Goal: Task Accomplishment & Management: Use online tool/utility

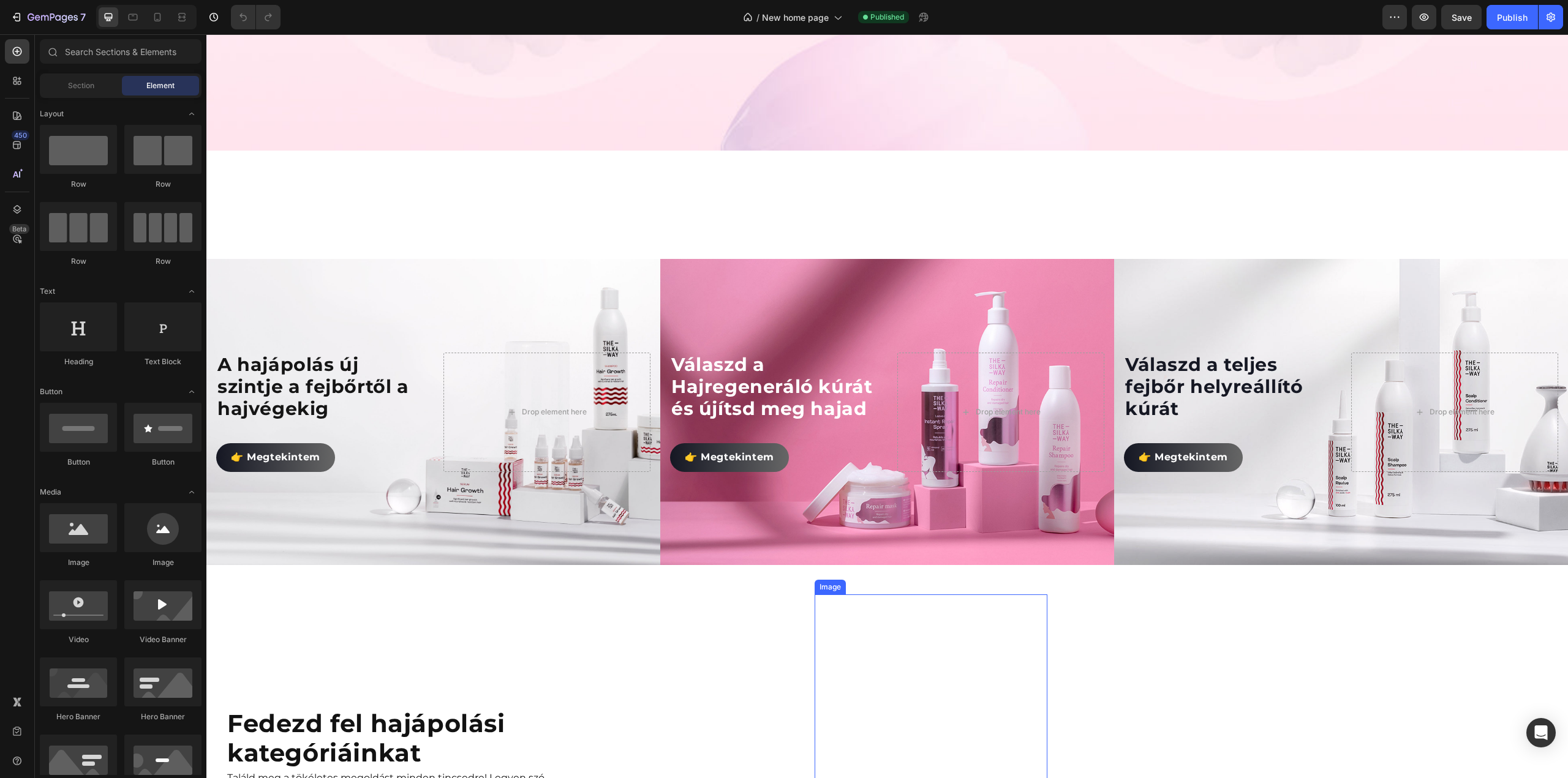
scroll to position [796, 0]
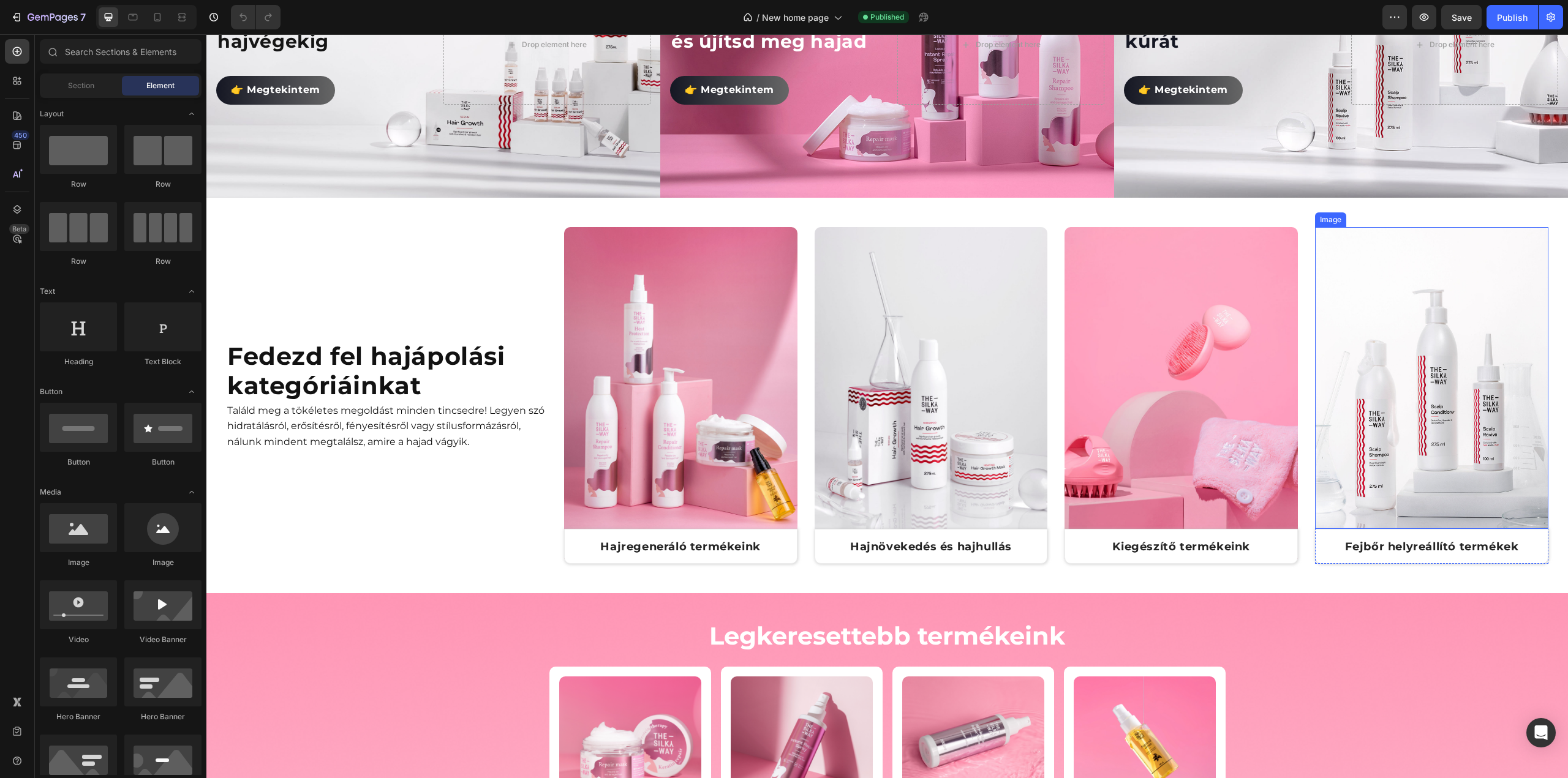
click at [1443, 440] on img at bounding box center [1432, 393] width 234 height 332
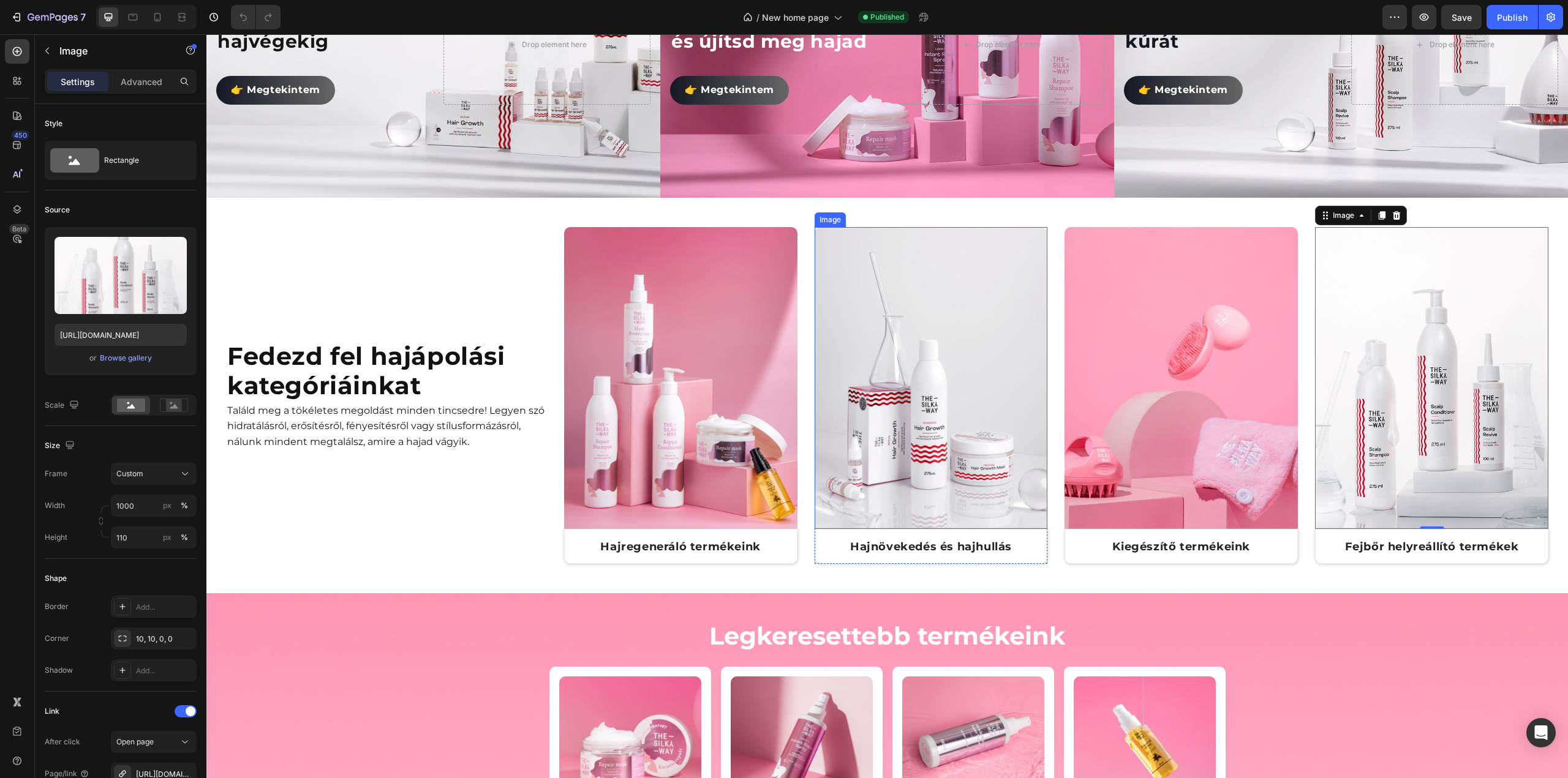
click at [905, 474] on img at bounding box center [932, 393] width 234 height 332
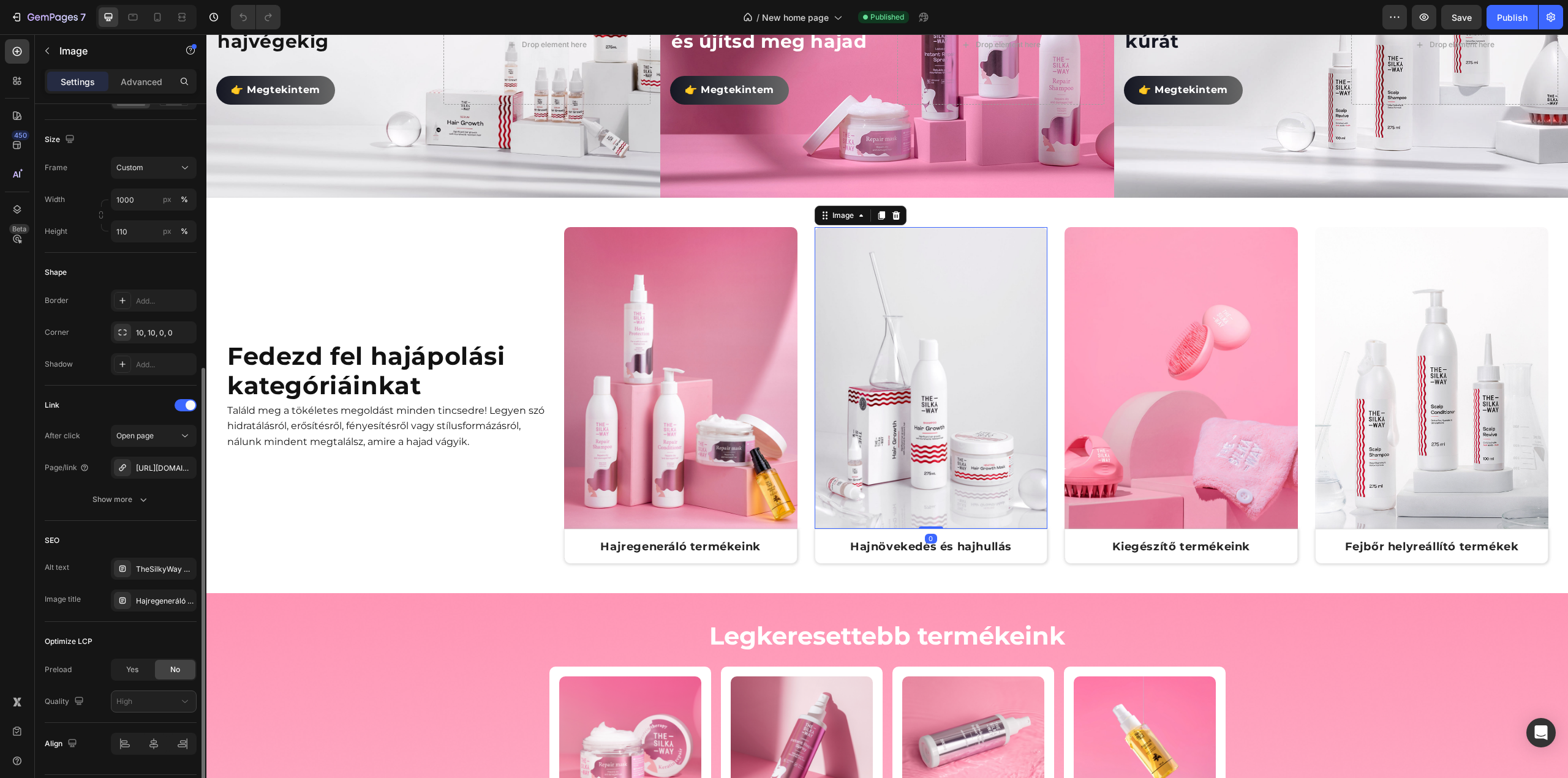
scroll to position [340, 0]
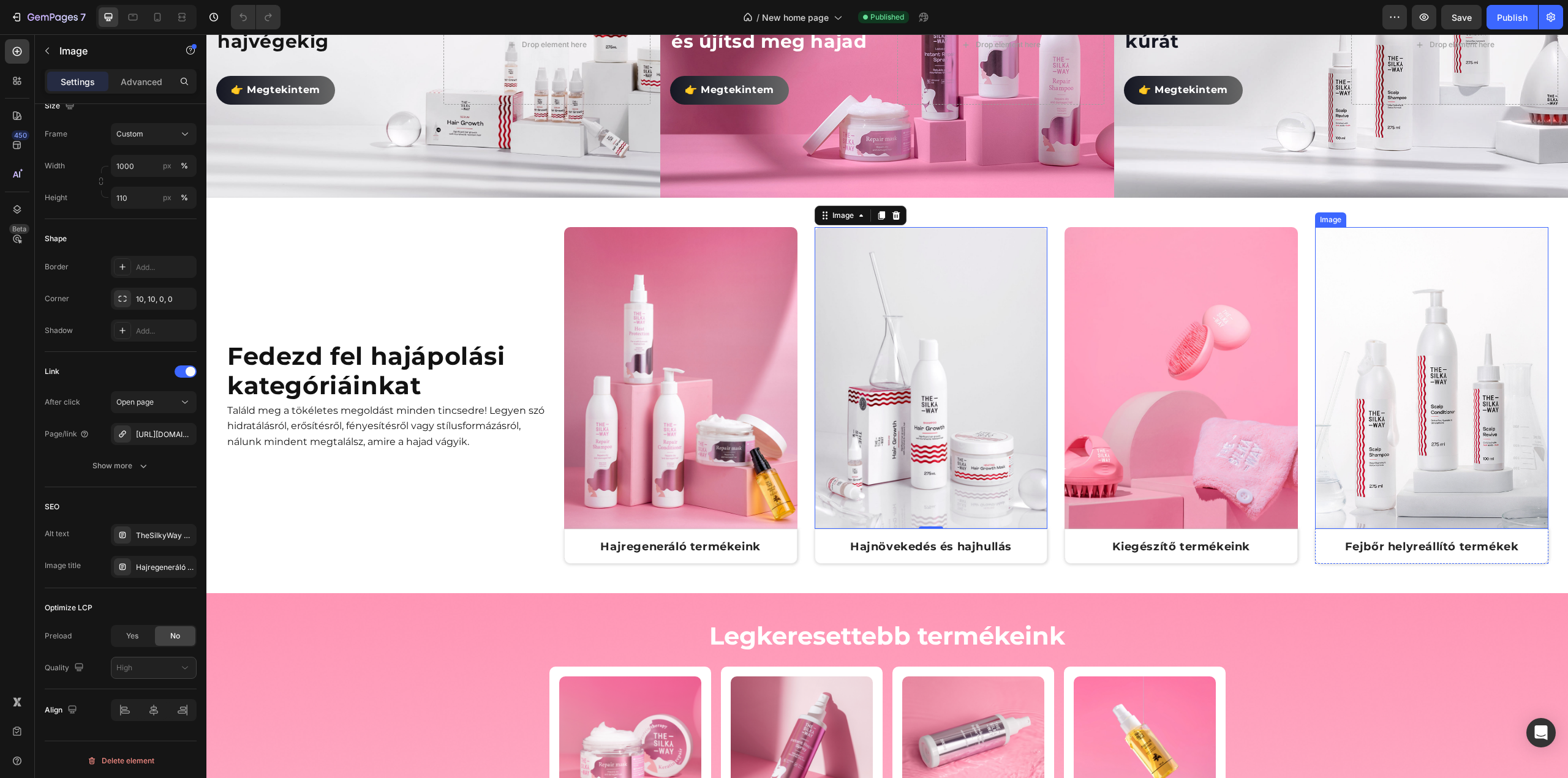
click at [1441, 375] on img at bounding box center [1432, 393] width 234 height 332
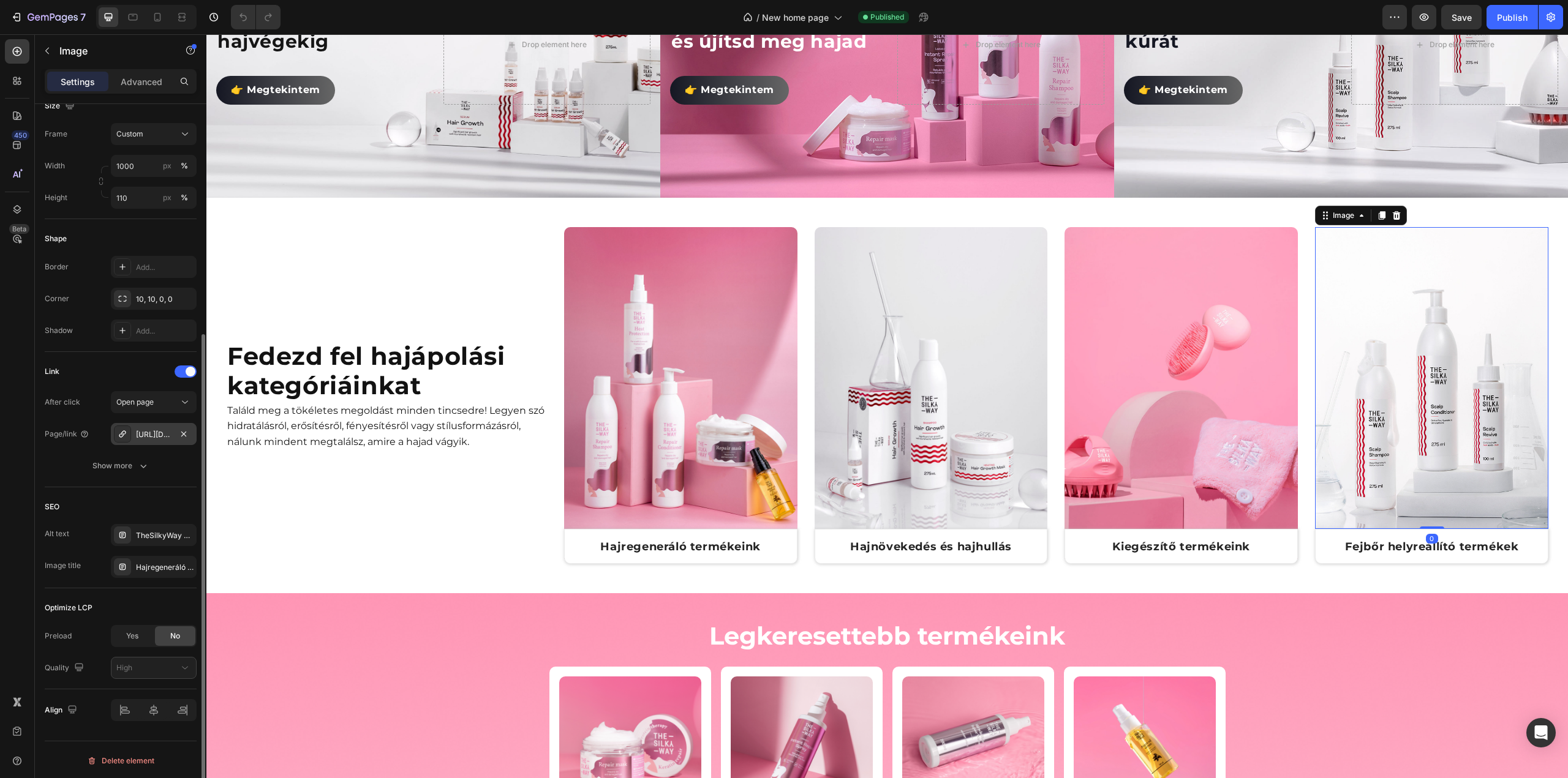
click at [139, 436] on div "https://thesilkyway.hu/hajregeneralo-termekek" at bounding box center [154, 434] width 36 height 11
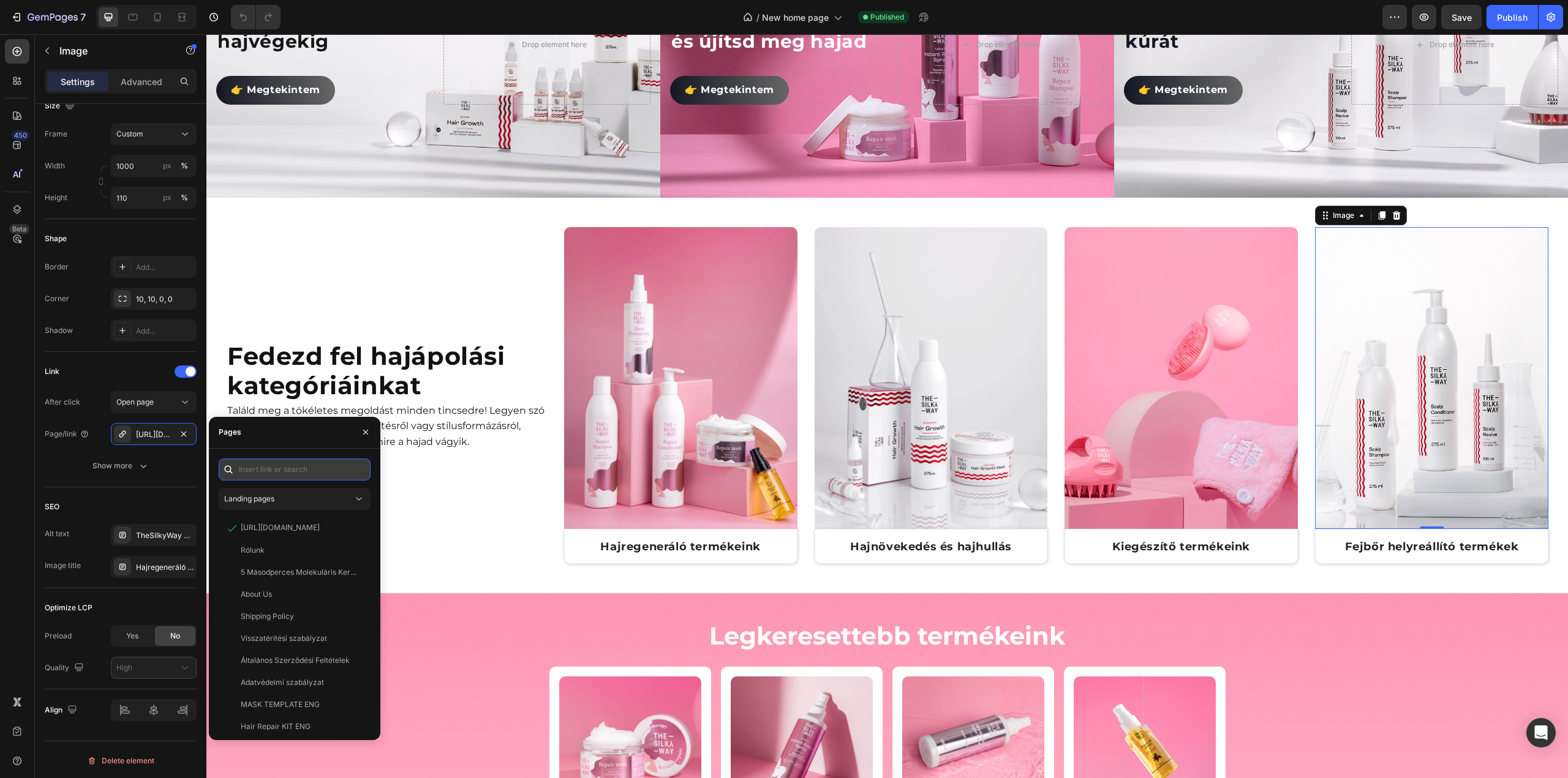
click at [272, 472] on input "text" at bounding box center [295, 469] width 152 height 22
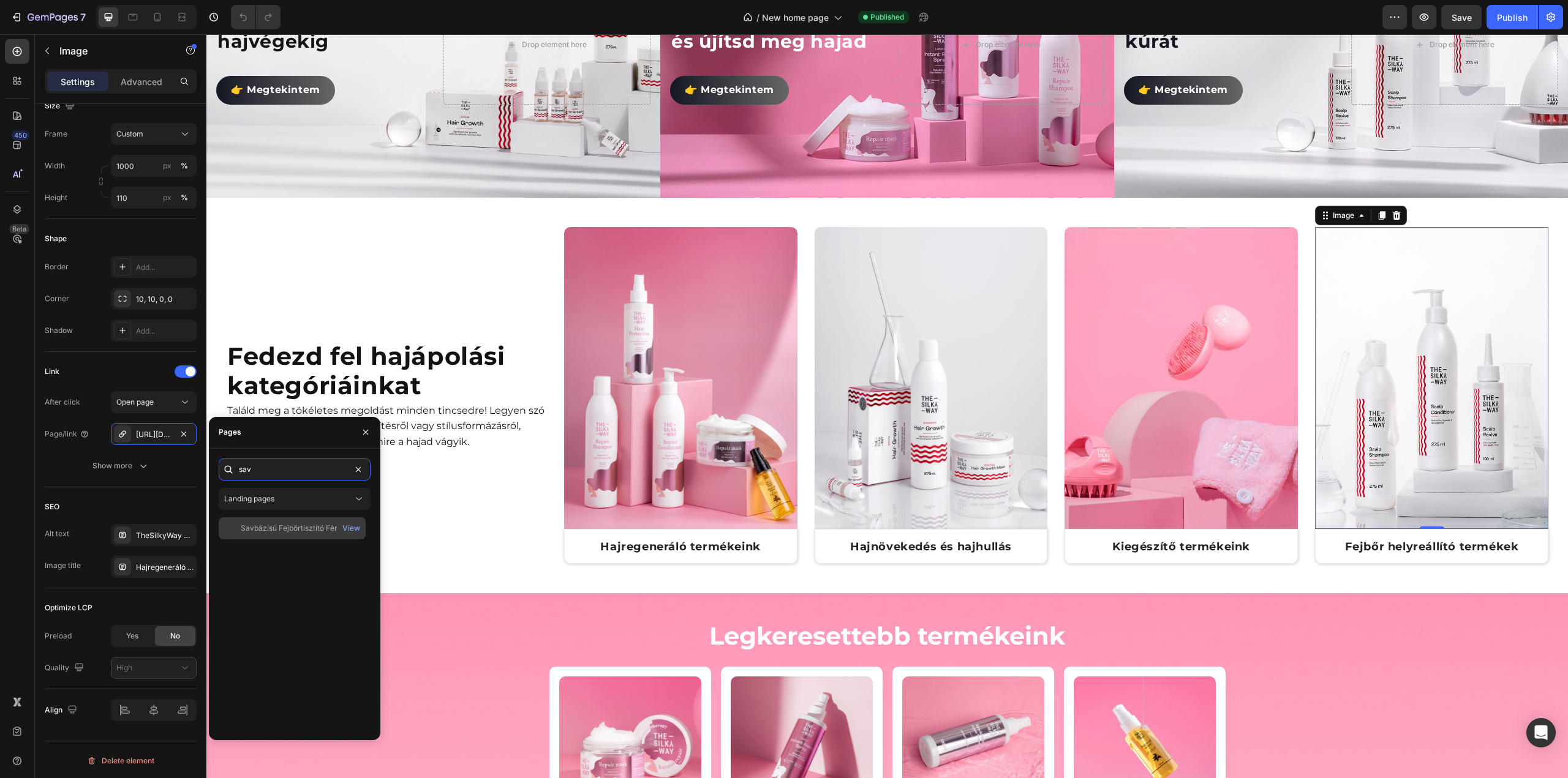
type input "sav"
click at [285, 531] on div "Savbázísú Fejbőrtisztító Férfiaknak" at bounding box center [299, 528] width 117 height 11
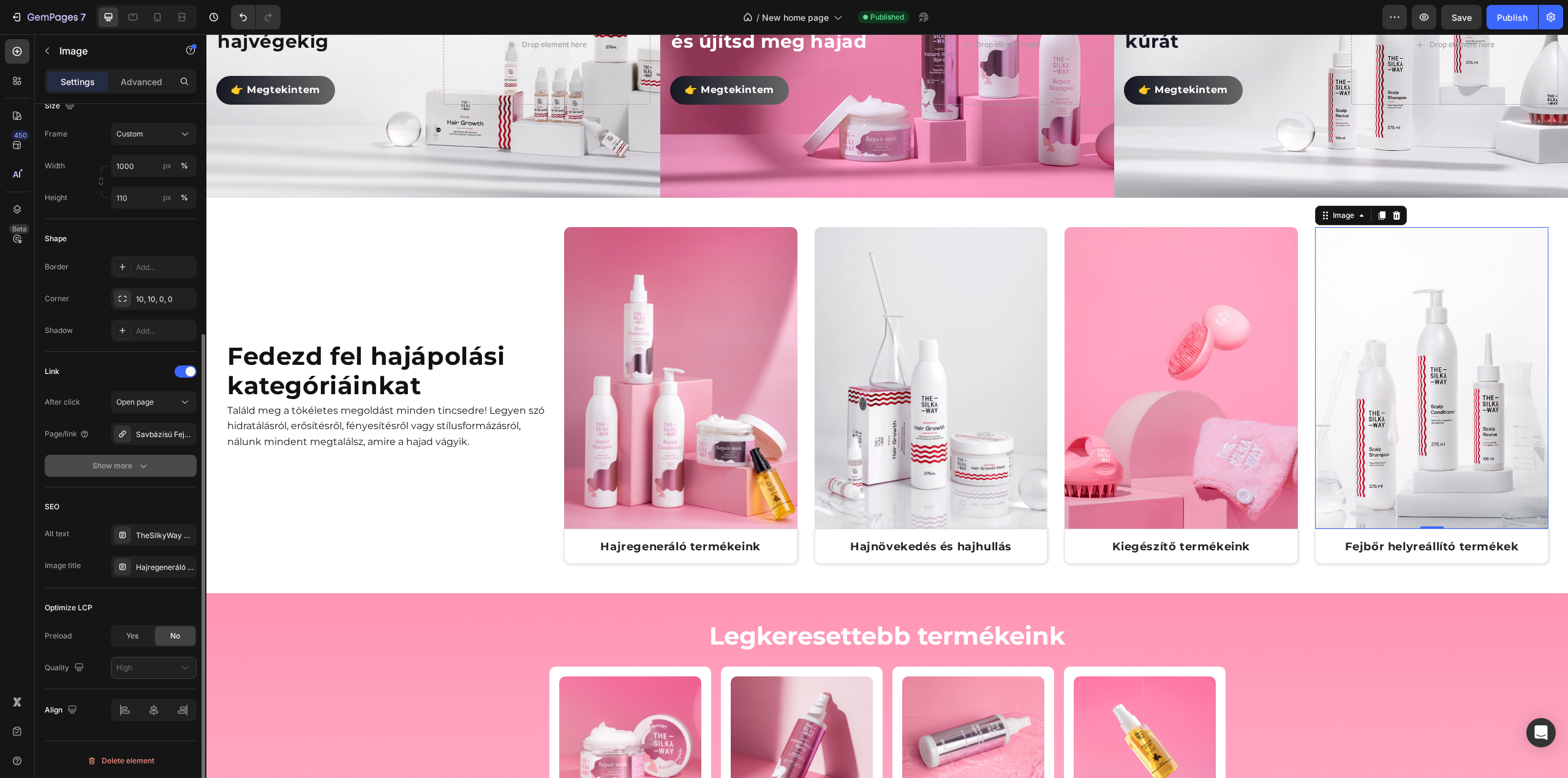
click at [182, 469] on button "Show more" at bounding box center [121, 466] width 152 height 22
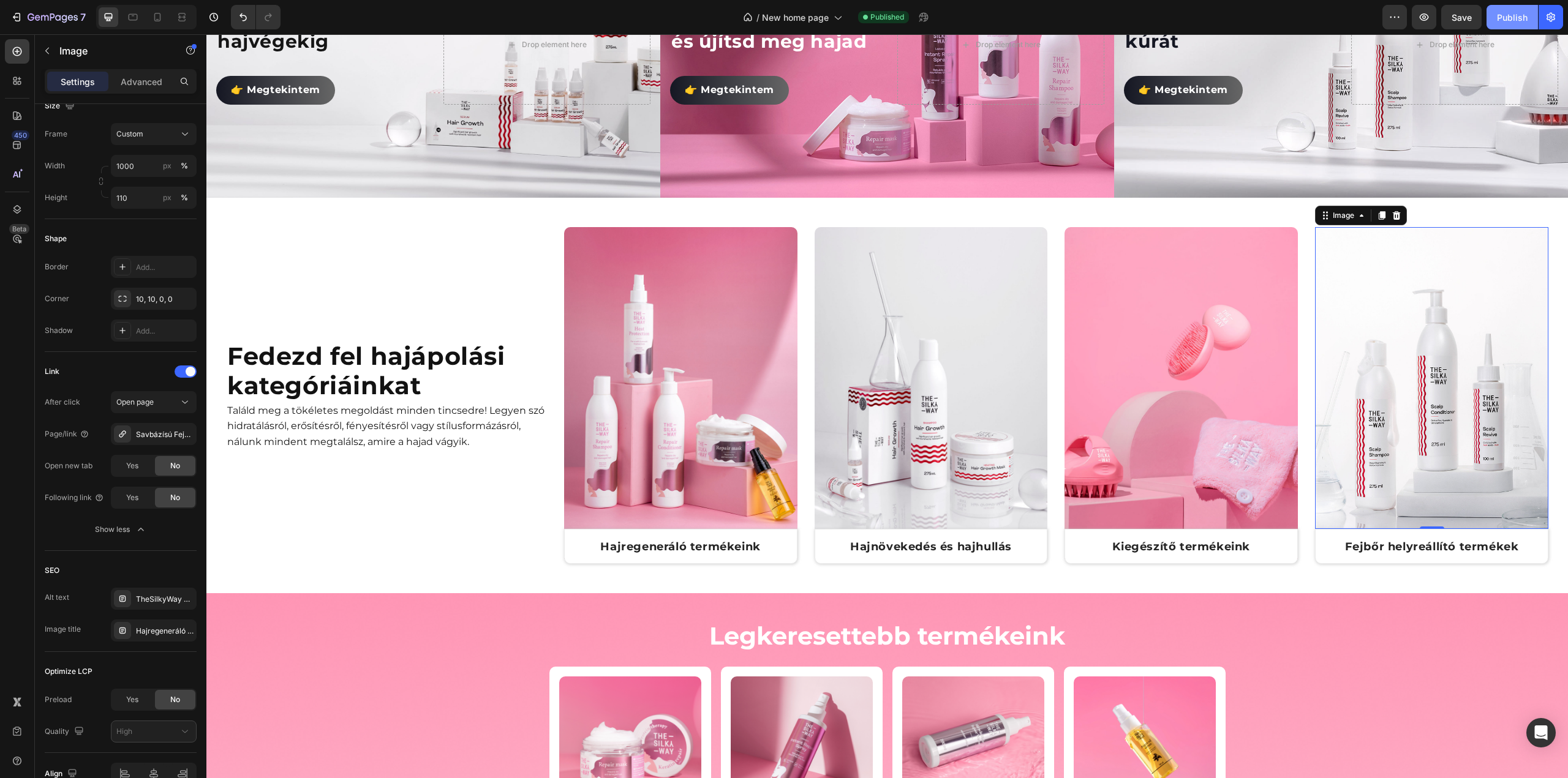
click at [1523, 24] on button "Publish" at bounding box center [1512, 18] width 51 height 25
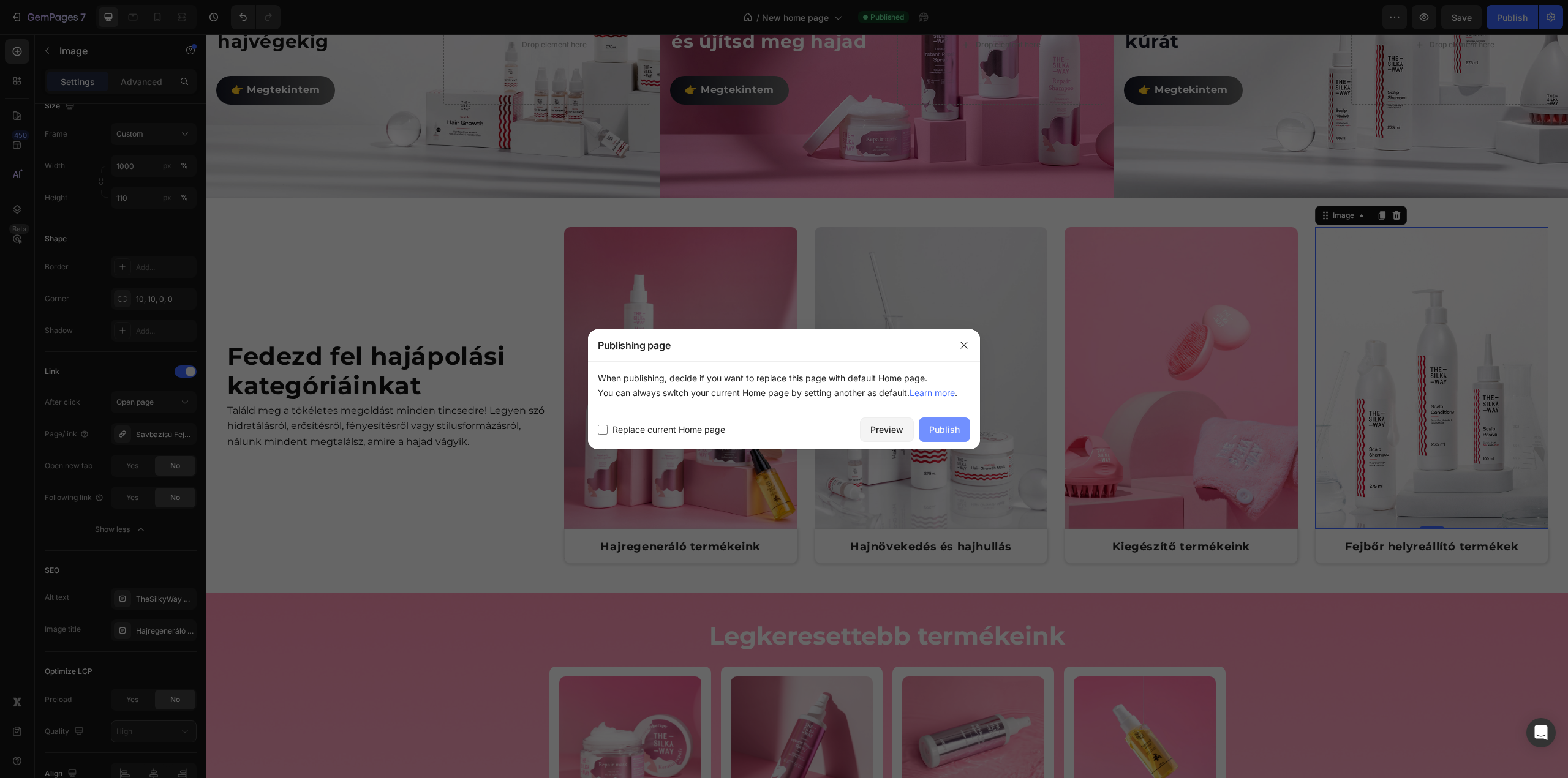
click at [947, 422] on button "Publish" at bounding box center [944, 430] width 51 height 25
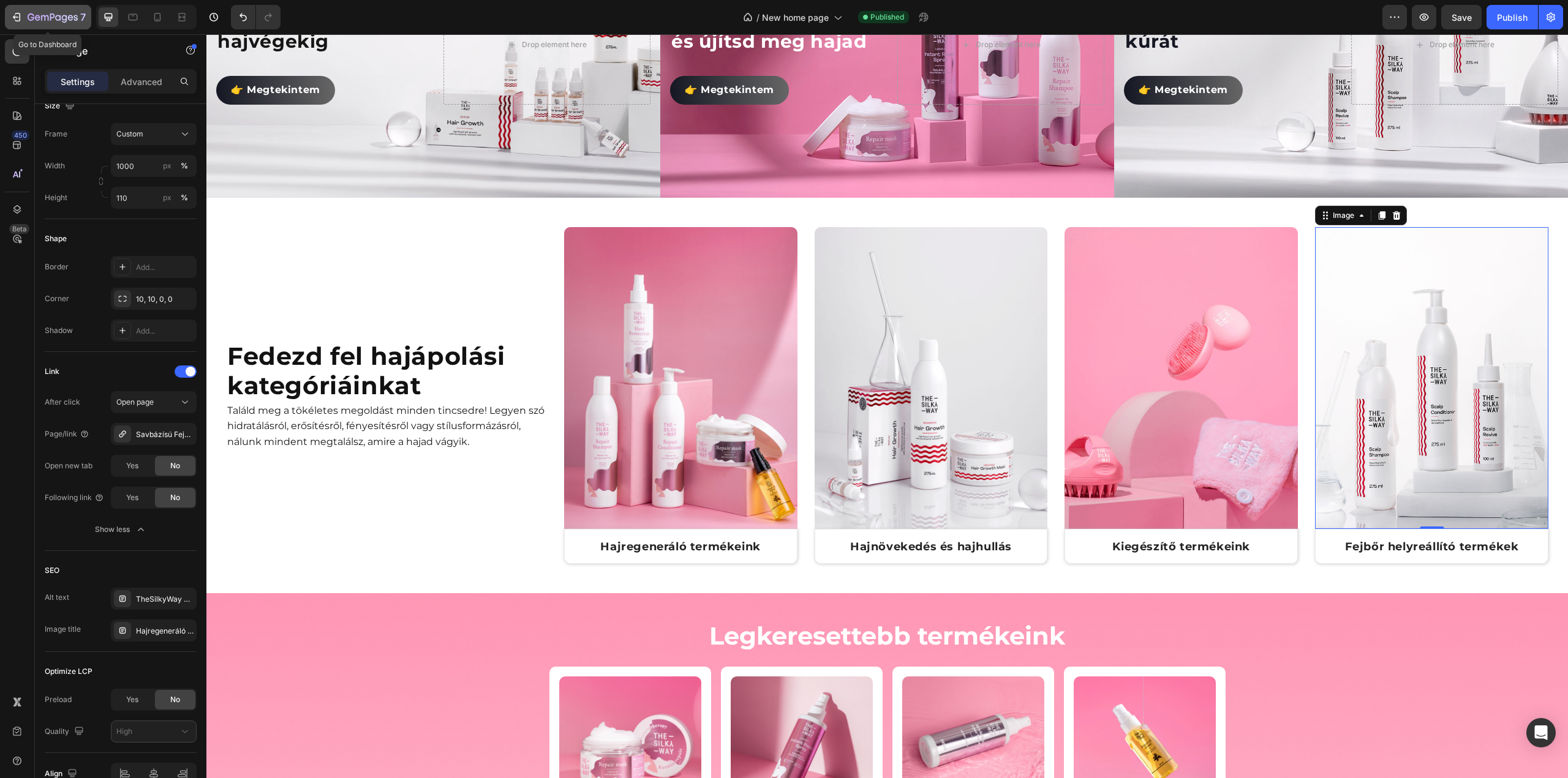
click at [47, 6] on button "7" at bounding box center [48, 18] width 86 height 25
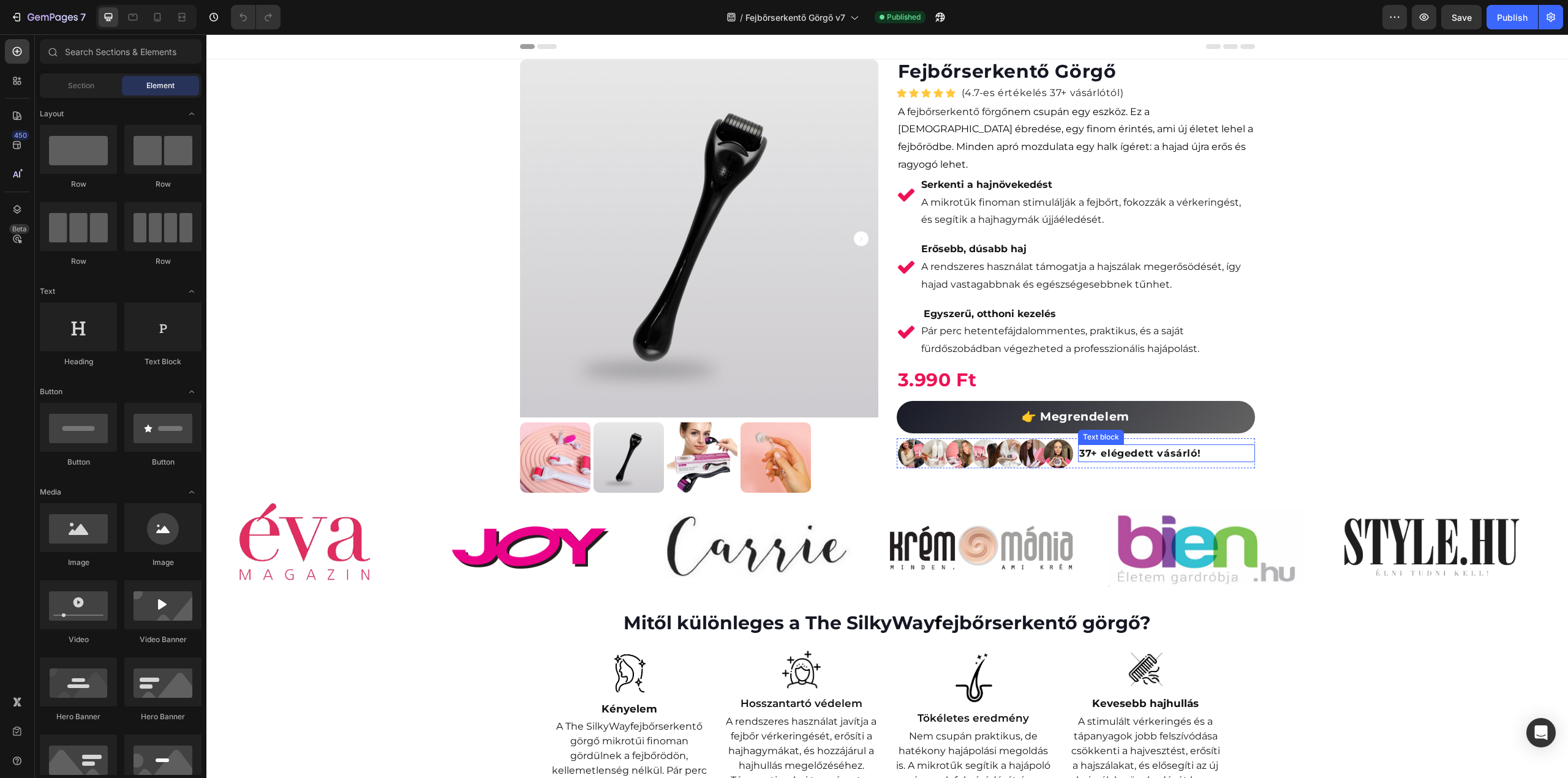
click at [1080, 447] on strong "37+ elégedett vásárló!" at bounding box center [1140, 453] width 121 height 12
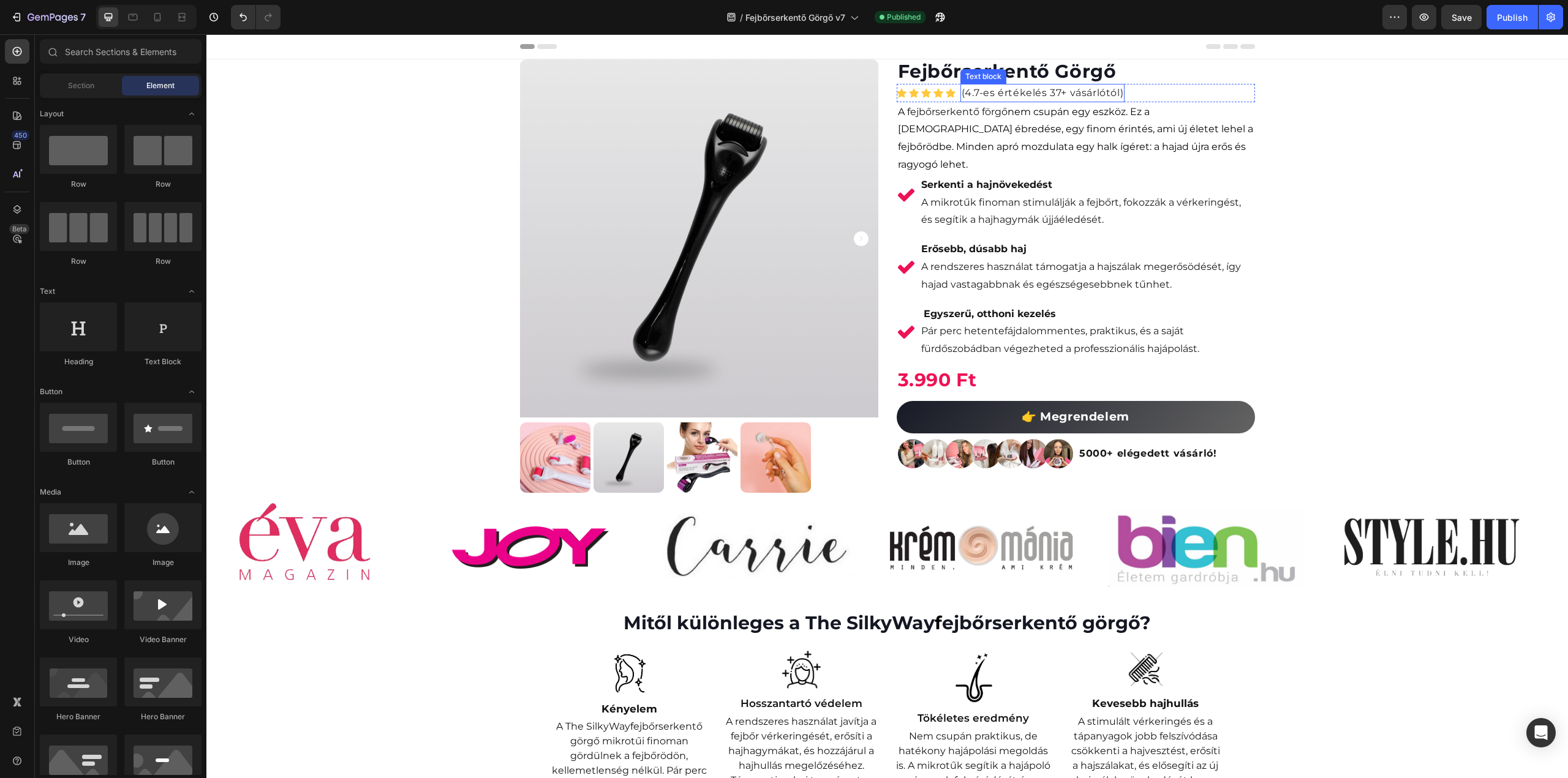
click at [963, 93] on p "(4.7-es értékelés 37+ vásárlótól)" at bounding box center [1043, 93] width 162 height 16
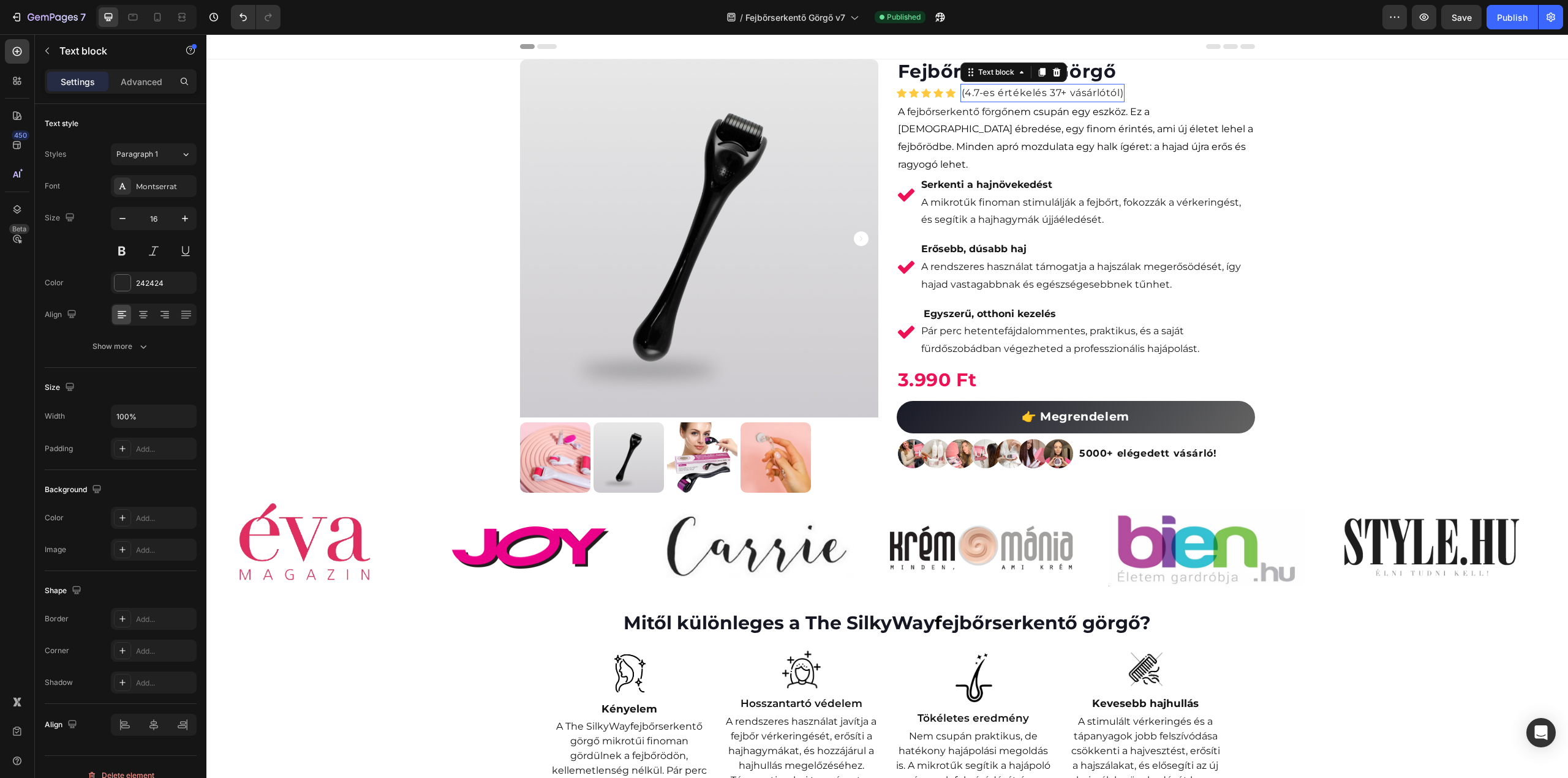
click at [963, 93] on p "(4.7-es értékelés 37+ vásárlótól)" at bounding box center [1043, 93] width 162 height 16
click at [1049, 95] on p "(4.7-es értékelés 37+ vásárlótól)" at bounding box center [1043, 93] width 162 height 16
click at [972, 95] on p "(4.7-es értékelés 5000+ vásárlótól)" at bounding box center [1050, 93] width 178 height 16
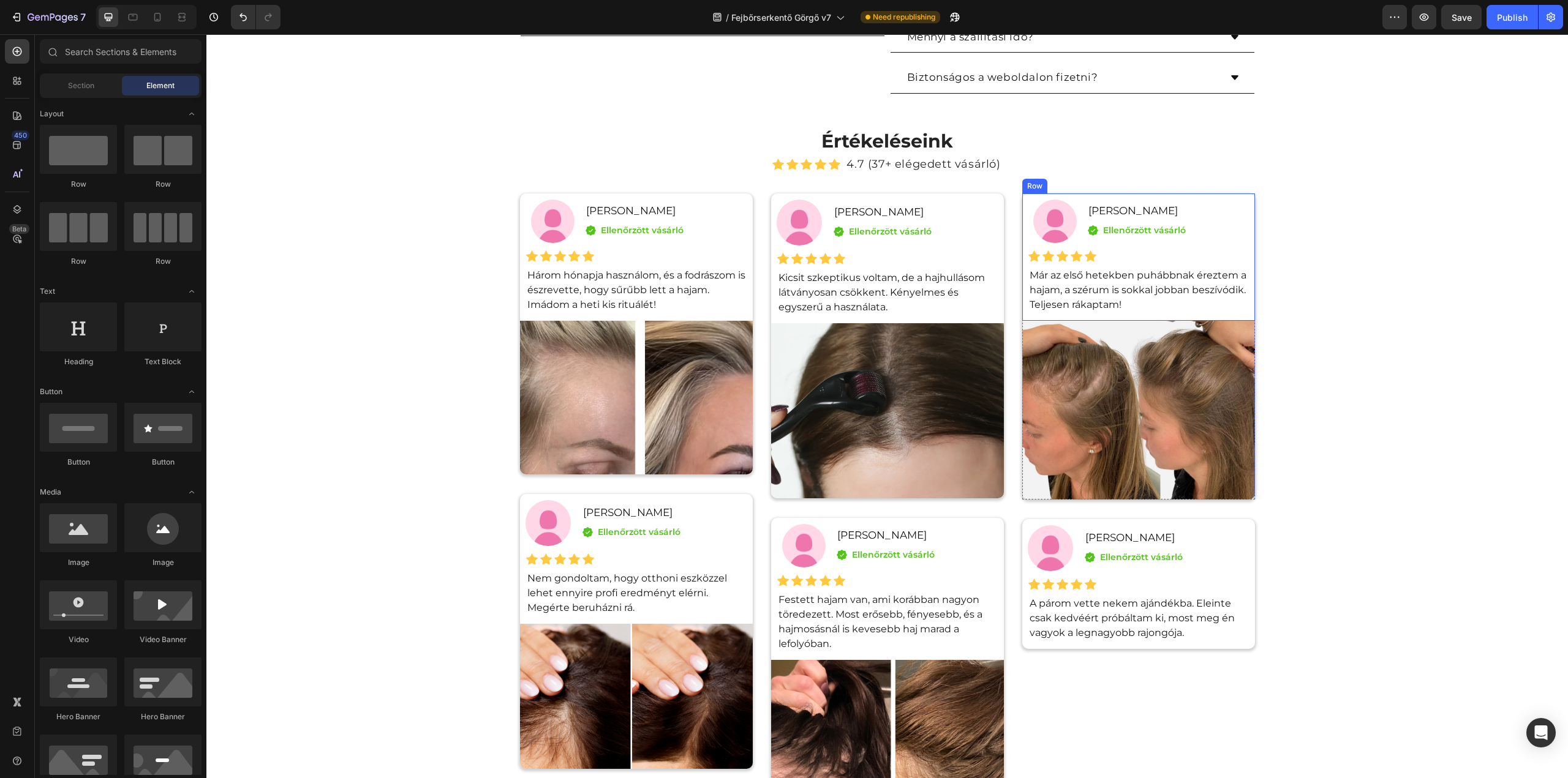
scroll to position [1653, 0]
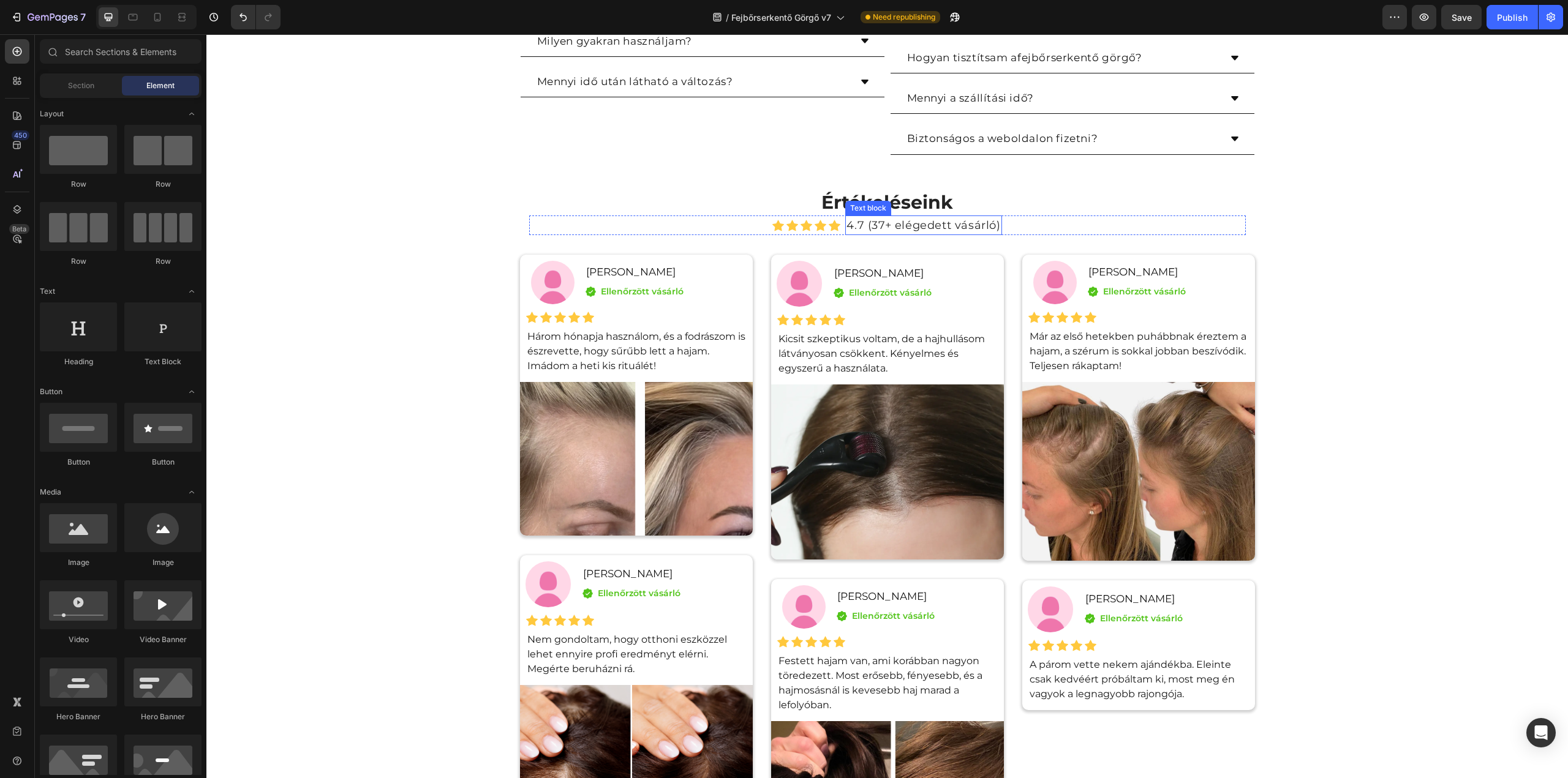
click at [855, 223] on p "4.7 (37+ elégedett vásárló)" at bounding box center [923, 225] width 154 height 18
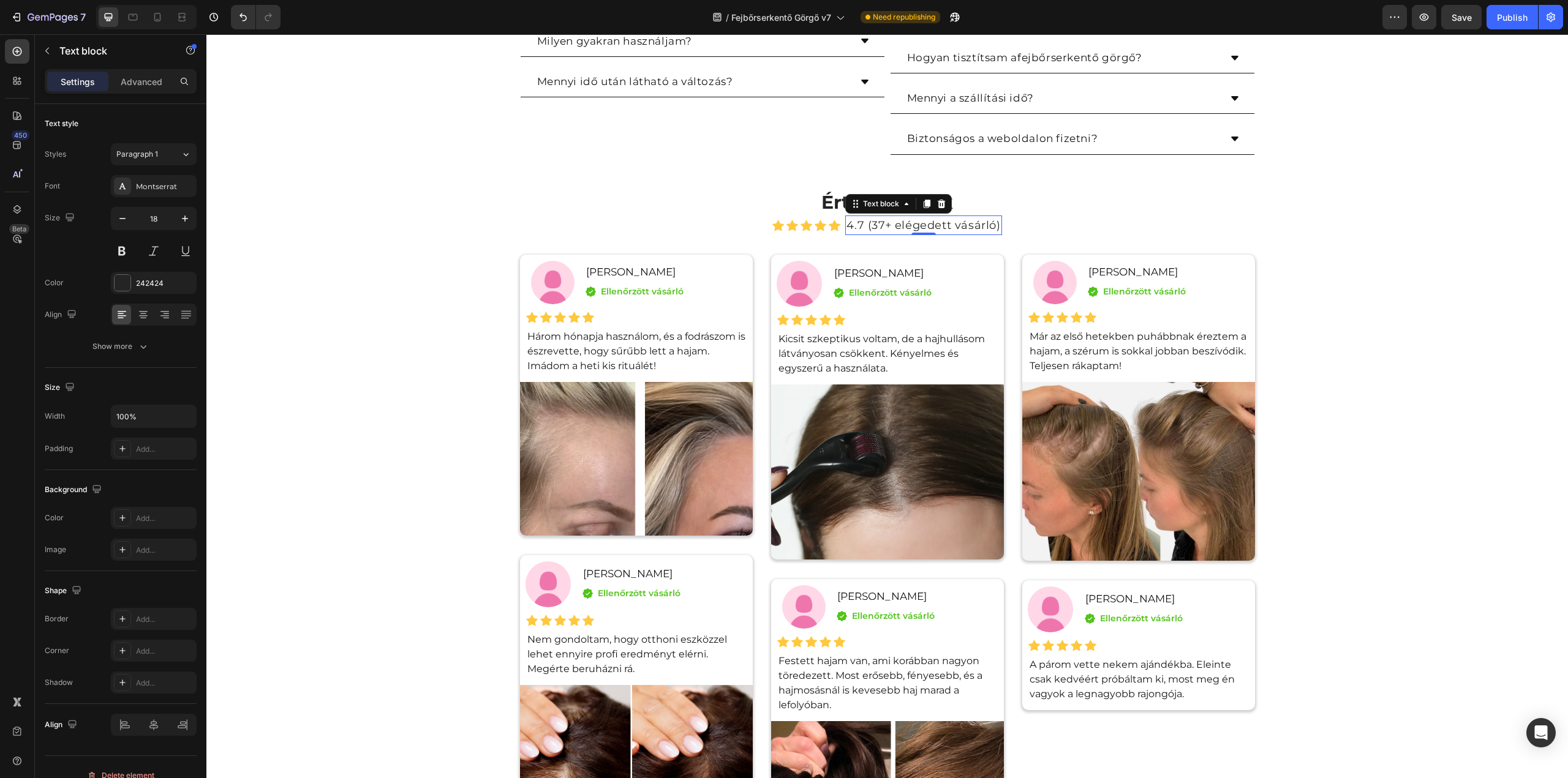
click at [857, 222] on p "4.7 (37+ elégedett vásárló)" at bounding box center [923, 225] width 154 height 18
click at [858, 222] on p "4.7 (37+ elégedett vásárló)" at bounding box center [923, 225] width 154 height 18
click at [859, 221] on p "4.7 (37+ elégedett vásárló)" at bounding box center [923, 225] width 154 height 18
click at [871, 224] on p "4.8 (37+ elégedett vásárló)" at bounding box center [923, 225] width 154 height 18
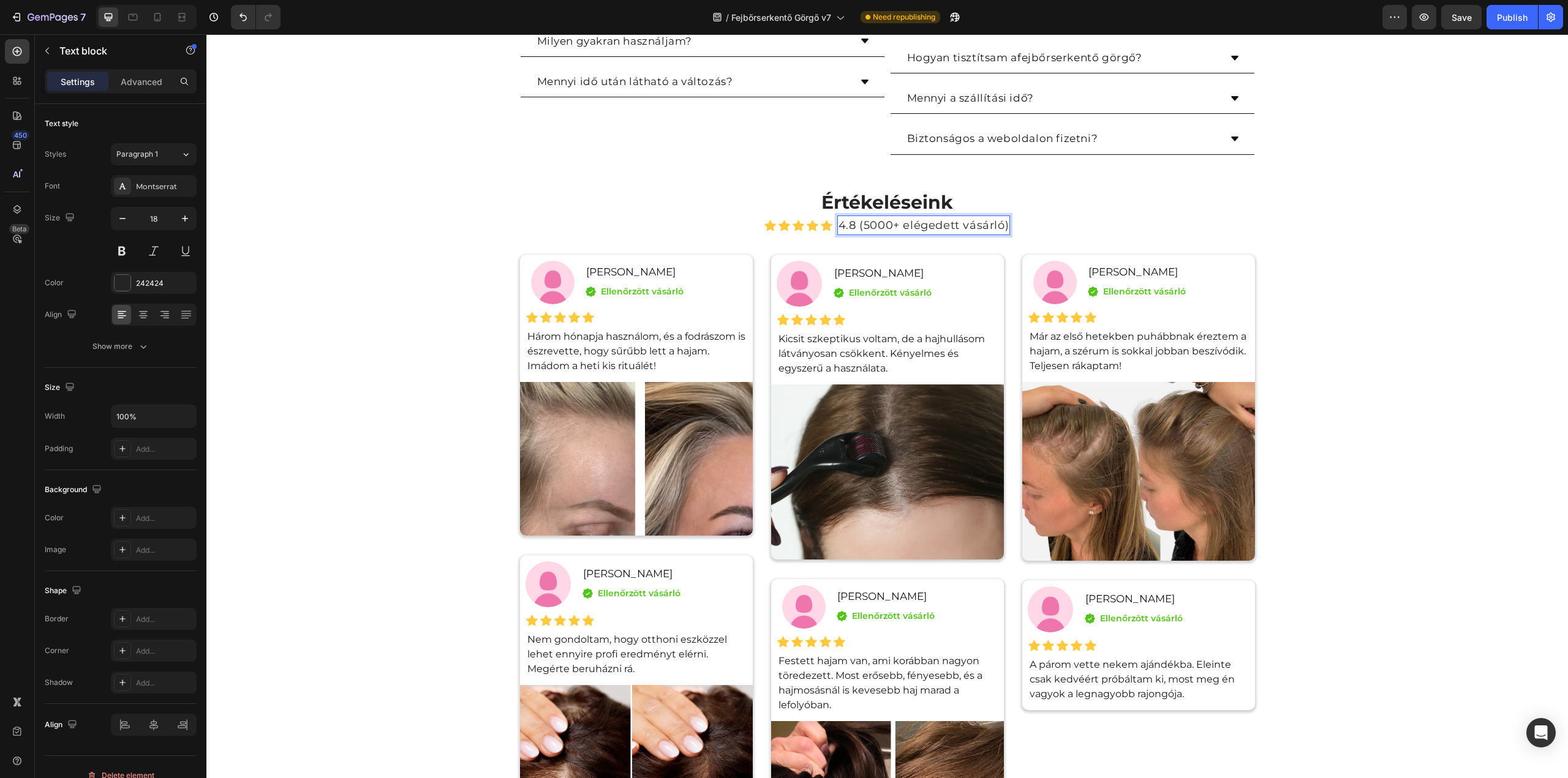
click at [851, 226] on p "4.8 (5000+ elégedett vásárló)" at bounding box center [924, 225] width 170 height 18
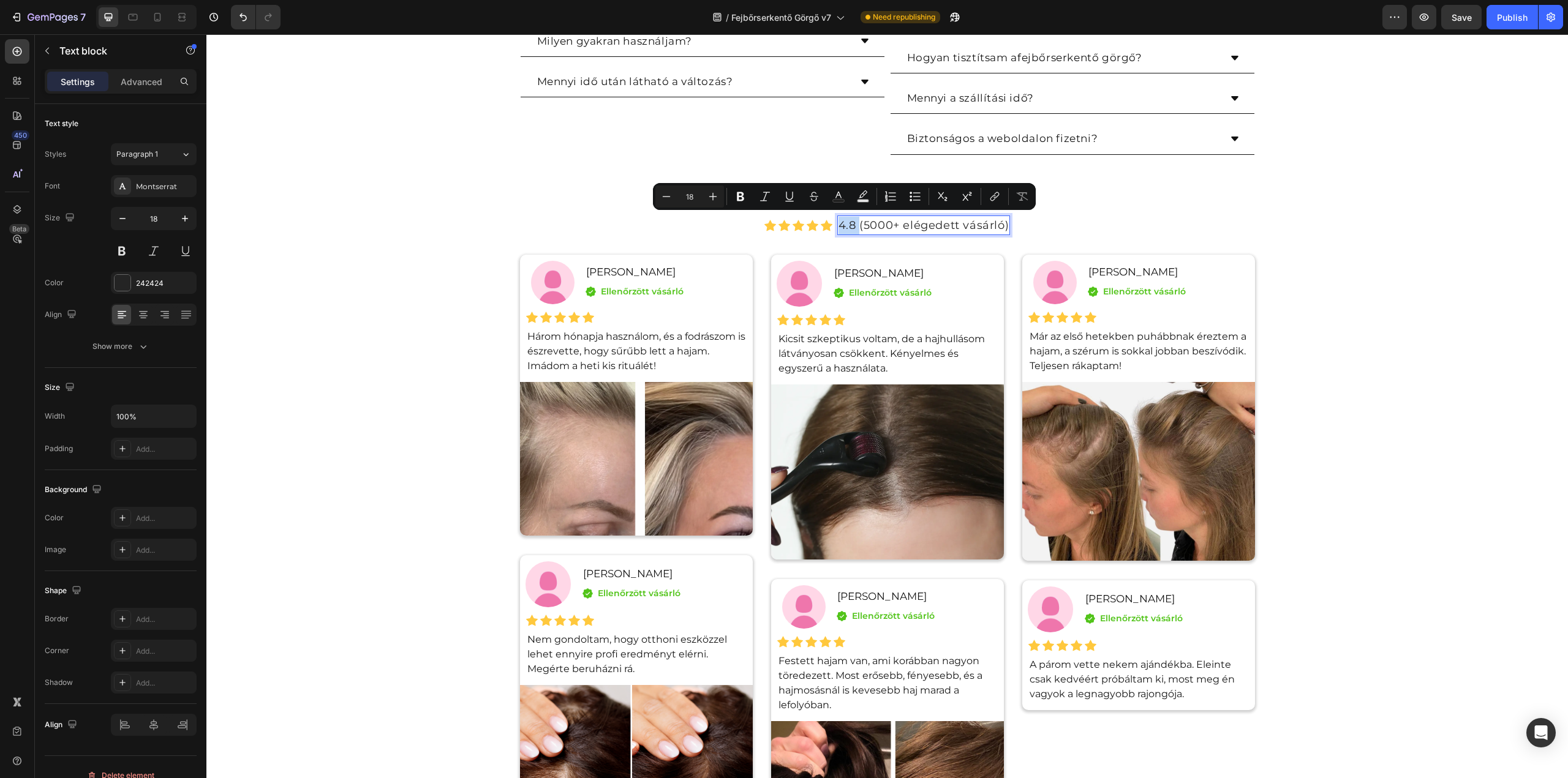
drag, startPoint x: 855, startPoint y: 222, endPoint x: 834, endPoint y: 222, distance: 21.0
click at [839, 222] on p "4.8 (5000+ elégedett vásárló)" at bounding box center [924, 225] width 170 height 18
click at [1429, 196] on div "Értékeléseink Heading Icon Icon Icon Icon Icon Icon List Hoz 4.8 (5000+ elégede…" at bounding box center [887, 565] width 1362 height 751
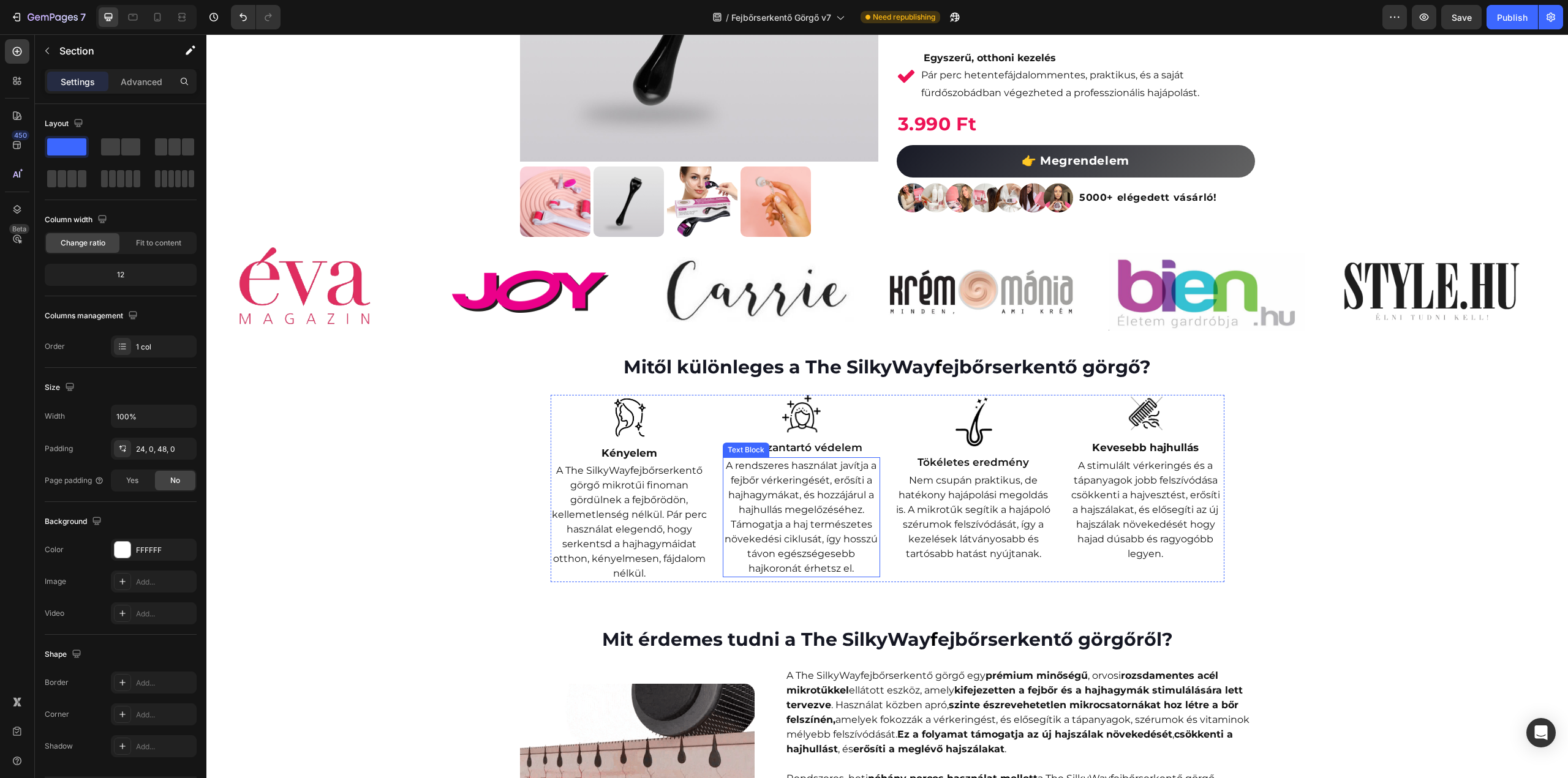
scroll to position [183, 0]
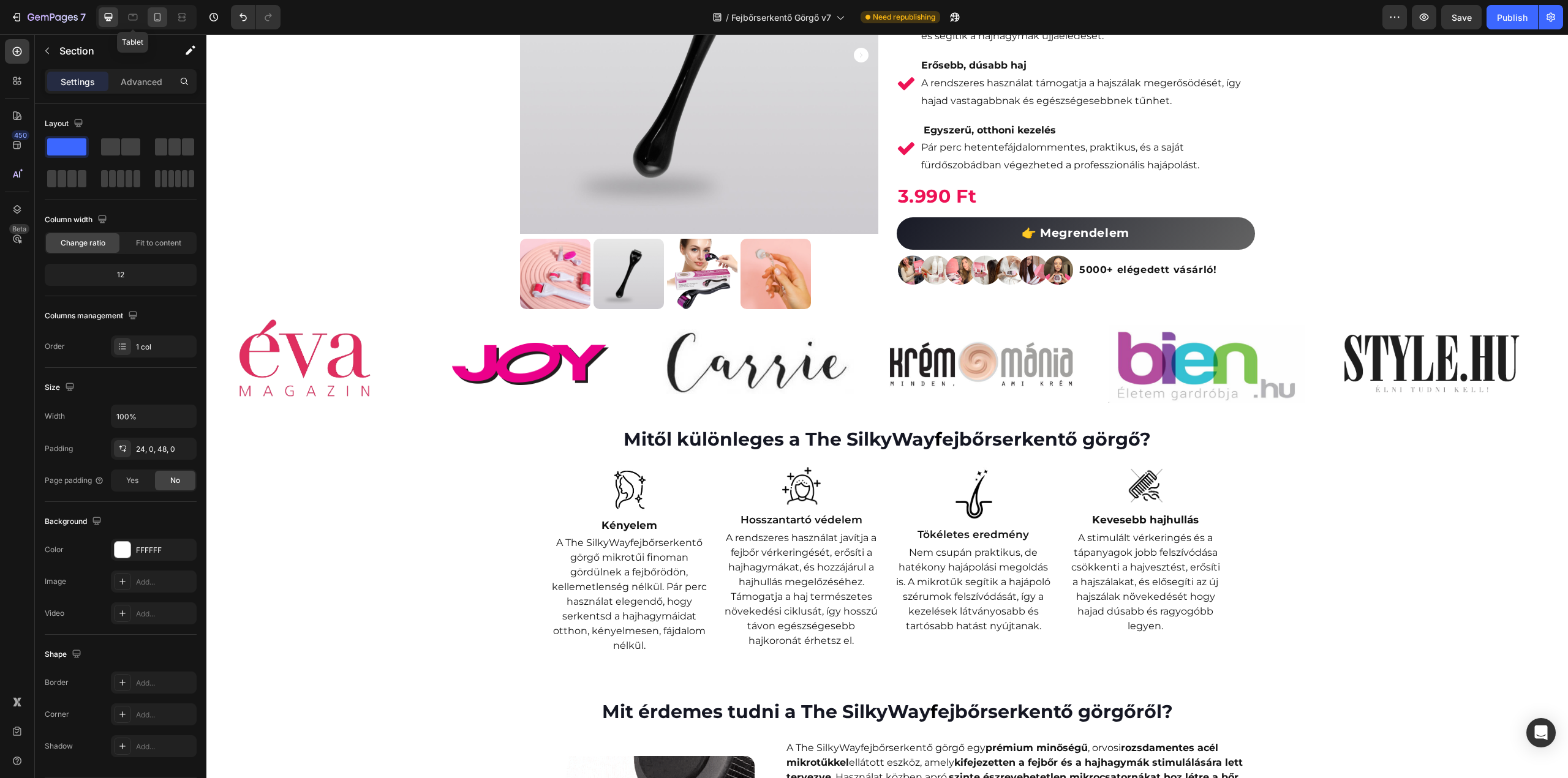
click at [156, 19] on icon at bounding box center [158, 17] width 6 height 8
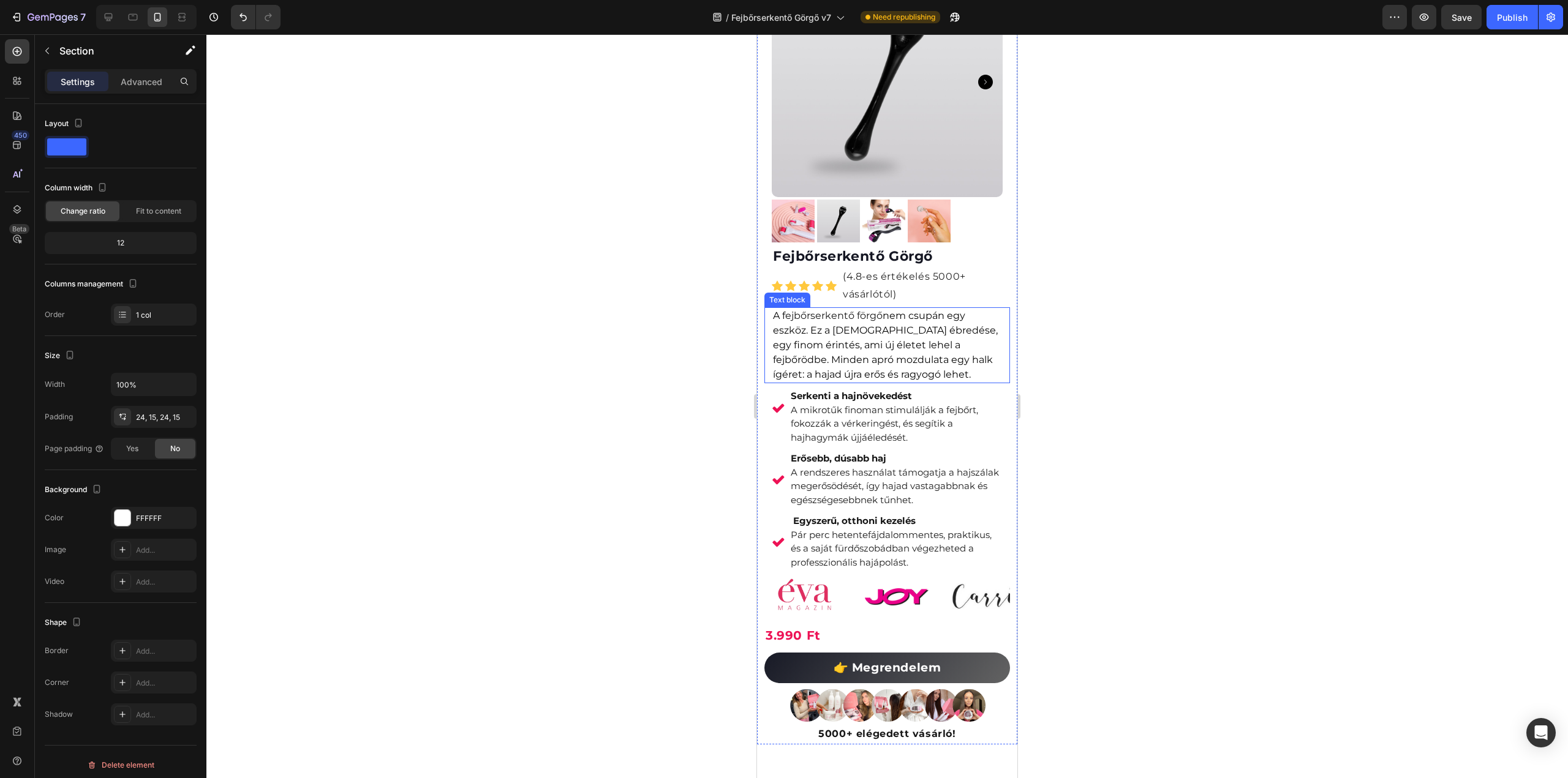
scroll to position [183, 0]
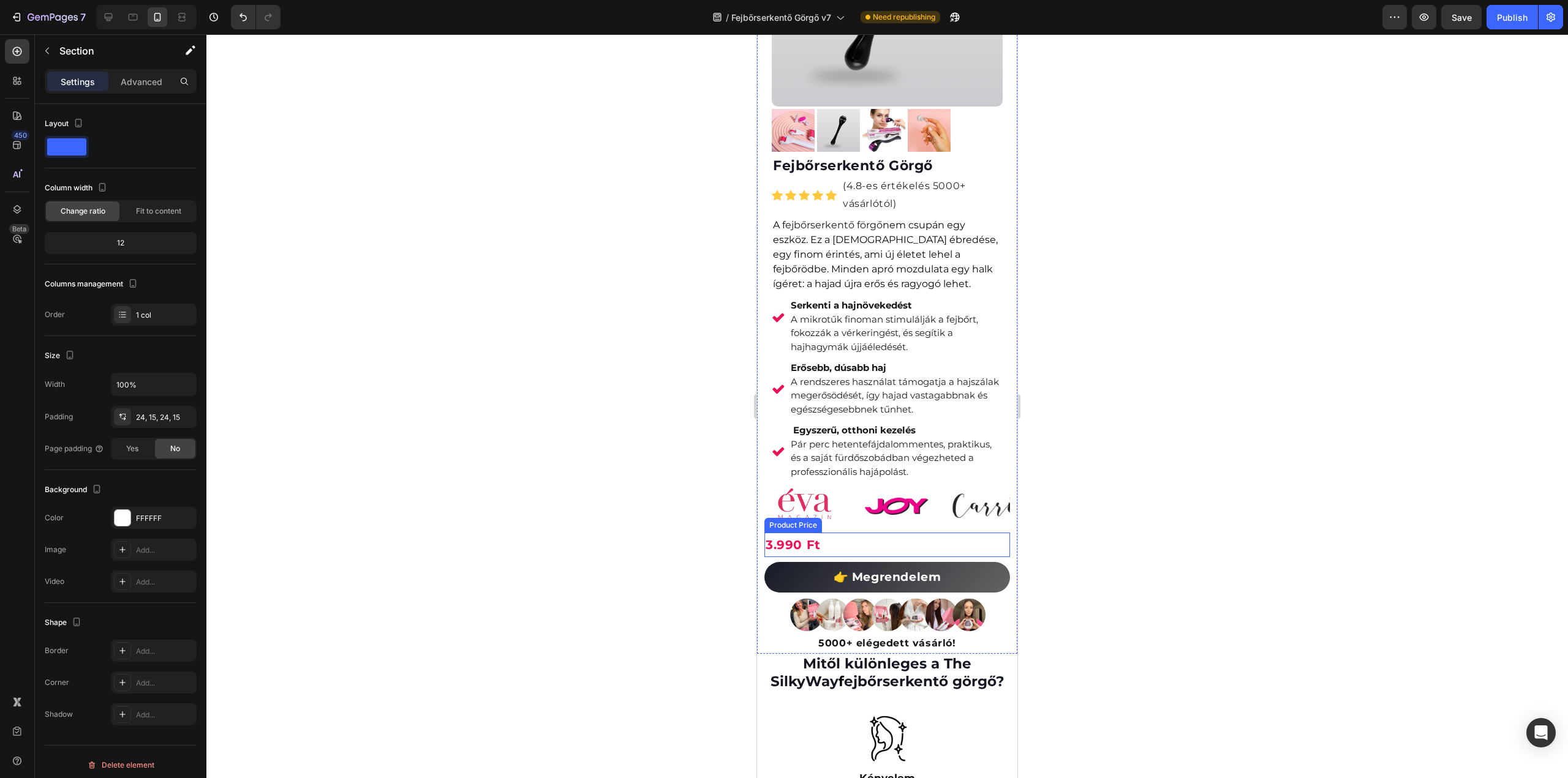
click at [801, 557] on div "3.990 Ft" at bounding box center [887, 545] width 246 height 25
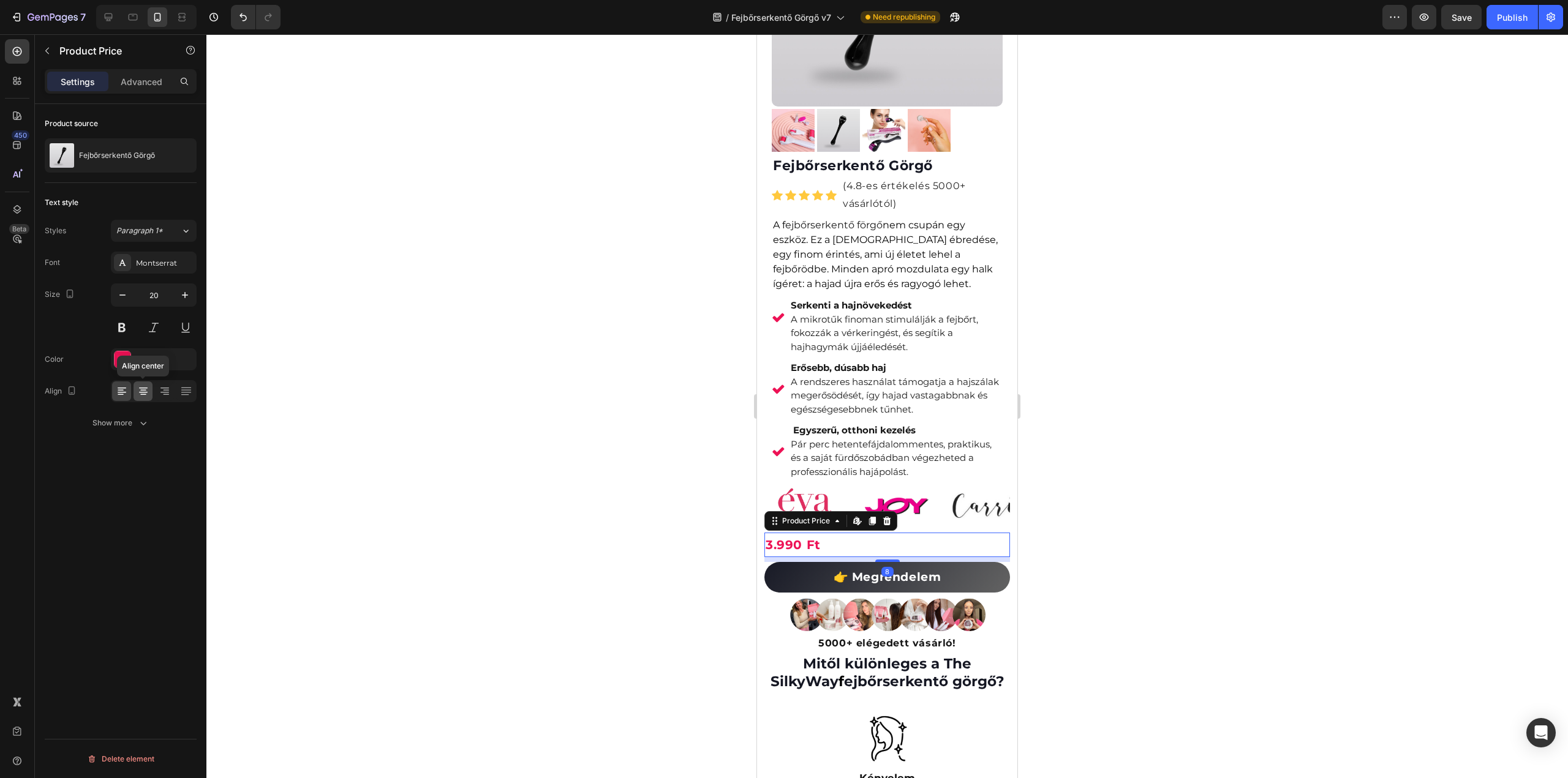
click at [142, 392] on icon at bounding box center [143, 392] width 8 height 1
click at [163, 301] on input "20" at bounding box center [154, 295] width 40 height 22
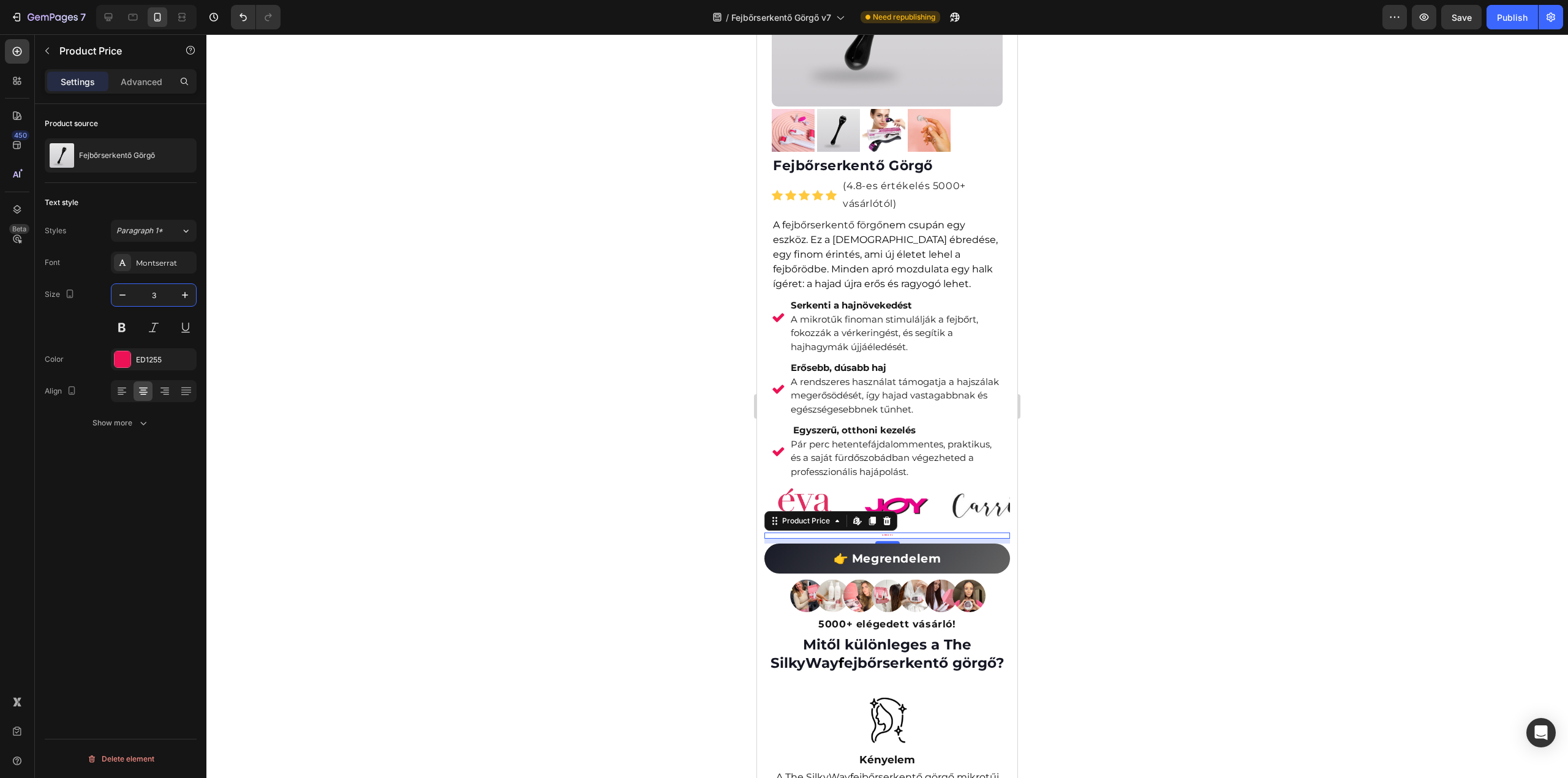
type input "30"
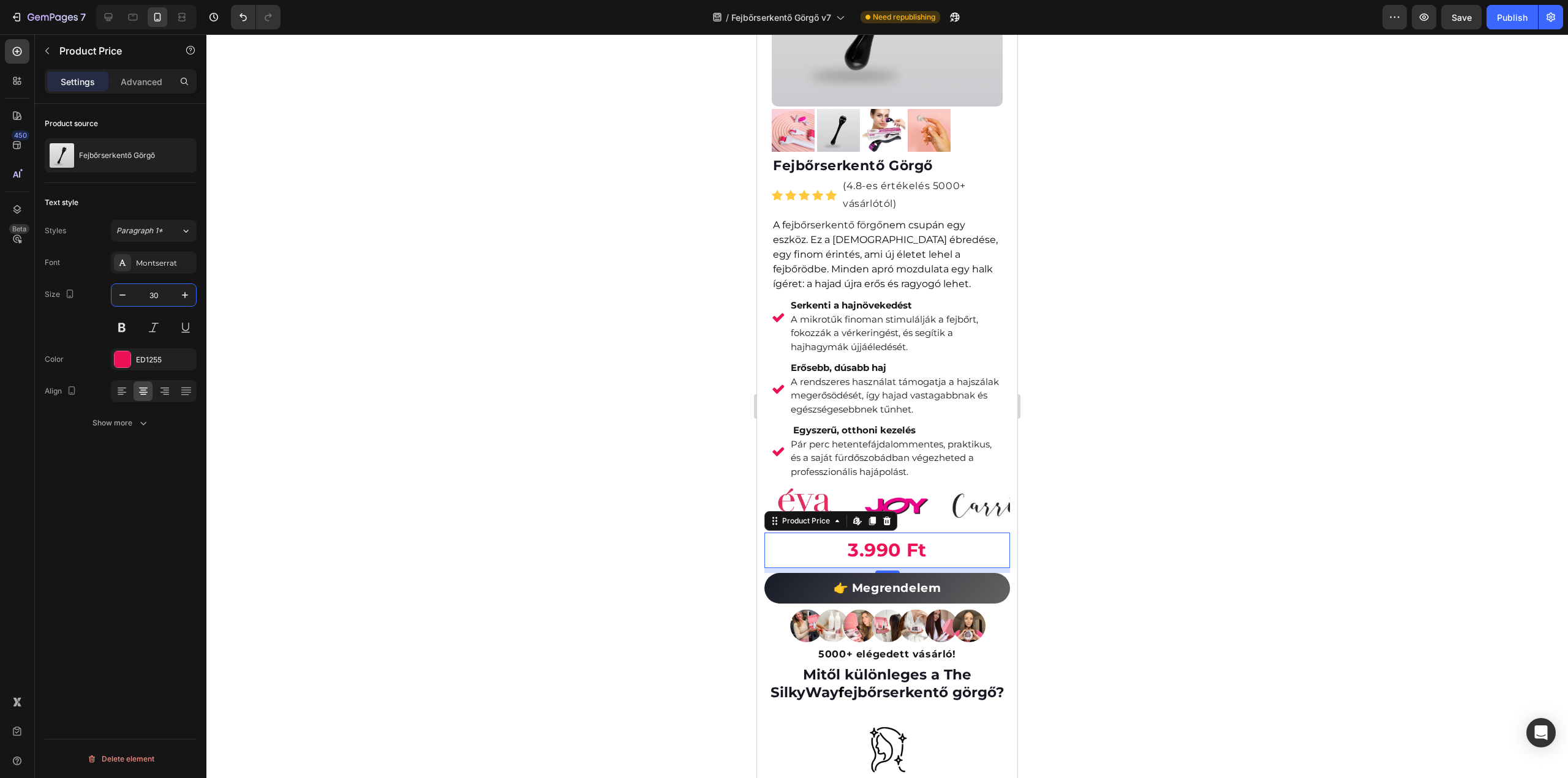
click at [1208, 484] on div at bounding box center [887, 406] width 1362 height 744
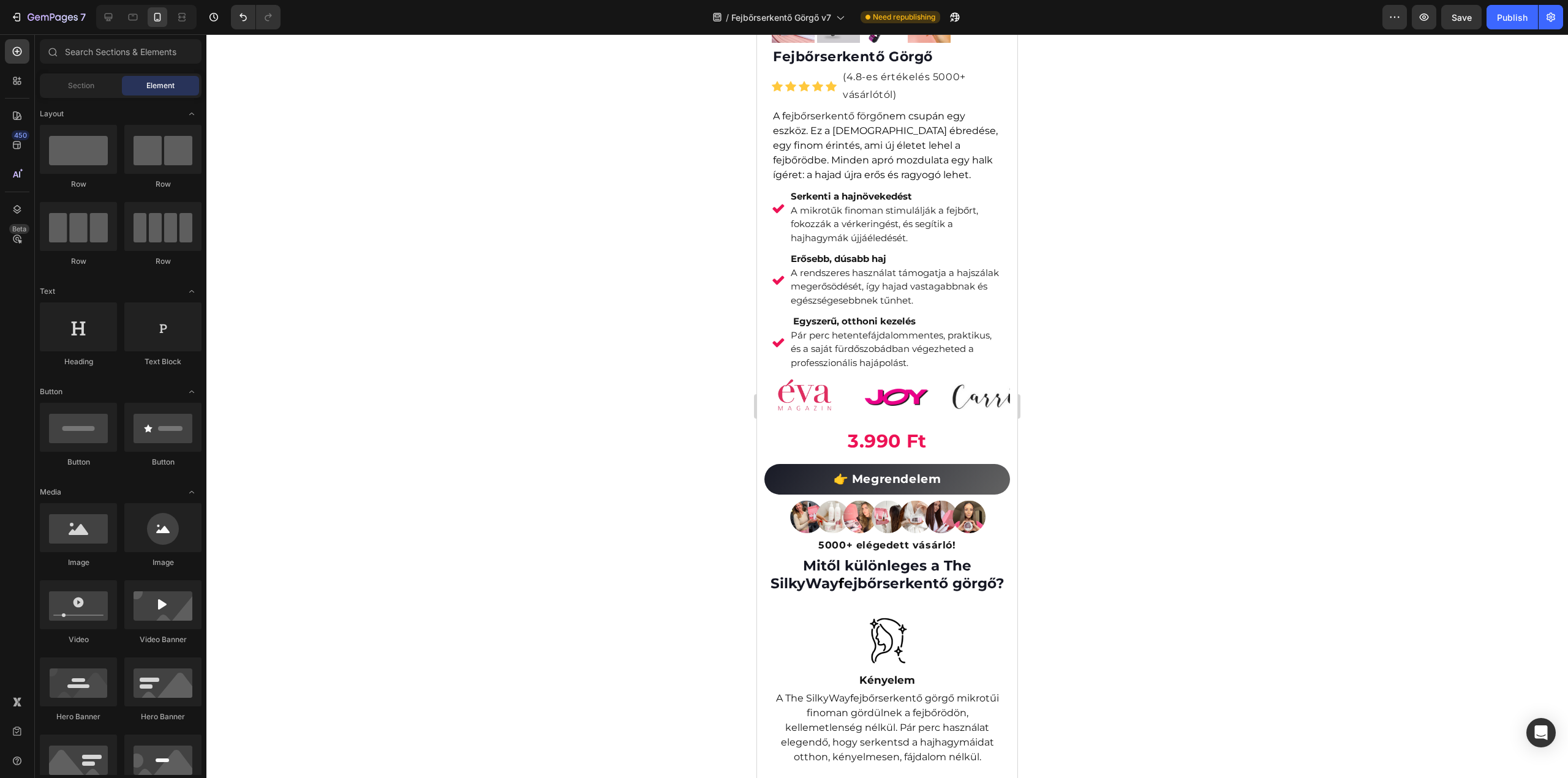
scroll to position [368, 0]
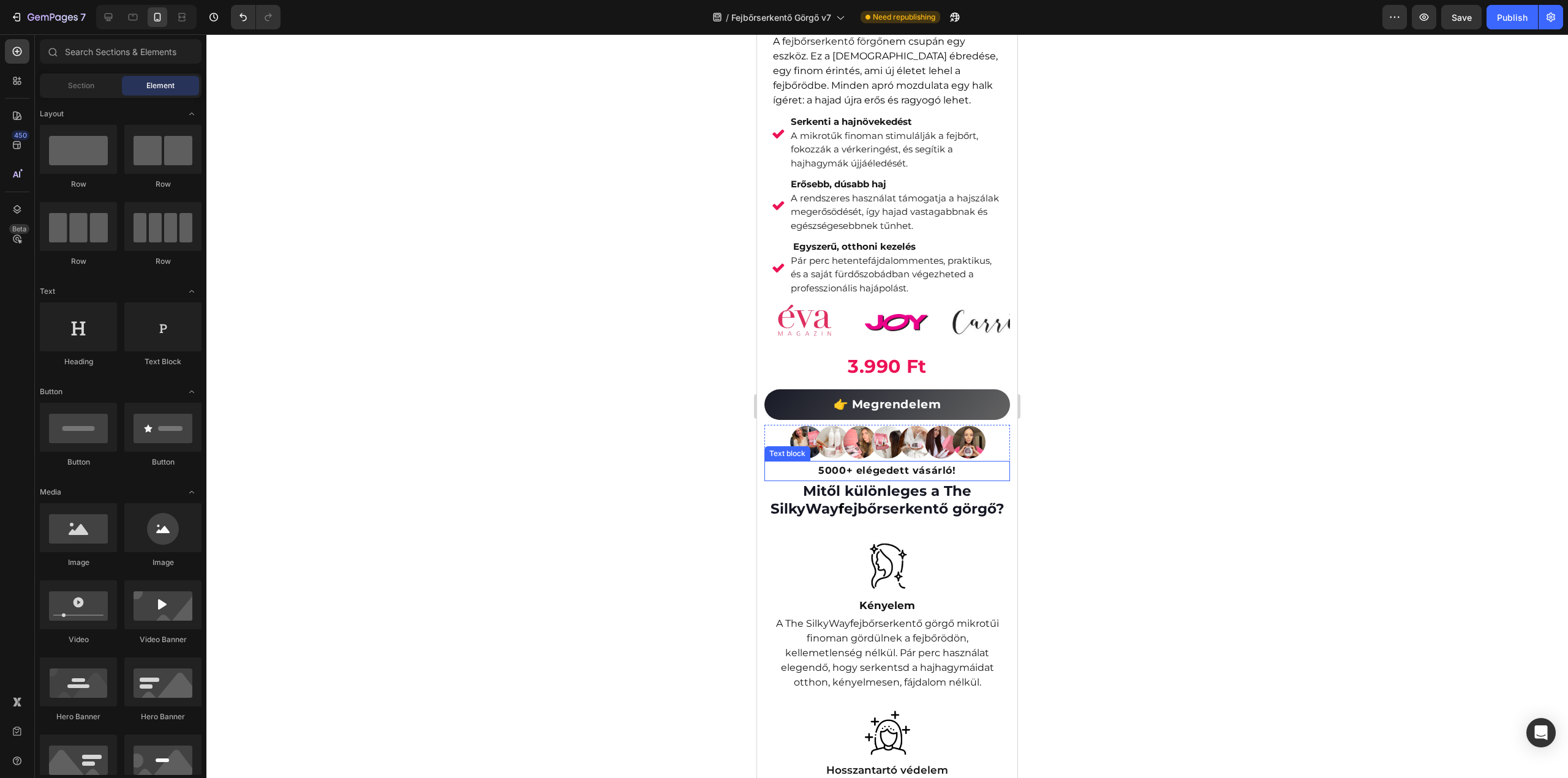
click at [960, 480] on p "5000+ elégedett vásárló!" at bounding box center [887, 471] width 243 height 18
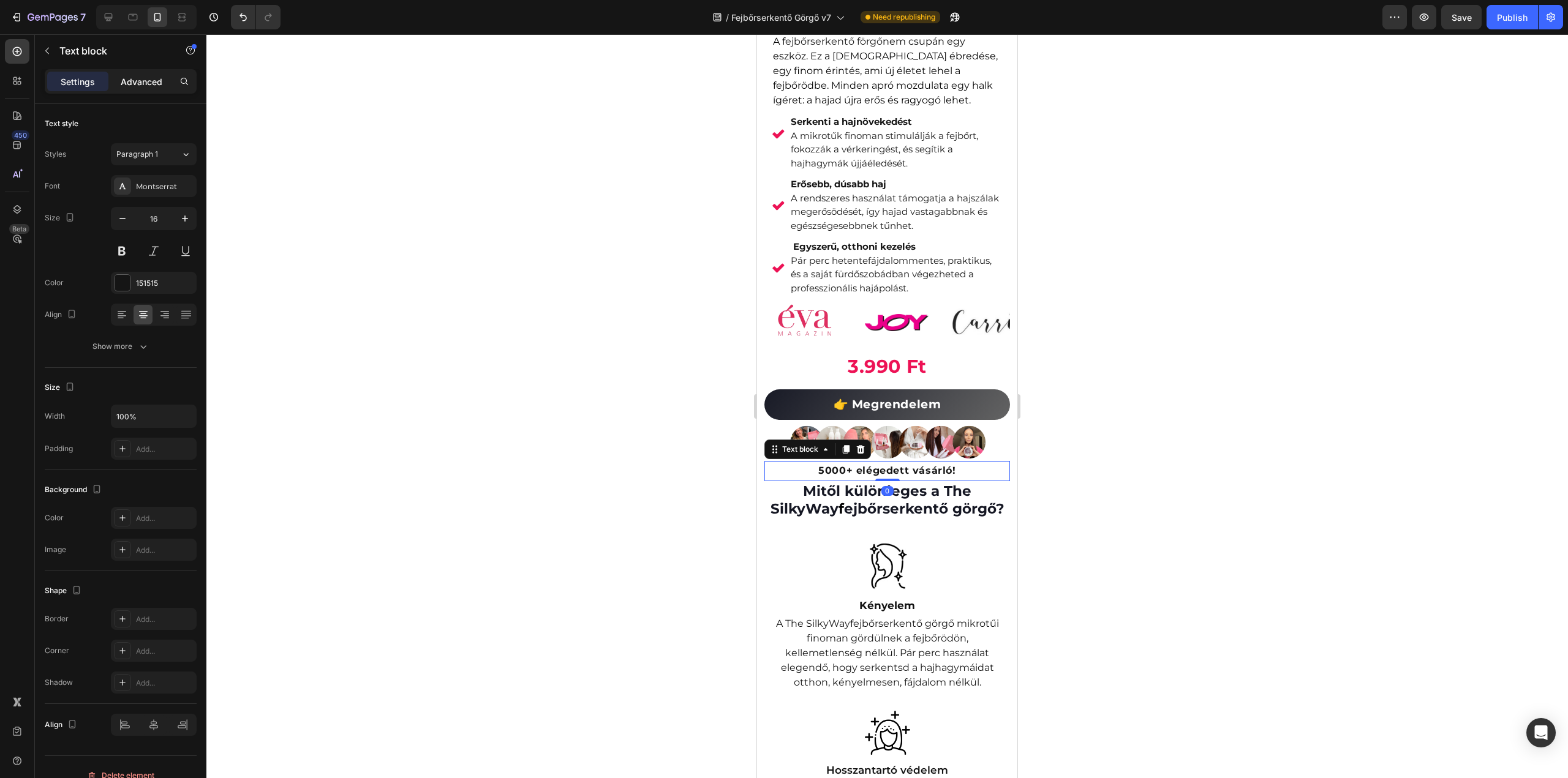
click at [139, 79] on p "Advanced" at bounding box center [141, 82] width 42 height 13
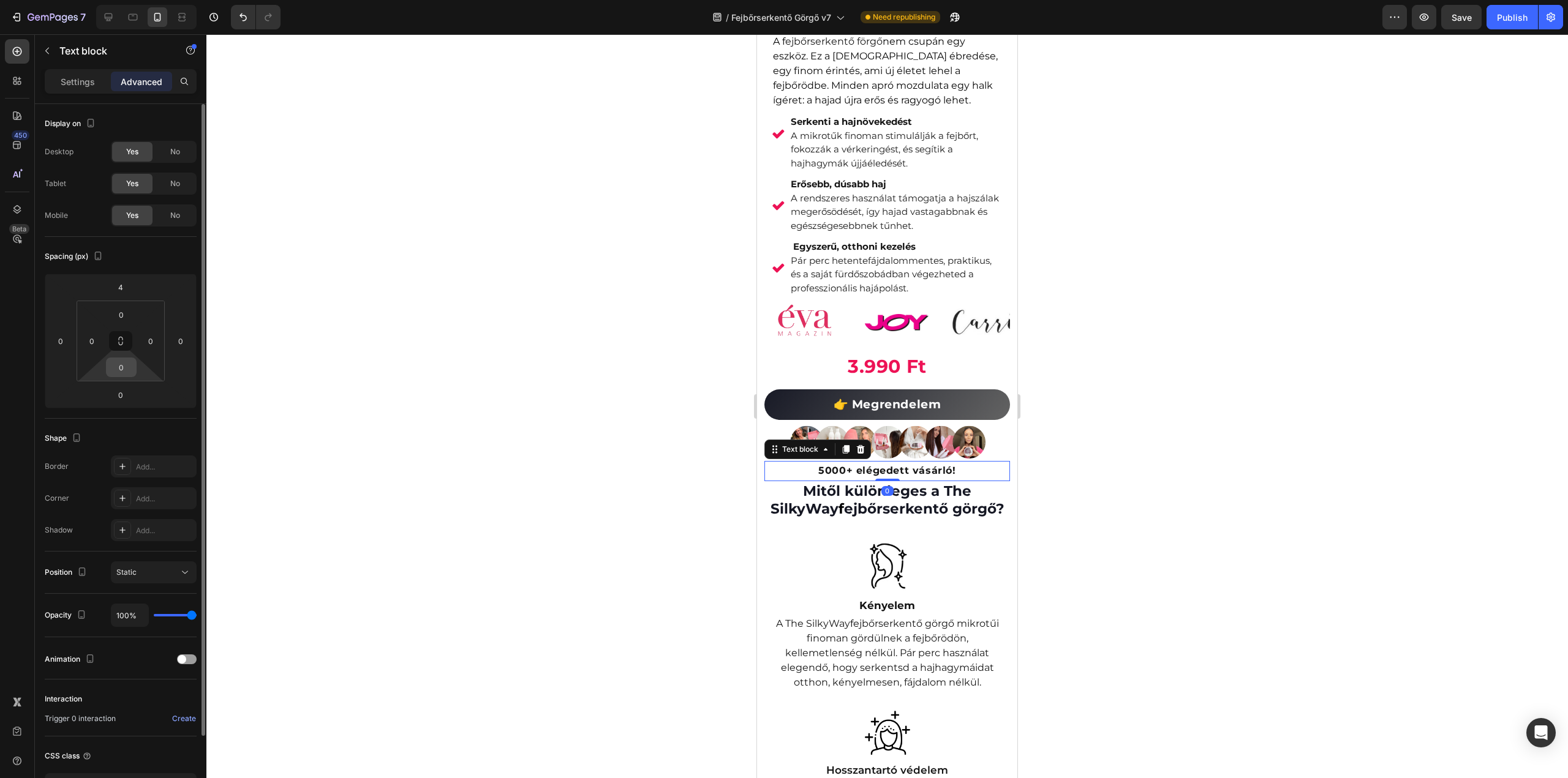
click at [124, 374] on input "0" at bounding box center [121, 367] width 25 height 18
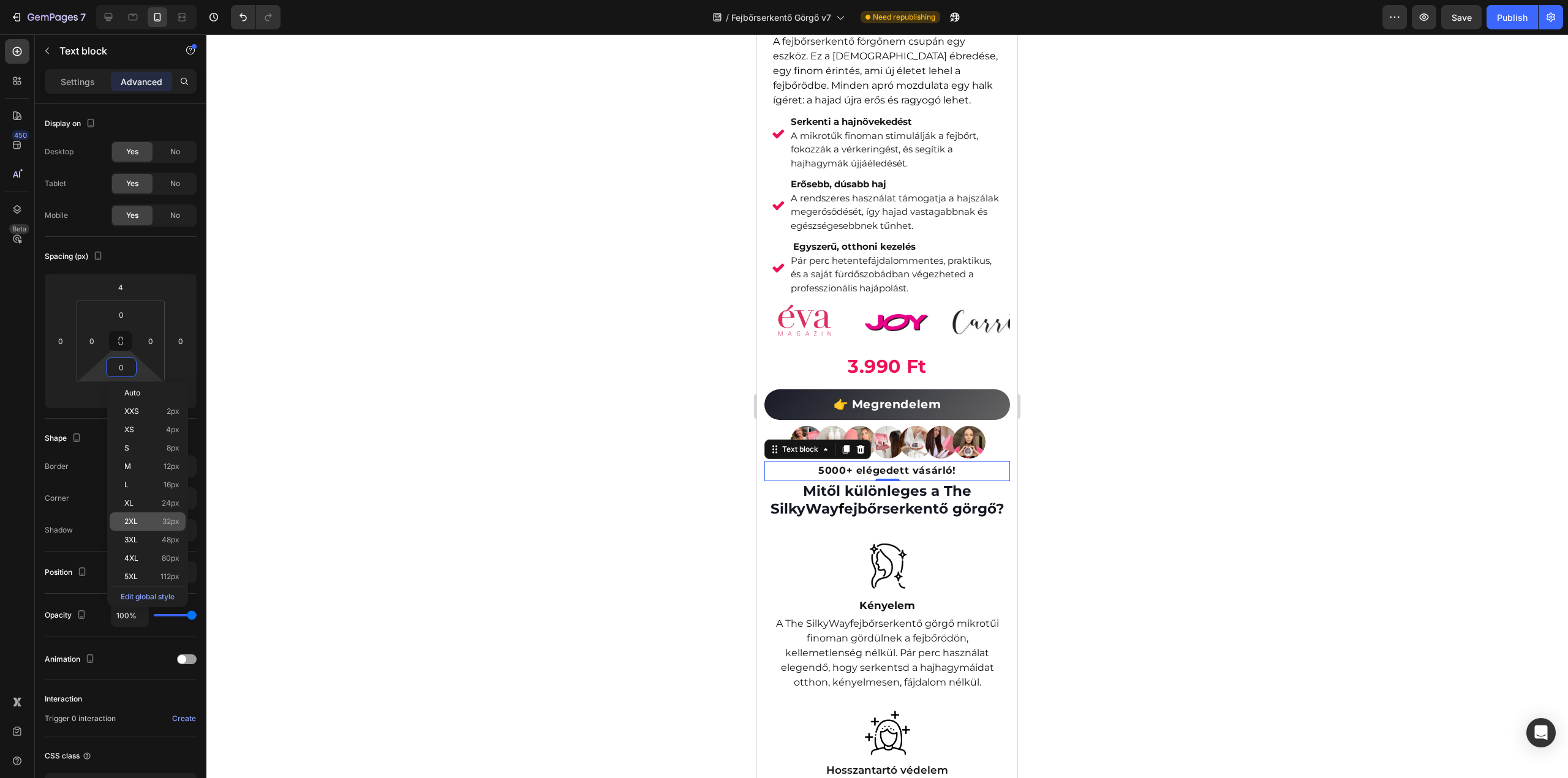
click at [137, 512] on div "2XL 32px" at bounding box center [147, 521] width 76 height 18
type input "32"
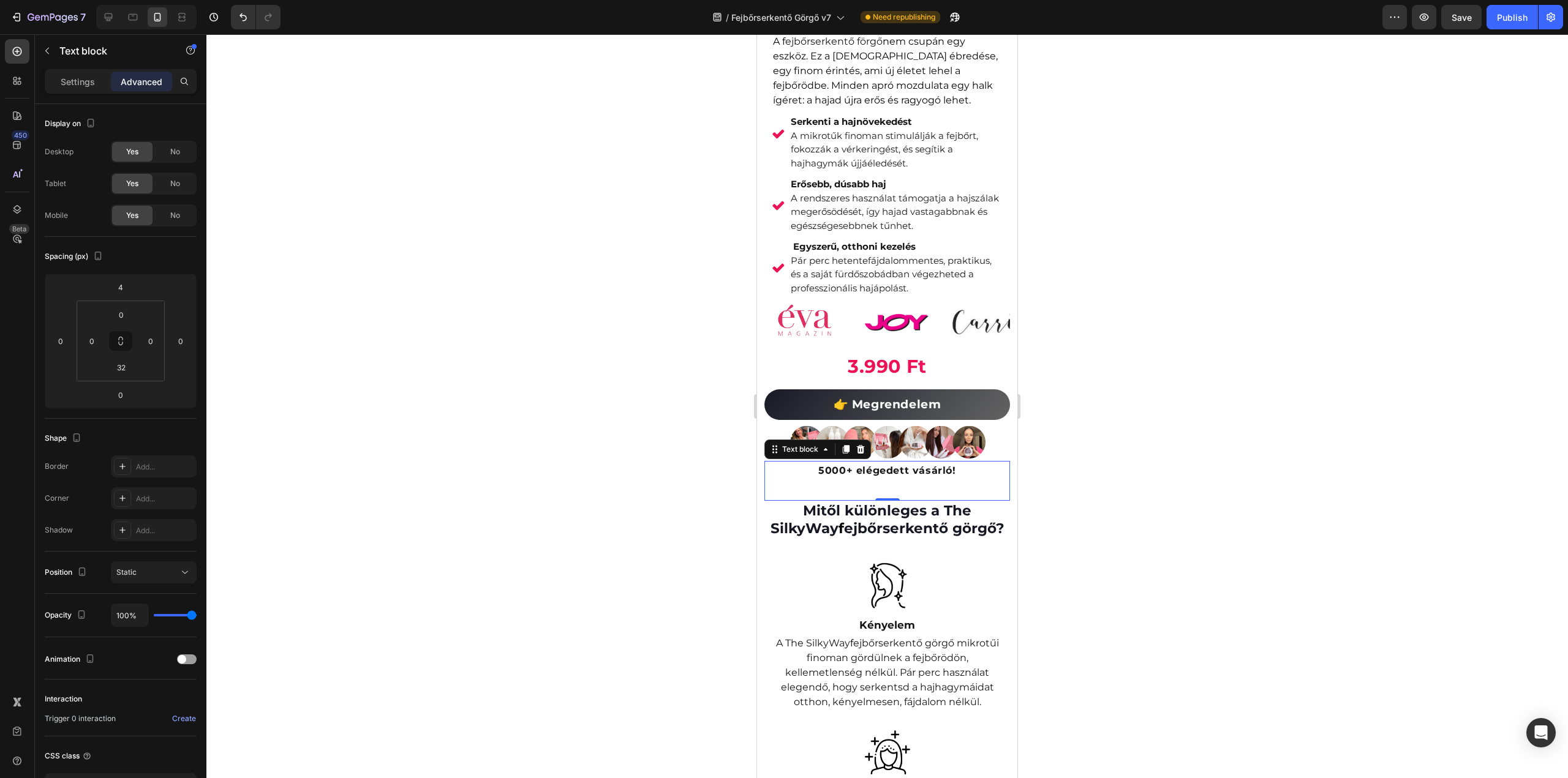
click at [456, 426] on div at bounding box center [887, 406] width 1362 height 744
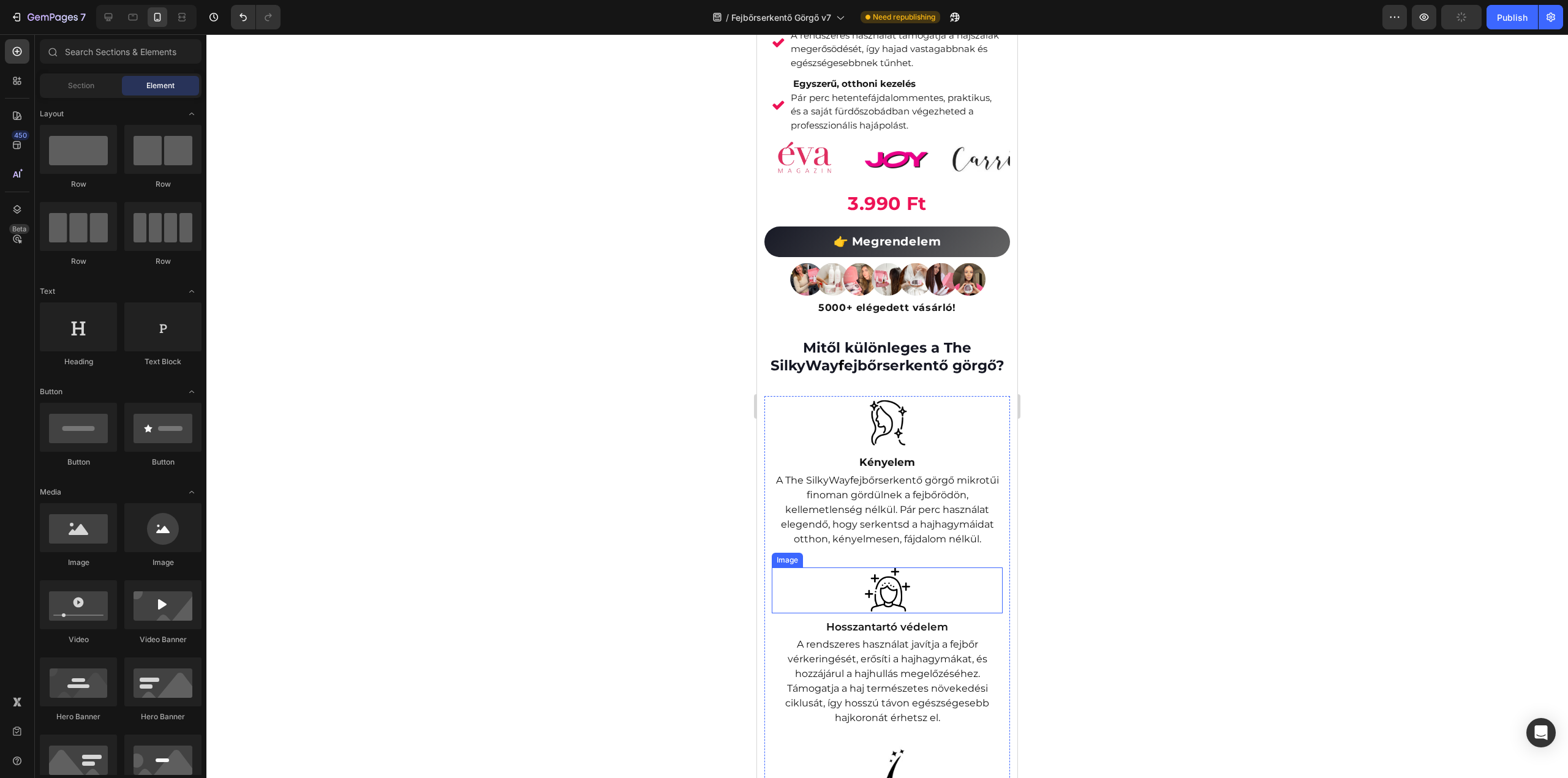
scroll to position [551, 0]
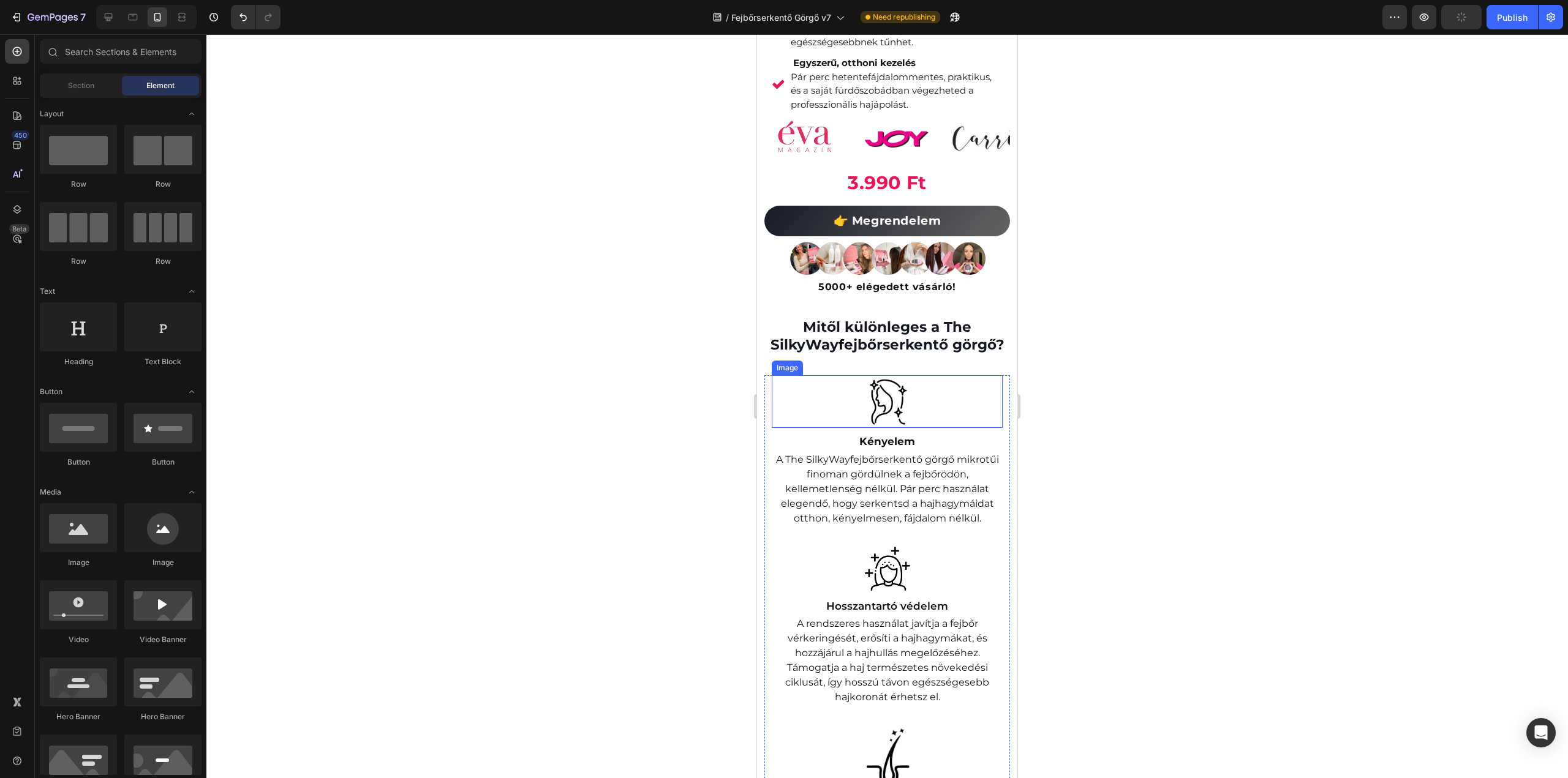
click at [874, 428] on img at bounding box center [887, 401] width 46 height 53
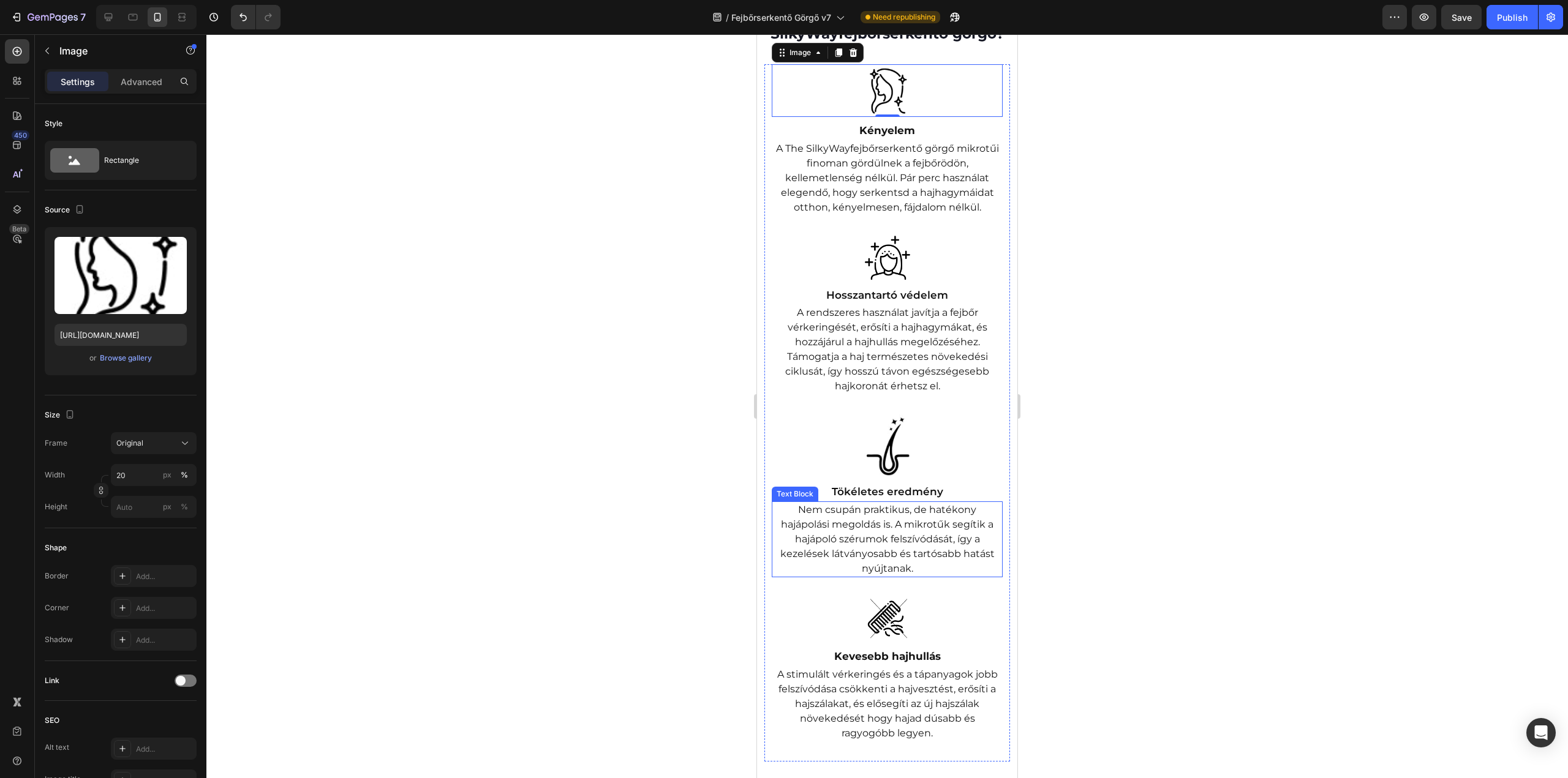
scroll to position [796, 0]
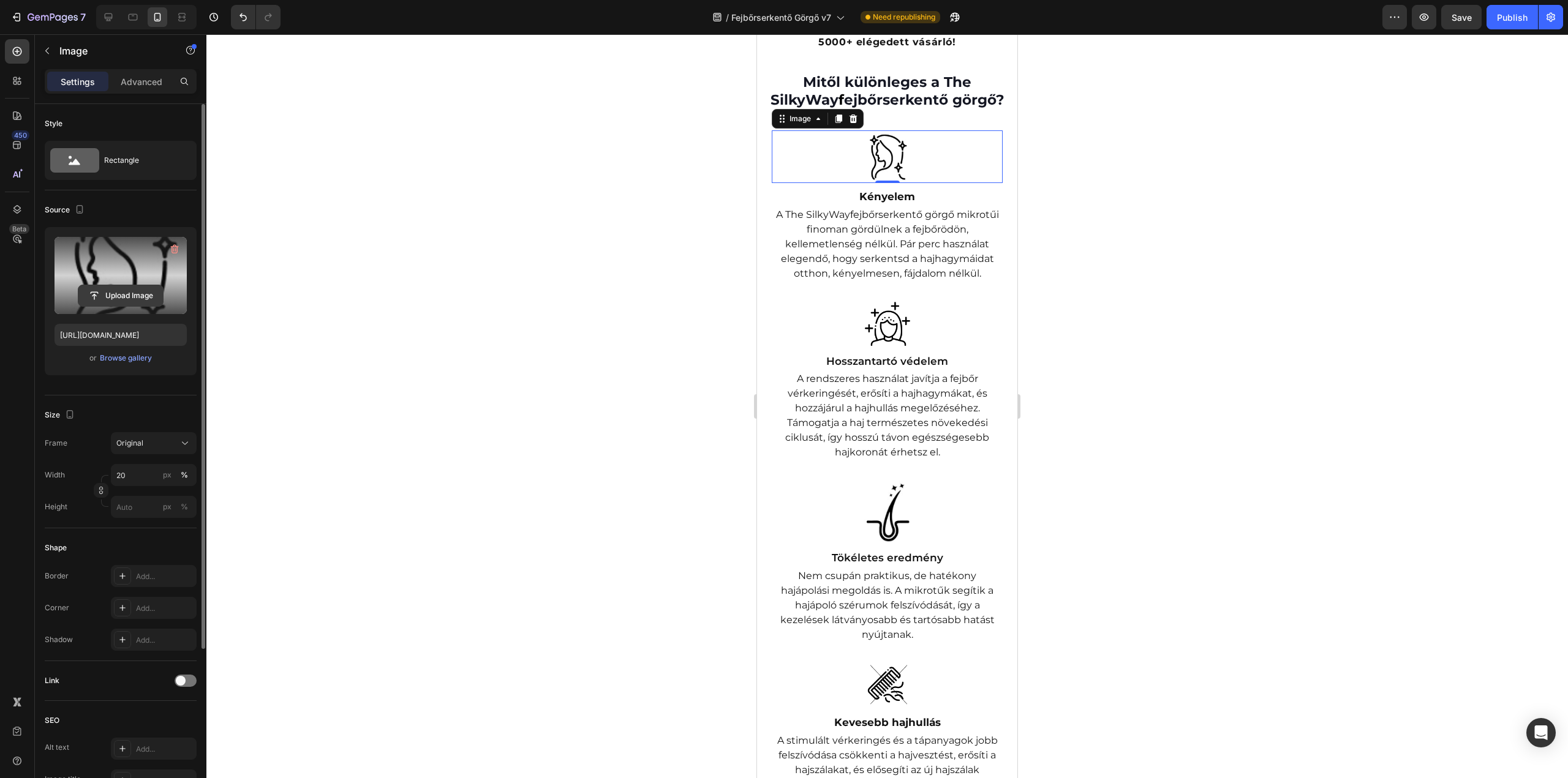
click at [126, 294] on input "file" at bounding box center [121, 296] width 84 height 21
type input "https://cdn.shopify.com/s/files/1/0492/9470/4796/files/gempages_490611713016595…"
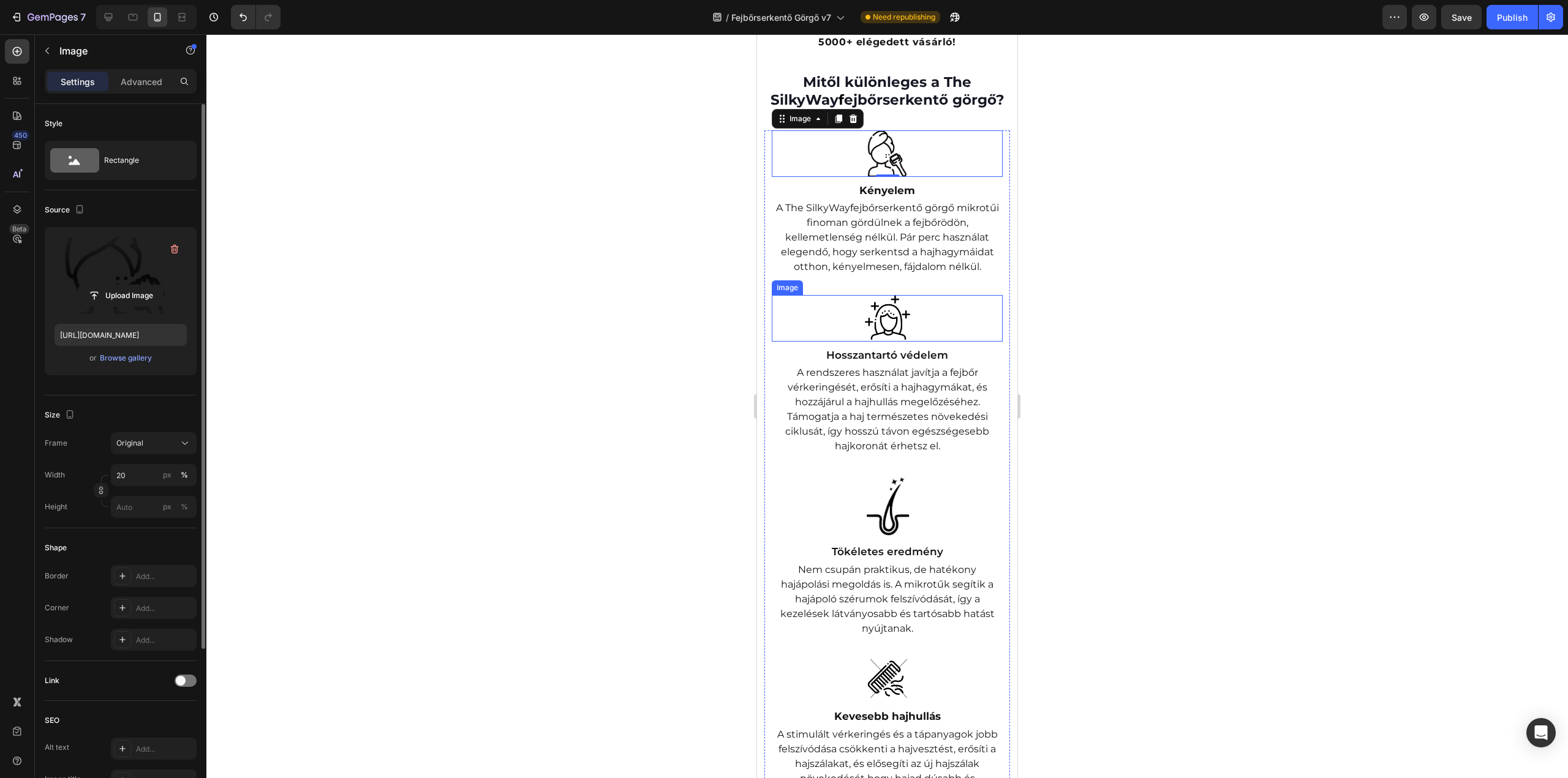
click at [891, 341] on img at bounding box center [887, 318] width 46 height 46
click at [883, 538] on img at bounding box center [887, 506] width 46 height 64
click at [884, 341] on img at bounding box center [887, 318] width 46 height 46
click at [124, 293] on input "file" at bounding box center [121, 296] width 84 height 21
click at [141, 296] on input "file" at bounding box center [121, 296] width 84 height 21
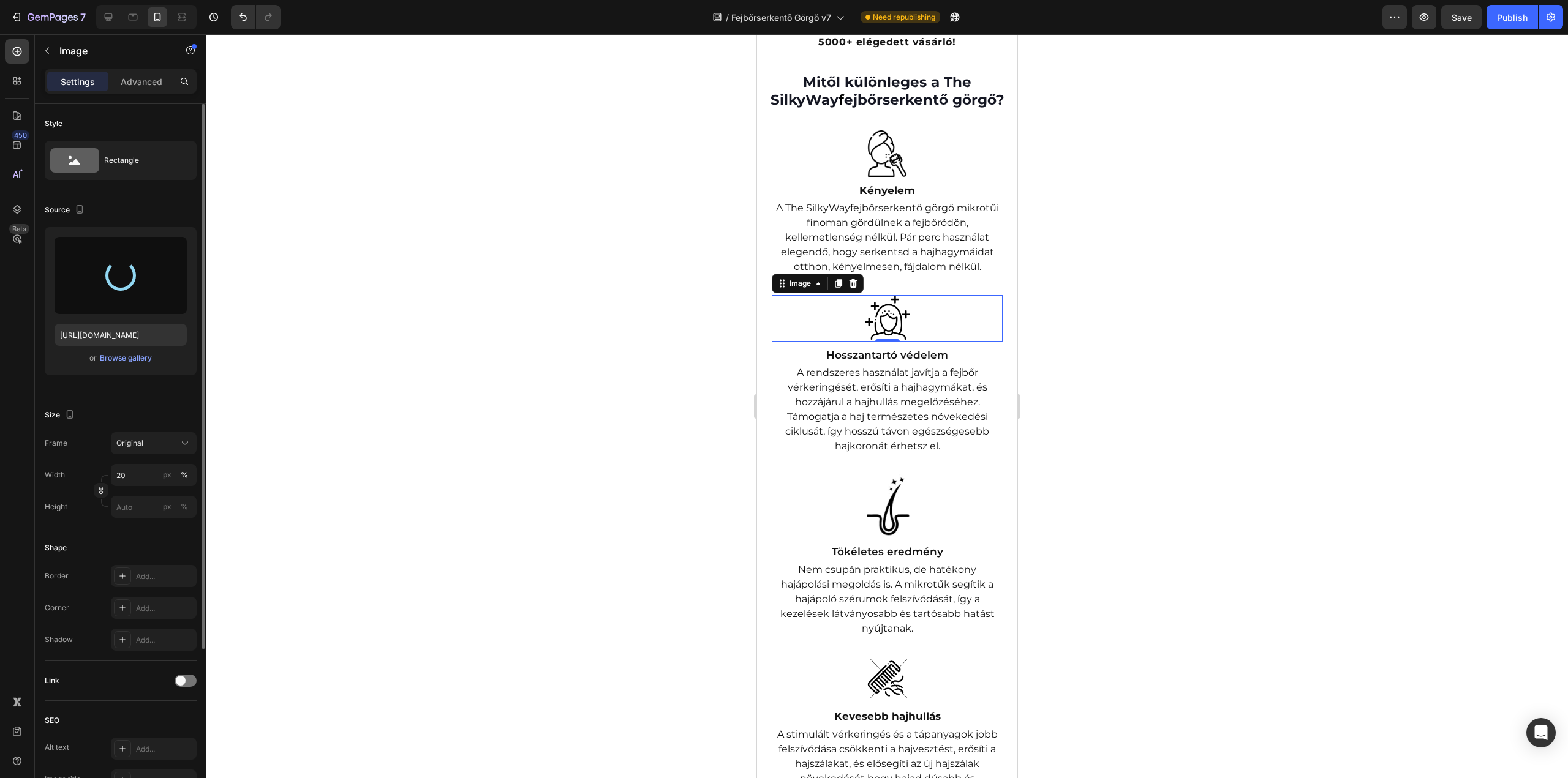
type input "https://cdn.shopify.com/s/files/1/0492/9470/4796/files/gempages_490611713016595…"
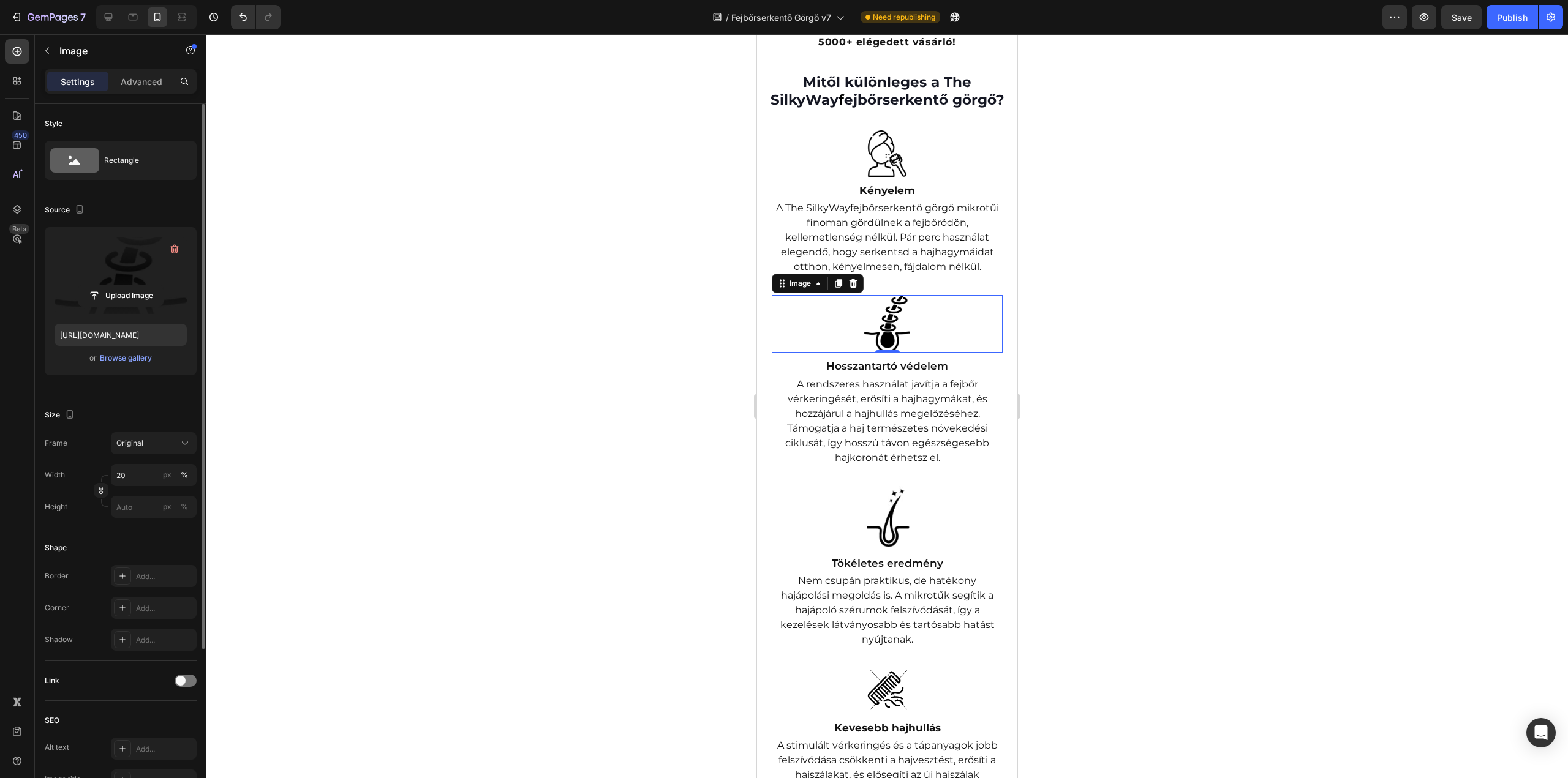
click at [1146, 428] on div at bounding box center [887, 406] width 1362 height 744
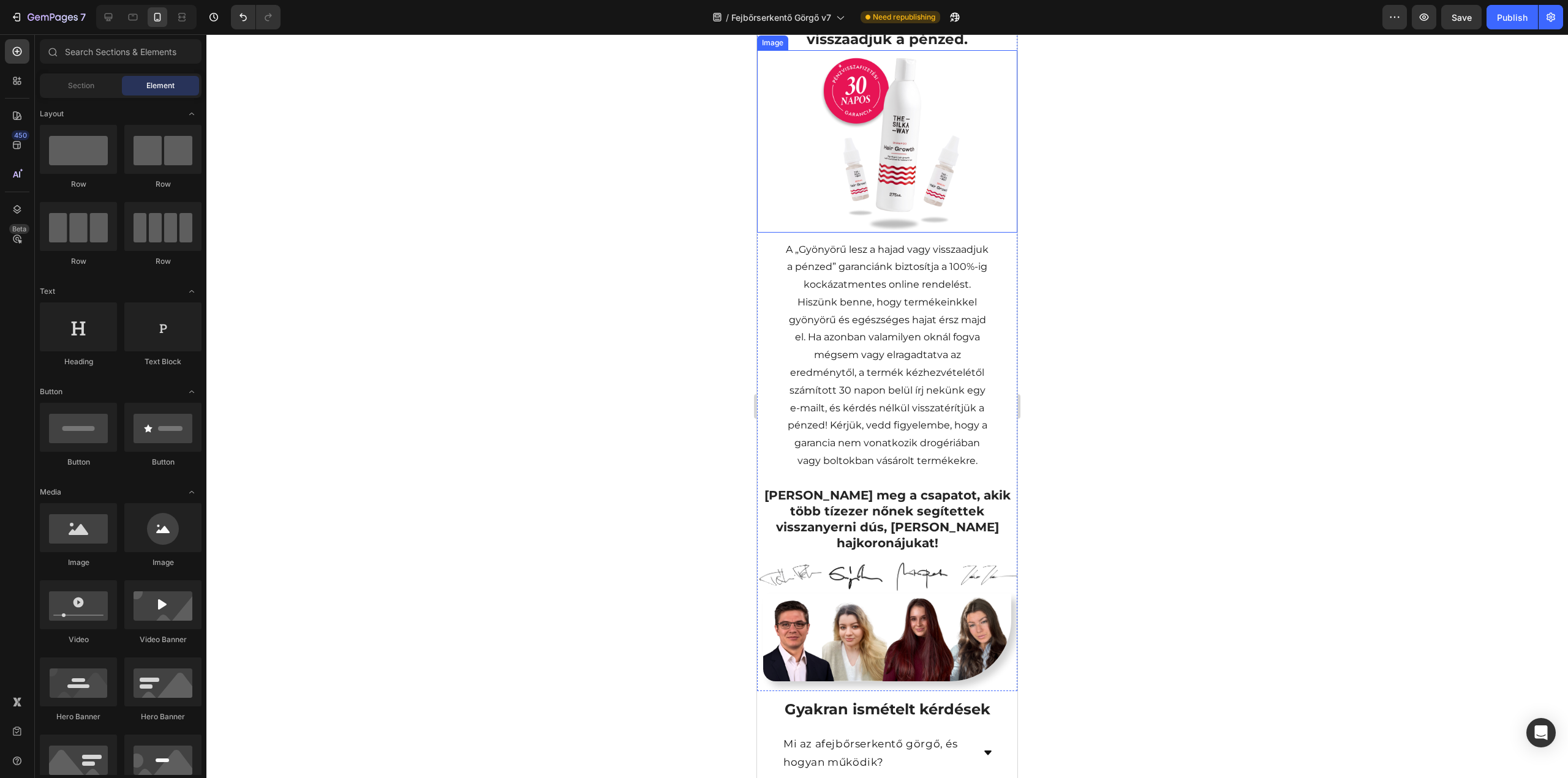
scroll to position [2020, 0]
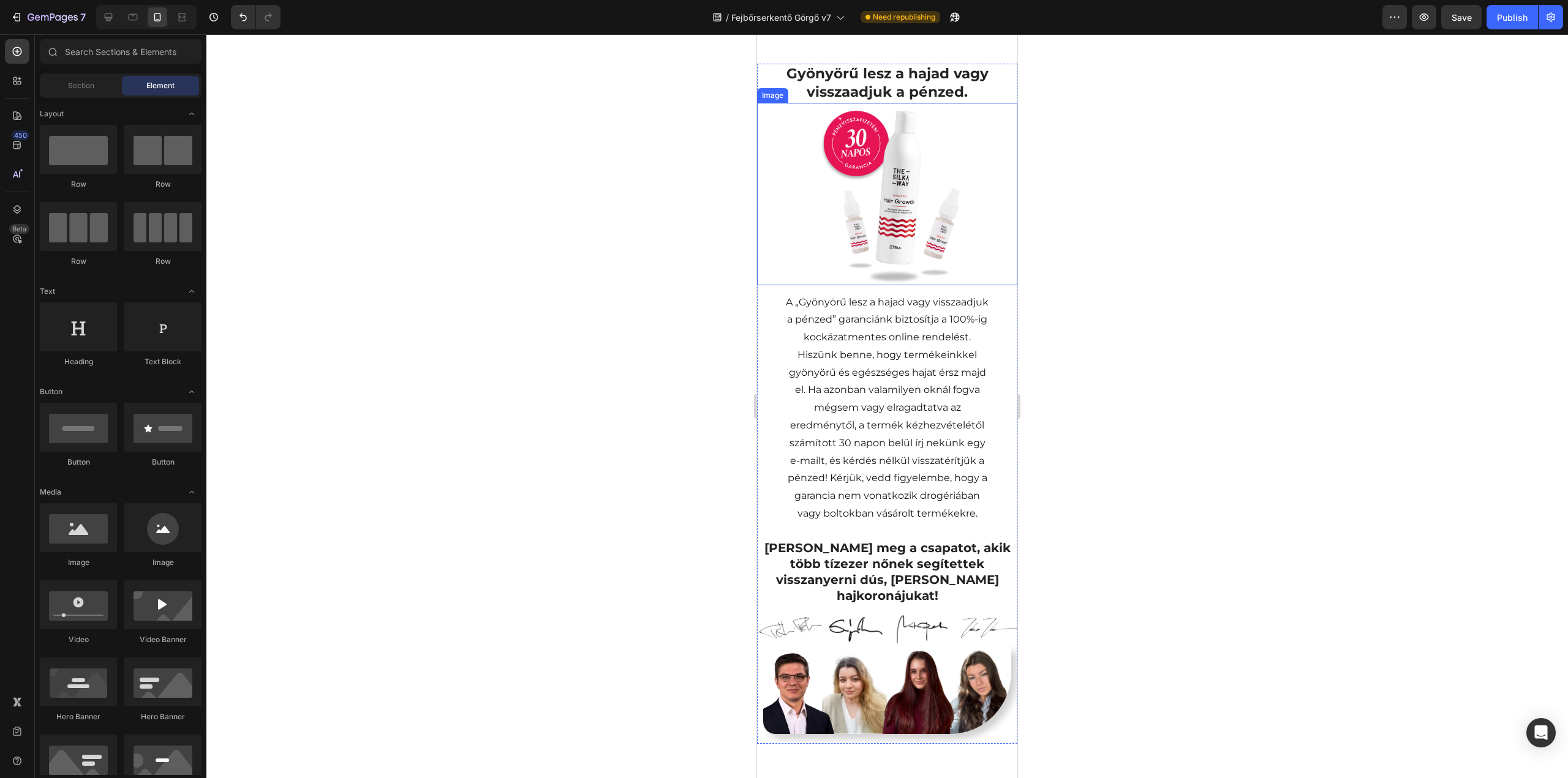
click at [878, 285] on img at bounding box center [887, 194] width 182 height 182
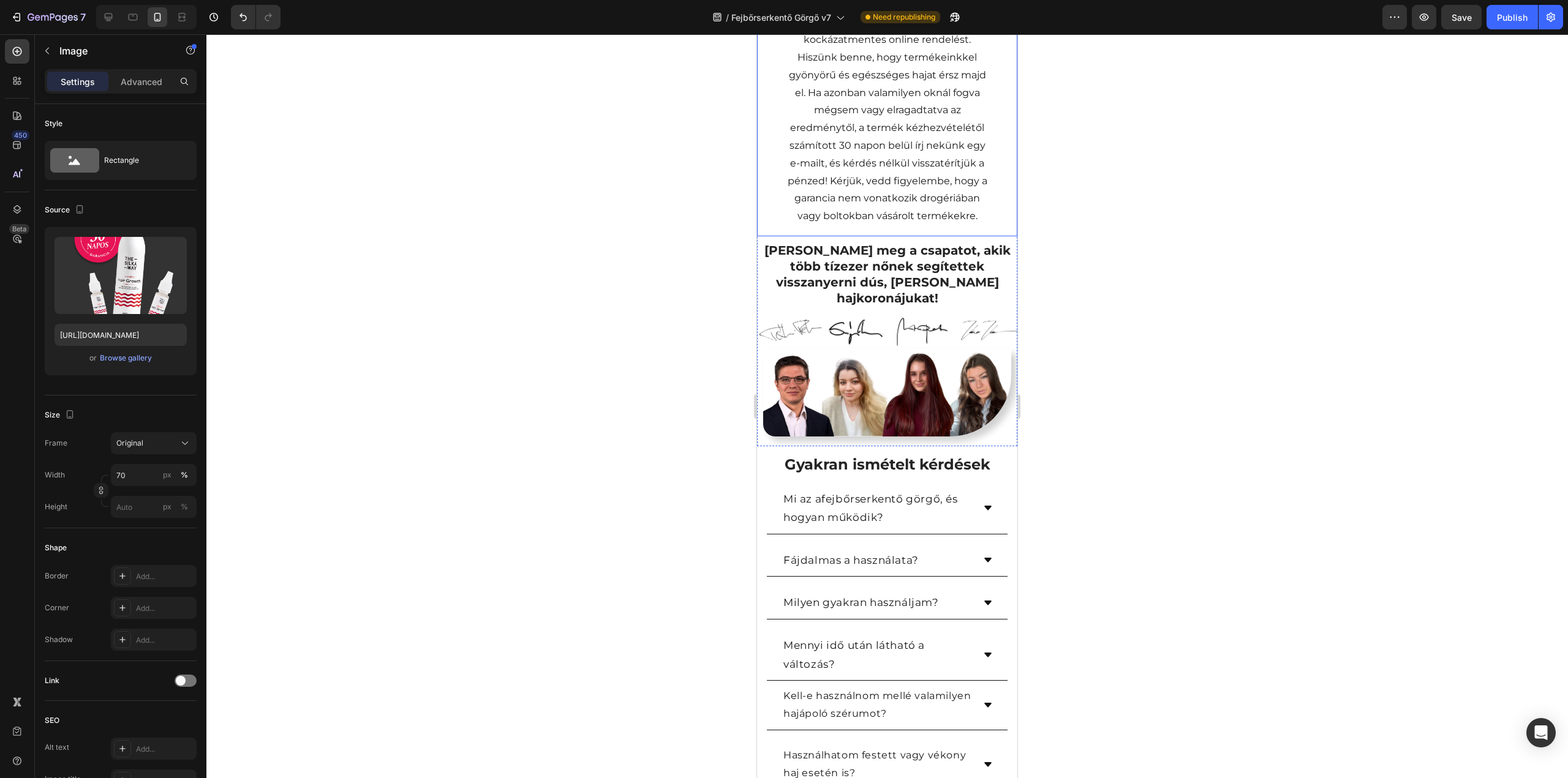
scroll to position [2571, 0]
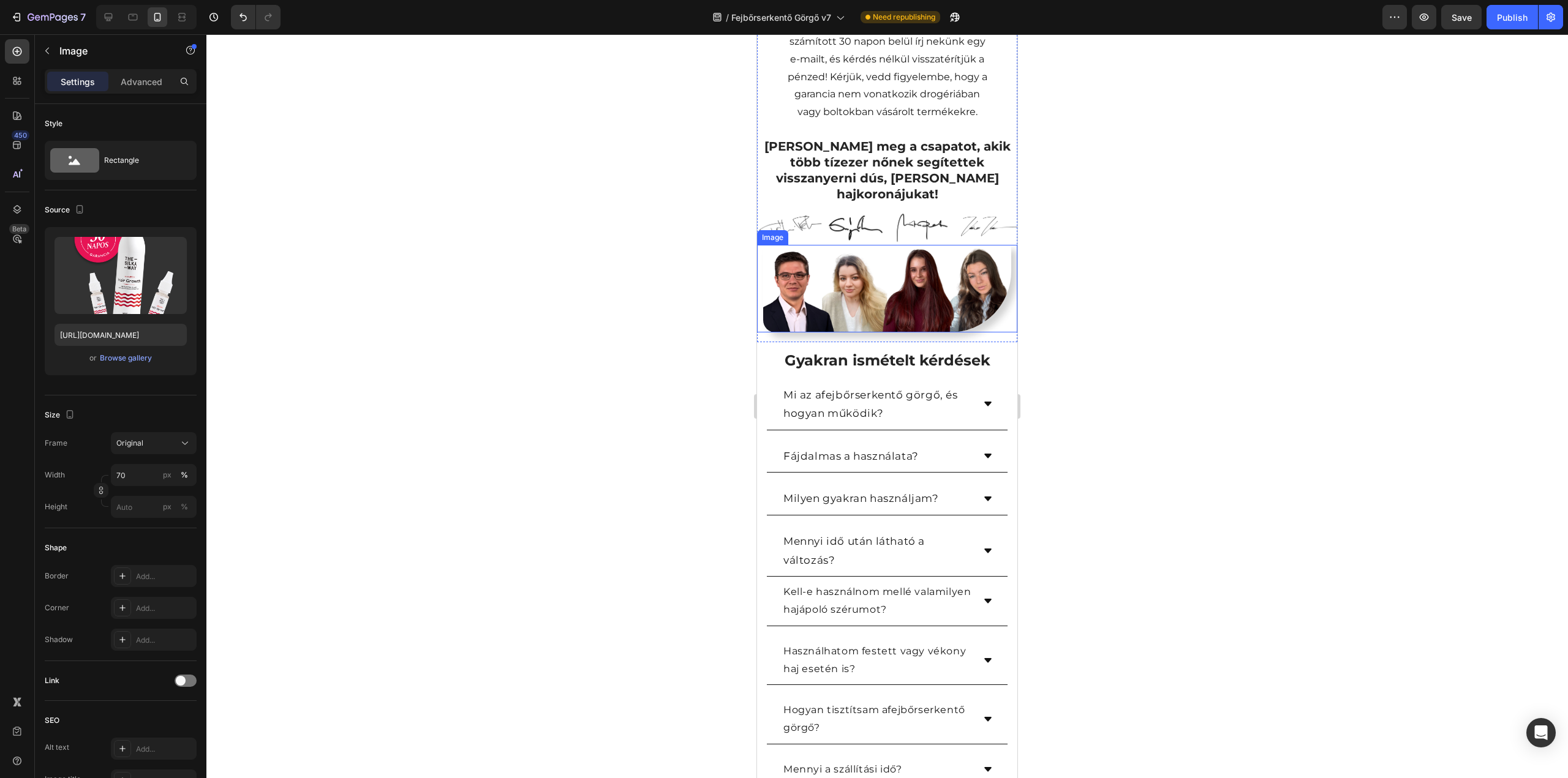
click at [902, 250] on img at bounding box center [887, 289] width 248 height 88
click at [910, 209] on img at bounding box center [887, 226] width 260 height 37
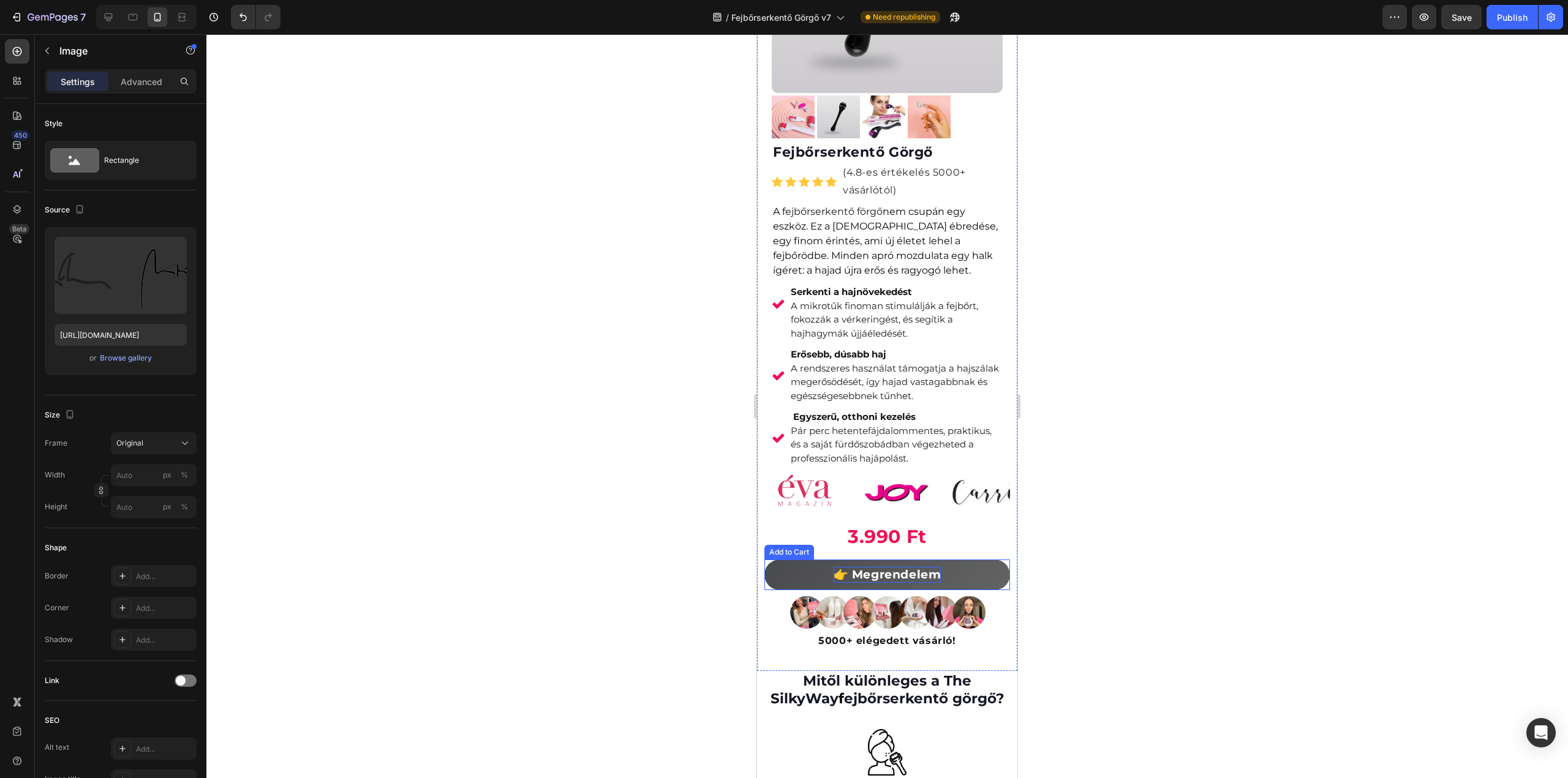
scroll to position [306, 0]
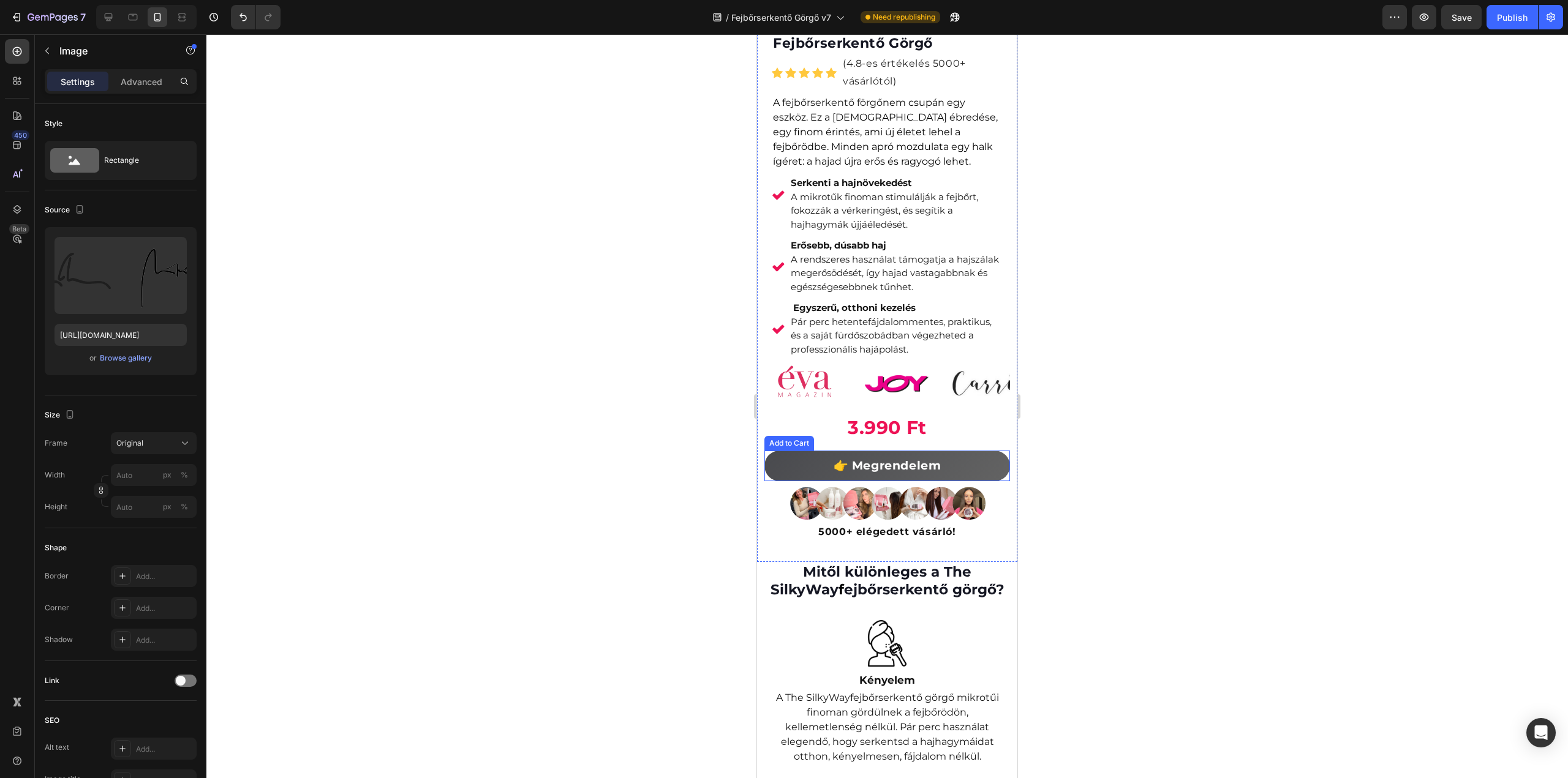
click at [949, 480] on button "👉 Megrendelem" at bounding box center [887, 466] width 246 height 30
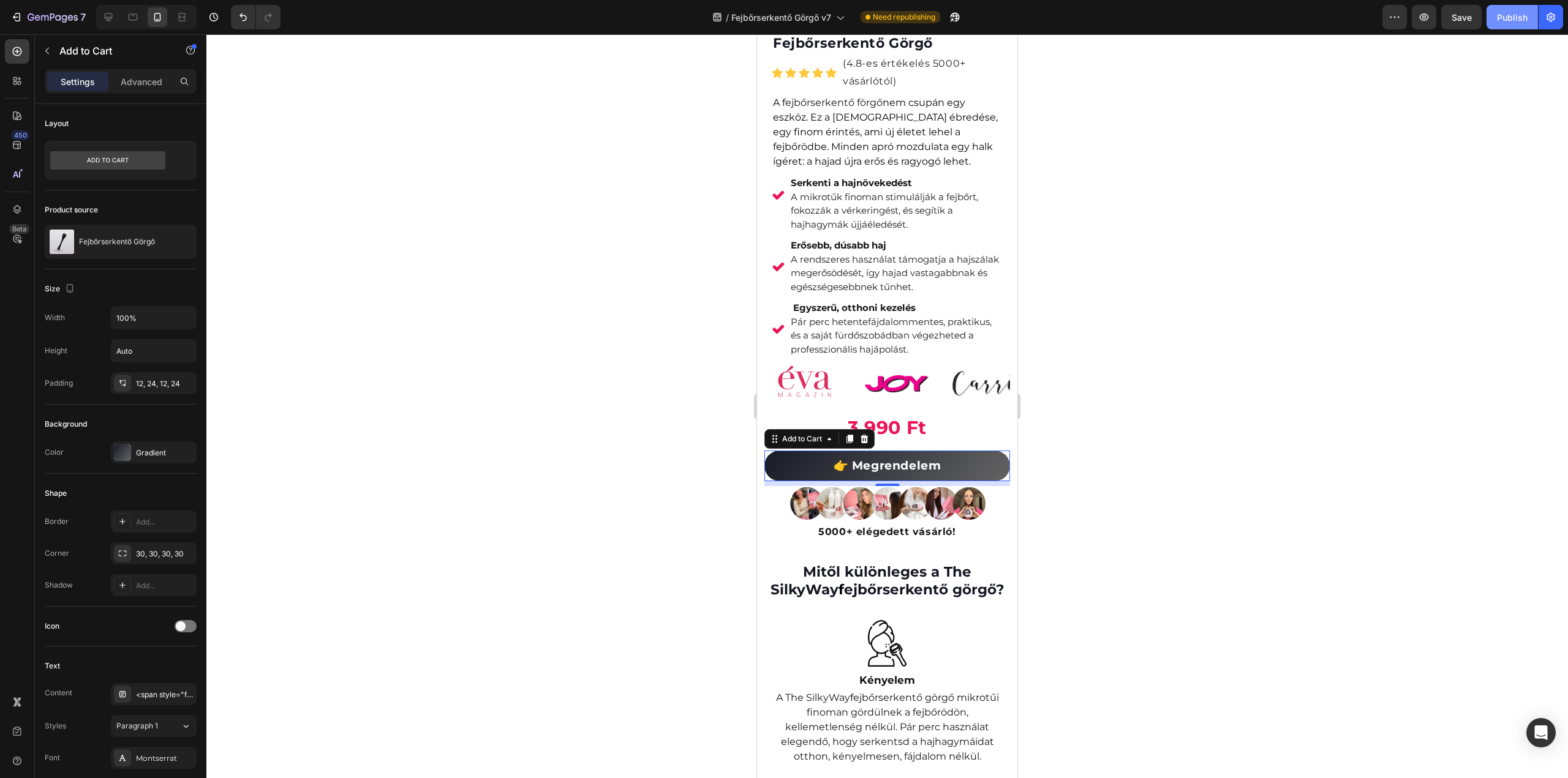
click at [1519, 19] on div "Publish" at bounding box center [1512, 18] width 30 height 13
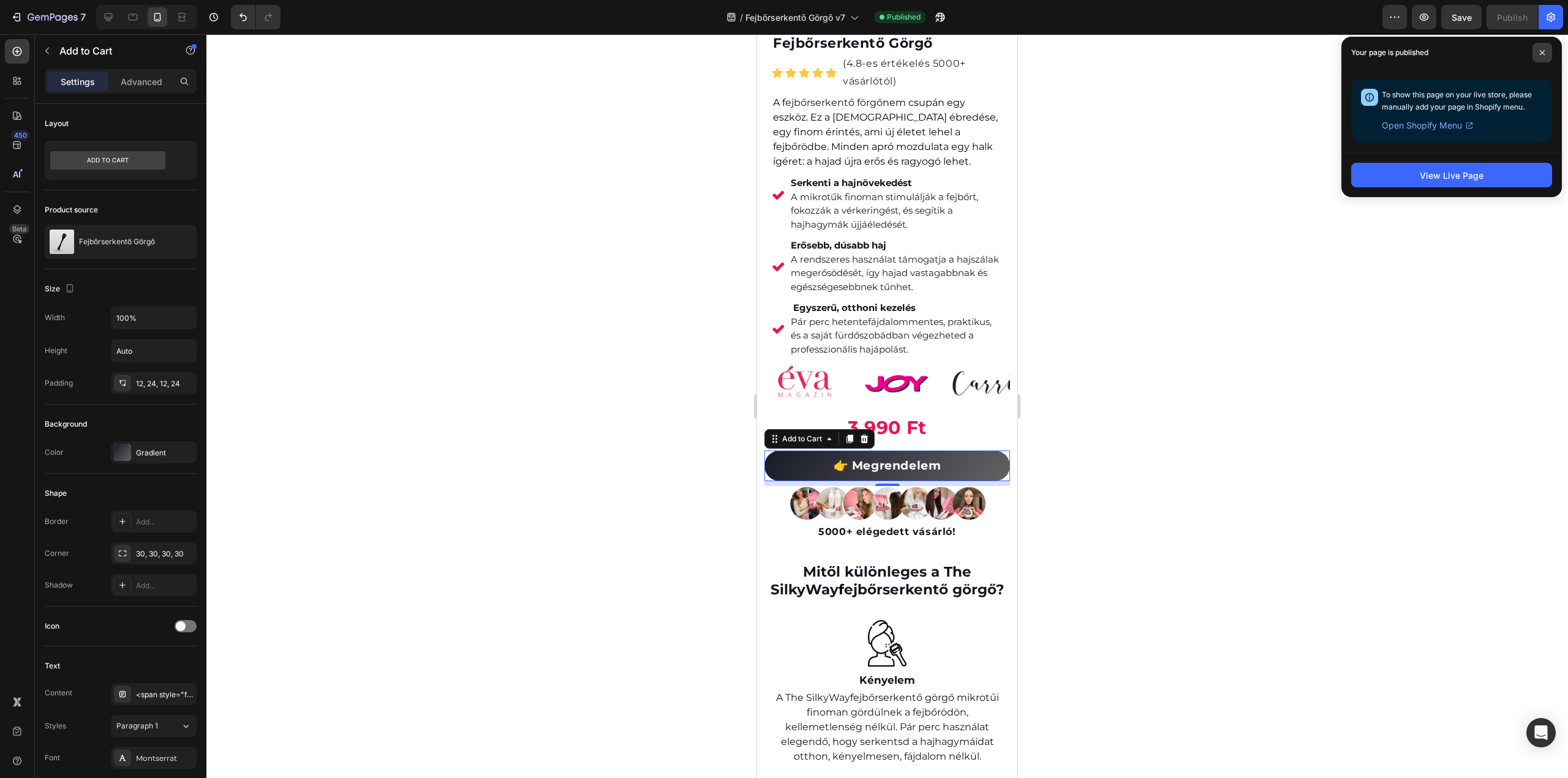
click at [1543, 55] on icon at bounding box center [1542, 52] width 6 height 6
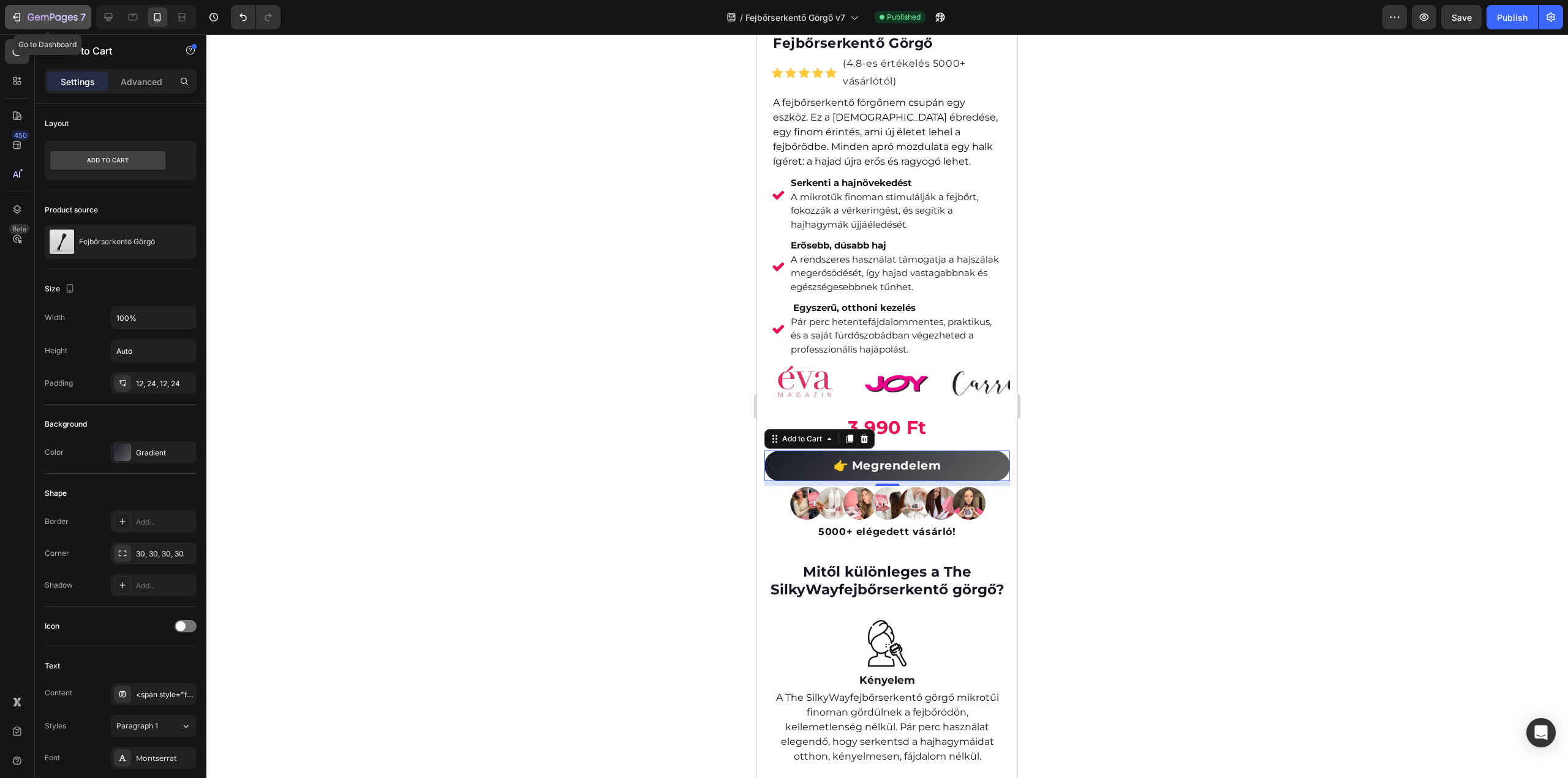
click at [38, 16] on icon "button" at bounding box center [38, 18] width 5 height 5
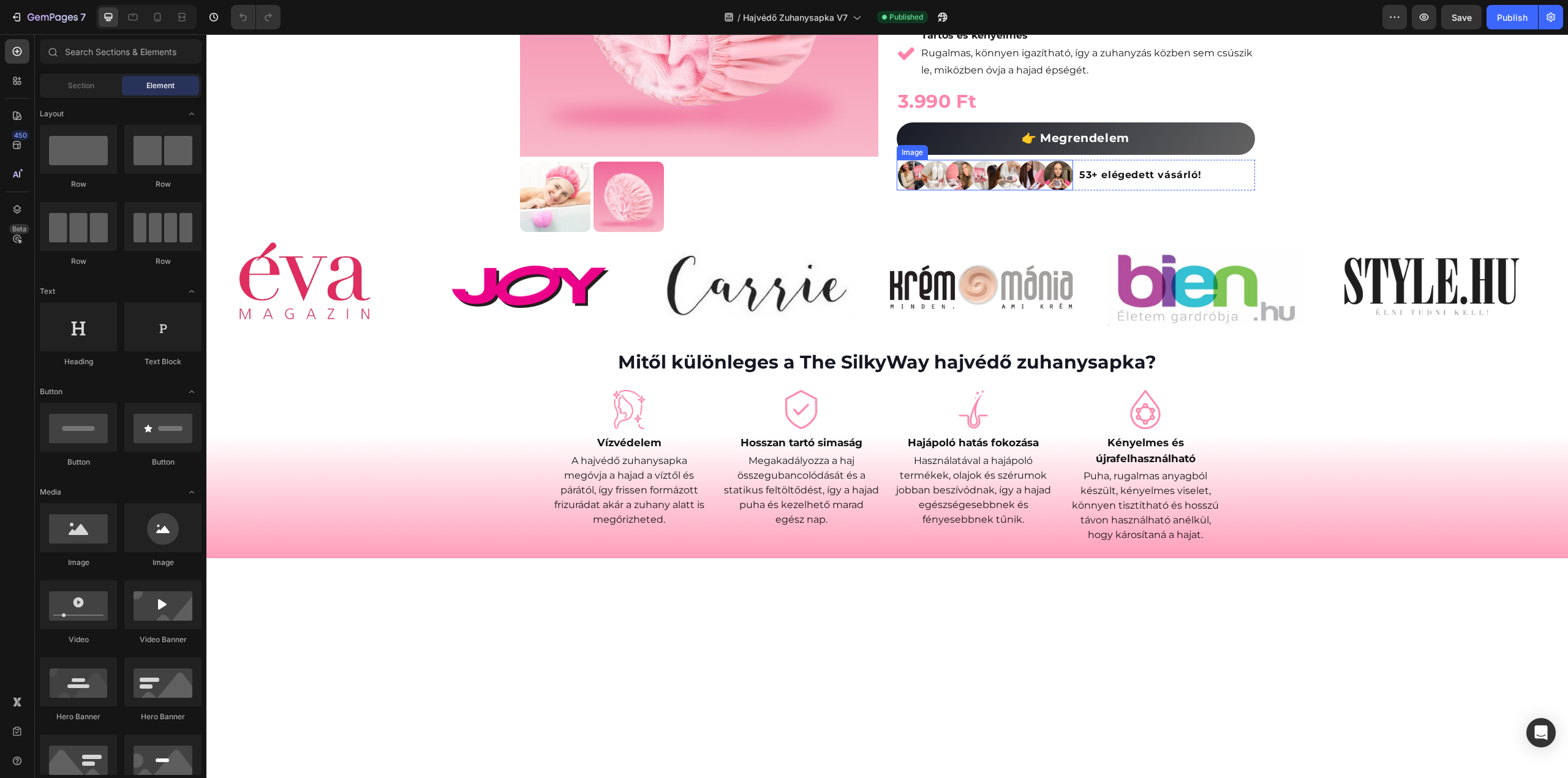
scroll to position [306, 0]
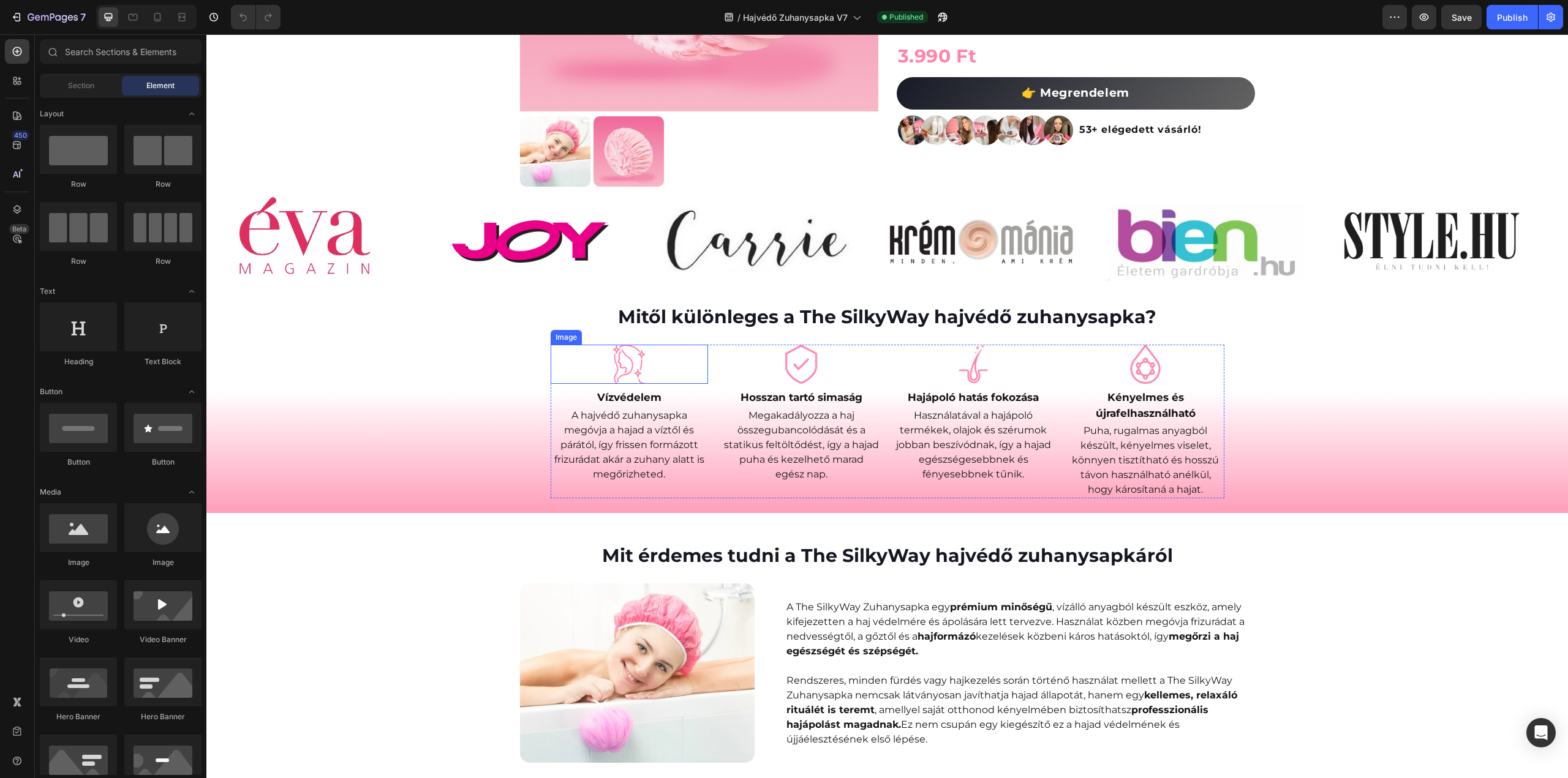
click at [616, 360] on img at bounding box center [629, 364] width 39 height 39
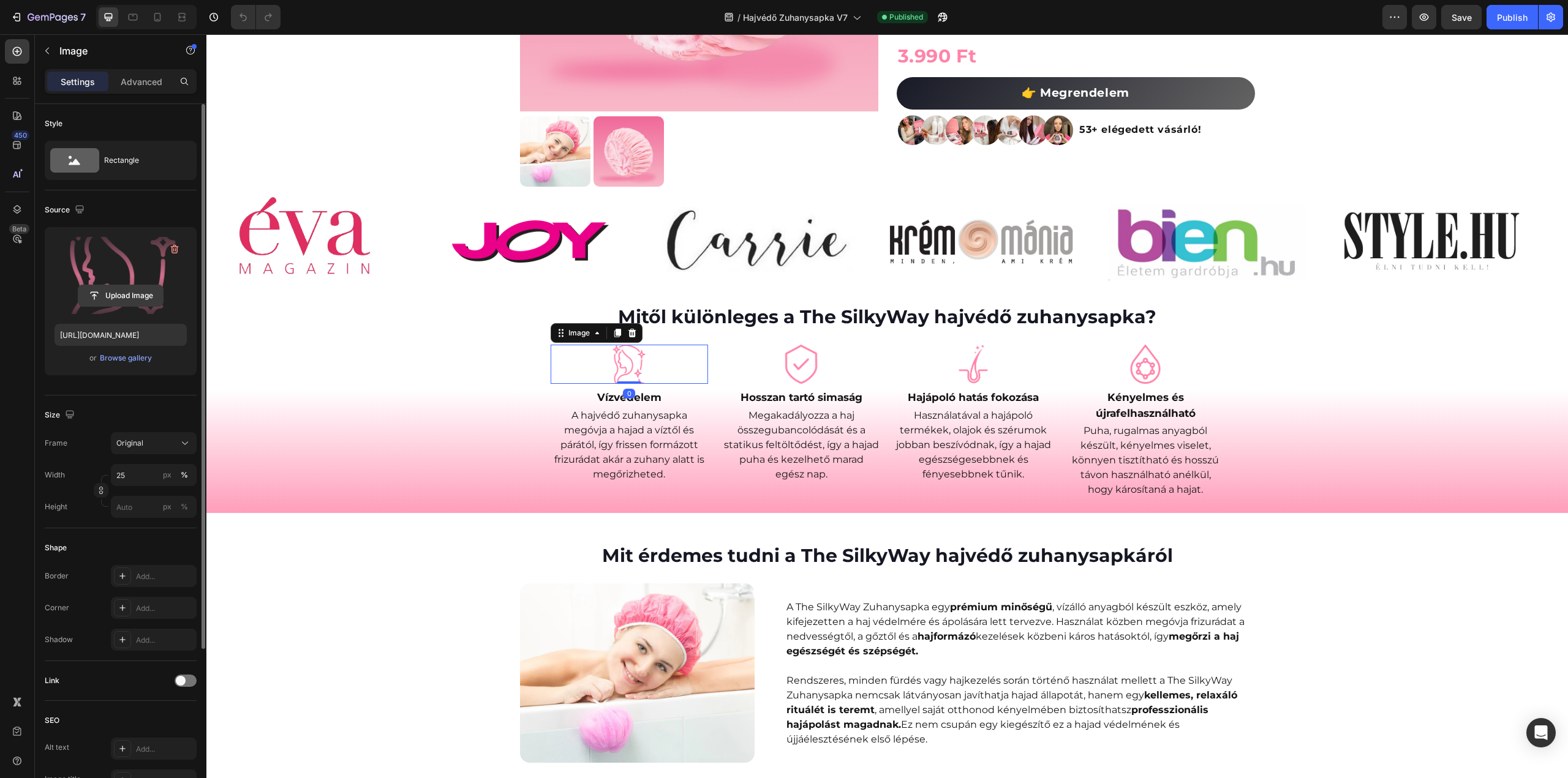
click at [125, 293] on input "file" at bounding box center [121, 296] width 84 height 21
type input "https://cdn.shopify.com/s/files/1/0492/9470/4796/files/gempages_490611713016595…"
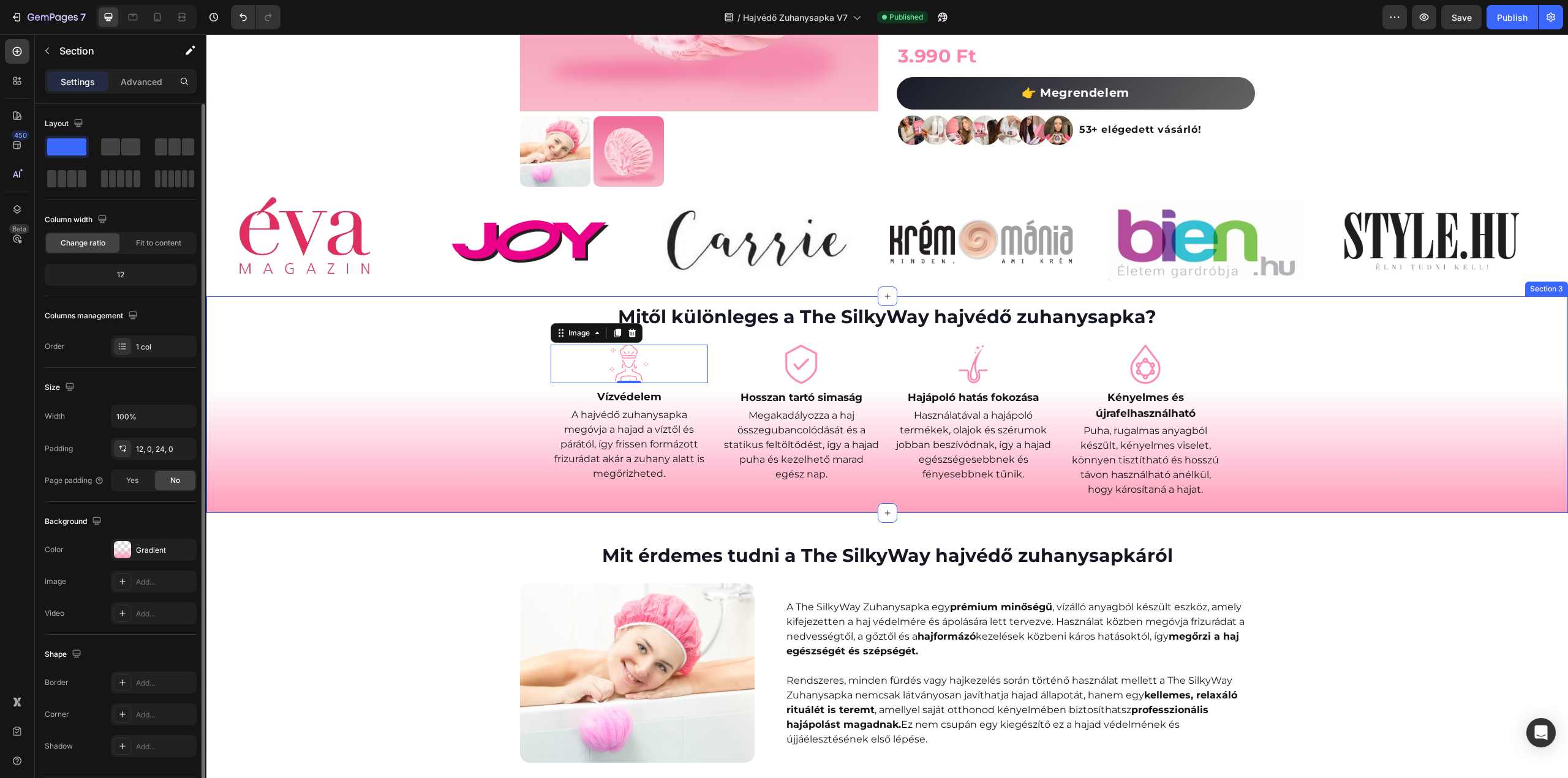
click at [1377, 371] on div "Mitől különleges a The SilkyWay hajvédő zuhanysapka? Heading Image 0 Vízvédelem…" at bounding box center [887, 401] width 1362 height 194
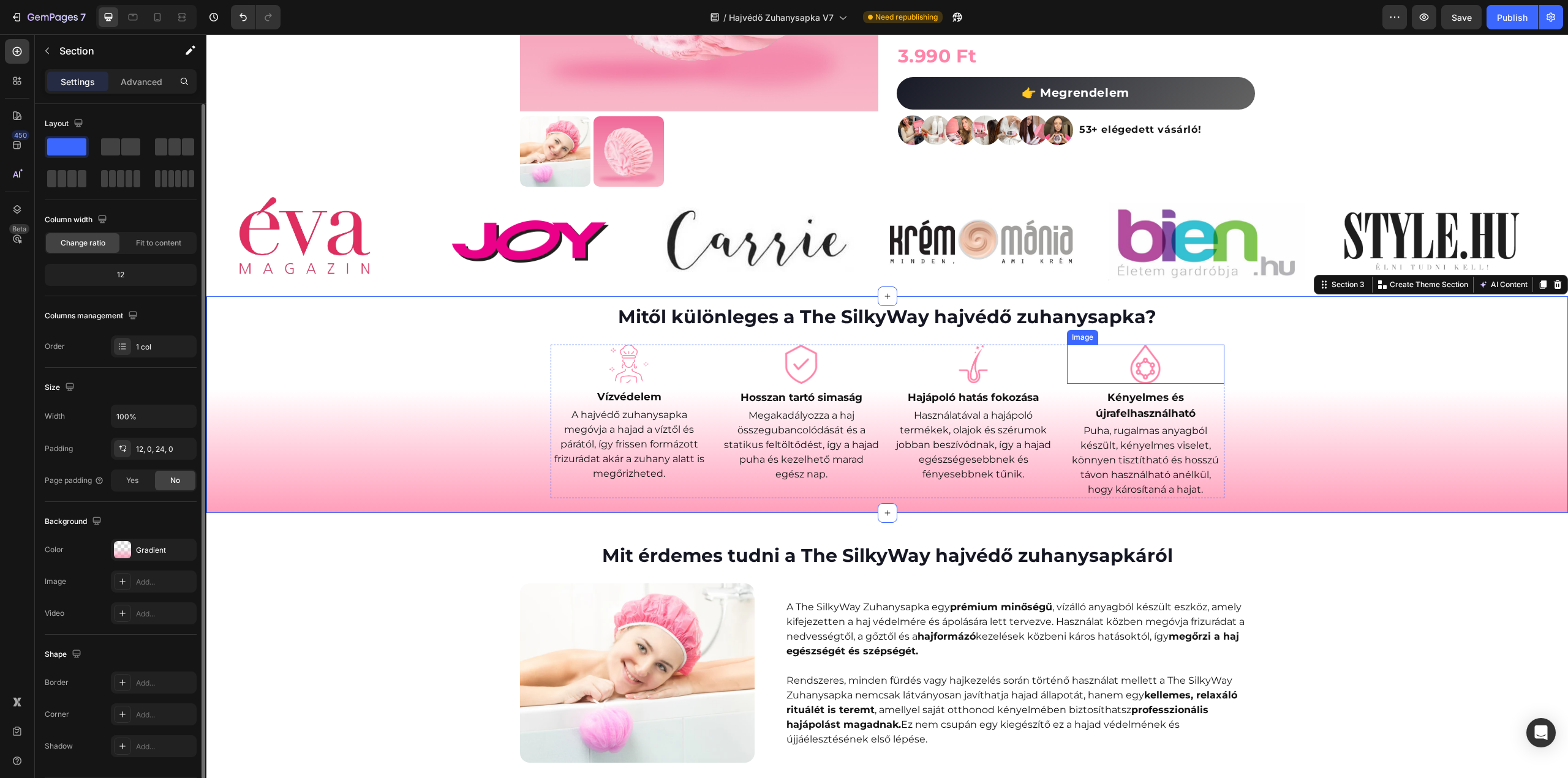
click at [1142, 369] on img at bounding box center [1145, 364] width 39 height 39
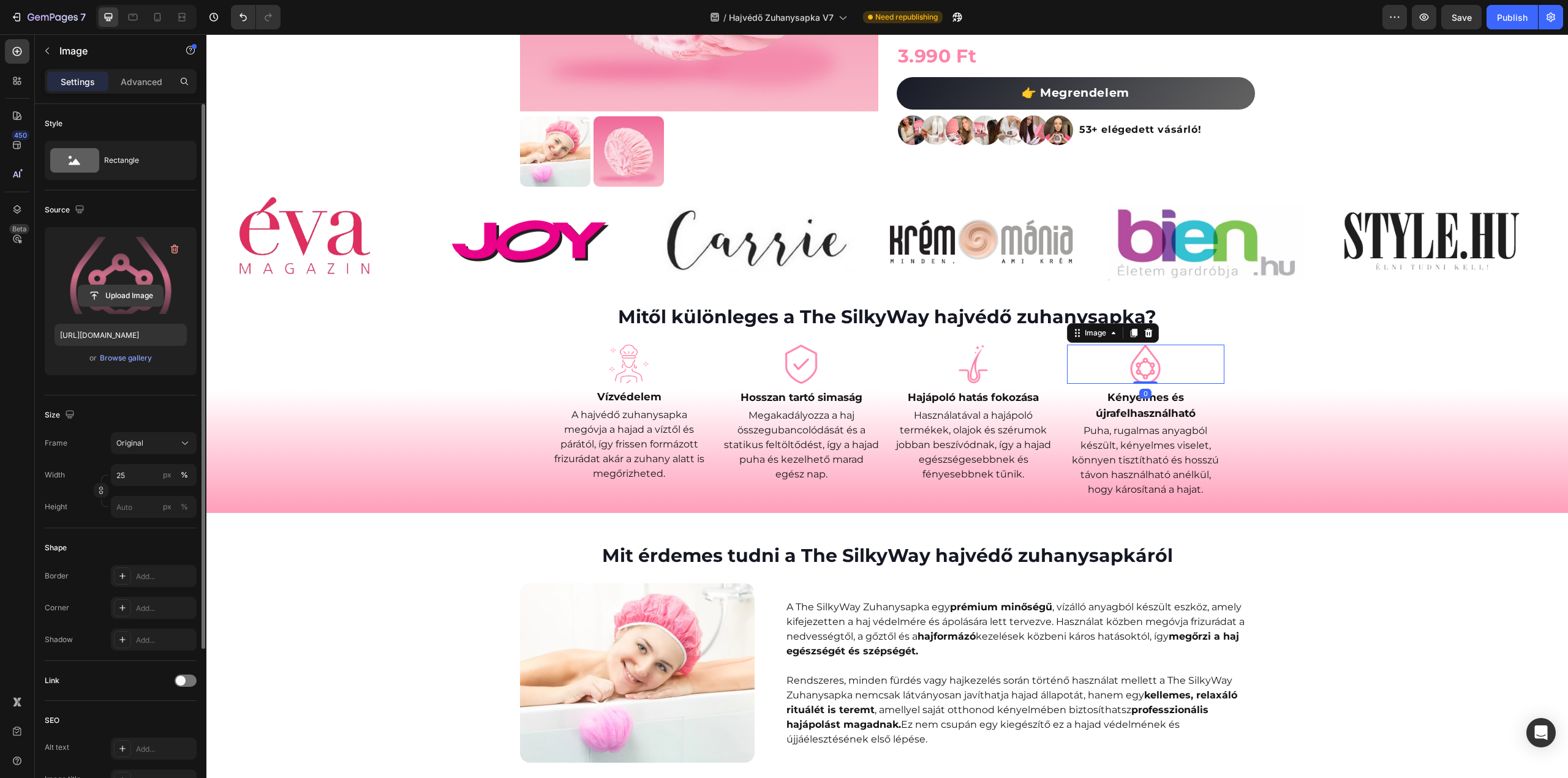
click at [123, 300] on input "file" at bounding box center [121, 296] width 84 height 21
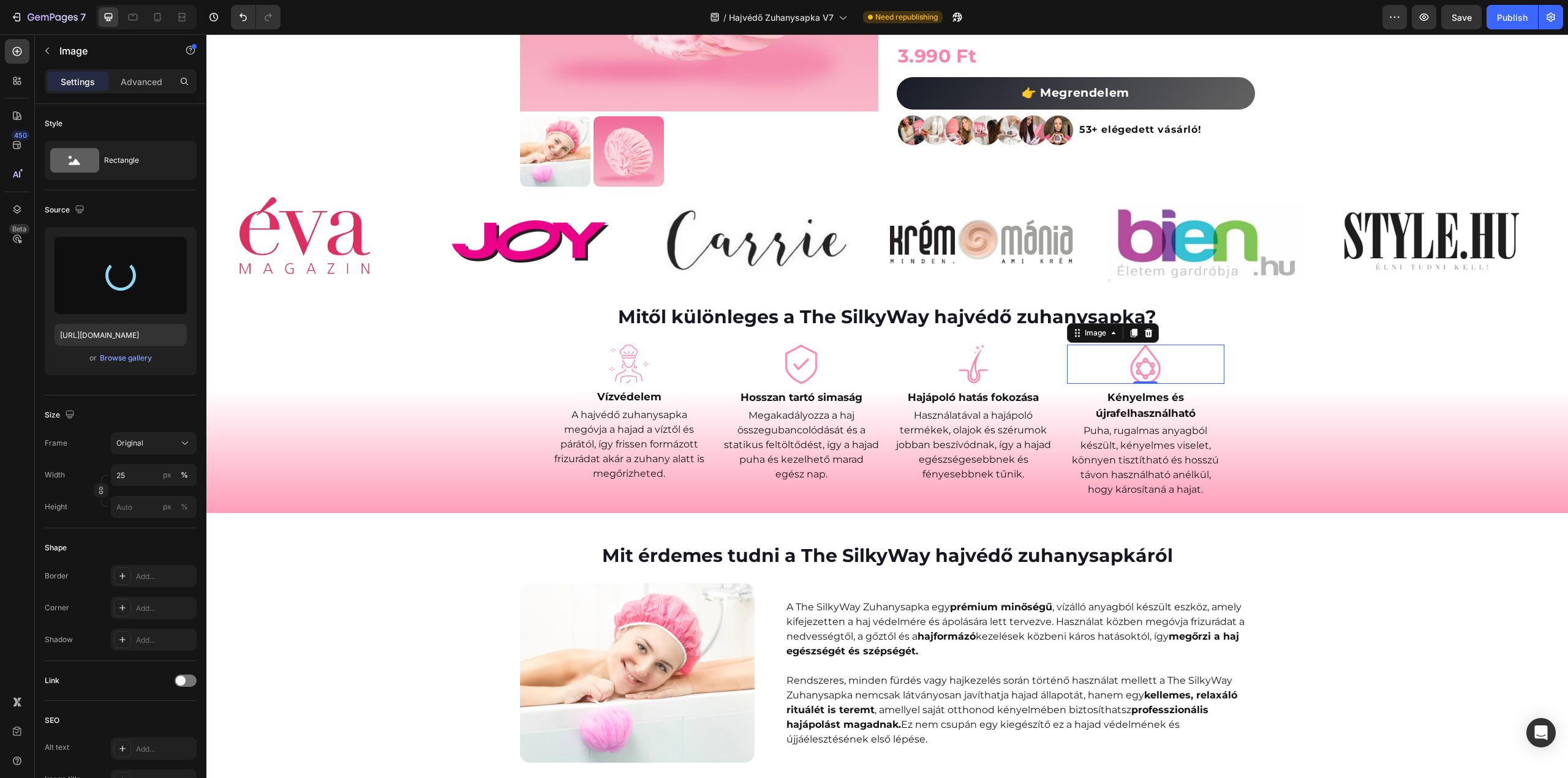
type input "https://cdn.shopify.com/s/files/1/0492/9470/4796/files/gempages_490611713016595…"
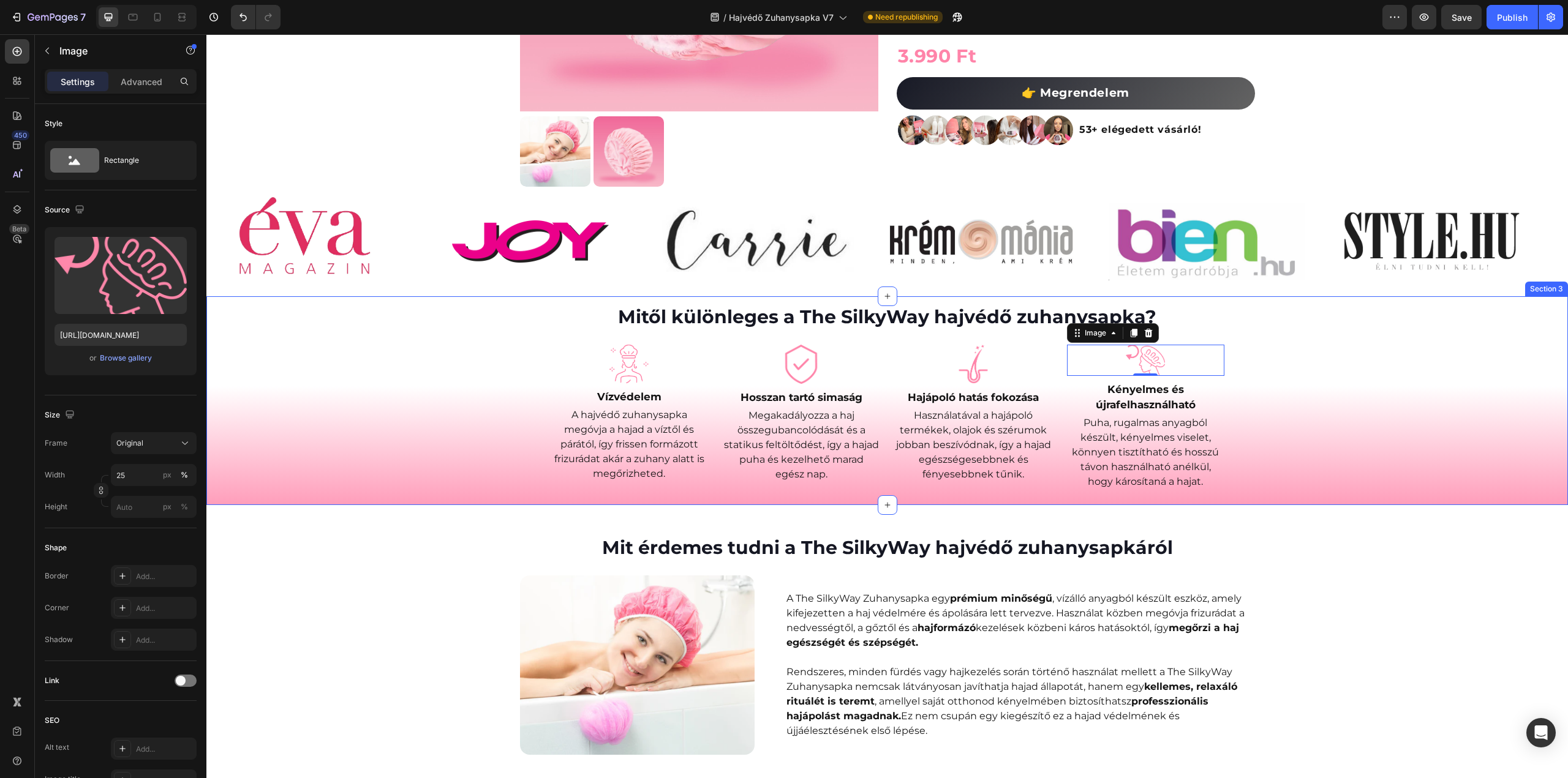
click at [1354, 368] on div "Mitől különleges a The SilkyWay hajvédő zuhanysapka? Heading Image Vízvédelem T…" at bounding box center [887, 397] width 1362 height 187
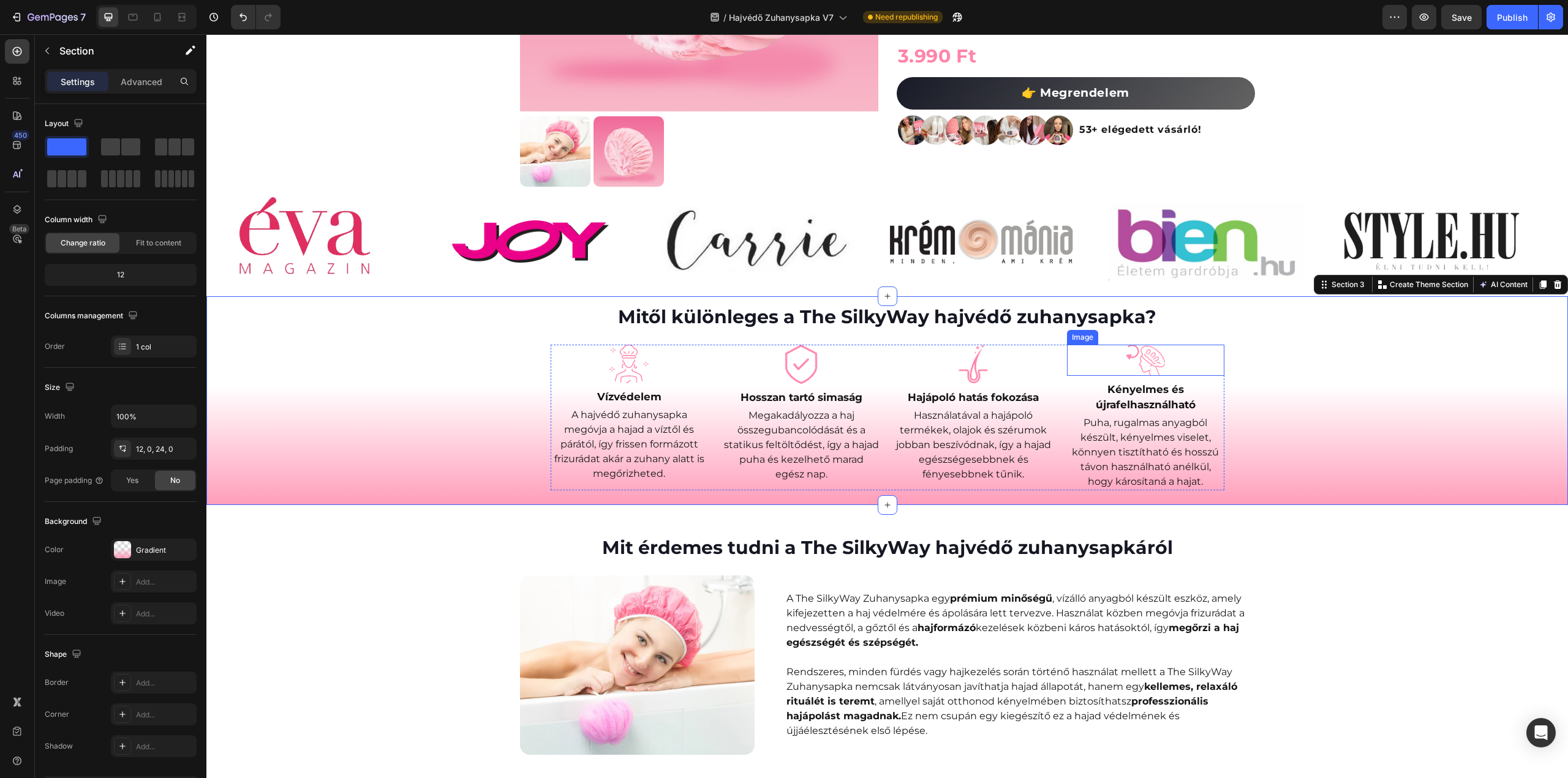
click at [1129, 357] on img at bounding box center [1145, 360] width 39 height 31
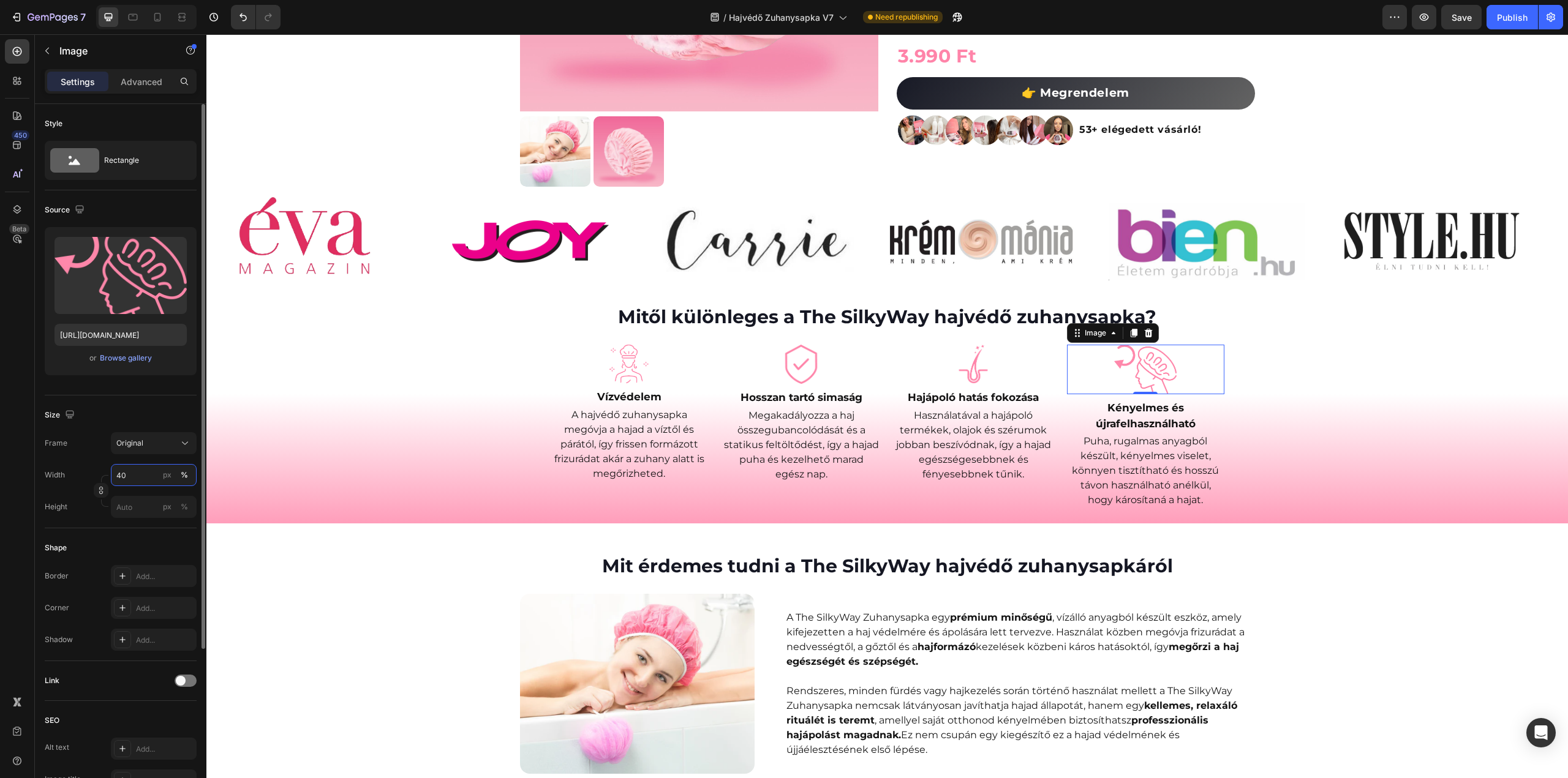
drag, startPoint x: 126, startPoint y: 477, endPoint x: 100, endPoint y: 478, distance: 26.0
click at [103, 477] on div "Width 40 px % Height px %" at bounding box center [121, 491] width 152 height 54
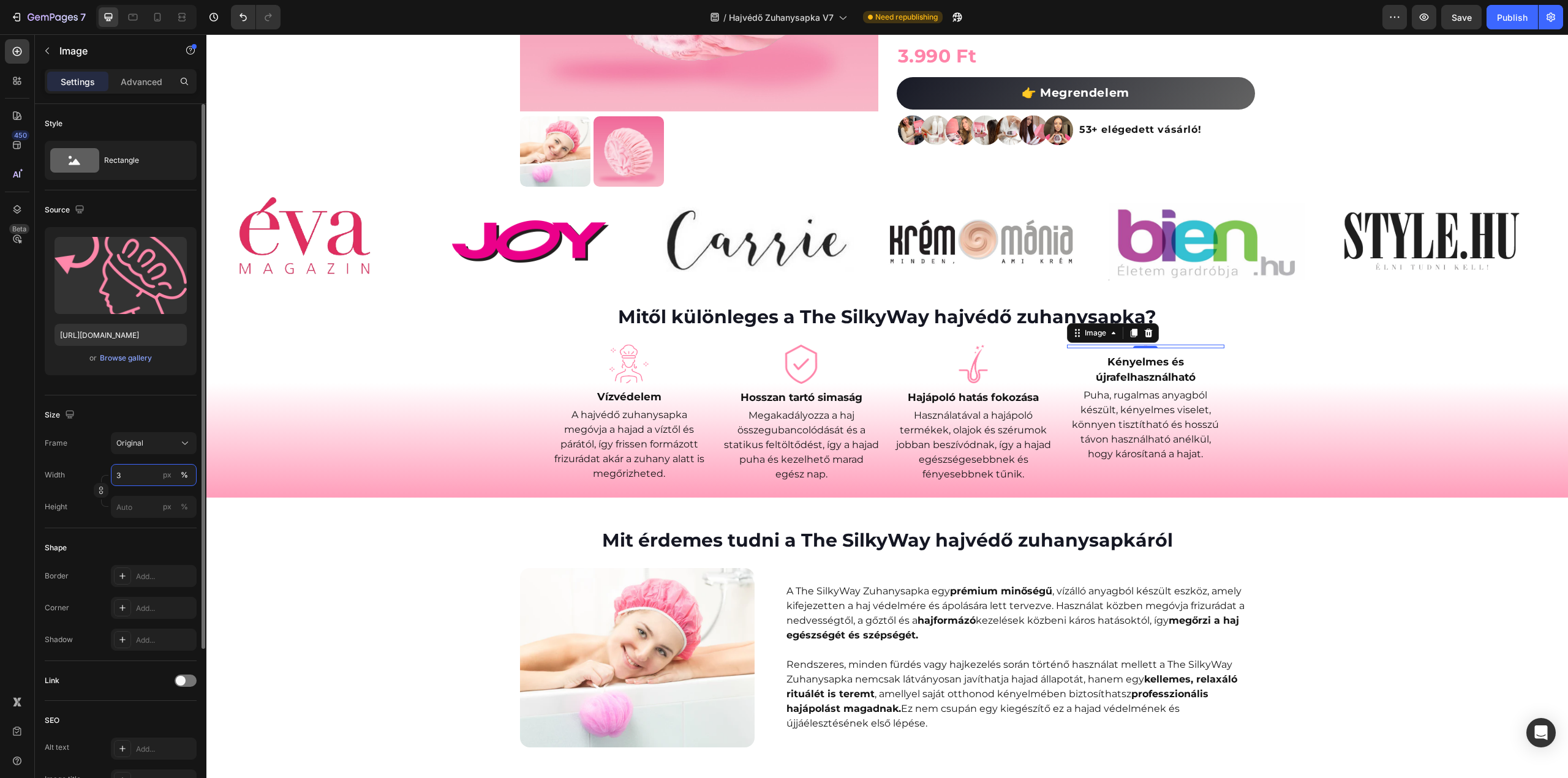
type input "35"
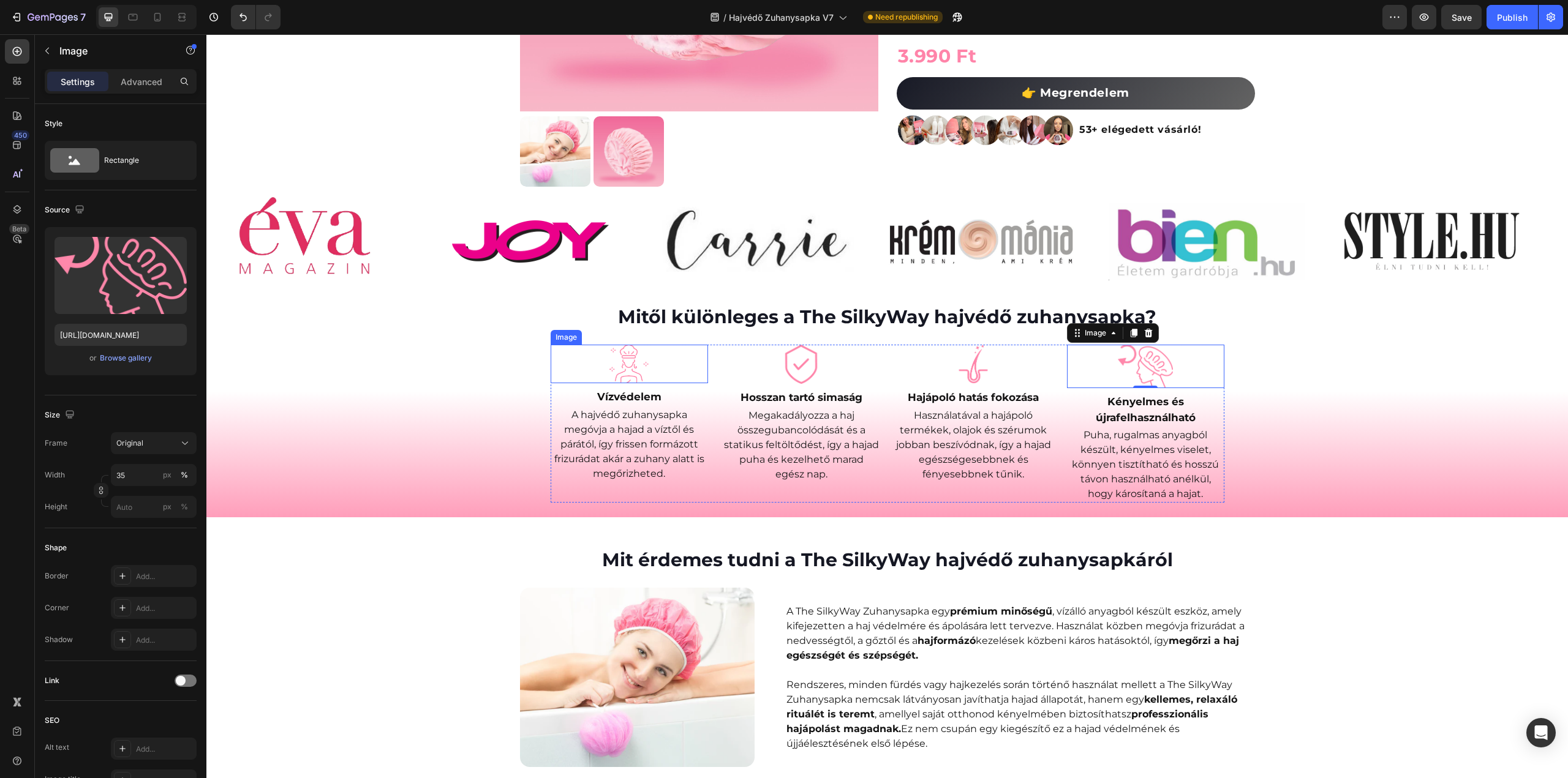
click at [625, 371] on img at bounding box center [629, 364] width 39 height 38
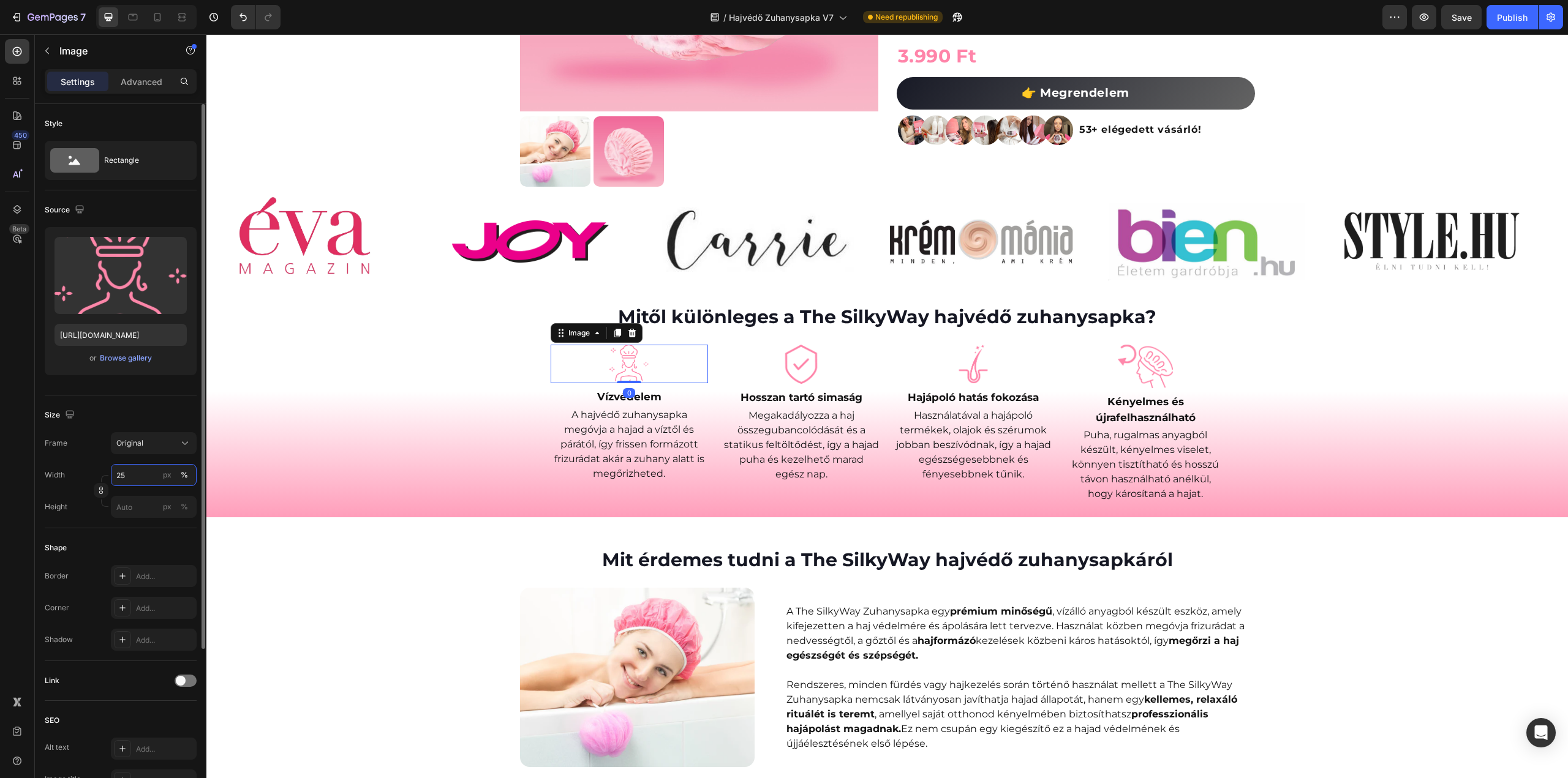
click at [135, 471] on input "25" at bounding box center [154, 475] width 86 height 22
click at [1497, 18] on button "Publish" at bounding box center [1512, 18] width 51 height 25
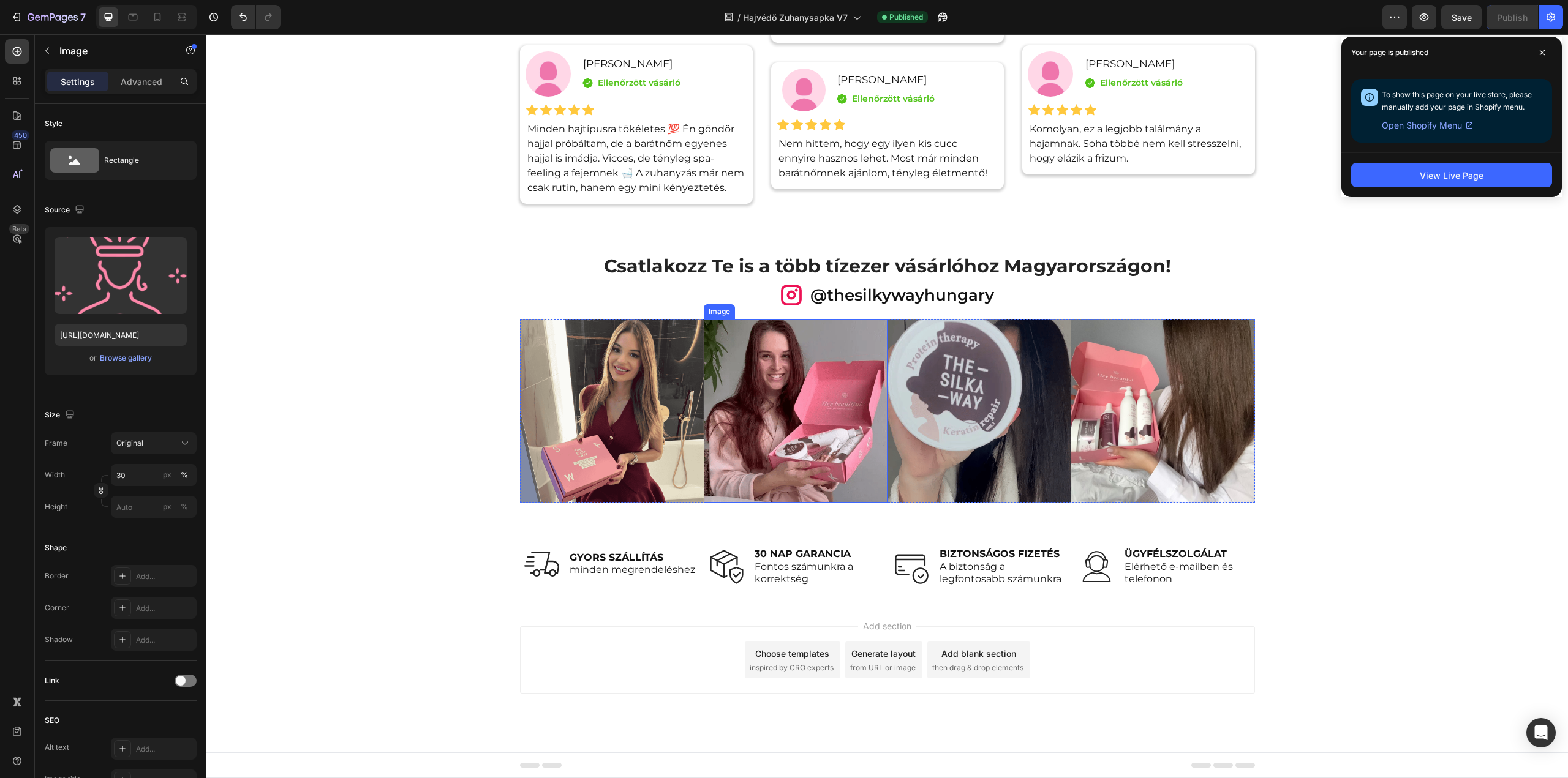
scroll to position [1673, 0]
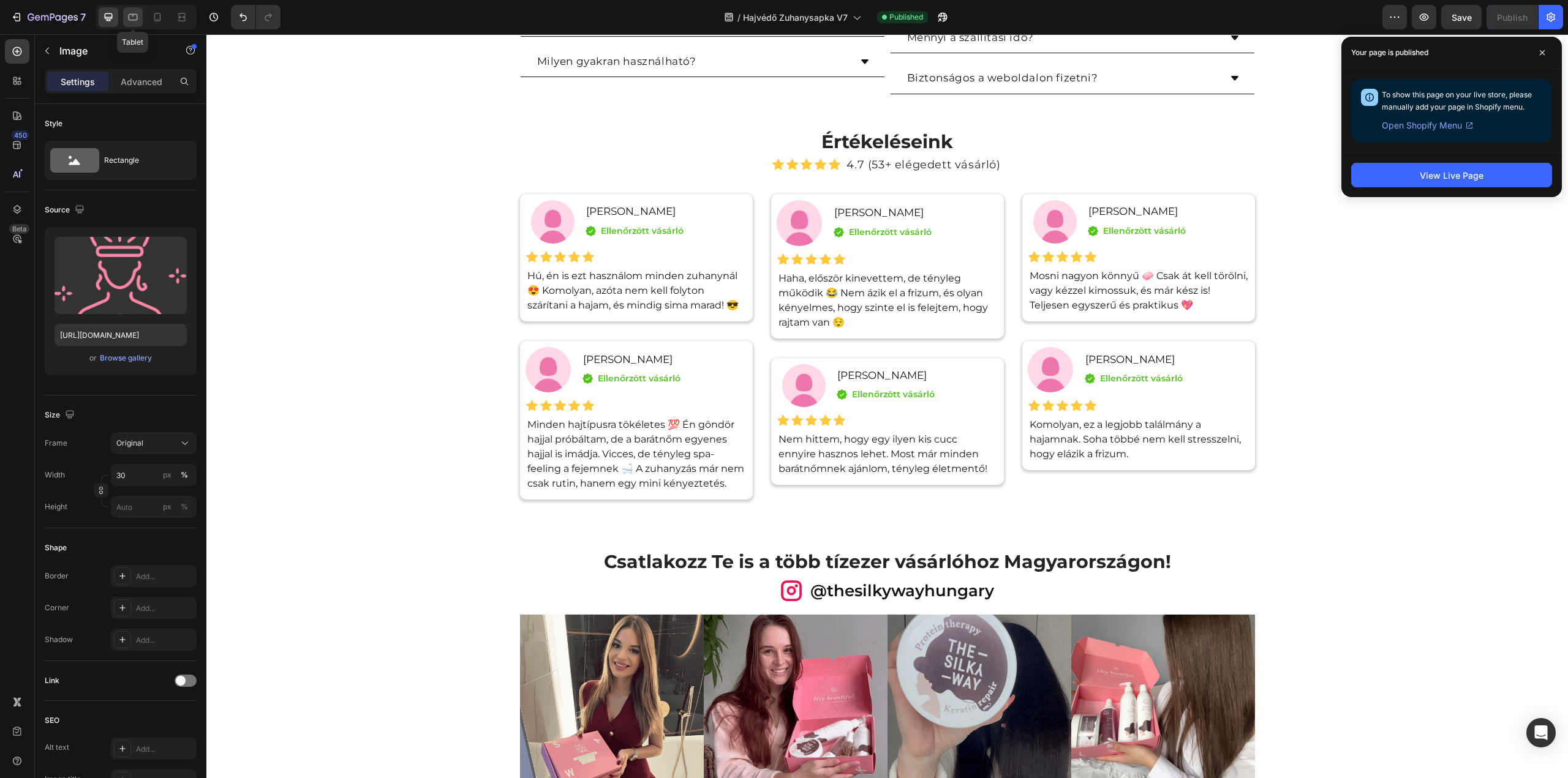
click at [130, 16] on icon at bounding box center [132, 17] width 12 height 12
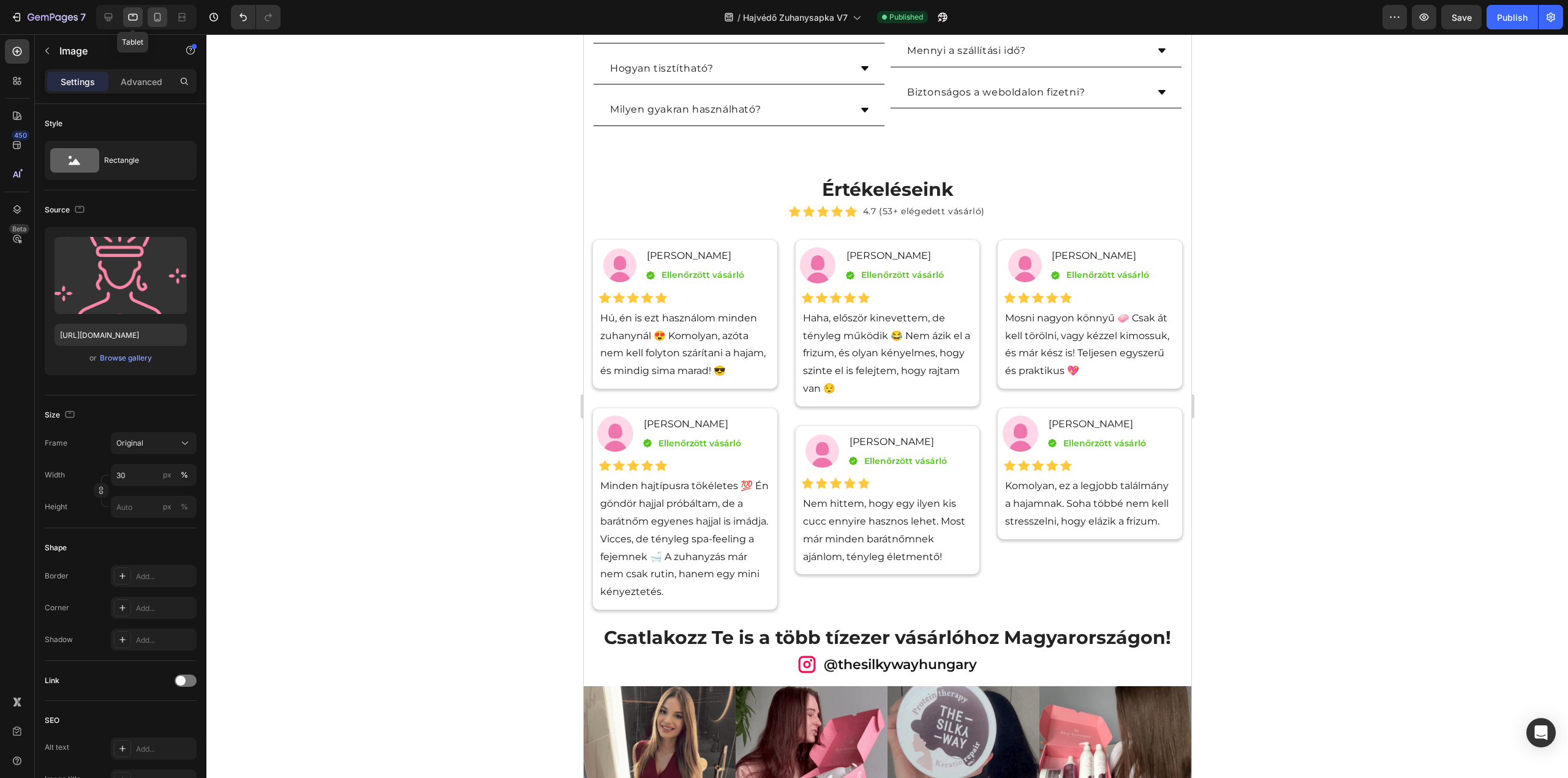
scroll to position [1707, 0]
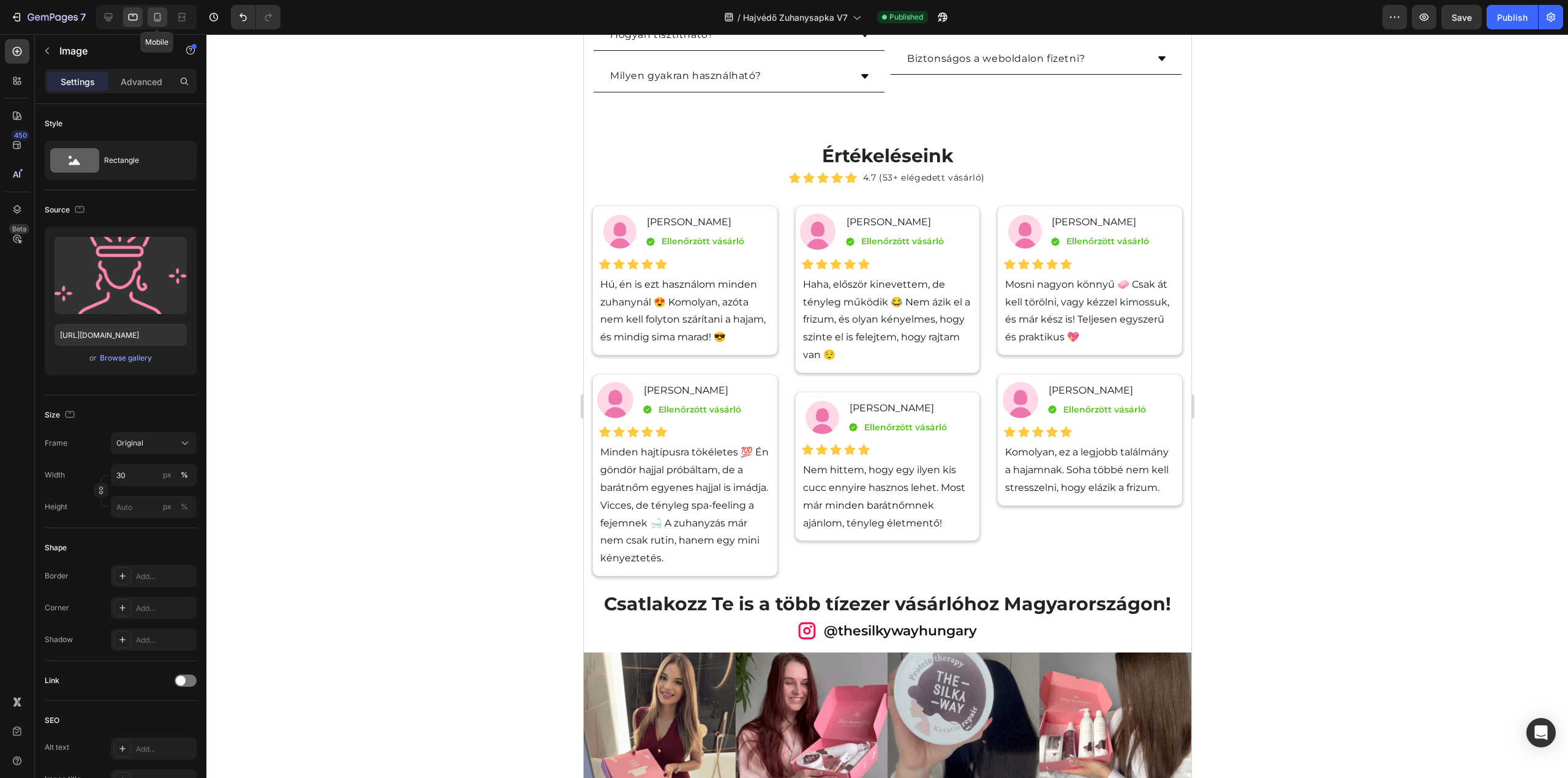
click at [158, 19] on icon at bounding box center [157, 17] width 12 height 12
type input "20"
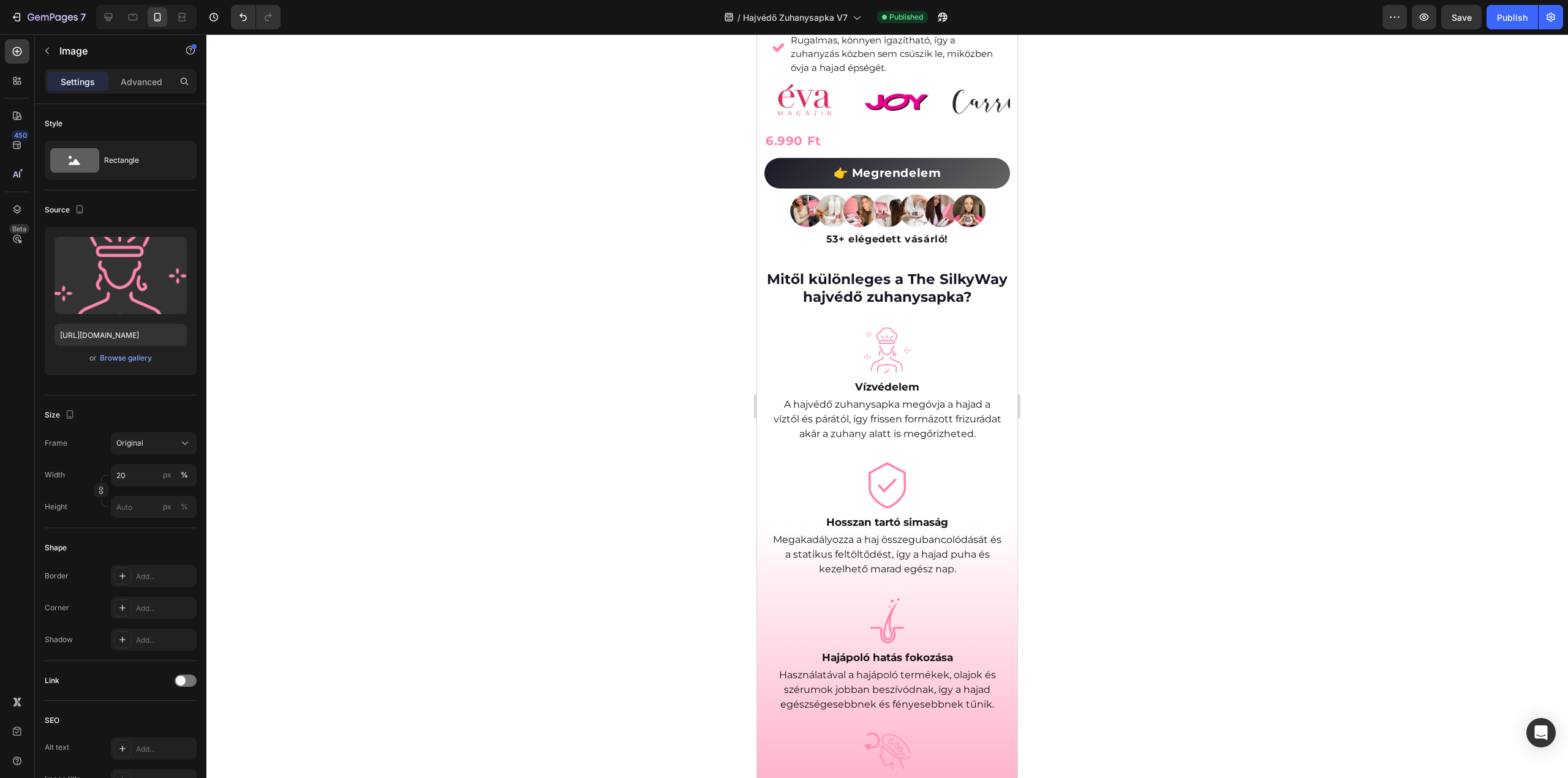
scroll to position [832, 0]
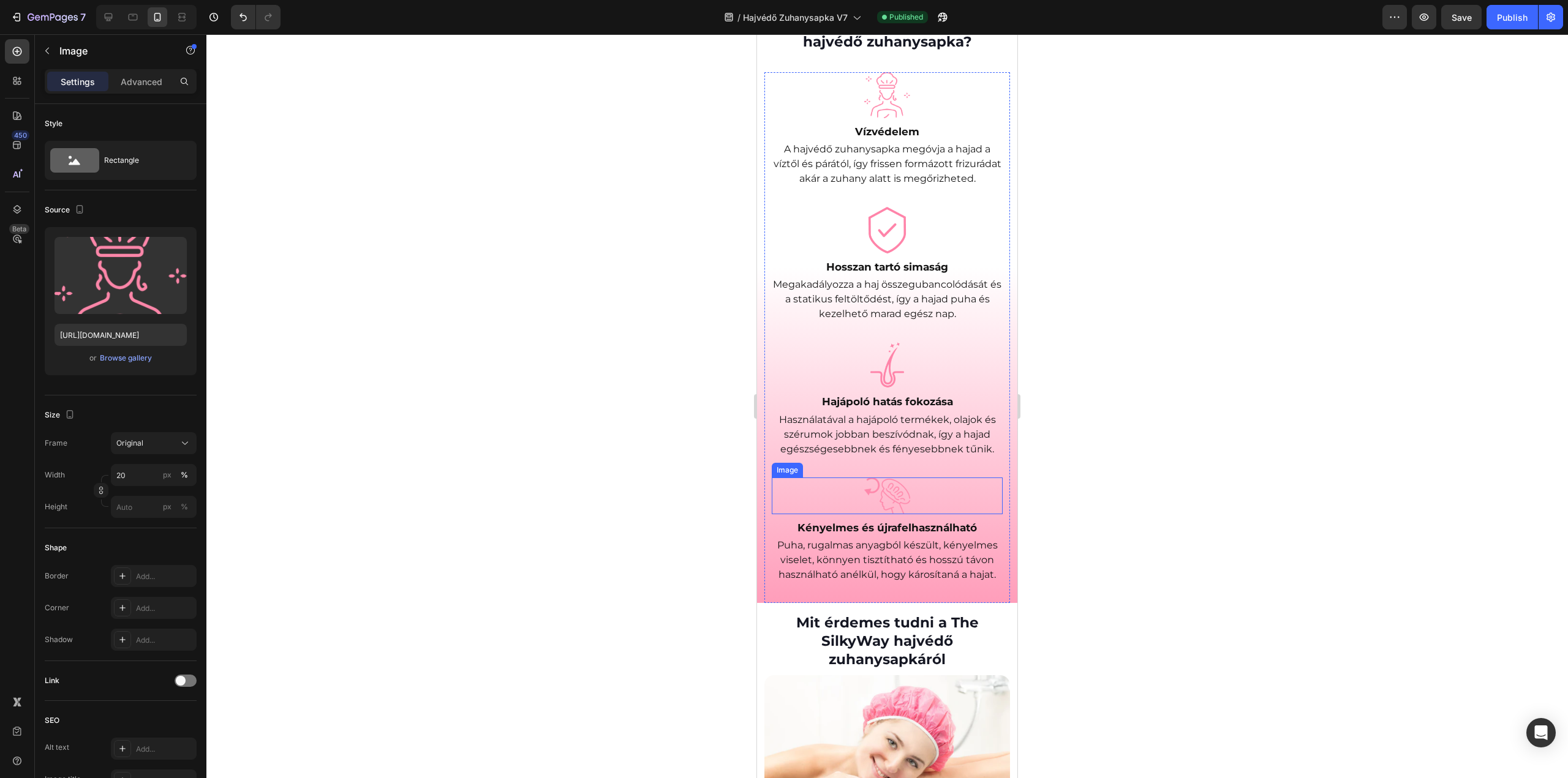
click at [880, 514] on img at bounding box center [887, 495] width 46 height 37
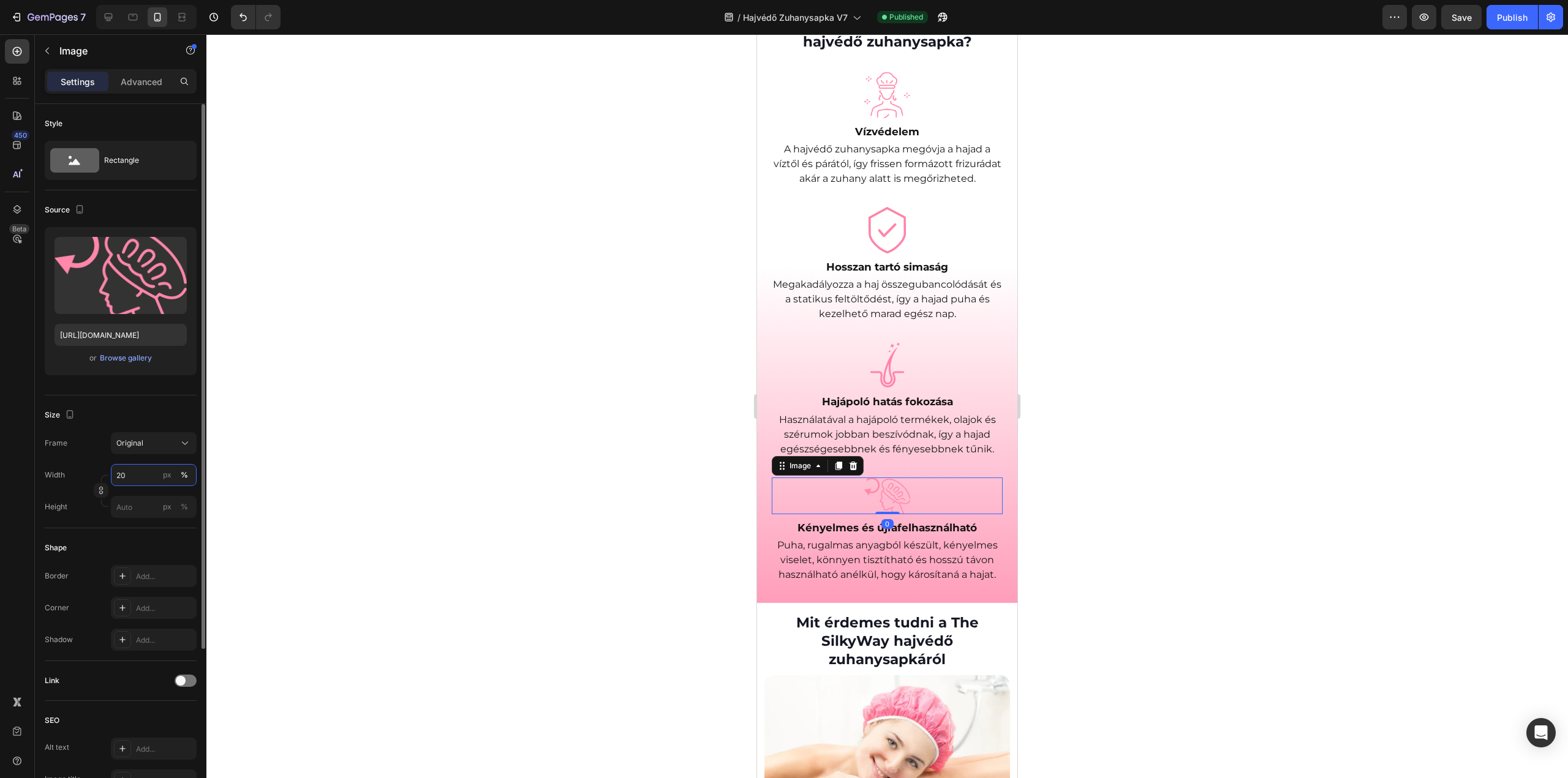
click at [130, 471] on input "20" at bounding box center [154, 475] width 86 height 22
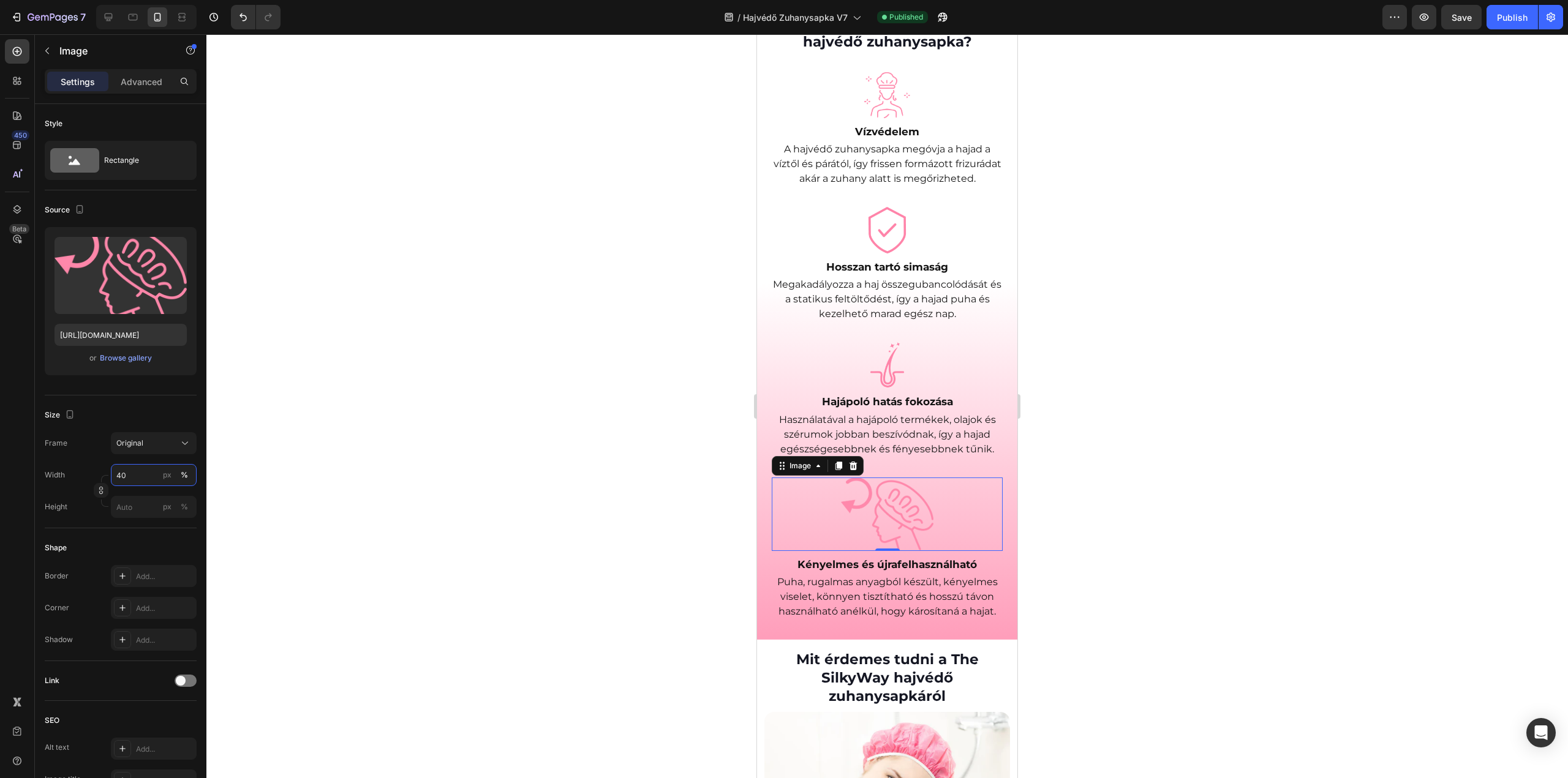
type input "40"
click at [500, 457] on div at bounding box center [887, 406] width 1362 height 744
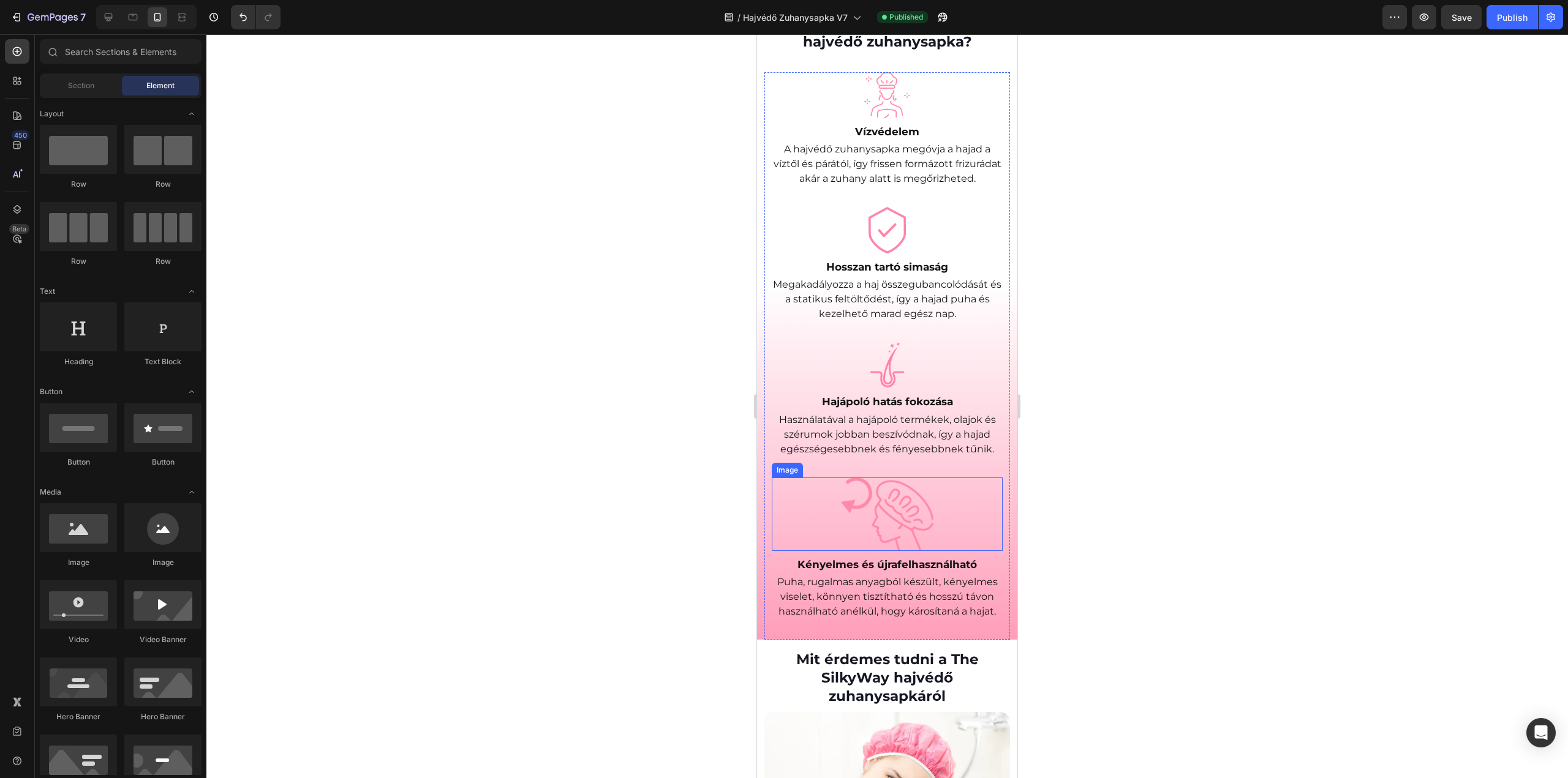
click at [893, 534] on img at bounding box center [887, 513] width 93 height 73
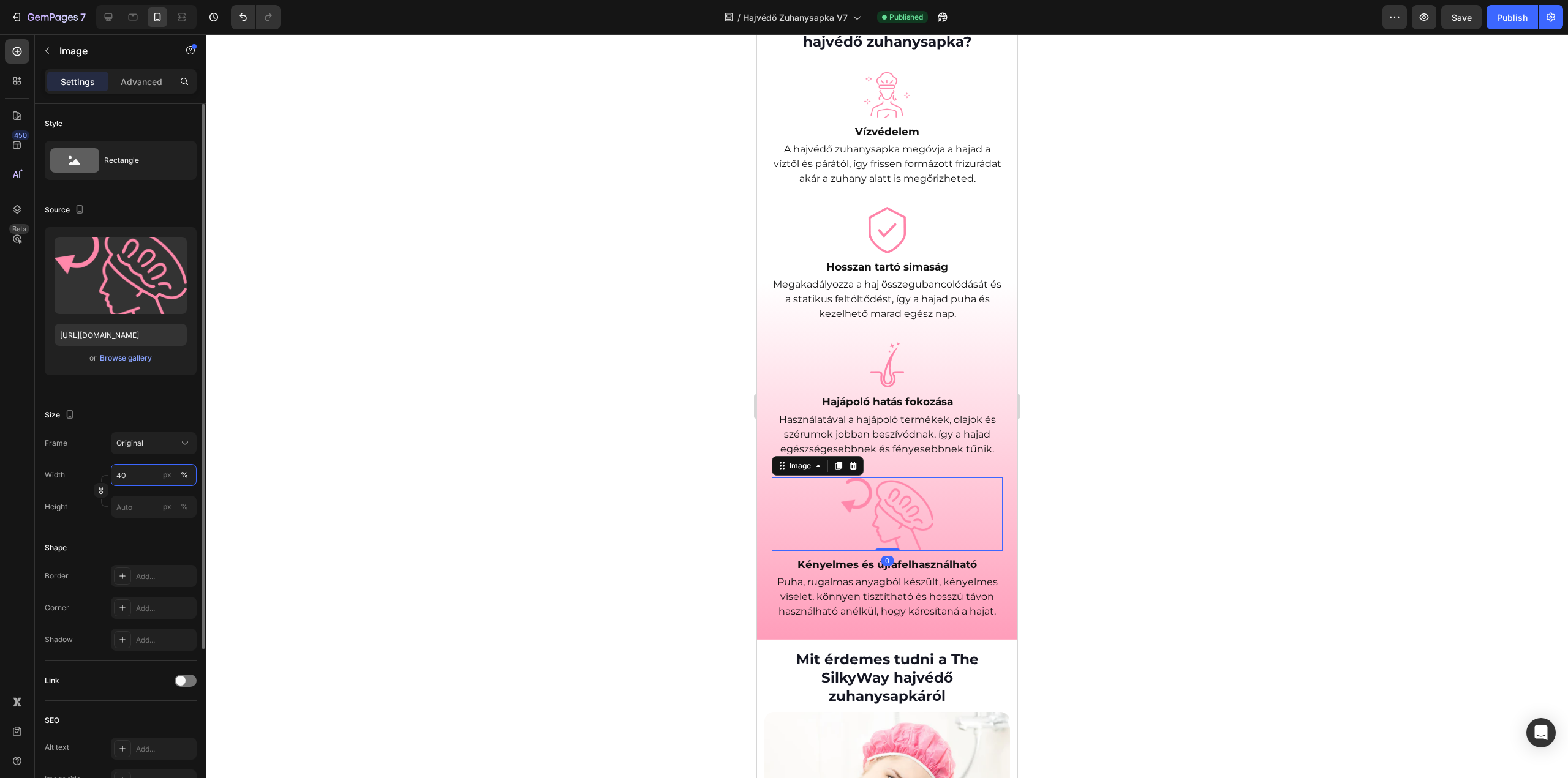
click at [132, 472] on input "40" at bounding box center [154, 475] width 86 height 22
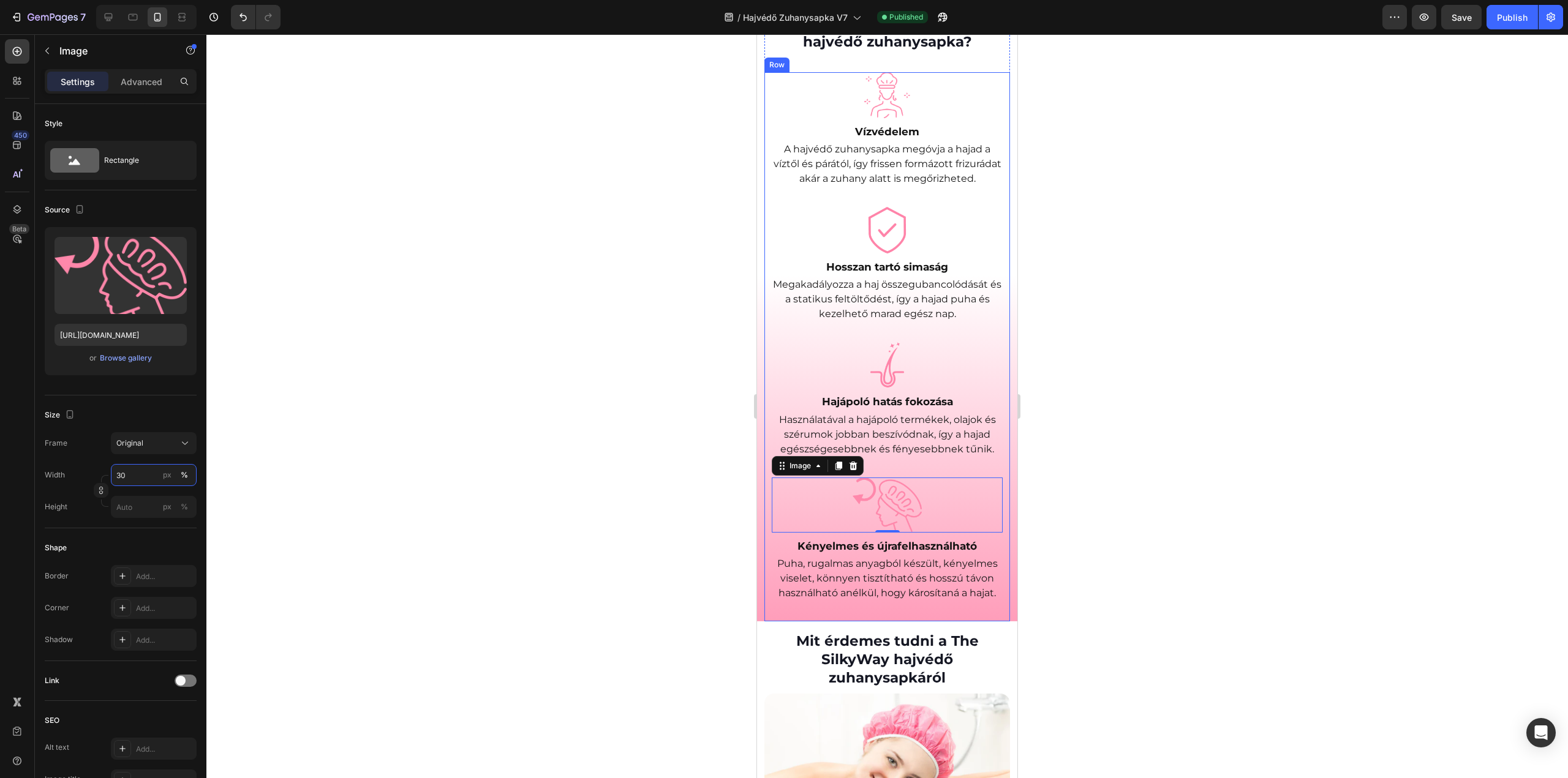
type input "30"
click at [1109, 451] on div at bounding box center [887, 406] width 1362 height 744
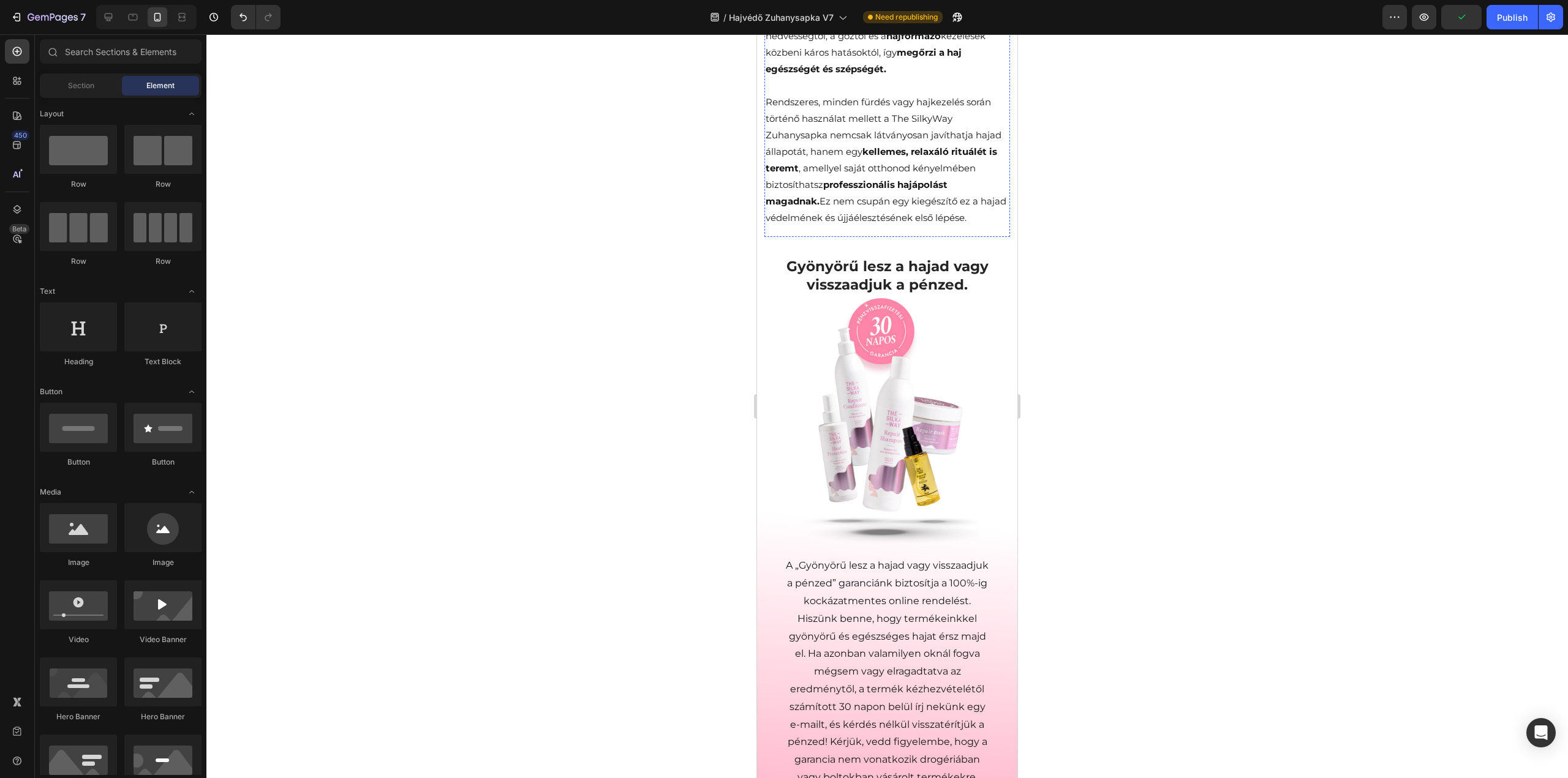
scroll to position [1873, 0]
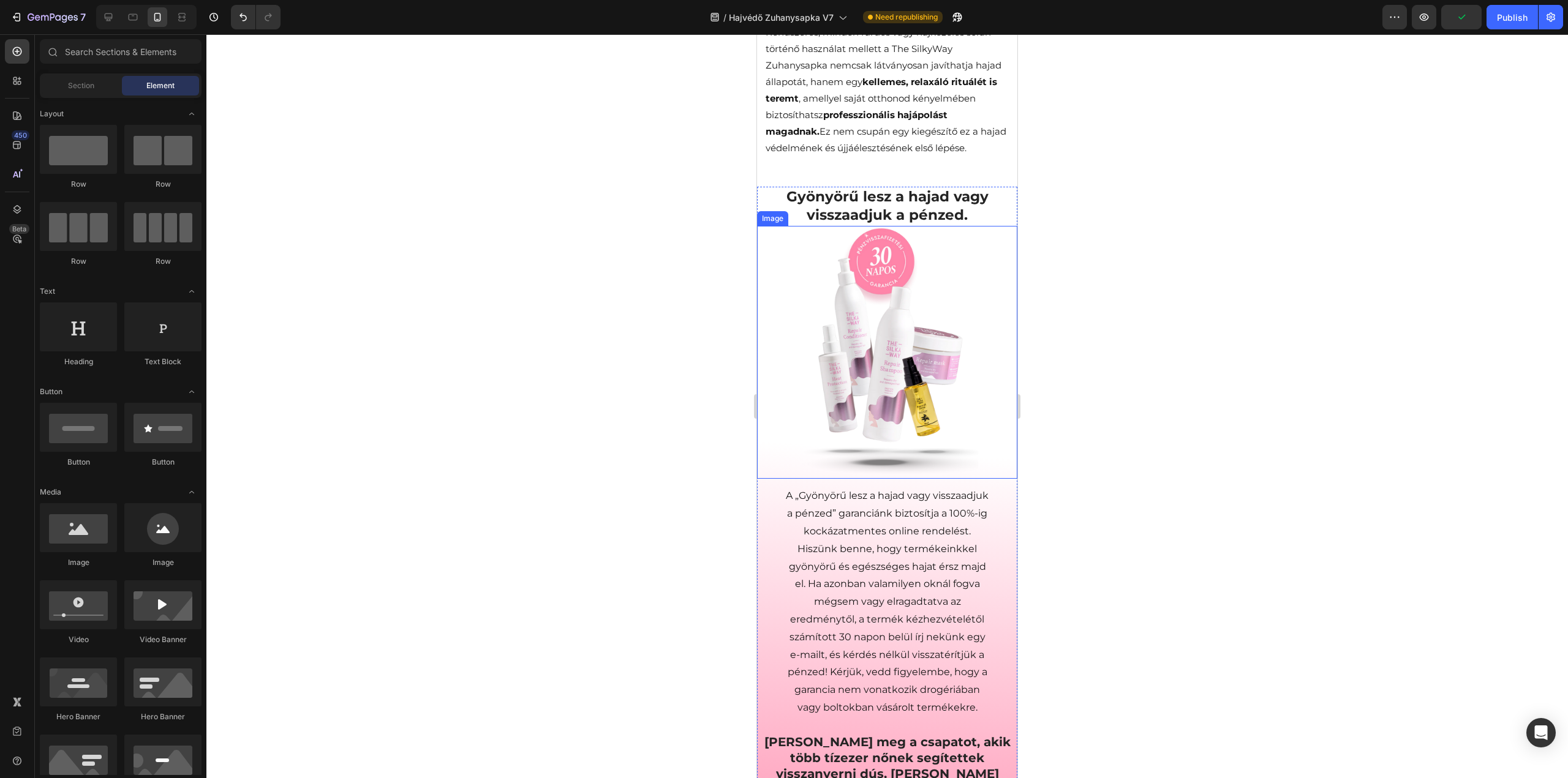
click at [877, 366] on img at bounding box center [887, 352] width 182 height 253
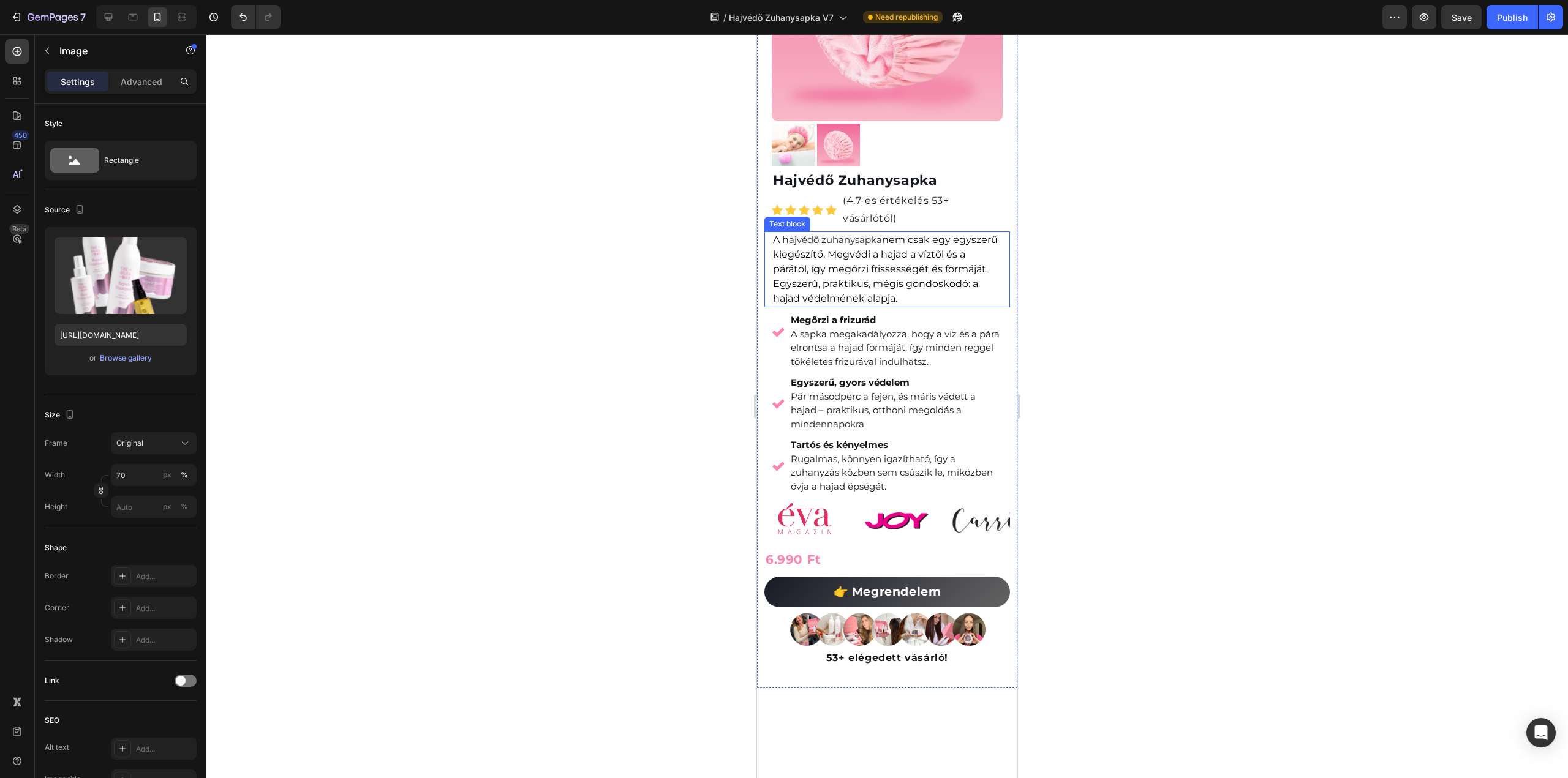
scroll to position [183, 0]
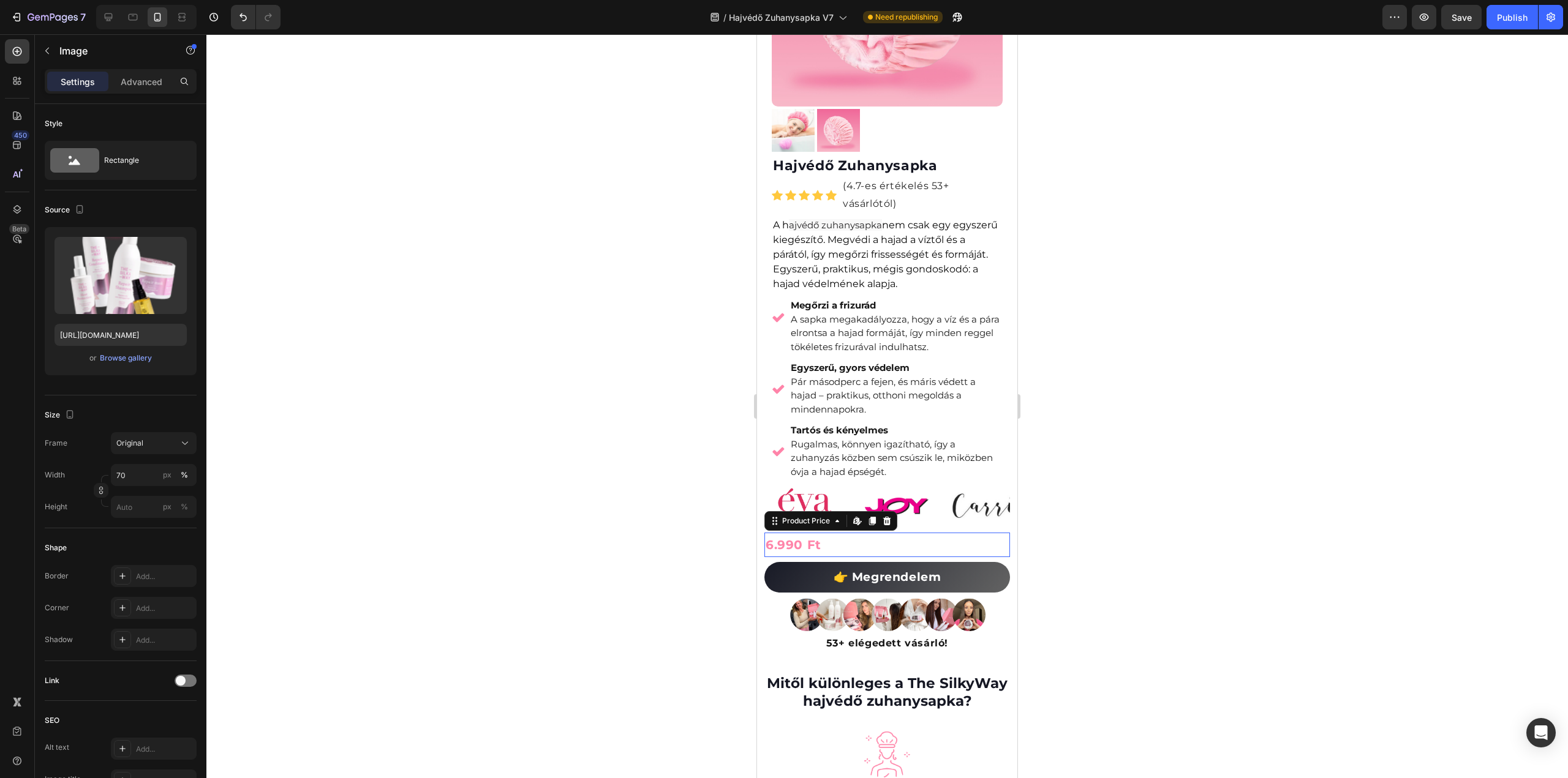
click at [799, 534] on div "6.990 Ft" at bounding box center [887, 545] width 246 height 25
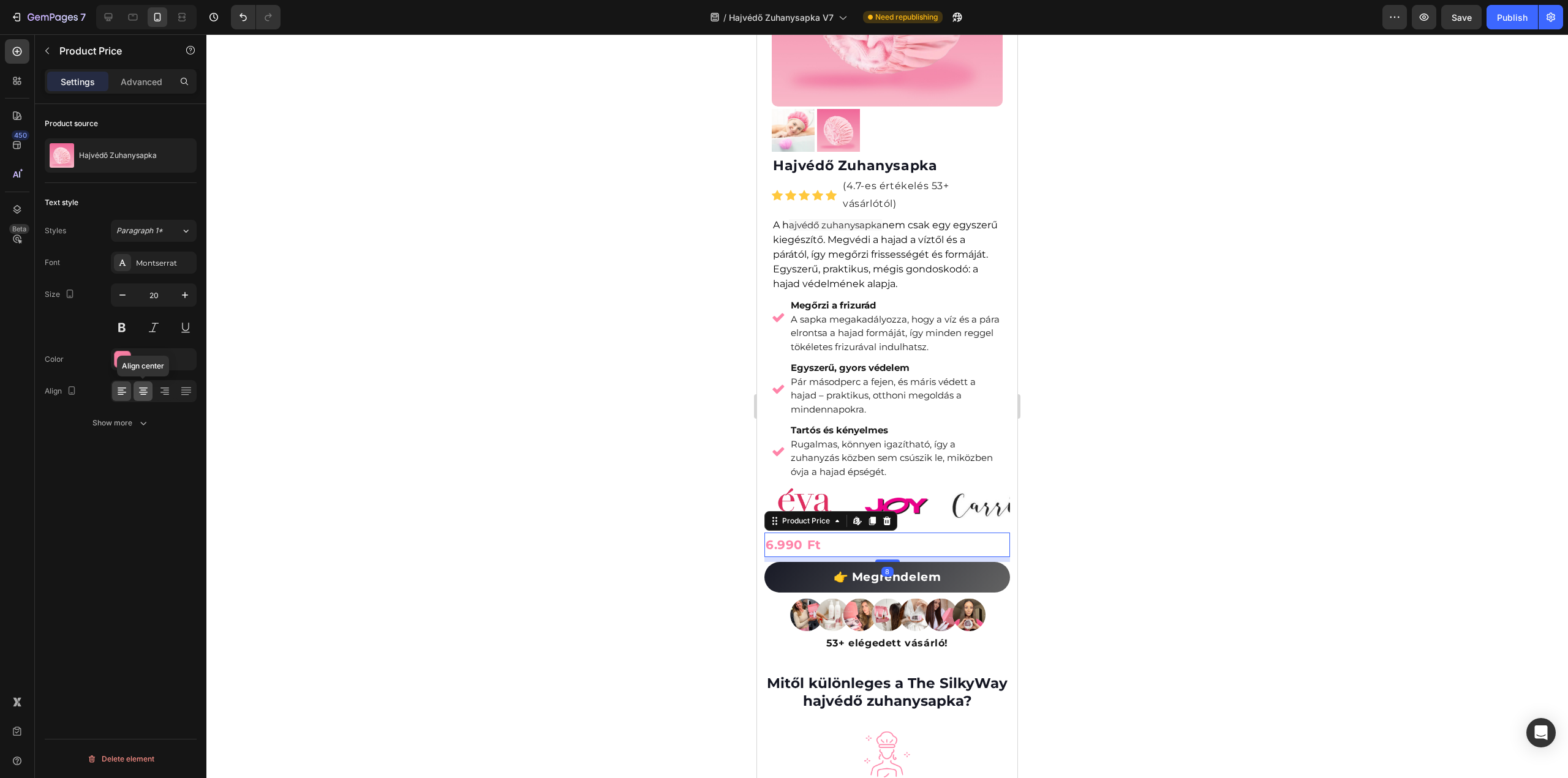
click at [146, 390] on icon at bounding box center [143, 391] width 12 height 12
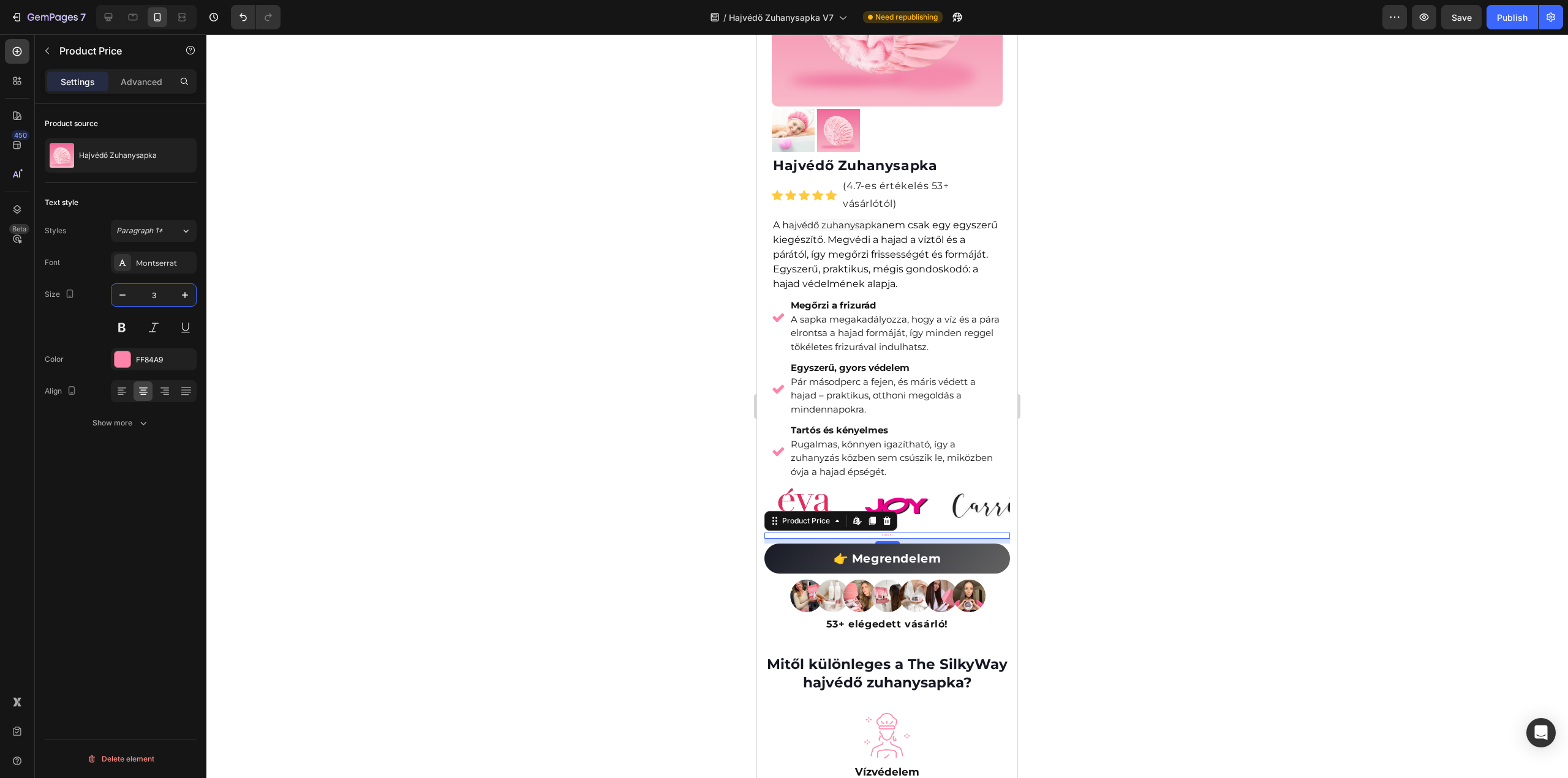
type input "30"
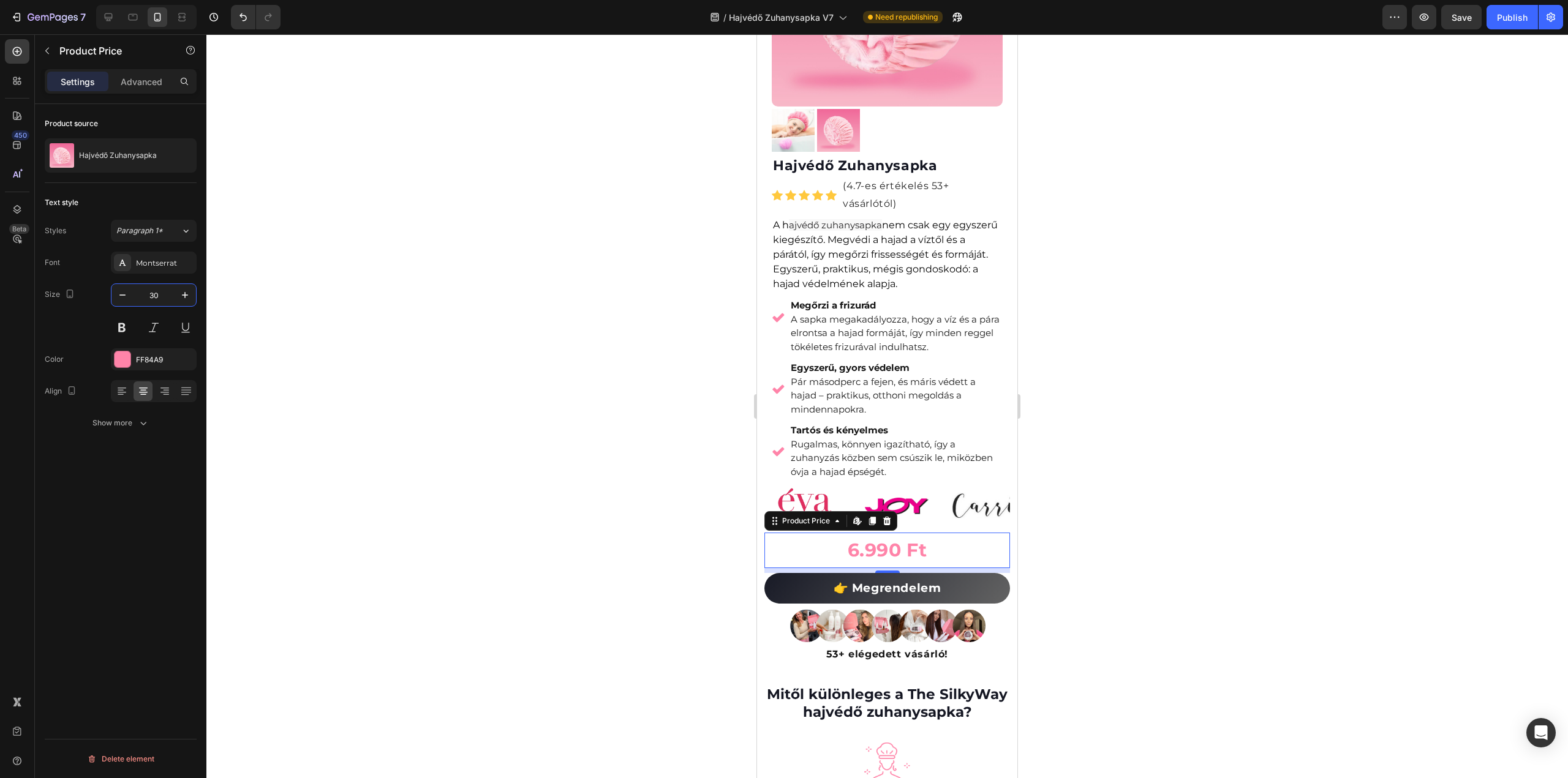
click at [1257, 413] on div at bounding box center [887, 406] width 1362 height 744
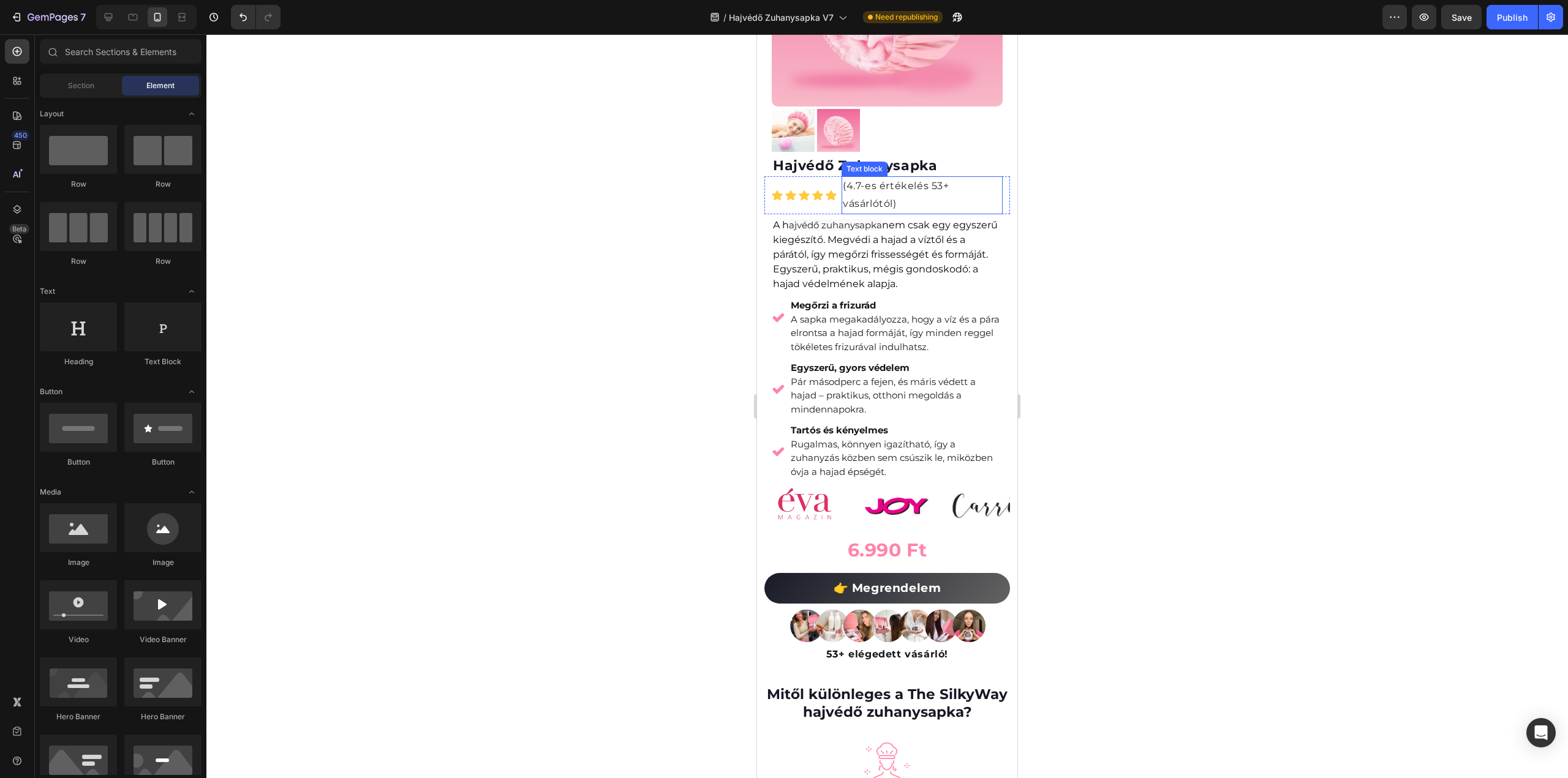
click at [930, 178] on p "(4.7-es értékelés 53+ vásárlótól)" at bounding box center [922, 195] width 159 height 36
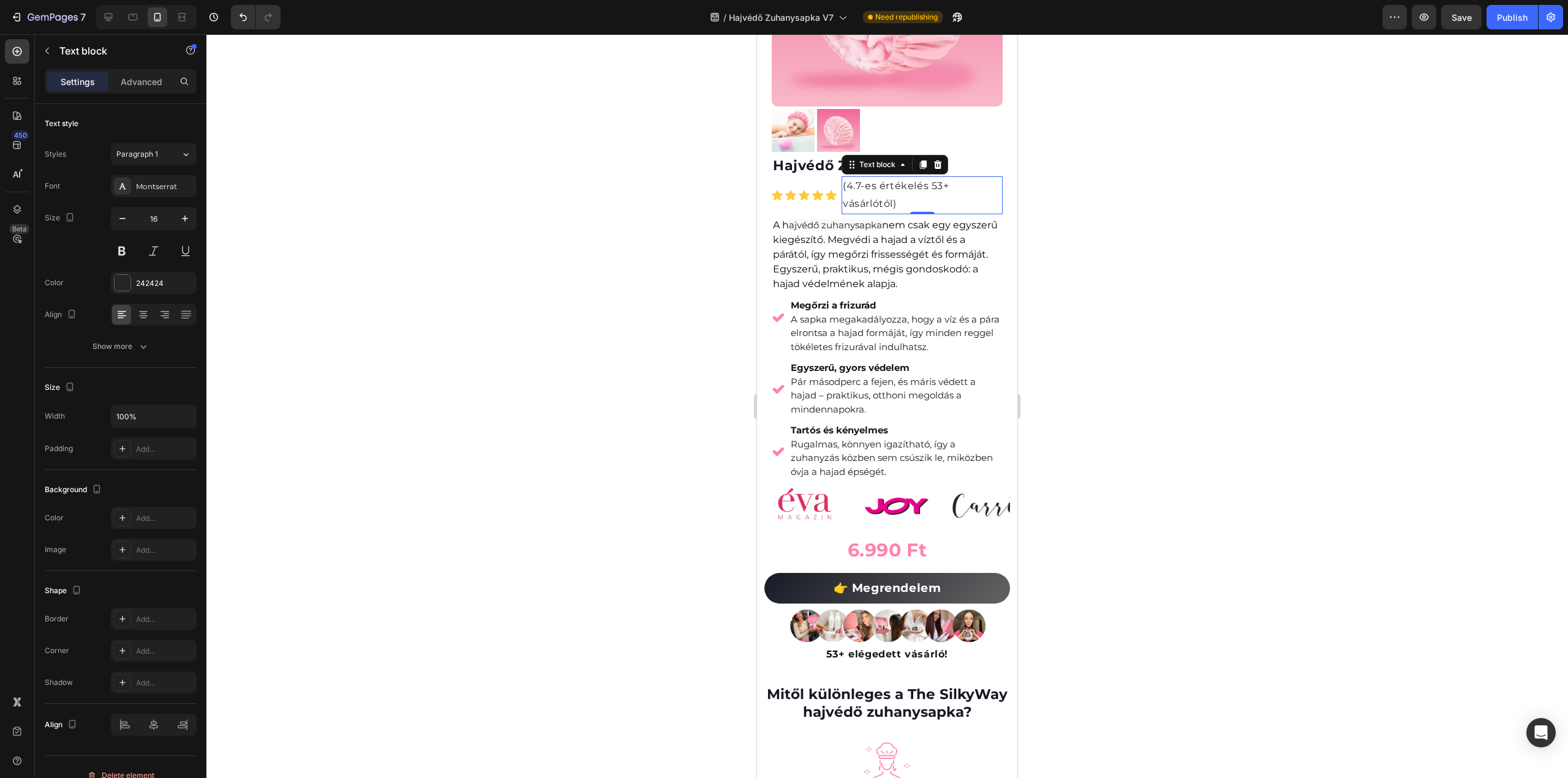
click at [935, 178] on p "(4.7-es értékelés 53+ vásárlótól)" at bounding box center [922, 195] width 159 height 36
click at [860, 178] on p "(4.7-es értékelés 5000+ vásárlótól)" at bounding box center [922, 195] width 159 height 36
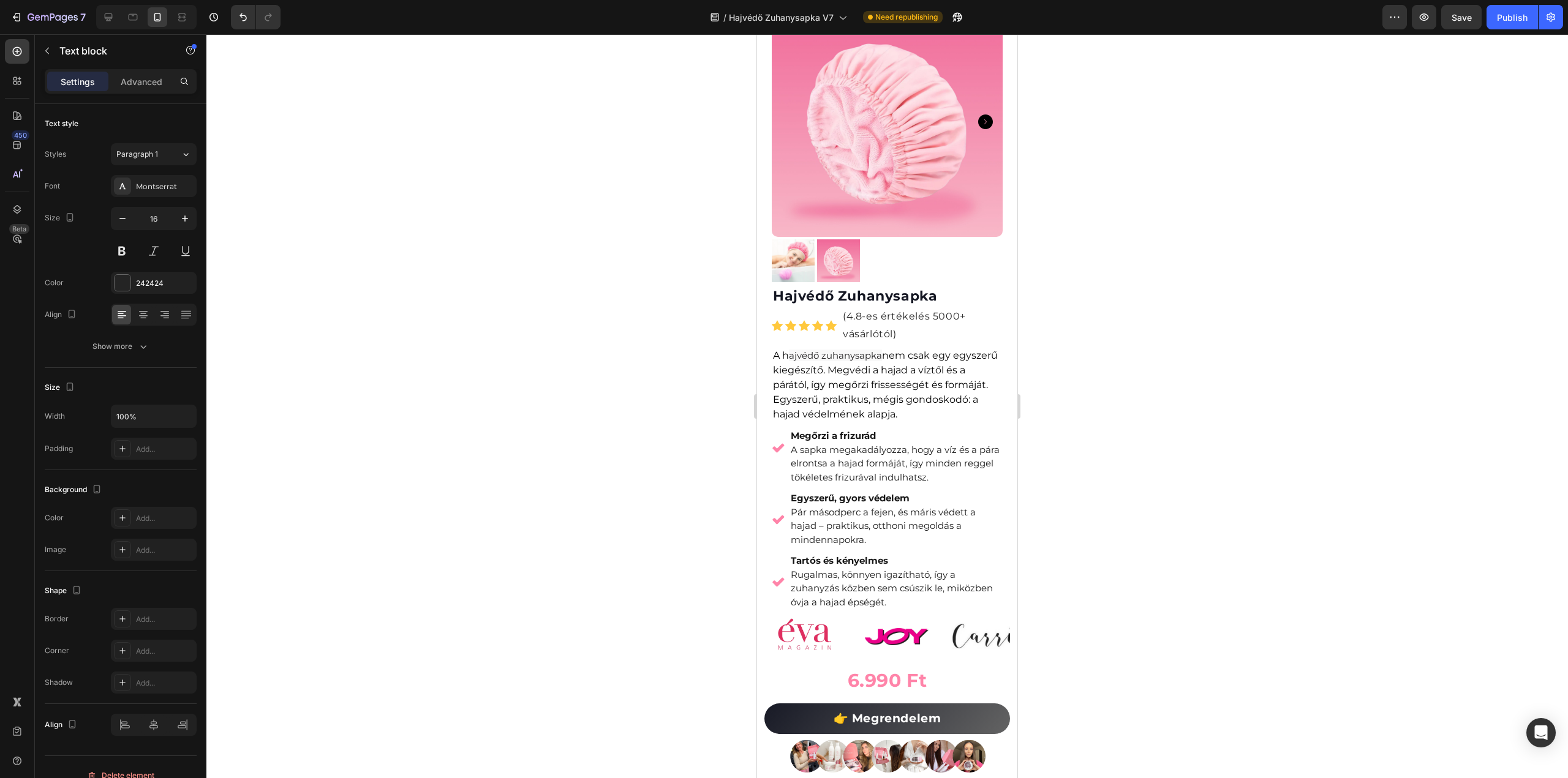
scroll to position [0, 0]
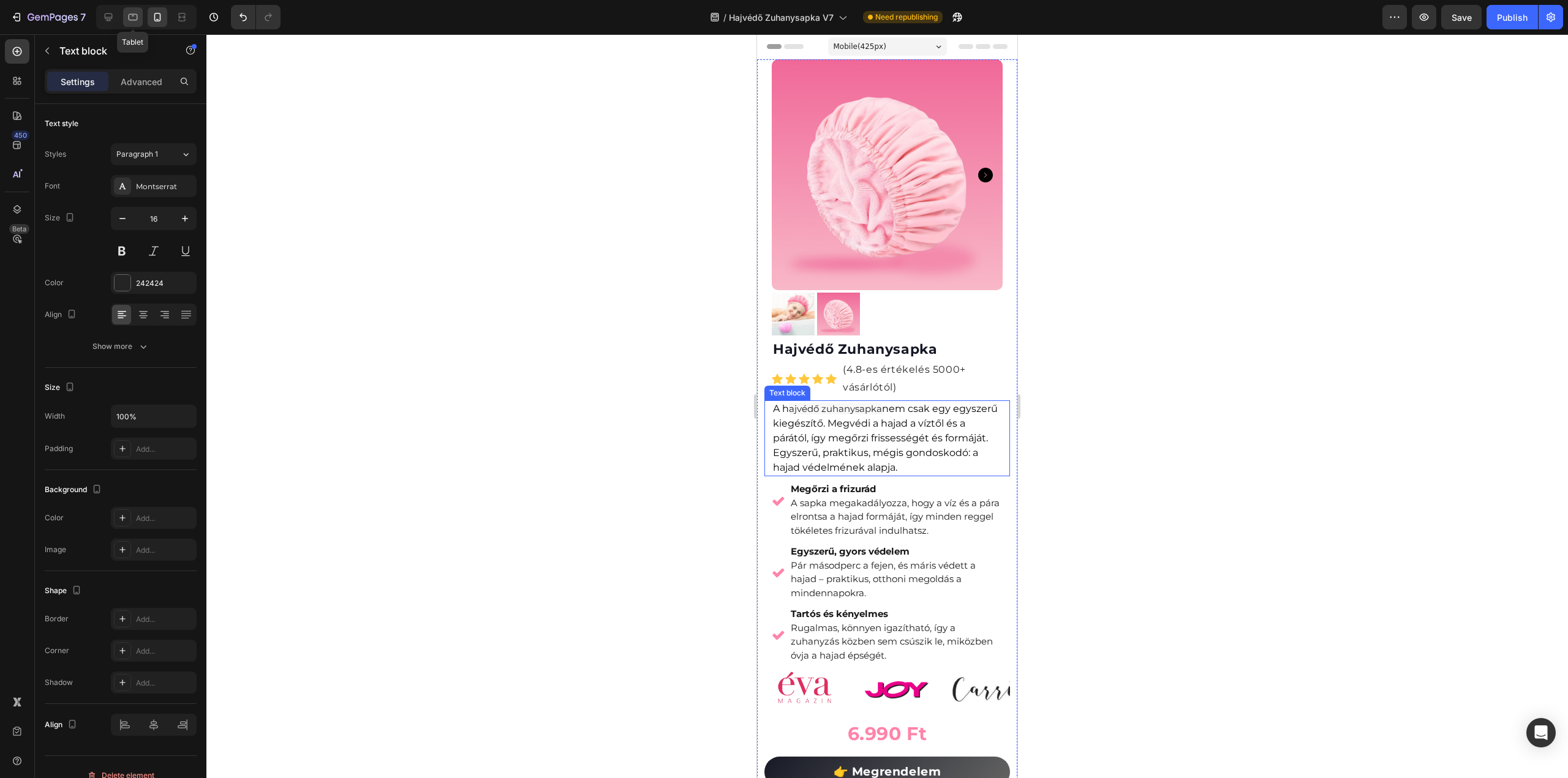
click at [130, 18] on icon at bounding box center [132, 17] width 12 height 12
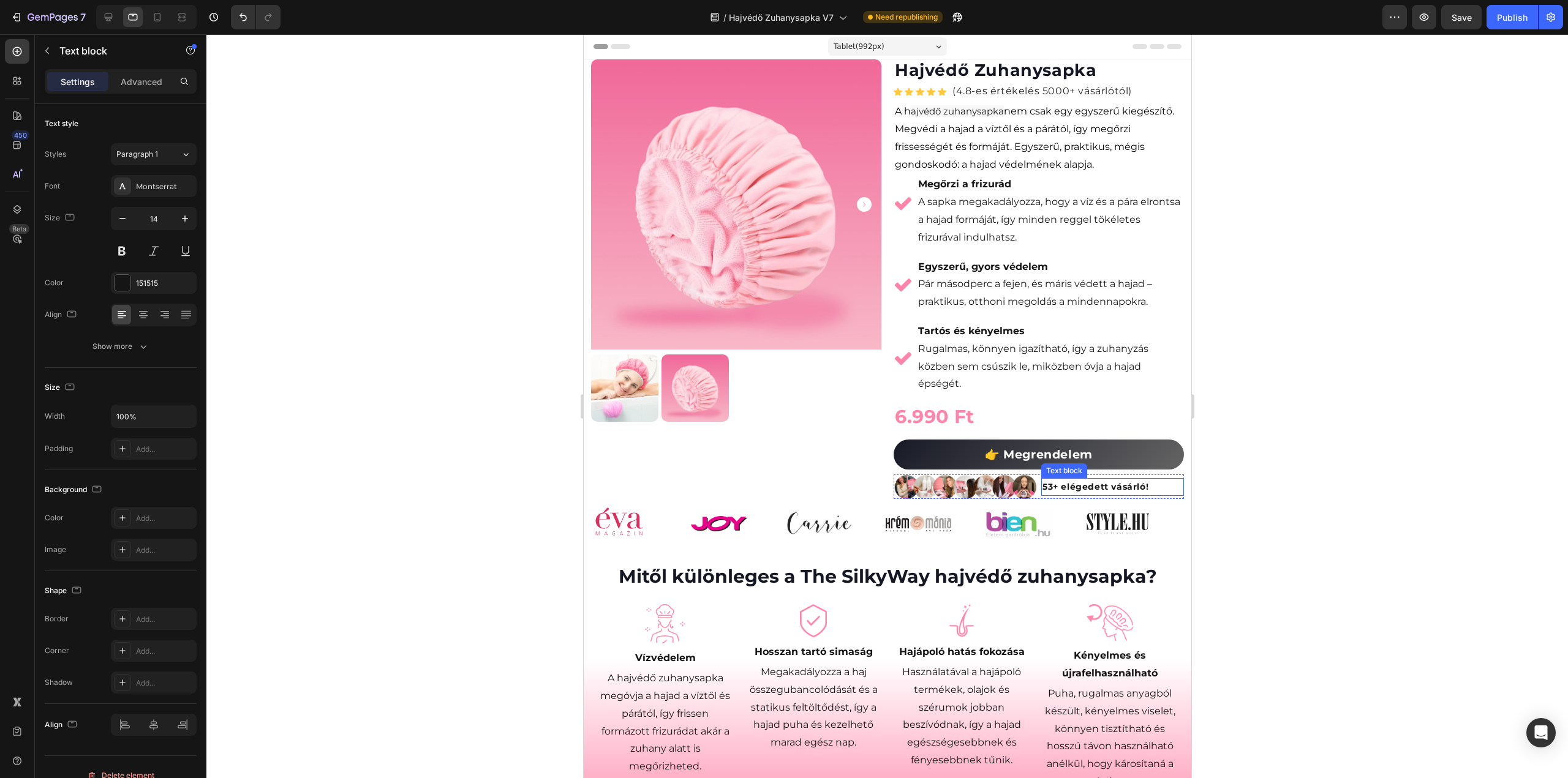
click at [1042, 486] on strong "53+ elégedett vásárló!" at bounding box center [1094, 486] width 106 height 11
click at [1042, 488] on strong "53+ elégedett vásárló!" at bounding box center [1094, 486] width 106 height 11
click at [1335, 383] on div at bounding box center [887, 406] width 1362 height 744
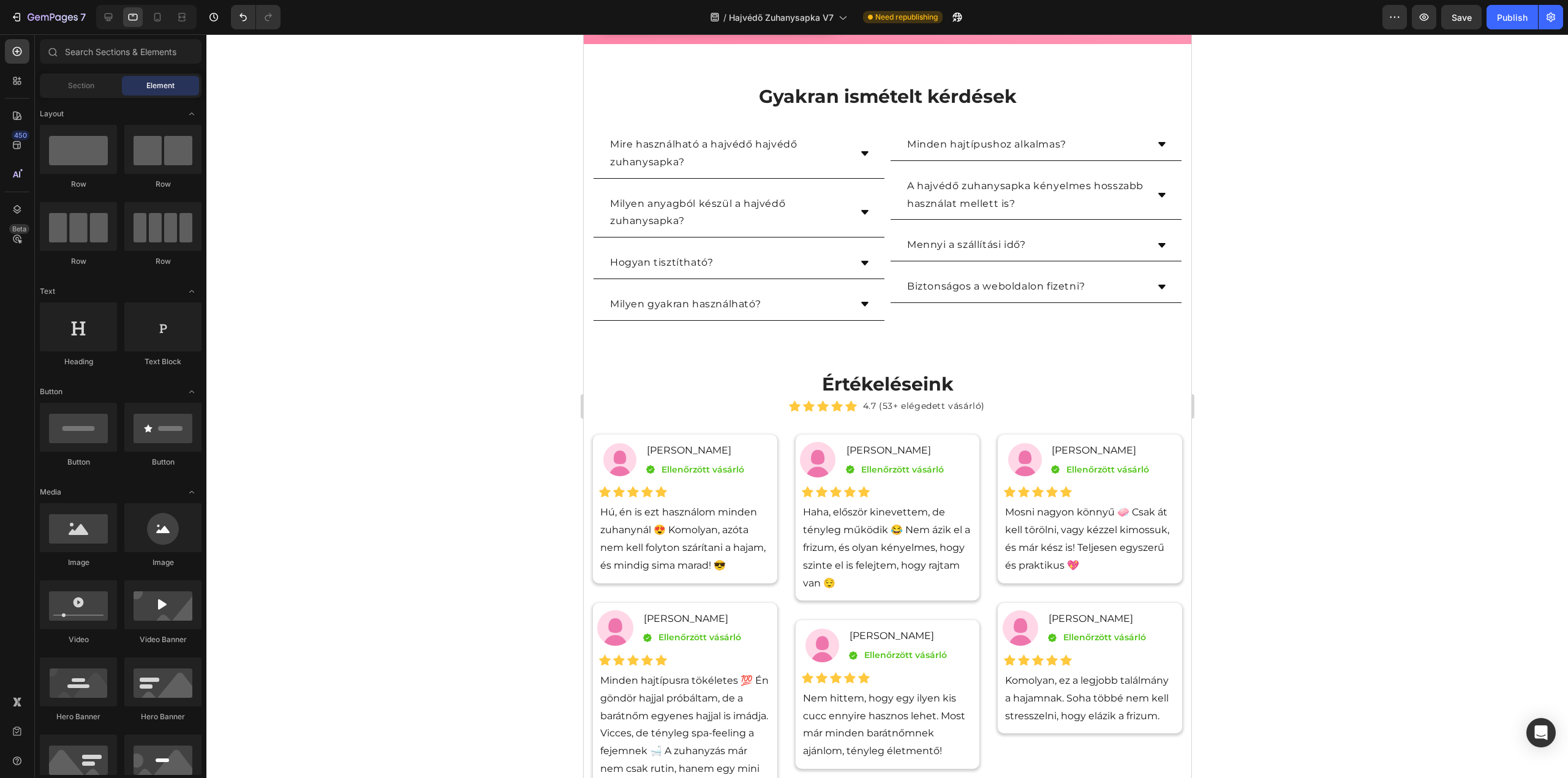
scroll to position [1649, 0]
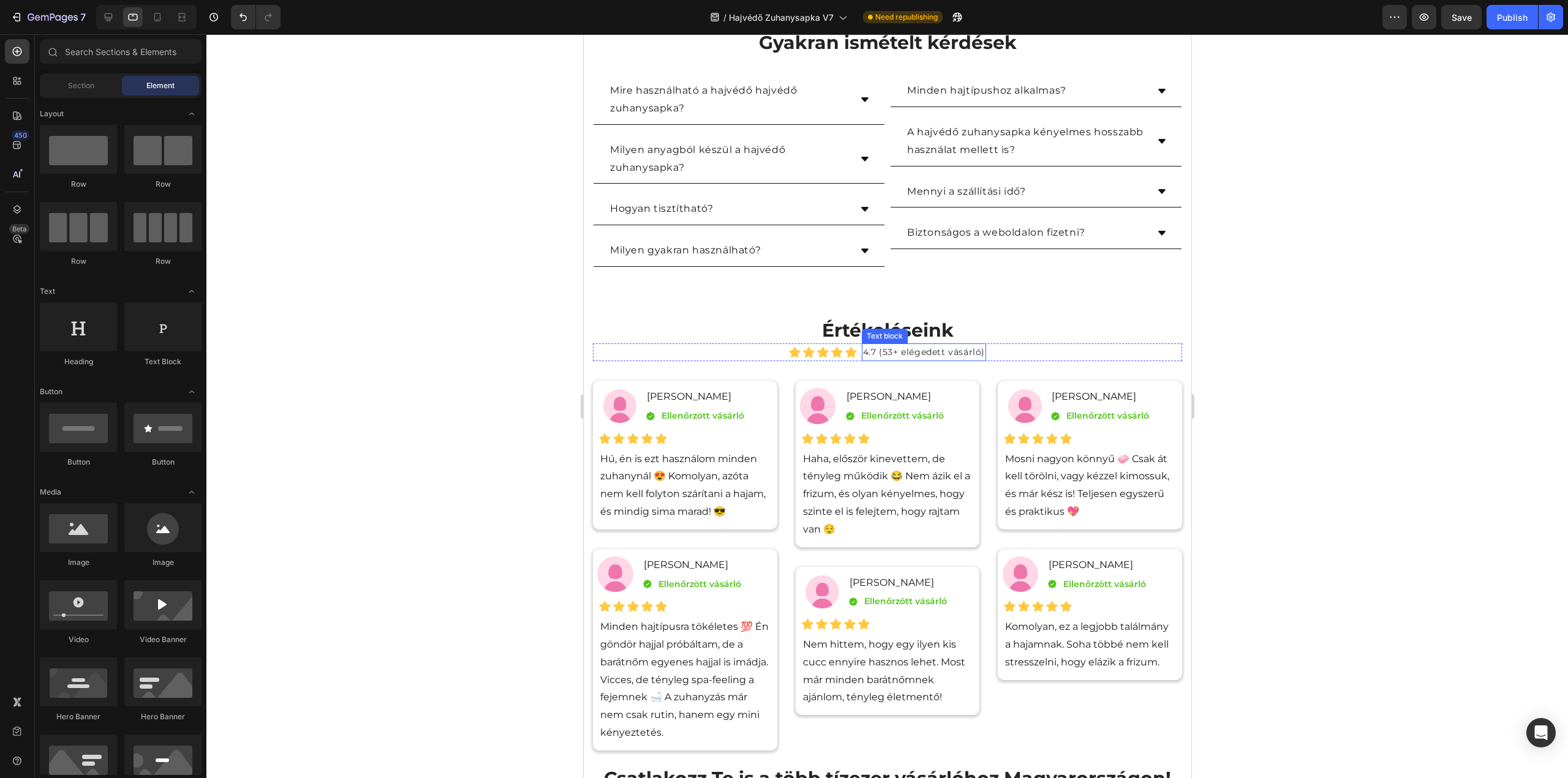
click at [865, 349] on p "4.7 (53+ elégedett vásárló)" at bounding box center [923, 353] width 122 height 16
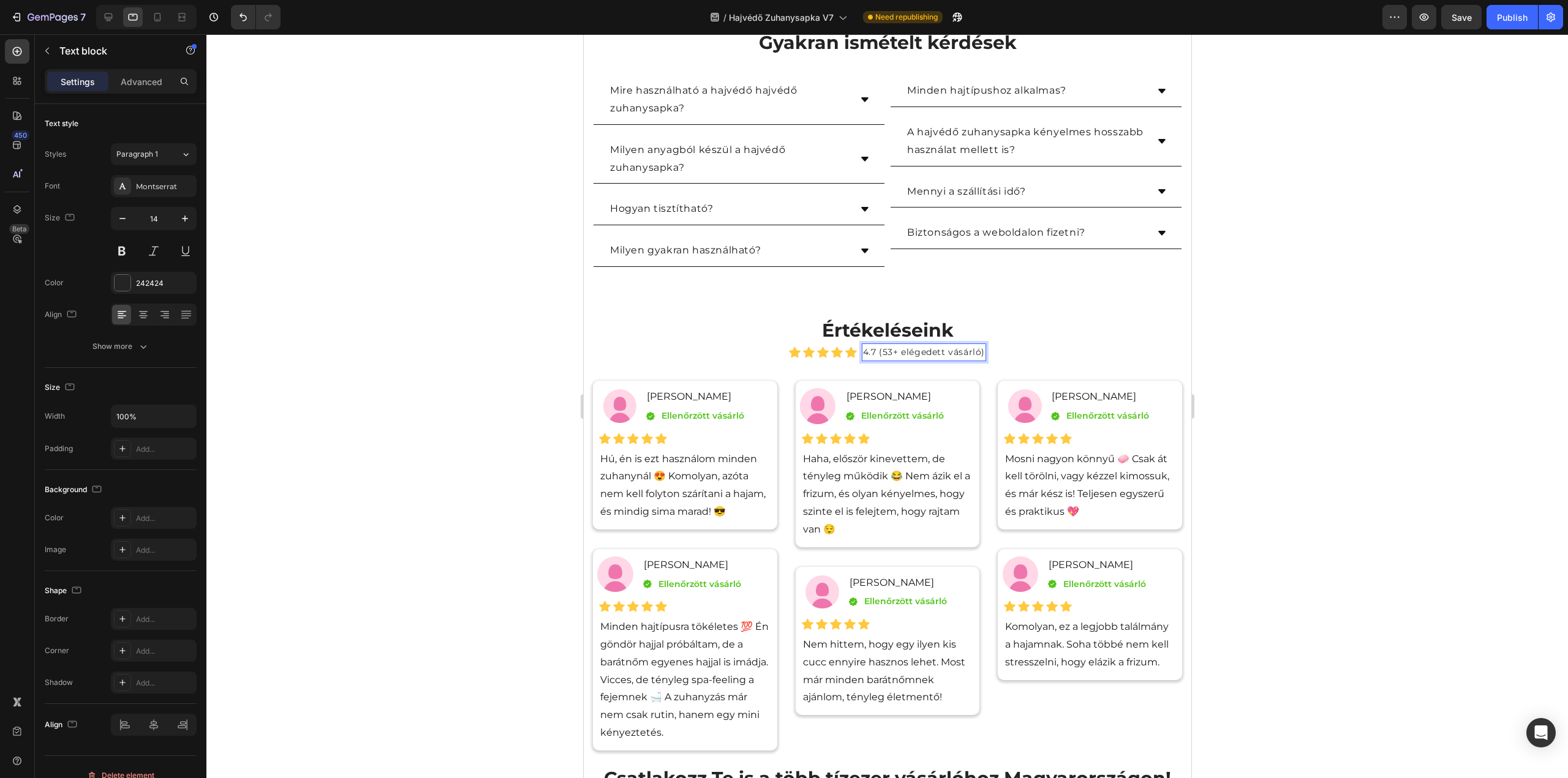
click at [871, 349] on p "4.7 (53+ elégedett vásárló)" at bounding box center [923, 353] width 122 height 16
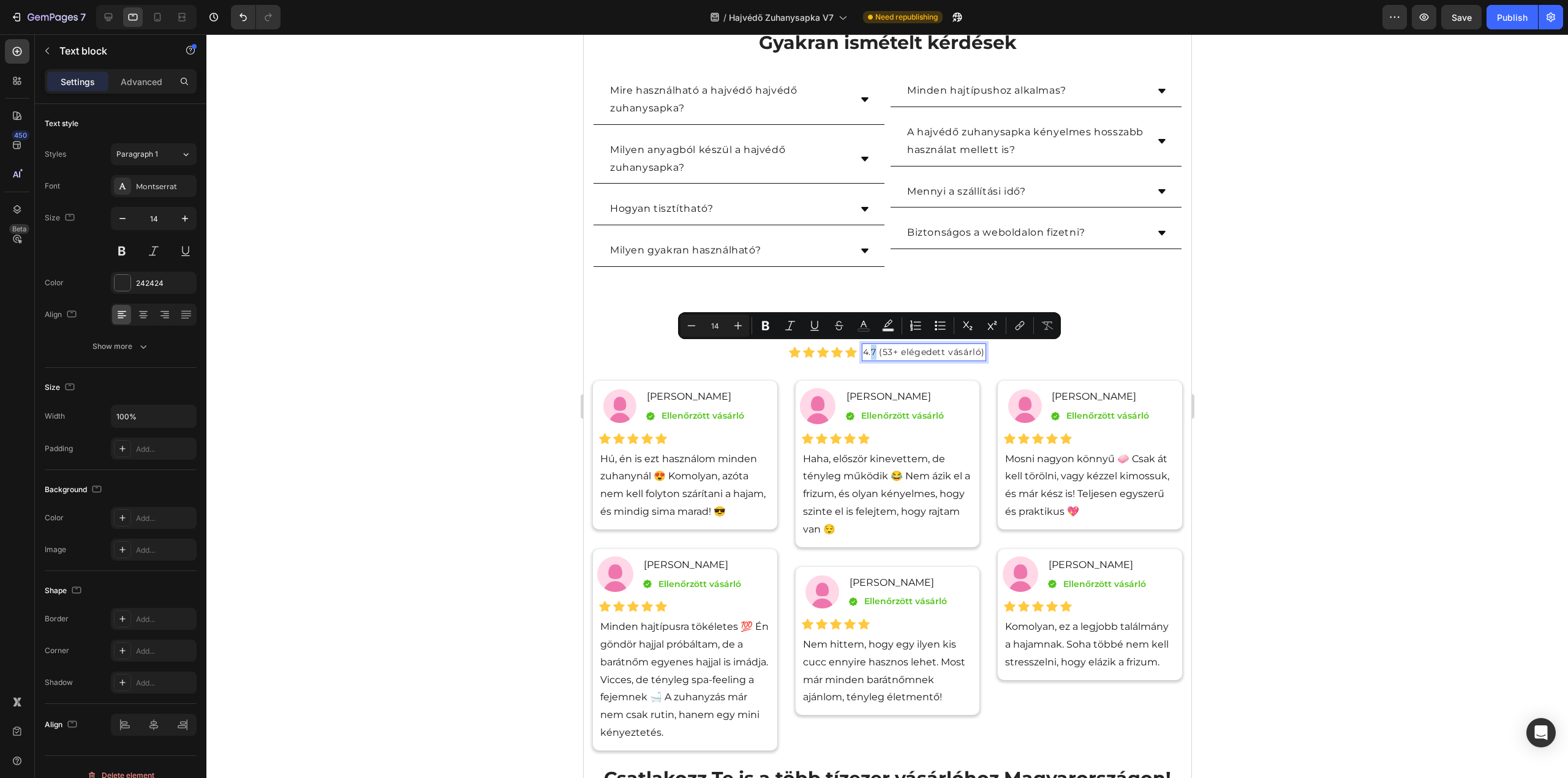
click at [873, 349] on p "4.7 (53+ elégedett vásárló)" at bounding box center [923, 353] width 122 height 16
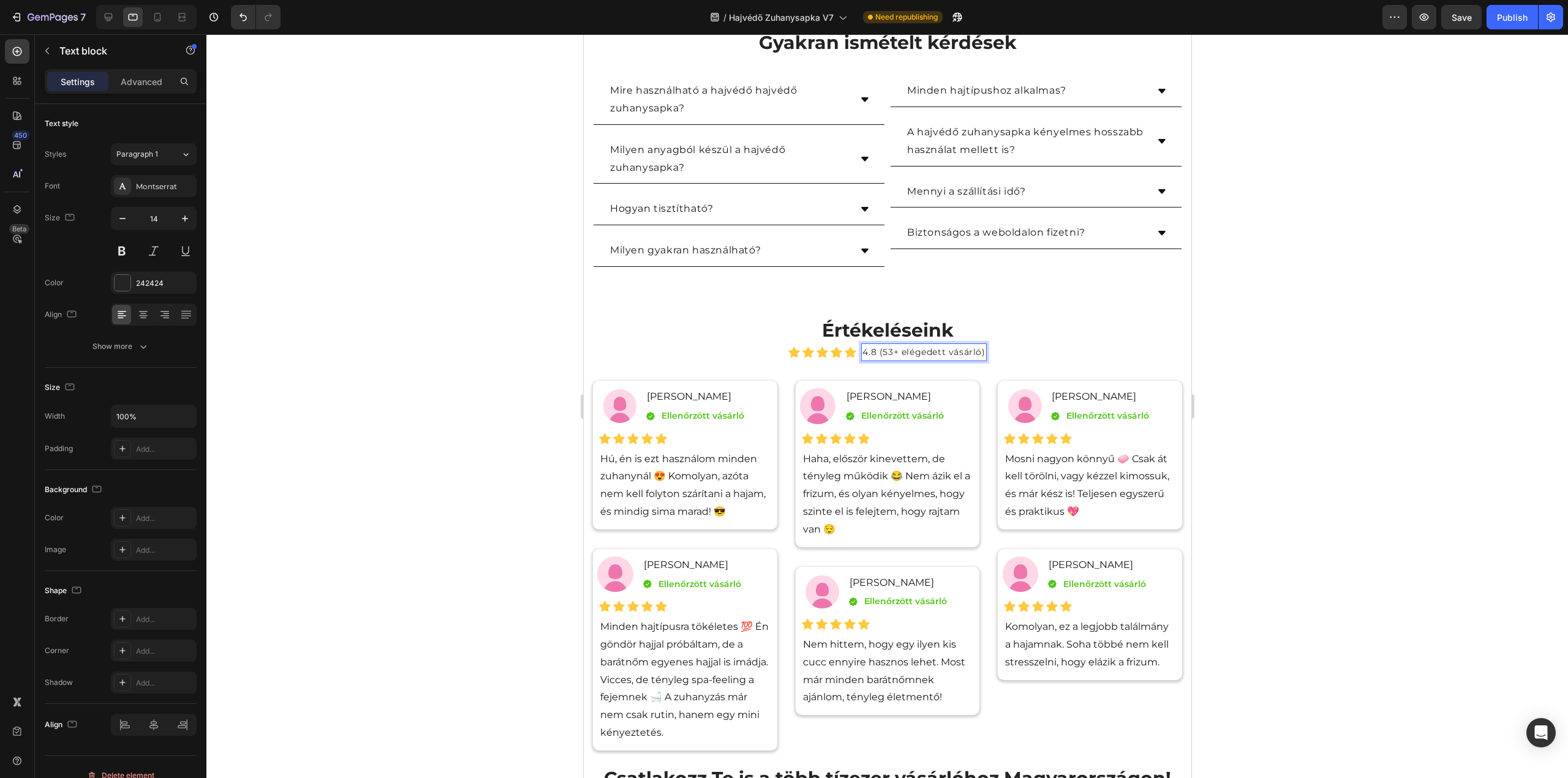
click at [880, 348] on p "4.8 (53+ elégedett vásárló)" at bounding box center [923, 353] width 123 height 16
click at [1406, 325] on div at bounding box center [887, 406] width 1362 height 744
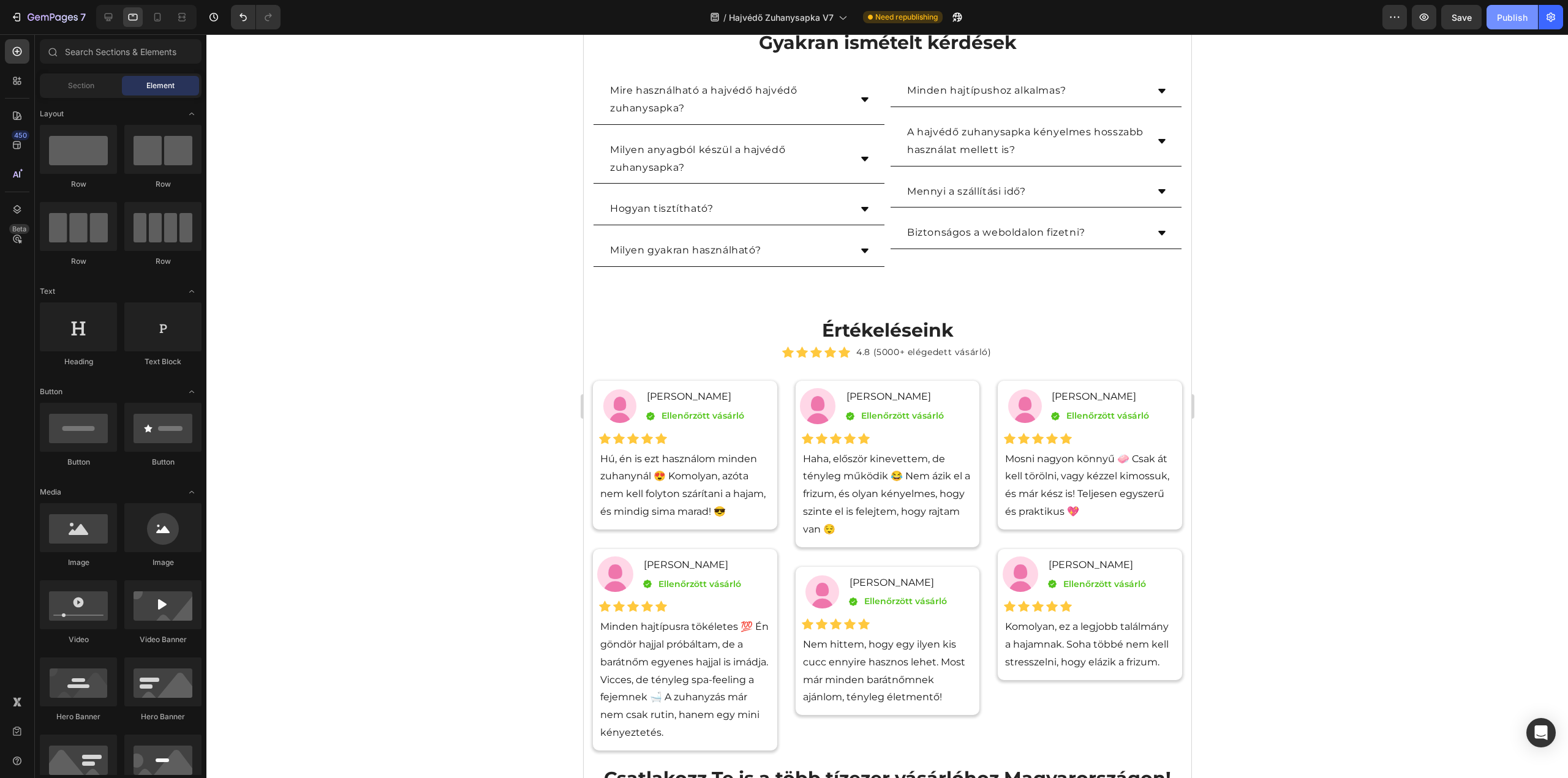
click at [1509, 20] on div "Publish" at bounding box center [1512, 18] width 30 height 13
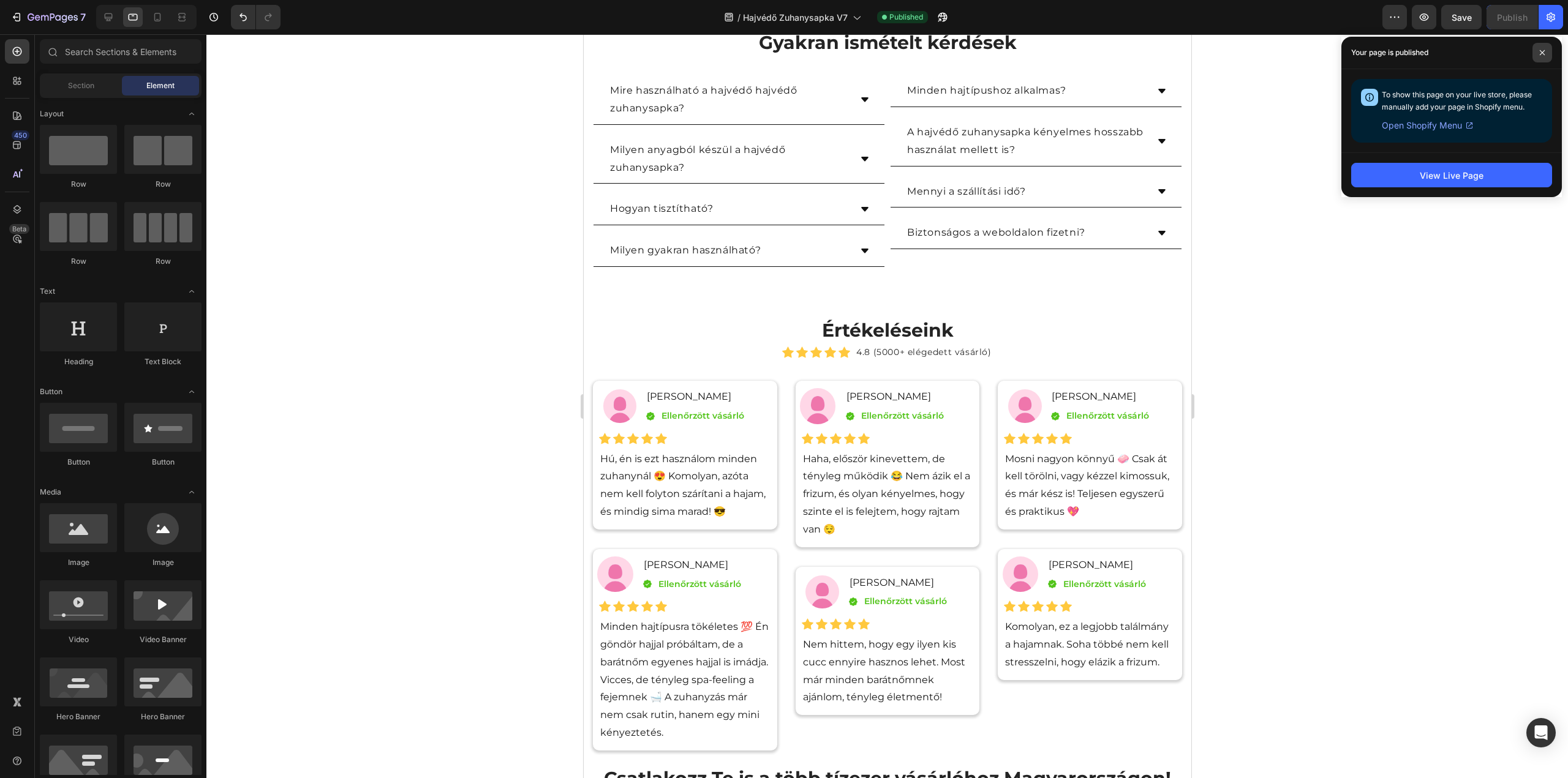
click at [1544, 54] on icon at bounding box center [1543, 53] width 5 height 5
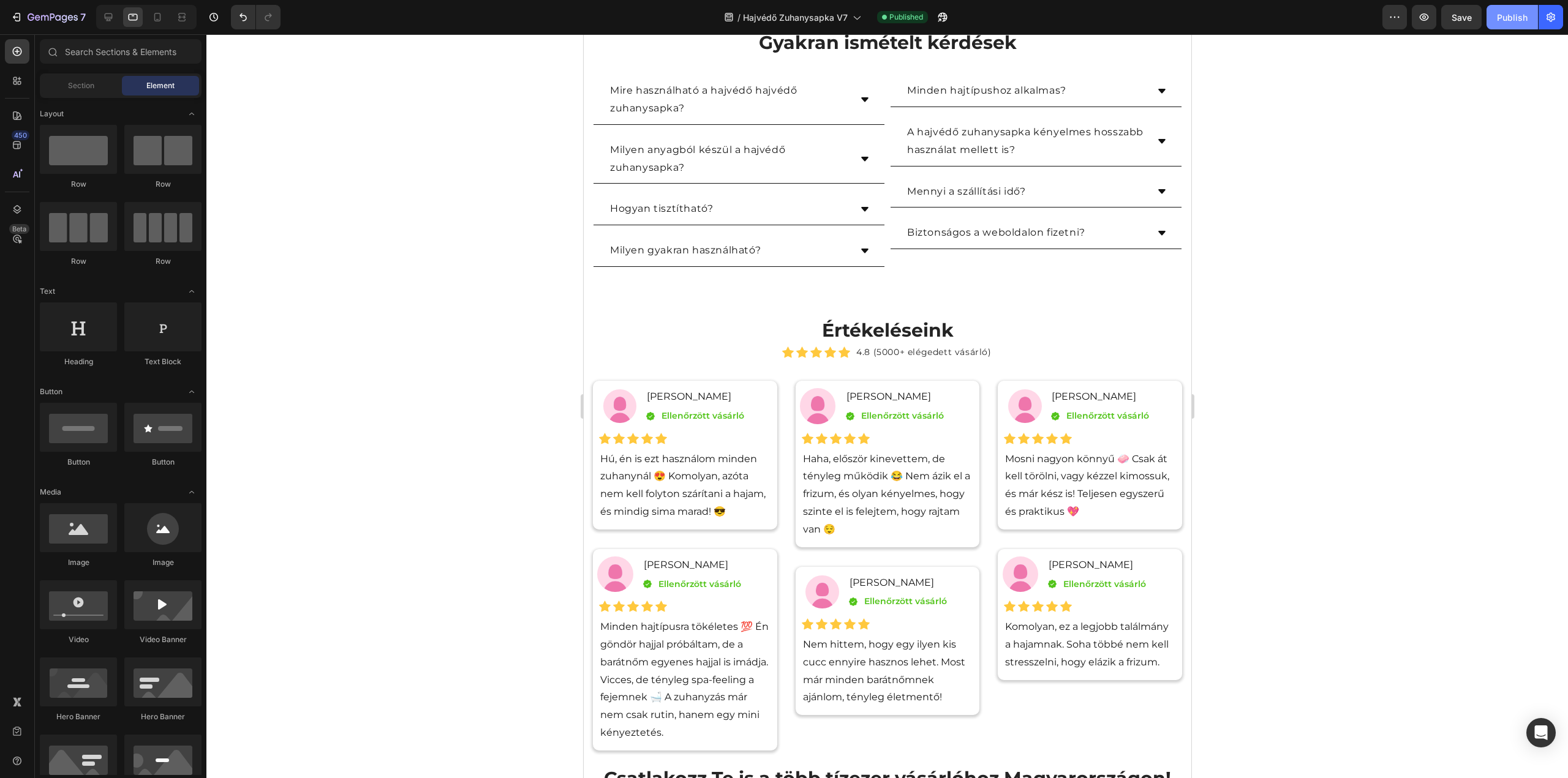
click at [1508, 16] on div "Publish" at bounding box center [1512, 18] width 30 height 13
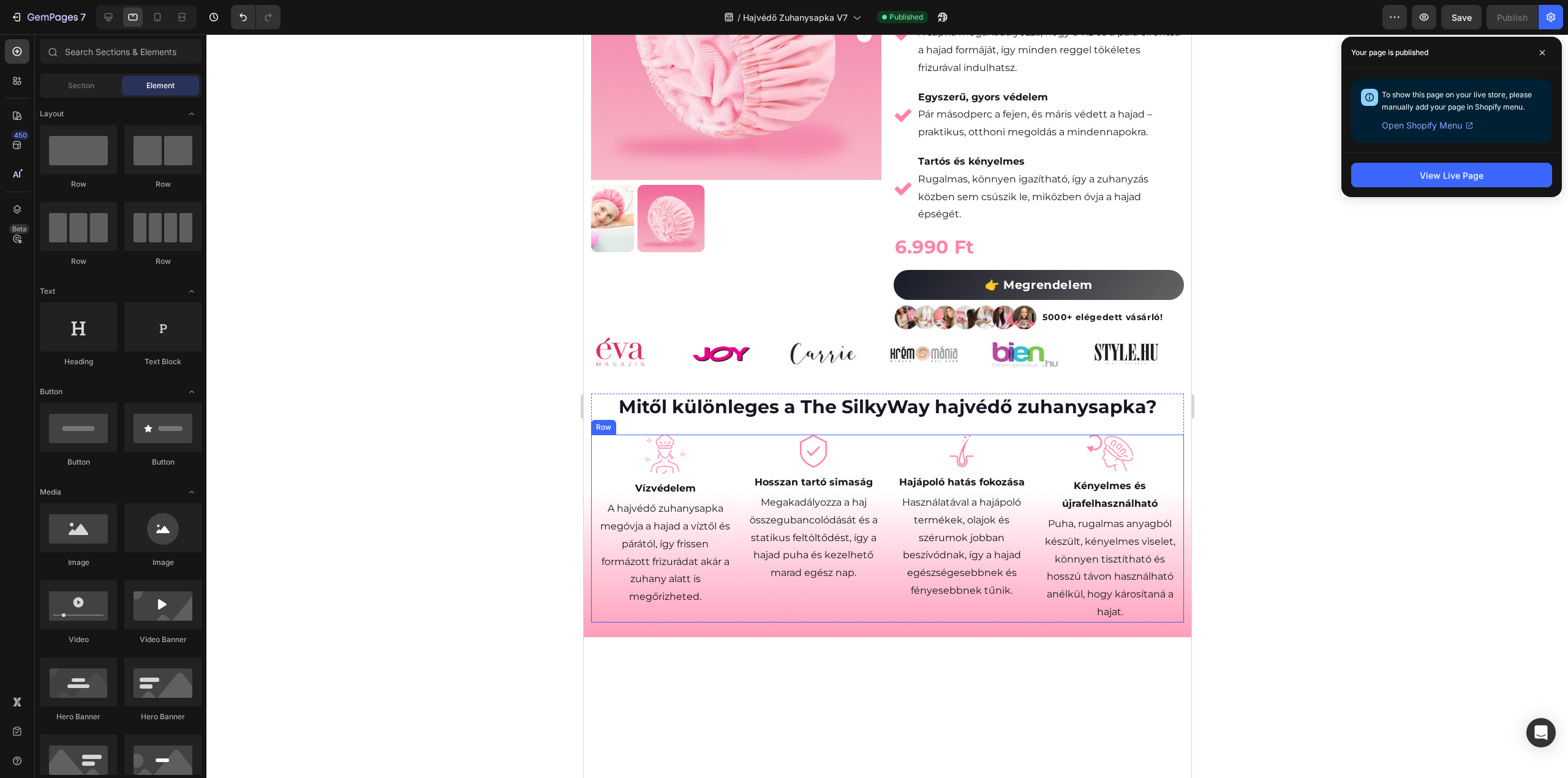
scroll to position [0, 0]
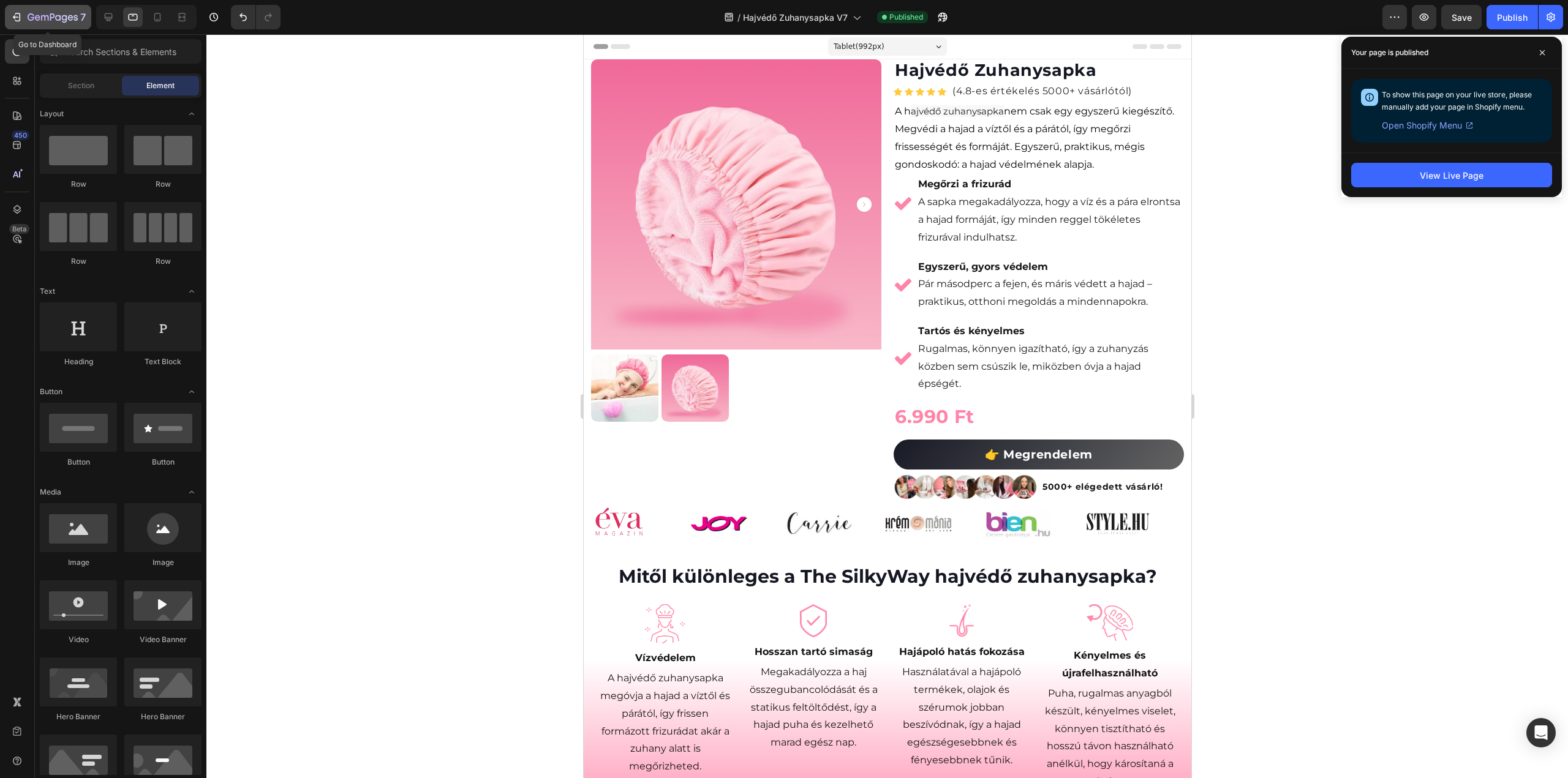
click at [61, 16] on icon "button" at bounding box center [52, 18] width 50 height 10
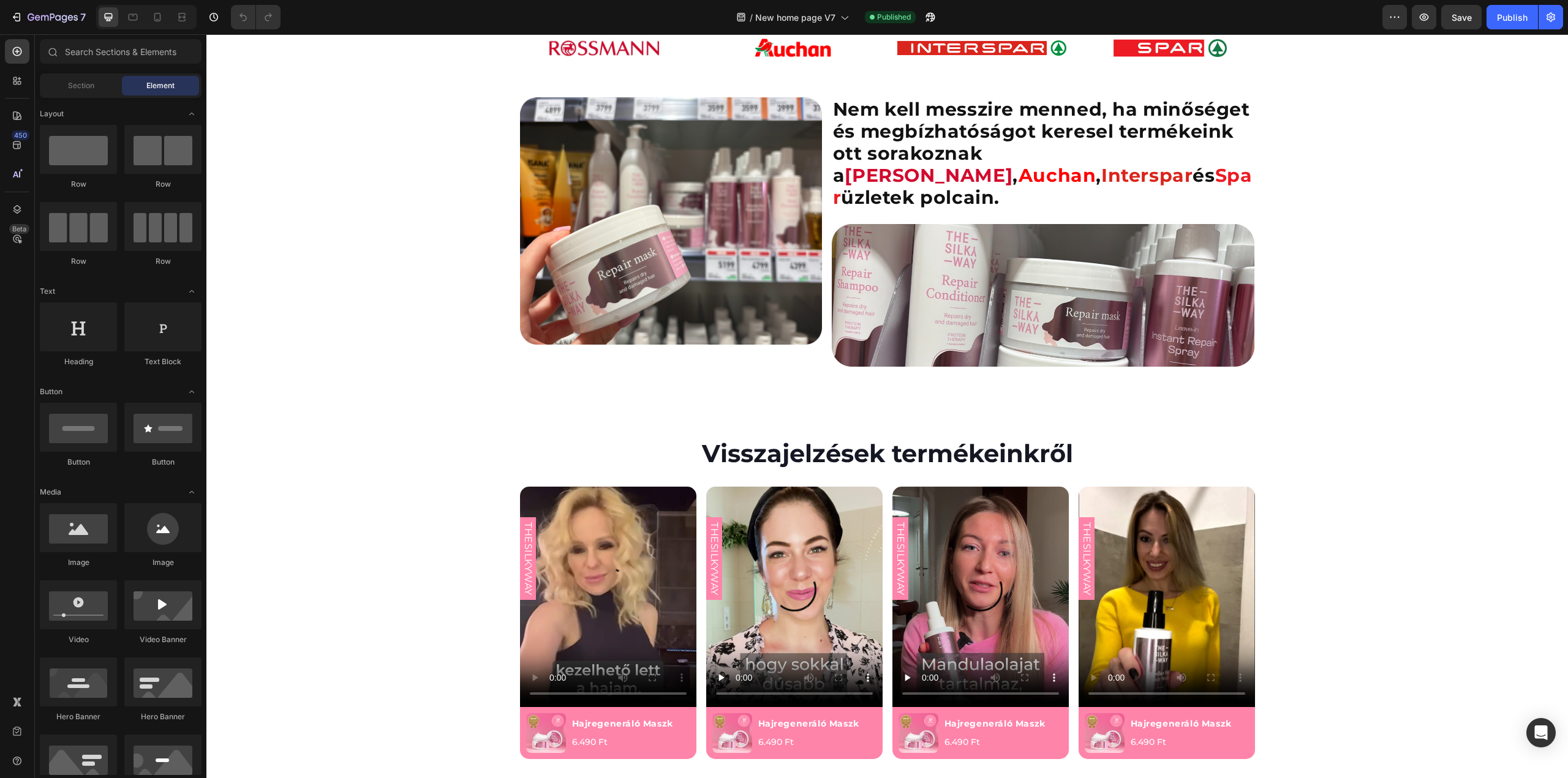
scroll to position [2020, 0]
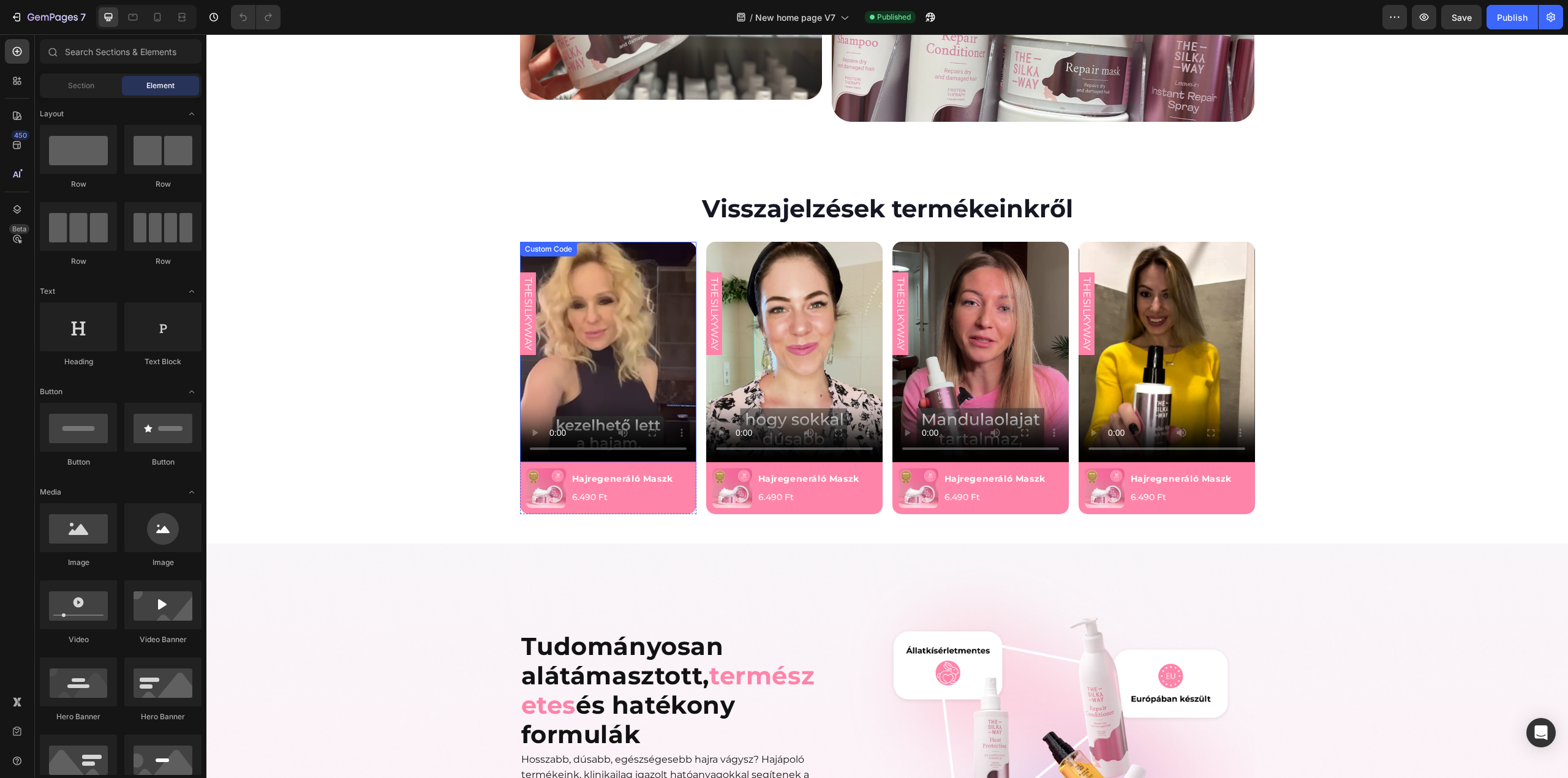
click at [559, 244] on div "Custom Code" at bounding box center [548, 249] width 52 height 11
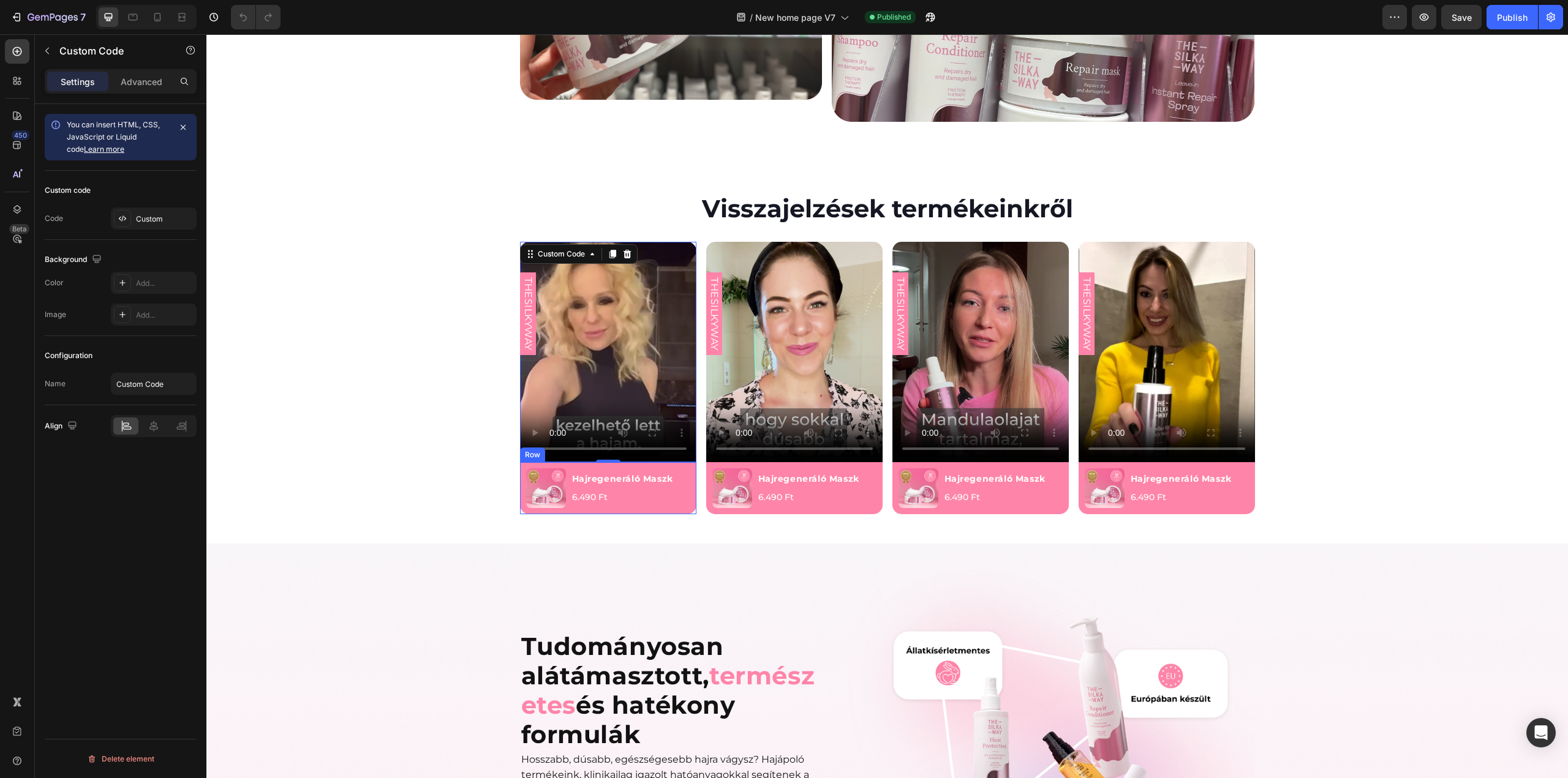
click at [644, 462] on div "Product Images Hajregeneráló Maszk Product Title 6.490 Ft Product Price Product…" at bounding box center [609, 488] width 176 height 52
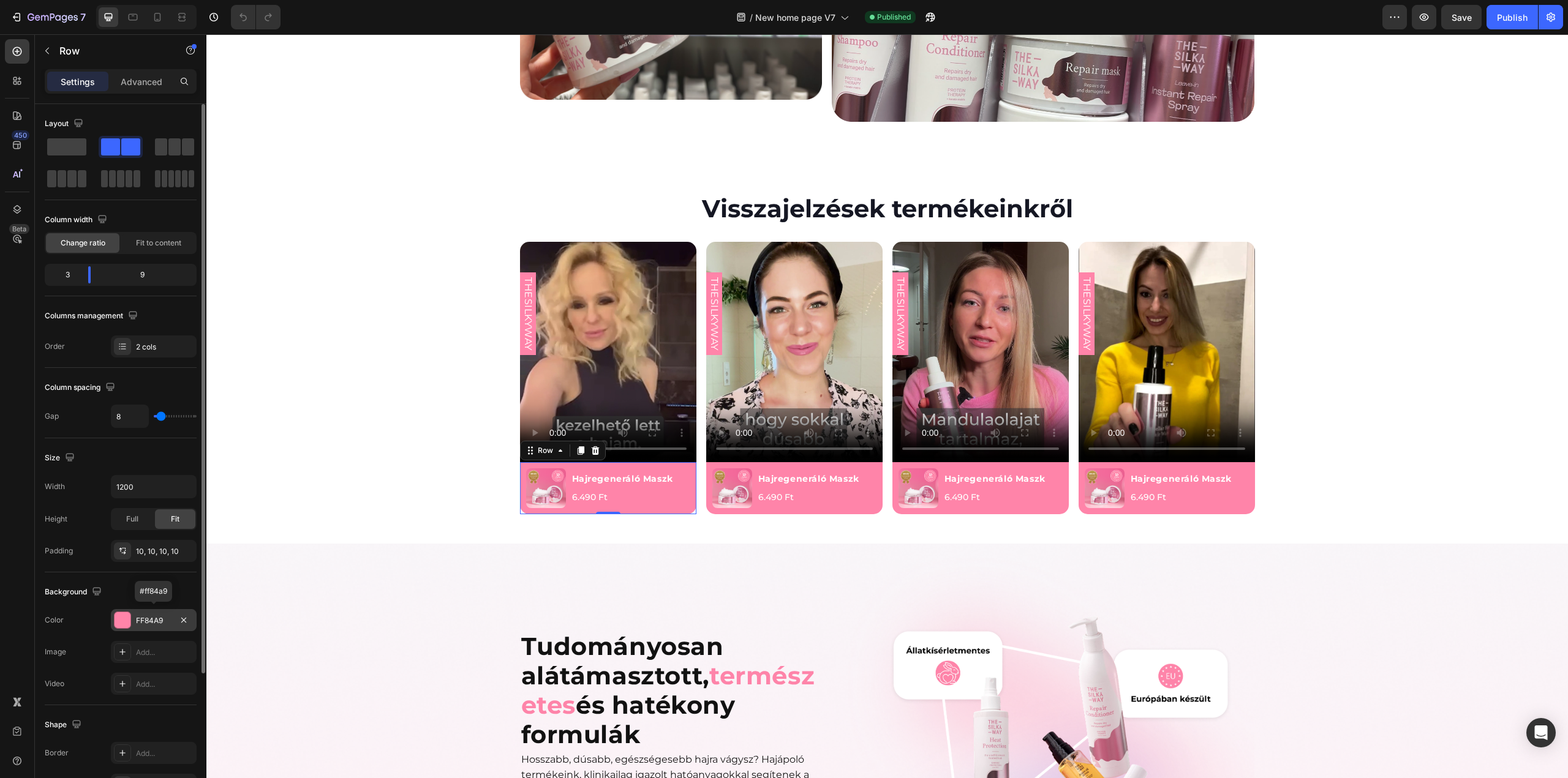
click at [127, 617] on div at bounding box center [123, 620] width 16 height 16
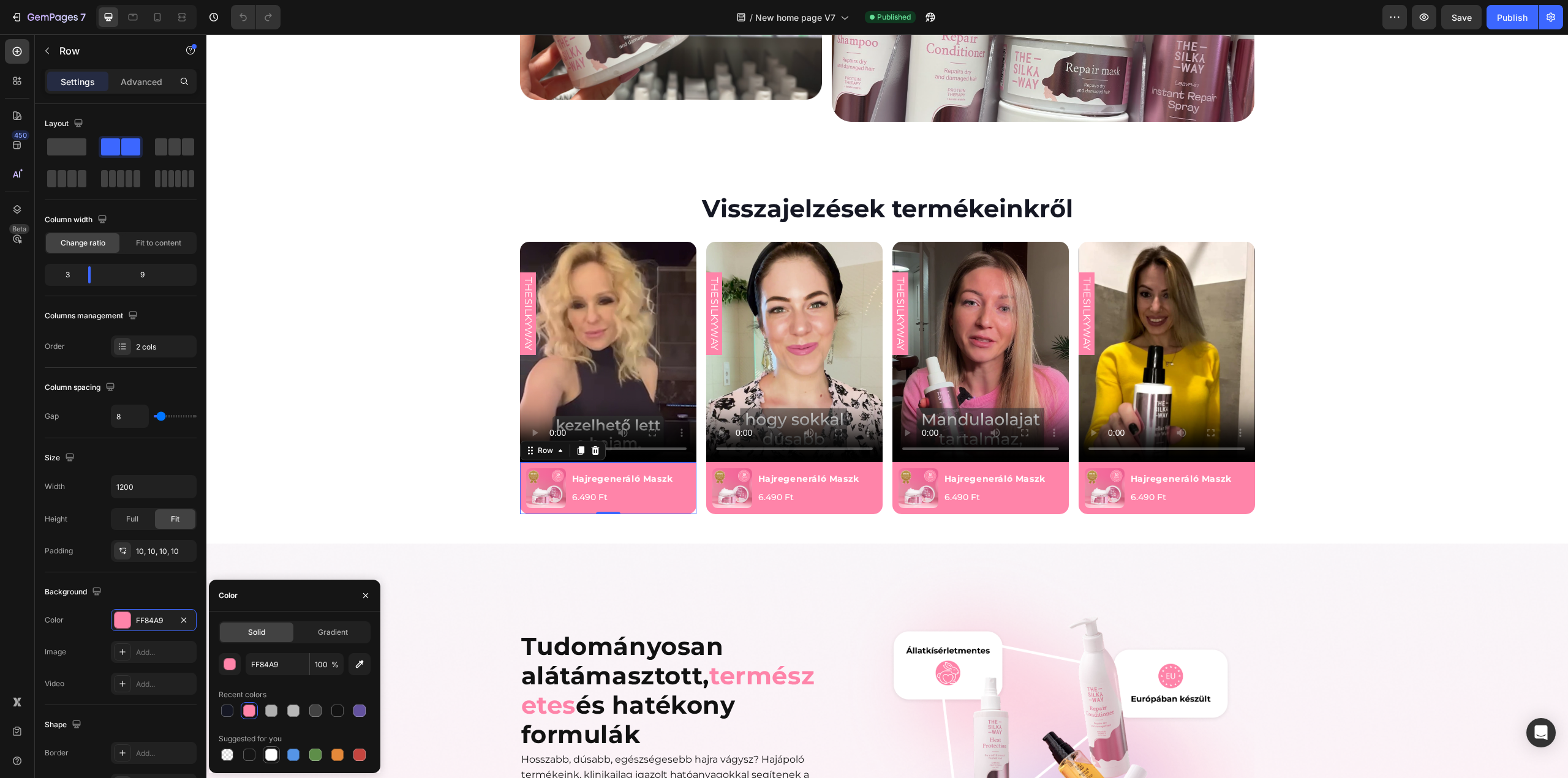
click at [271, 757] on div at bounding box center [271, 755] width 12 height 12
type input "FFFFFF"
click at [590, 490] on div "6.490 Ft" at bounding box center [590, 497] width 38 height 14
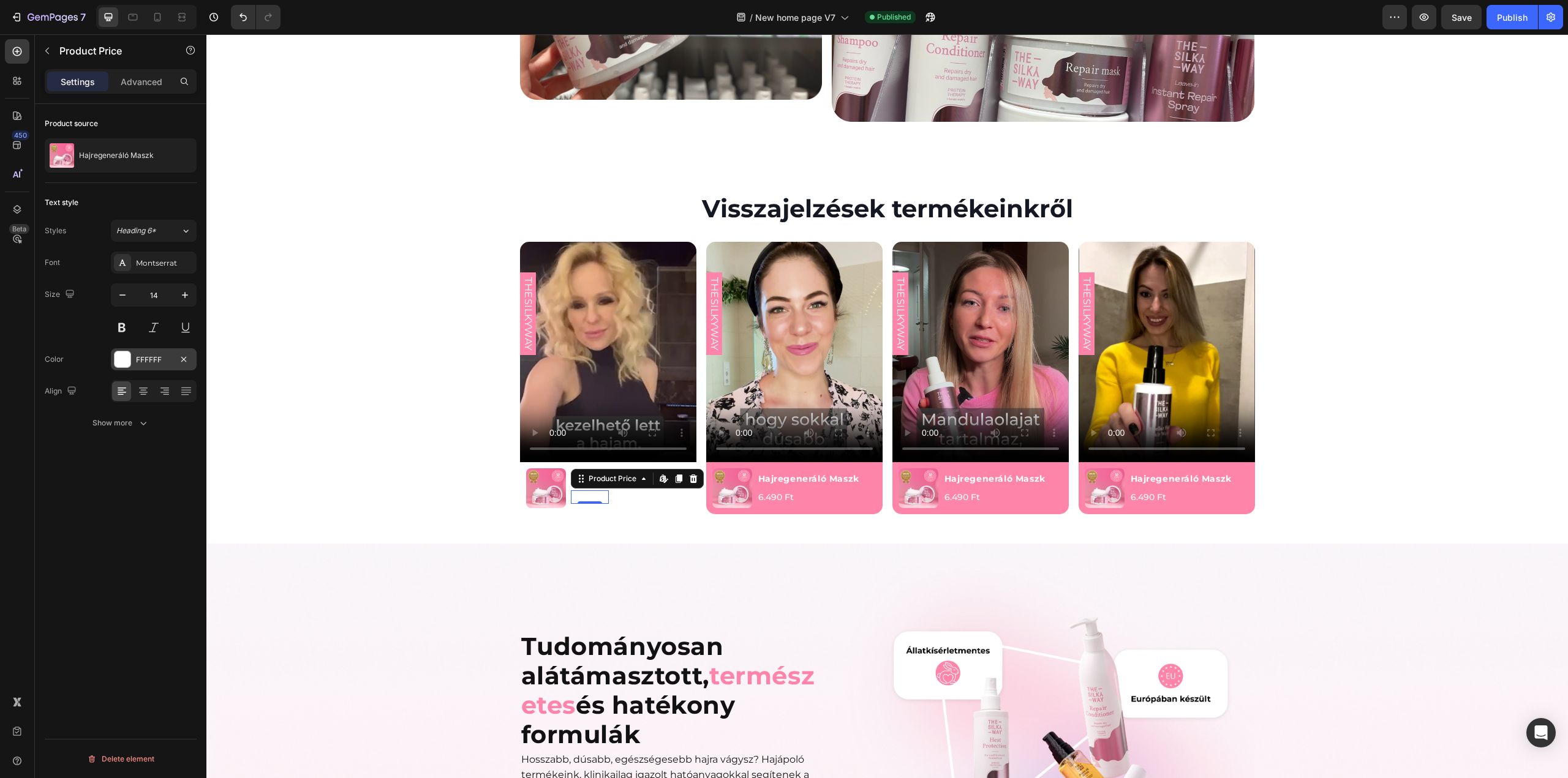
click at [117, 355] on div at bounding box center [123, 359] width 16 height 16
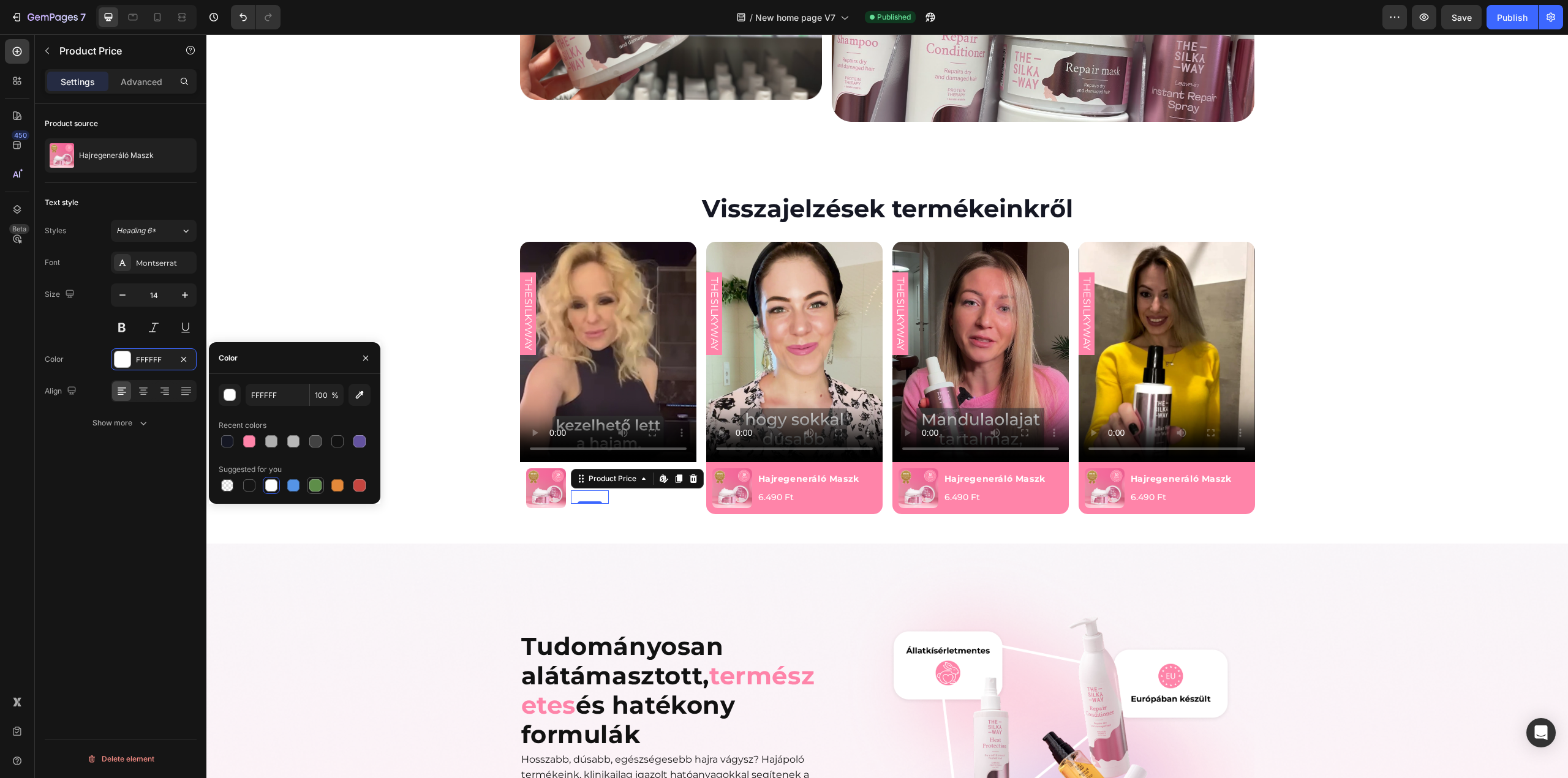
click at [315, 485] on div at bounding box center [315, 485] width 12 height 12
click at [230, 441] on div at bounding box center [227, 441] width 12 height 12
click at [248, 444] on div at bounding box center [249, 441] width 12 height 12
type input "FF84A9"
click at [631, 490] on div "6.490 Ft Product Price Product Price Row 0" at bounding box center [631, 497] width 119 height 14
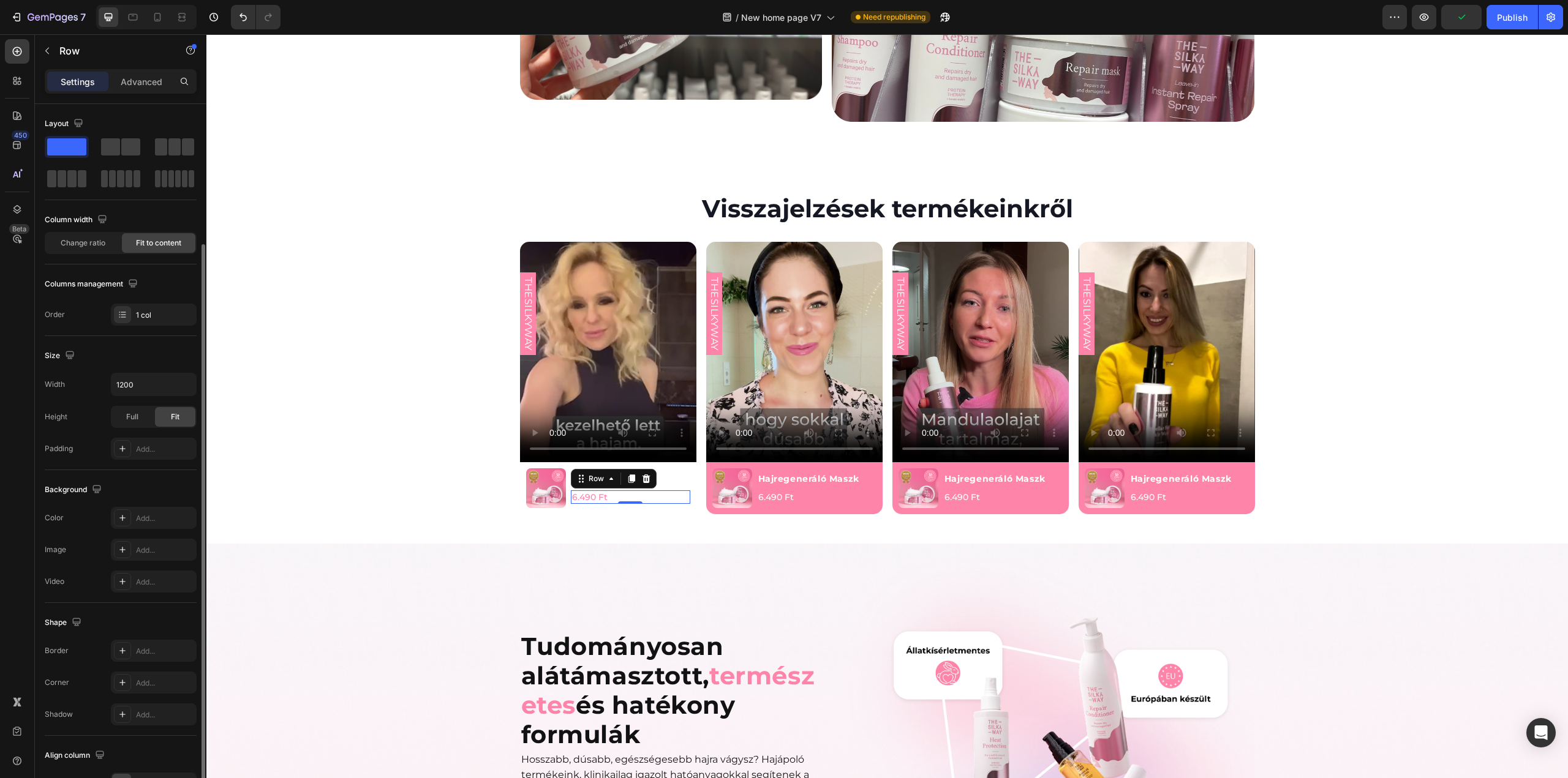
scroll to position [73, 0]
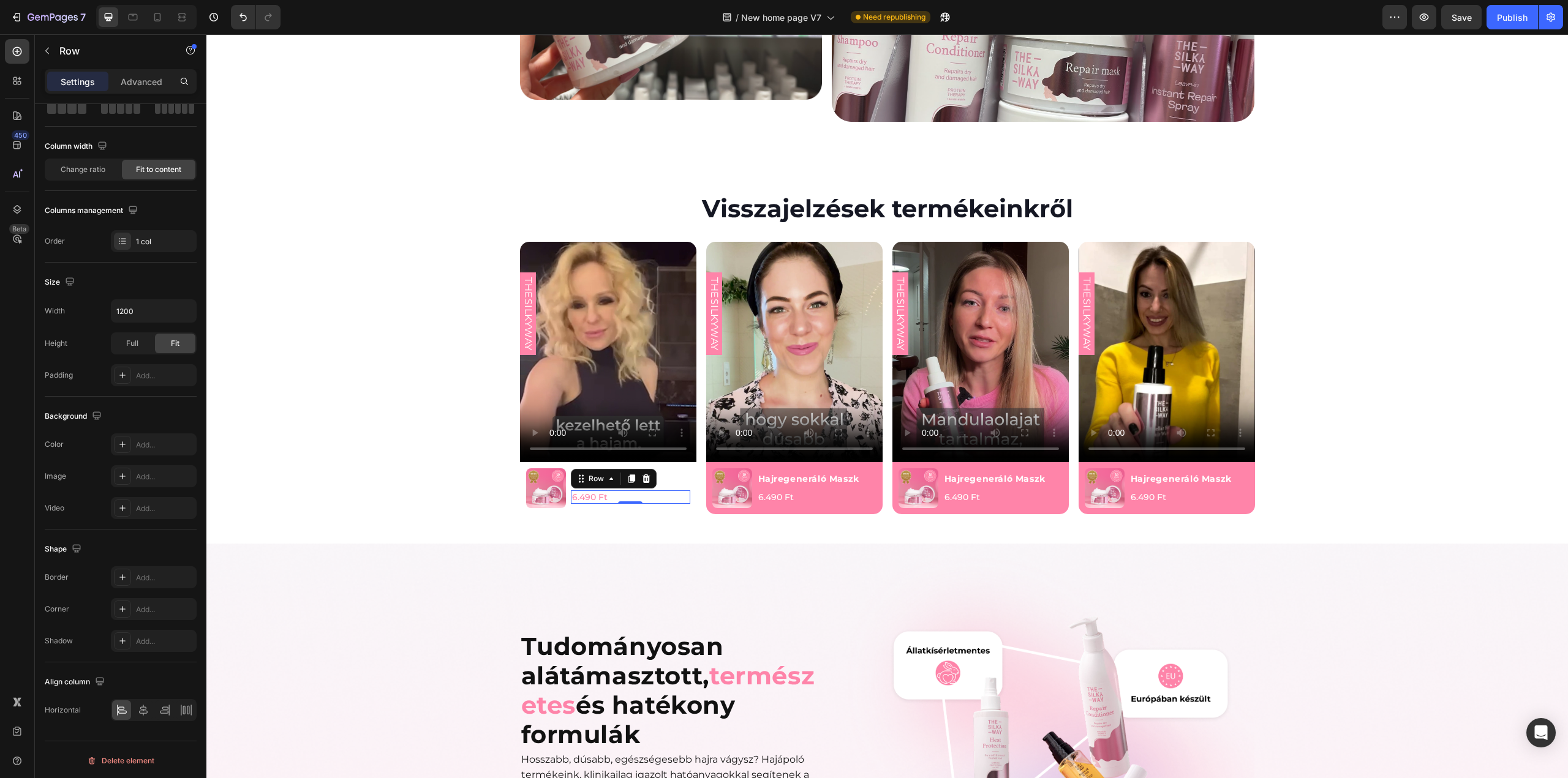
click at [625, 490] on div "6.490 Ft Product Price Product Price Row 0" at bounding box center [631, 497] width 119 height 14
click at [666, 472] on h1 "Hajregeneráló Maszk" at bounding box center [631, 478] width 119 height 14
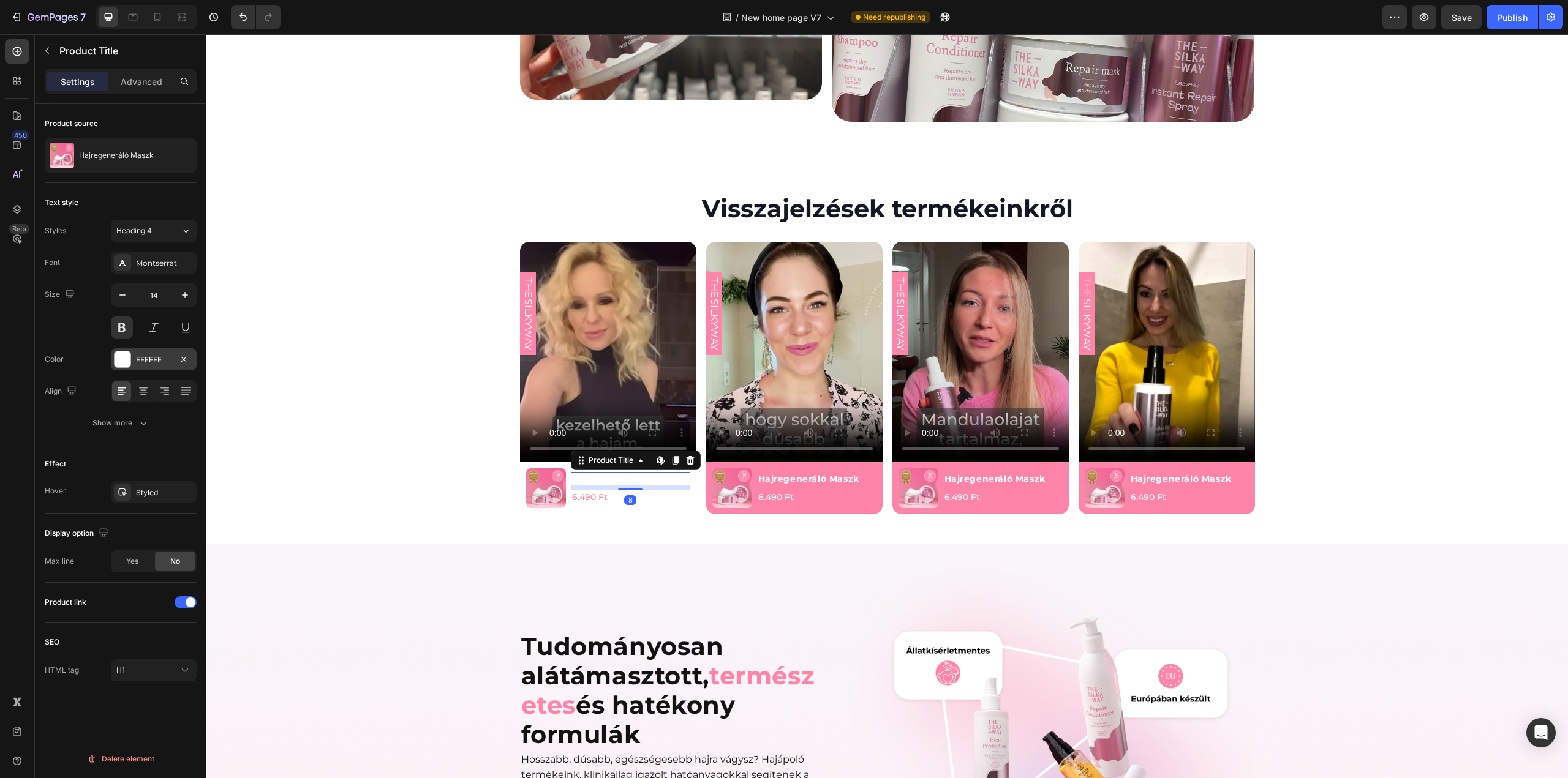
click at [122, 359] on div at bounding box center [123, 359] width 16 height 16
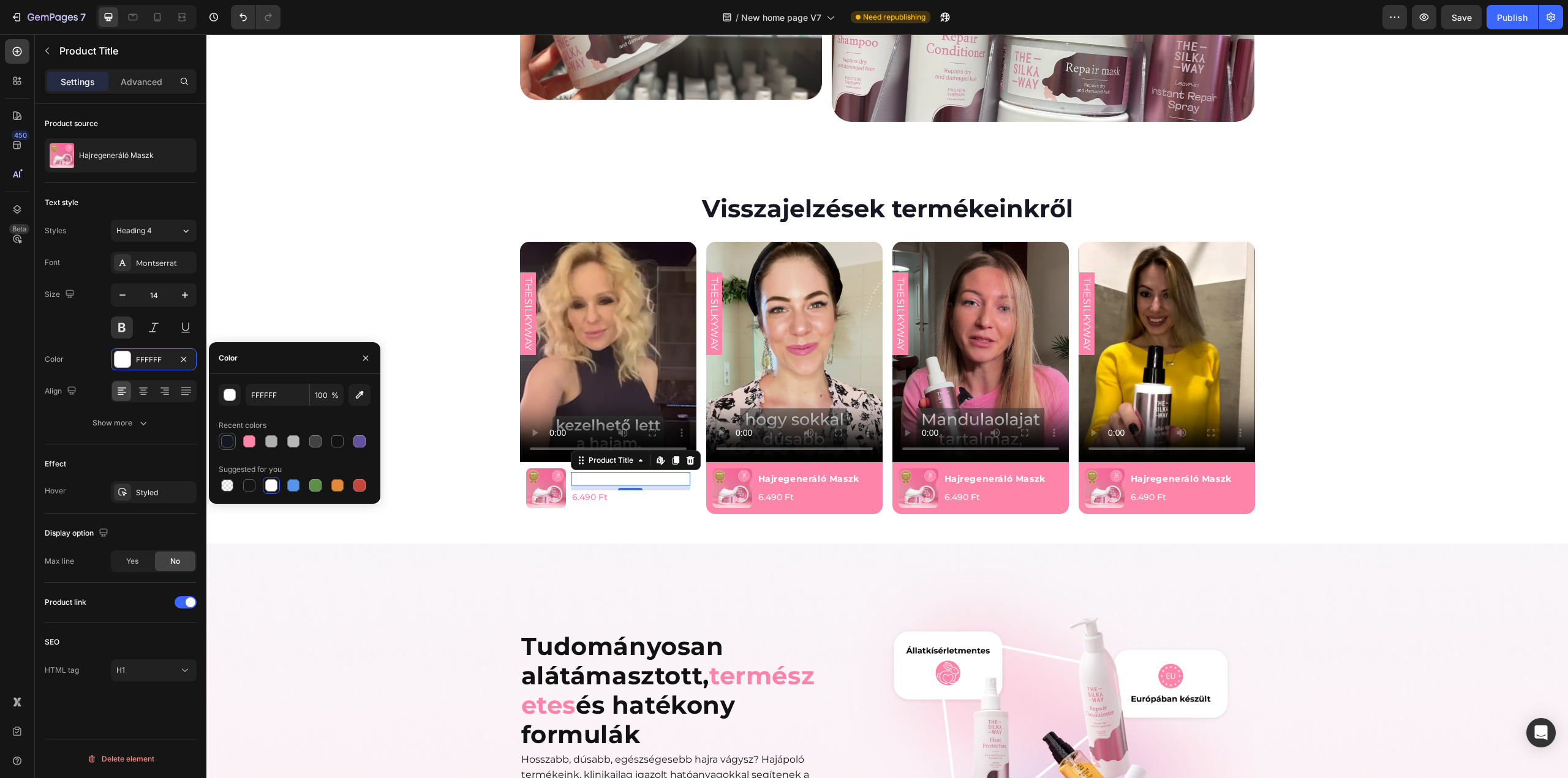
click at [229, 440] on div at bounding box center [227, 441] width 12 height 12
type input "151723"
click at [320, 620] on div "Tudományosan alátámasztott, természetes és hatékony formulák Heading Hosszabb, …" at bounding box center [887, 760] width 1362 height 433
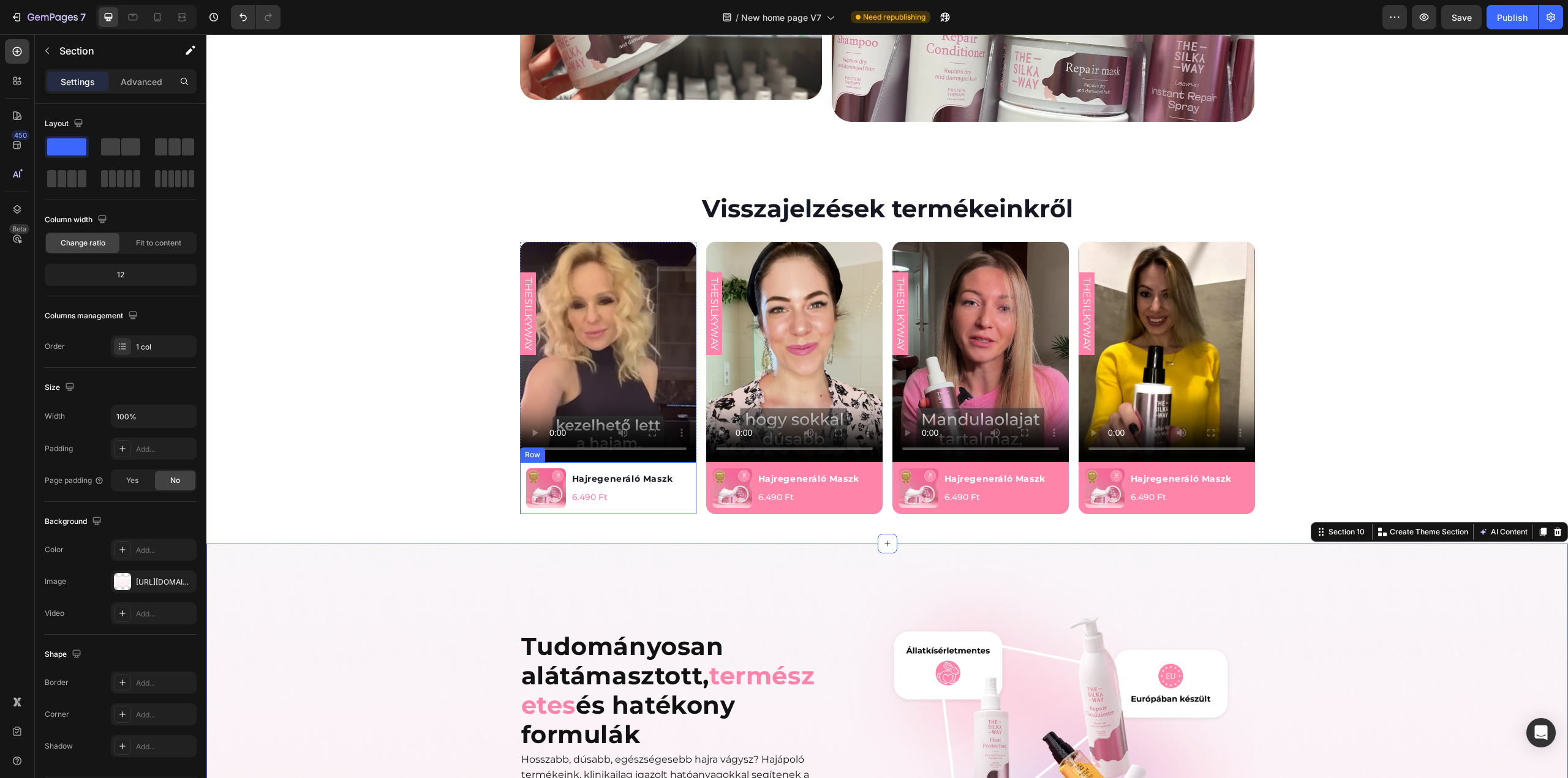
click at [686, 462] on div "Product Images Hajregeneráló Maszk Product Title 6.490 Ft Product Price Product…" at bounding box center [609, 488] width 176 height 52
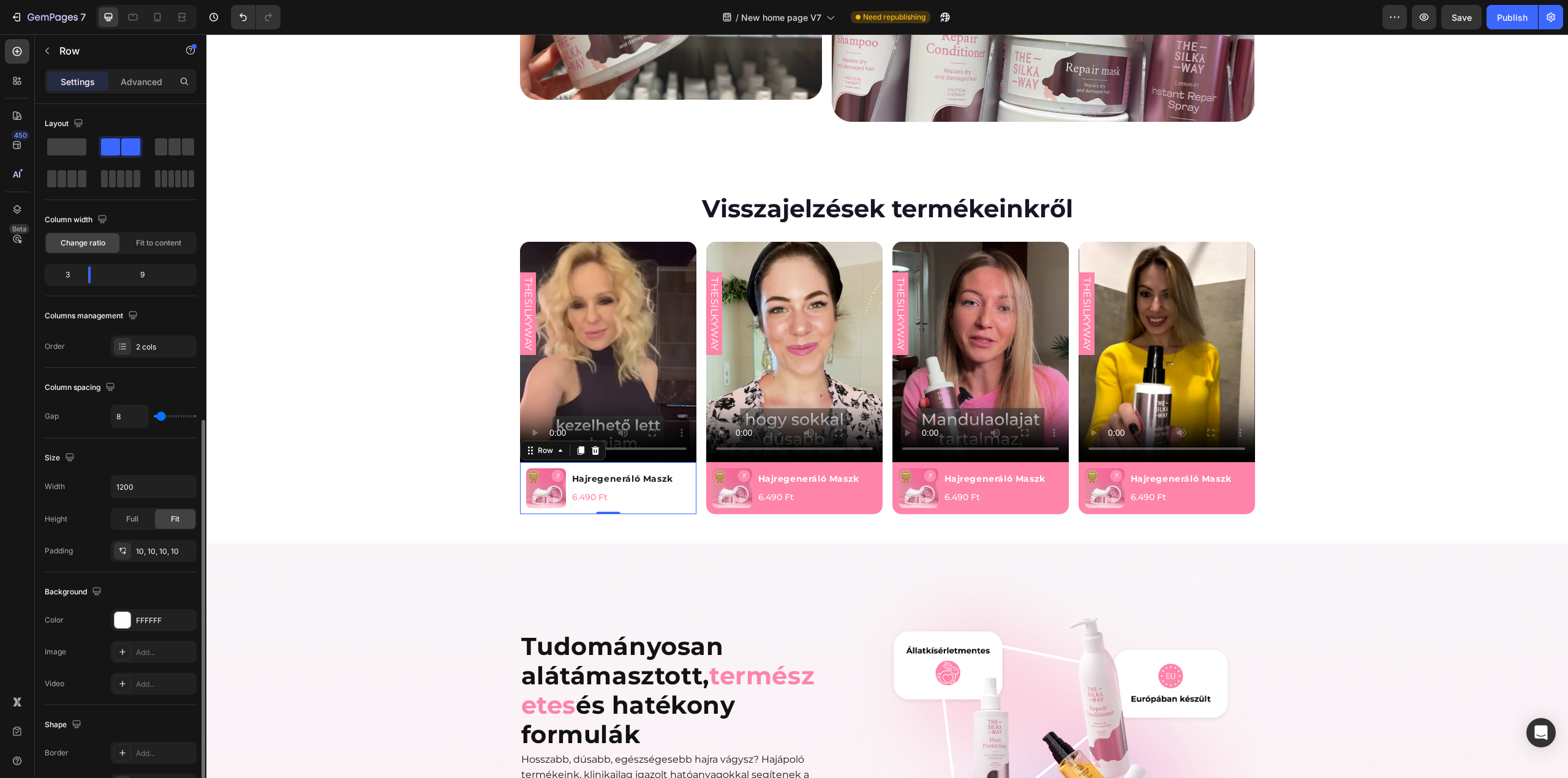
scroll to position [175, 0]
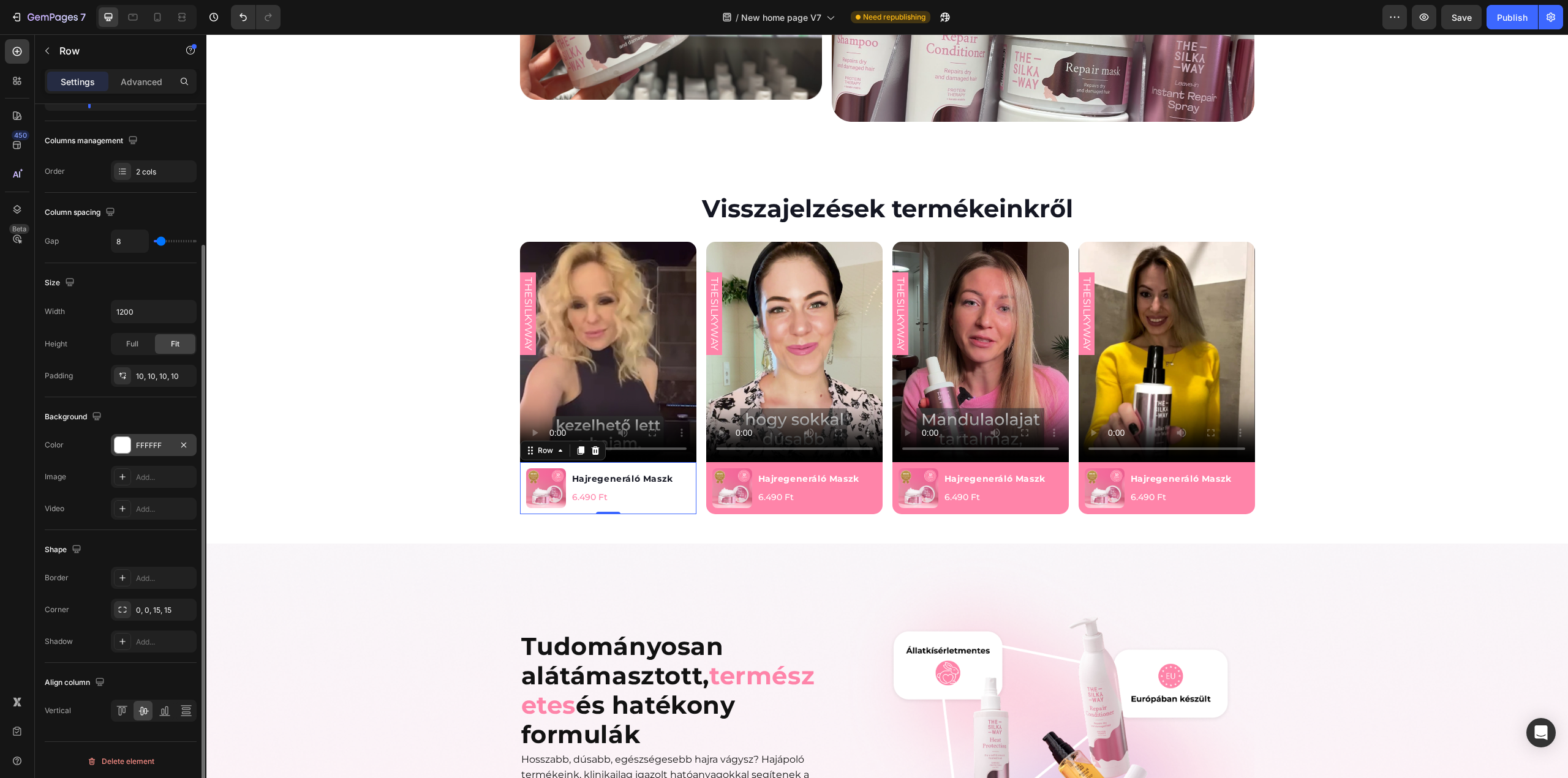
click at [127, 443] on div at bounding box center [123, 445] width 16 height 16
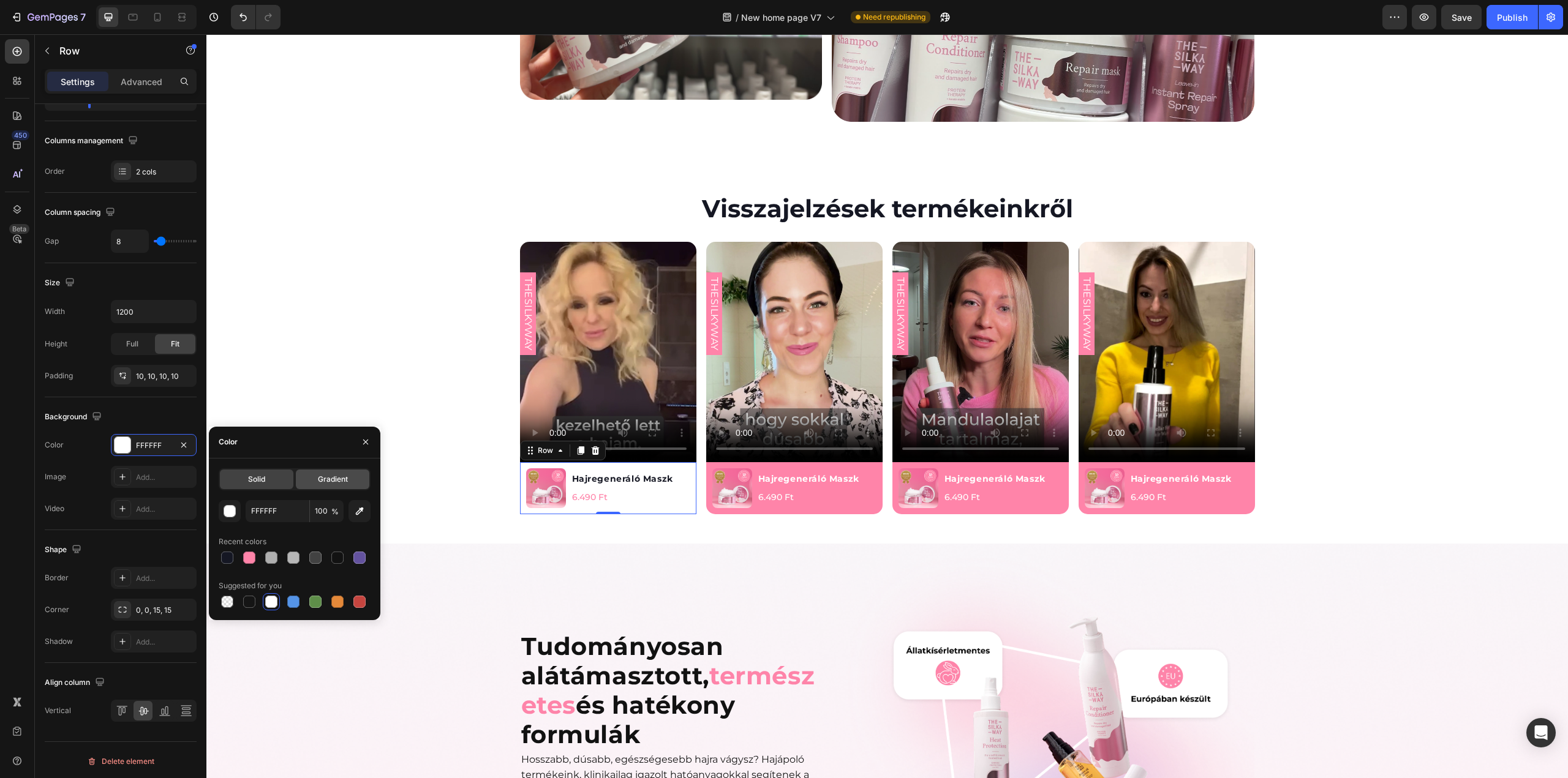
click at [331, 476] on span "Gradient" at bounding box center [333, 479] width 30 height 11
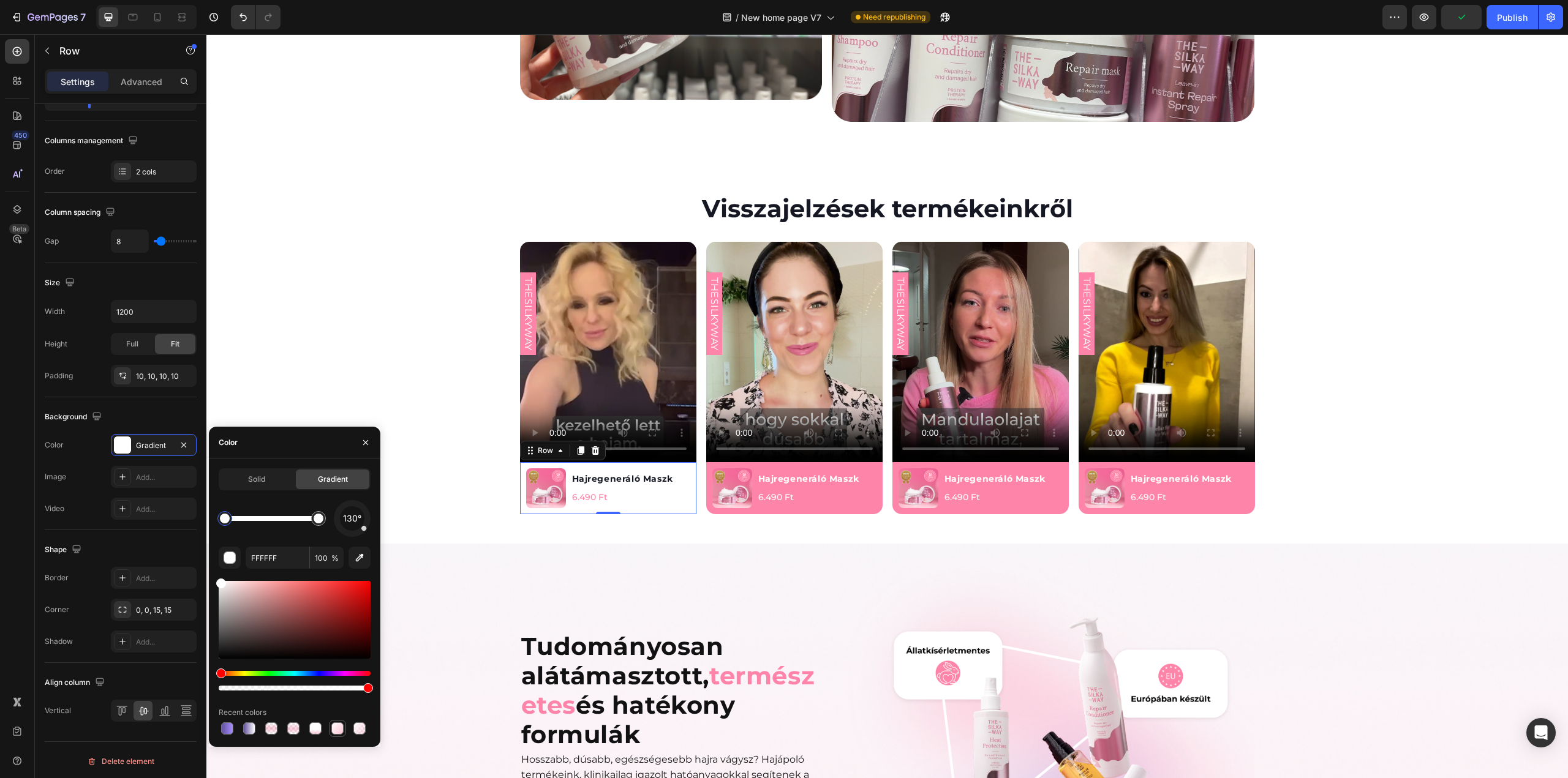
click at [335, 730] on div at bounding box center [337, 728] width 12 height 12
click at [323, 289] on div "THESILKYWAY Custom Code Product Images Hajregeneráló Maszk Product Title 6.490 …" at bounding box center [887, 378] width 1362 height 272
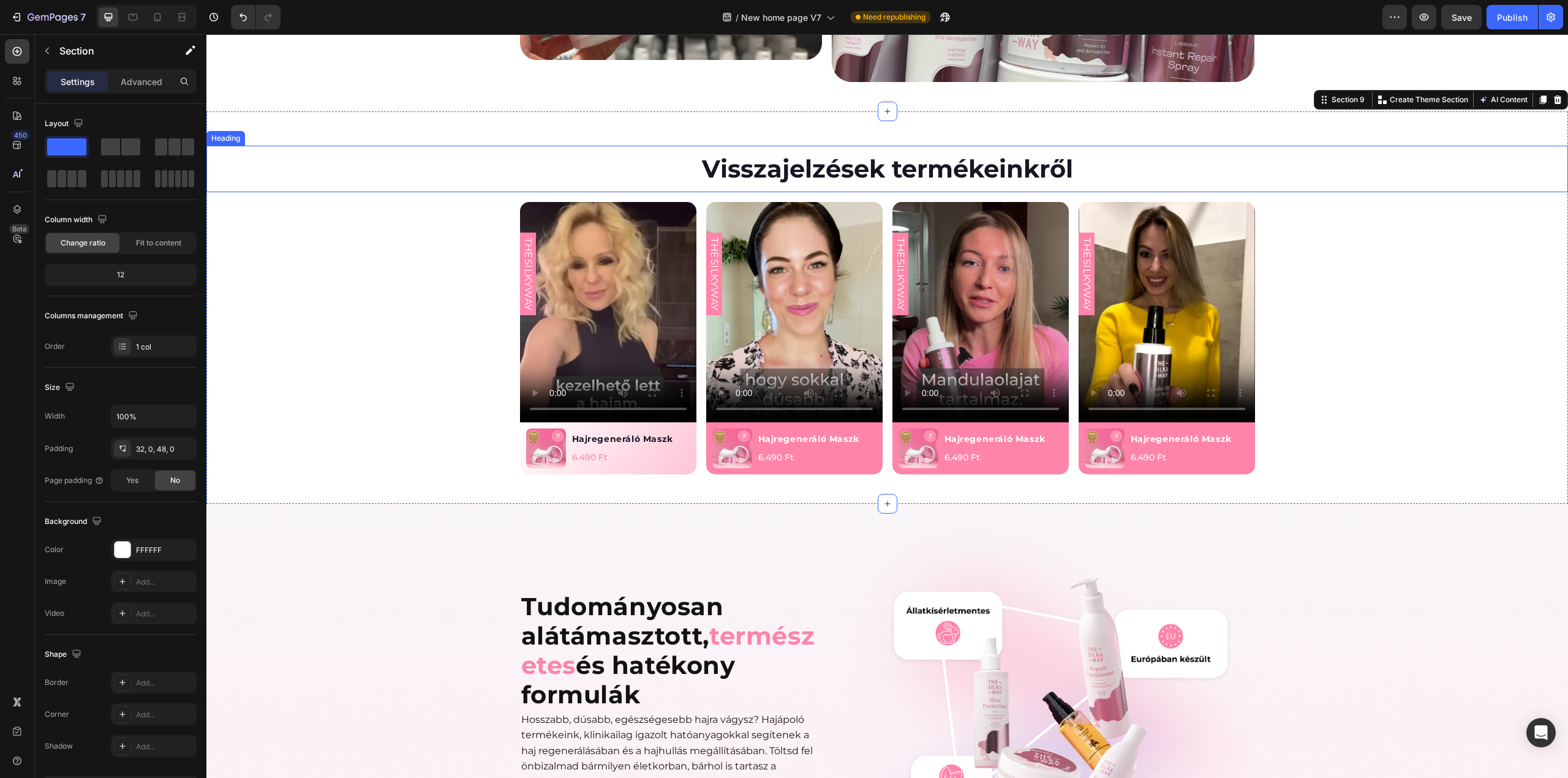
scroll to position [2081, 0]
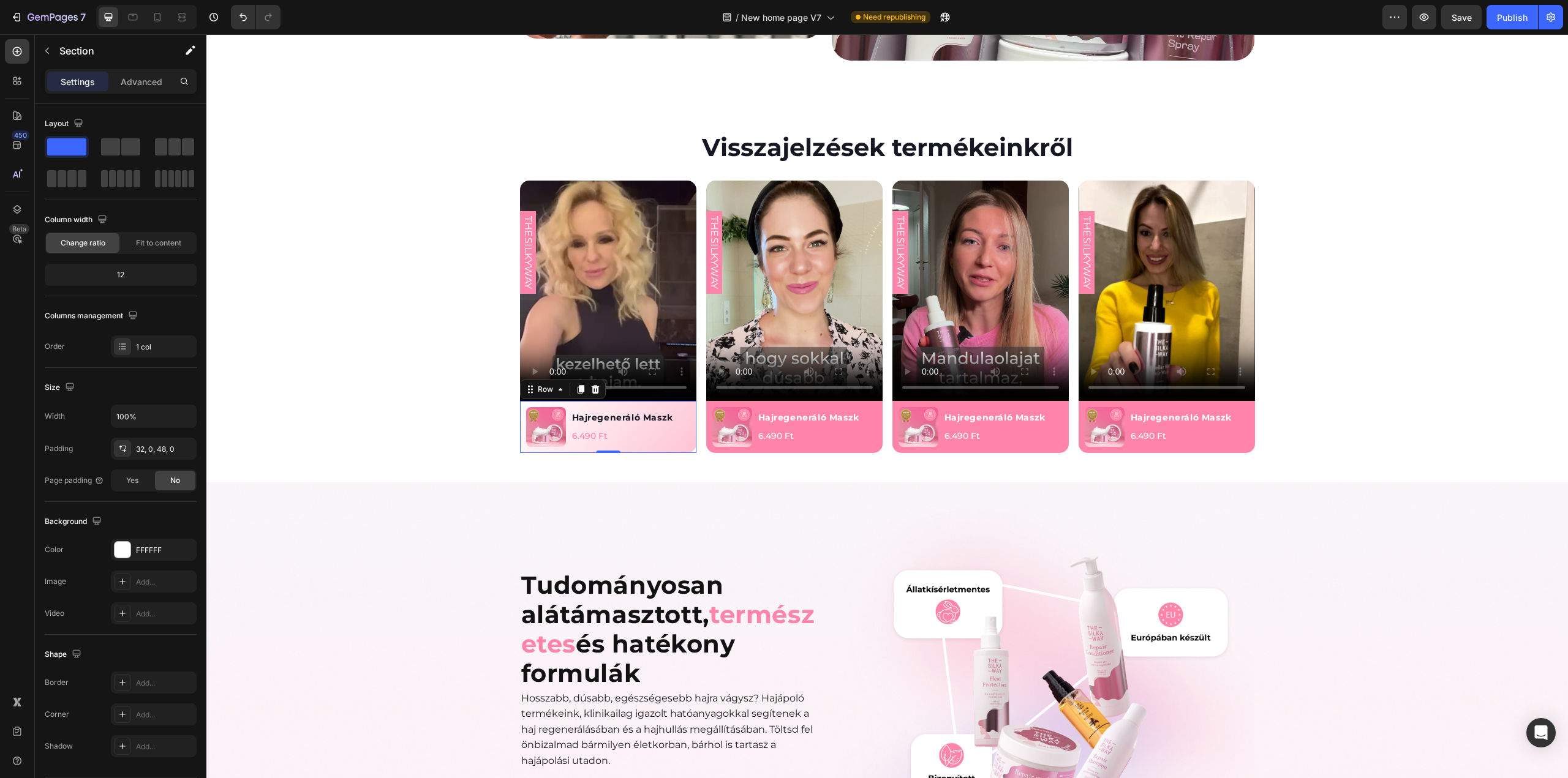
click at [679, 407] on div "Hajregeneráló Maszk Product Title 6.490 Ft Product Price Product Price Row" at bounding box center [631, 427] width 119 height 40
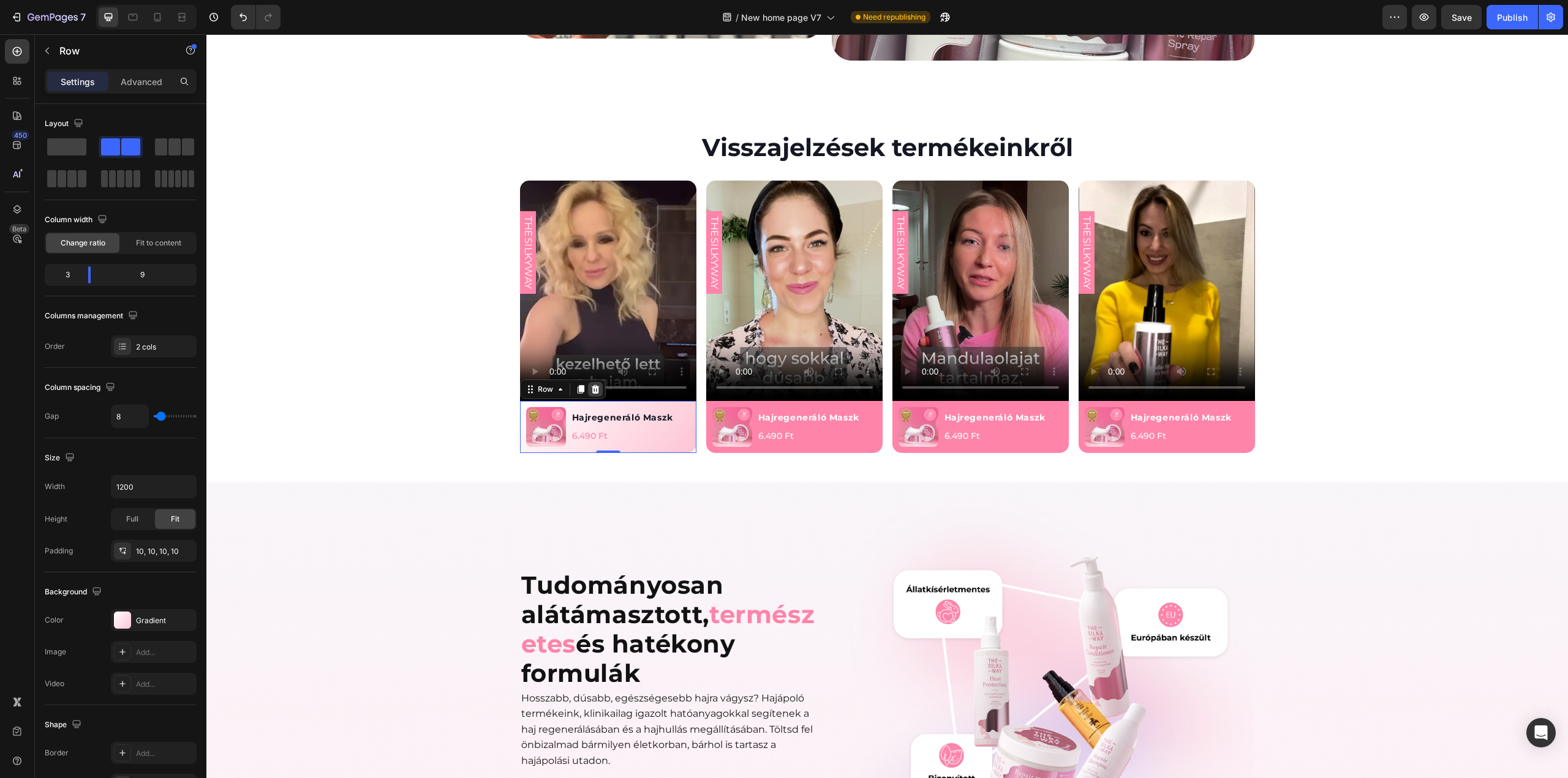
click at [591, 385] on icon at bounding box center [595, 389] width 8 height 8
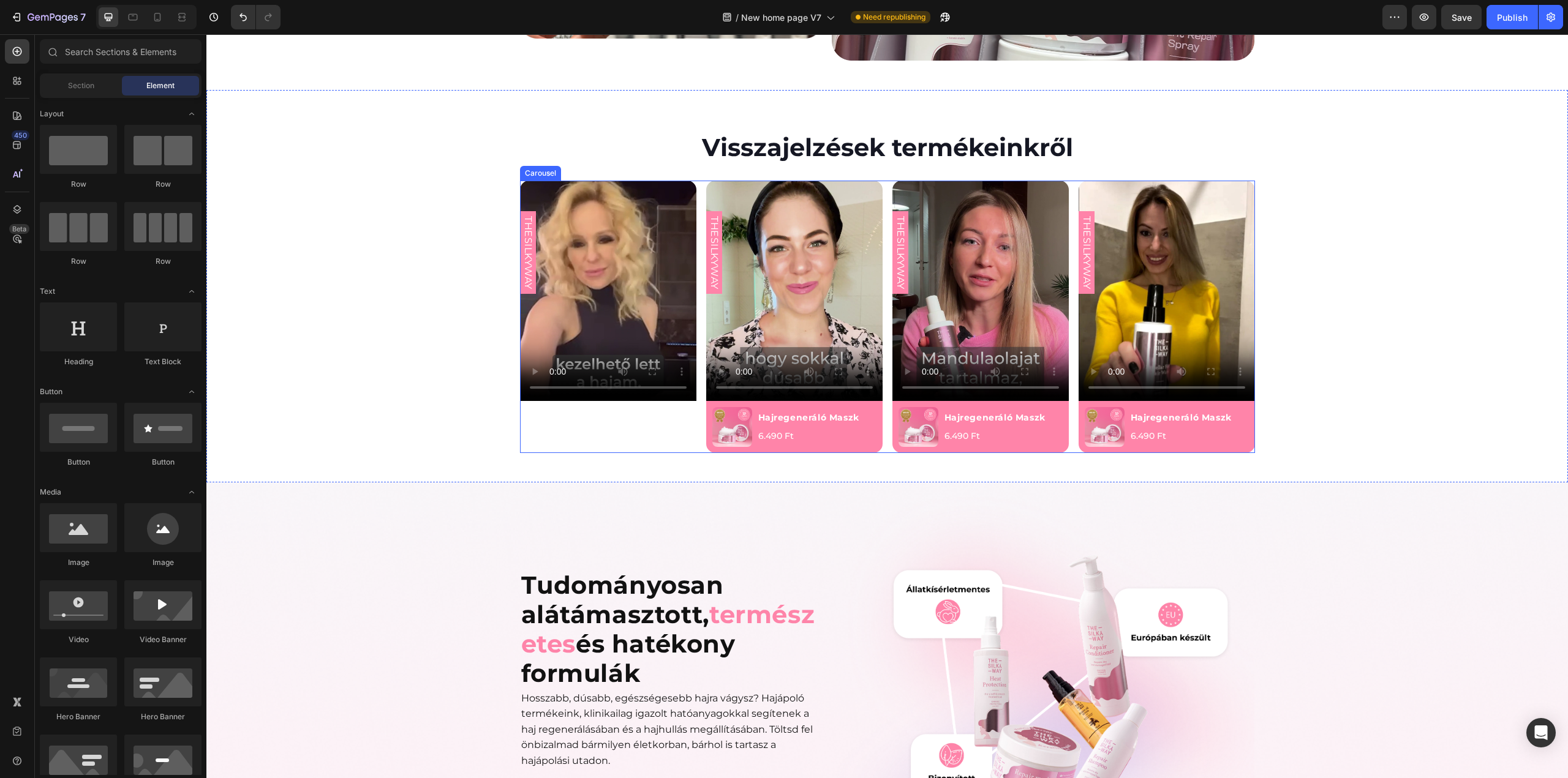
click at [635, 399] on div "THESILKYWAY Custom Code Product Row" at bounding box center [609, 317] width 176 height 272
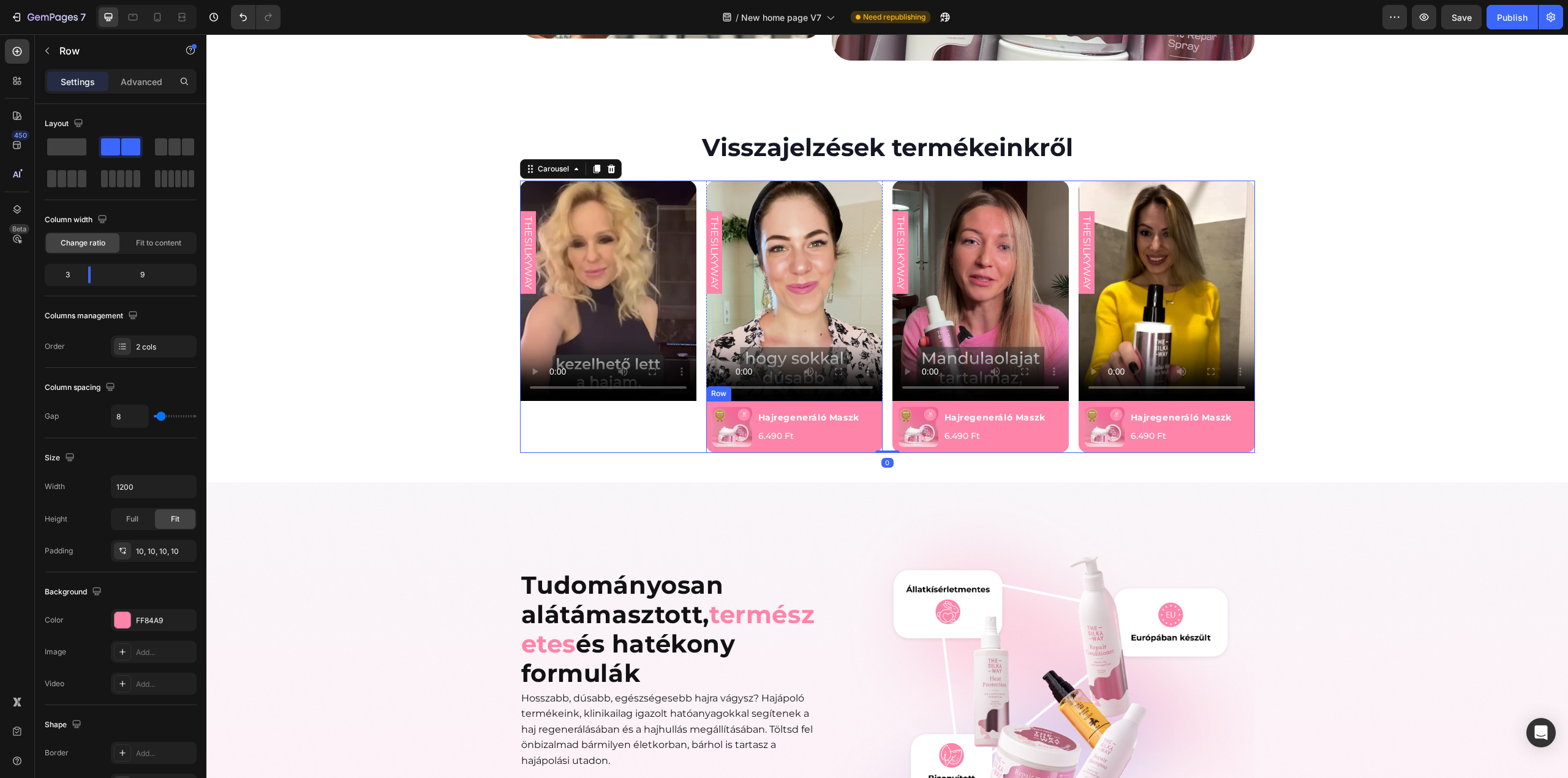
click at [863, 407] on div "Hajregeneráló Maszk Product Title 6.490 Ft Product Price Product Price Row" at bounding box center [817, 427] width 119 height 40
click at [778, 385] on icon at bounding box center [781, 389] width 8 height 8
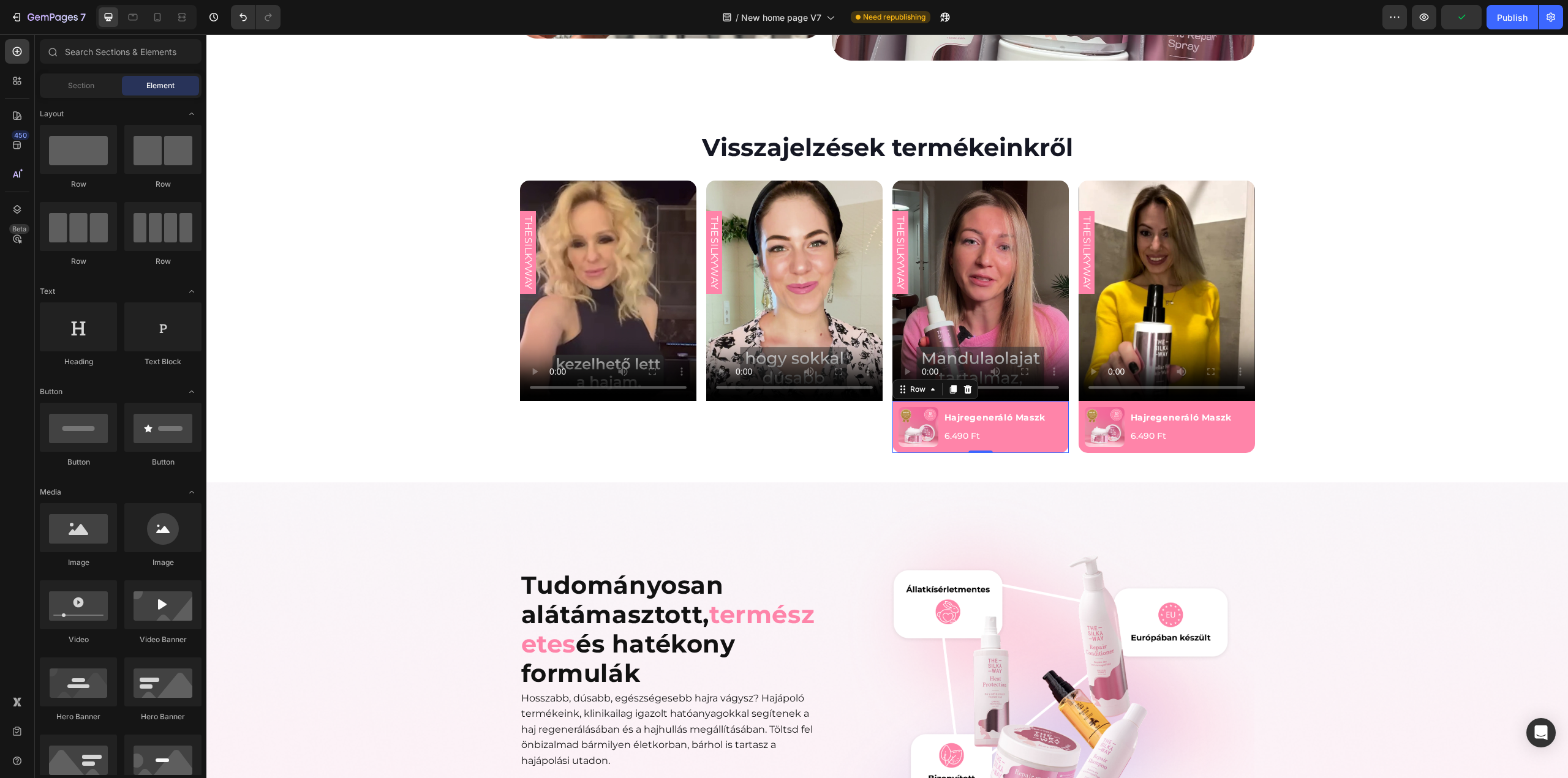
click at [1041, 401] on div "Product Images Hajregeneráló Maszk Product Title 6.490 Ft Product Price Product…" at bounding box center [981, 427] width 176 height 52
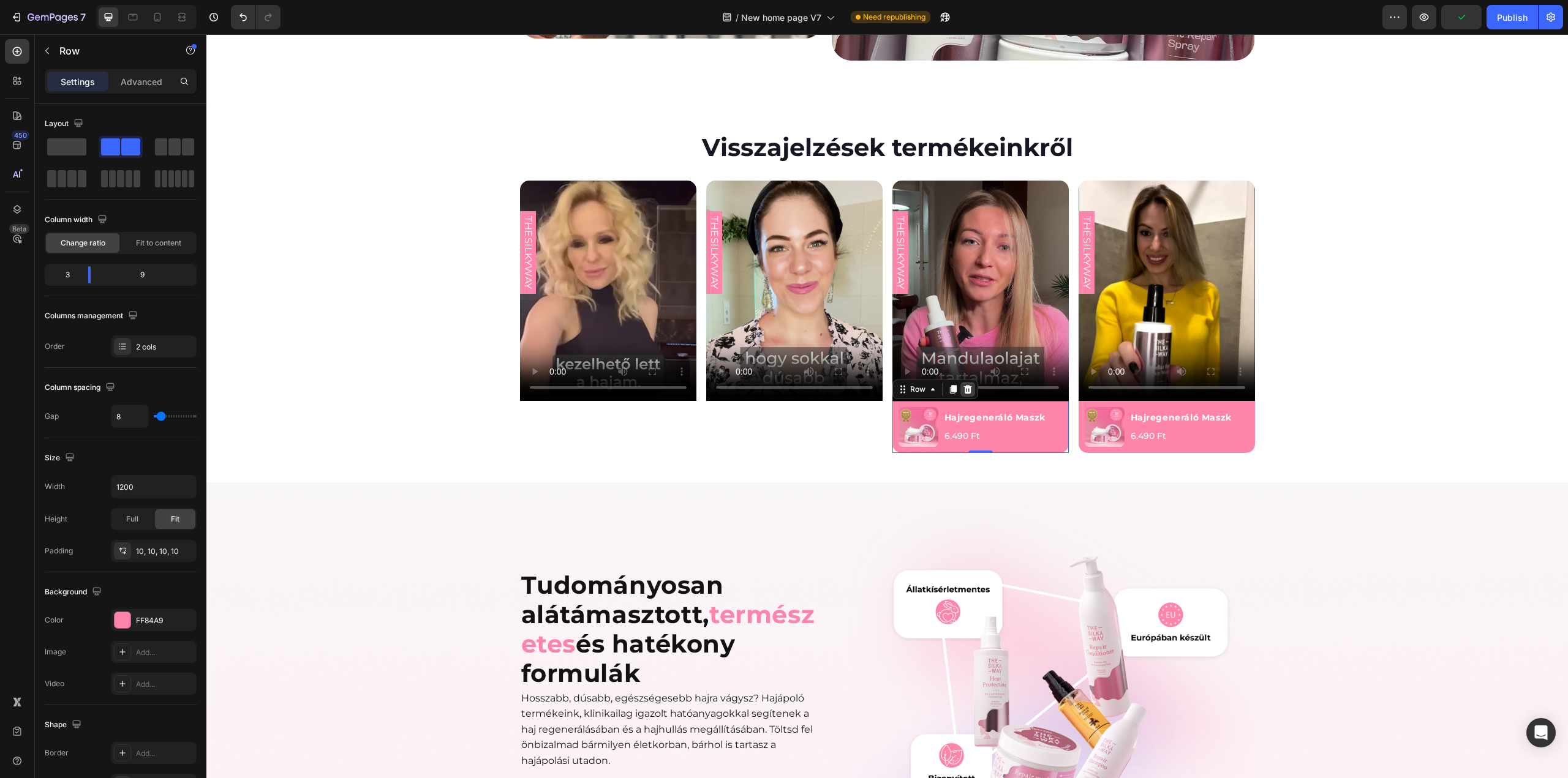
click at [963, 385] on icon at bounding box center [967, 389] width 8 height 8
click at [1189, 401] on div "Product Images Hajregeneráló Maszk Product Title 6.490 Ft Product Price Product…" at bounding box center [1167, 427] width 176 height 52
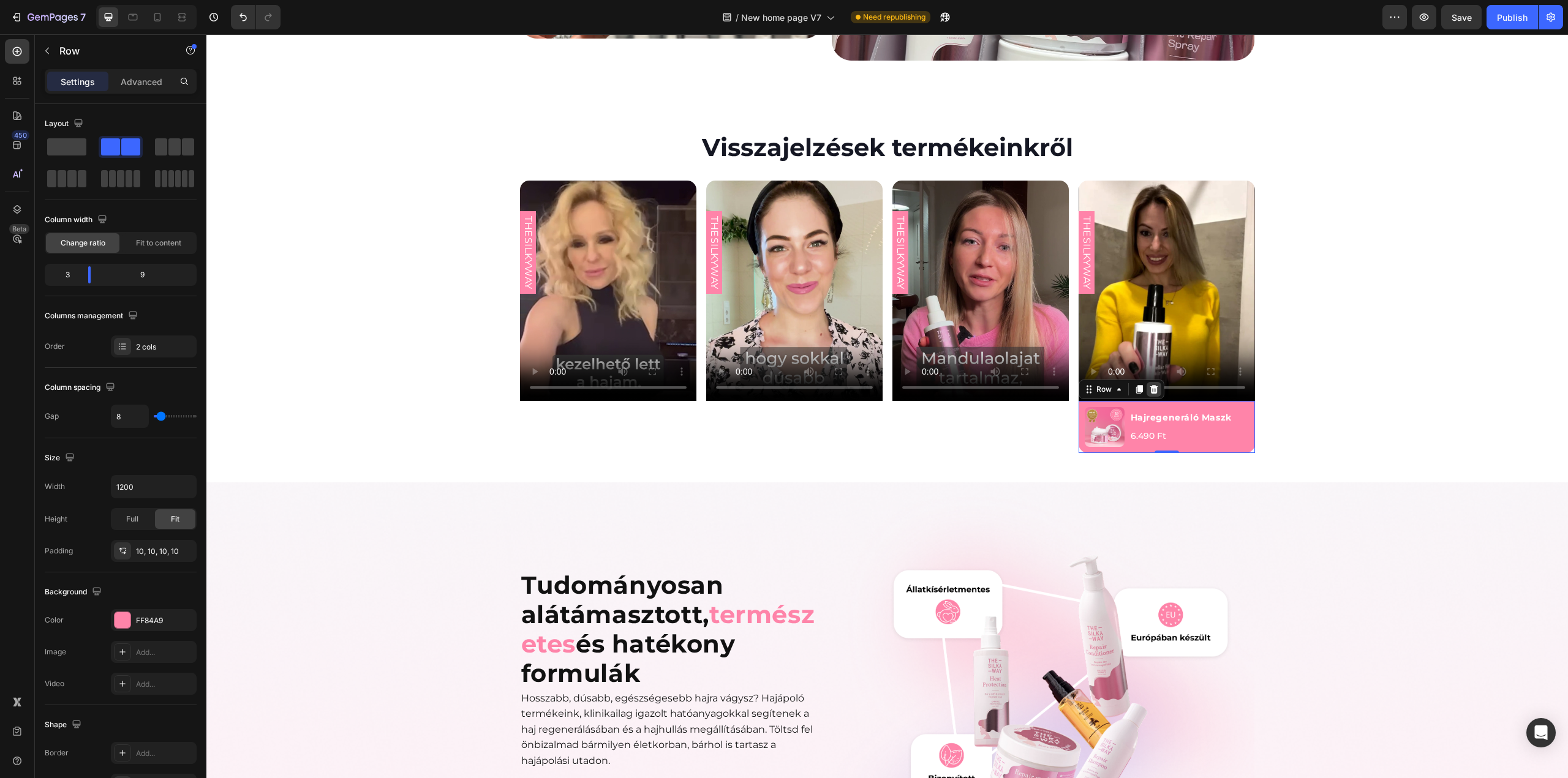
click at [1153, 384] on icon at bounding box center [1153, 389] width 10 height 10
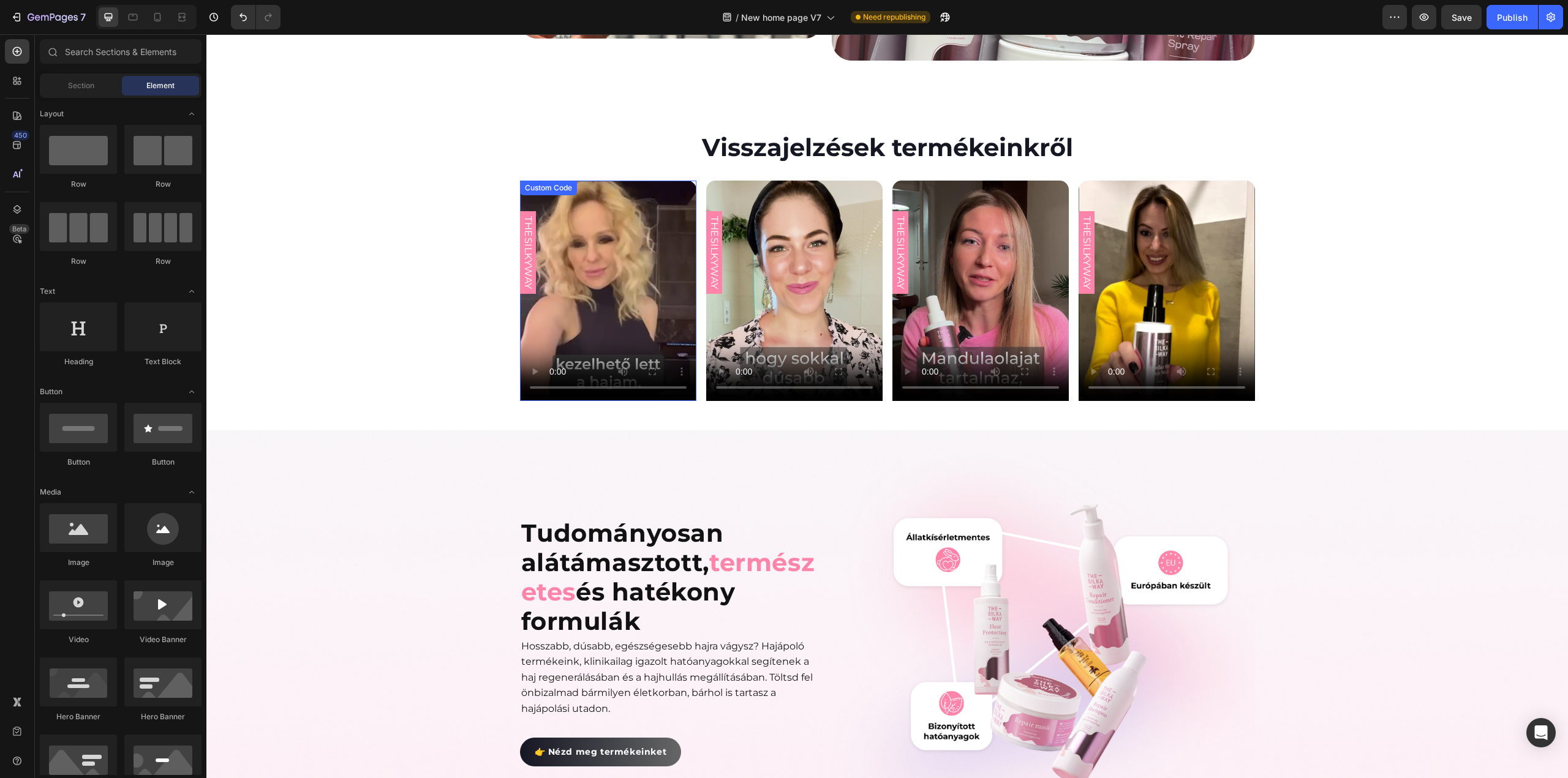
click at [666, 225] on video at bounding box center [609, 291] width 176 height 220
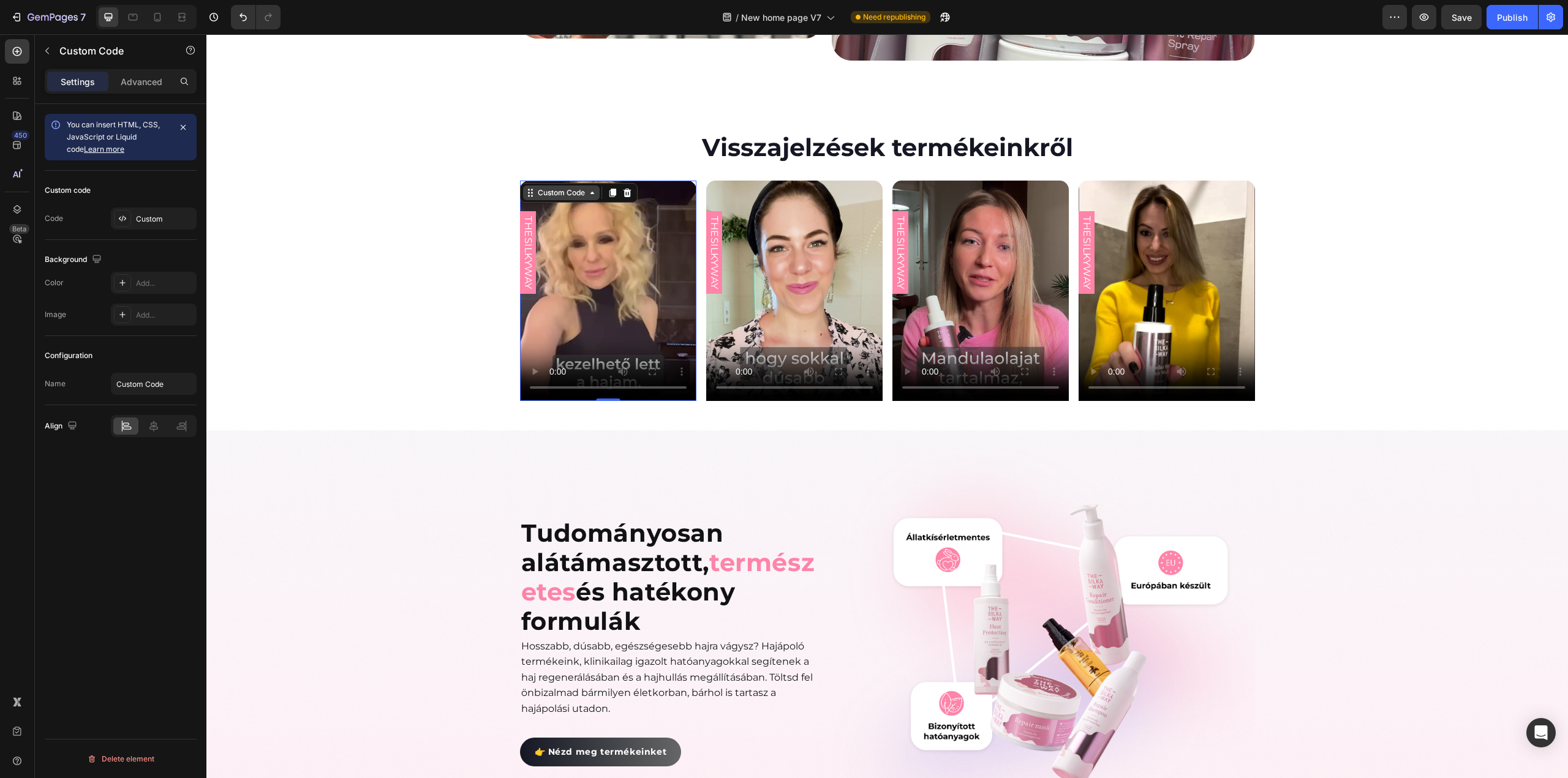
click at [570, 185] on div "Custom Code" at bounding box center [561, 193] width 77 height 15
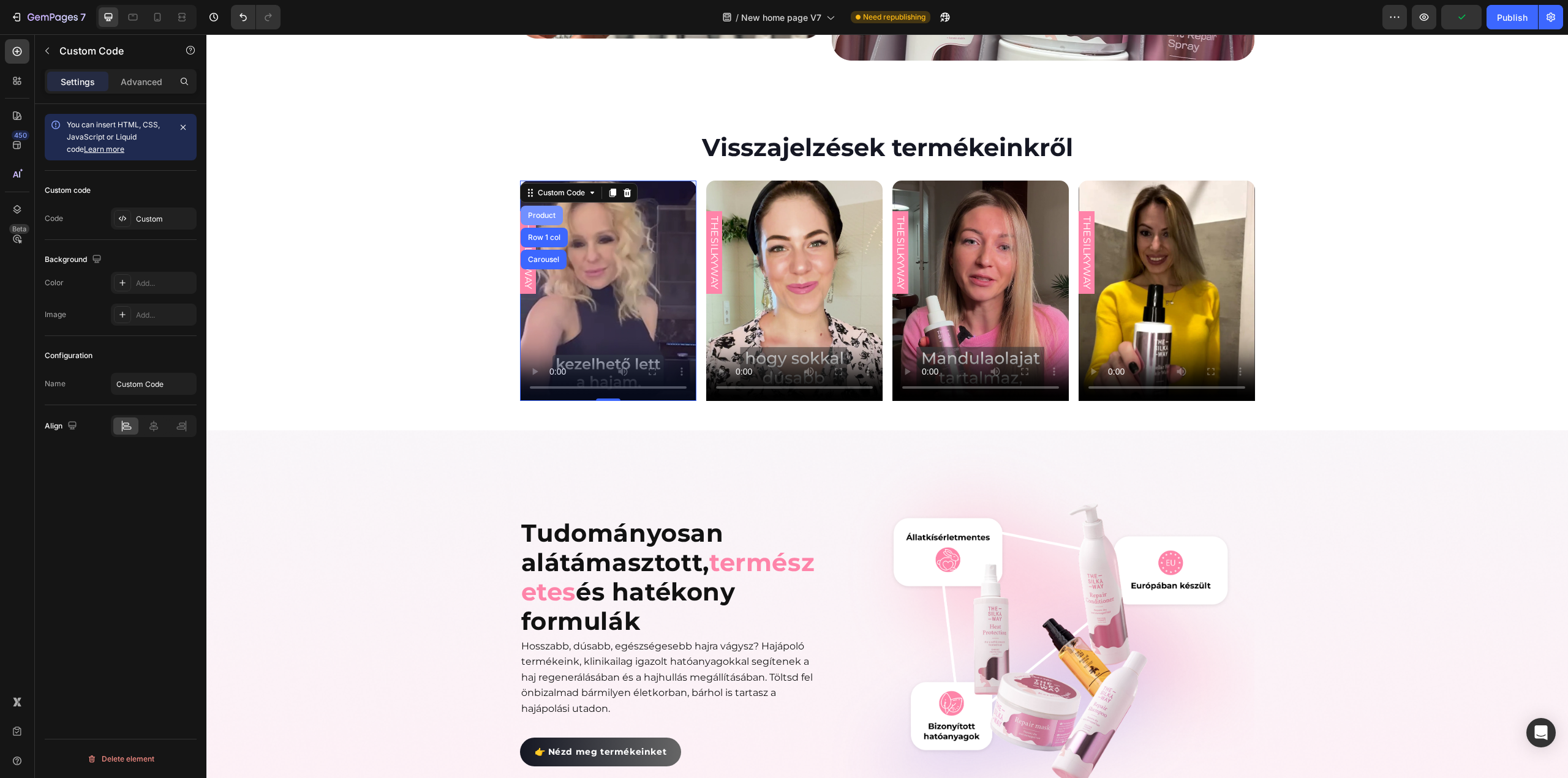
click at [542, 212] on div "Product" at bounding box center [542, 215] width 32 height 7
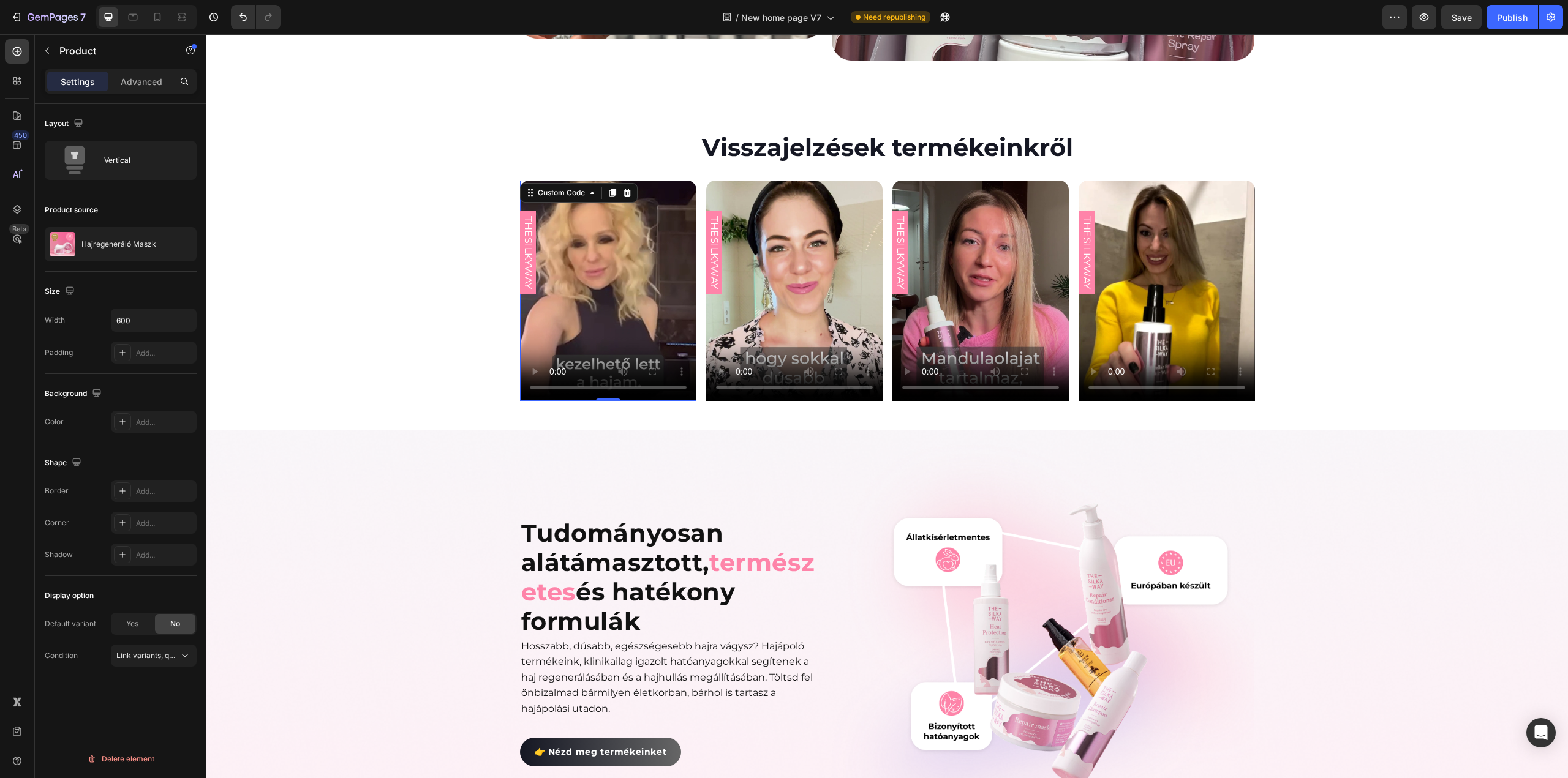
click at [682, 181] on video at bounding box center [609, 291] width 176 height 220
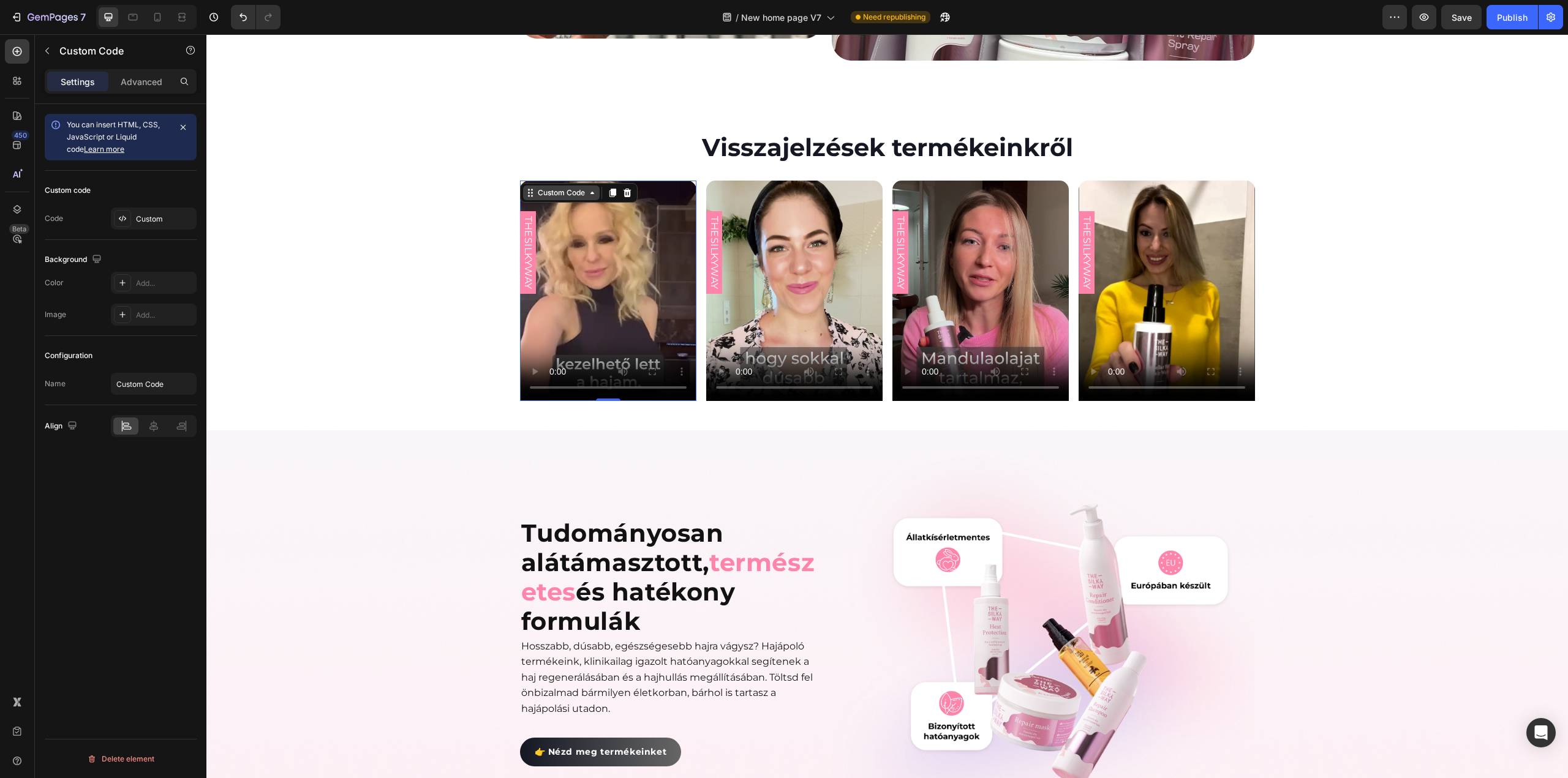
click at [587, 188] on icon at bounding box center [592, 193] width 10 height 10
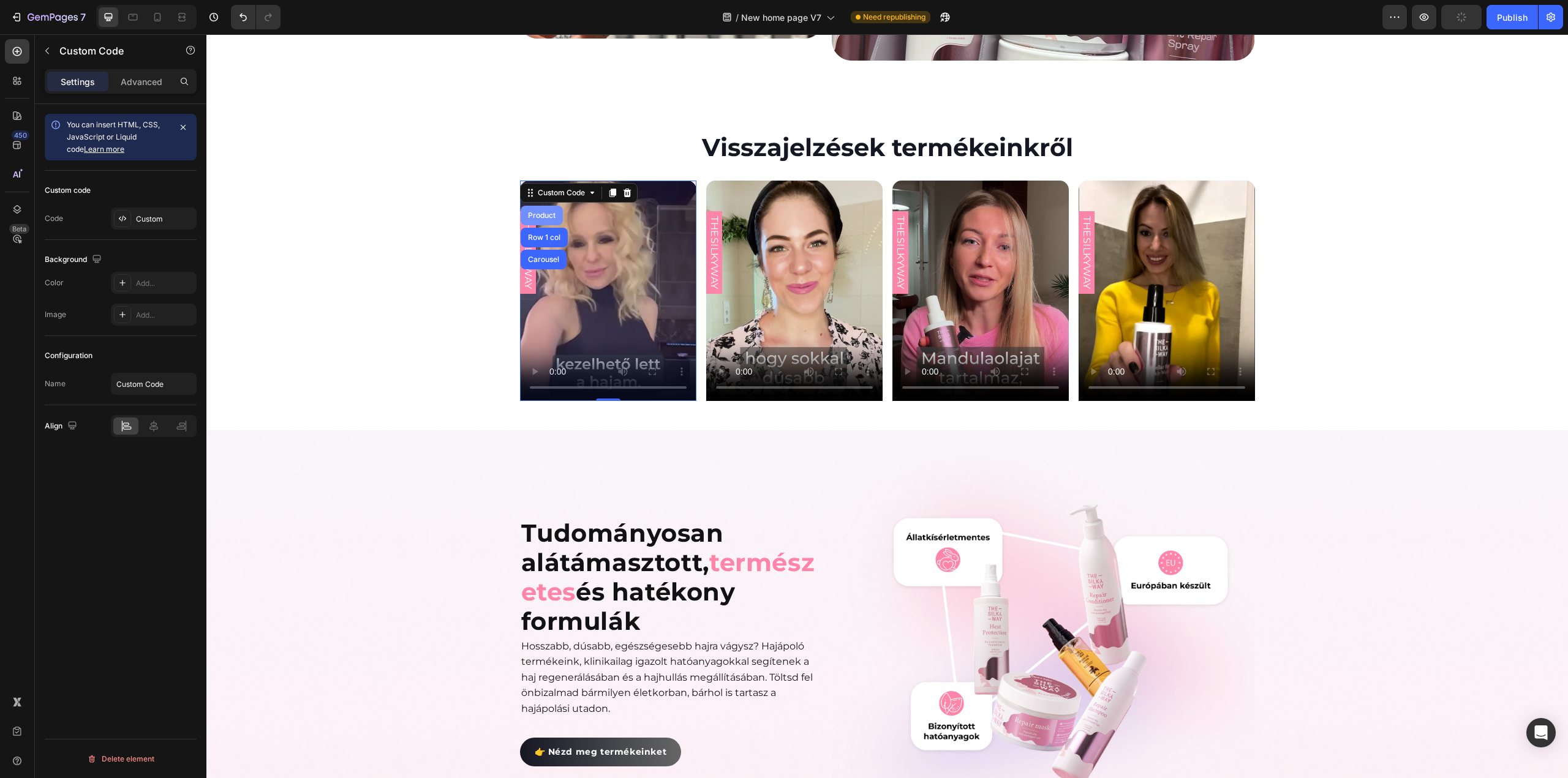
click at [546, 212] on div "Product" at bounding box center [542, 215] width 32 height 7
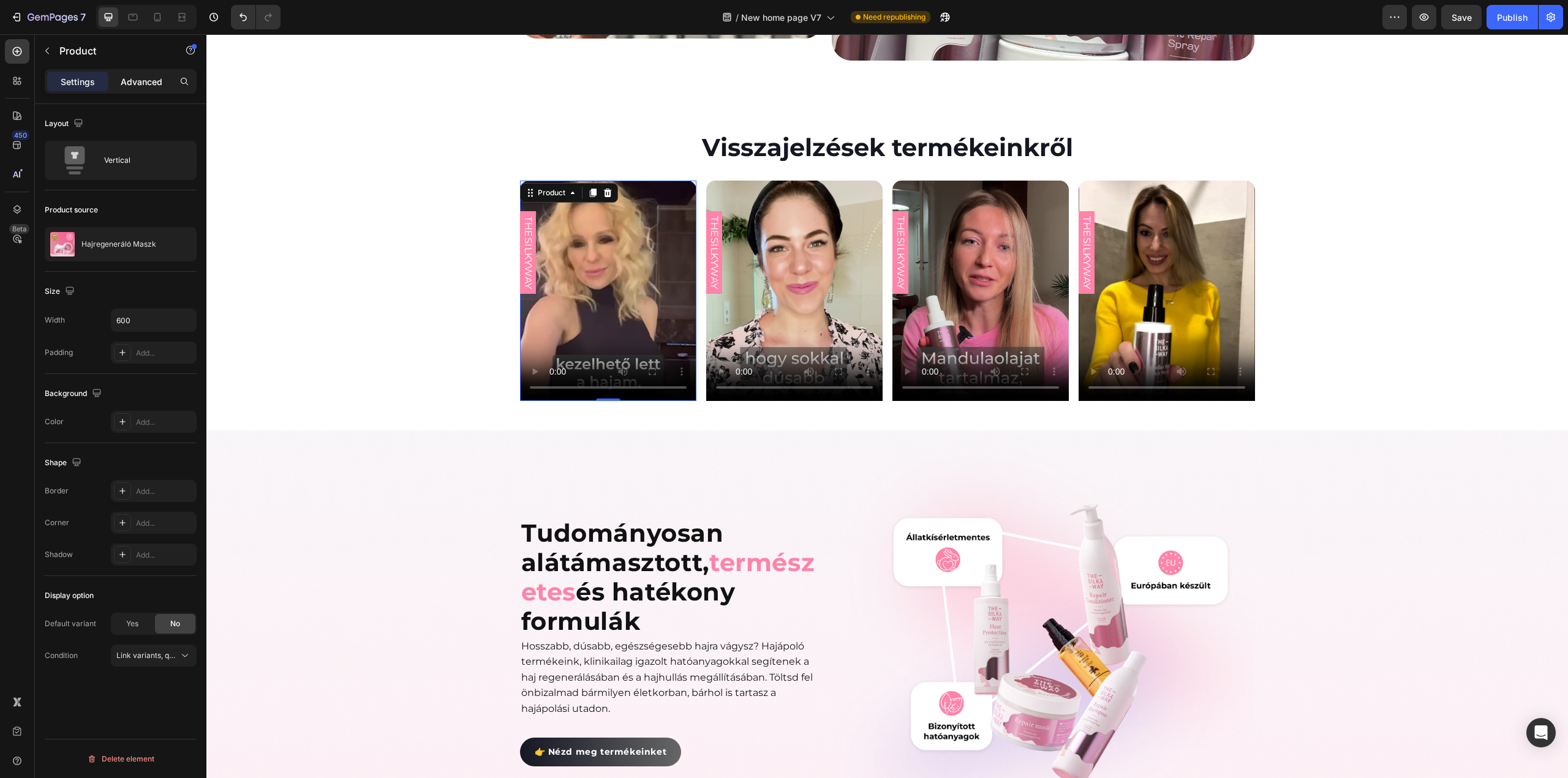
click at [129, 82] on p "Advanced" at bounding box center [141, 82] width 42 height 13
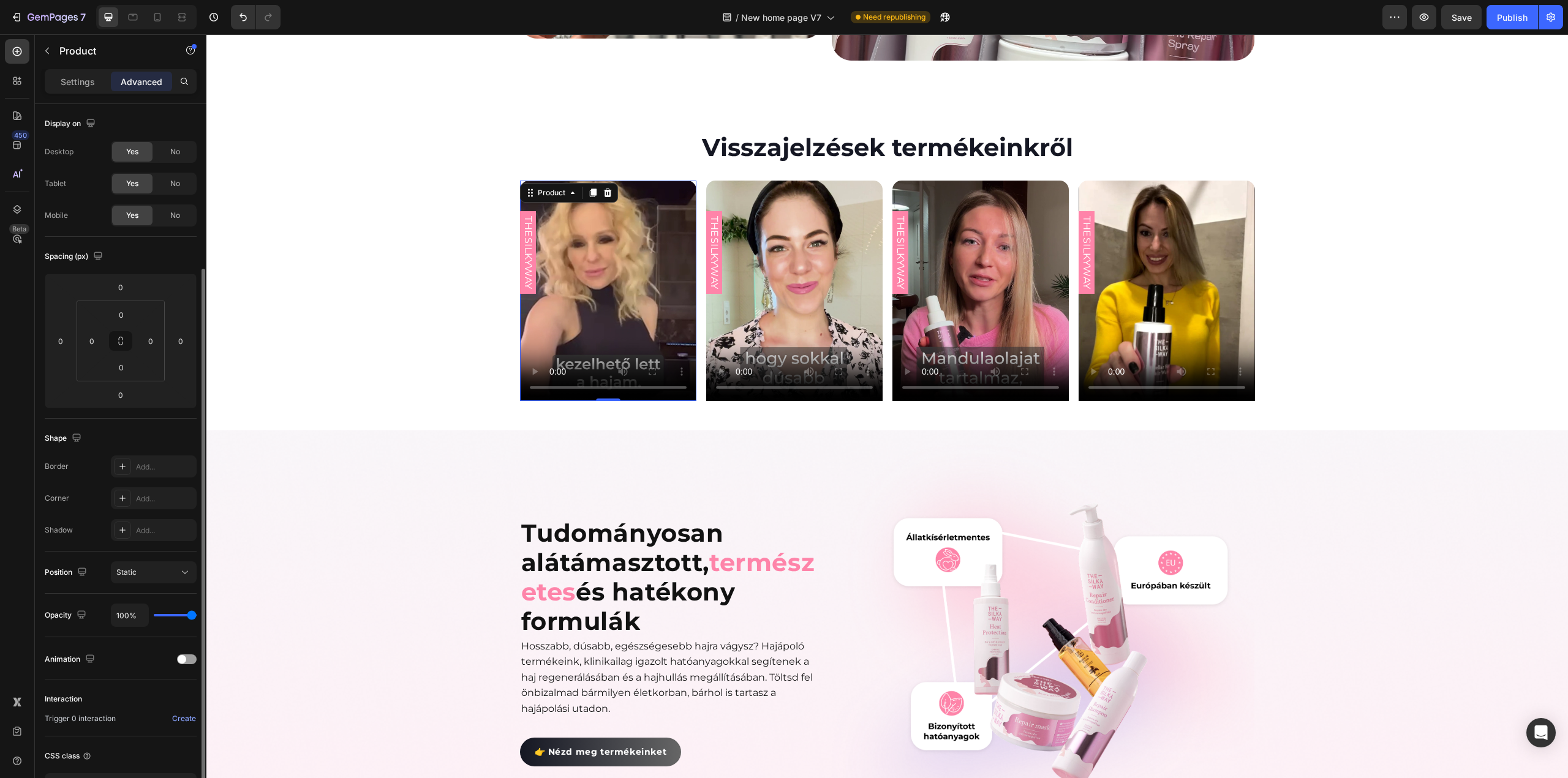
scroll to position [87, 0]
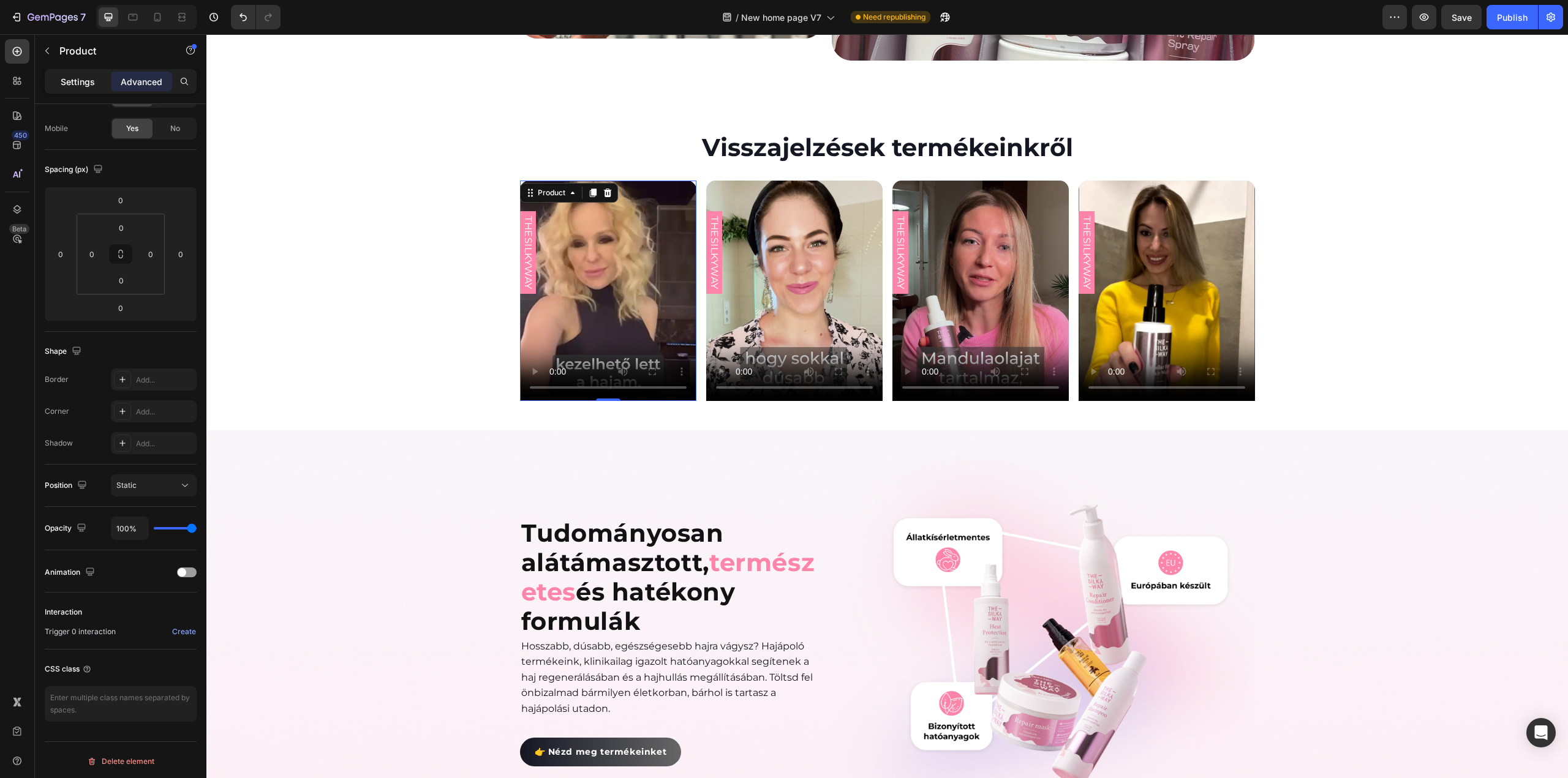
click at [86, 82] on p "Settings" at bounding box center [77, 82] width 34 height 13
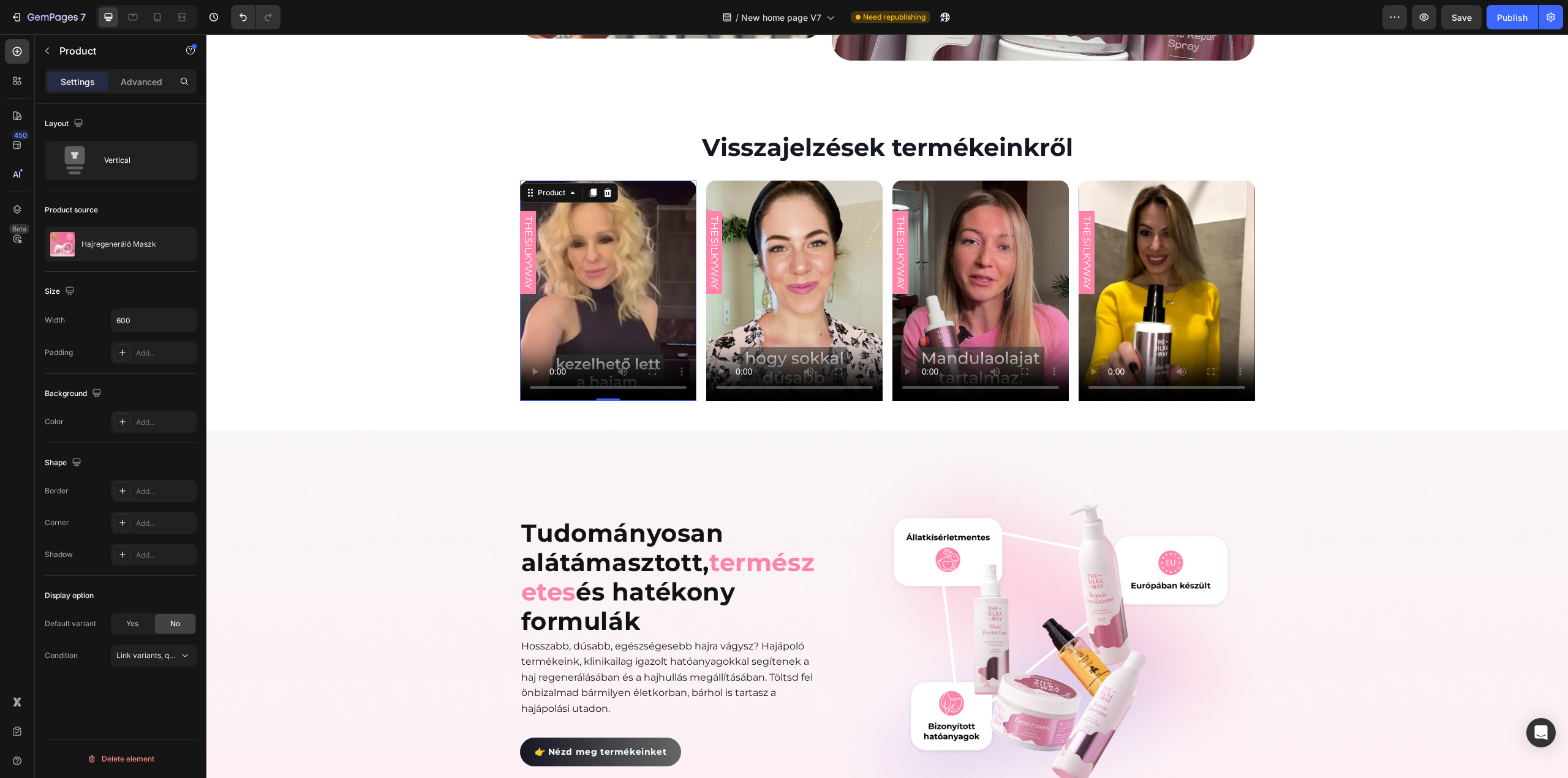
scroll to position [0, 0]
click at [157, 520] on div "Add..." at bounding box center [165, 523] width 58 height 11
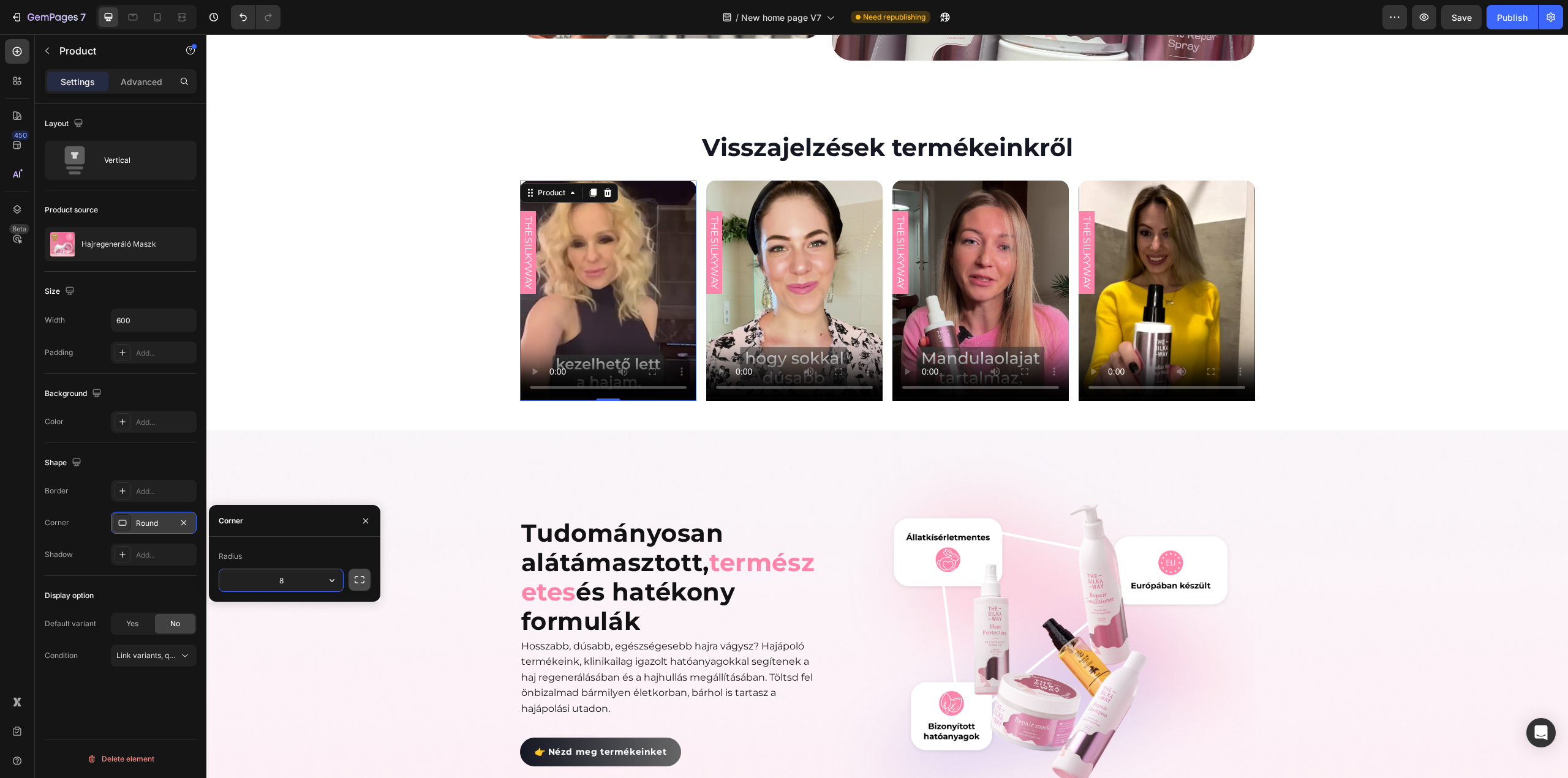
click at [357, 580] on icon "button" at bounding box center [359, 580] width 12 height 12
click at [247, 578] on input "8" at bounding box center [248, 580] width 59 height 22
type input "10"
click at [274, 402] on div "Visszajelzések termékeinkről Heading THESILKYWAY Custom Code Product 0 Row THES…" at bounding box center [887, 260] width 1362 height 340
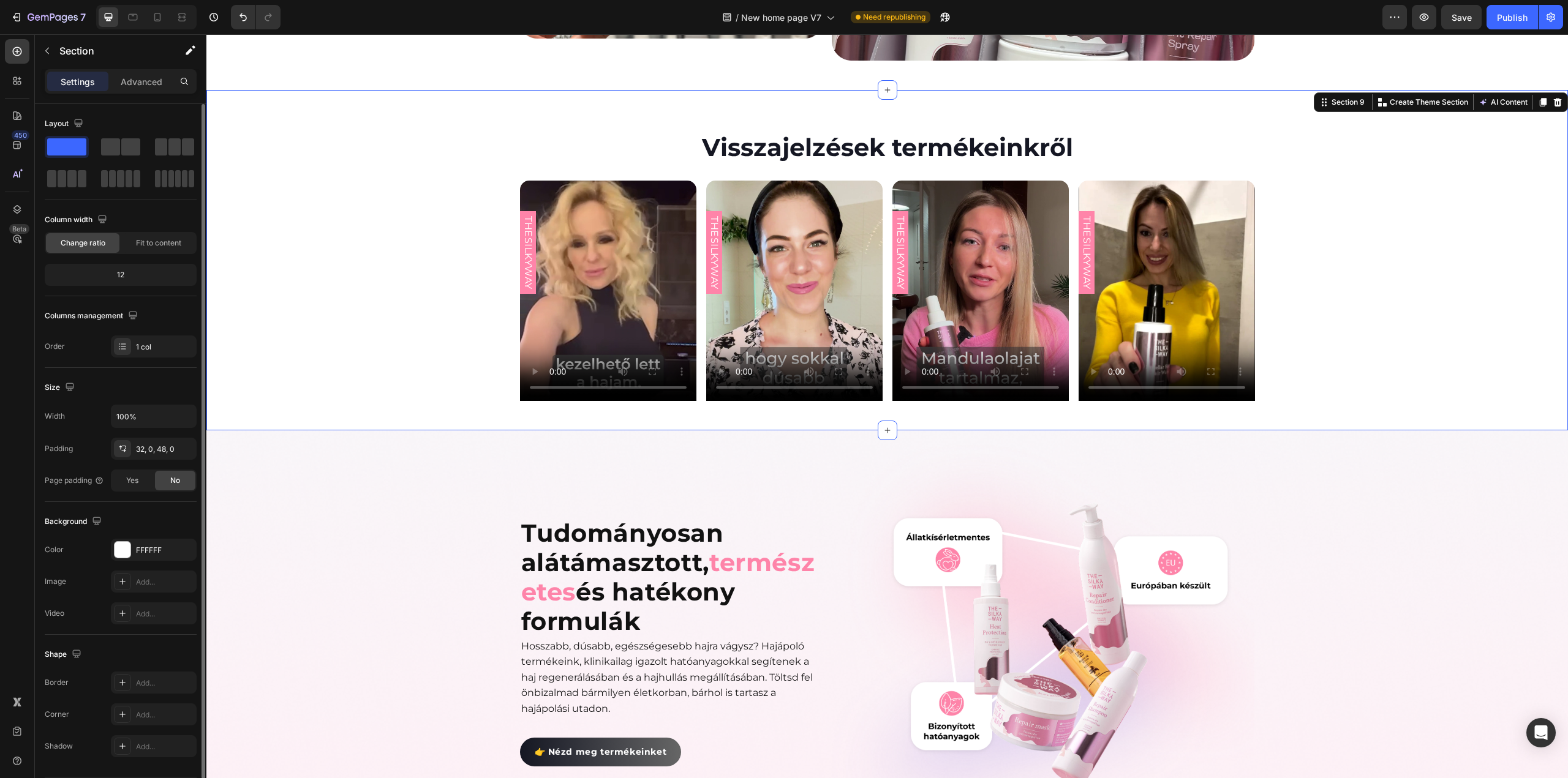
click at [374, 265] on div "THESILKYWAY Custom Code Product Row THESILKYWAY Custom Code Product Row THESILK…" at bounding box center [887, 291] width 1362 height 220
click at [157, 444] on div "32, 0, 48, 0" at bounding box center [154, 449] width 36 height 11
click at [84, 459] on div "Width 100% Padding 32, 0, 48, 0 Page padding Yes No" at bounding box center [121, 448] width 152 height 87
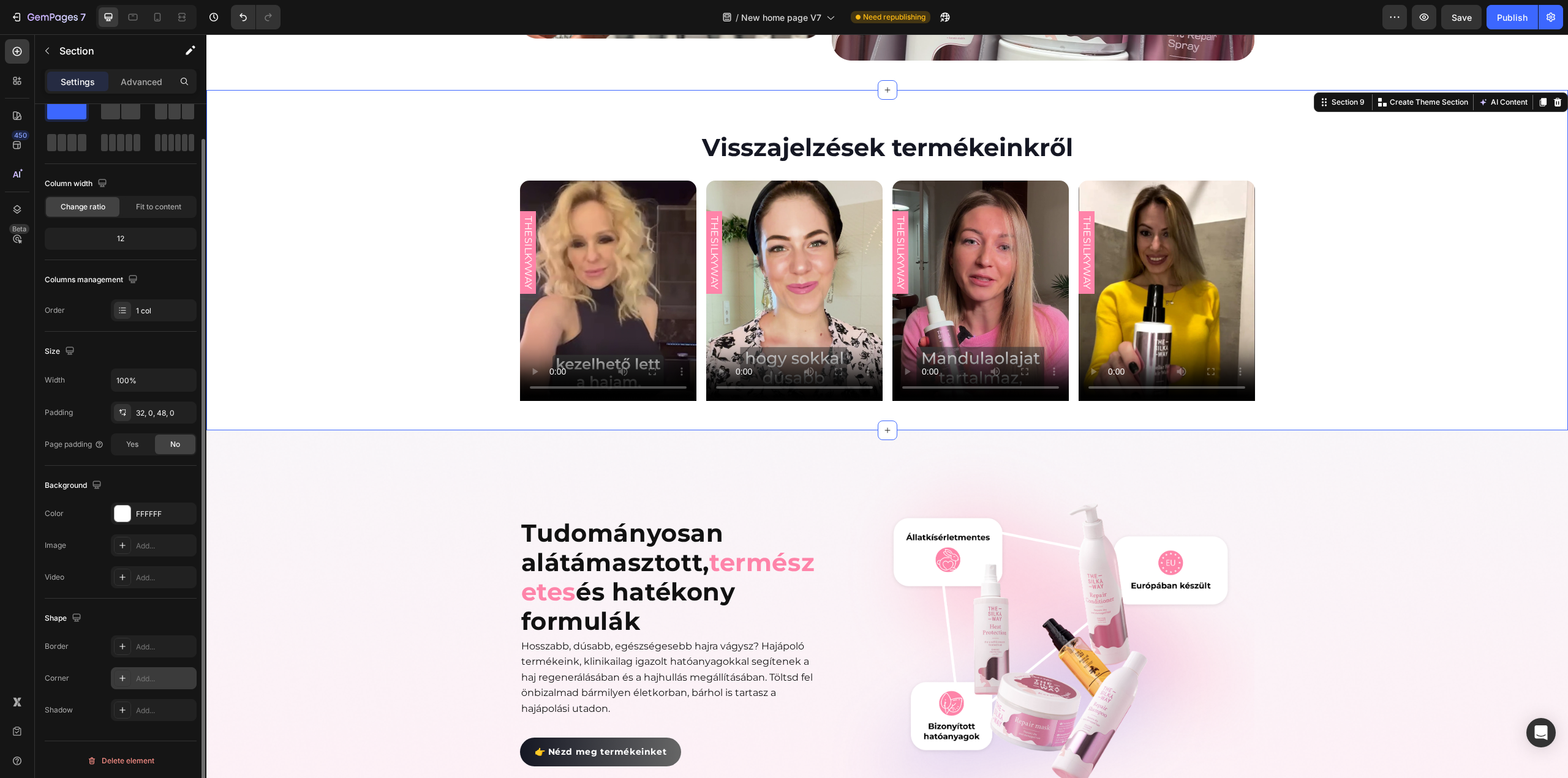
click at [138, 674] on div "Add..." at bounding box center [165, 679] width 58 height 11
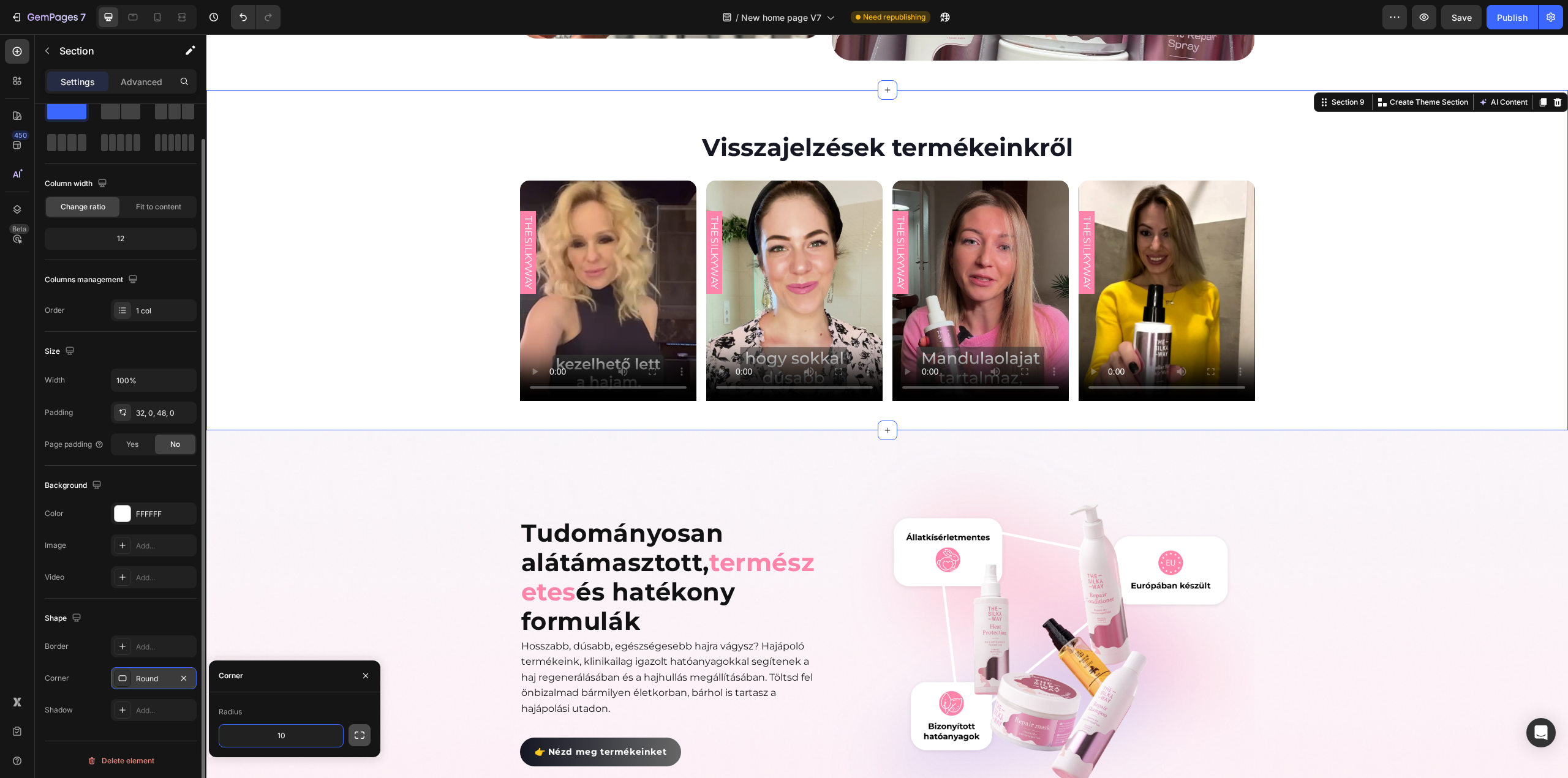
type input "10"
click at [363, 737] on icon "button" at bounding box center [359, 735] width 12 height 12
click at [317, 685] on div "Radius 10 10 10 10" at bounding box center [295, 728] width 171 height 93
click at [383, 521] on div "Tudományosan alátámasztott, természetes és hatékony formulák Heading Hosszabb, …" at bounding box center [887, 647] width 1362 height 433
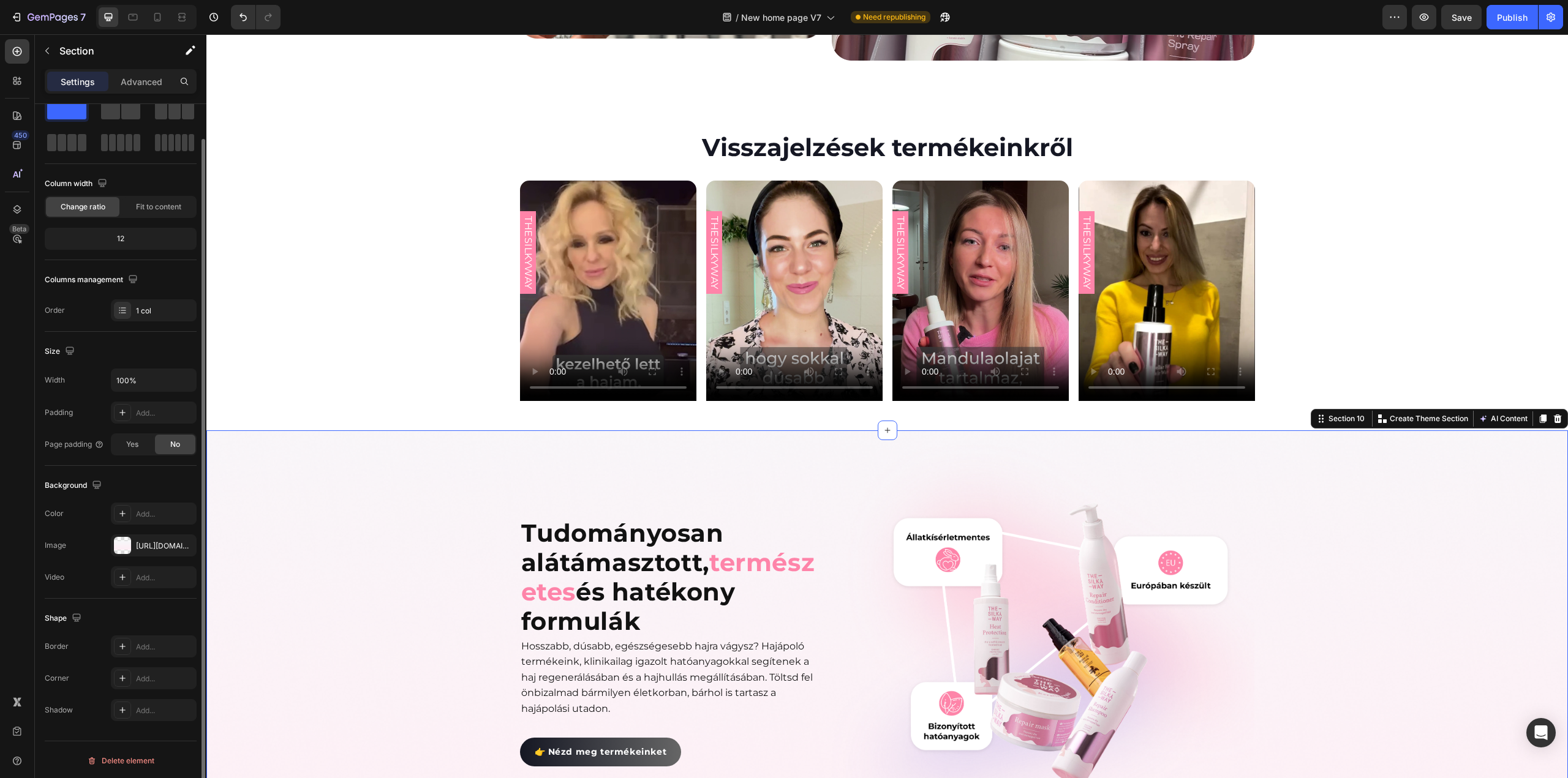
scroll to position [0, 0]
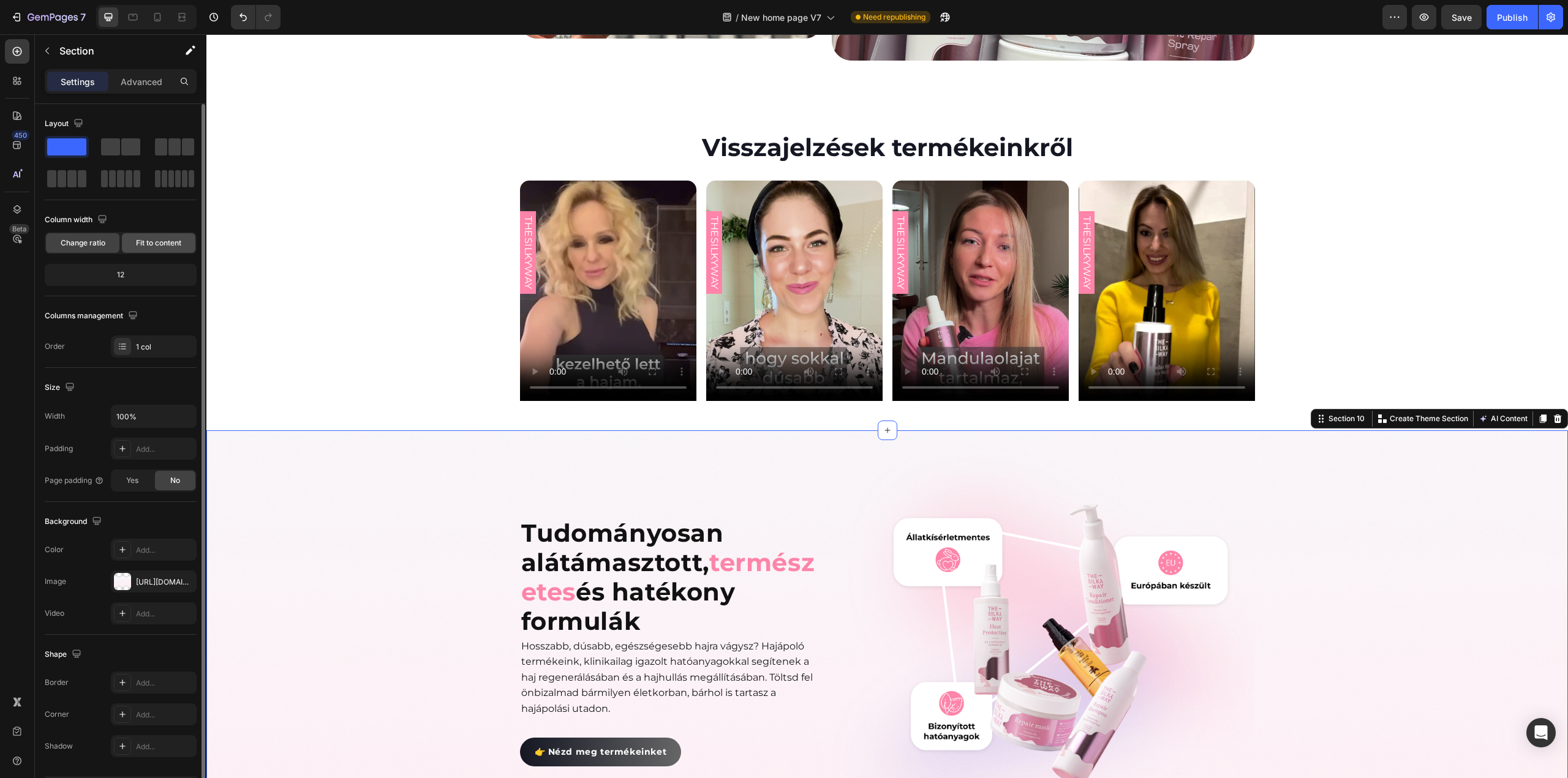
click at [145, 244] on span "Fit to content" at bounding box center [159, 242] width 45 height 11
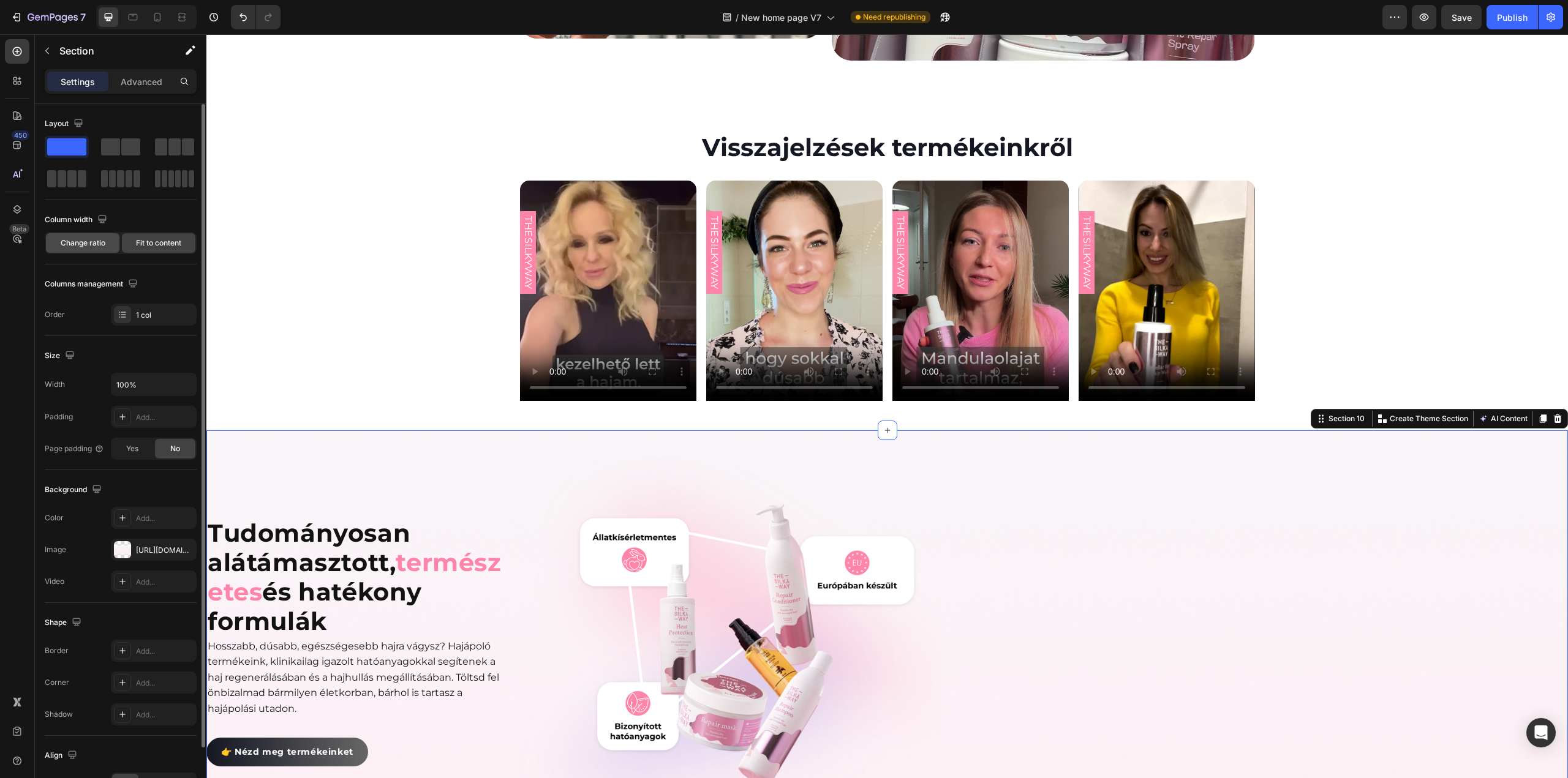
click at [77, 244] on span "Change ratio" at bounding box center [82, 242] width 45 height 11
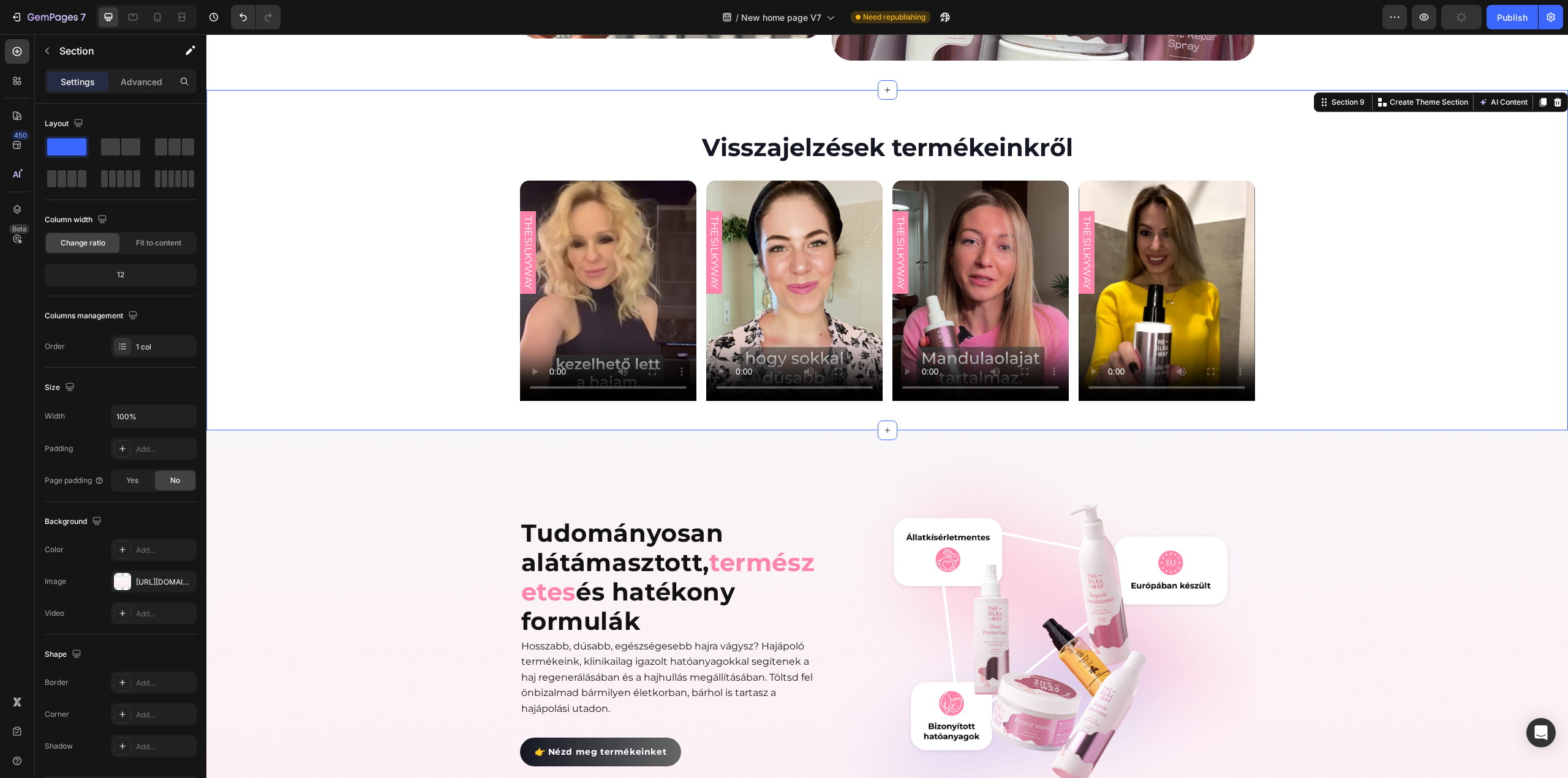
click at [454, 290] on div "THESILKYWAY Custom Code Product Row THESILKYWAY Custom Code Product Row THESILK…" at bounding box center [887, 291] width 1362 height 220
click at [630, 263] on video at bounding box center [609, 291] width 176 height 220
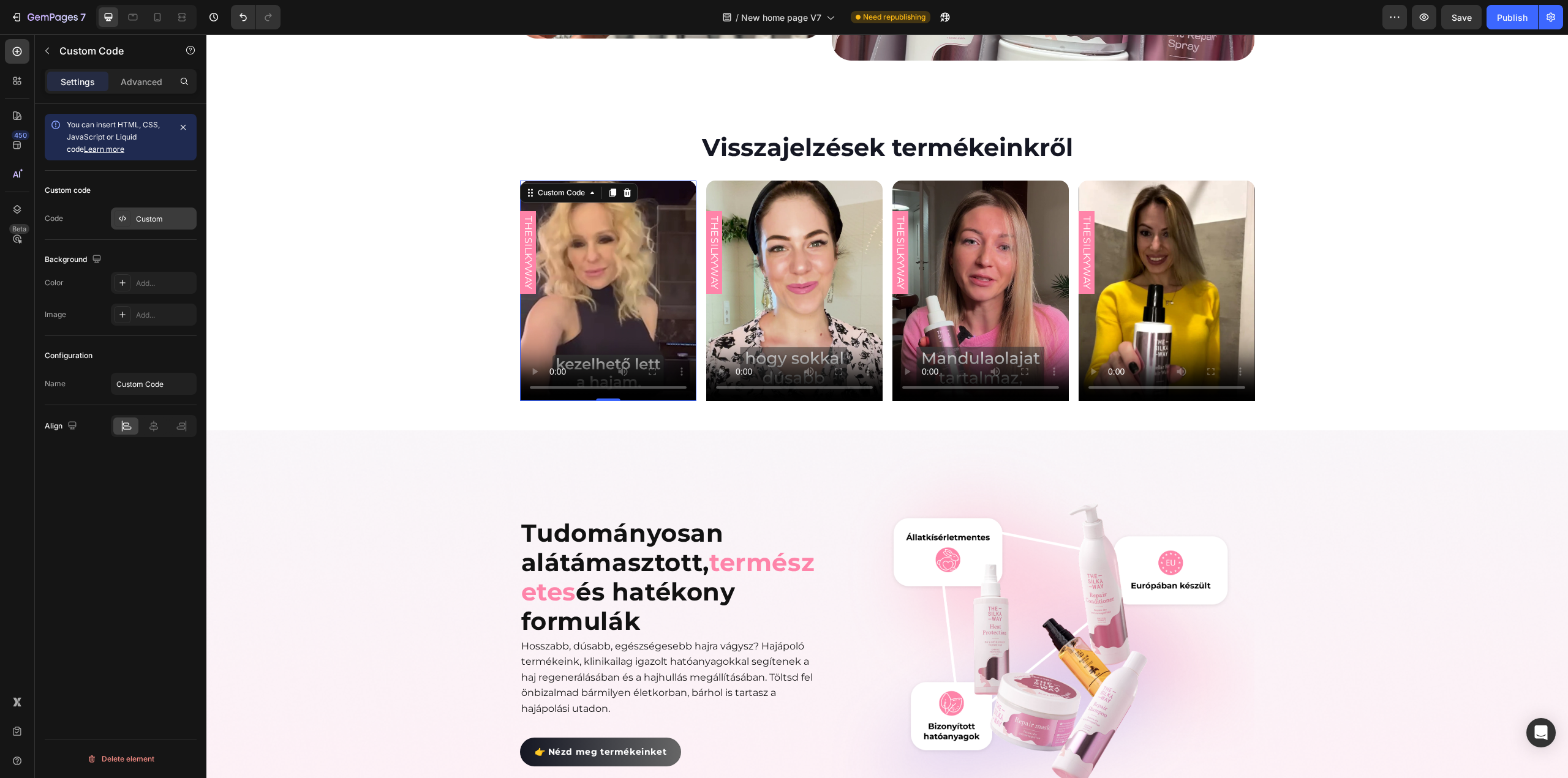
click at [148, 225] on div "Custom" at bounding box center [154, 218] width 86 height 22
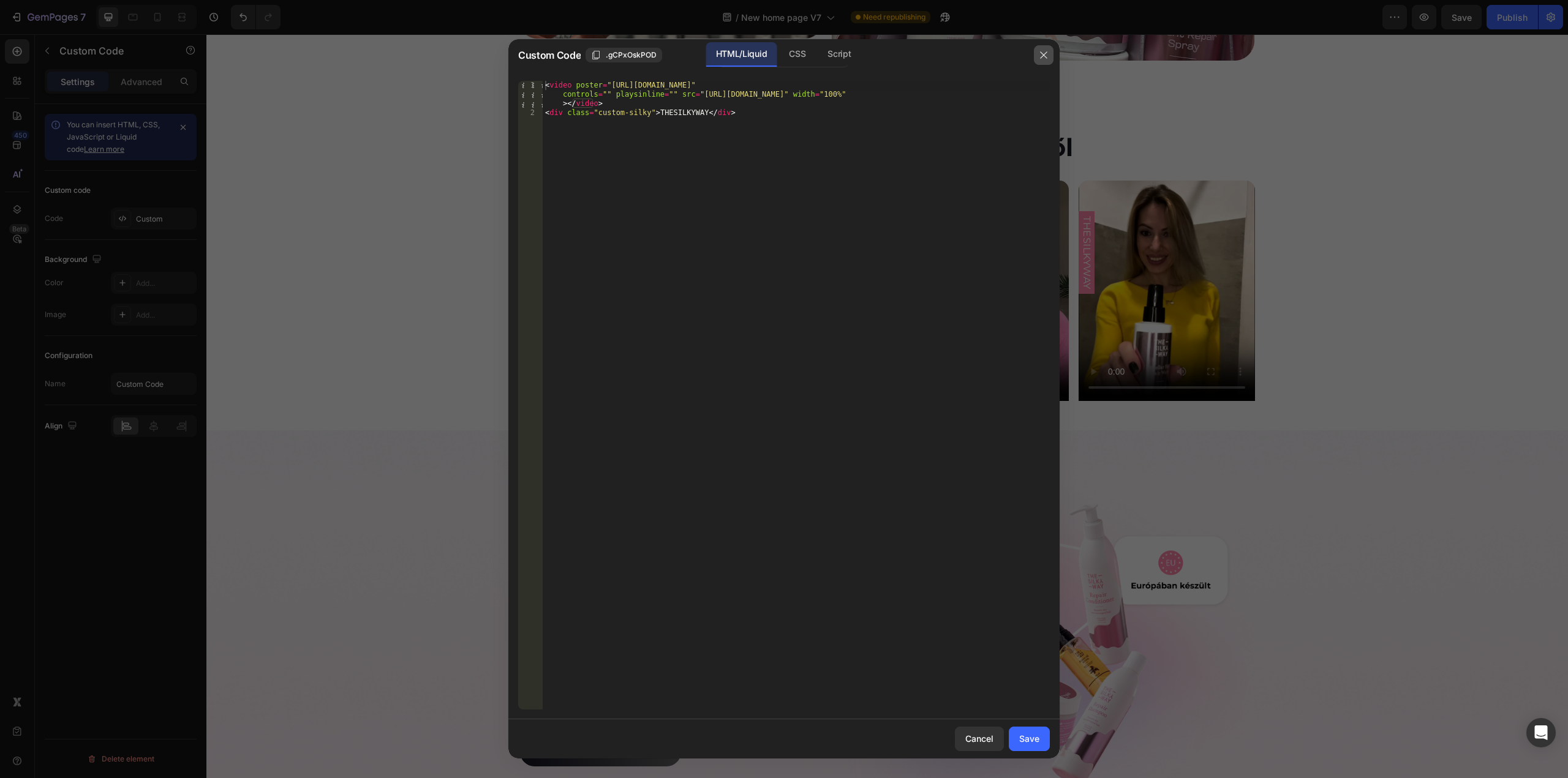
click at [1044, 57] on icon "button" at bounding box center [1043, 54] width 10 height 10
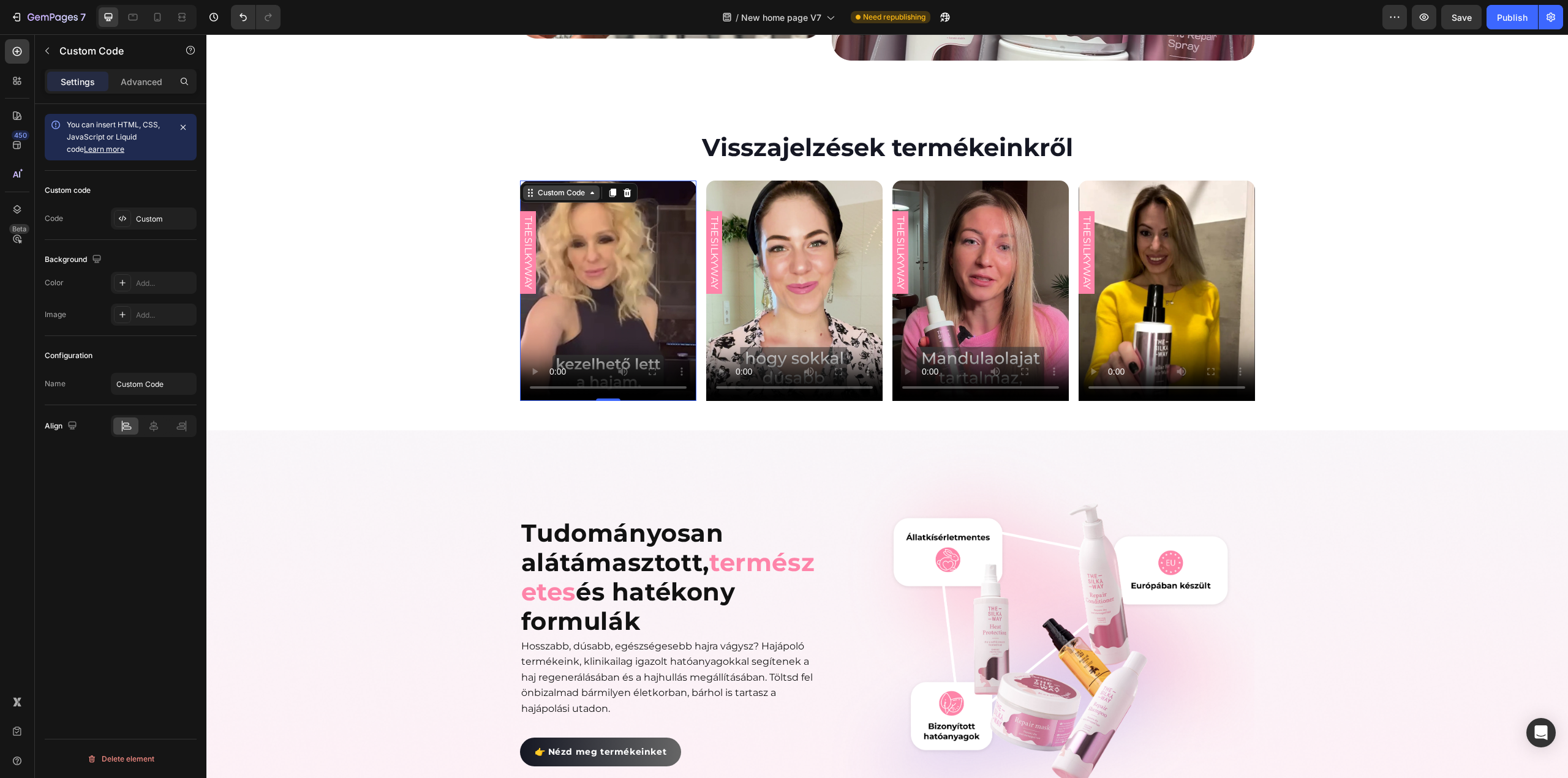
click at [594, 185] on div "Custom Code" at bounding box center [561, 193] width 77 height 15
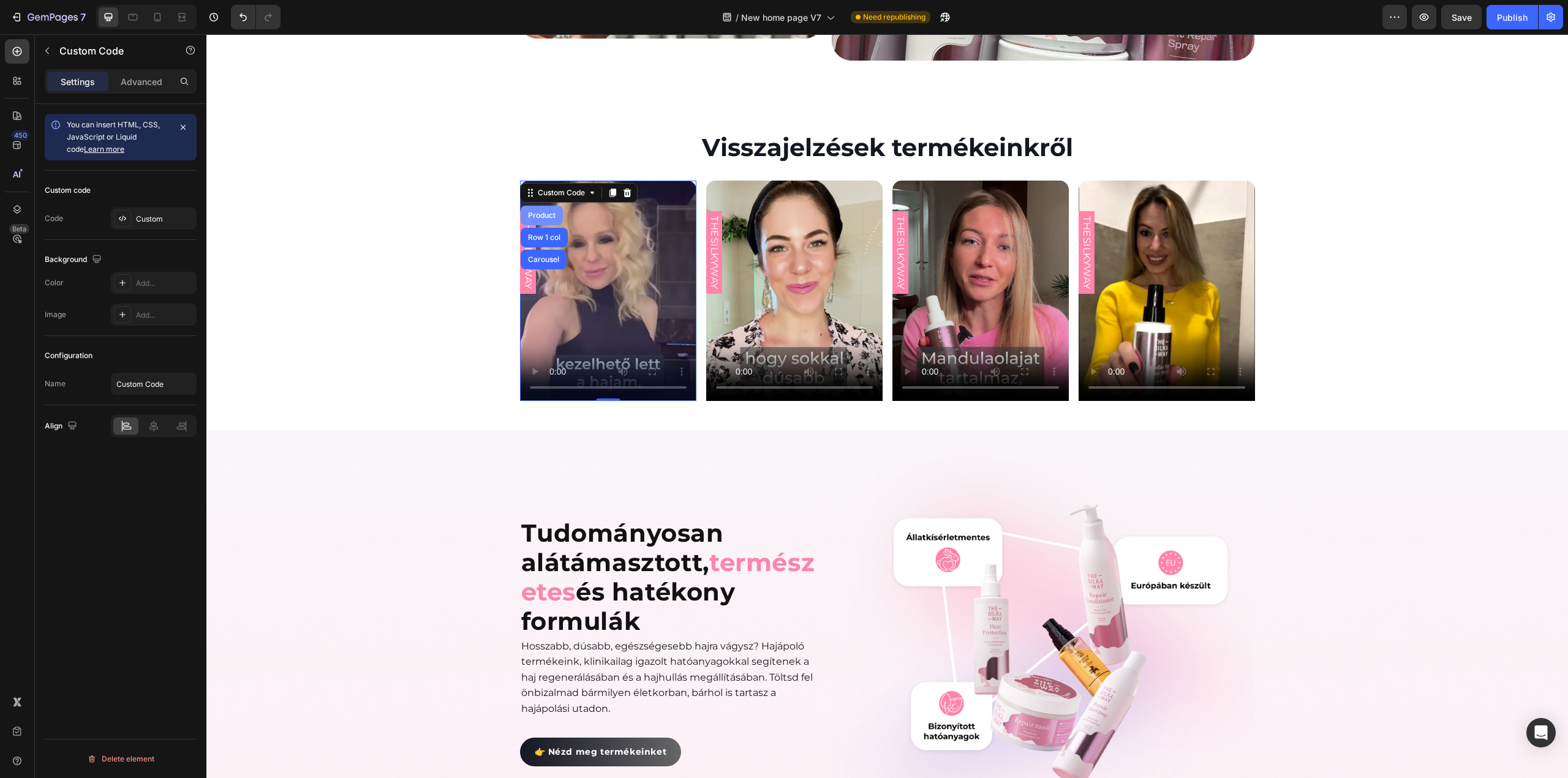
click at [544, 212] on div "Product" at bounding box center [542, 215] width 32 height 7
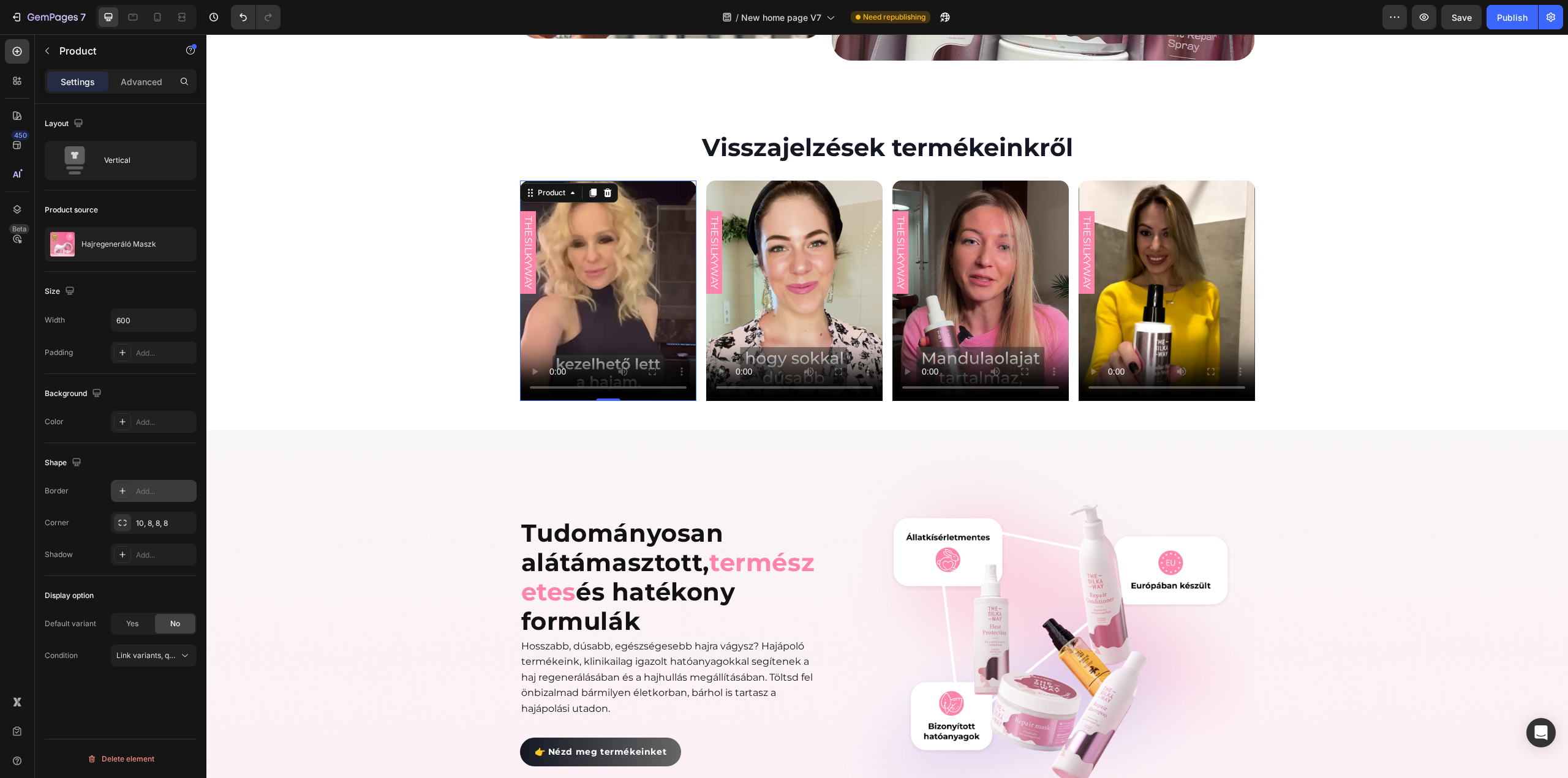
click at [147, 491] on div "Add..." at bounding box center [165, 491] width 58 height 11
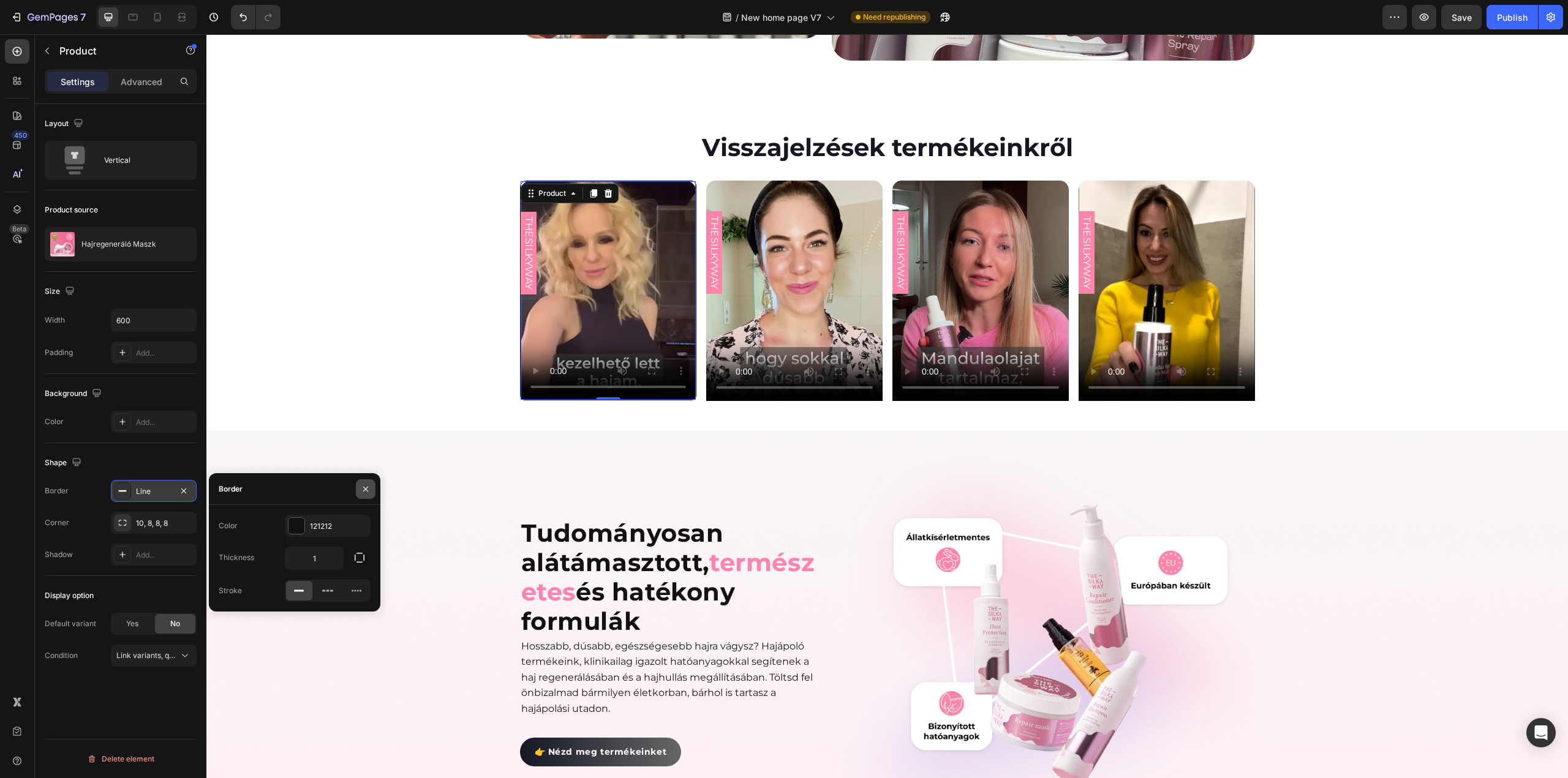
click at [360, 494] on button "button" at bounding box center [366, 489] width 19 height 19
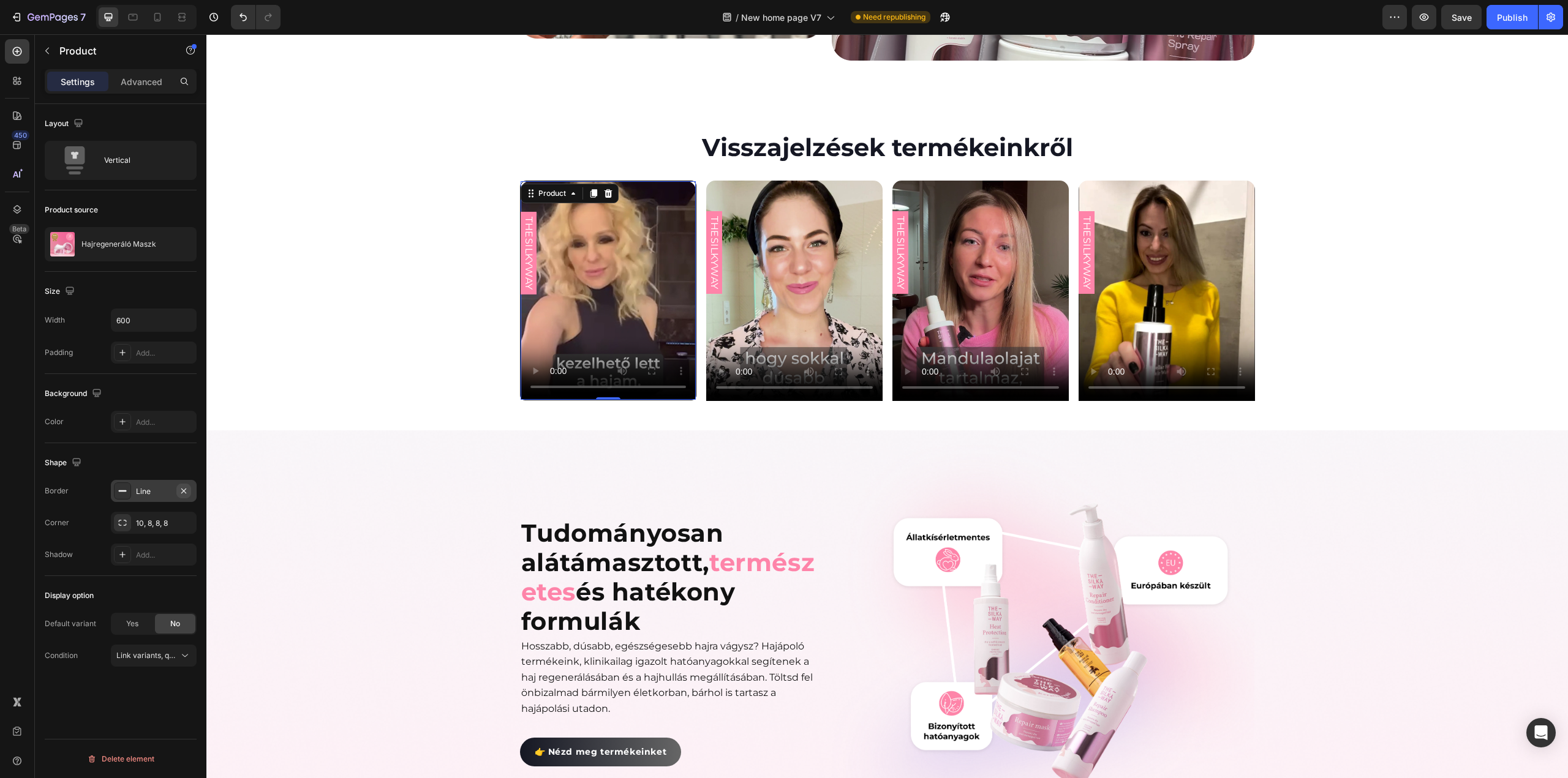
click at [184, 490] on icon "button" at bounding box center [184, 491] width 10 height 10
click at [1388, 148] on div "Visszajelzések termékeinkről Heading THESILKYWAY Custom Code Product 0 Row THES…" at bounding box center [887, 255] width 1362 height 291
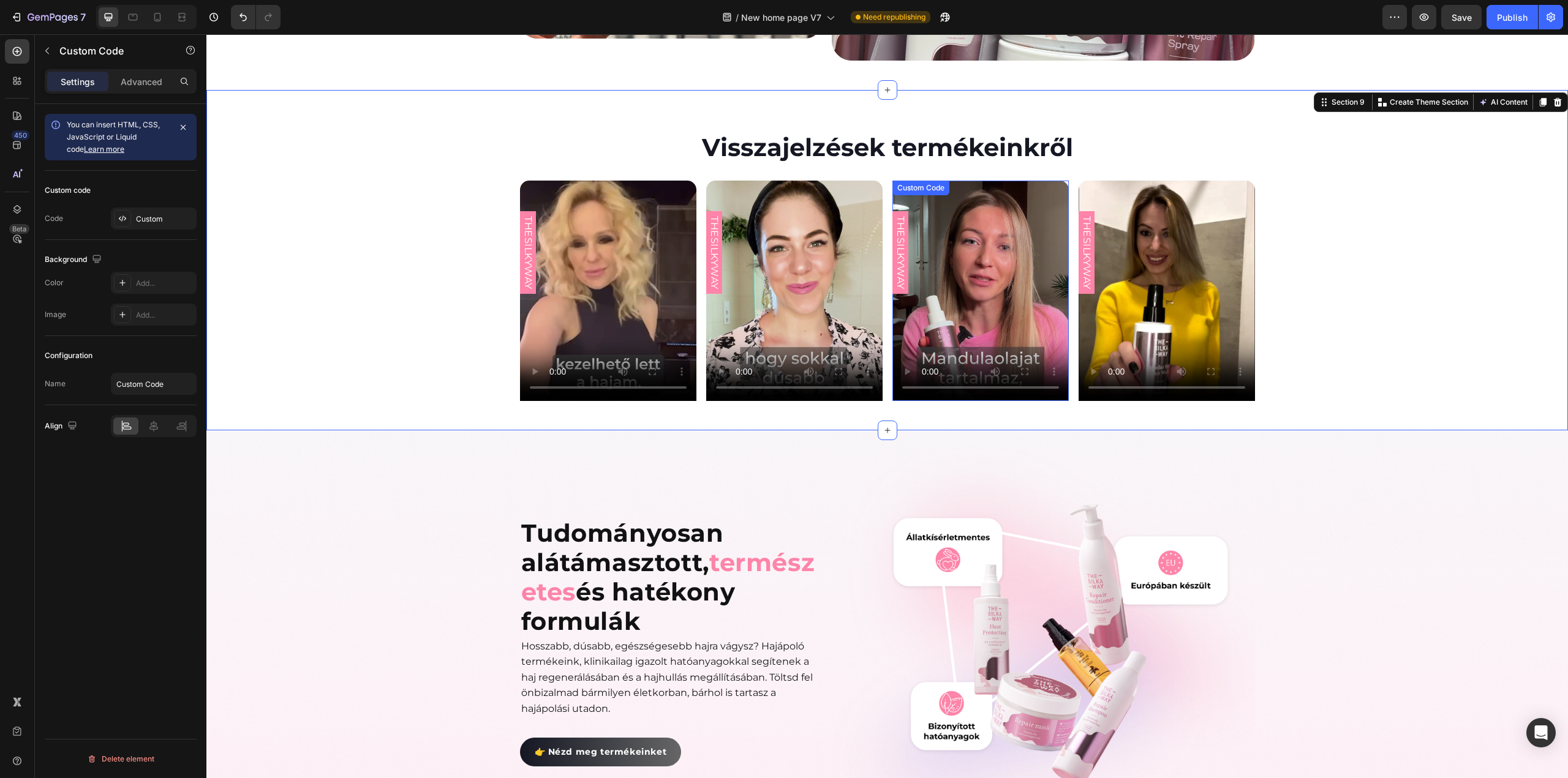
click at [975, 221] on video at bounding box center [981, 291] width 176 height 220
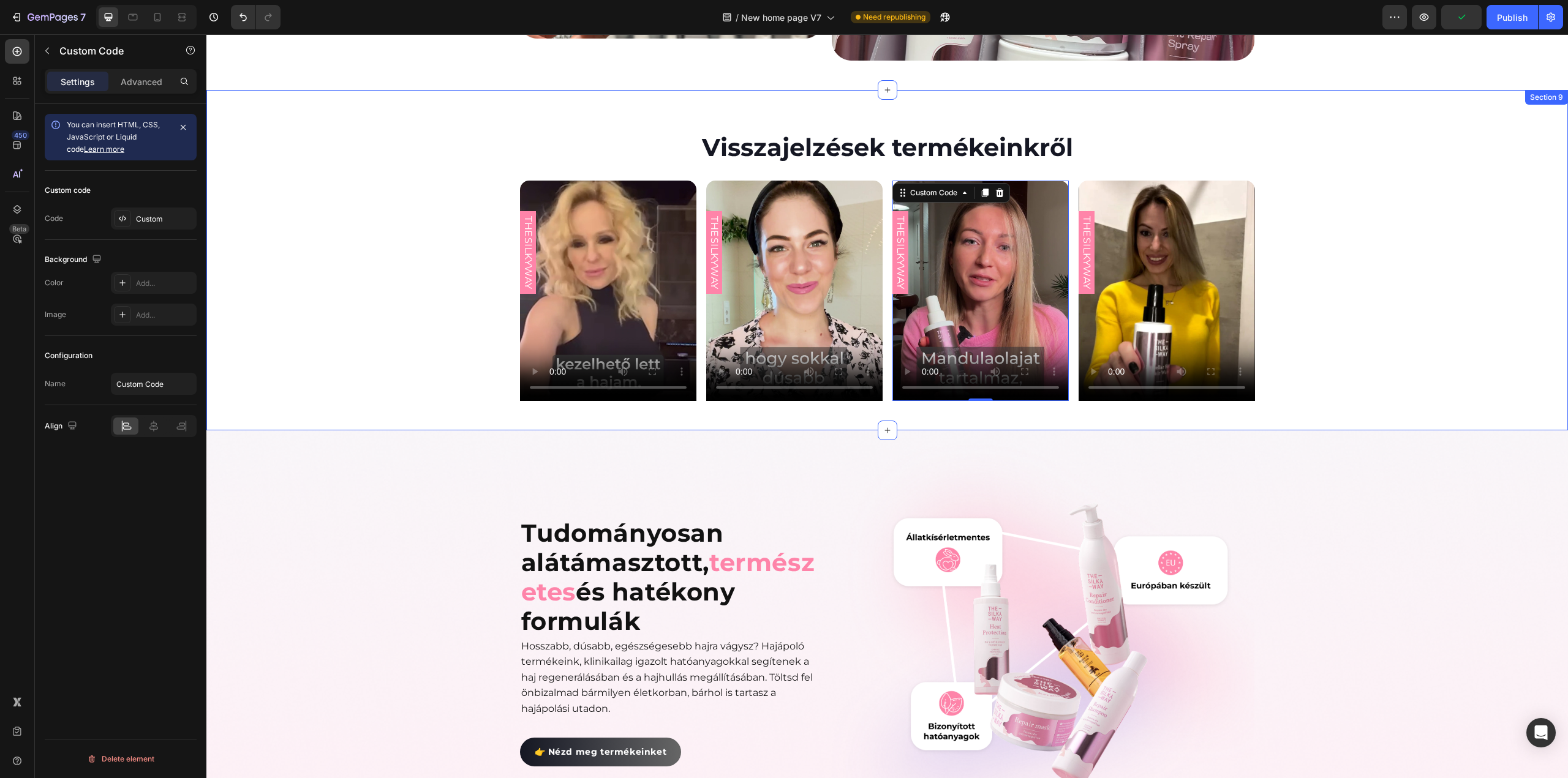
click at [397, 224] on div "THESILKYWAY Custom Code Product Row THESILKYWAY Custom Code Product Row THESILK…" at bounding box center [887, 291] width 1362 height 220
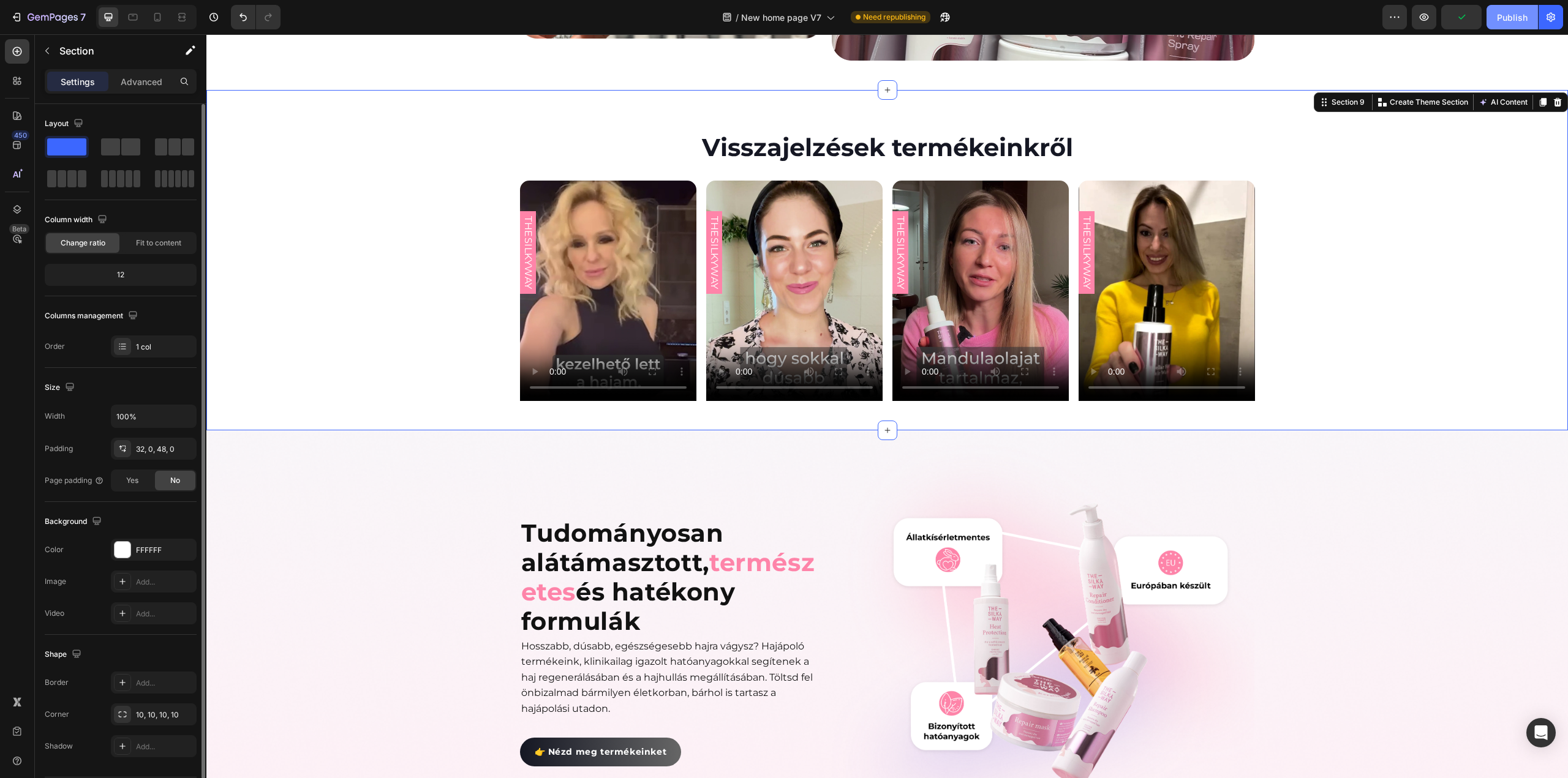
click at [1521, 18] on div "Publish" at bounding box center [1512, 18] width 30 height 13
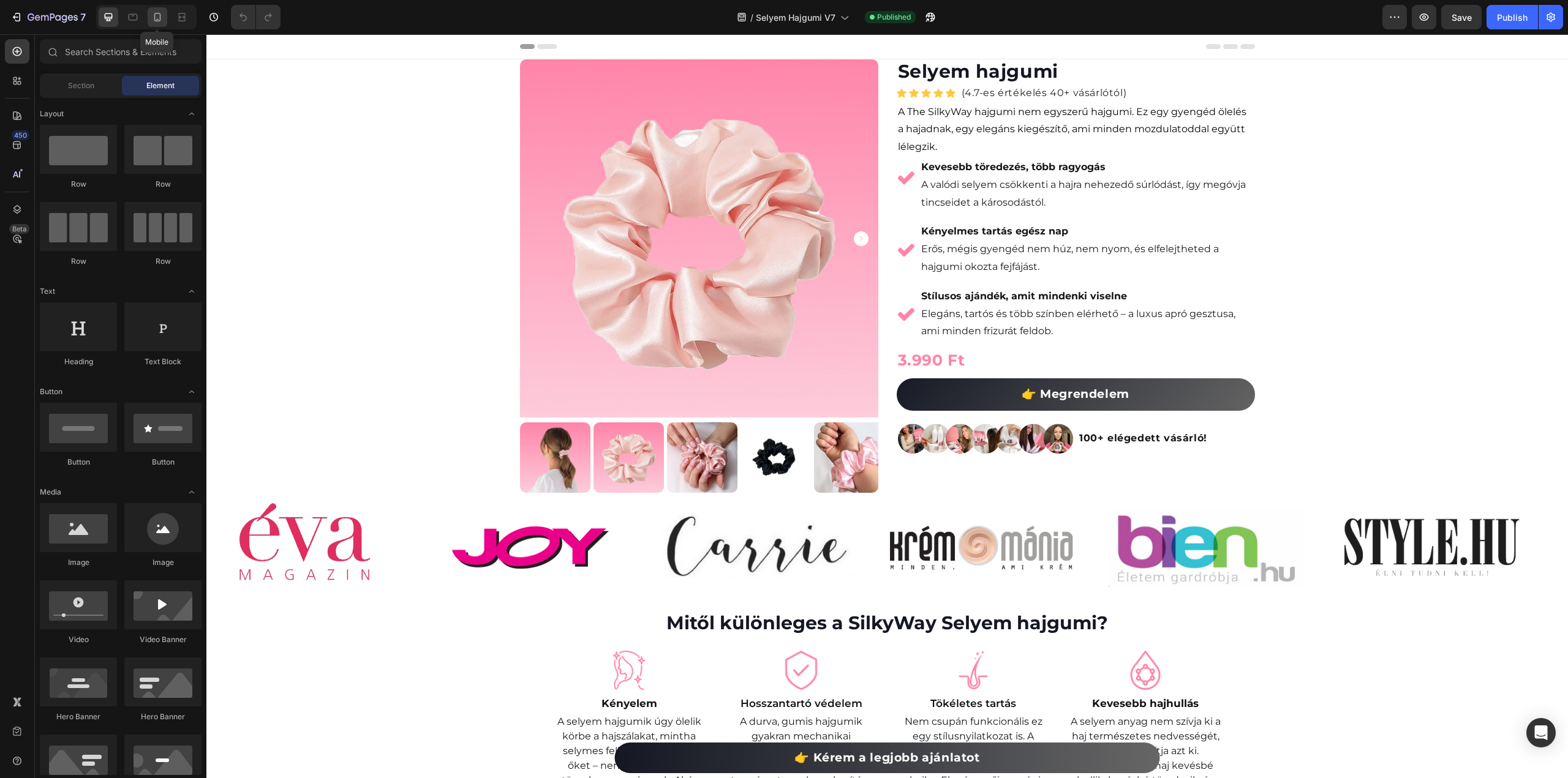
click at [160, 17] on icon at bounding box center [157, 17] width 12 height 12
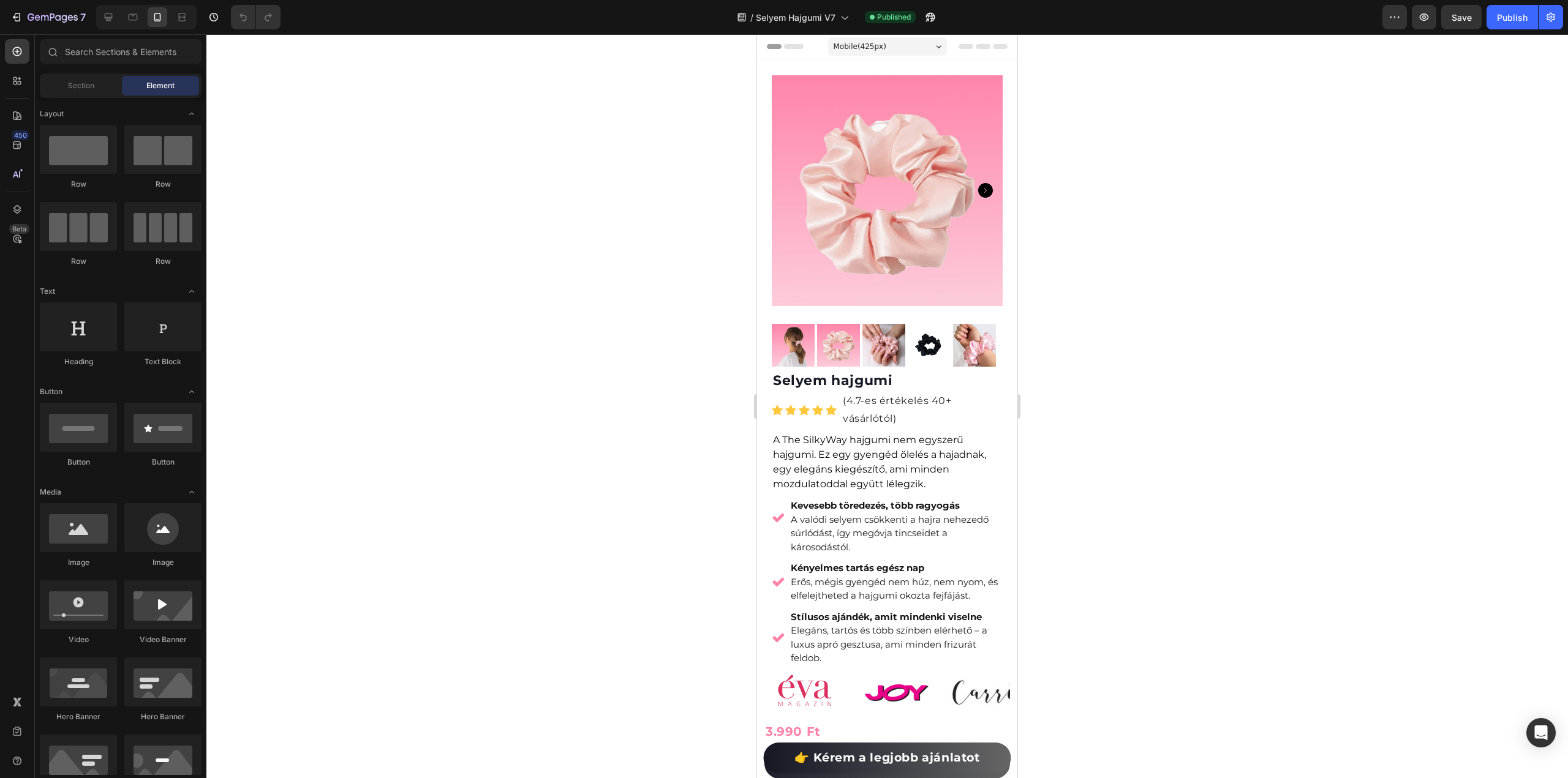
scroll to position [245, 0]
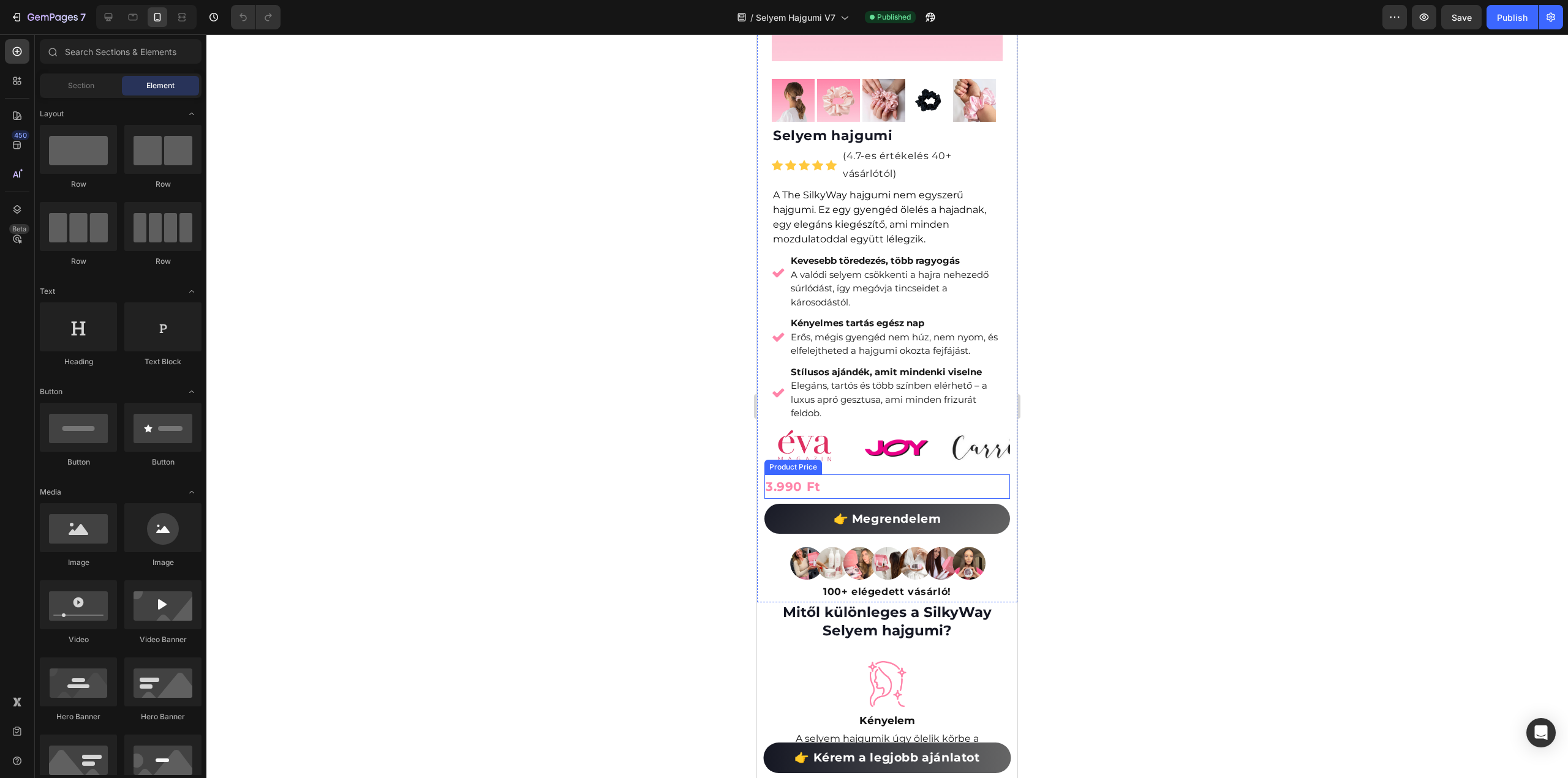
click at [815, 476] on div "3.990 Ft" at bounding box center [887, 487] width 246 height 25
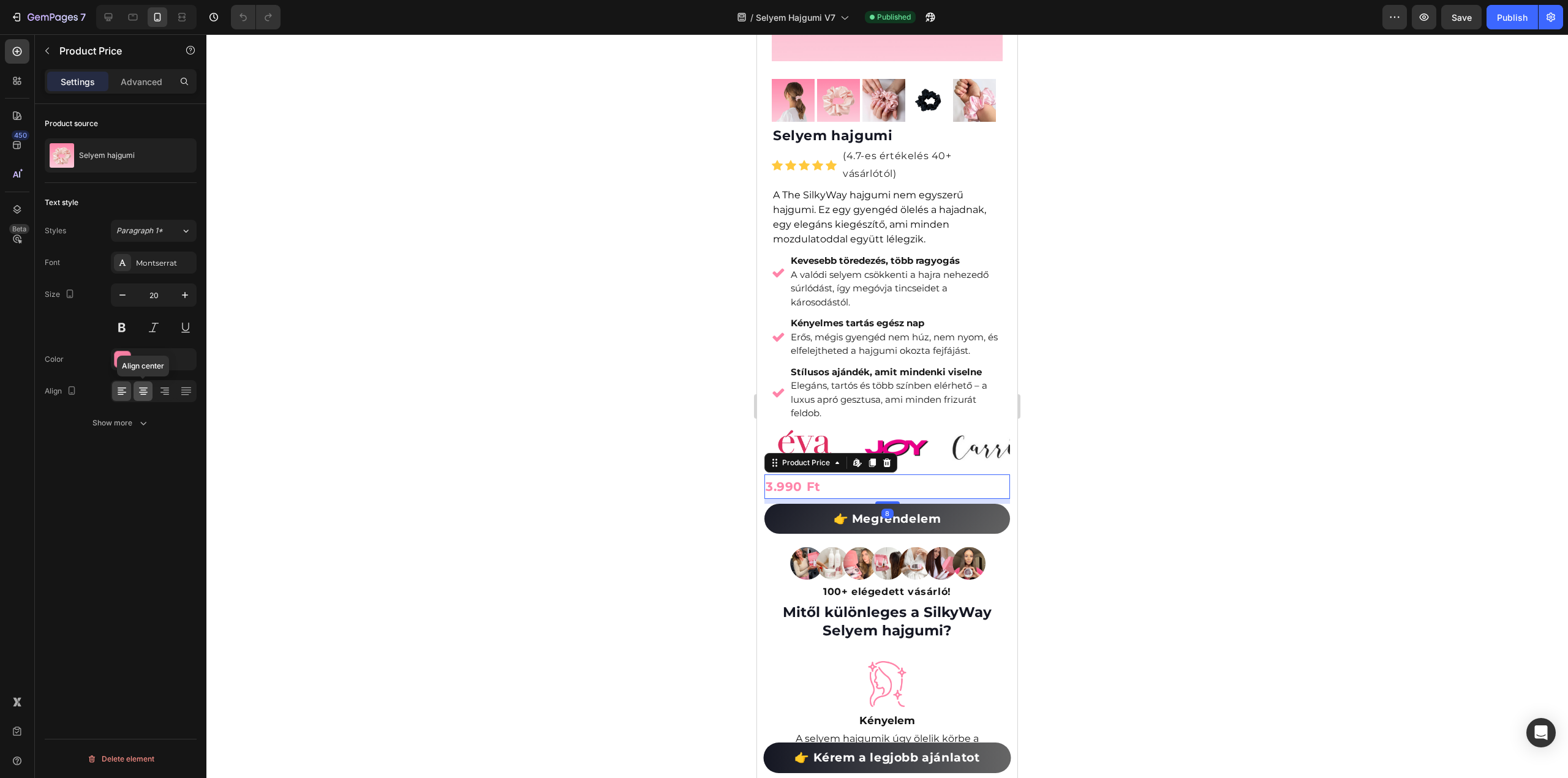
click at [142, 394] on icon at bounding box center [143, 395] width 6 height 1
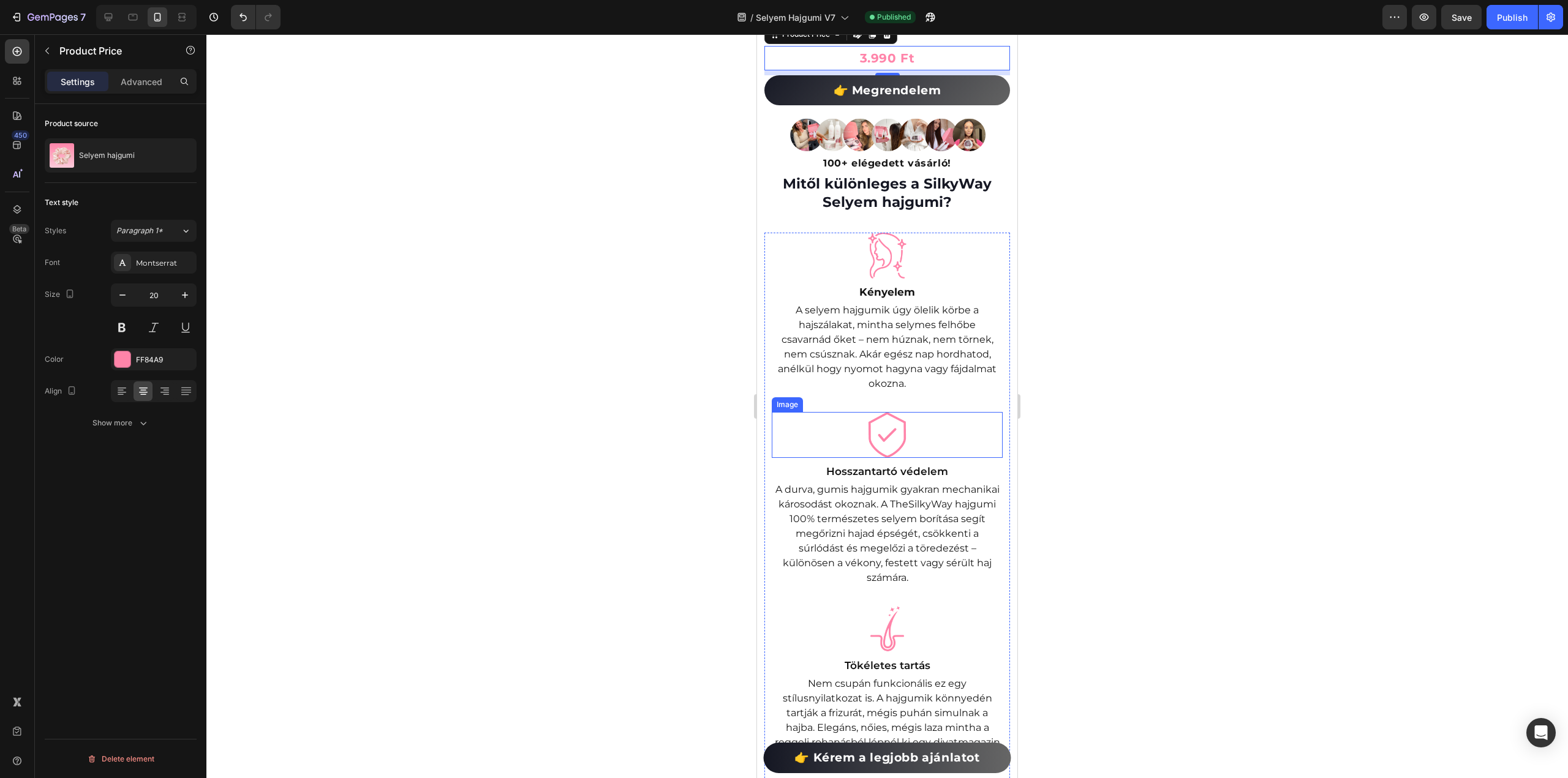
scroll to position [368, 0]
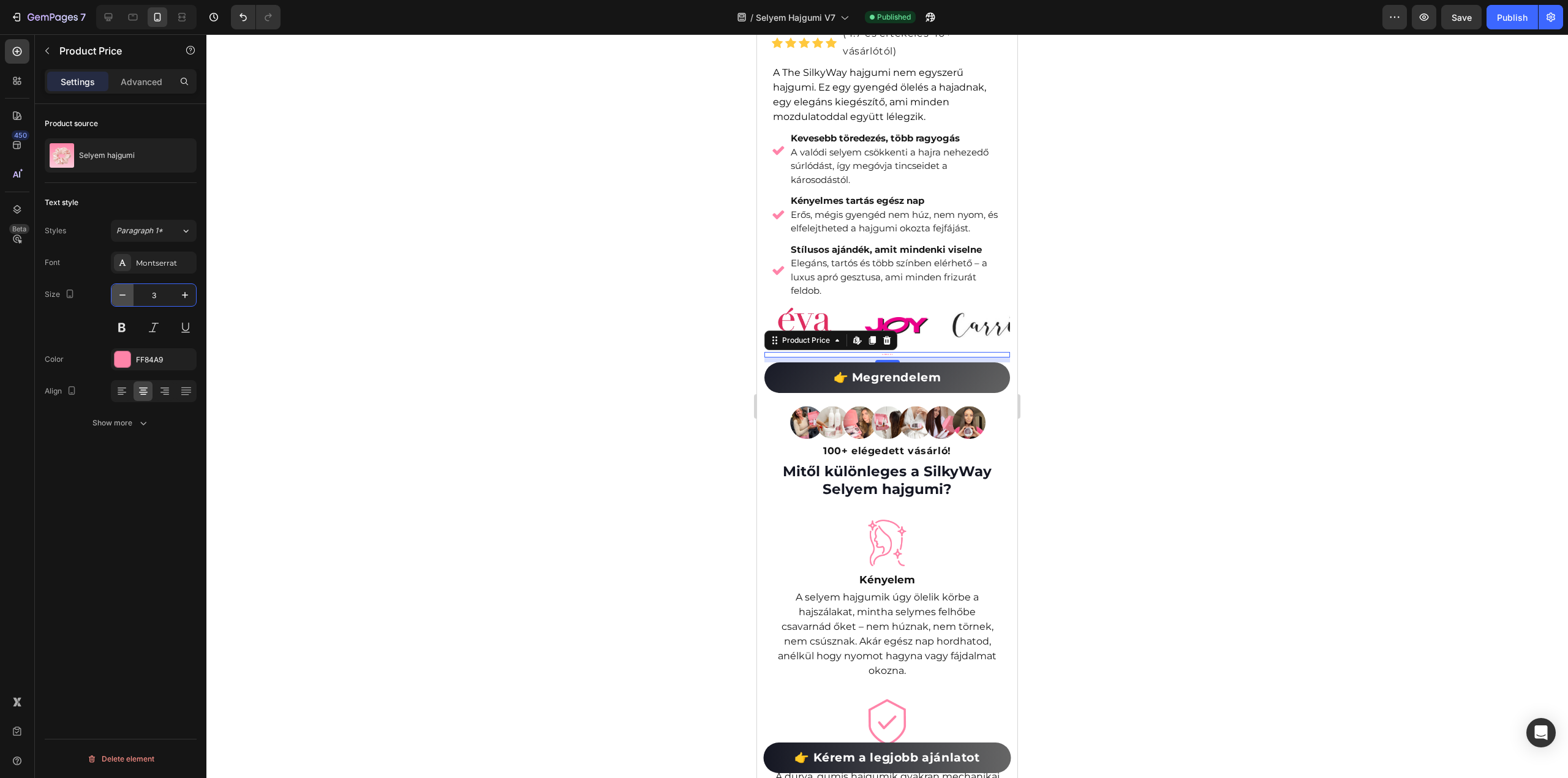
type input "30"
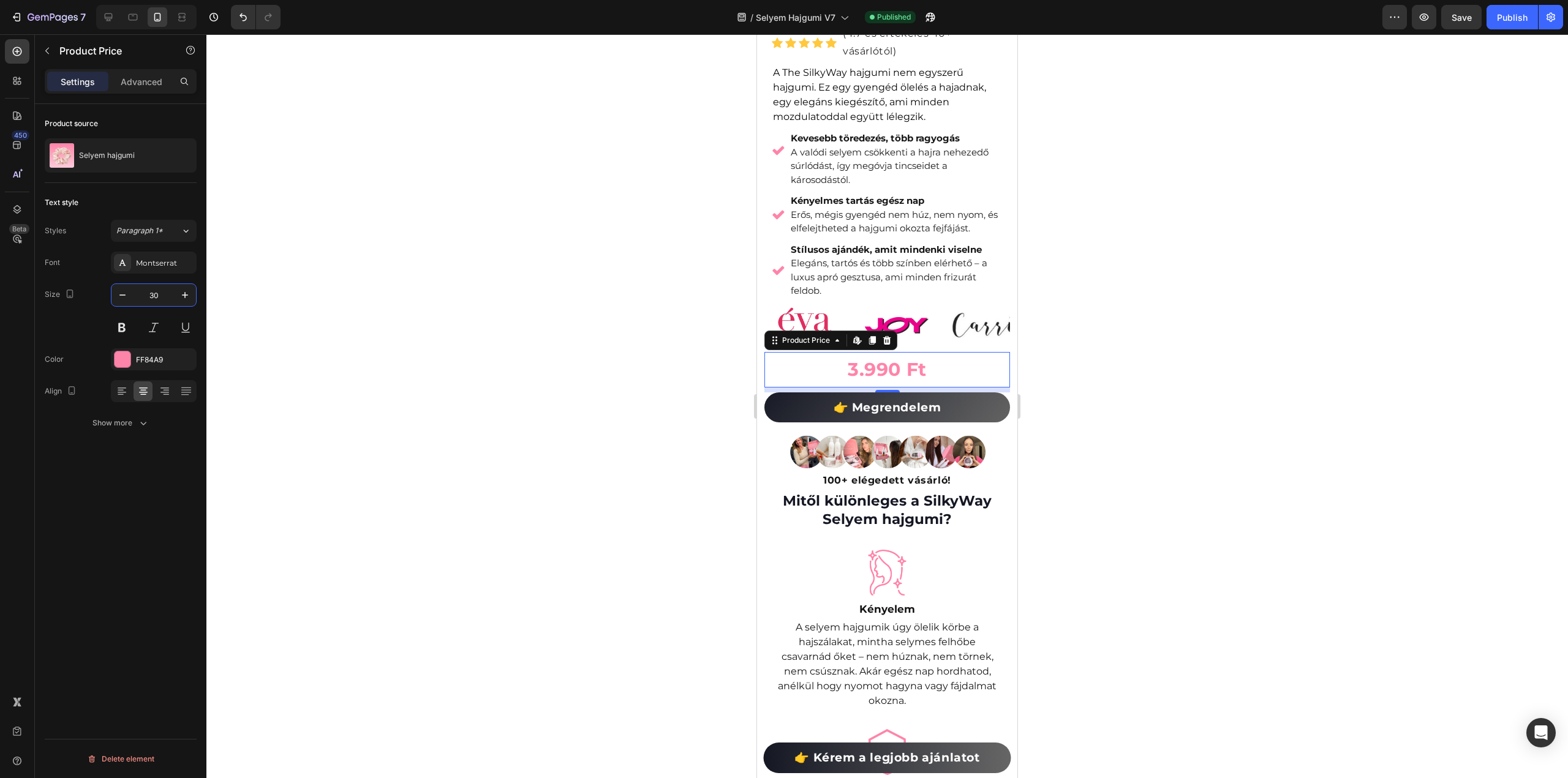
click at [417, 266] on div at bounding box center [887, 406] width 1362 height 744
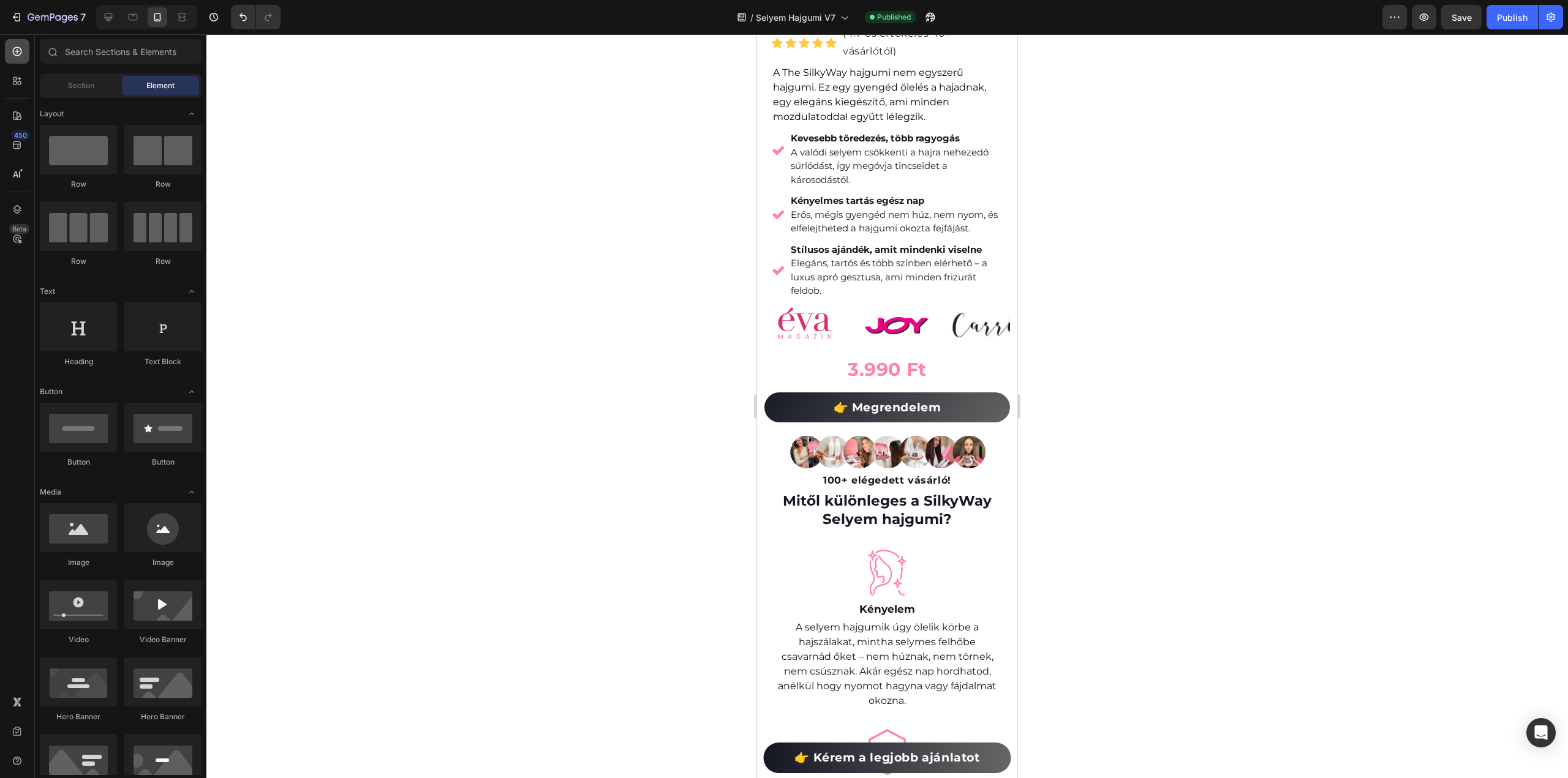
click at [17, 49] on icon at bounding box center [17, 51] width 12 height 12
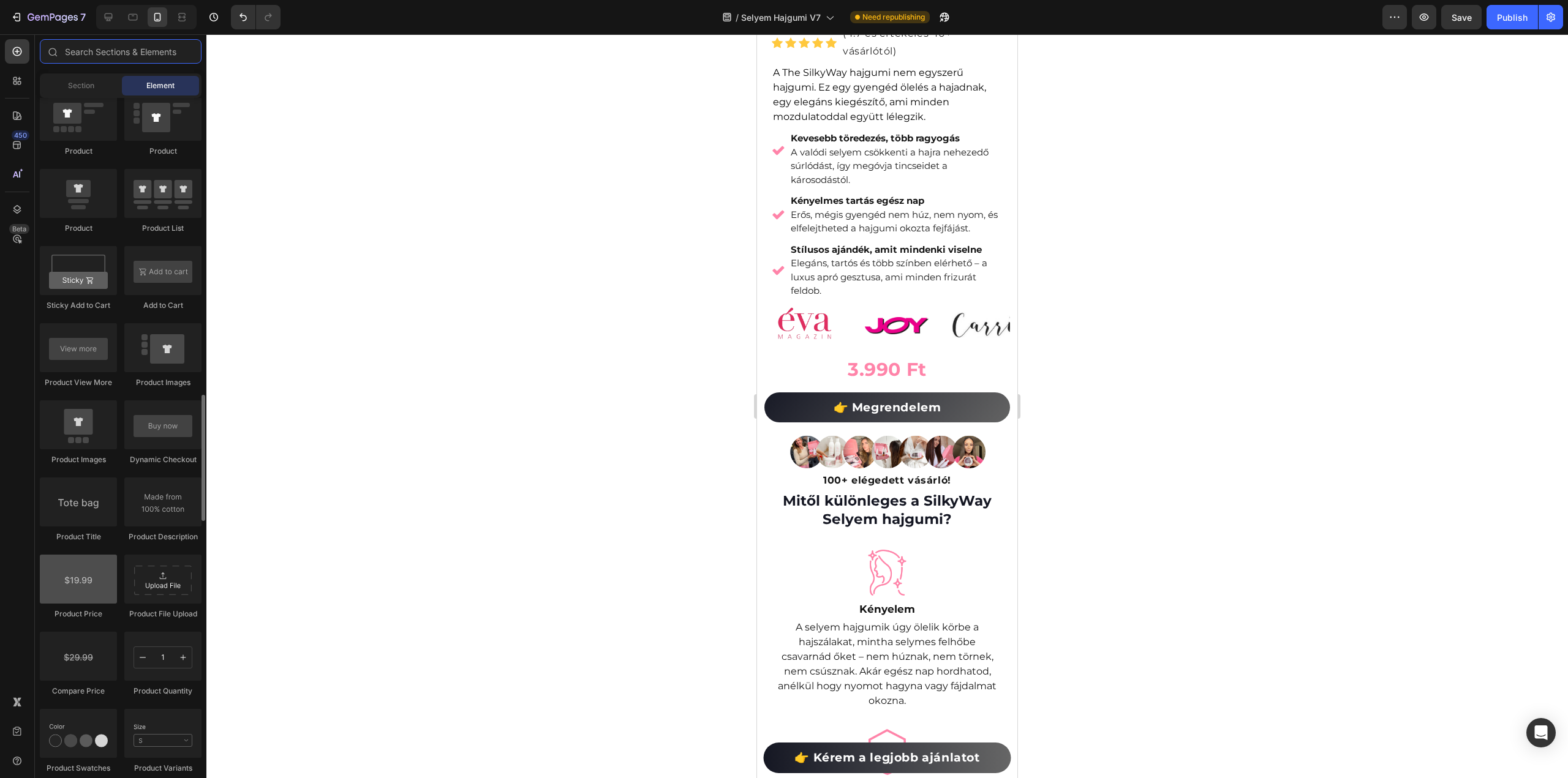
scroll to position [1653, 0]
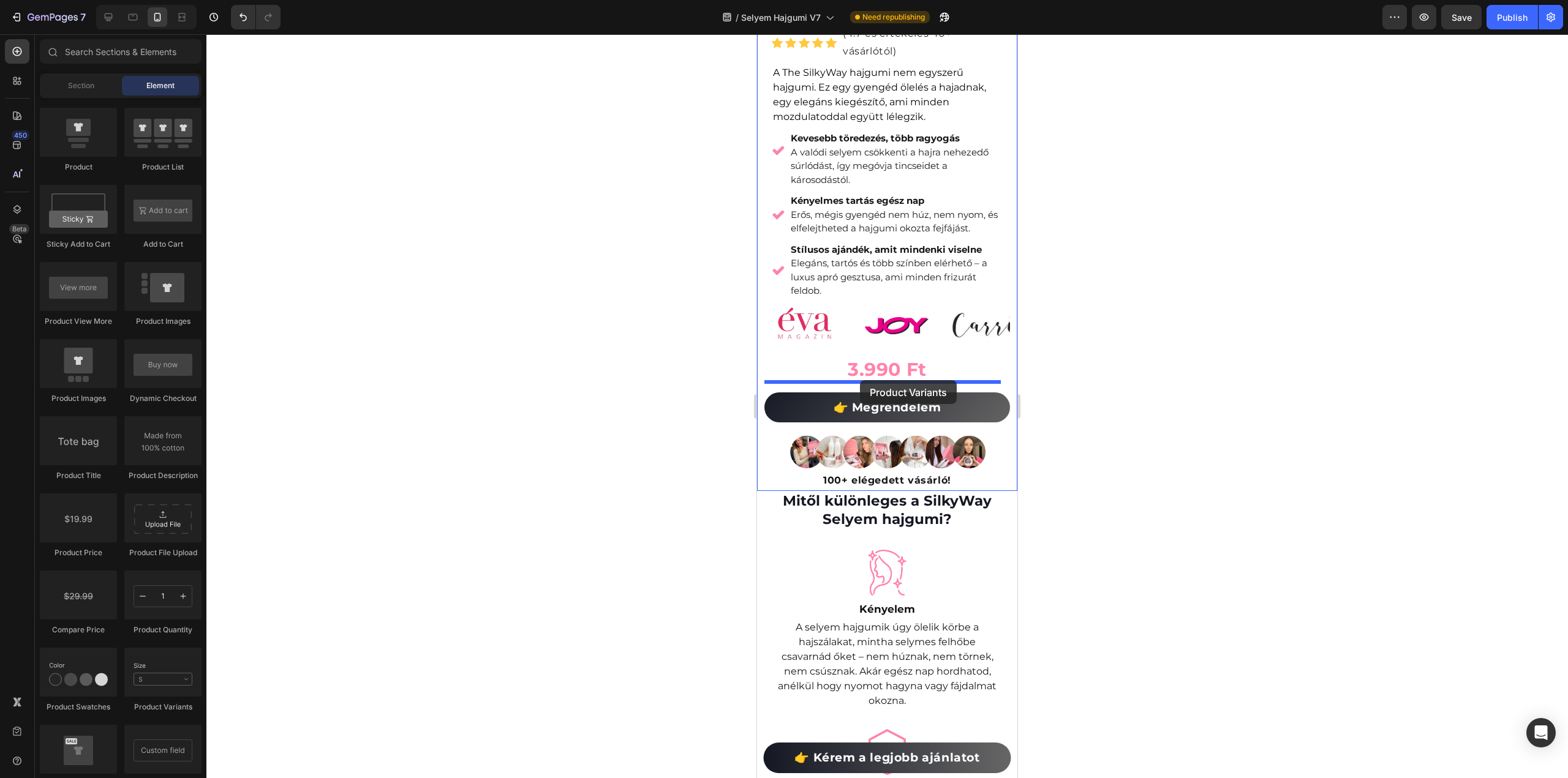
drag, startPoint x: 902, startPoint y: 712, endPoint x: 1513, endPoint y: 437, distance: 670.0
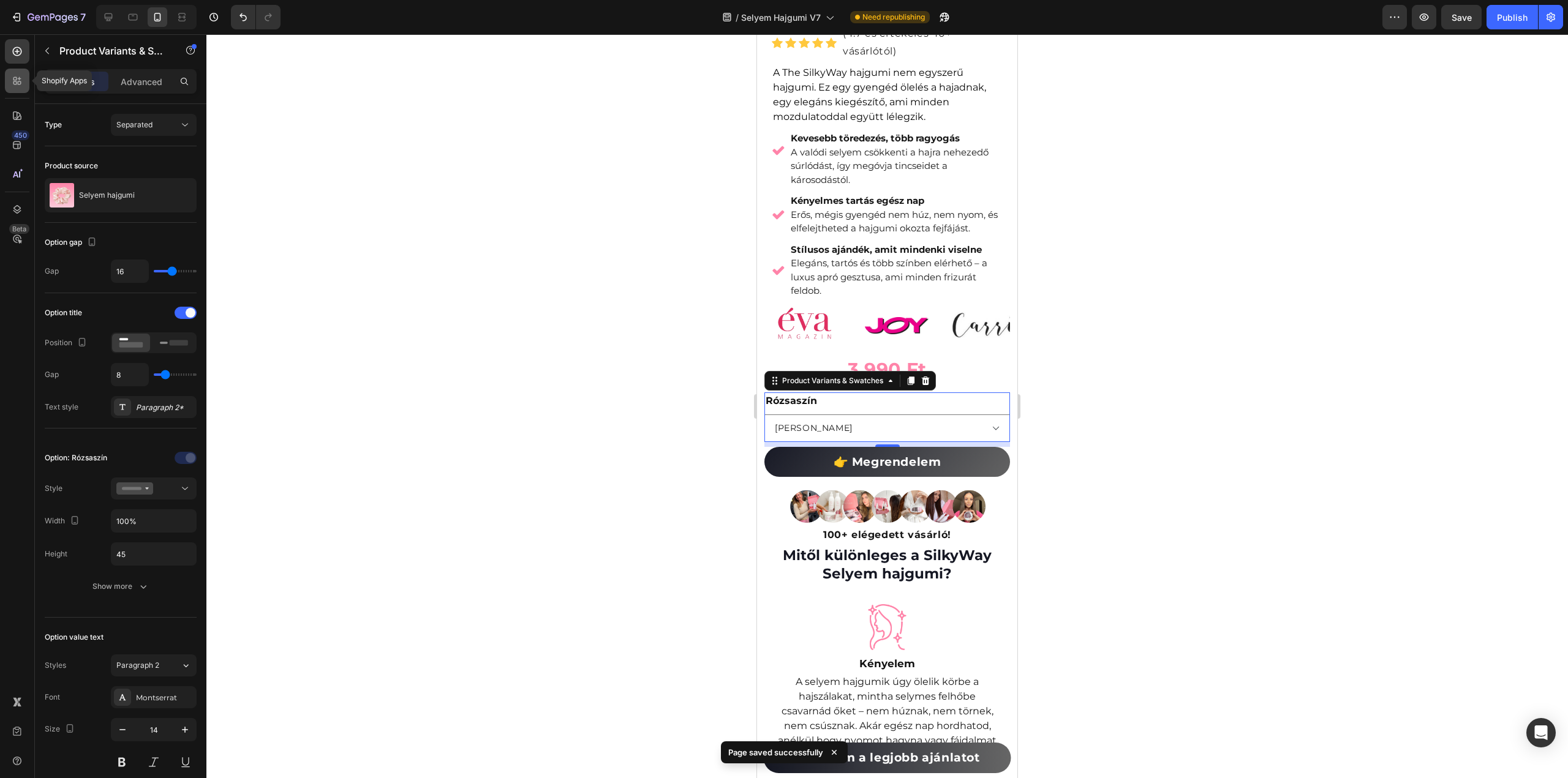
click at [12, 88] on div at bounding box center [18, 81] width 25 height 25
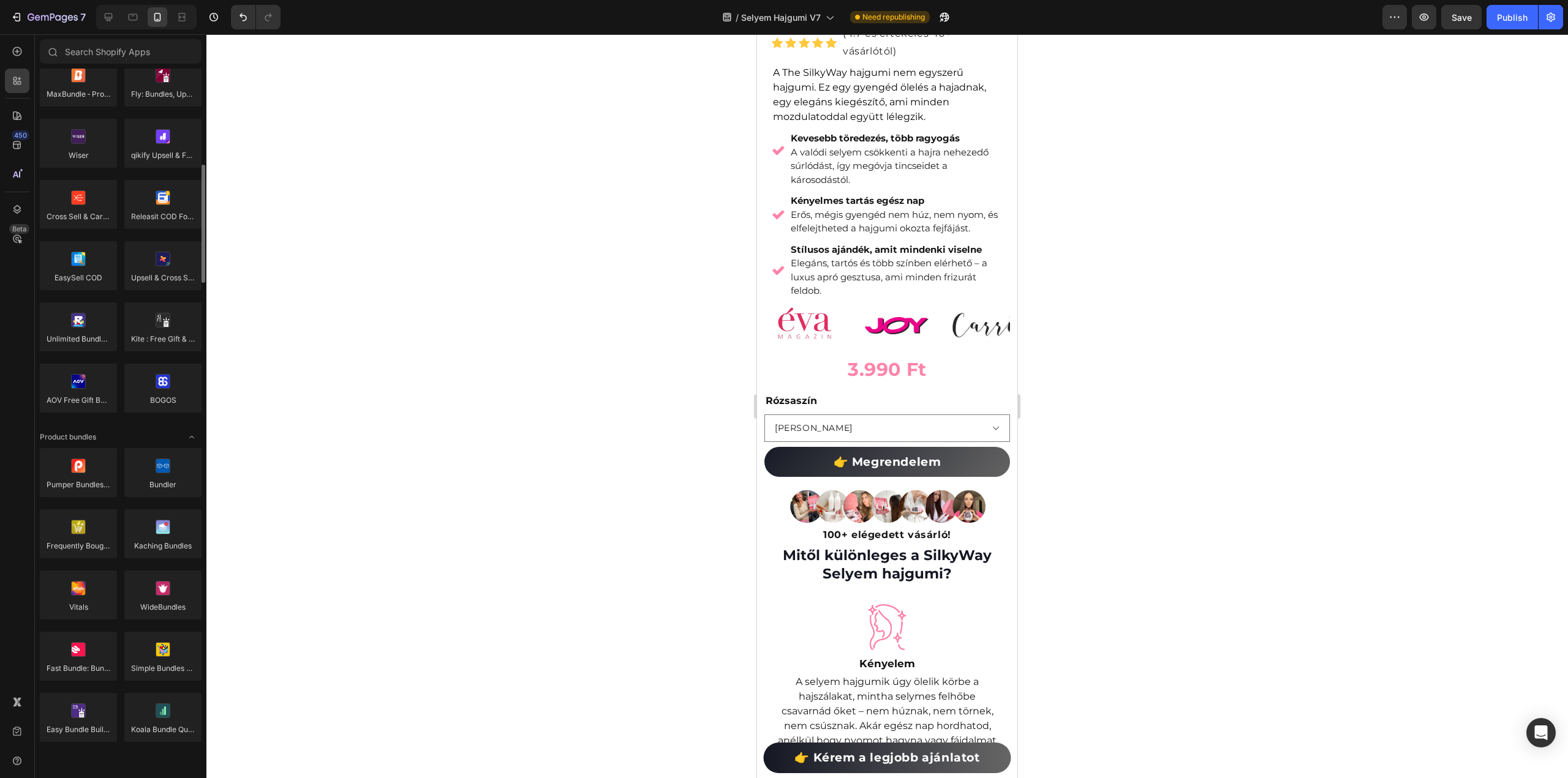
scroll to position [245, 0]
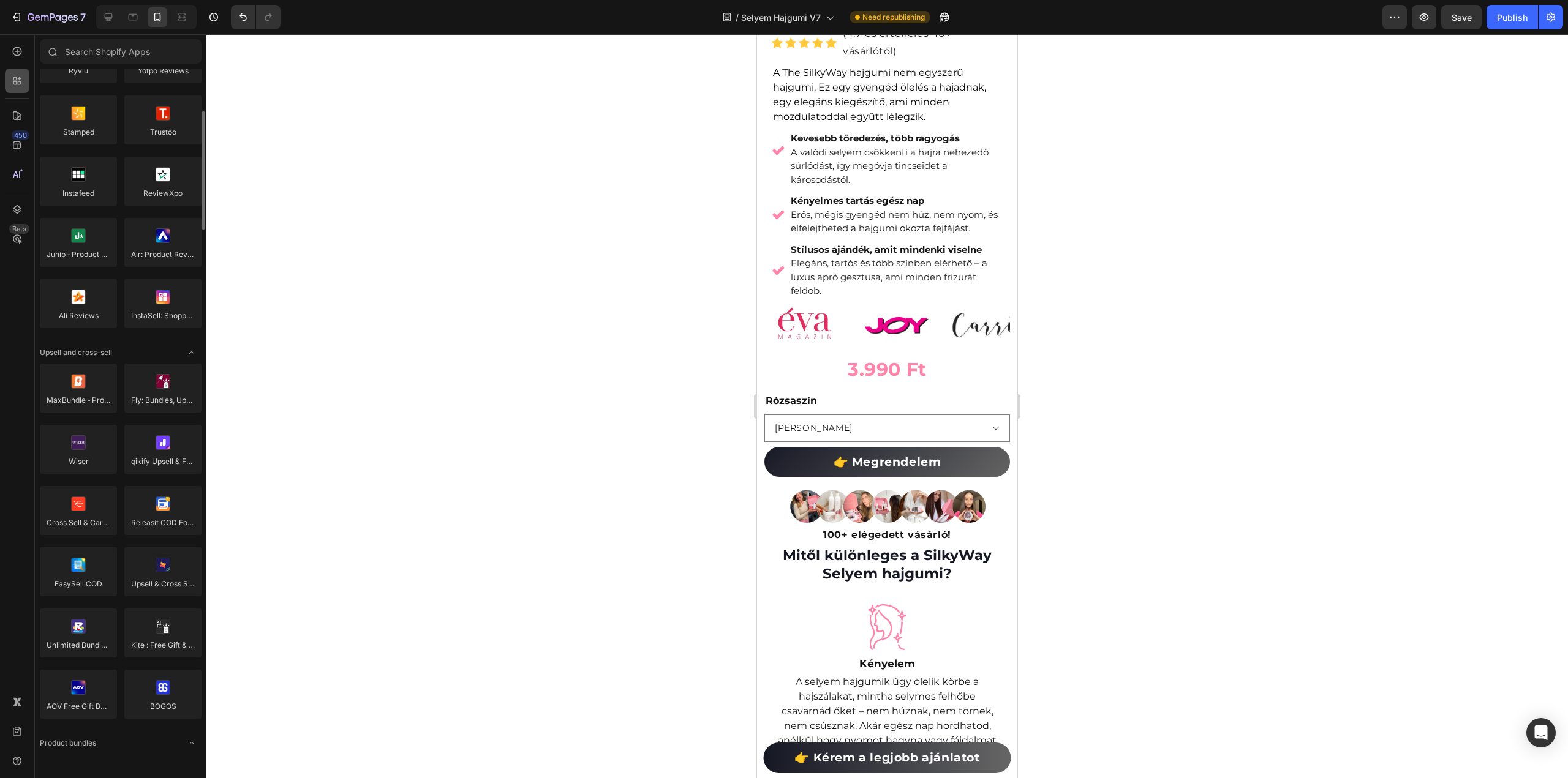
click at [23, 80] on div at bounding box center [18, 81] width 25 height 25
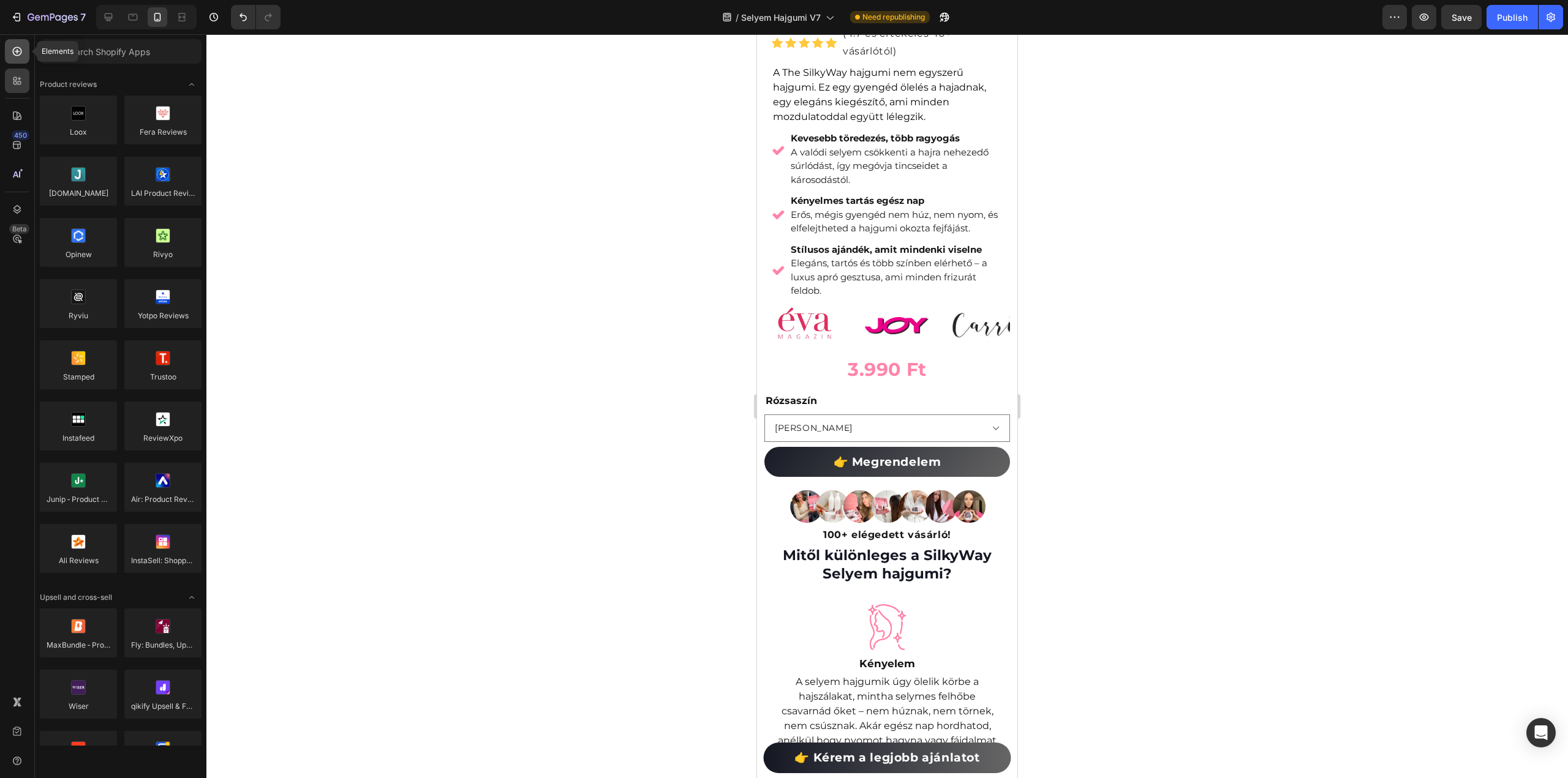
click at [7, 49] on div at bounding box center [18, 51] width 25 height 25
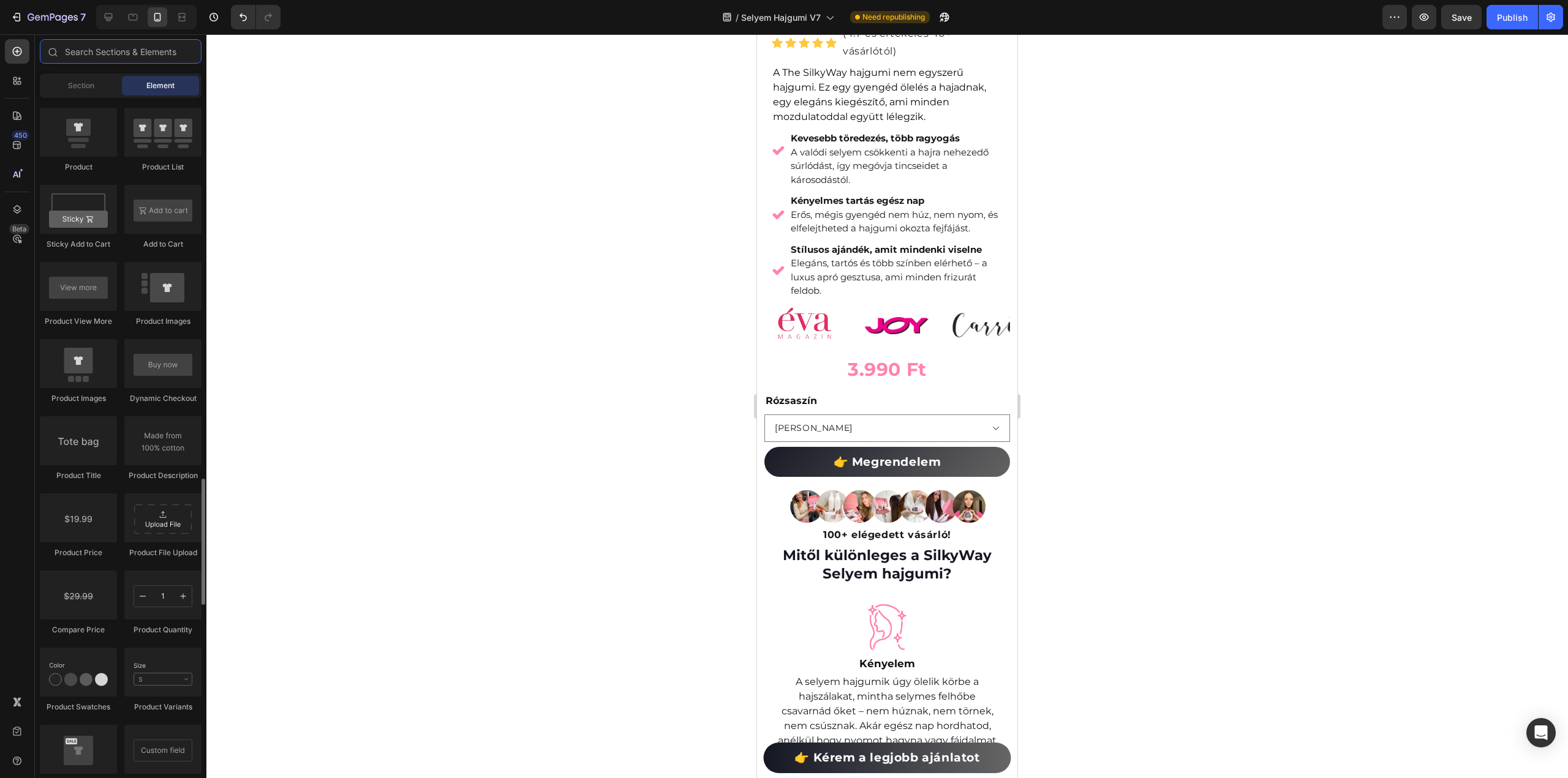
scroll to position [1714, 0]
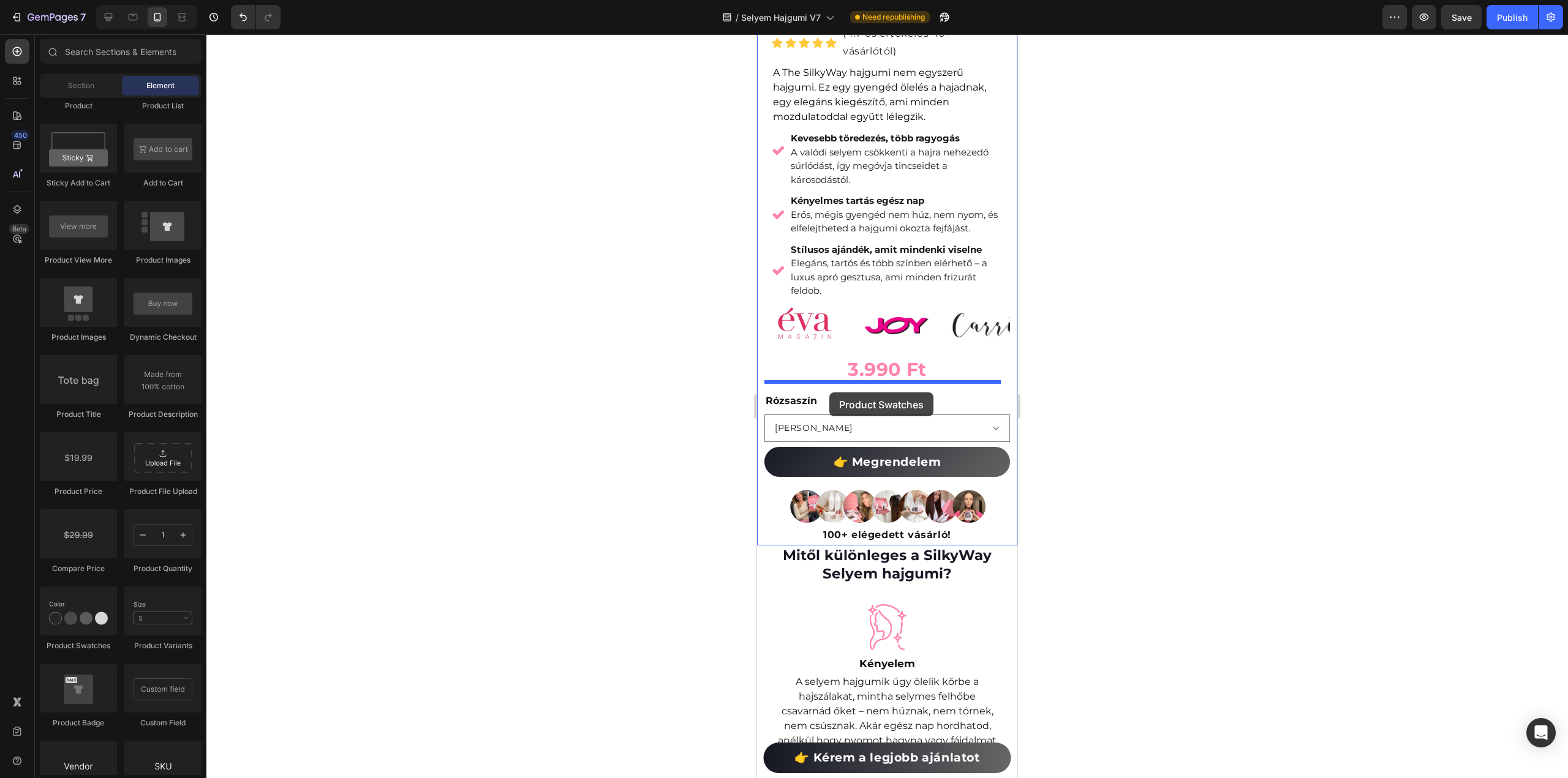
drag, startPoint x: 825, startPoint y: 648, endPoint x: 829, endPoint y: 392, distance: 256.0
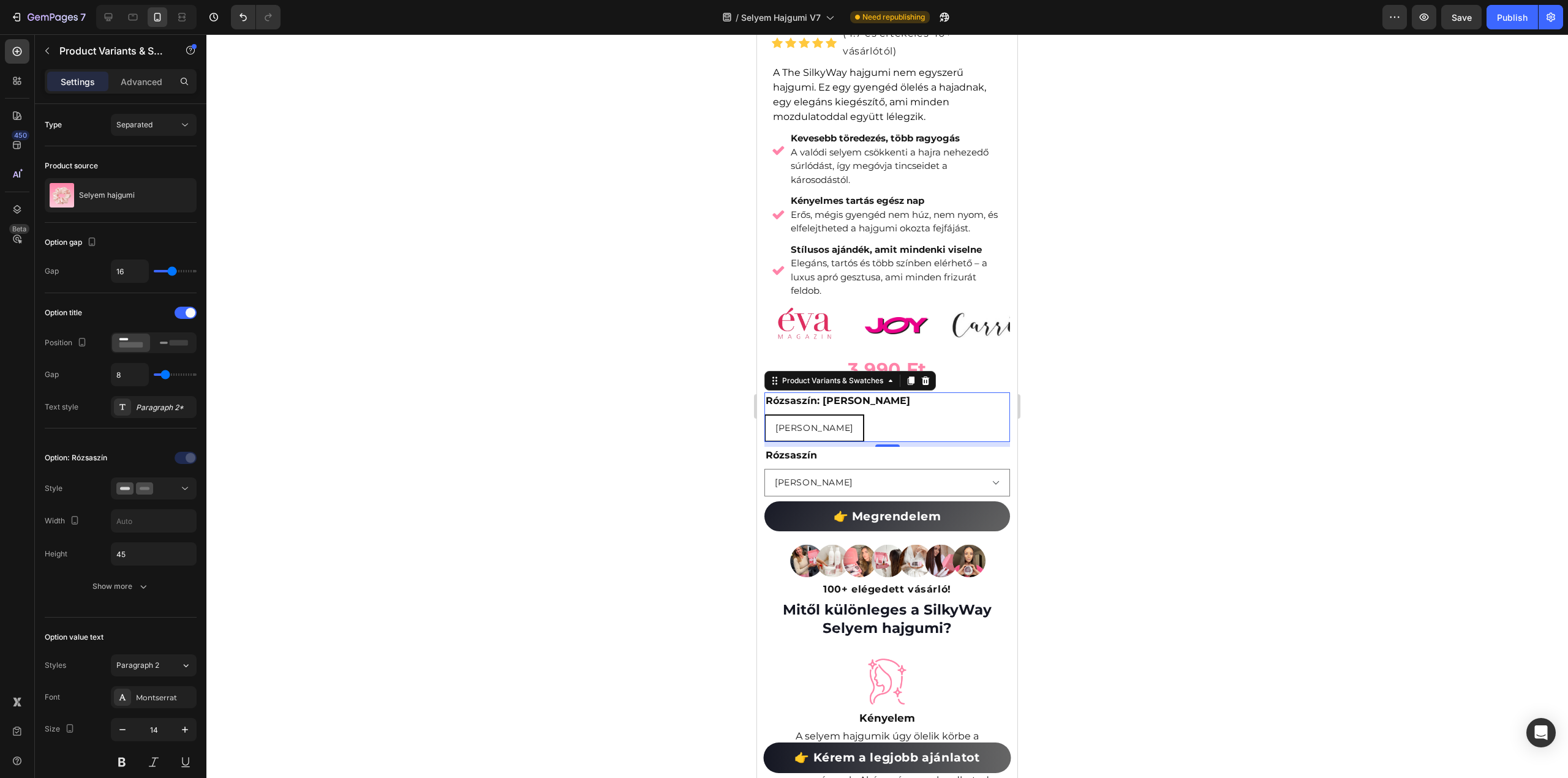
click at [845, 421] on div "[PERSON_NAME]" at bounding box center [887, 428] width 246 height 27
click at [795, 422] on span "[PERSON_NAME]" at bounding box center [814, 427] width 78 height 11
click at [764, 414] on input "[PERSON_NAME]" at bounding box center [764, 414] width 1 height 1
click at [795, 422] on span "[PERSON_NAME]" at bounding box center [814, 427] width 78 height 11
click at [764, 414] on input "[PERSON_NAME]" at bounding box center [764, 414] width 1 height 1
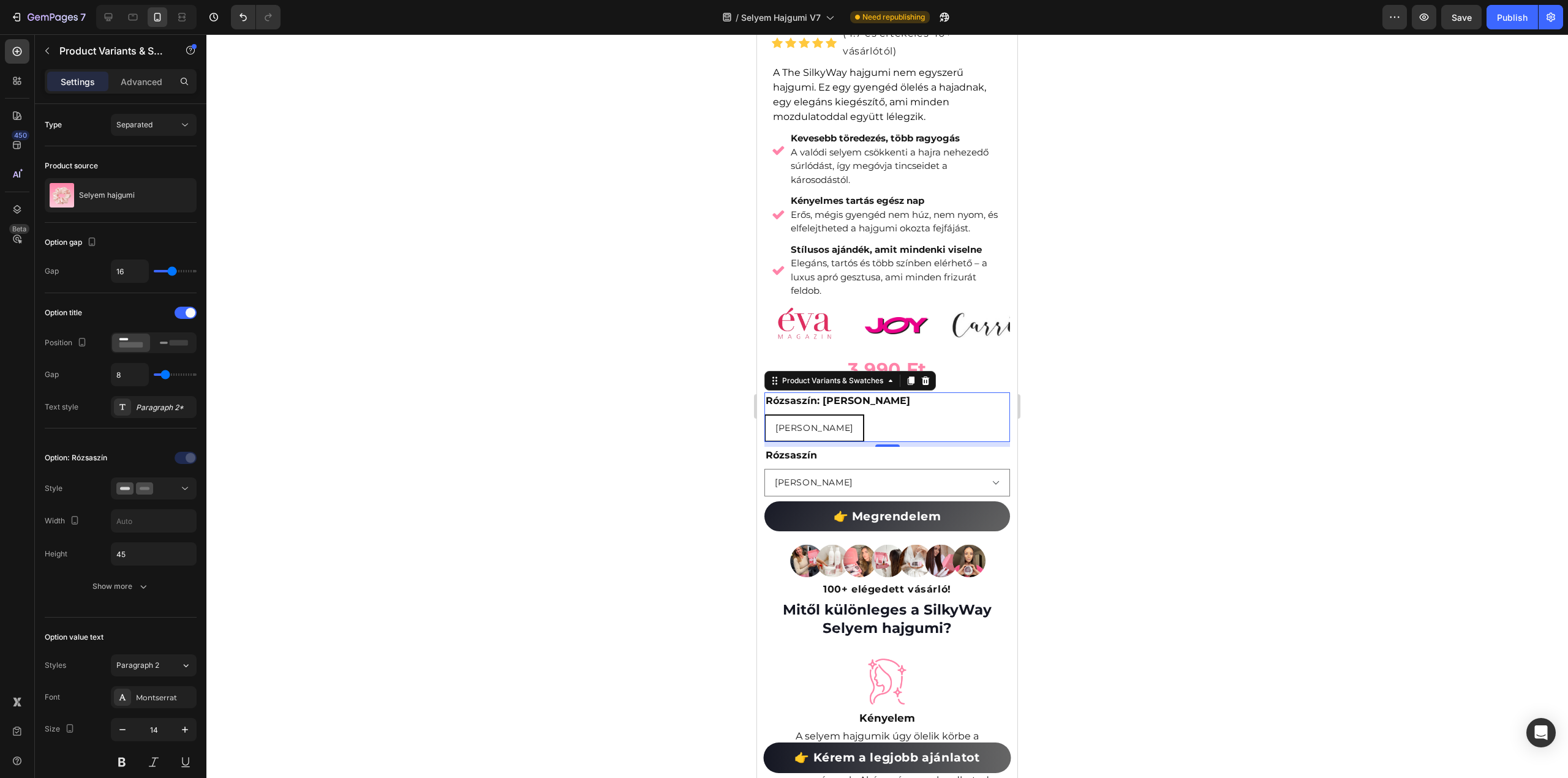
click at [571, 373] on div at bounding box center [887, 406] width 1362 height 744
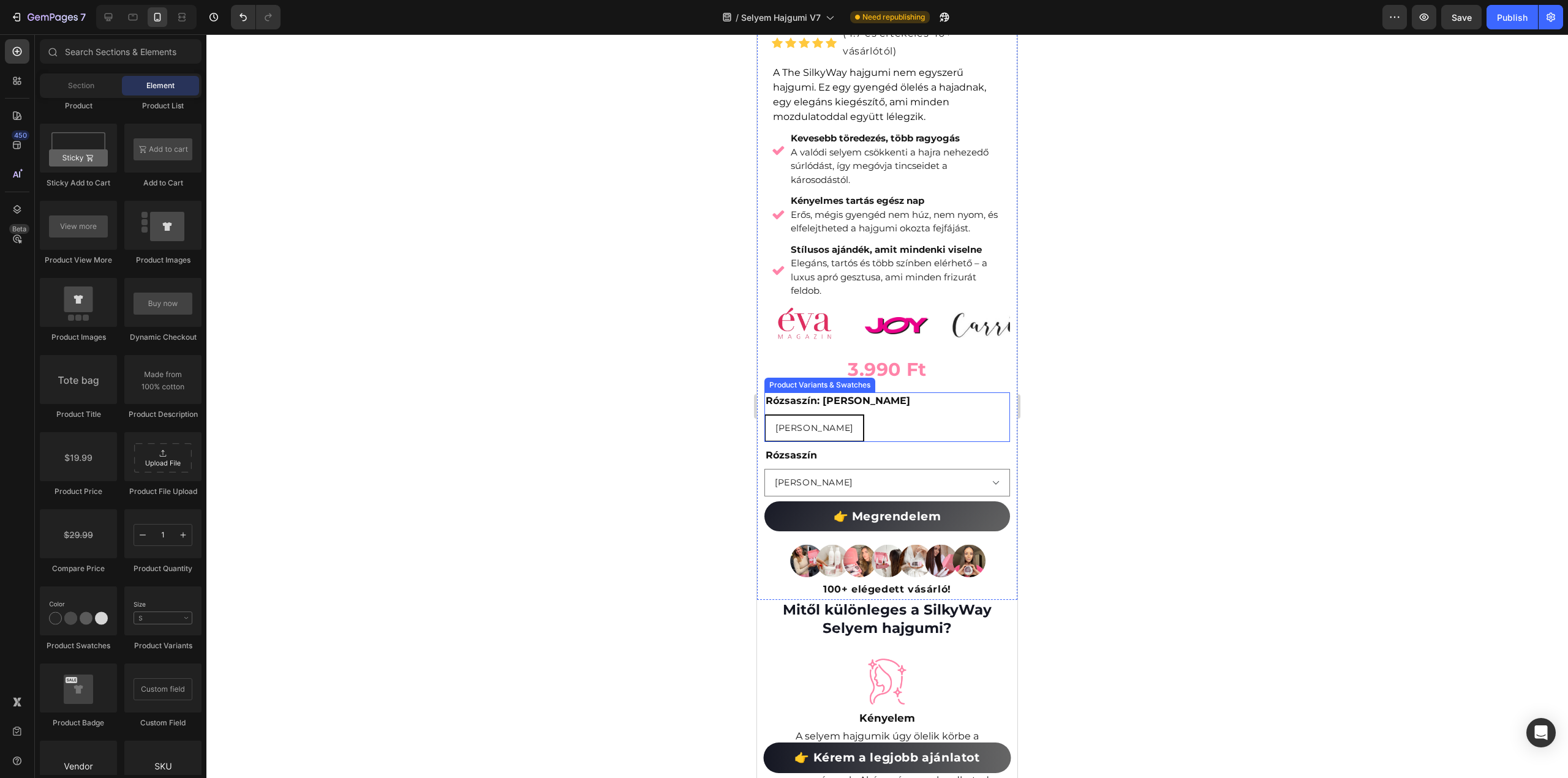
click at [829, 418] on div "[PERSON_NAME]" at bounding box center [887, 428] width 246 height 27
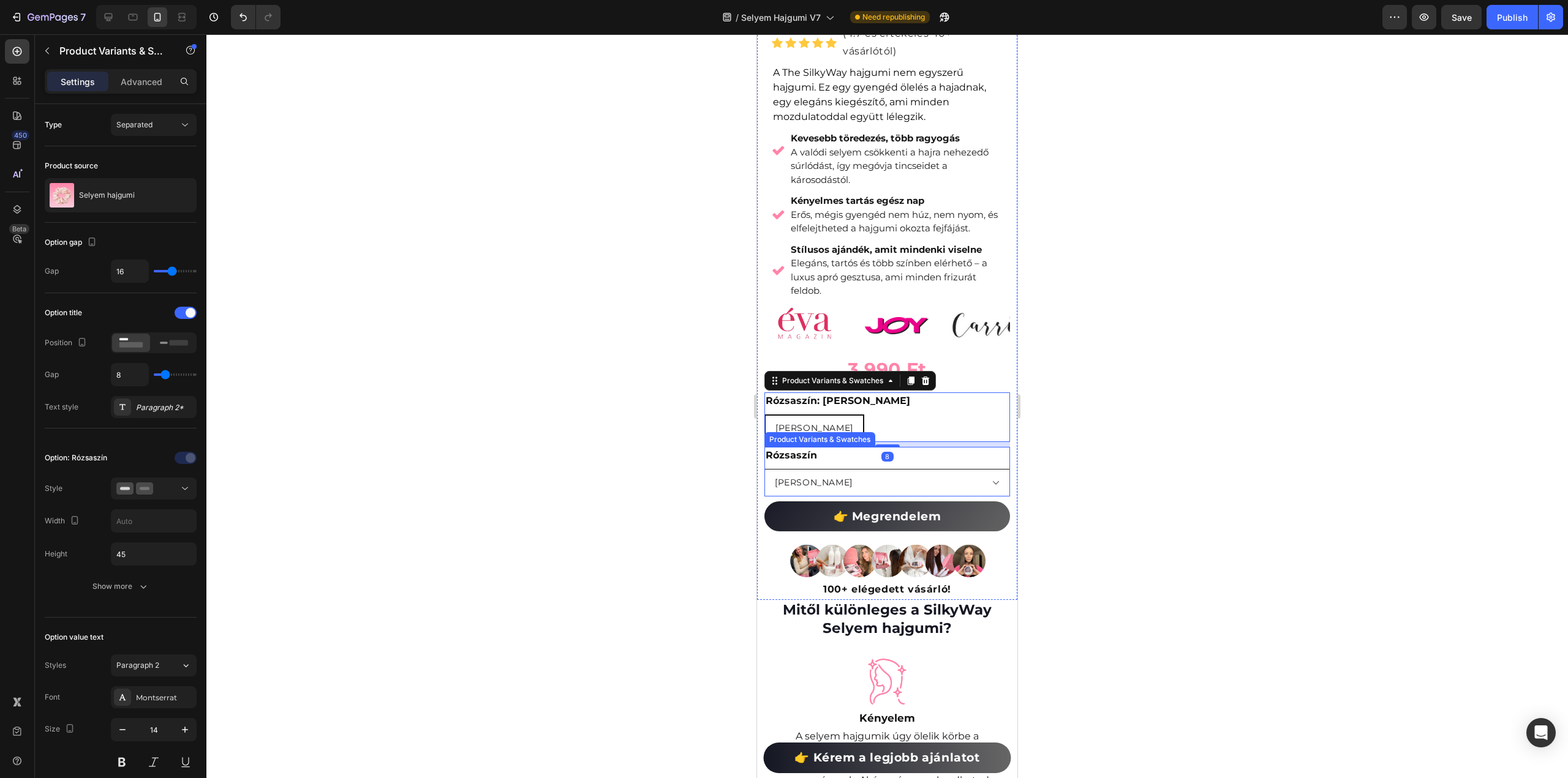
click at [993, 473] on select "[PERSON_NAME]" at bounding box center [887, 482] width 246 height 27
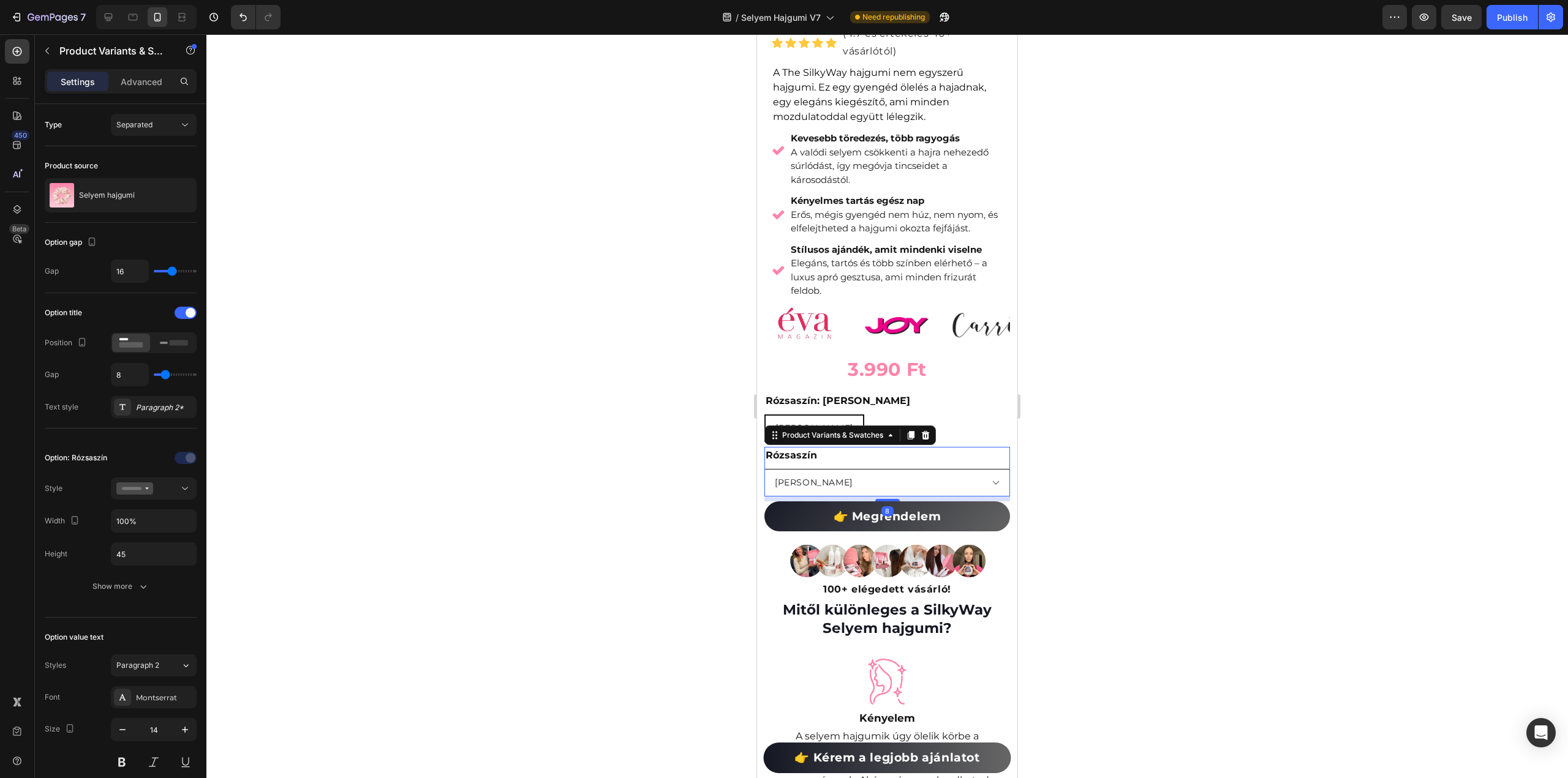
click at [987, 474] on select "[PERSON_NAME]" at bounding box center [887, 482] width 246 height 27
click at [845, 447] on div "Rózsaszín Fekete" at bounding box center [887, 471] width 246 height 49
click at [895, 414] on div "[PERSON_NAME]" at bounding box center [887, 428] width 246 height 27
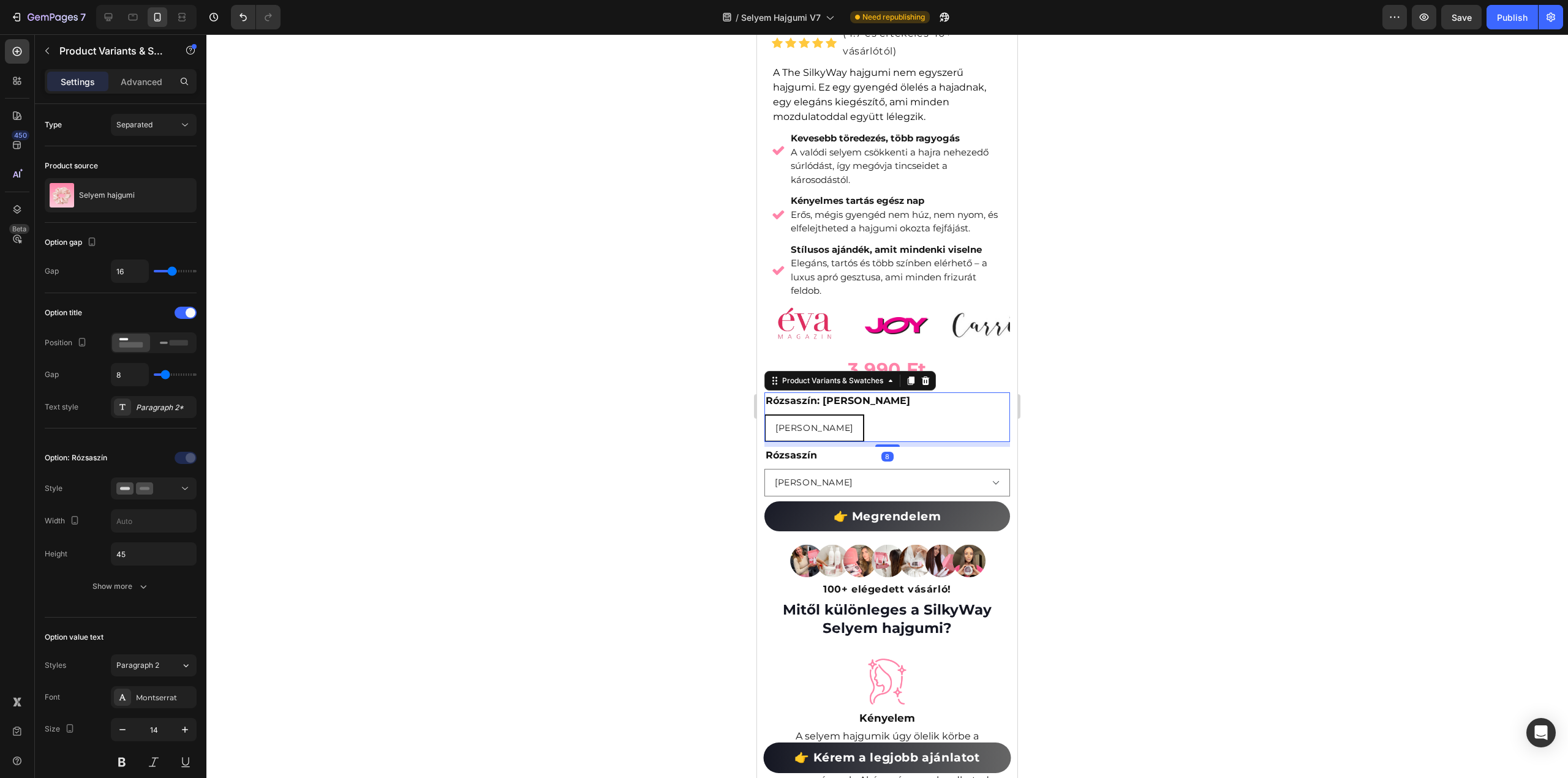
click at [803, 422] on span "[PERSON_NAME]" at bounding box center [814, 427] width 78 height 11
click at [764, 414] on input "Fekete Fekete Fekete" at bounding box center [764, 414] width 1 height 1
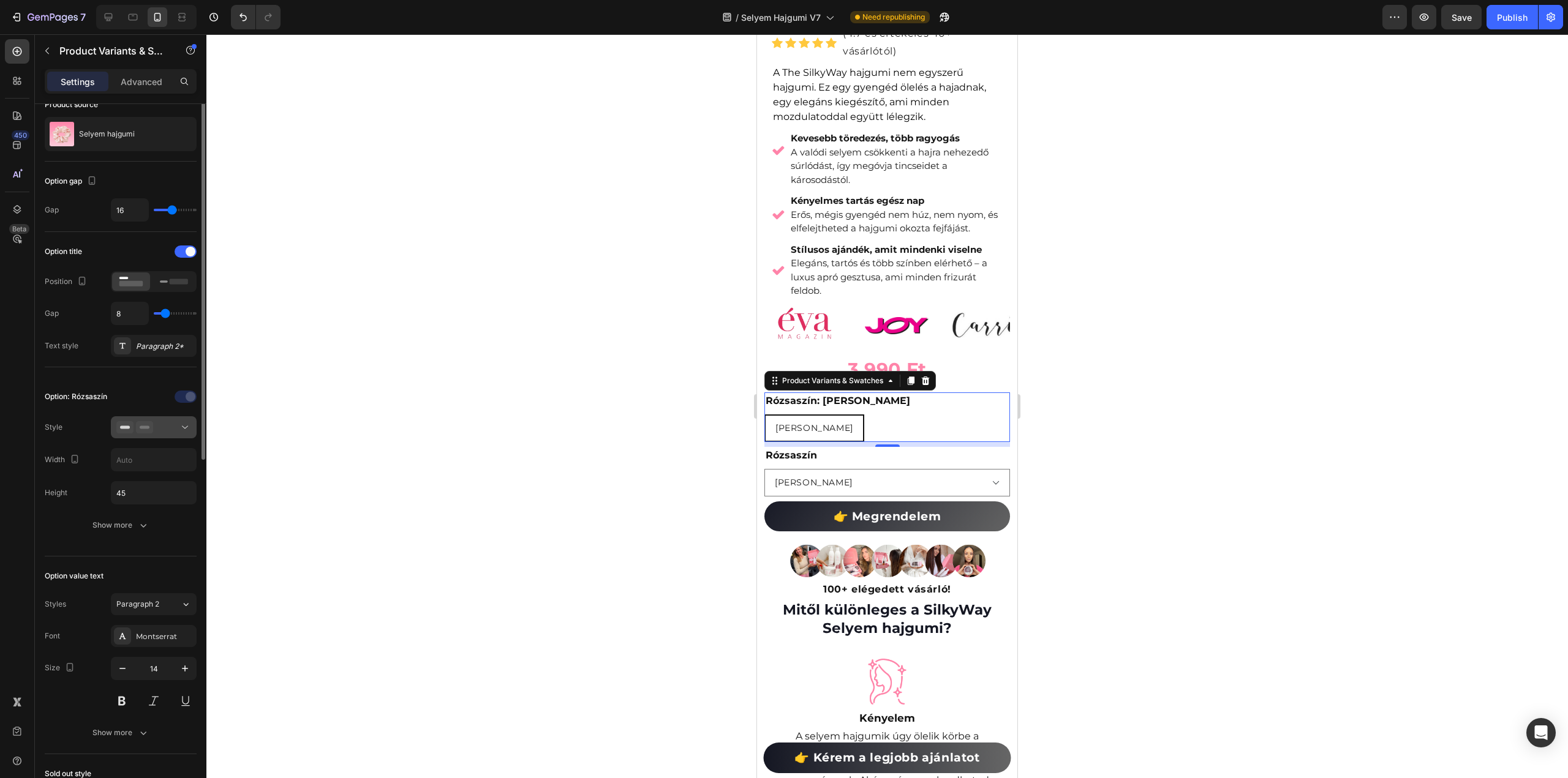
scroll to position [0, 0]
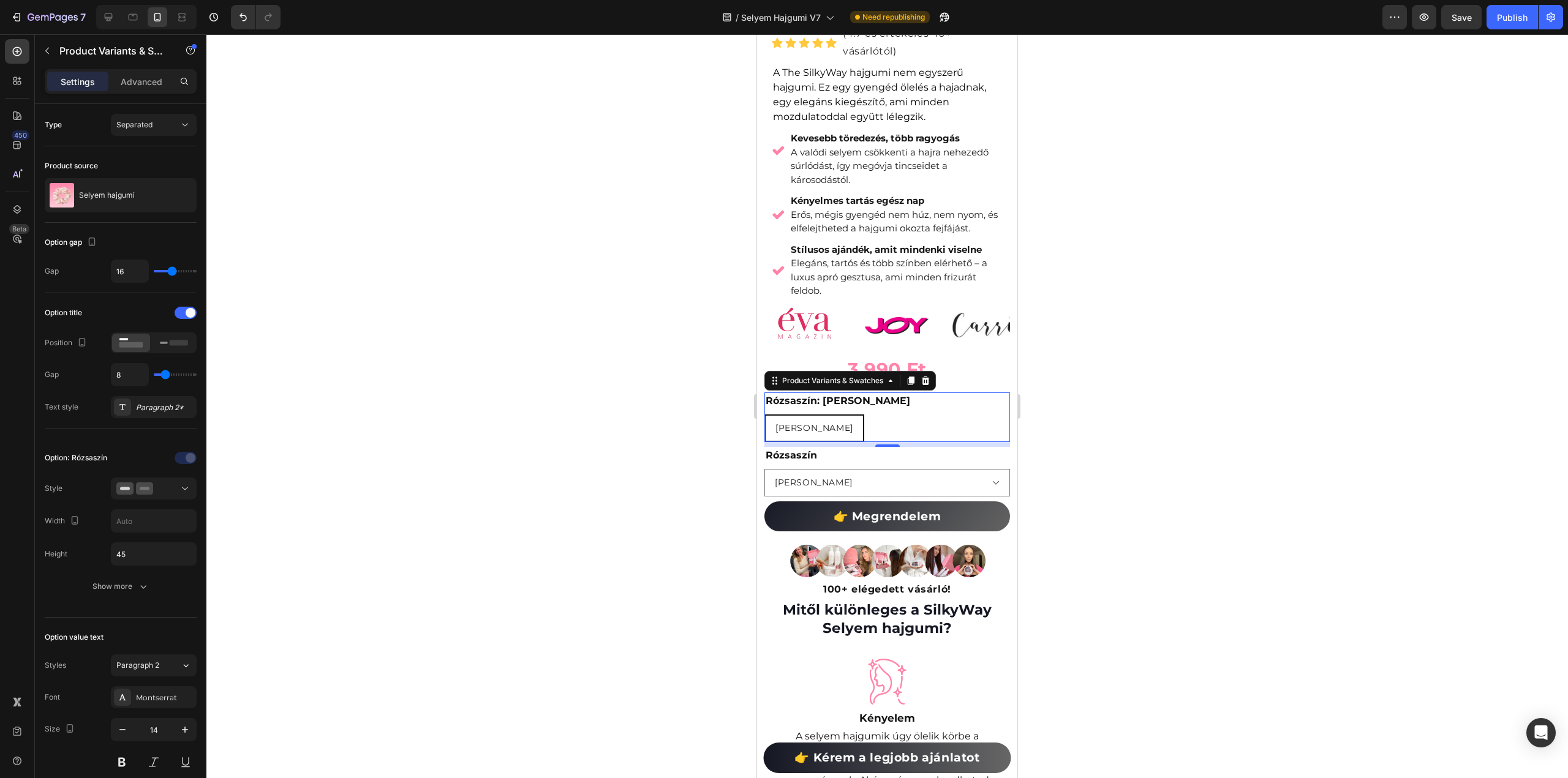
click at [974, 414] on div "Fekete Fekete Fekete" at bounding box center [887, 428] width 246 height 27
click at [927, 376] on icon at bounding box center [925, 381] width 10 height 10
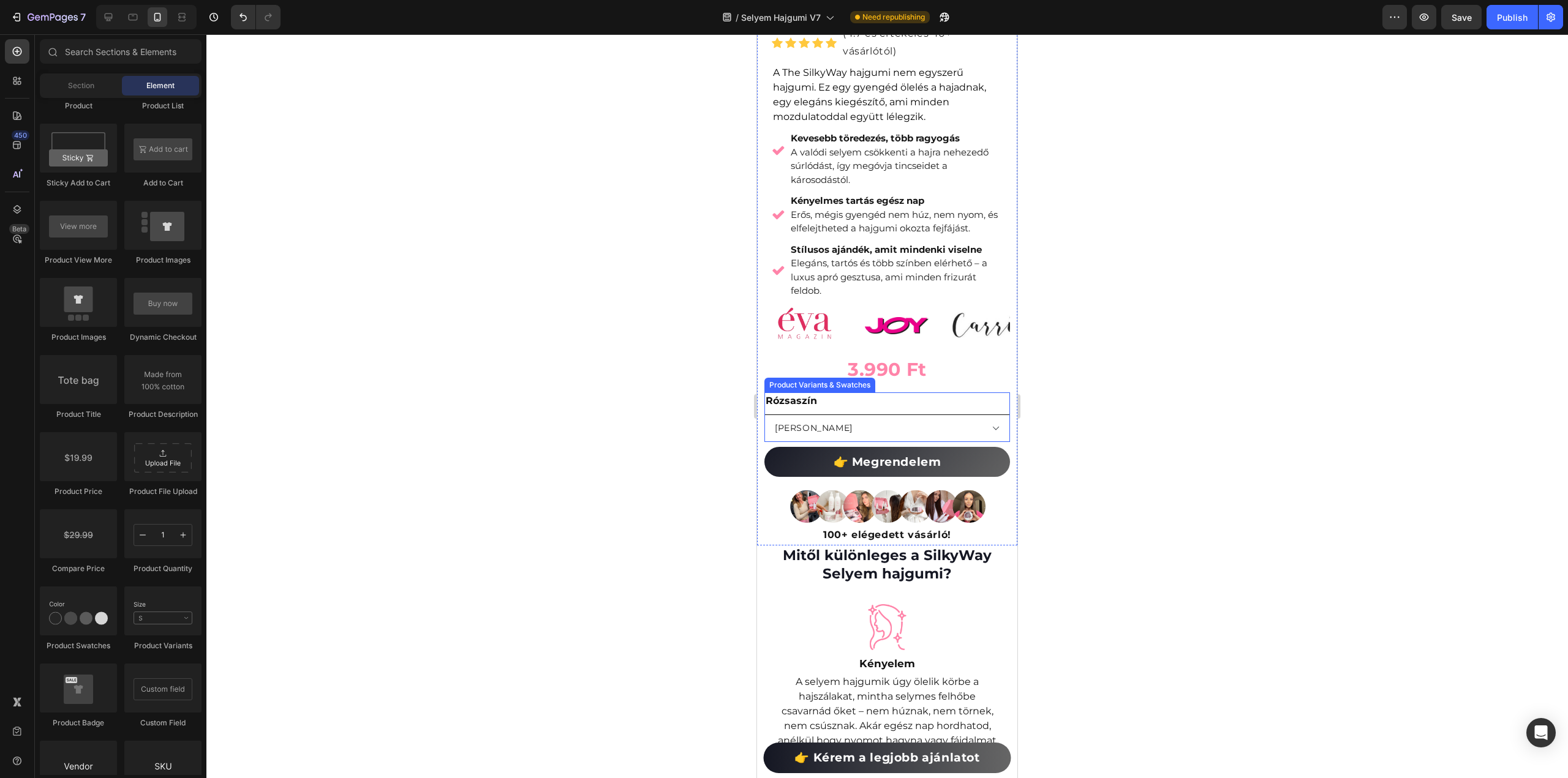
click at [984, 417] on select "[PERSON_NAME]" at bounding box center [887, 428] width 246 height 27
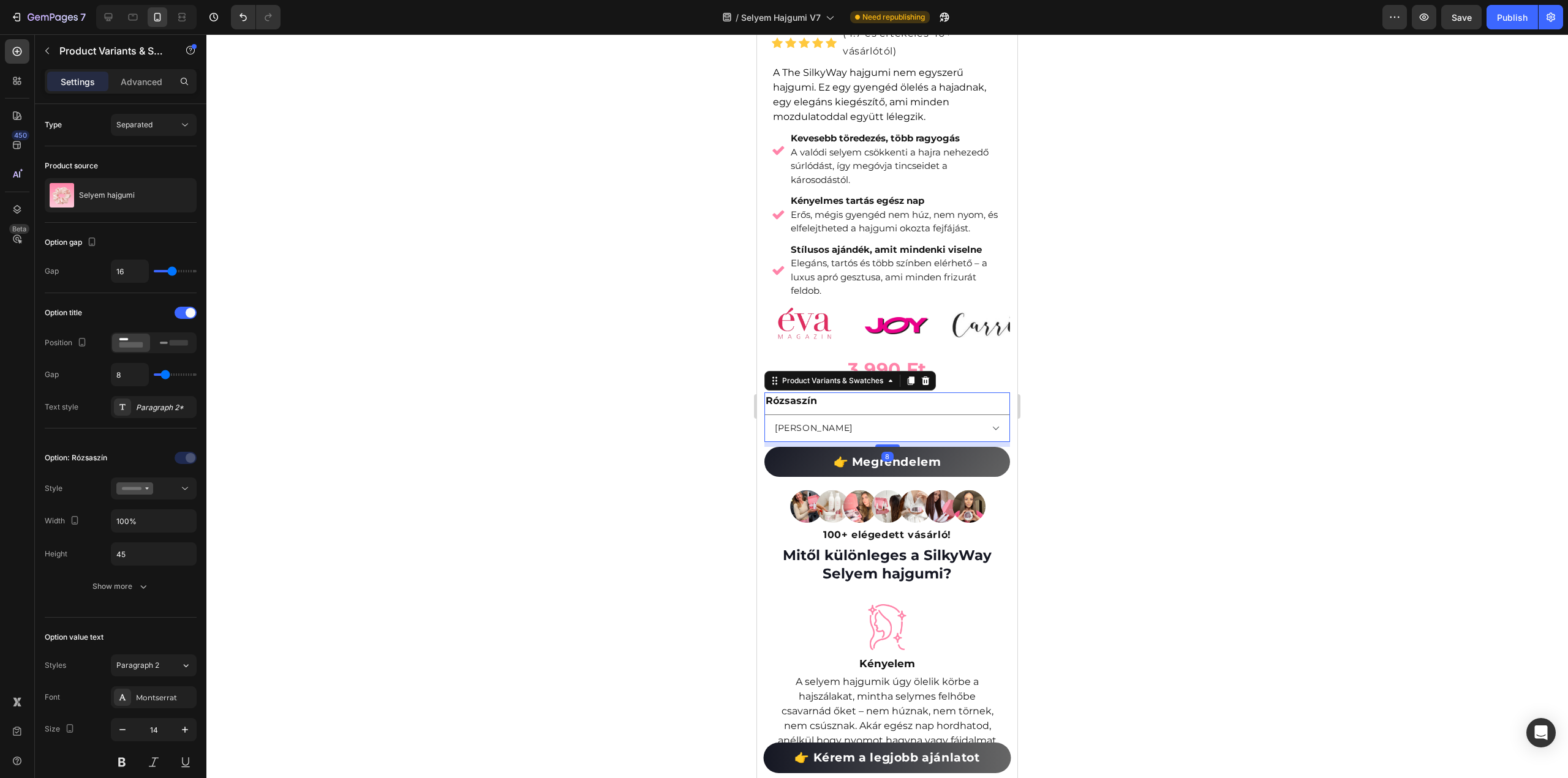
click at [1203, 411] on div at bounding box center [887, 406] width 1362 height 744
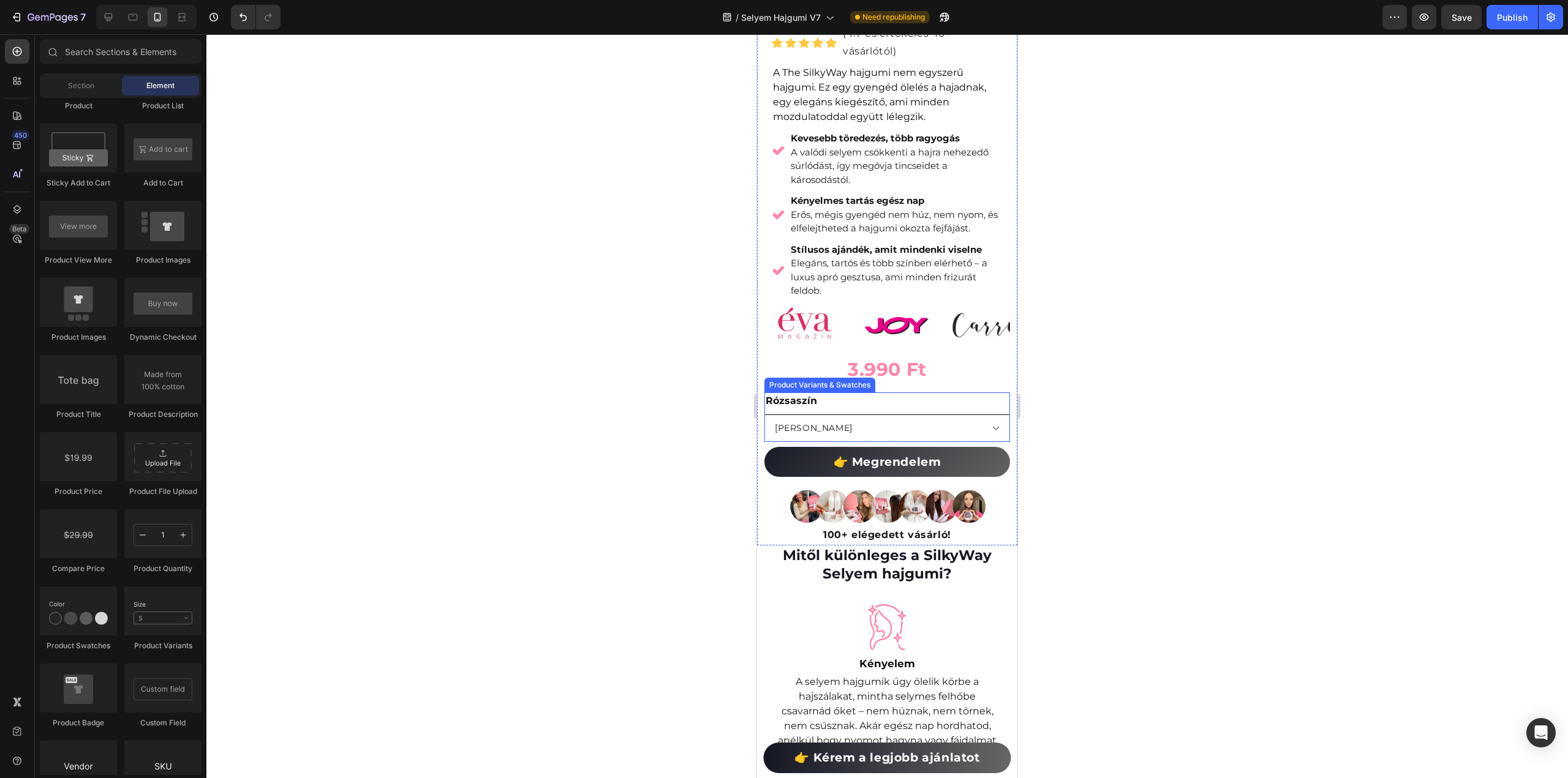
click at [857, 414] on select "[PERSON_NAME]" at bounding box center [887, 428] width 246 height 27
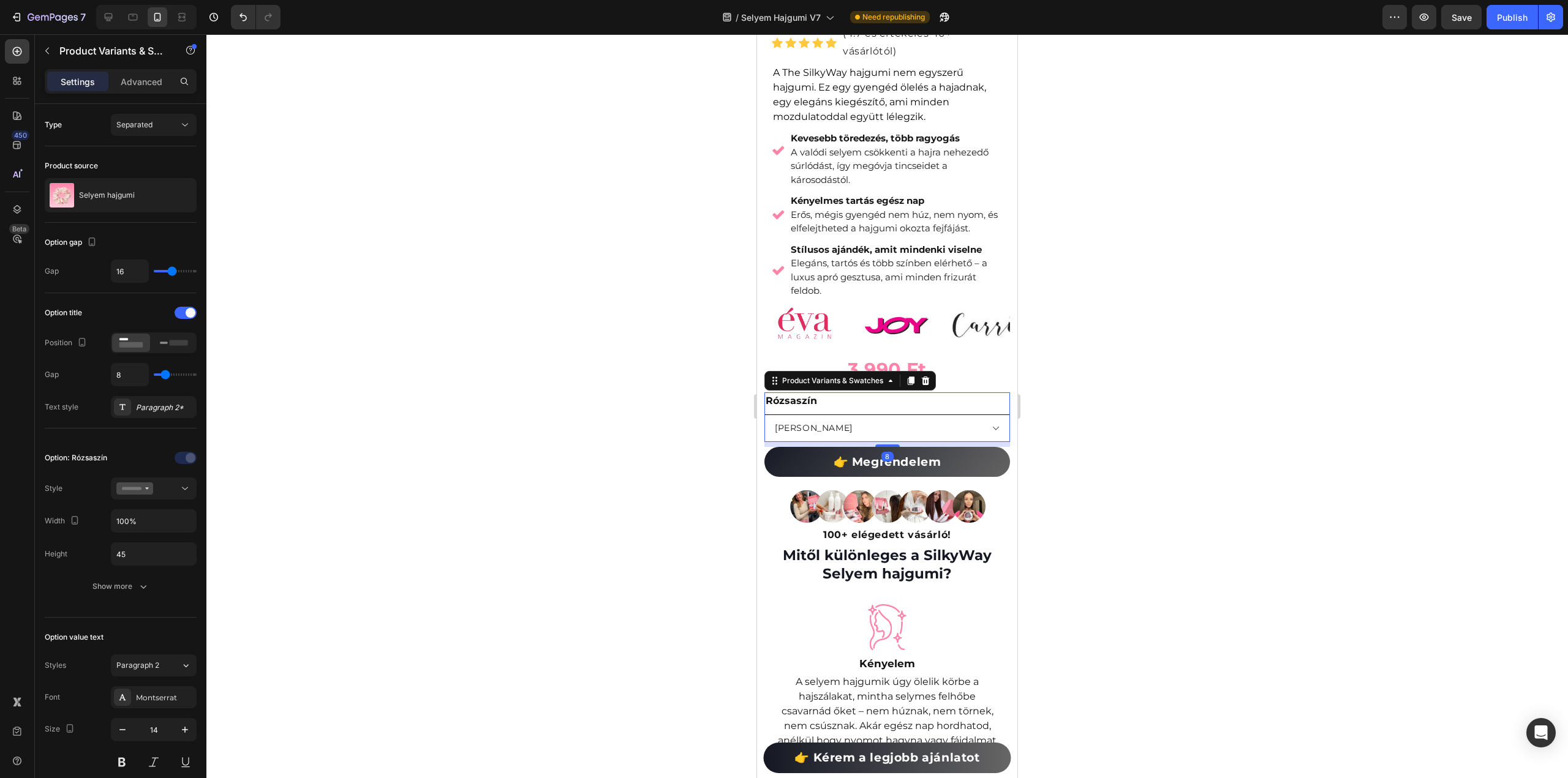
click at [857, 414] on select "[PERSON_NAME]" at bounding box center [887, 428] width 246 height 27
click at [1201, 423] on div at bounding box center [887, 406] width 1362 height 744
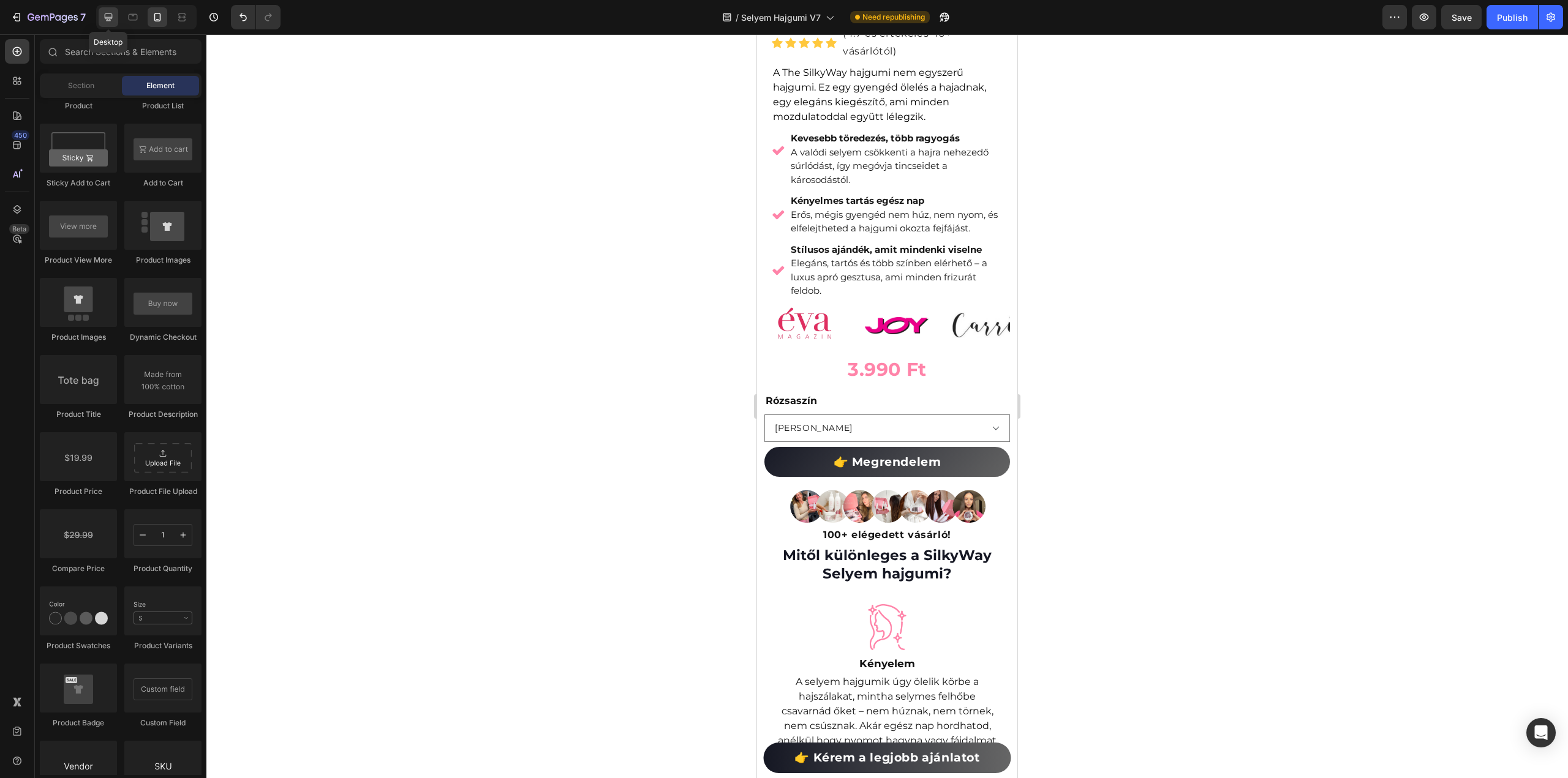
click at [105, 14] on icon at bounding box center [108, 18] width 8 height 8
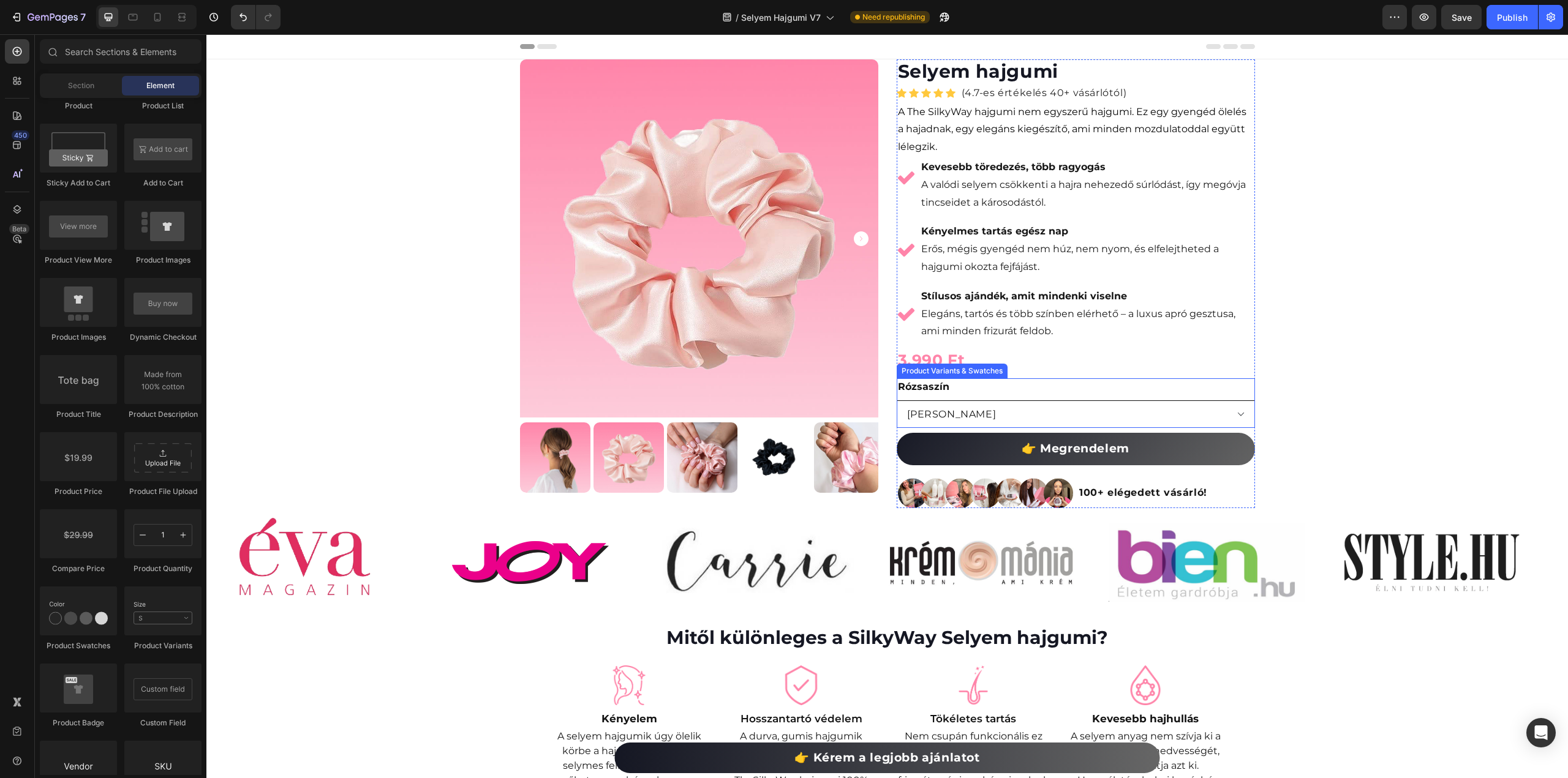
click at [1061, 408] on select "[PERSON_NAME]" at bounding box center [1076, 414] width 358 height 27
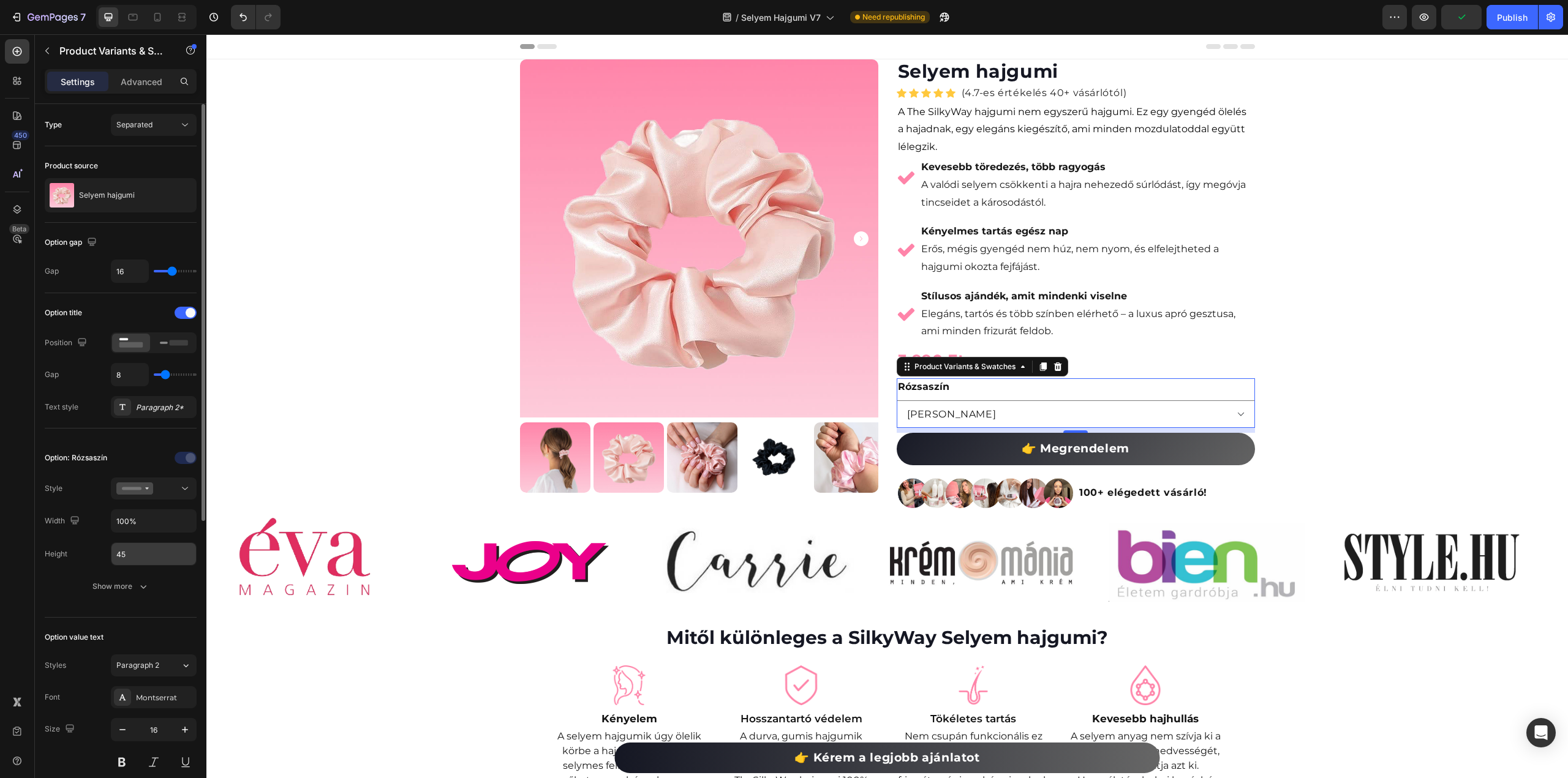
click at [148, 553] on input "45" at bounding box center [154, 554] width 84 height 22
click at [157, 517] on input "100%" at bounding box center [154, 521] width 84 height 22
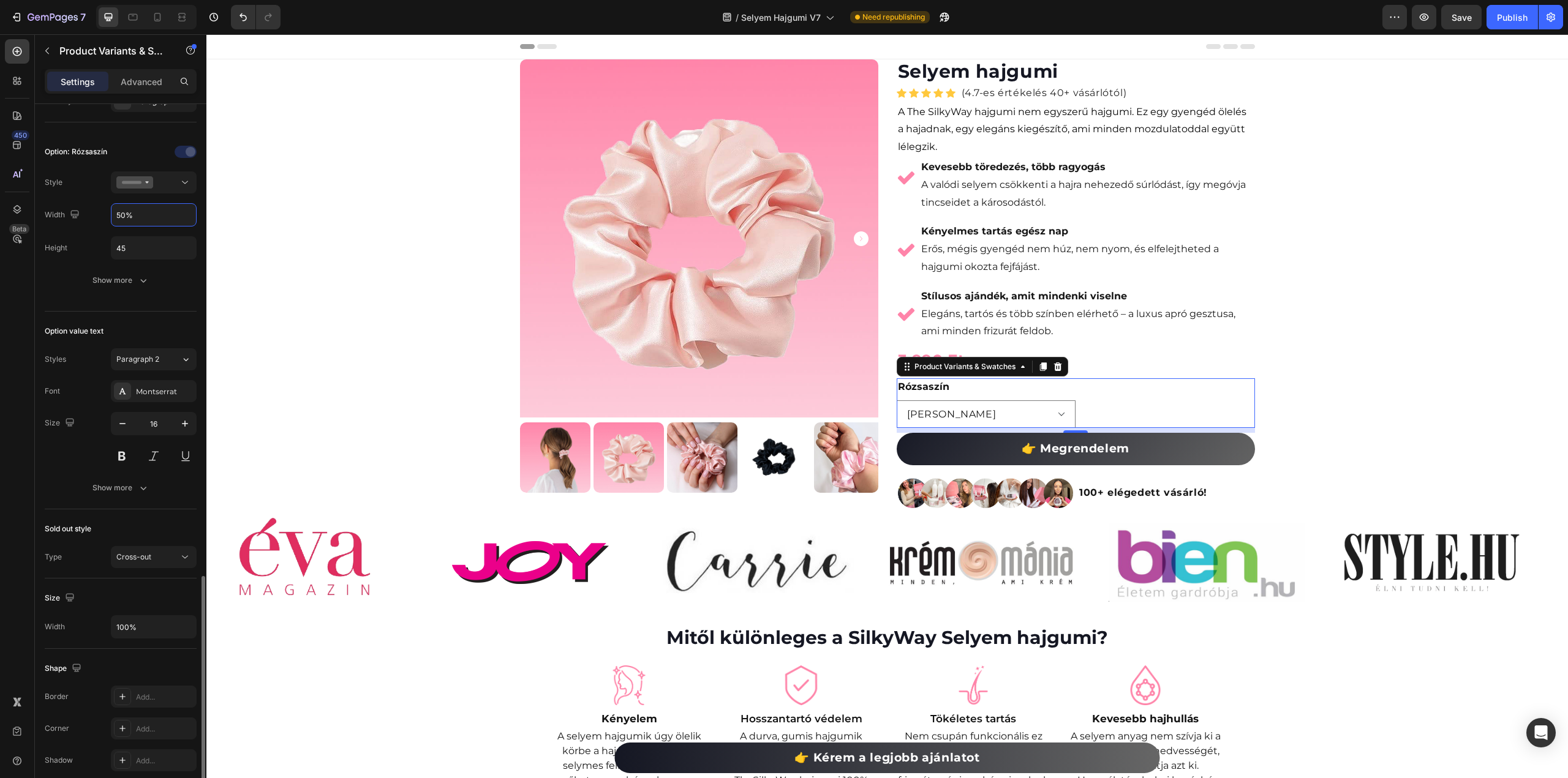
scroll to position [489, 0]
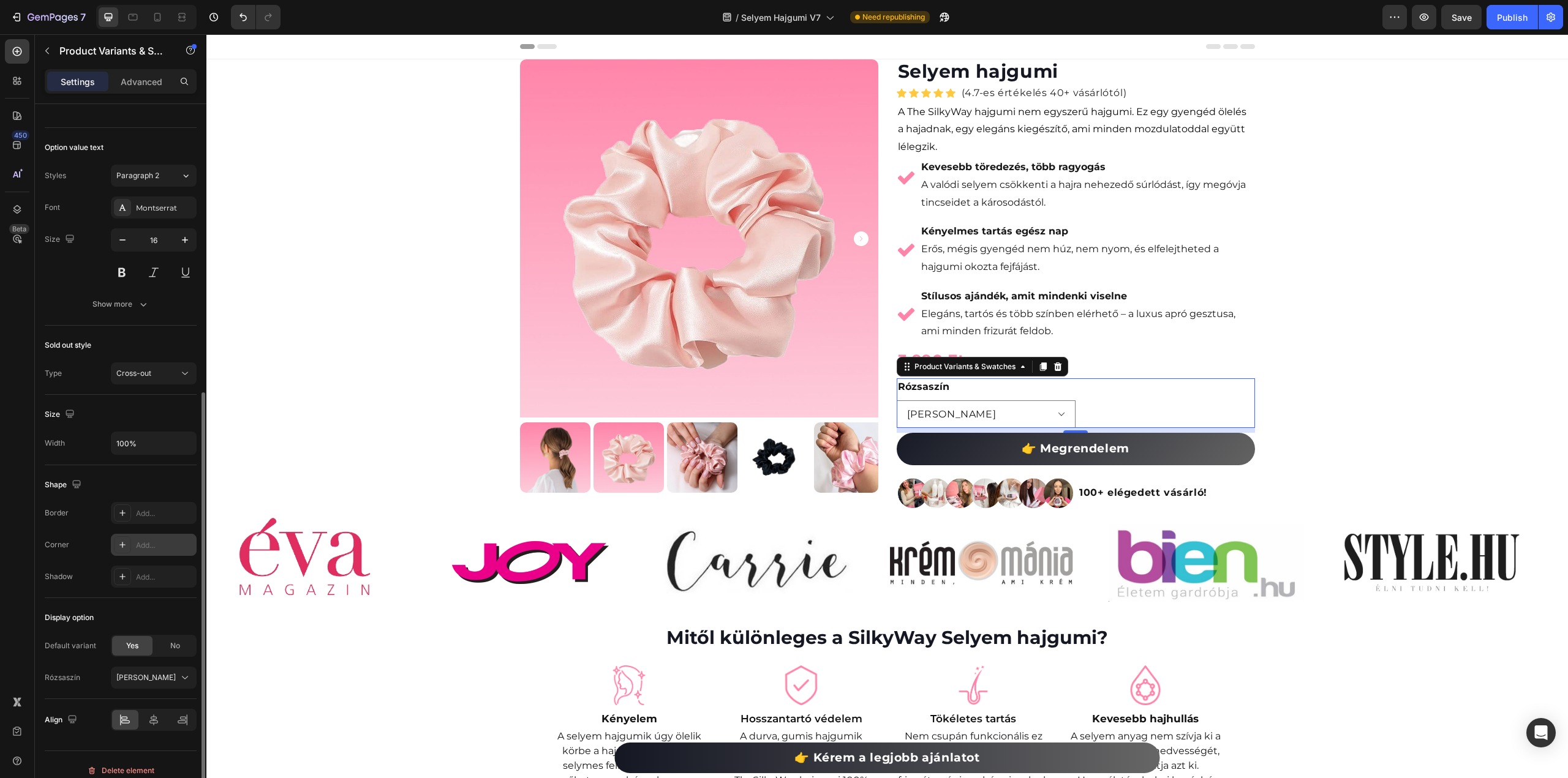
type input "50%"
click at [154, 540] on div "Add..." at bounding box center [165, 545] width 58 height 11
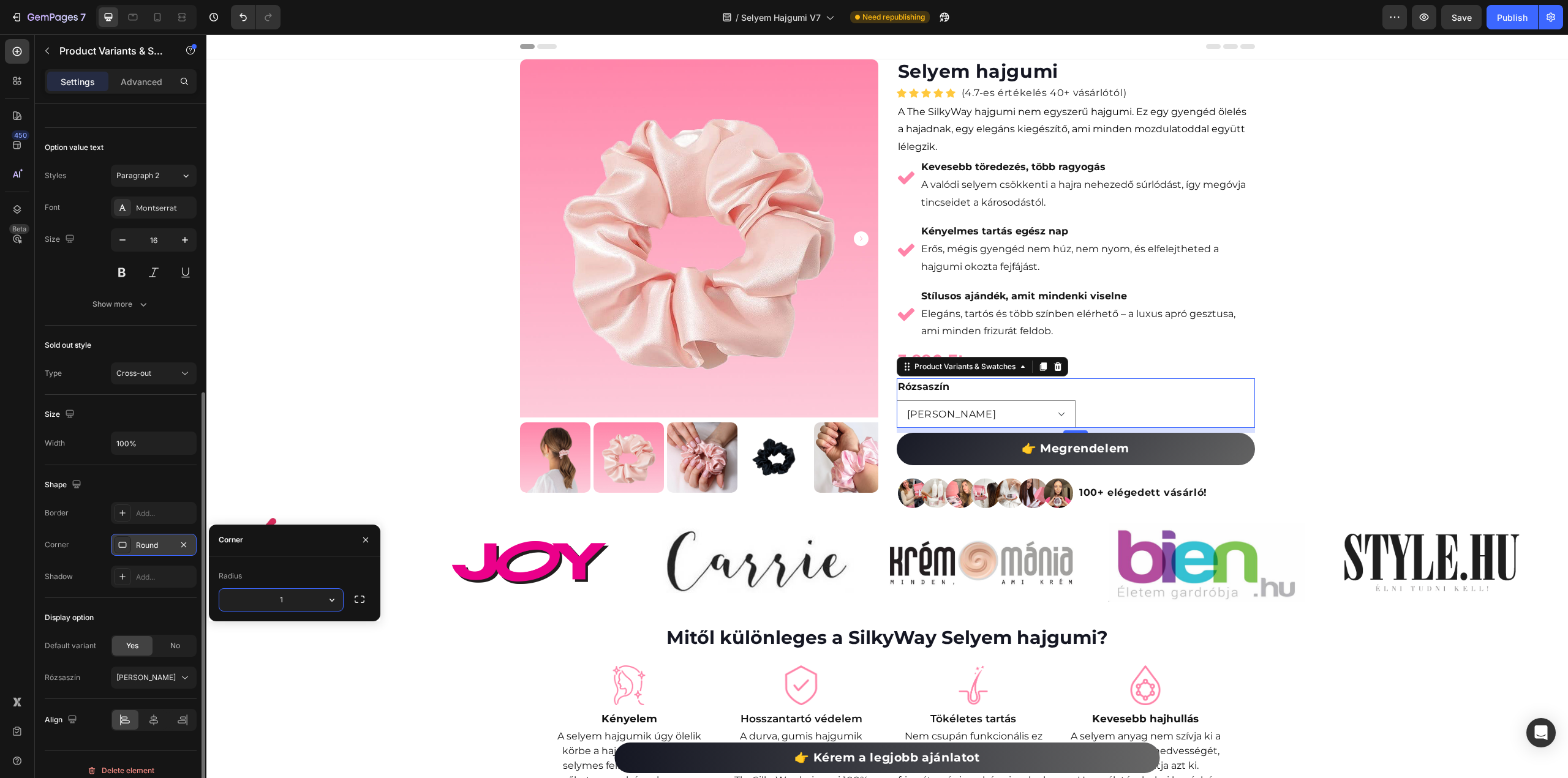
type input "10"
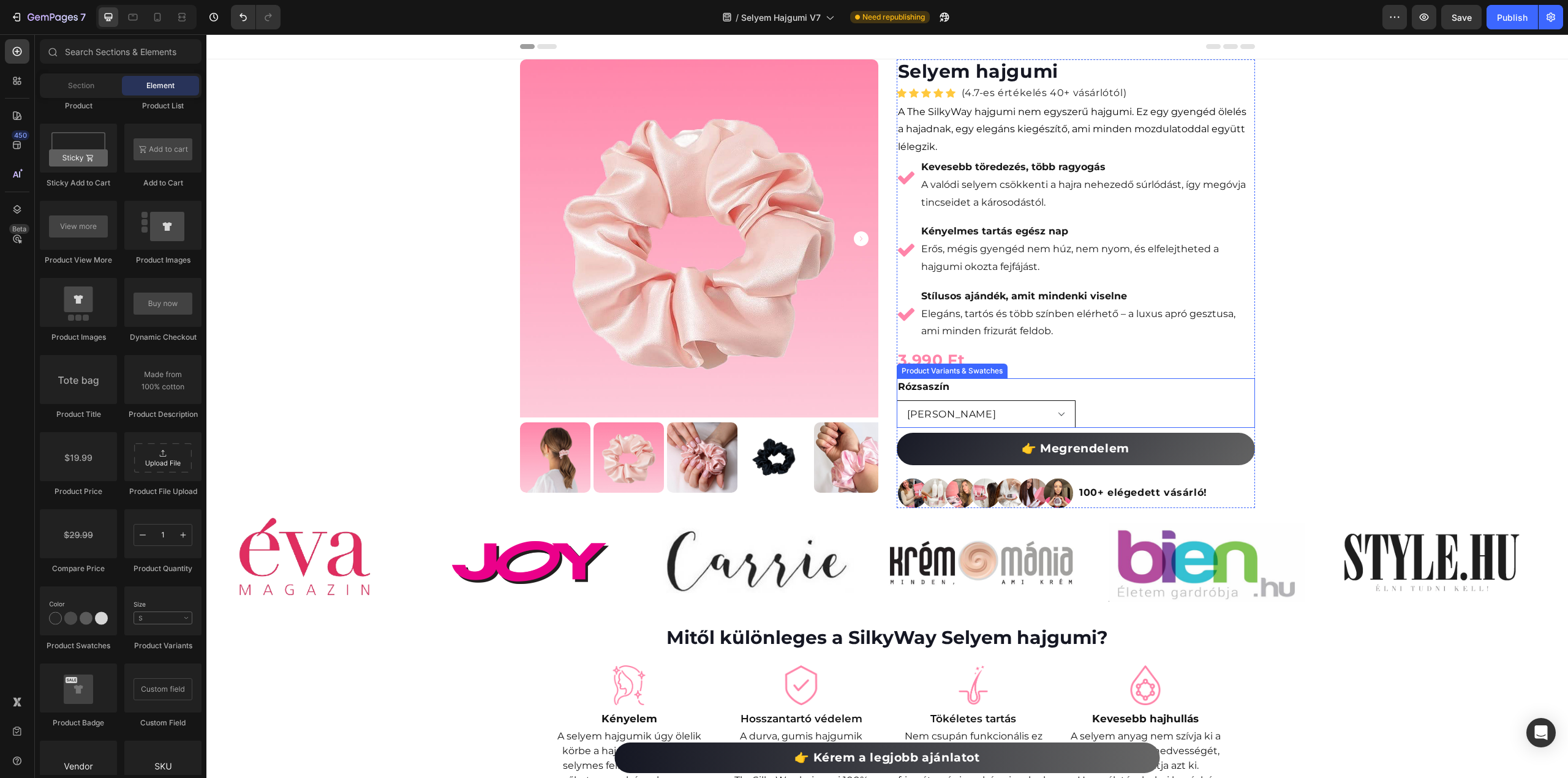
click at [1015, 410] on select "[PERSON_NAME]" at bounding box center [986, 414] width 180 height 27
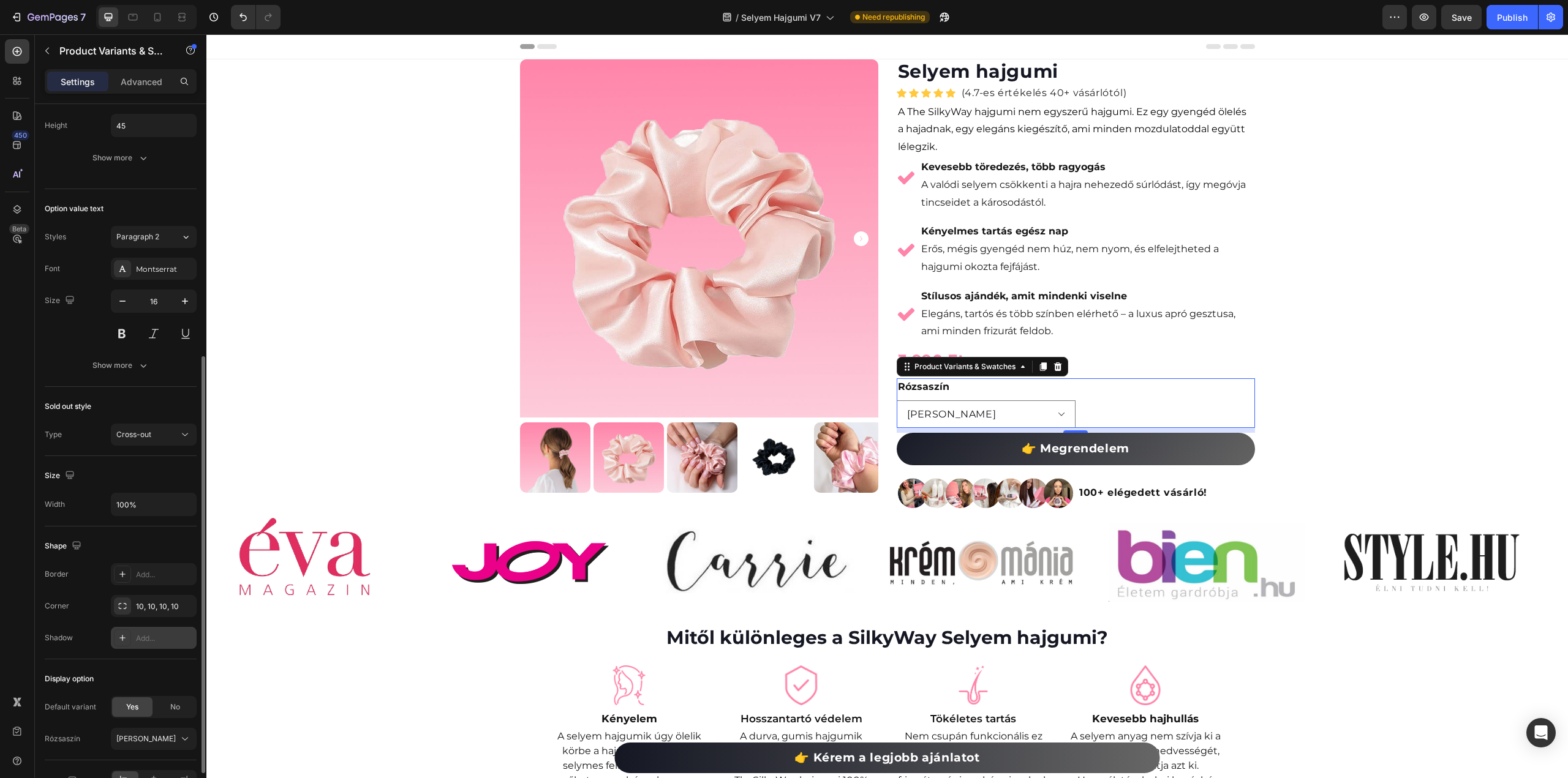
scroll to position [497, 0]
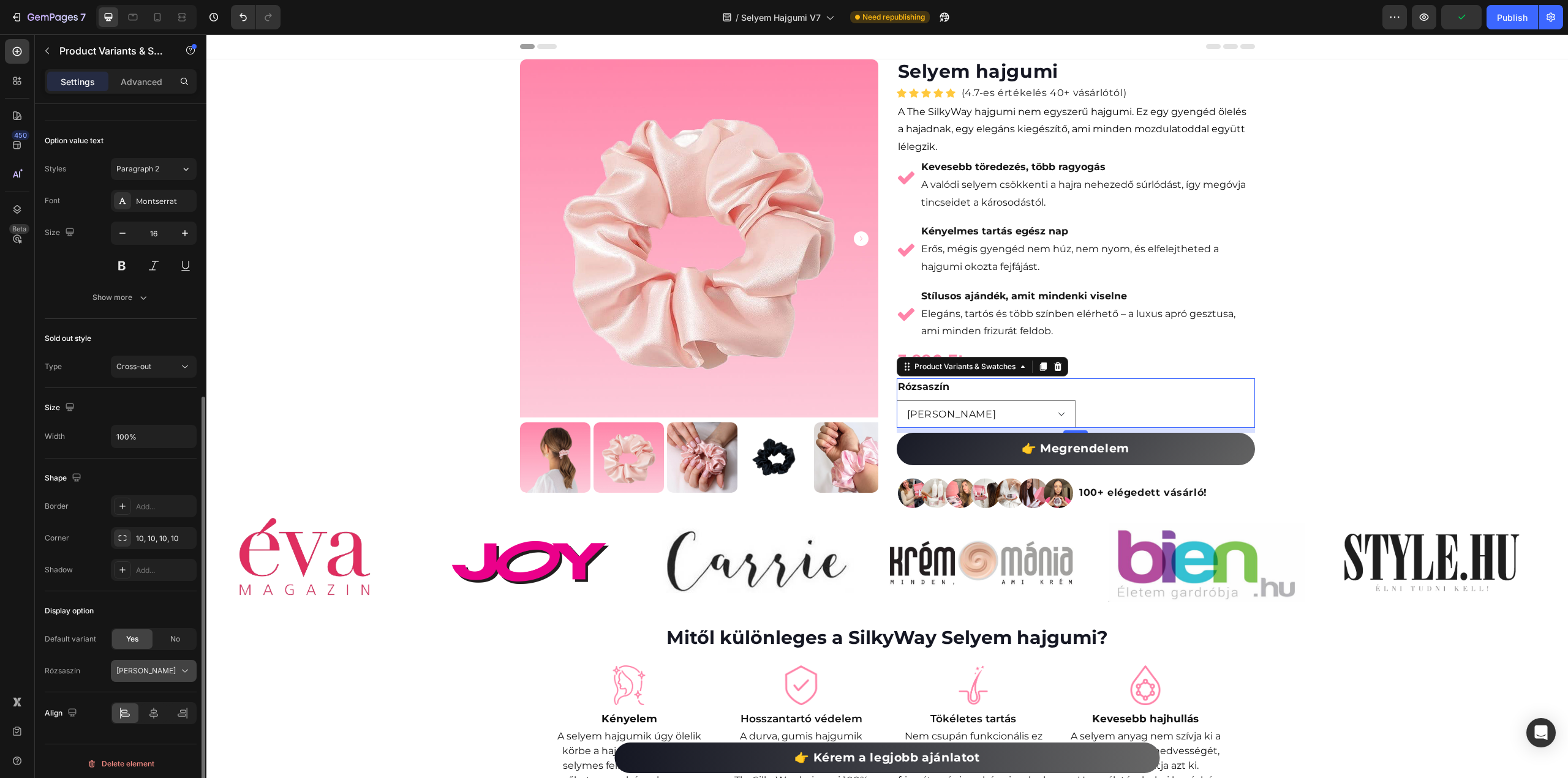
click at [145, 669] on div "[PERSON_NAME]" at bounding box center [146, 670] width 60 height 11
click at [141, 695] on div "[PERSON_NAME]" at bounding box center [151, 700] width 71 height 11
click at [141, 665] on div "[PERSON_NAME]" at bounding box center [146, 670] width 60 height 11
click at [139, 696] on div "[PERSON_NAME]" at bounding box center [151, 700] width 71 height 11
click at [146, 82] on p "Advanced" at bounding box center [141, 82] width 42 height 13
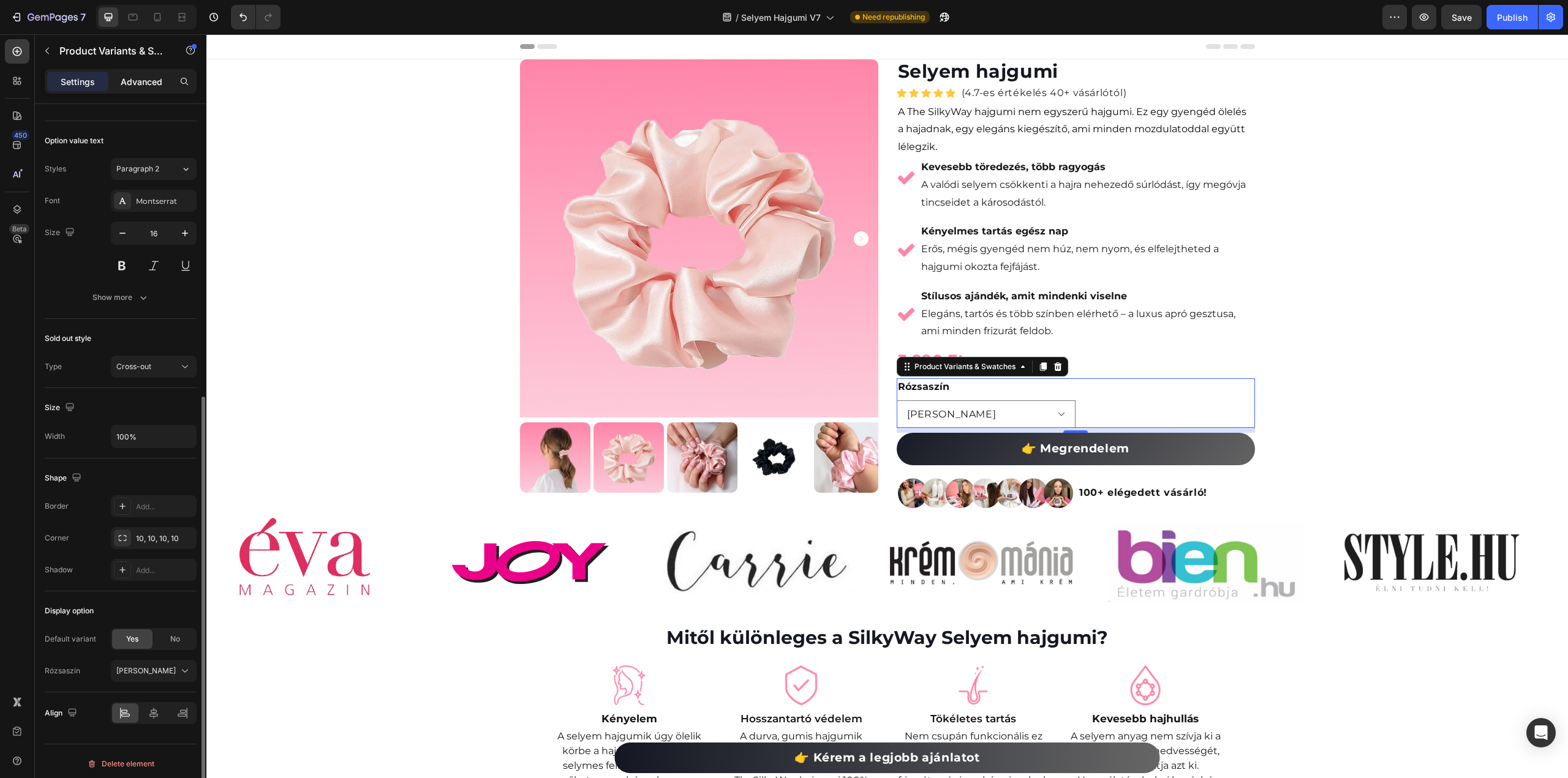
scroll to position [87, 0]
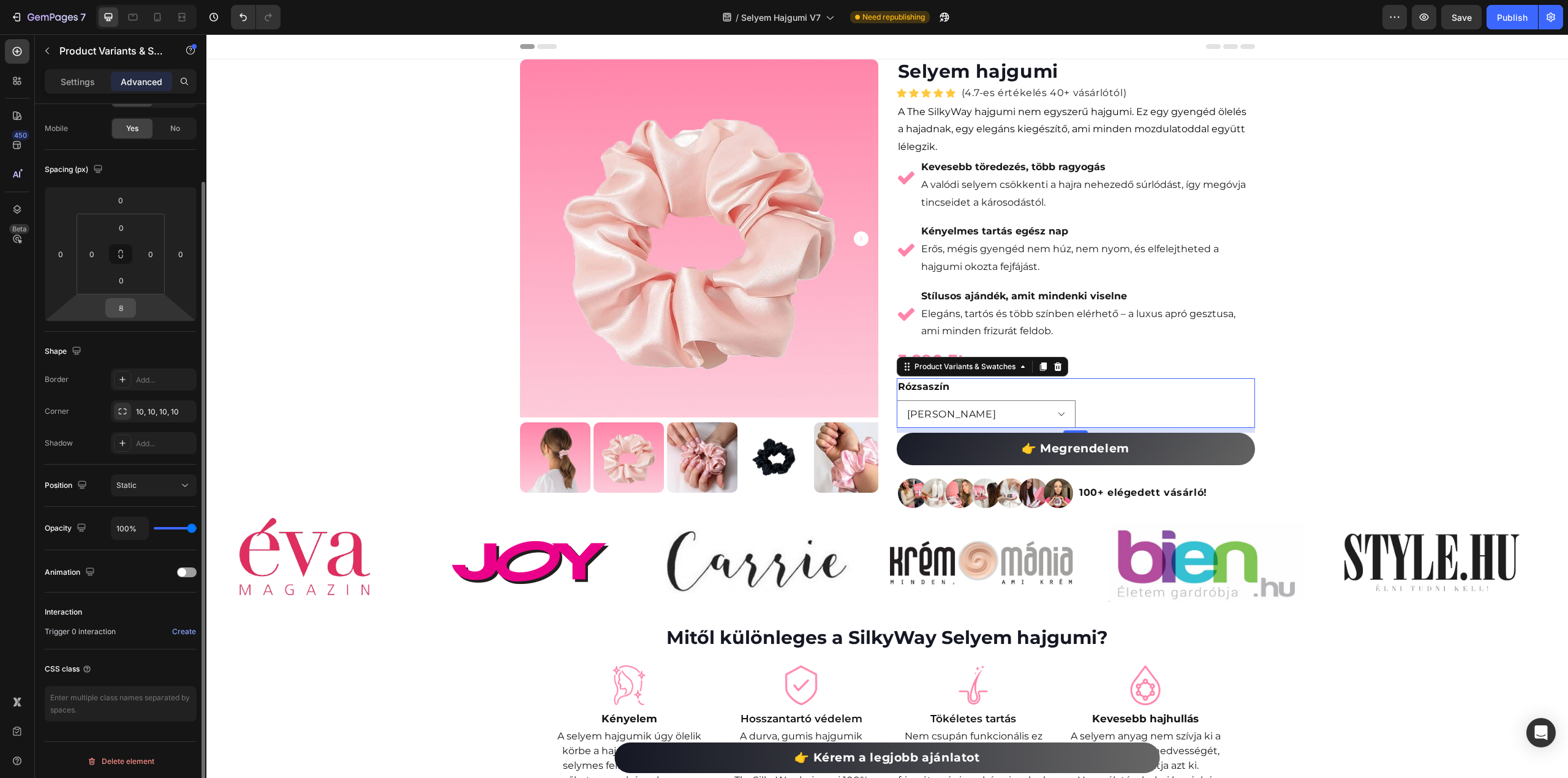
click at [128, 309] on input "8" at bounding box center [121, 308] width 25 height 18
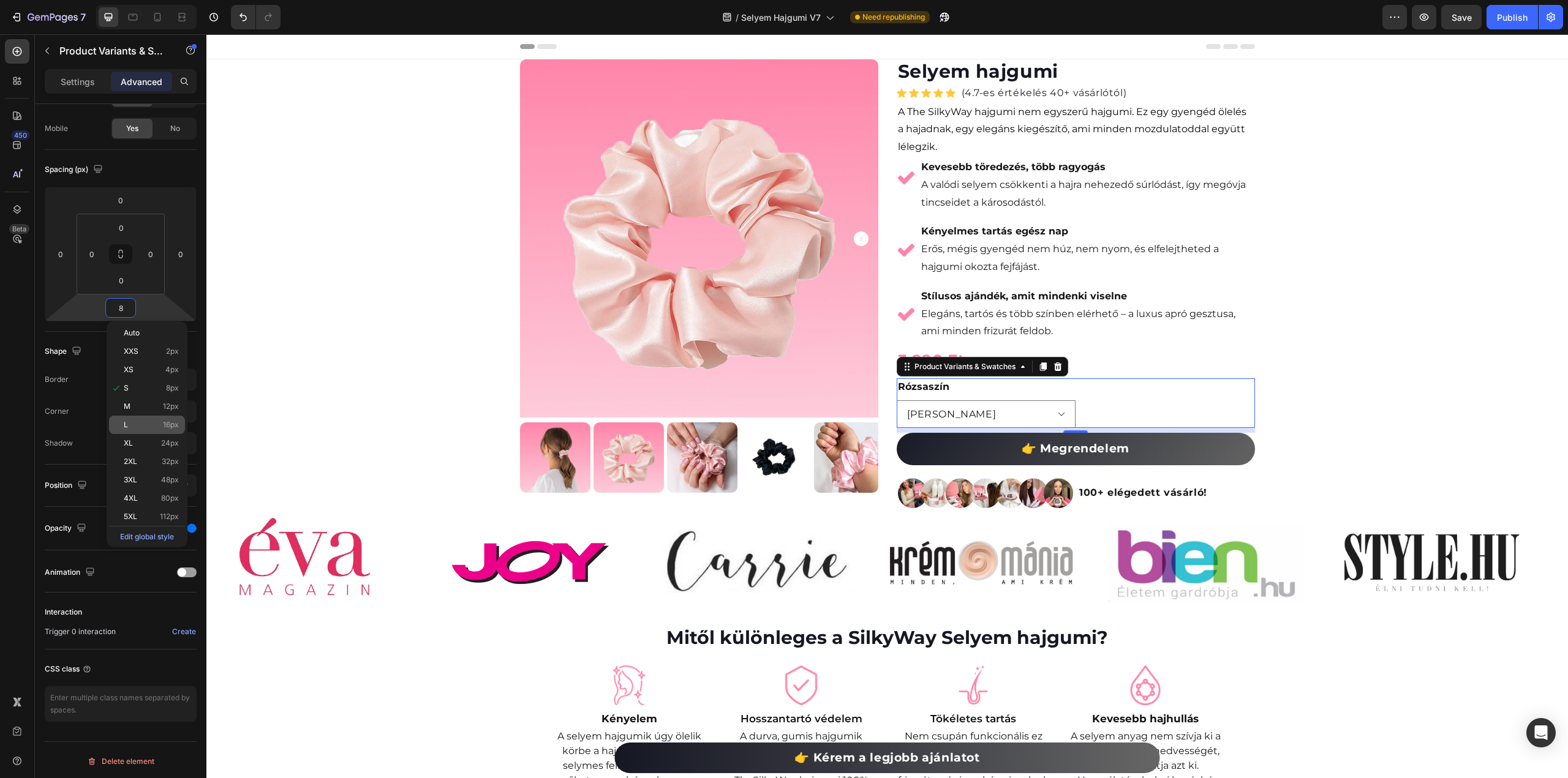
click at [133, 432] on div "L 16px" at bounding box center [147, 425] width 76 height 18
type input "16"
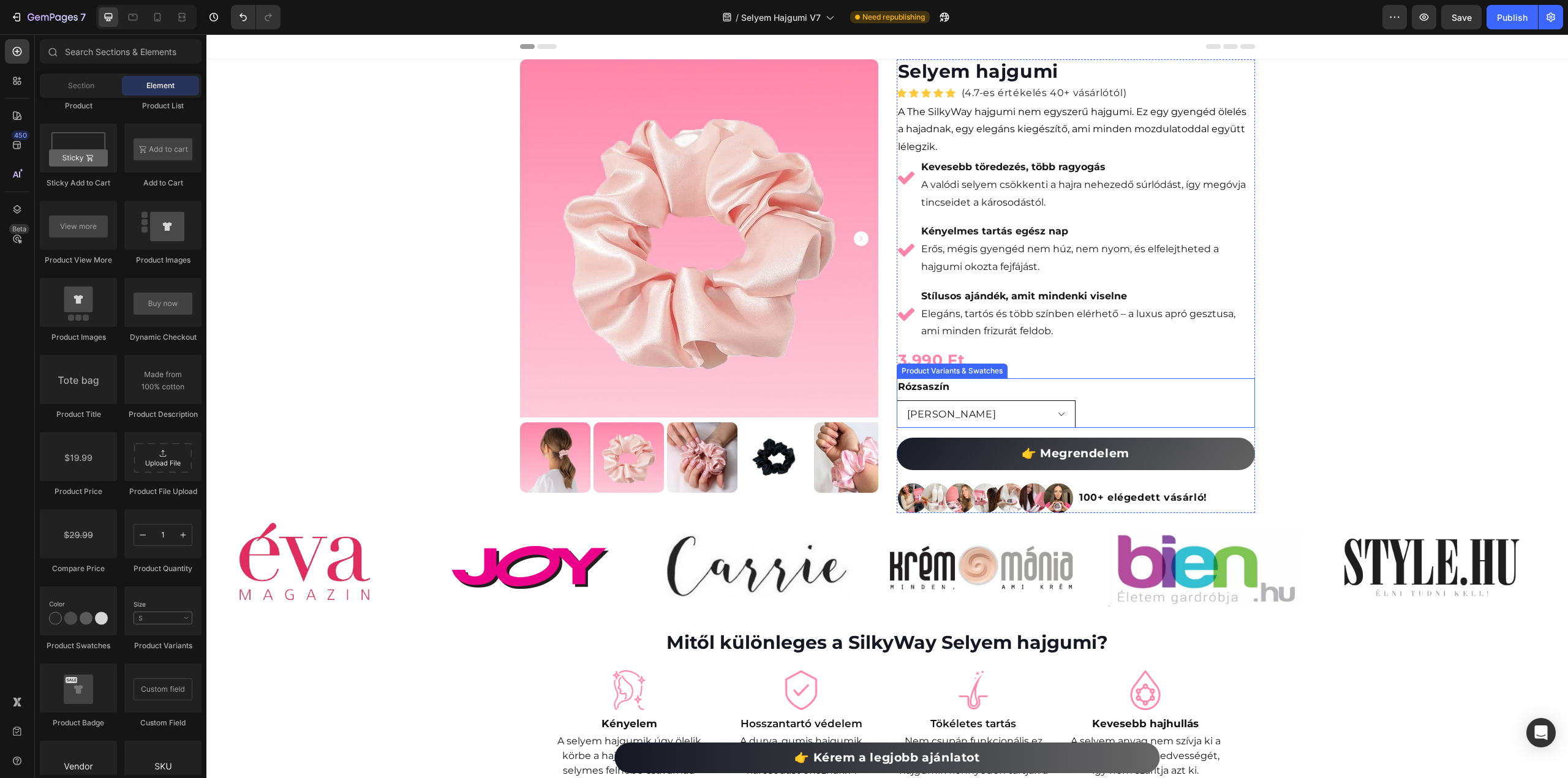
click at [1038, 405] on select "[PERSON_NAME]" at bounding box center [986, 414] width 180 height 27
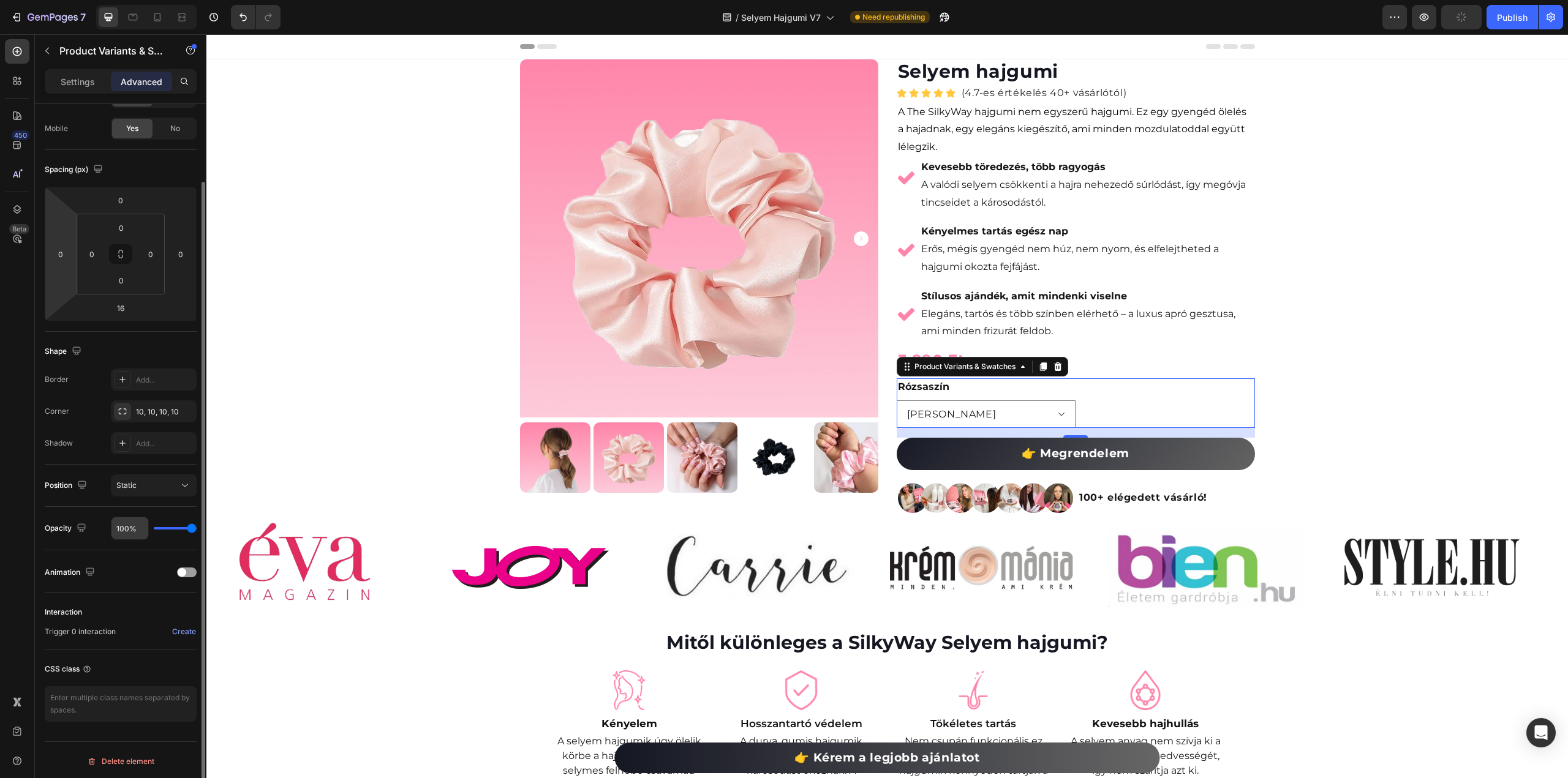
click at [127, 528] on input "100%" at bounding box center [130, 528] width 37 height 22
click at [1523, 12] on div "Publish" at bounding box center [1512, 18] width 30 height 13
click at [978, 412] on select "[PERSON_NAME]" at bounding box center [986, 414] width 180 height 27
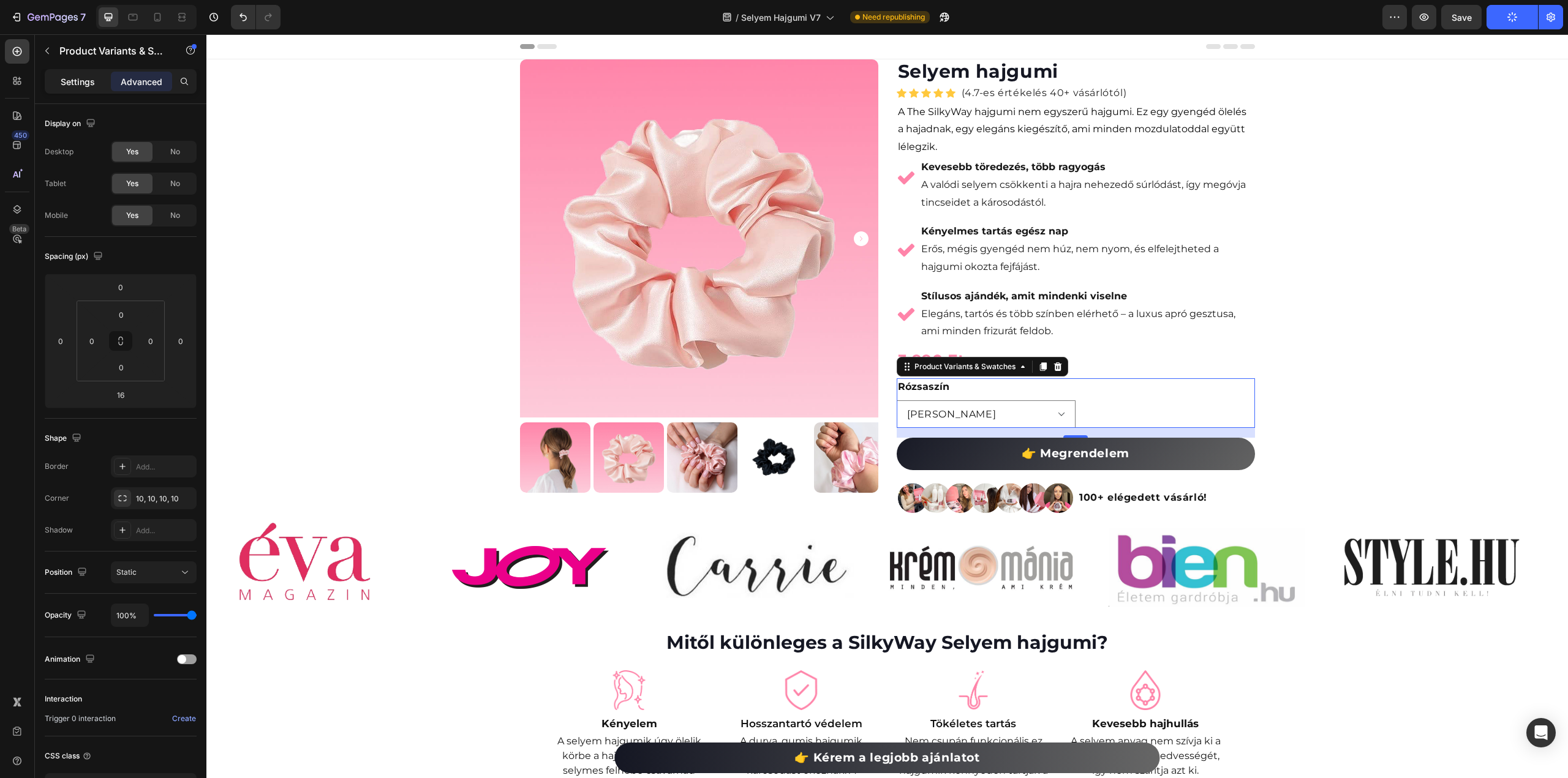
click at [78, 88] on div "Settings" at bounding box center [78, 81] width 61 height 19
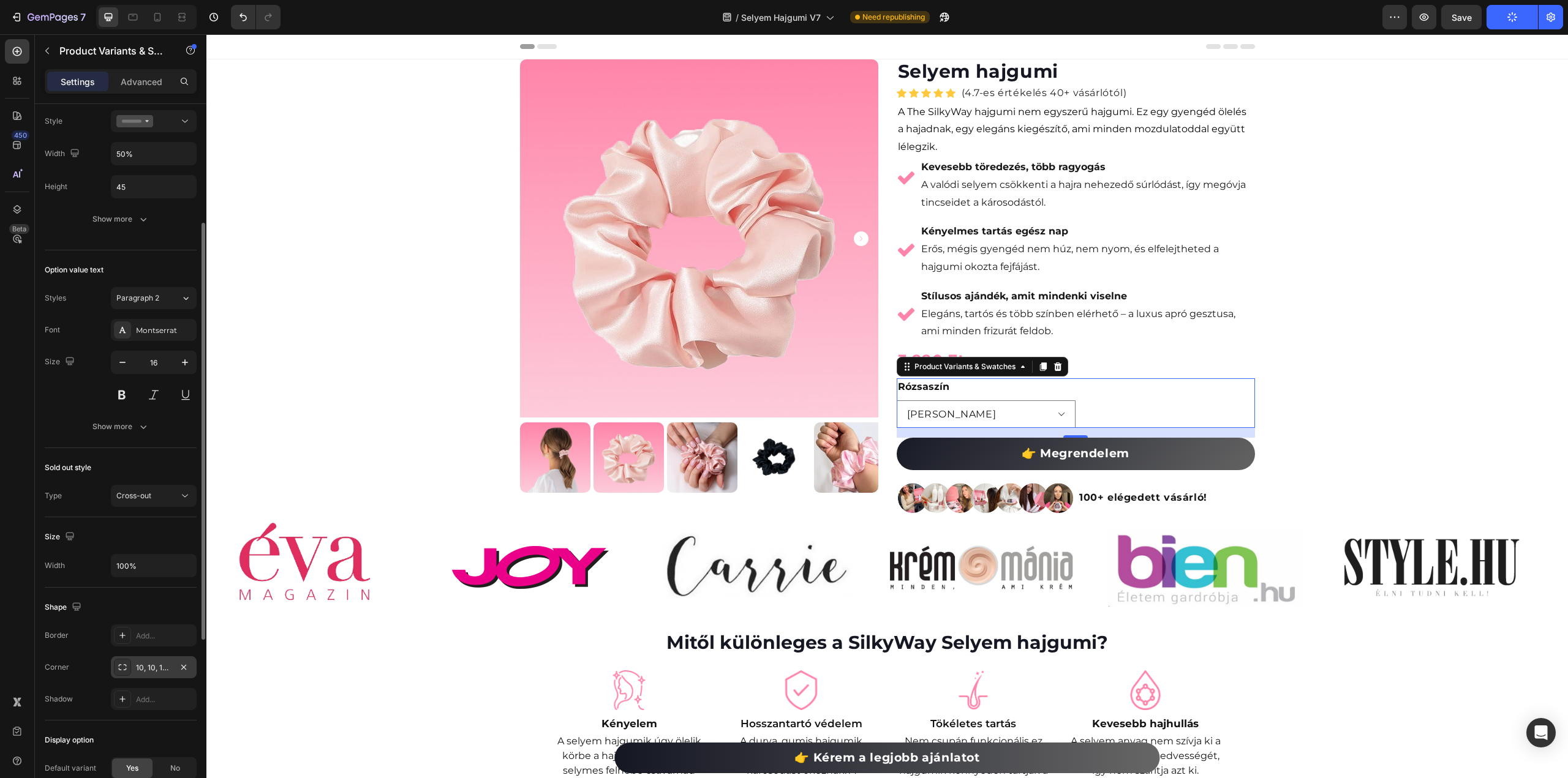
scroll to position [245, 0]
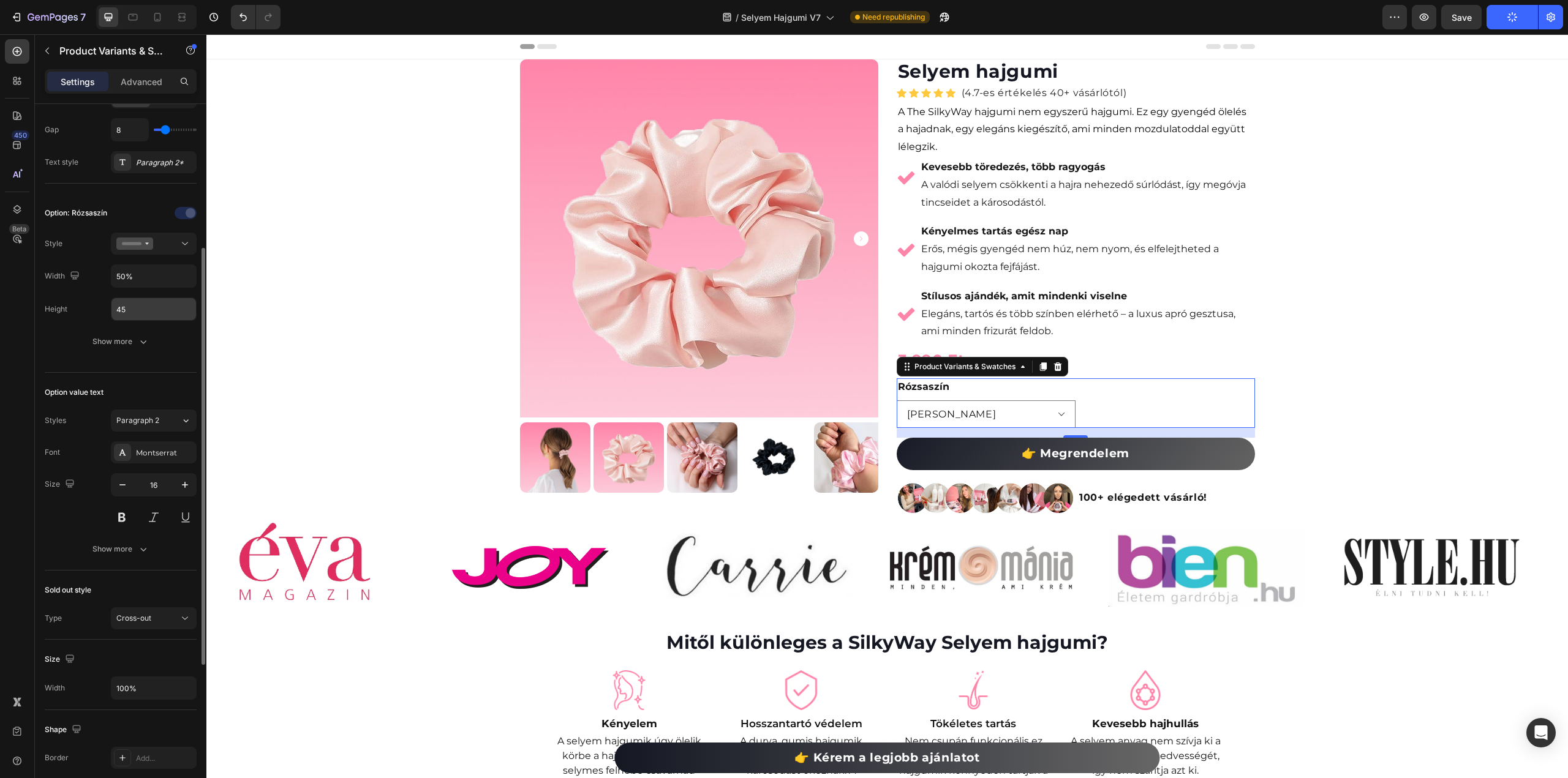
click at [128, 305] on input "45" at bounding box center [154, 309] width 84 height 22
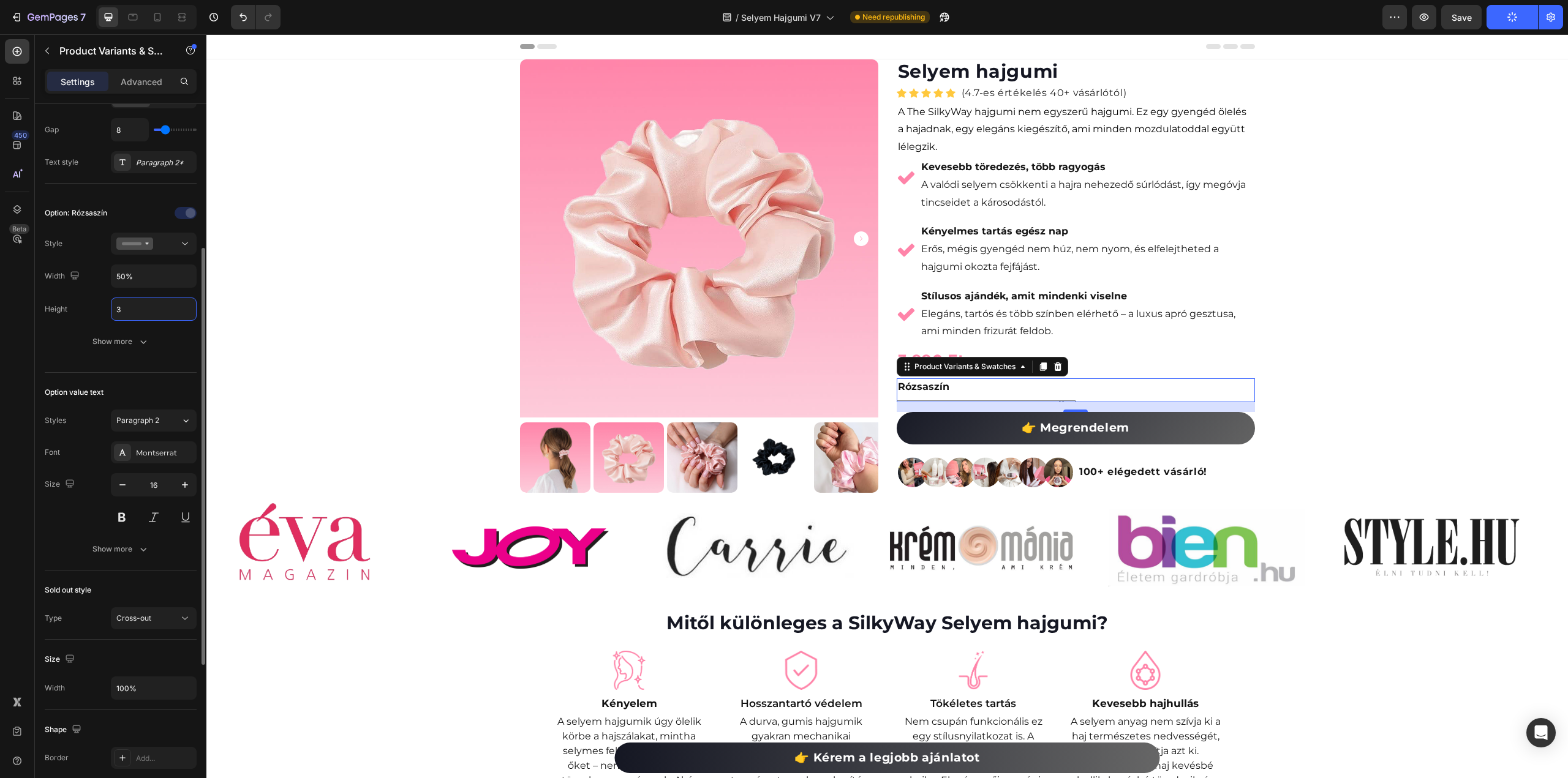
type input "30"
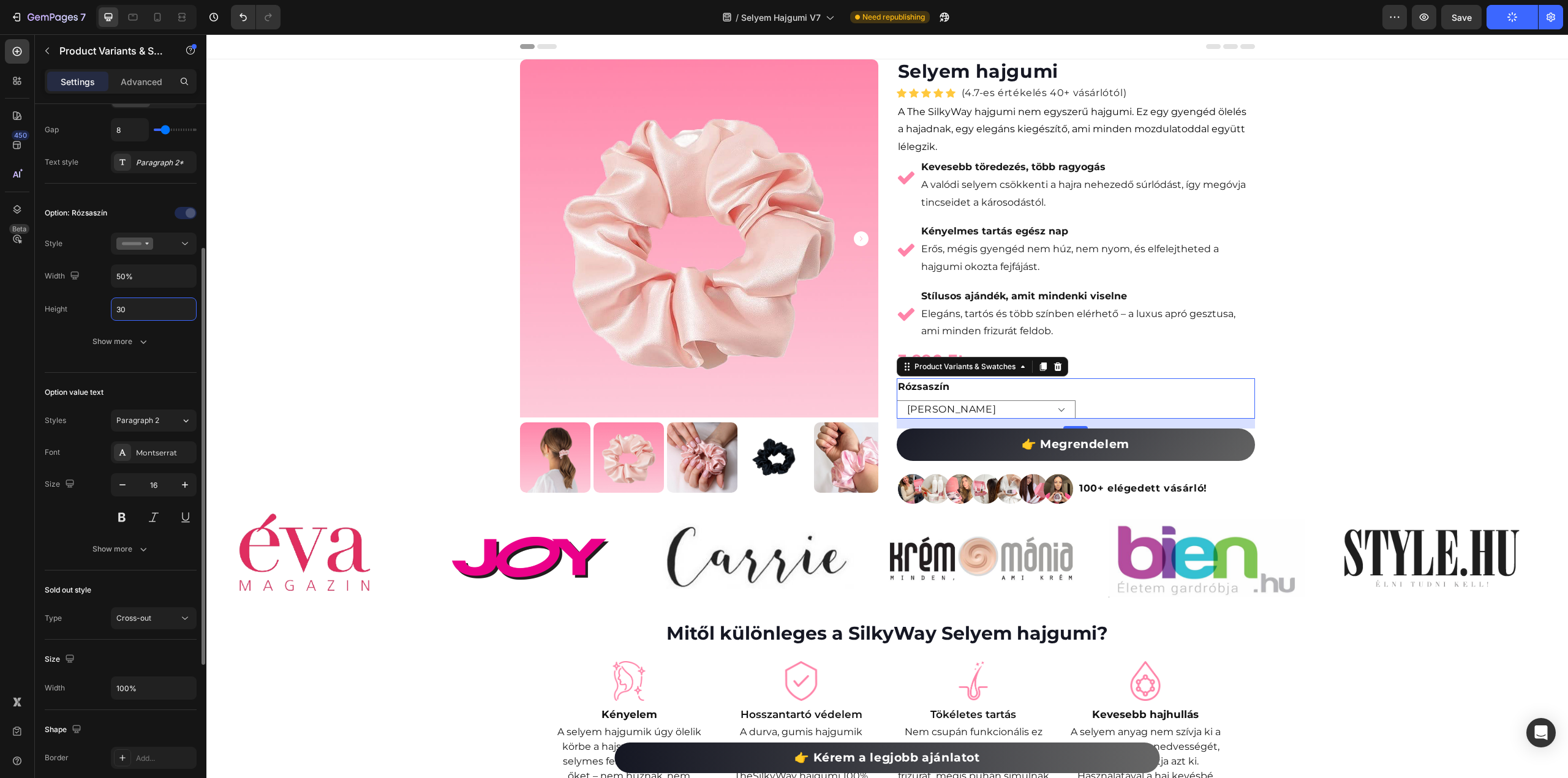
drag, startPoint x: 128, startPoint y: 305, endPoint x: 54, endPoint y: 305, distance: 74.0
click at [54, 305] on div "Height 30" at bounding box center [121, 309] width 152 height 23
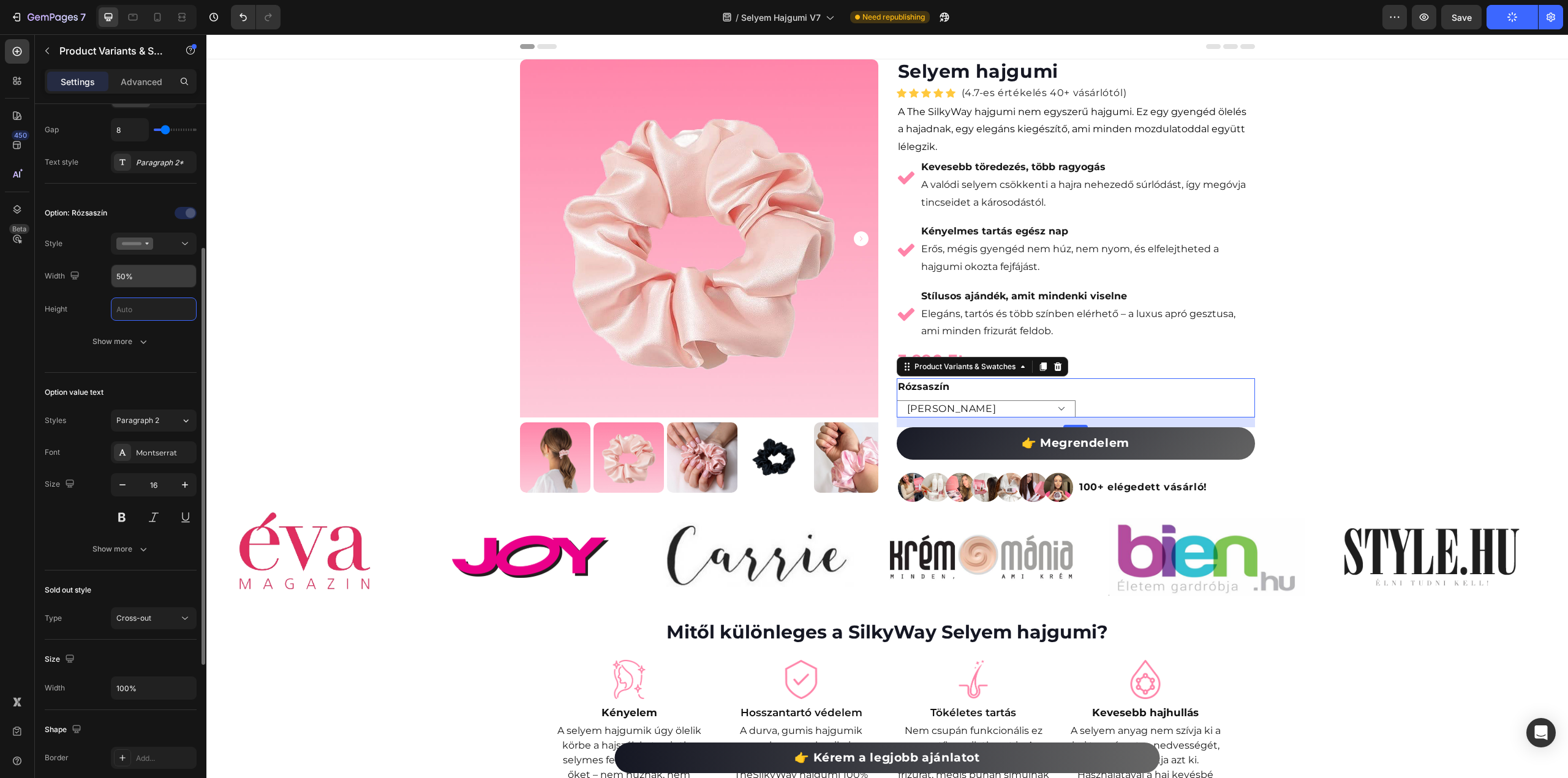
click at [170, 275] on input "50%" at bounding box center [154, 276] width 84 height 22
type input "30%"
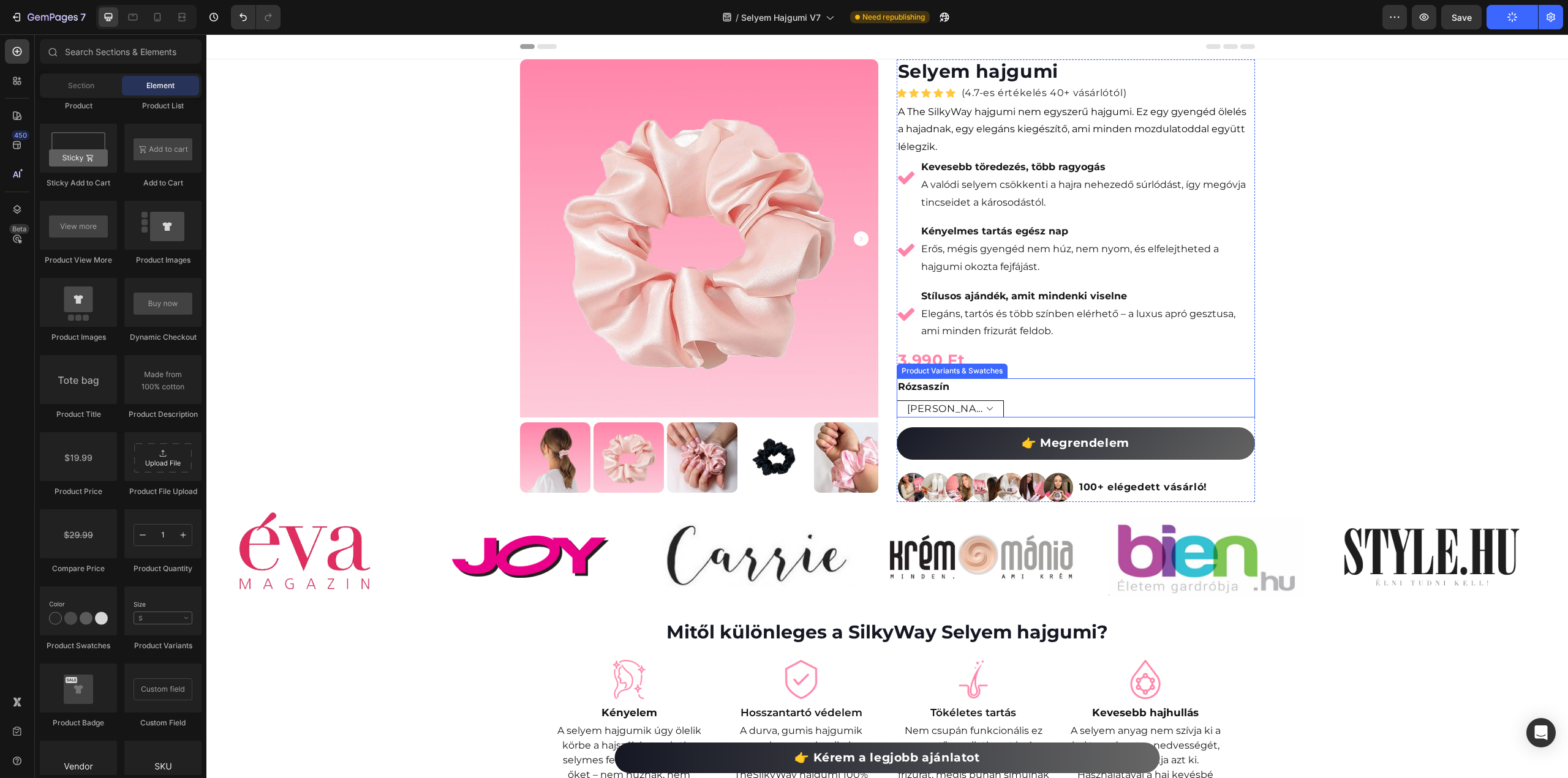
click at [988, 410] on select "[PERSON_NAME]" at bounding box center [950, 408] width 108 height 17
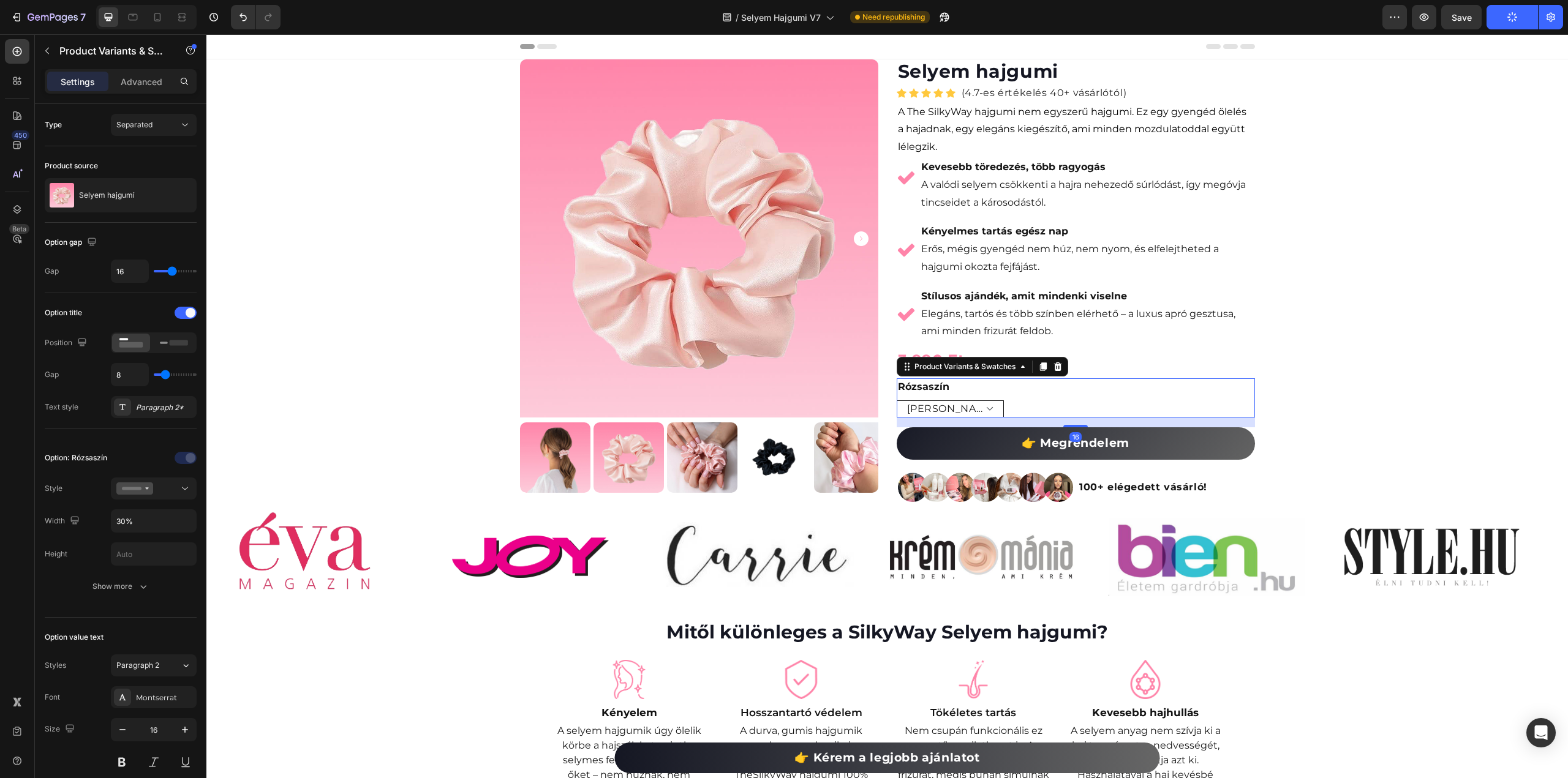
click at [988, 410] on select "[PERSON_NAME]" at bounding box center [950, 408] width 108 height 17
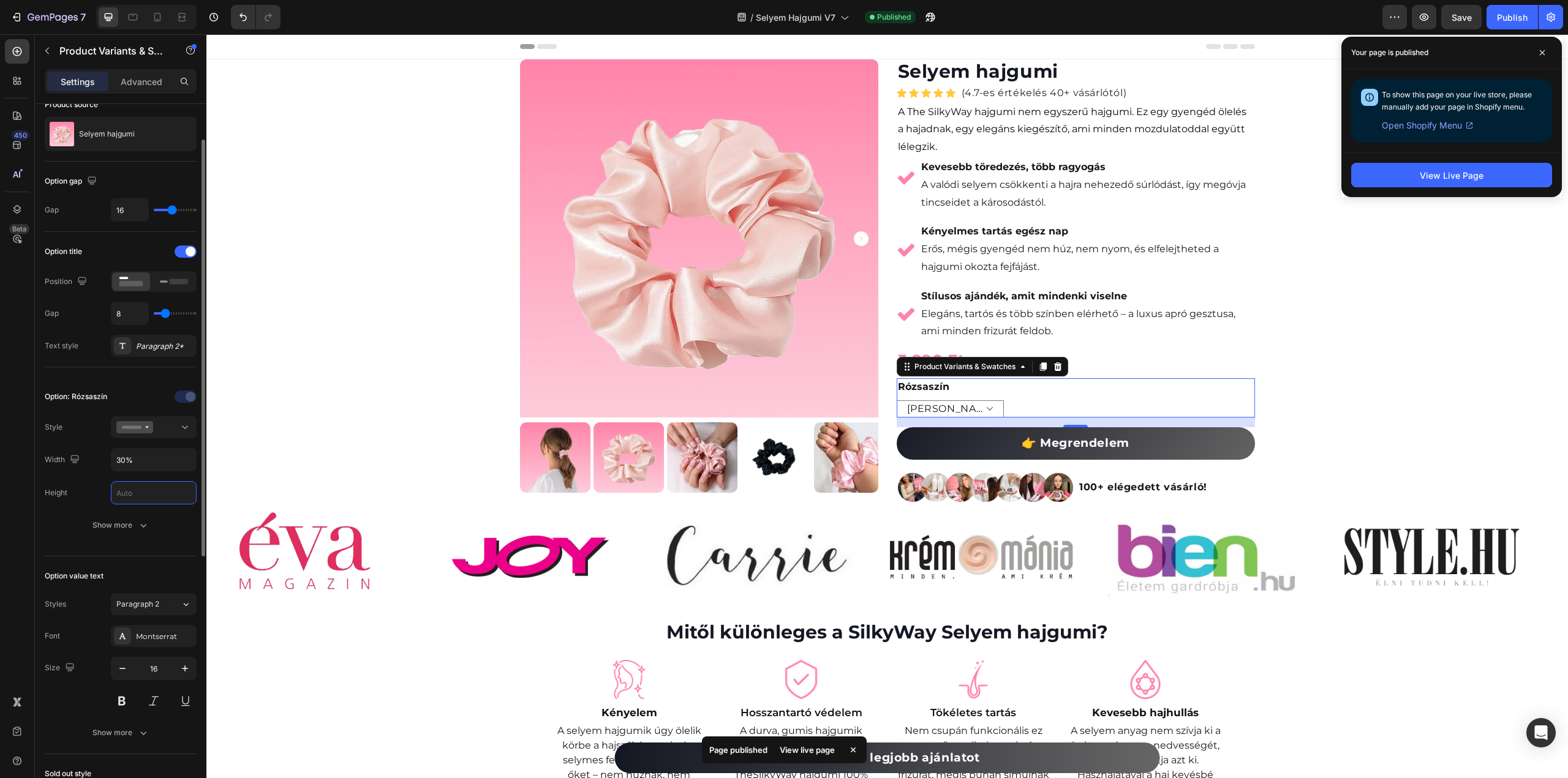
click at [156, 486] on input "text" at bounding box center [154, 493] width 84 height 22
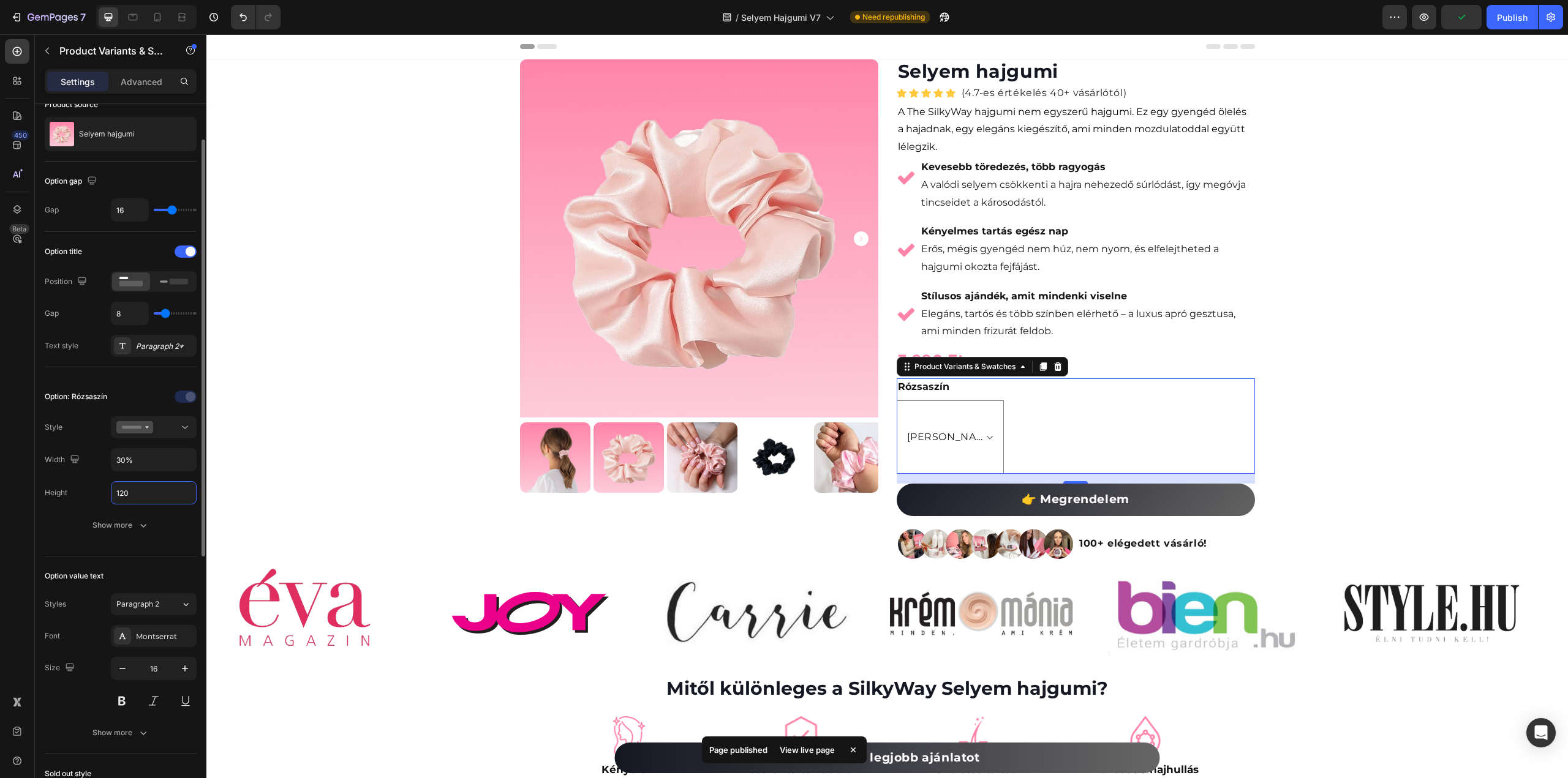
drag, startPoint x: 156, startPoint y: 486, endPoint x: 99, endPoint y: 494, distance: 57.6
click at [99, 494] on div "Height 120" at bounding box center [121, 493] width 152 height 23
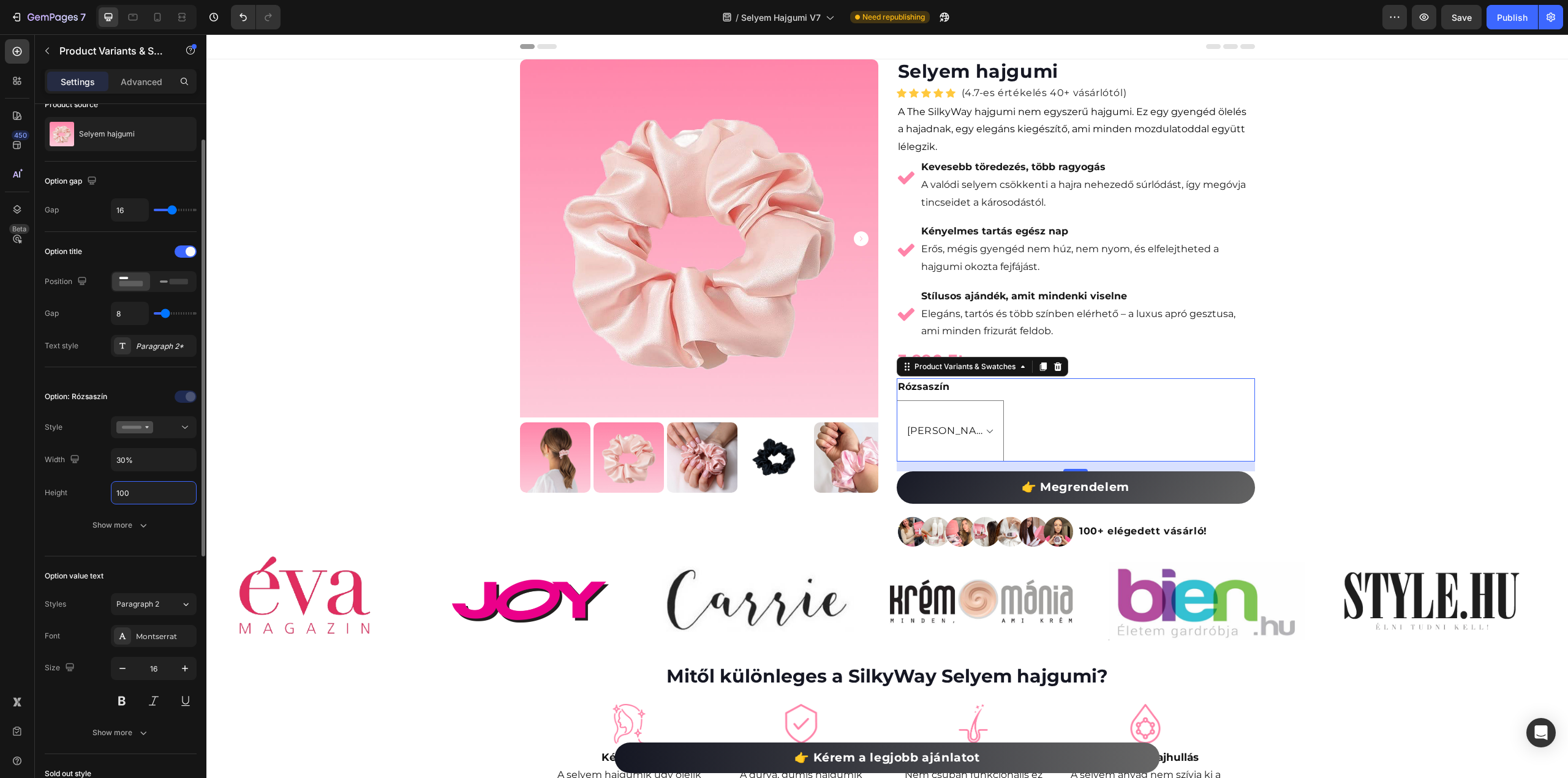
click at [163, 489] on input "100" at bounding box center [154, 493] width 84 height 22
click at [89, 486] on div "Height 100" at bounding box center [121, 493] width 152 height 23
click at [119, 491] on input "100" at bounding box center [154, 493] width 84 height 22
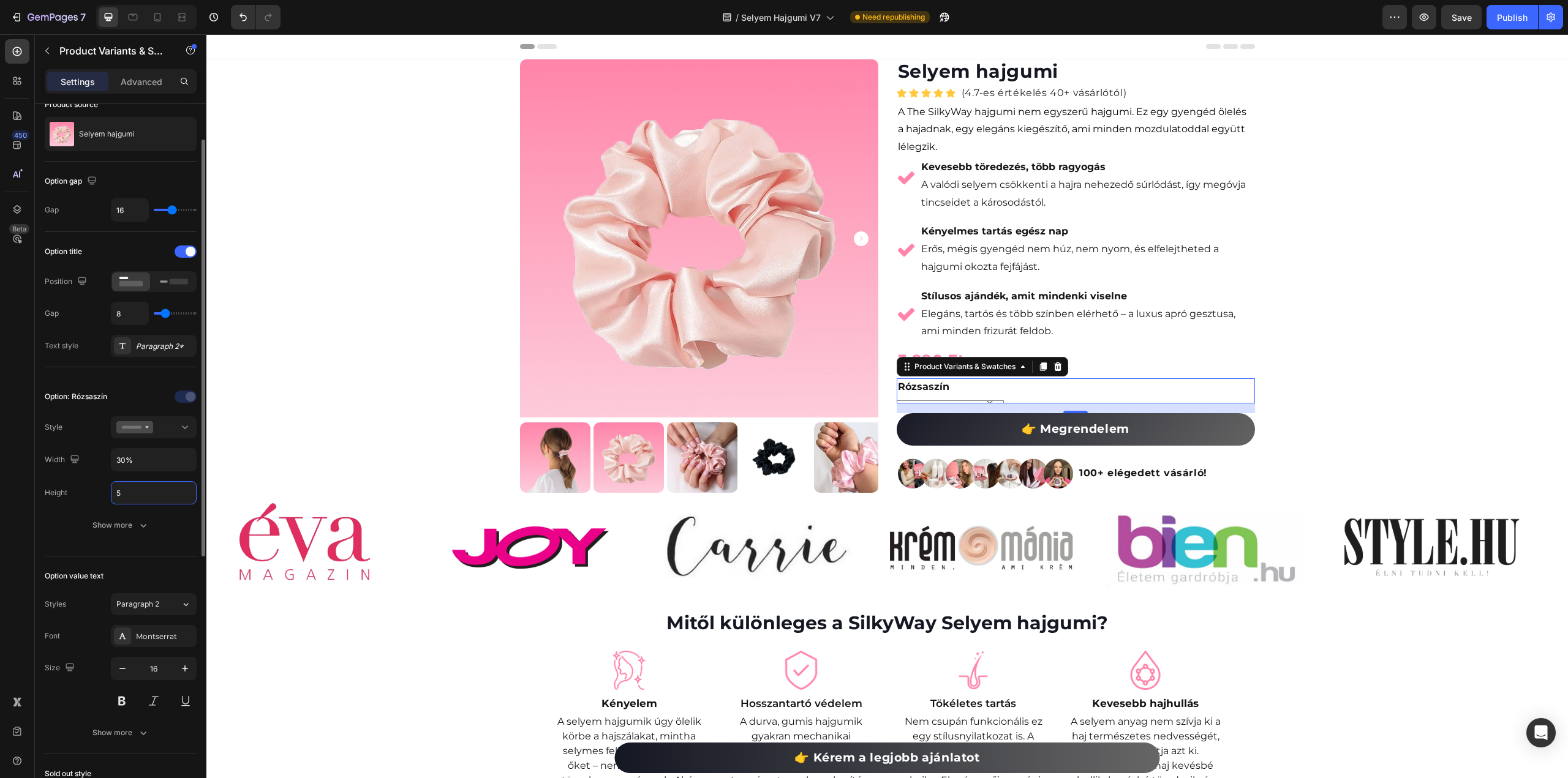
type input "50"
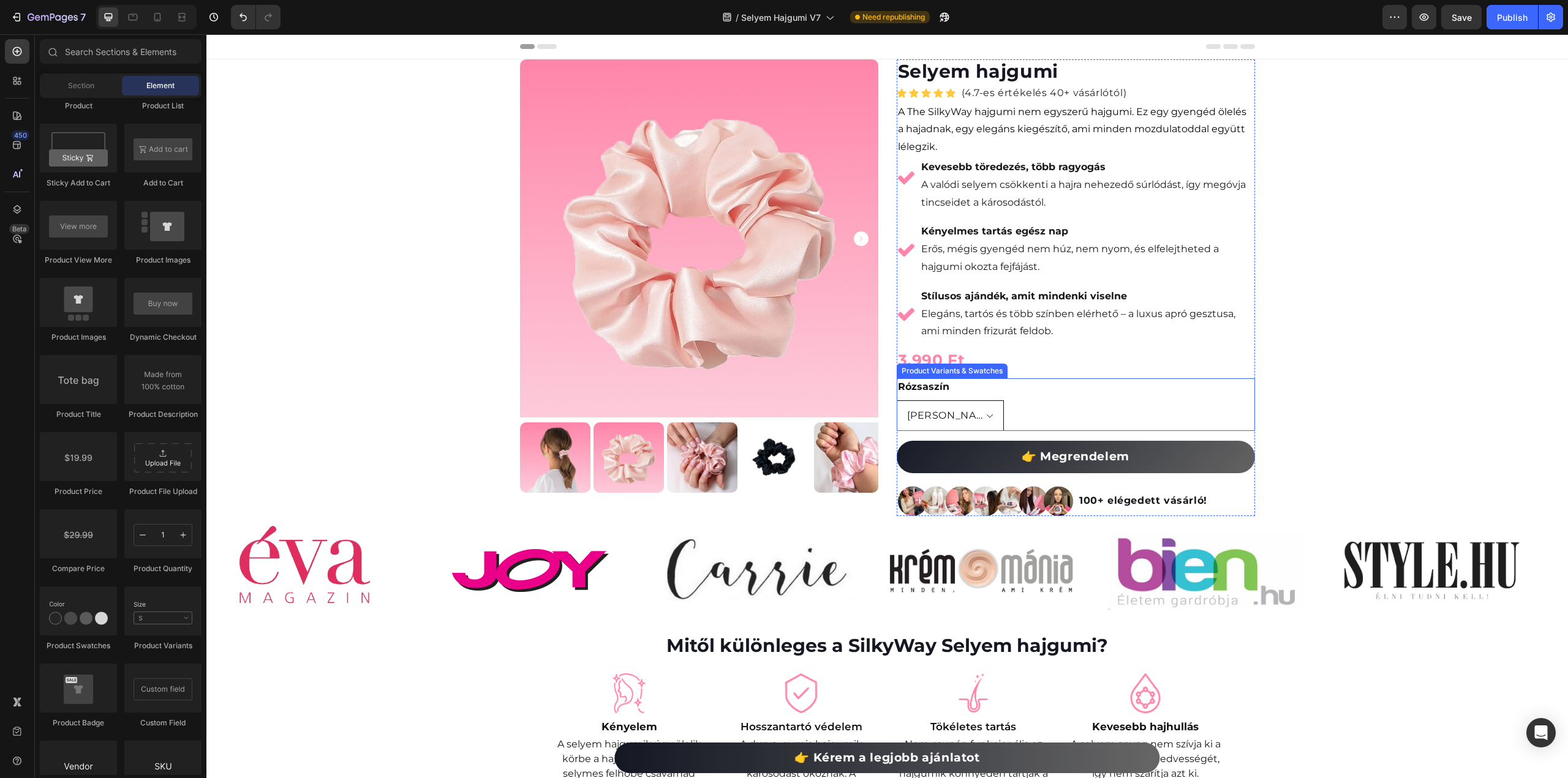
click at [945, 416] on select "[PERSON_NAME]" at bounding box center [950, 415] width 108 height 30
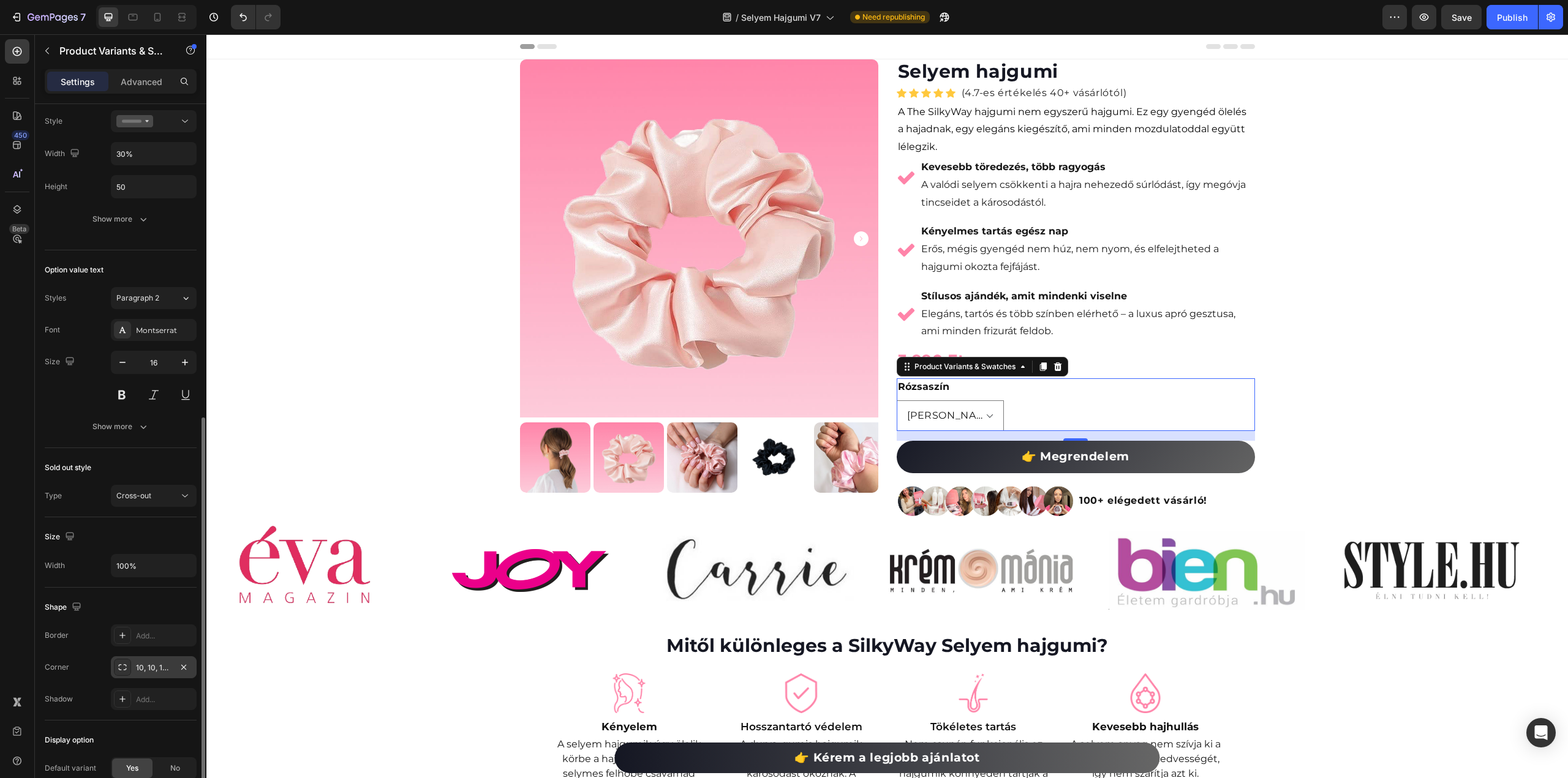
scroll to position [497, 0]
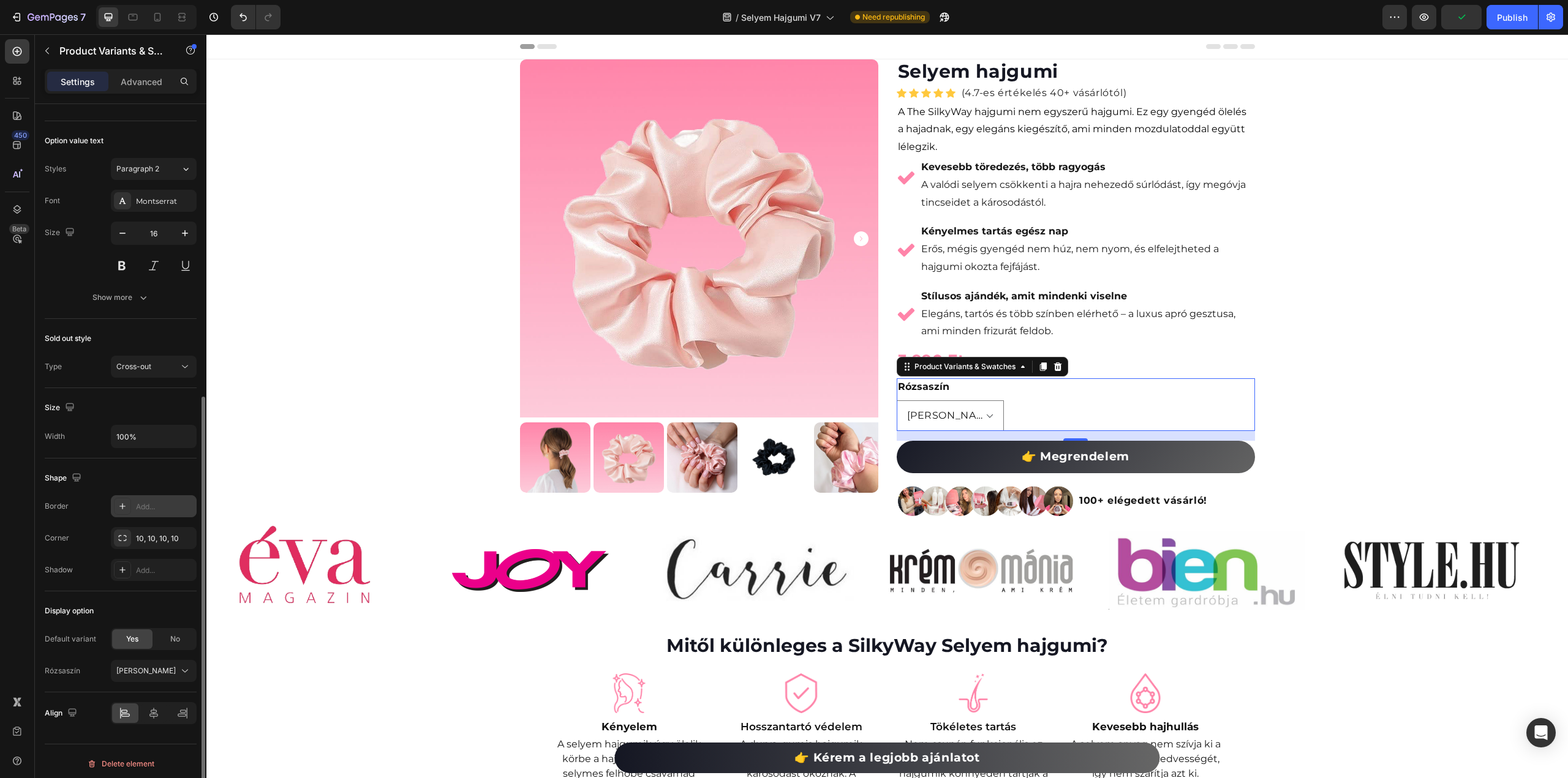
click at [125, 501] on icon at bounding box center [122, 506] width 10 height 10
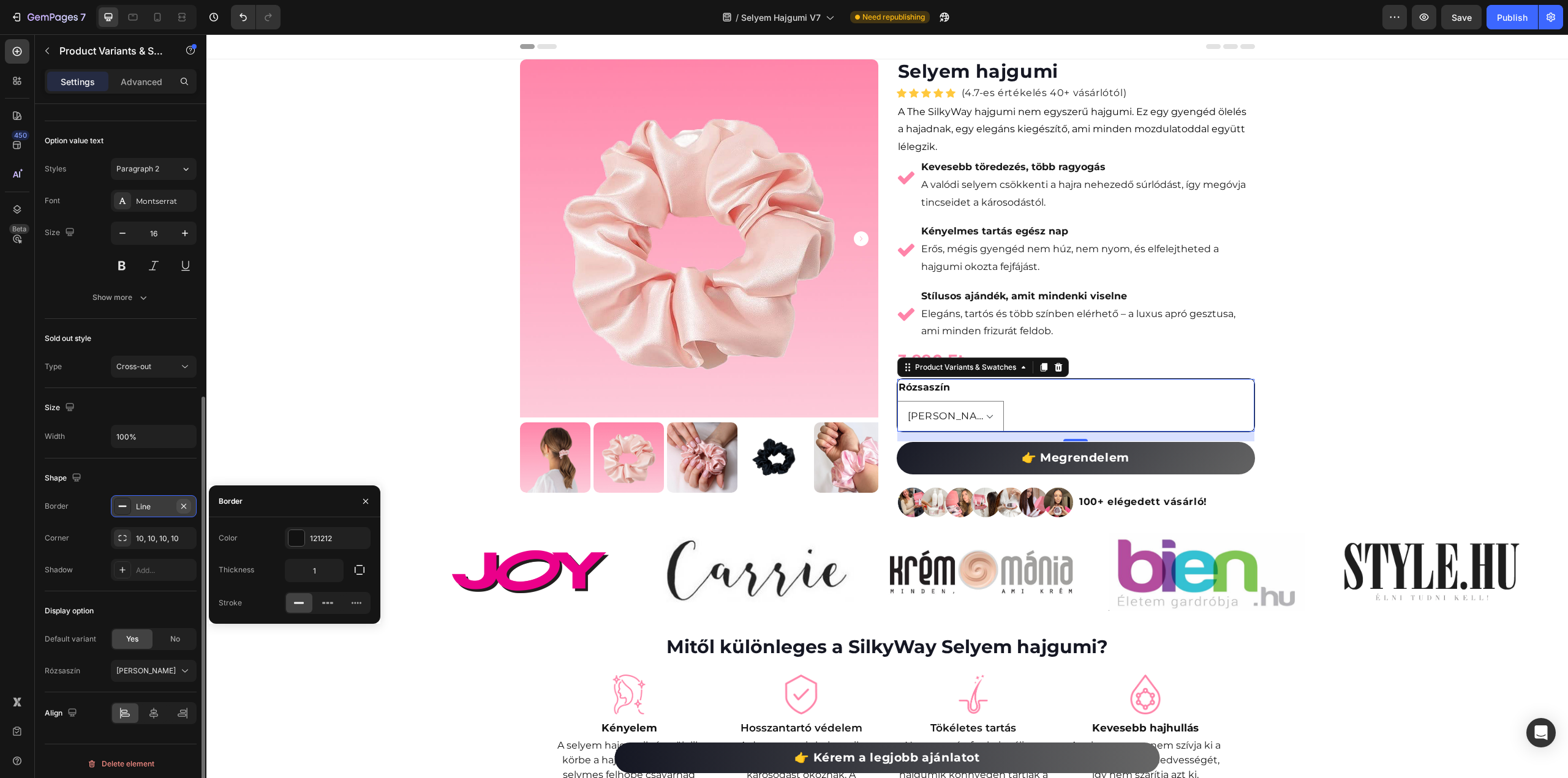
click at [185, 503] on icon "button" at bounding box center [184, 506] width 10 height 10
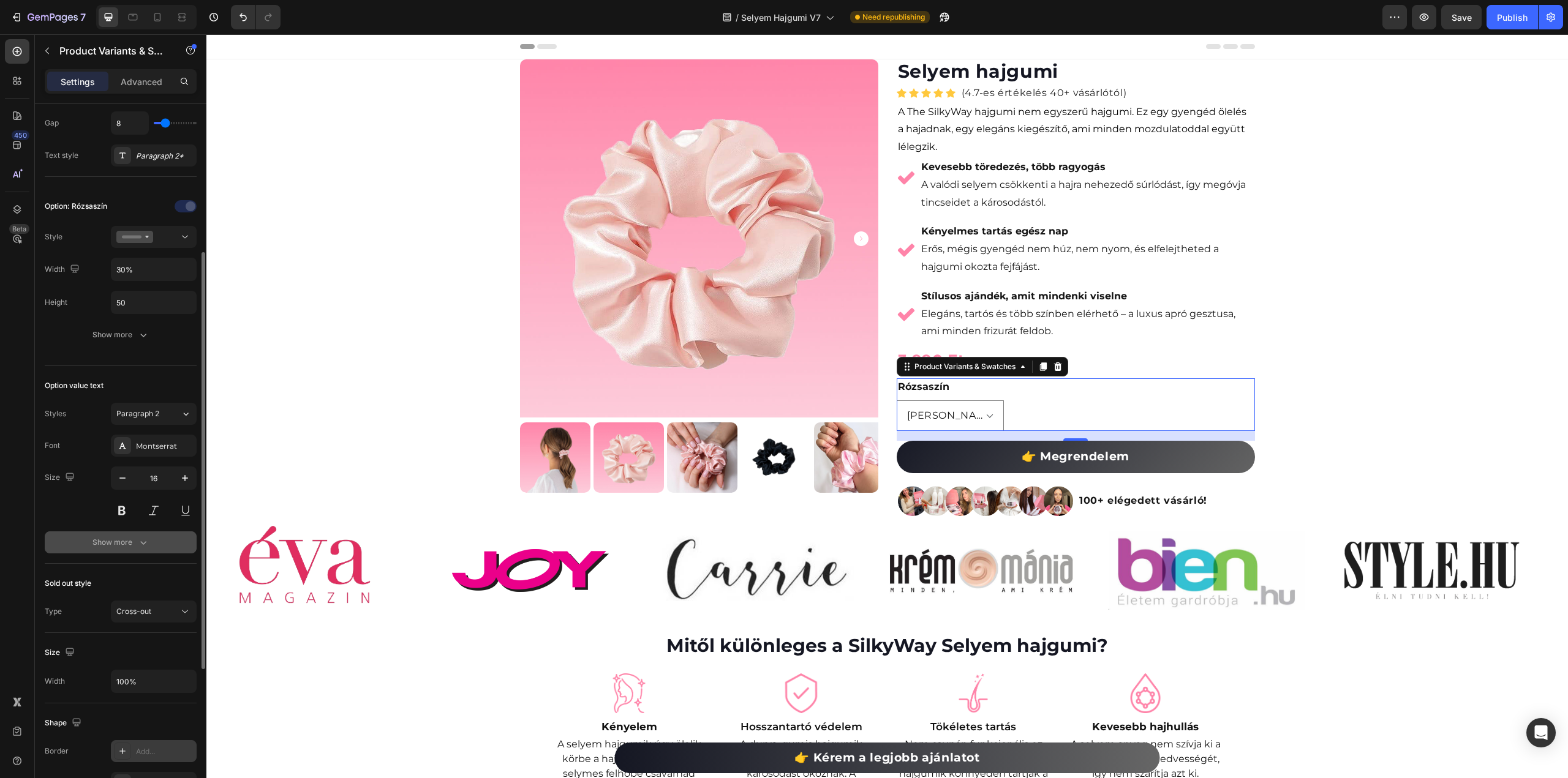
scroll to position [68, 0]
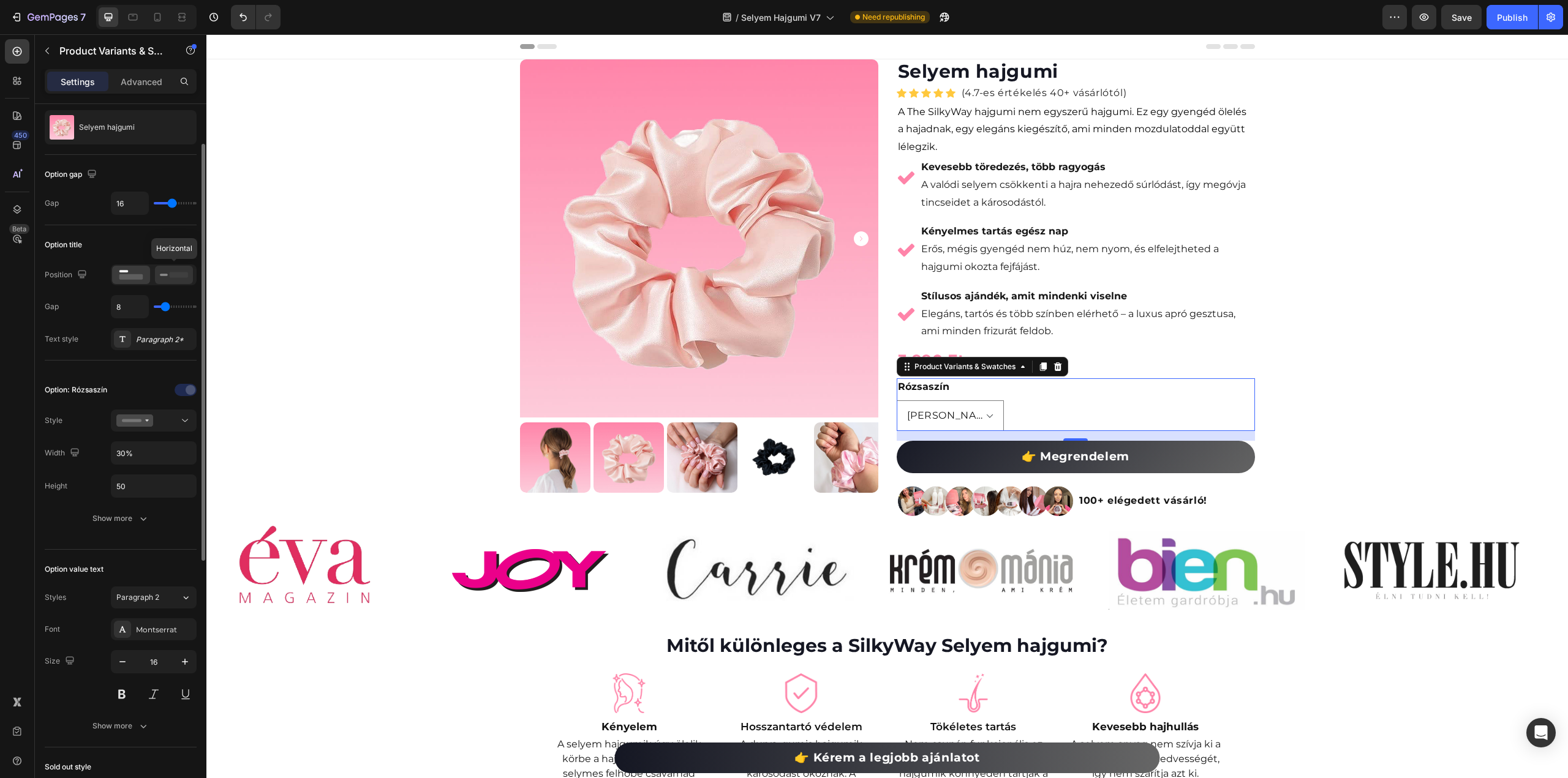
click at [174, 281] on div at bounding box center [174, 275] width 38 height 18
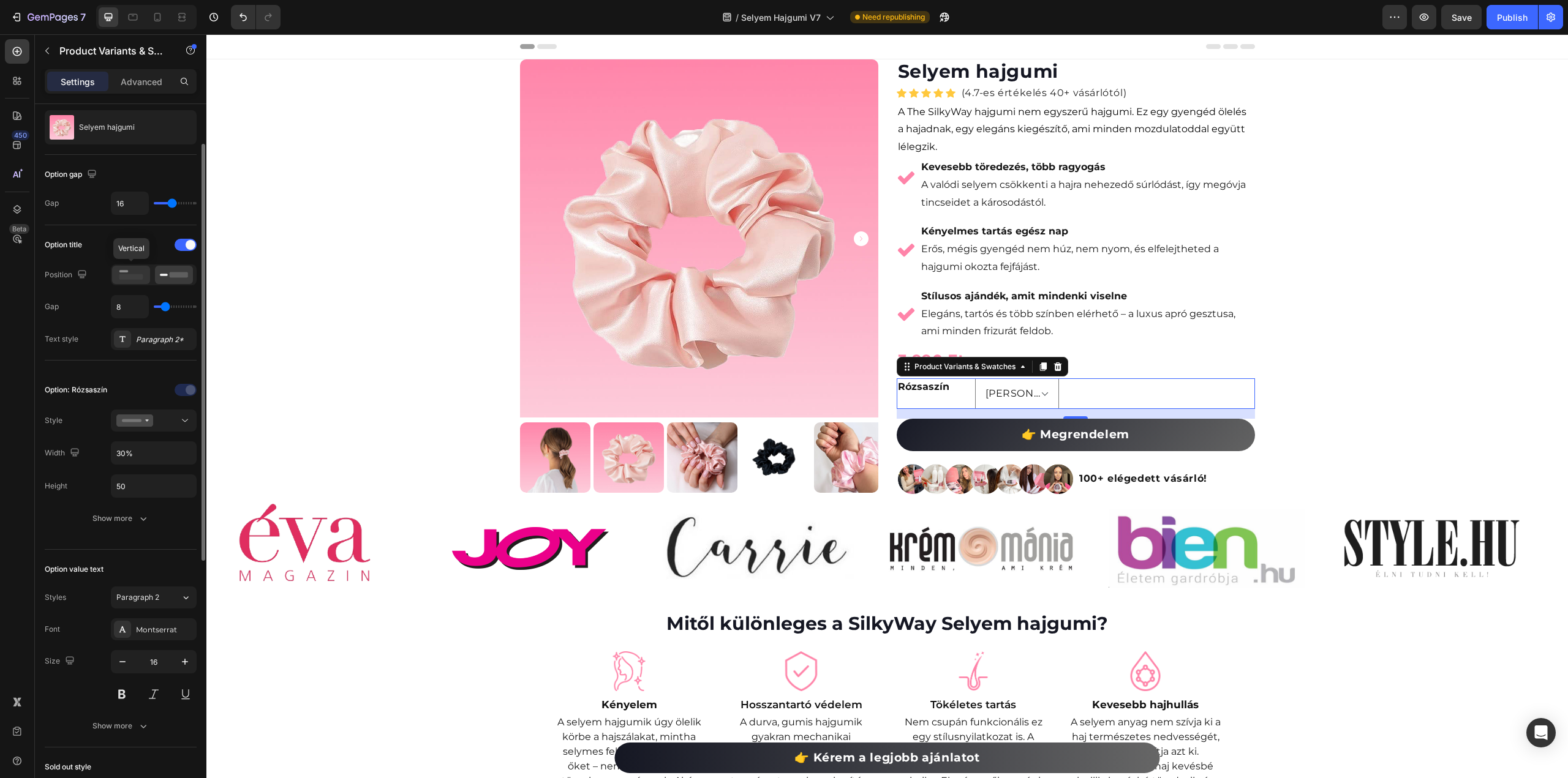
click at [134, 271] on icon at bounding box center [130, 275] width 28 height 14
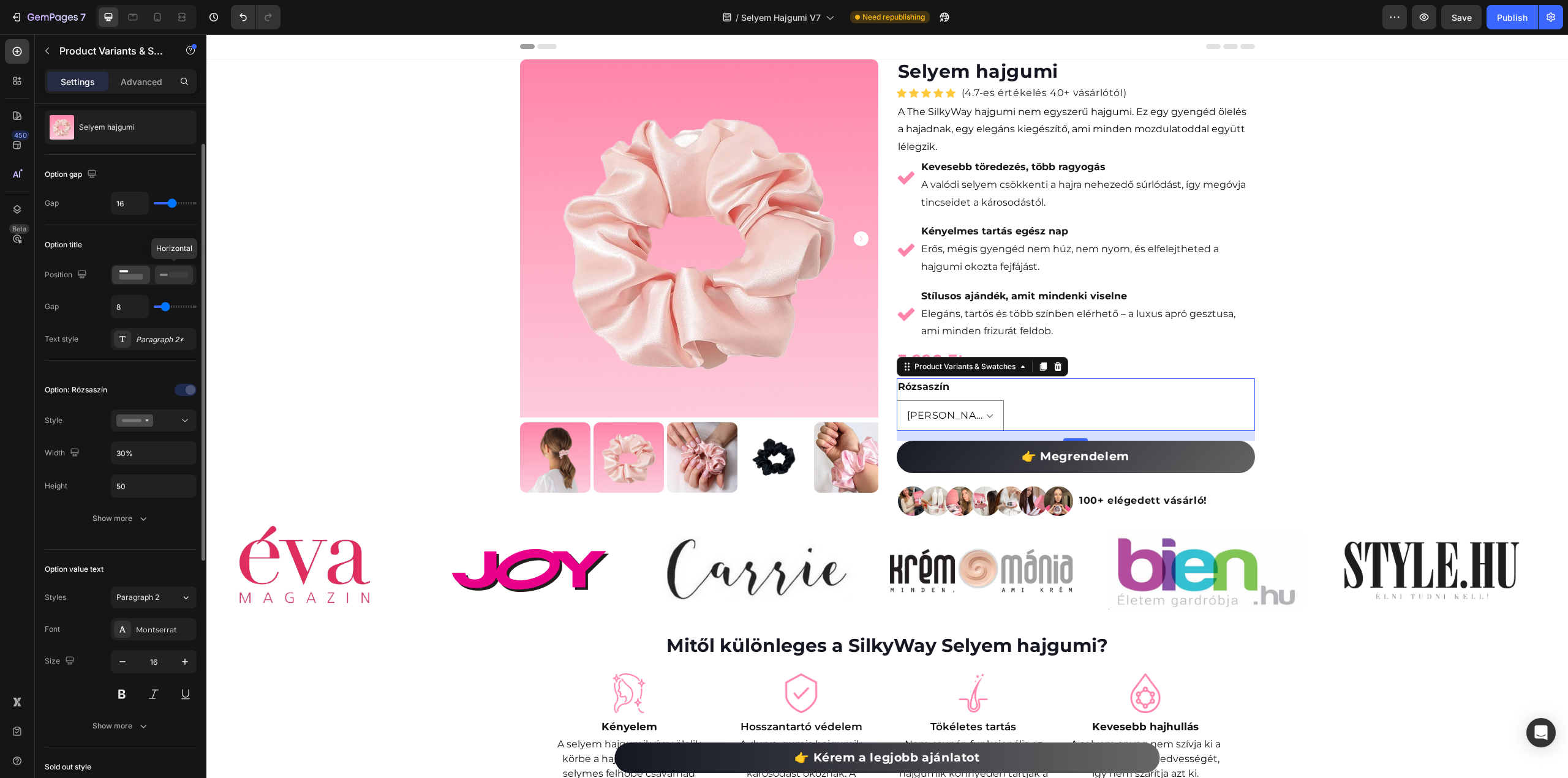
click at [170, 272] on rect at bounding box center [179, 274] width 18 height 5
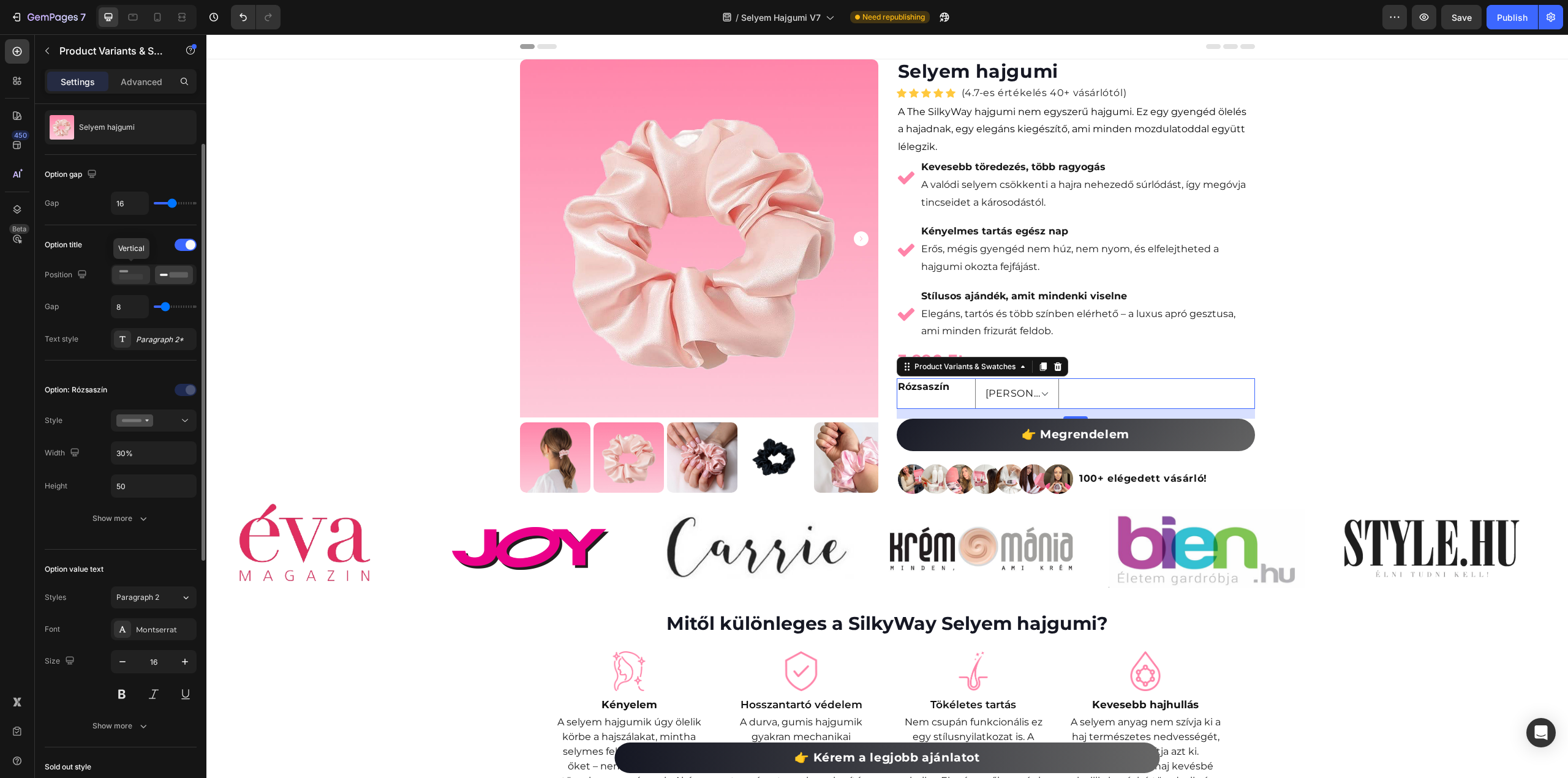
click at [137, 275] on rect at bounding box center [131, 277] width 24 height 5
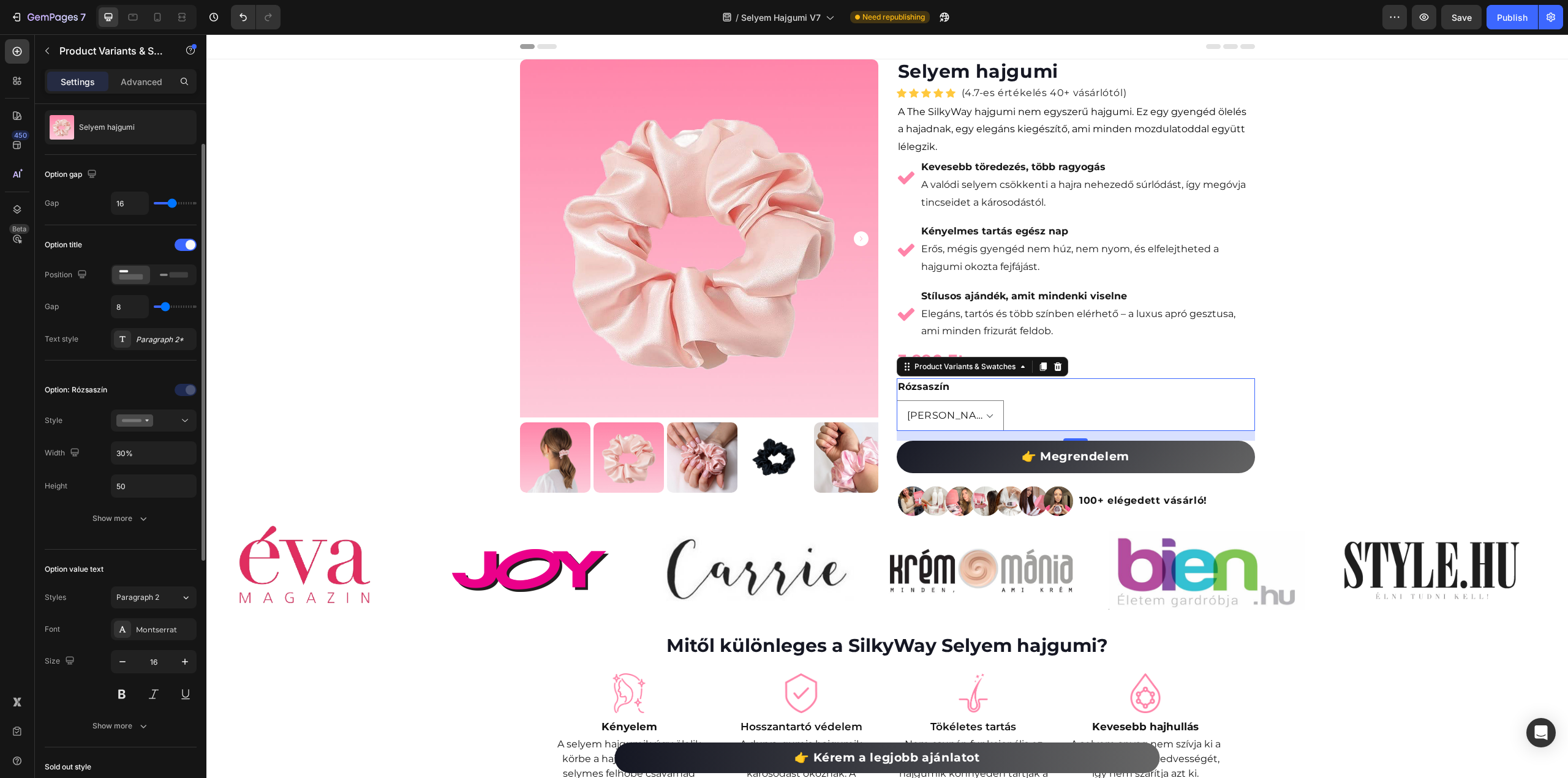
type input "7"
type input "4"
type input "3"
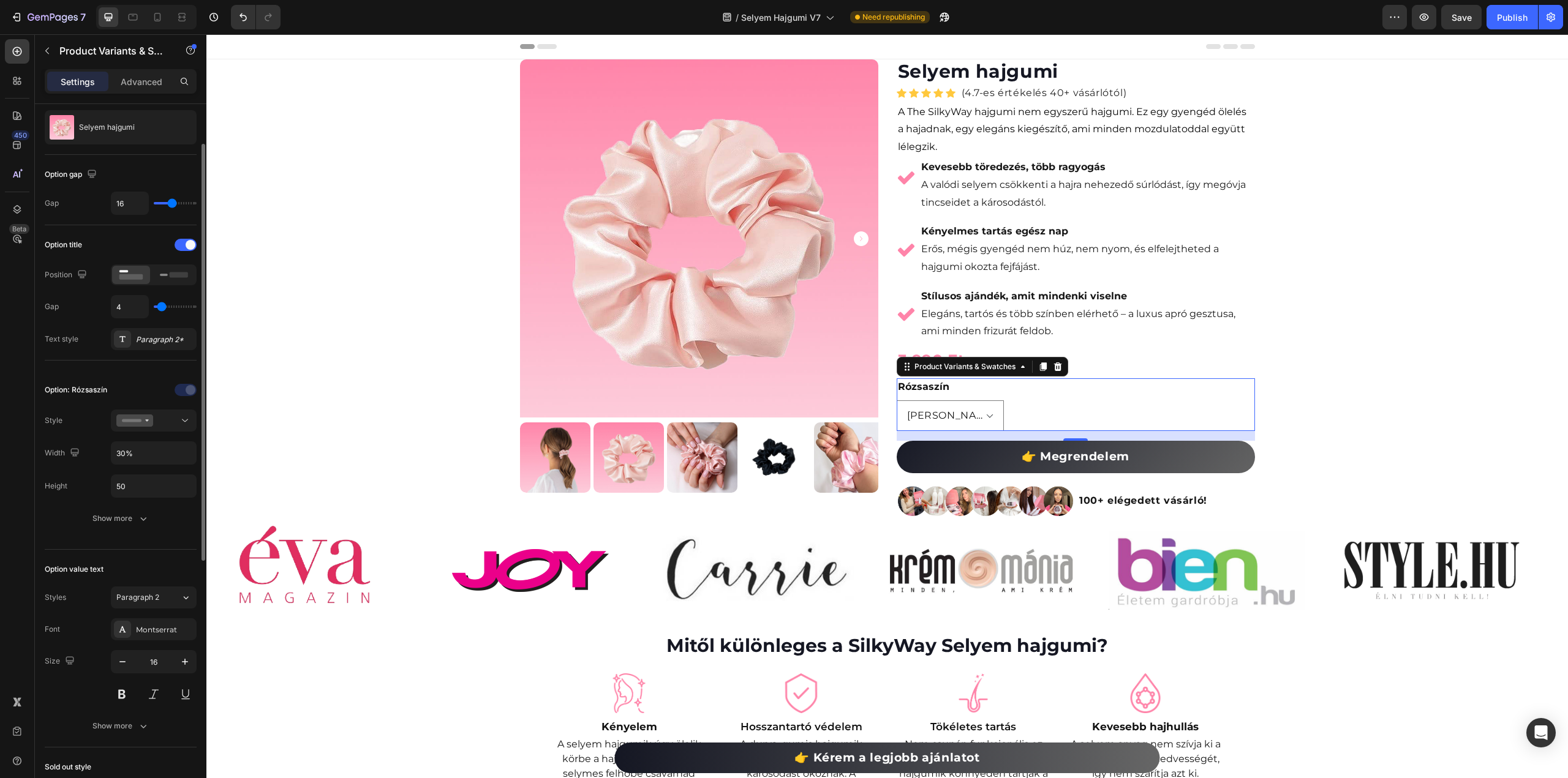
type input "3"
type input "2"
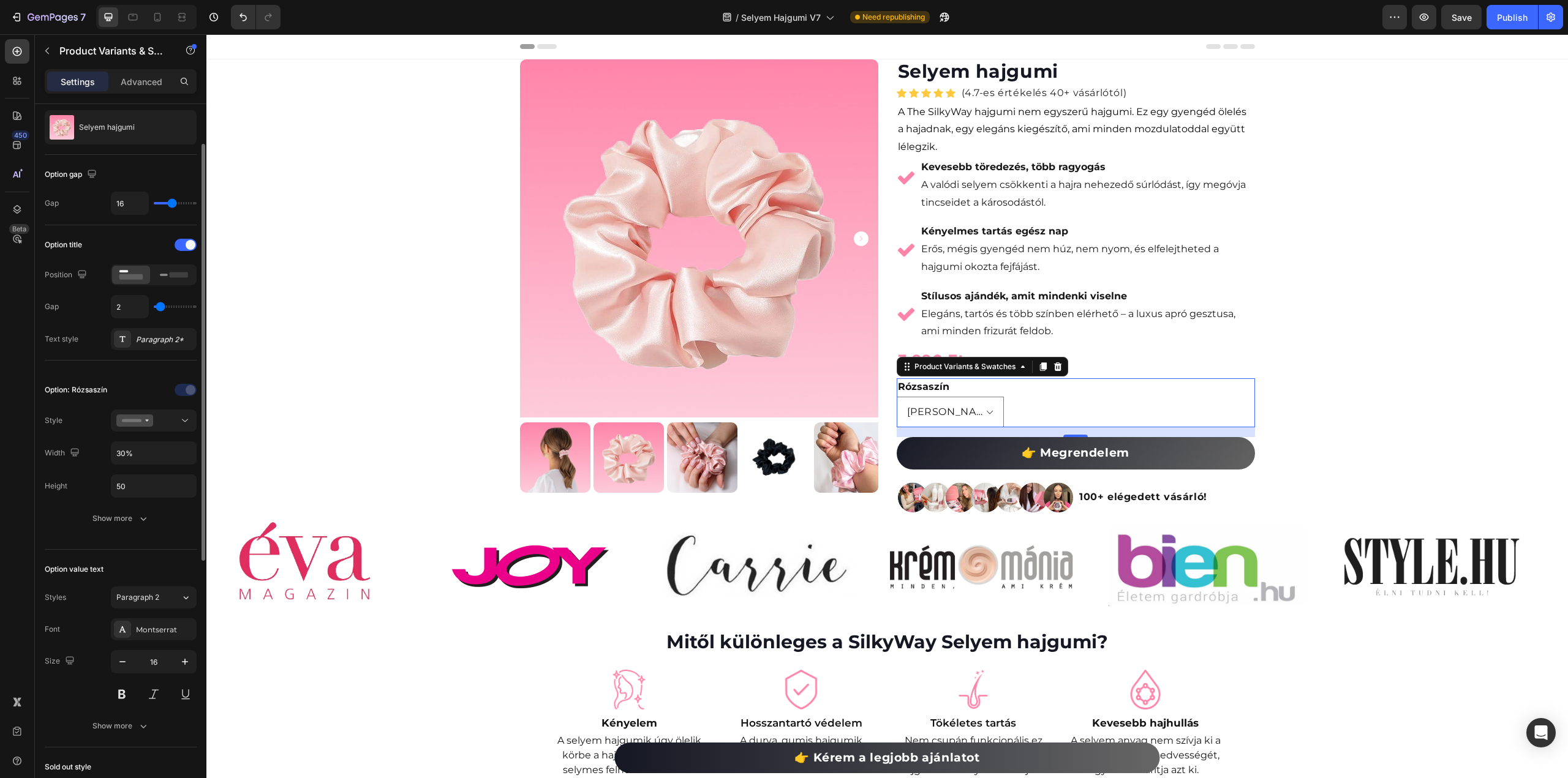
type input "1"
type input "2"
type input "3"
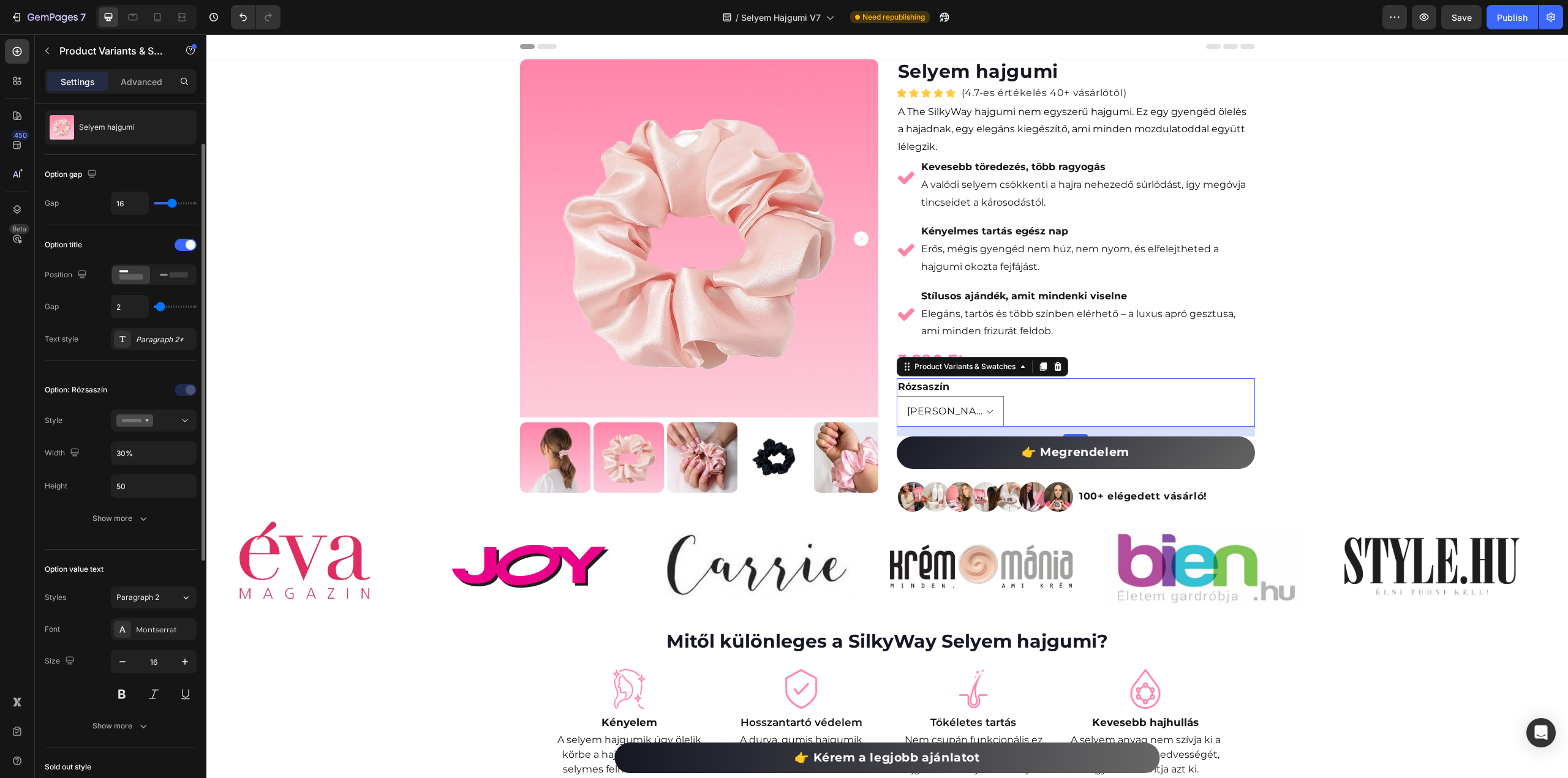
type input "3"
type input "4"
type input "5"
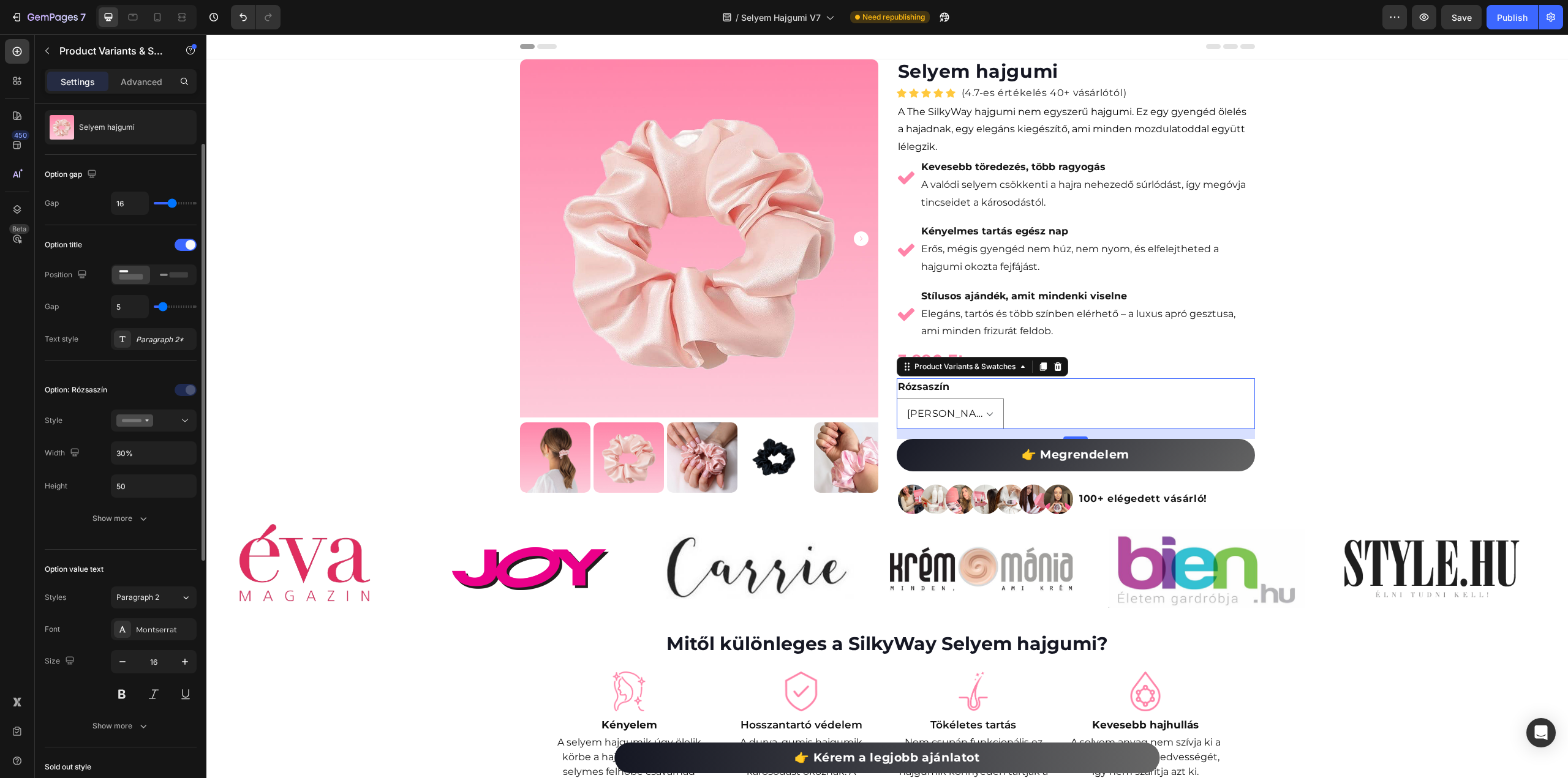
type input "6"
click at [163, 307] on input "range" at bounding box center [175, 307] width 43 height 3
click at [112, 518] on div "Show more" at bounding box center [121, 518] width 57 height 12
click at [119, 609] on icon at bounding box center [122, 613] width 10 height 10
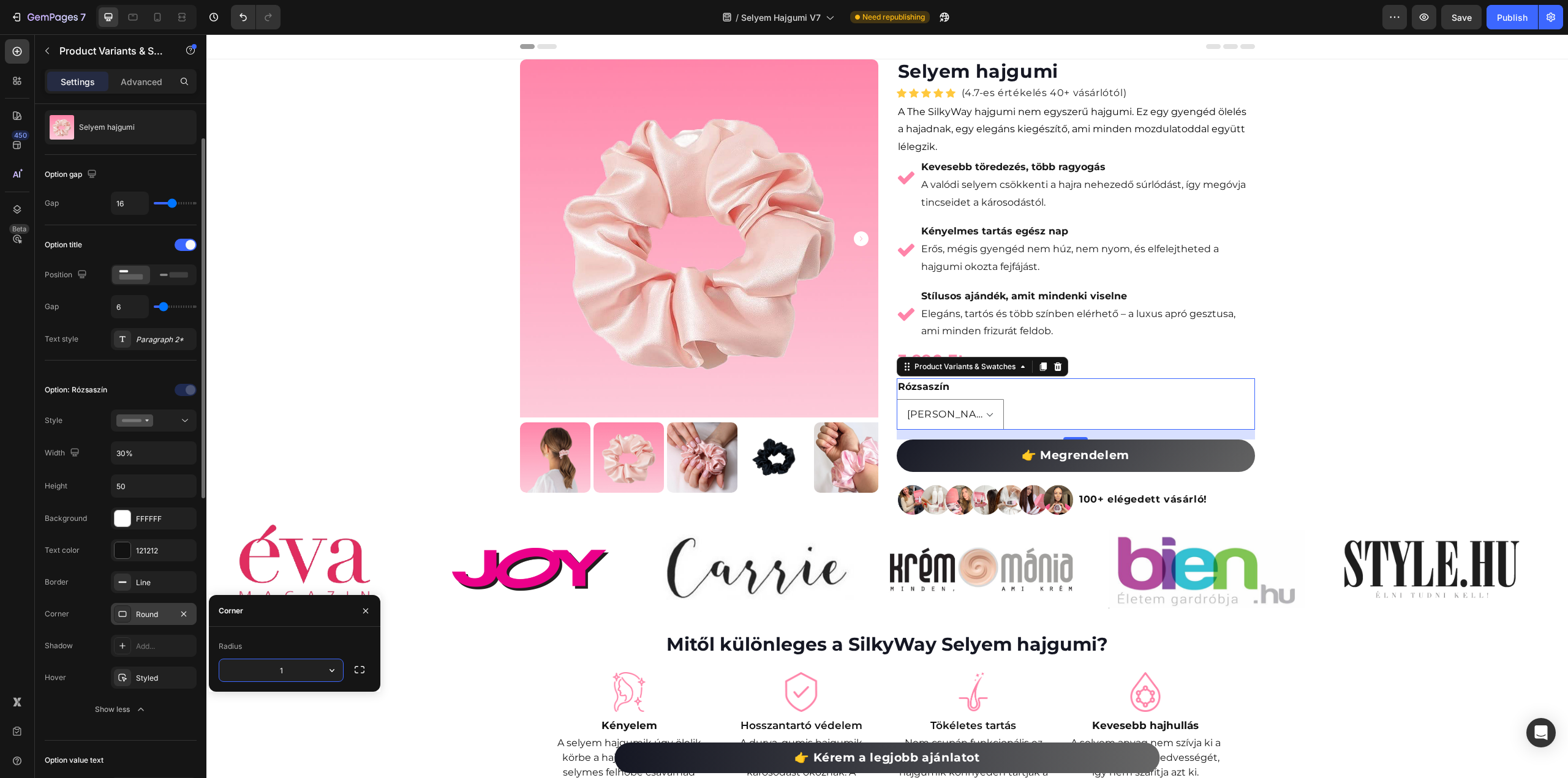
type input "10"
click at [126, 519] on div at bounding box center [123, 518] width 16 height 16
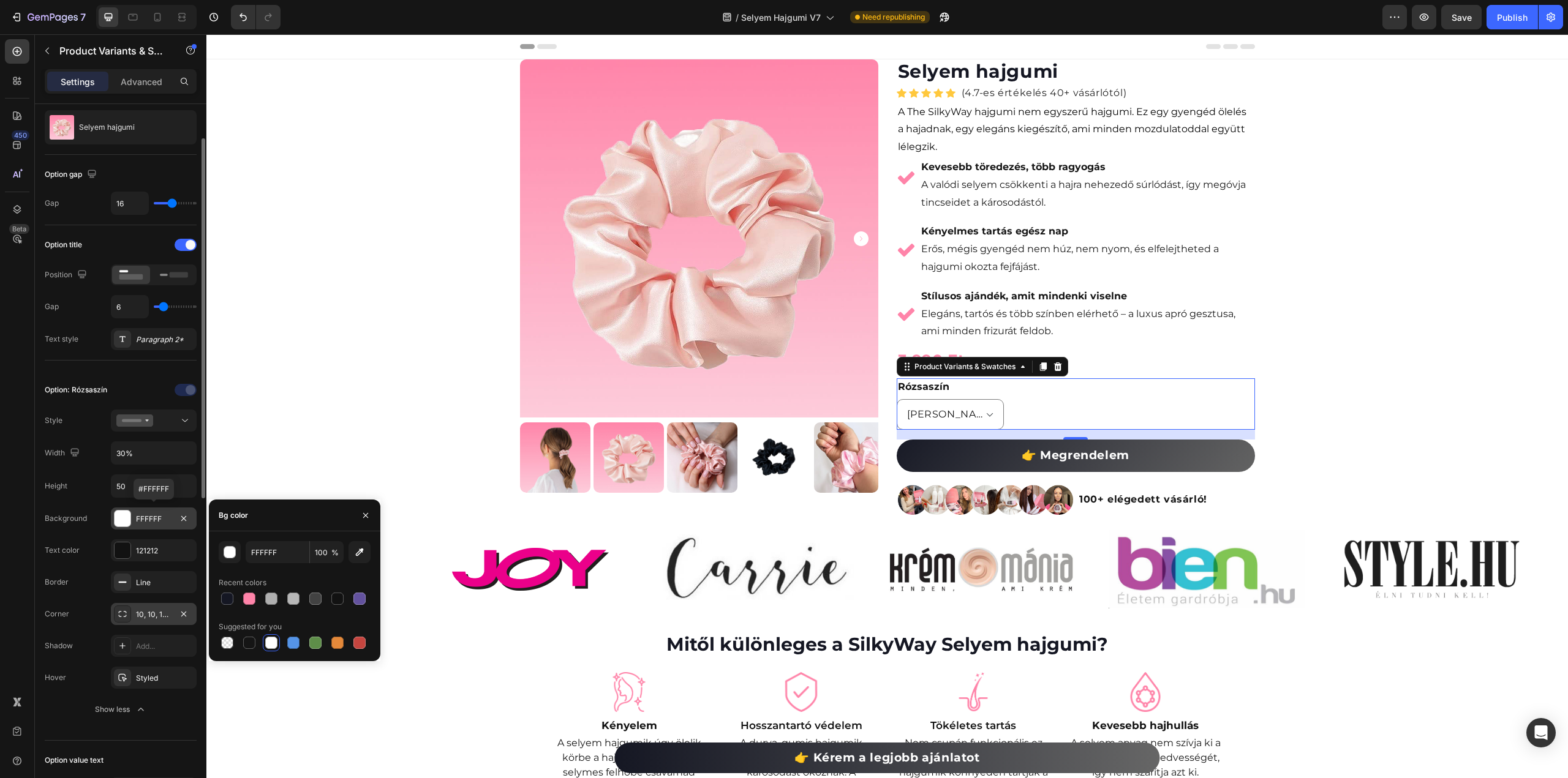
click at [126, 519] on div at bounding box center [123, 518] width 16 height 16
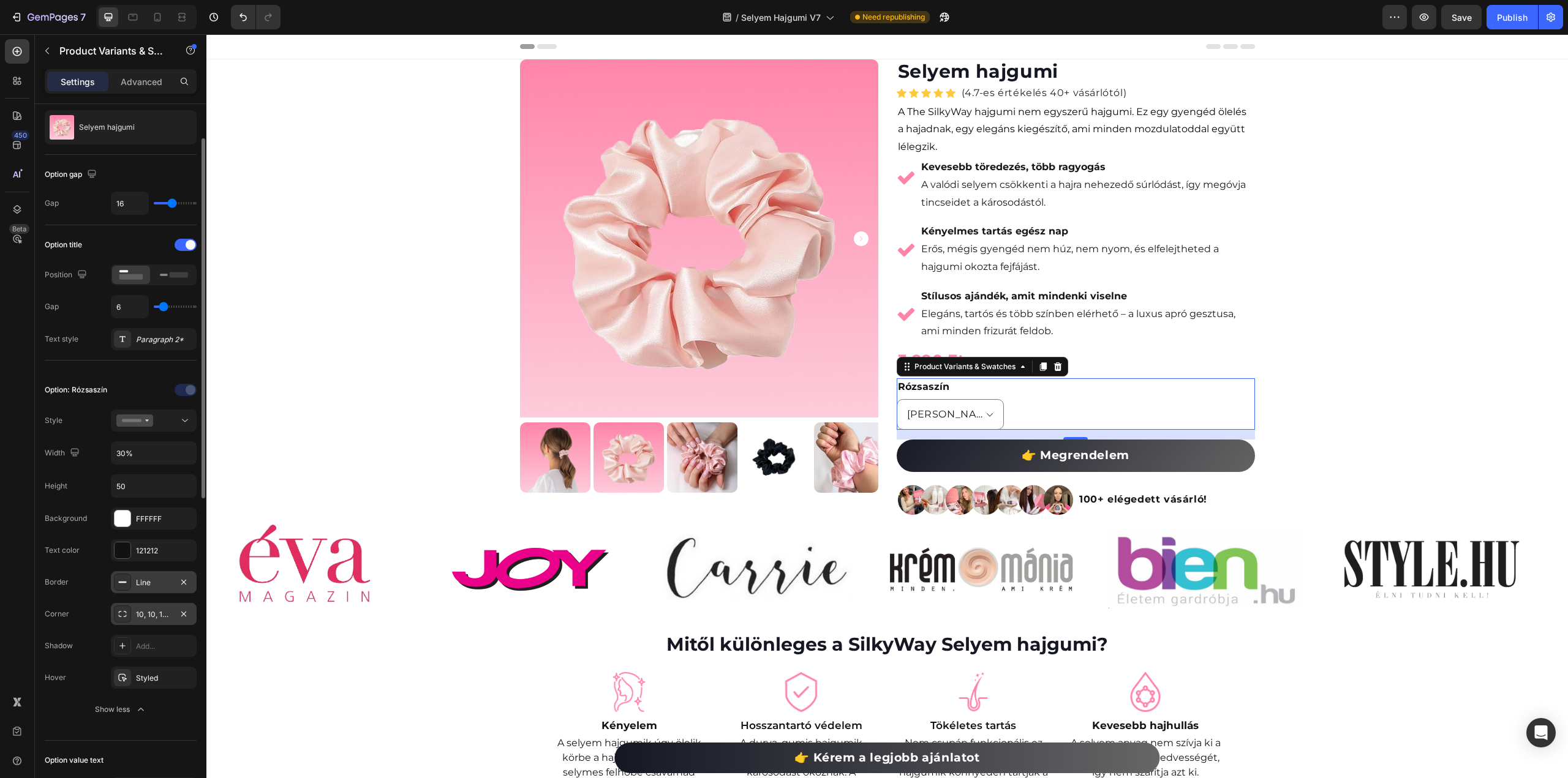
click at [137, 583] on div "Line" at bounding box center [154, 582] width 36 height 11
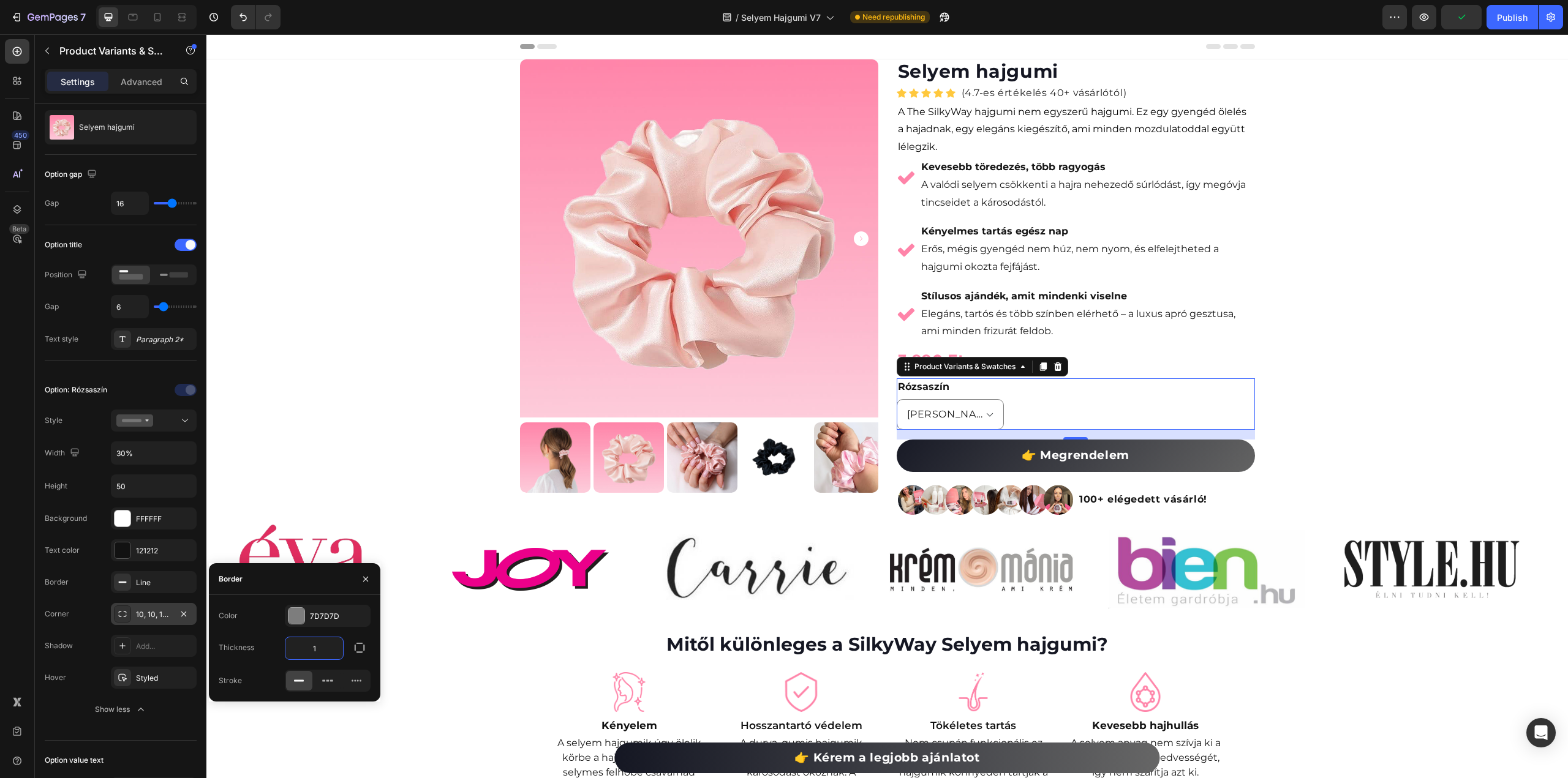
click at [324, 653] on input "1" at bounding box center [314, 648] width 58 height 22
type input "2"
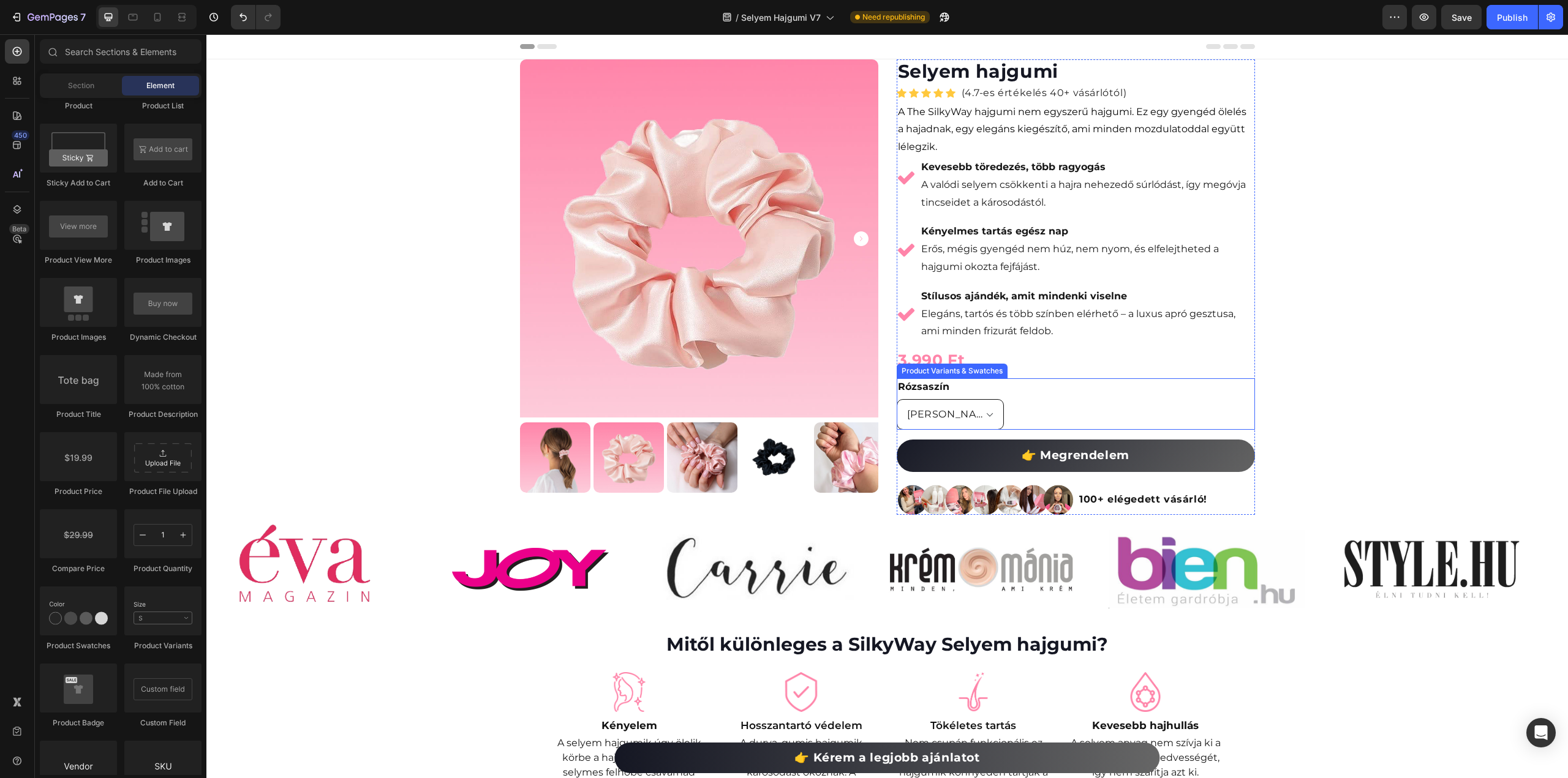
click at [972, 406] on select "[PERSON_NAME]" at bounding box center [950, 414] width 108 height 30
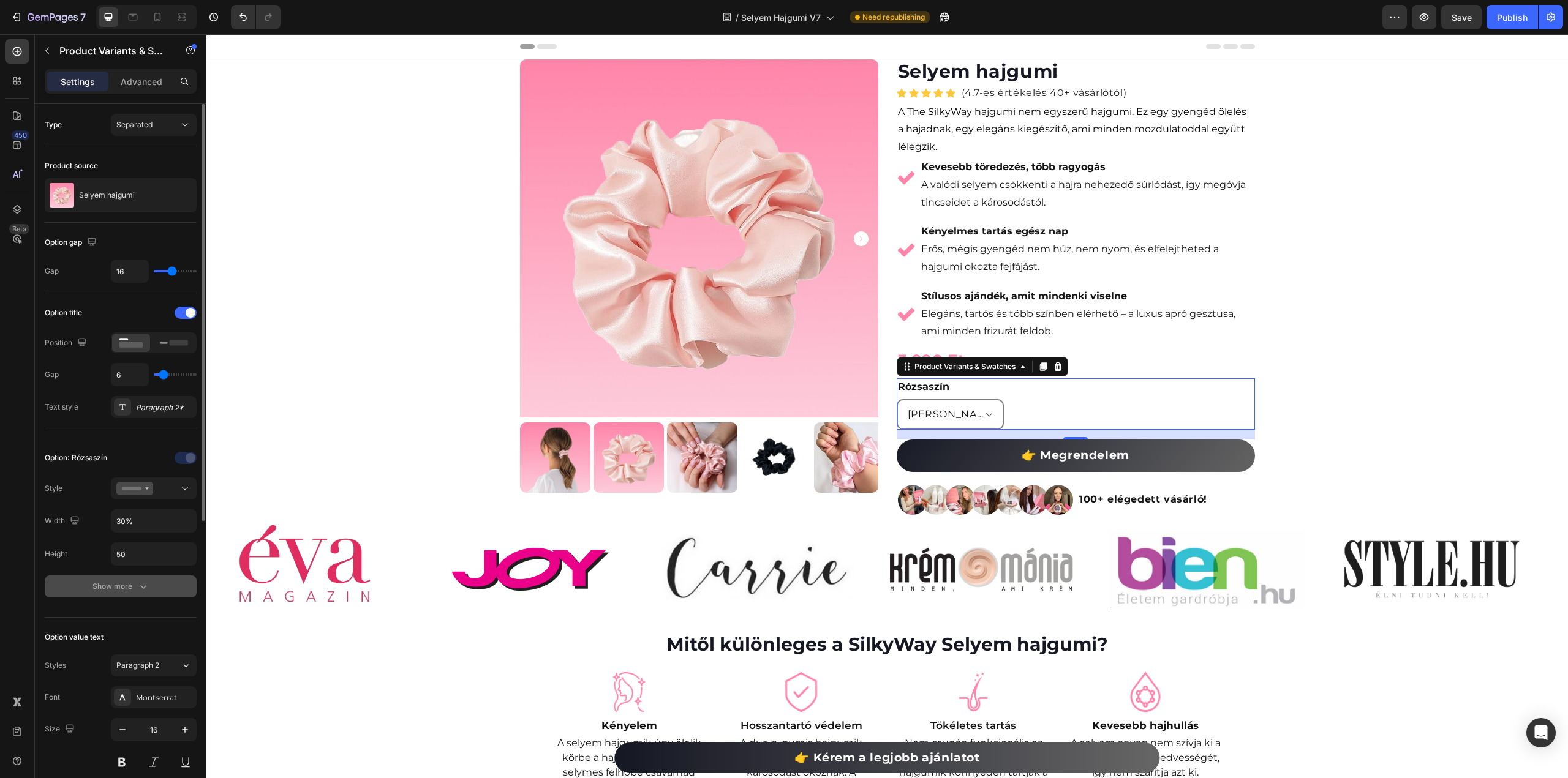
click at [111, 585] on div "Show more" at bounding box center [121, 586] width 57 height 12
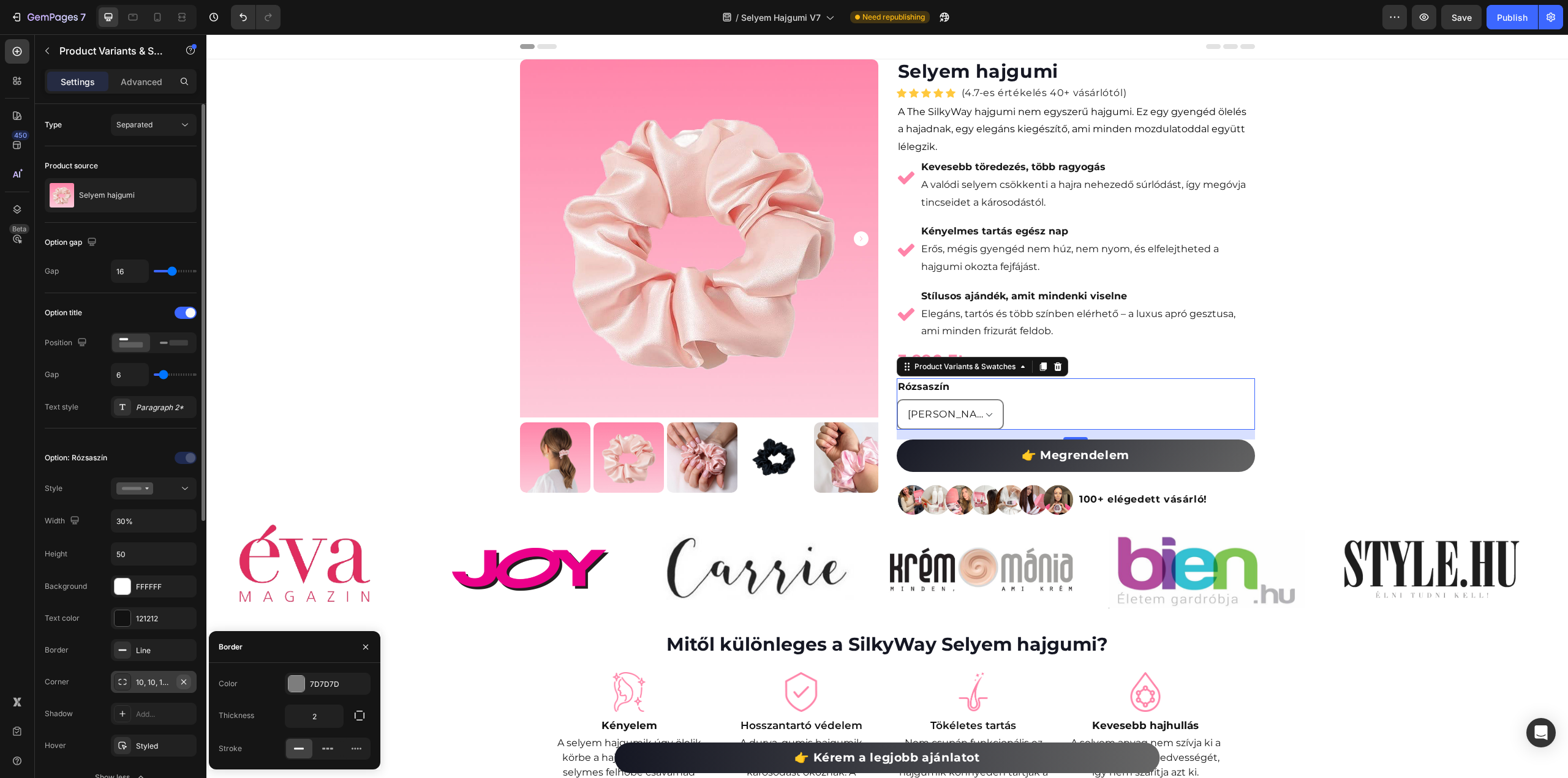
scroll to position [123, 0]
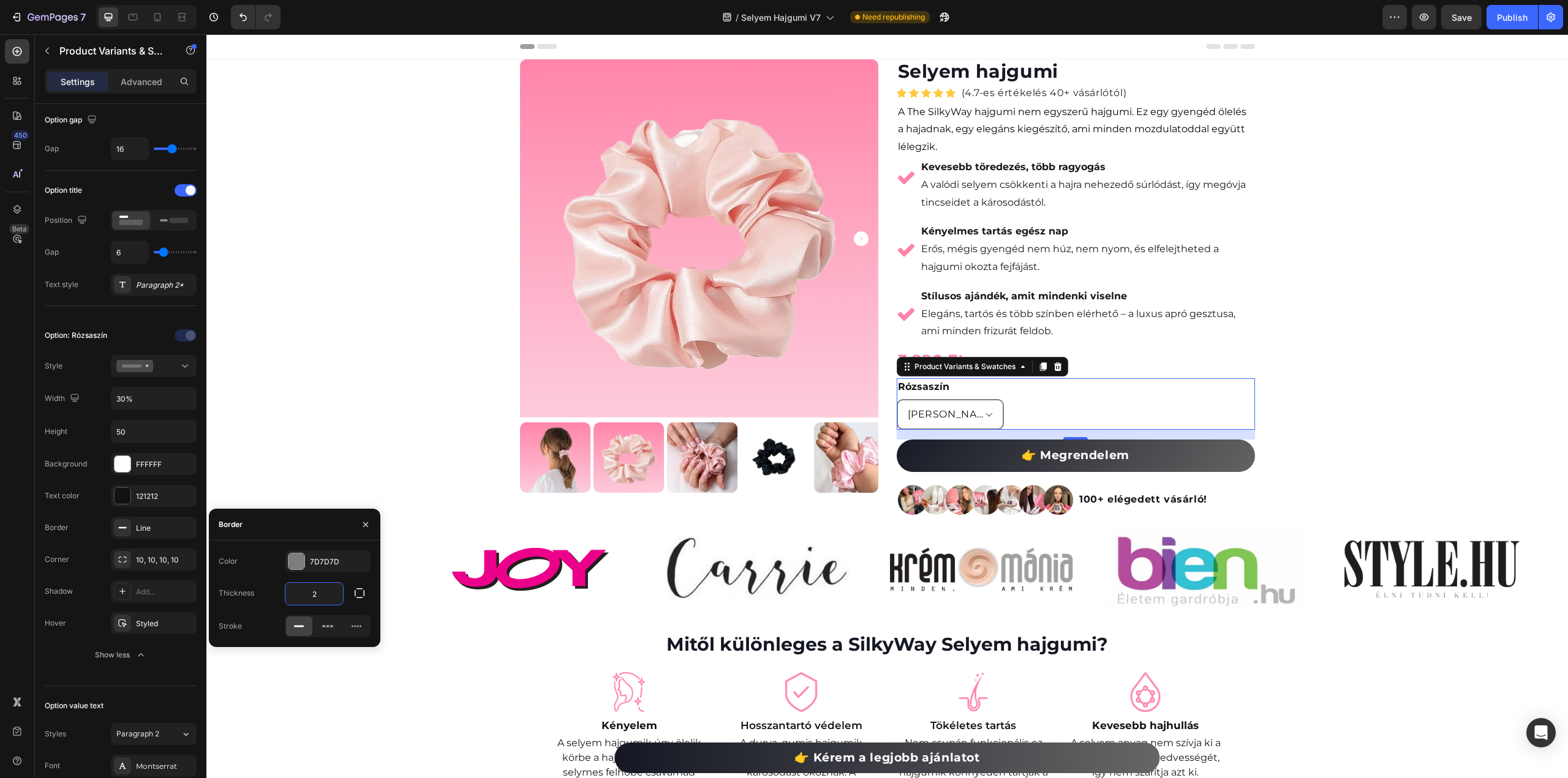
click at [320, 597] on input "2" at bounding box center [314, 594] width 58 height 22
drag, startPoint x: 320, startPoint y: 596, endPoint x: 291, endPoint y: 591, distance: 29.4
click at [291, 591] on input "1" at bounding box center [314, 594] width 58 height 22
type input "1"
click at [124, 589] on icon at bounding box center [122, 591] width 10 height 10
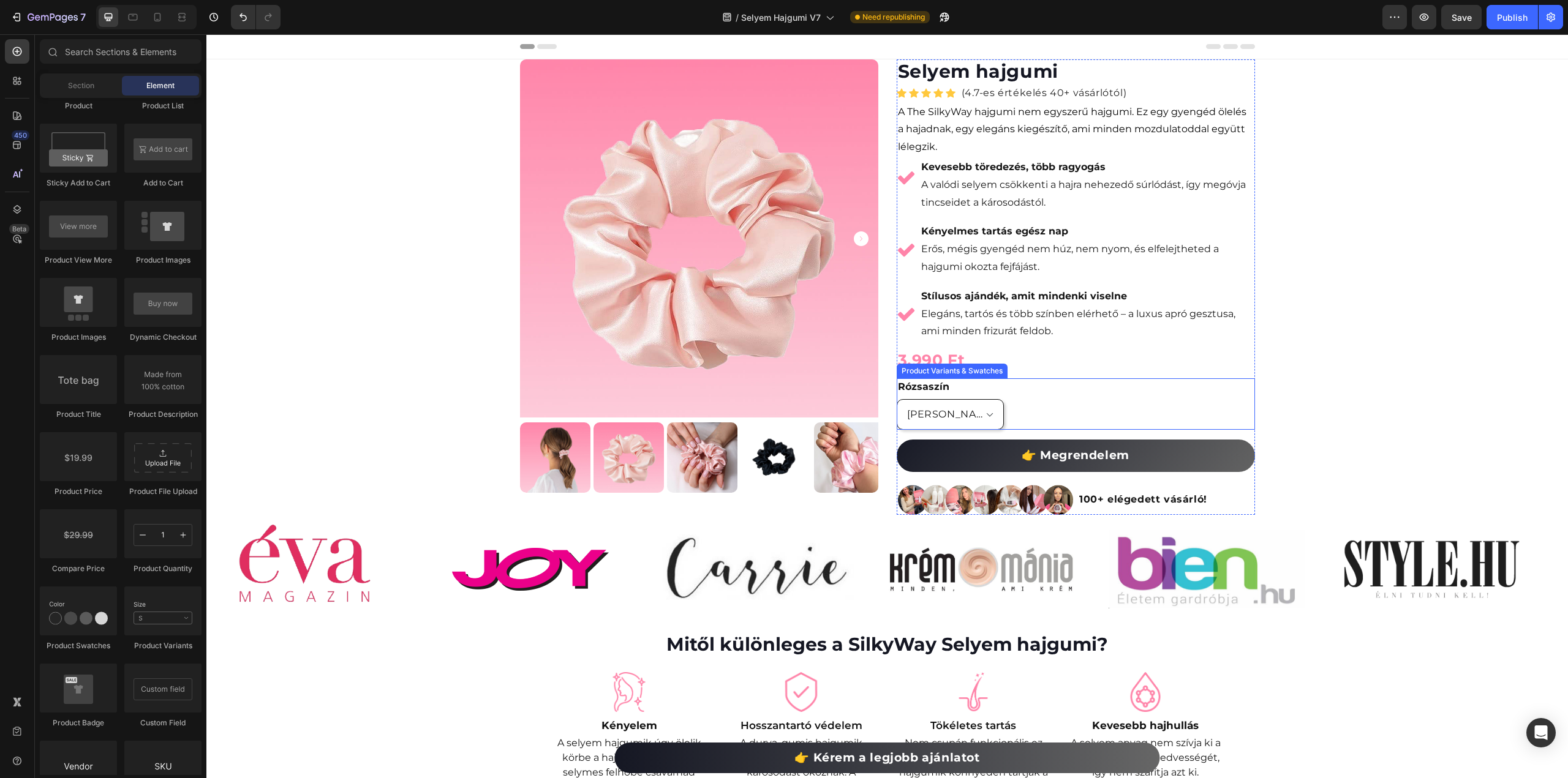
click at [986, 413] on select "[PERSON_NAME]" at bounding box center [950, 414] width 108 height 30
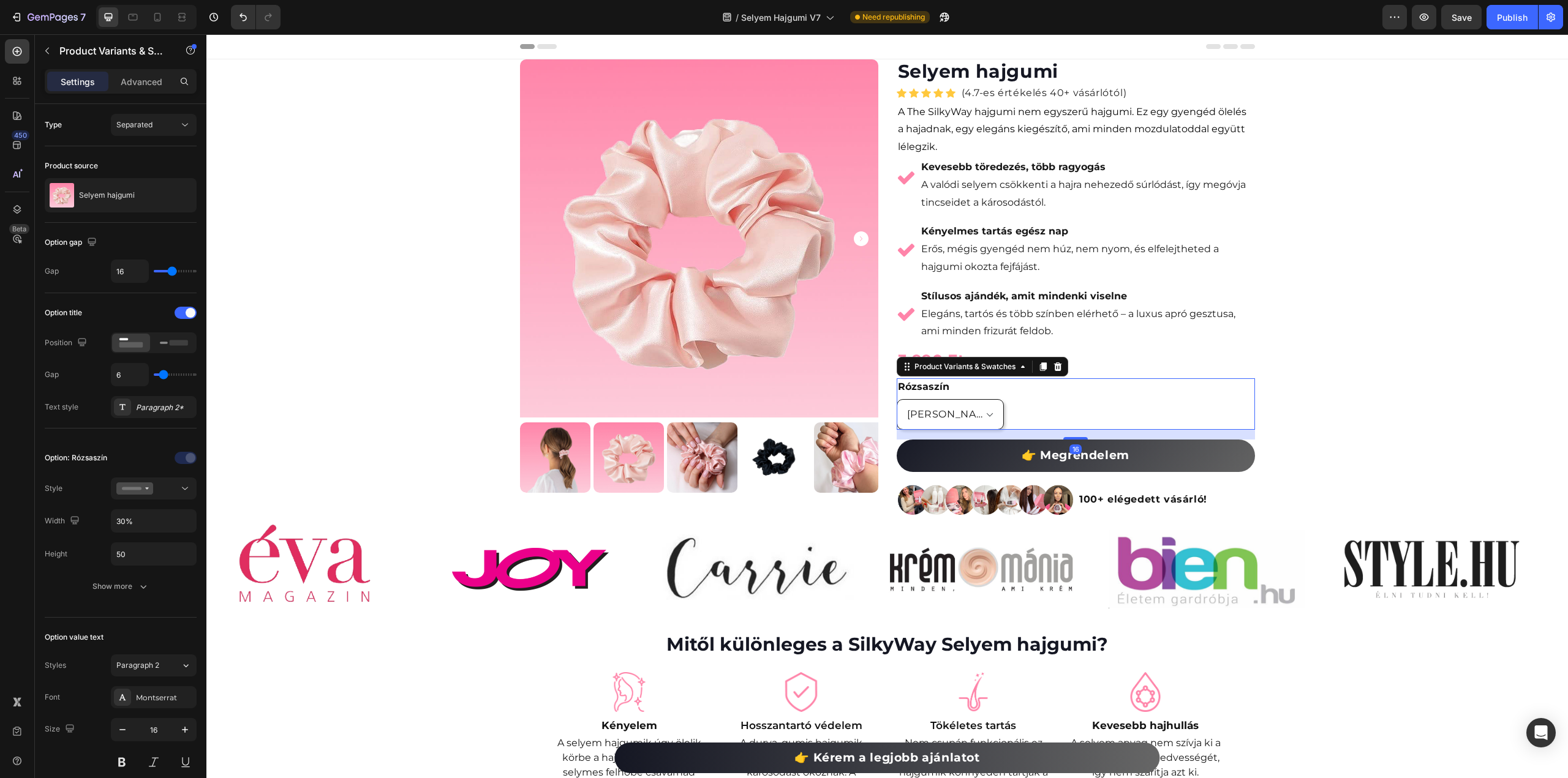
click at [986, 413] on select "[PERSON_NAME]" at bounding box center [950, 414] width 108 height 30
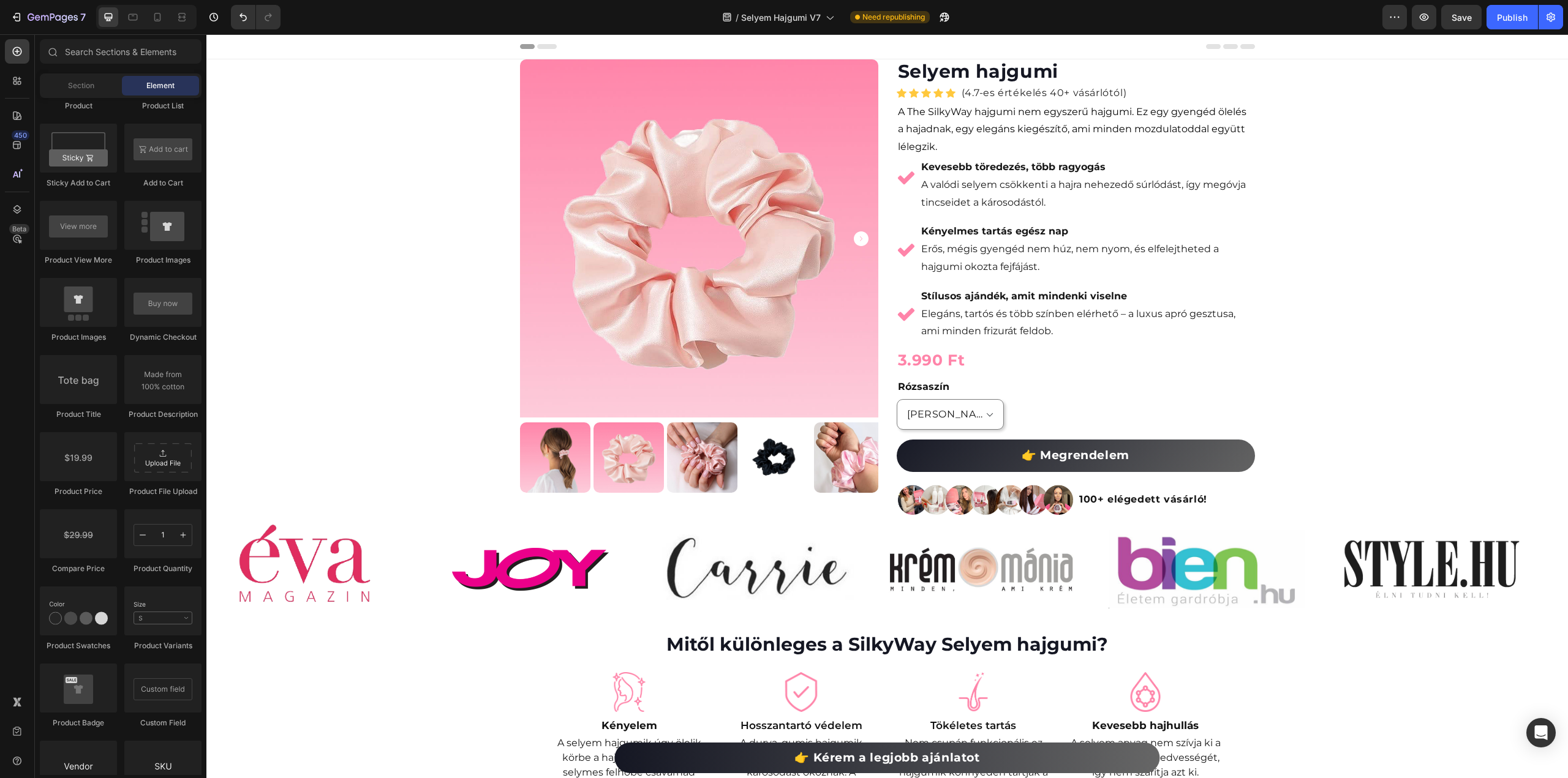
click at [1033, 395] on div "Rózsaszín Fekete" at bounding box center [1076, 404] width 358 height 51
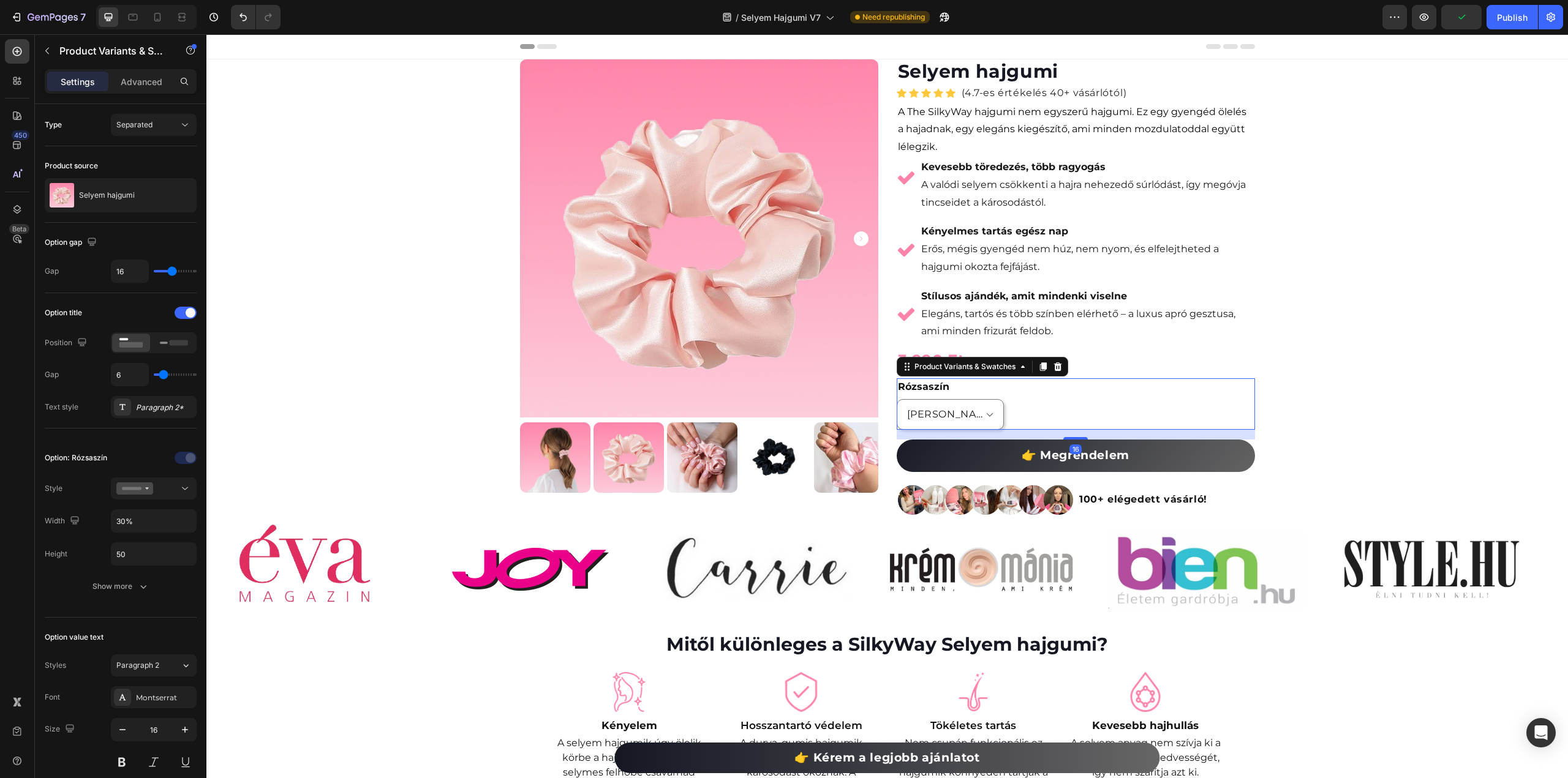
click at [139, 71] on div "Settings Advanced" at bounding box center [121, 82] width 152 height 25
click at [139, 75] on p "Advanced" at bounding box center [141, 82] width 42 height 13
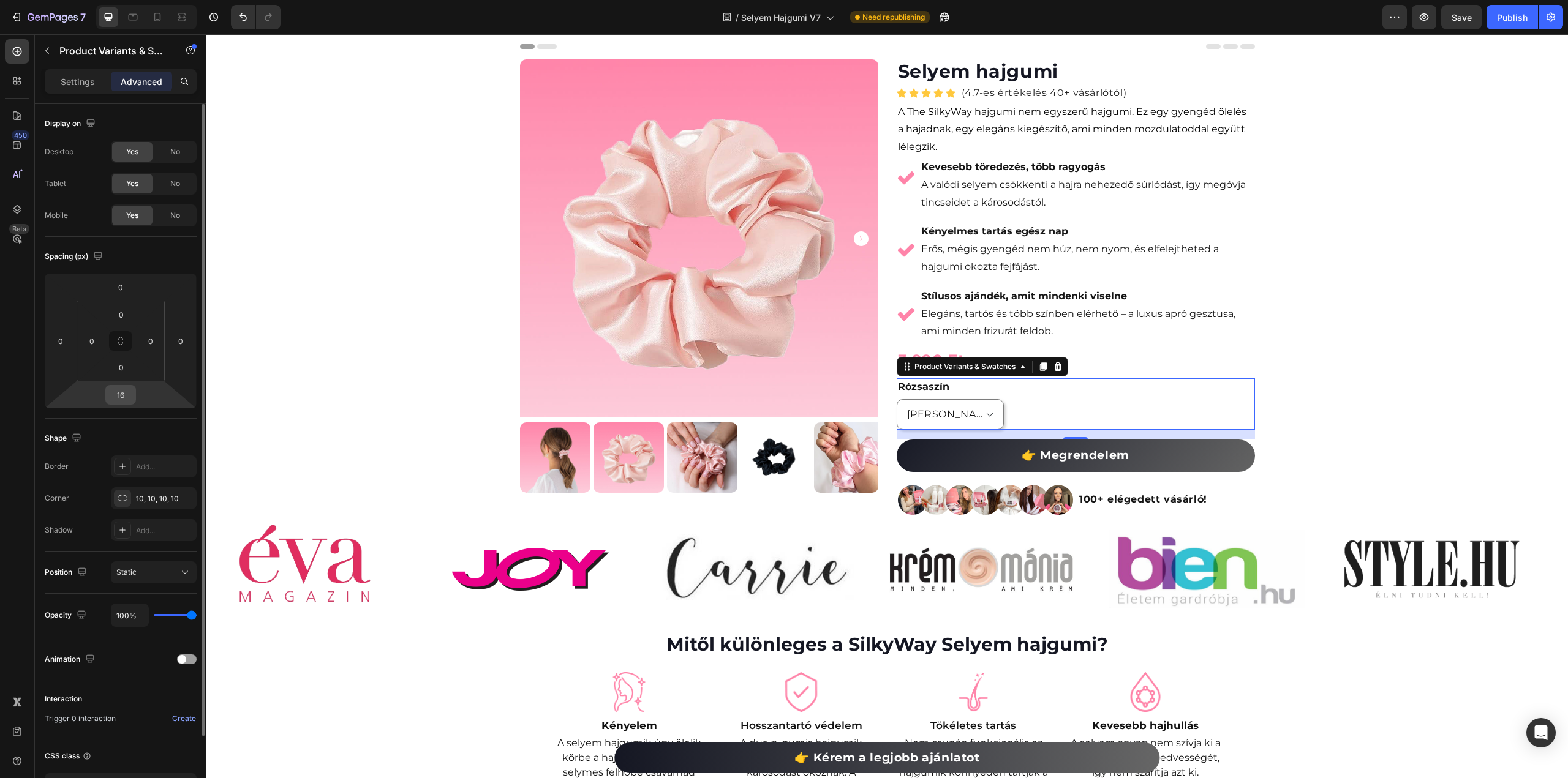
click at [124, 396] on input "16" at bounding box center [121, 395] width 25 height 18
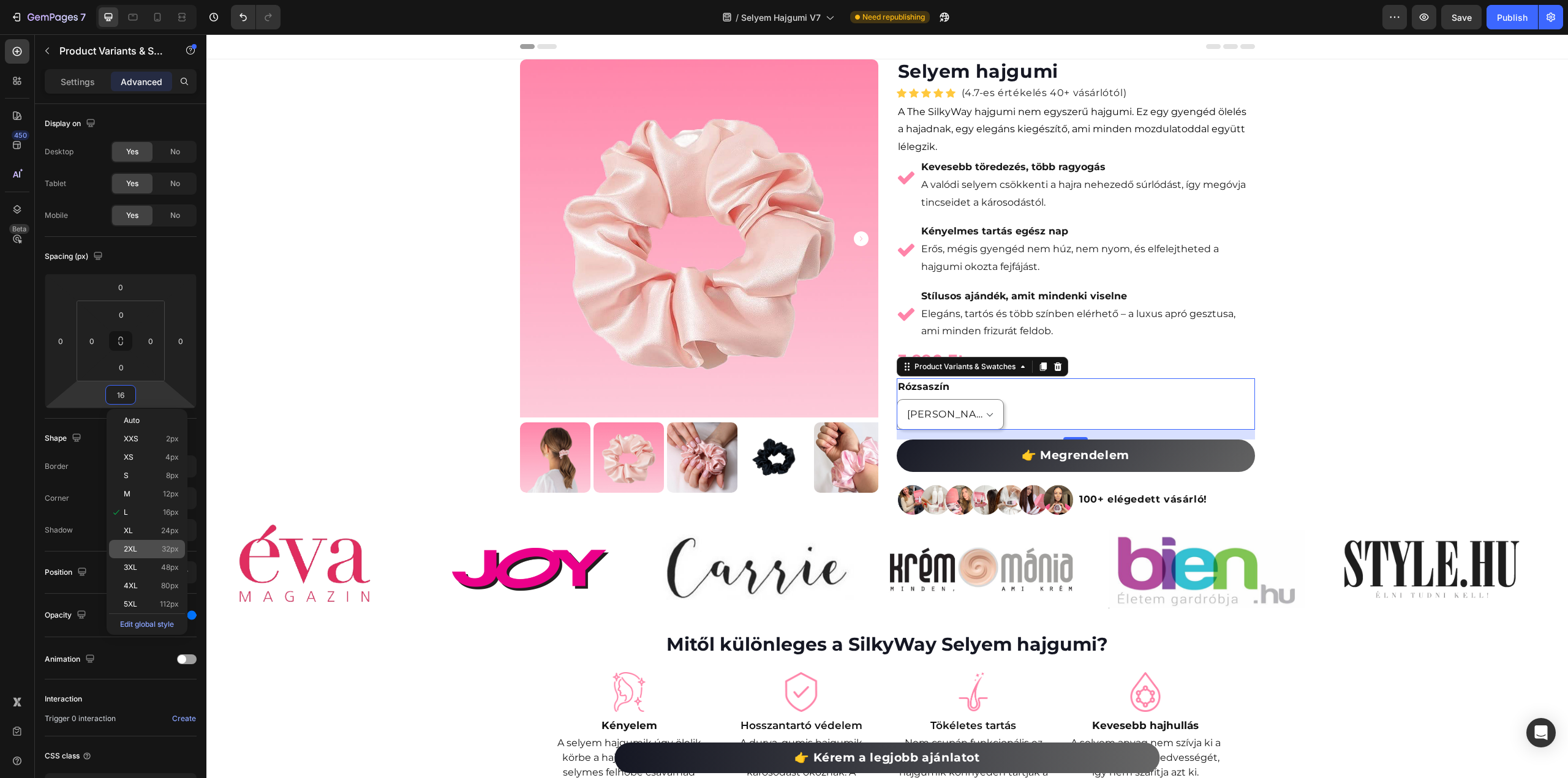
click at [142, 552] on p "2XL 32px" at bounding box center [151, 548] width 55 height 8
type input "32"
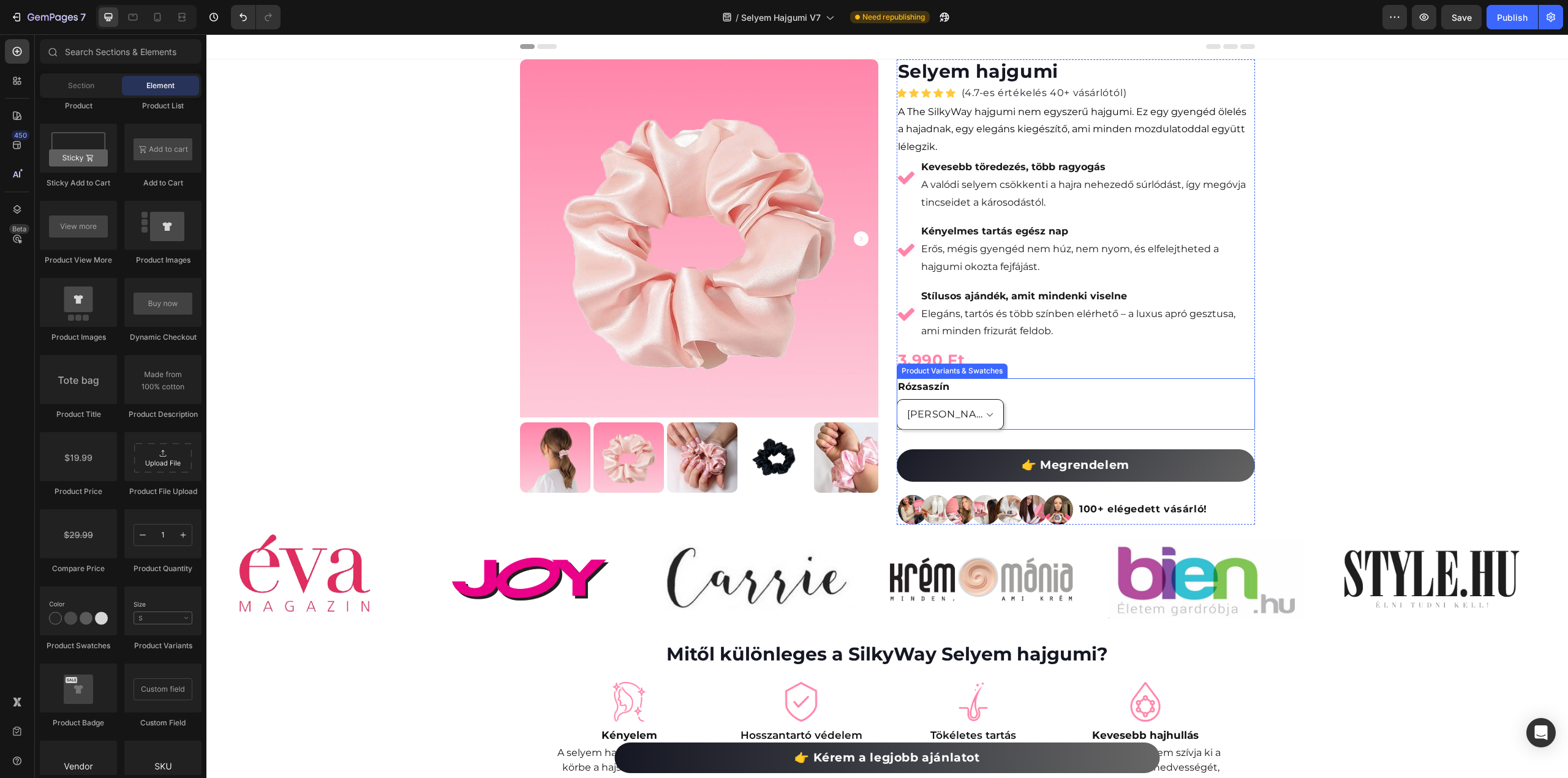
click at [976, 420] on select "[PERSON_NAME]" at bounding box center [950, 414] width 108 height 30
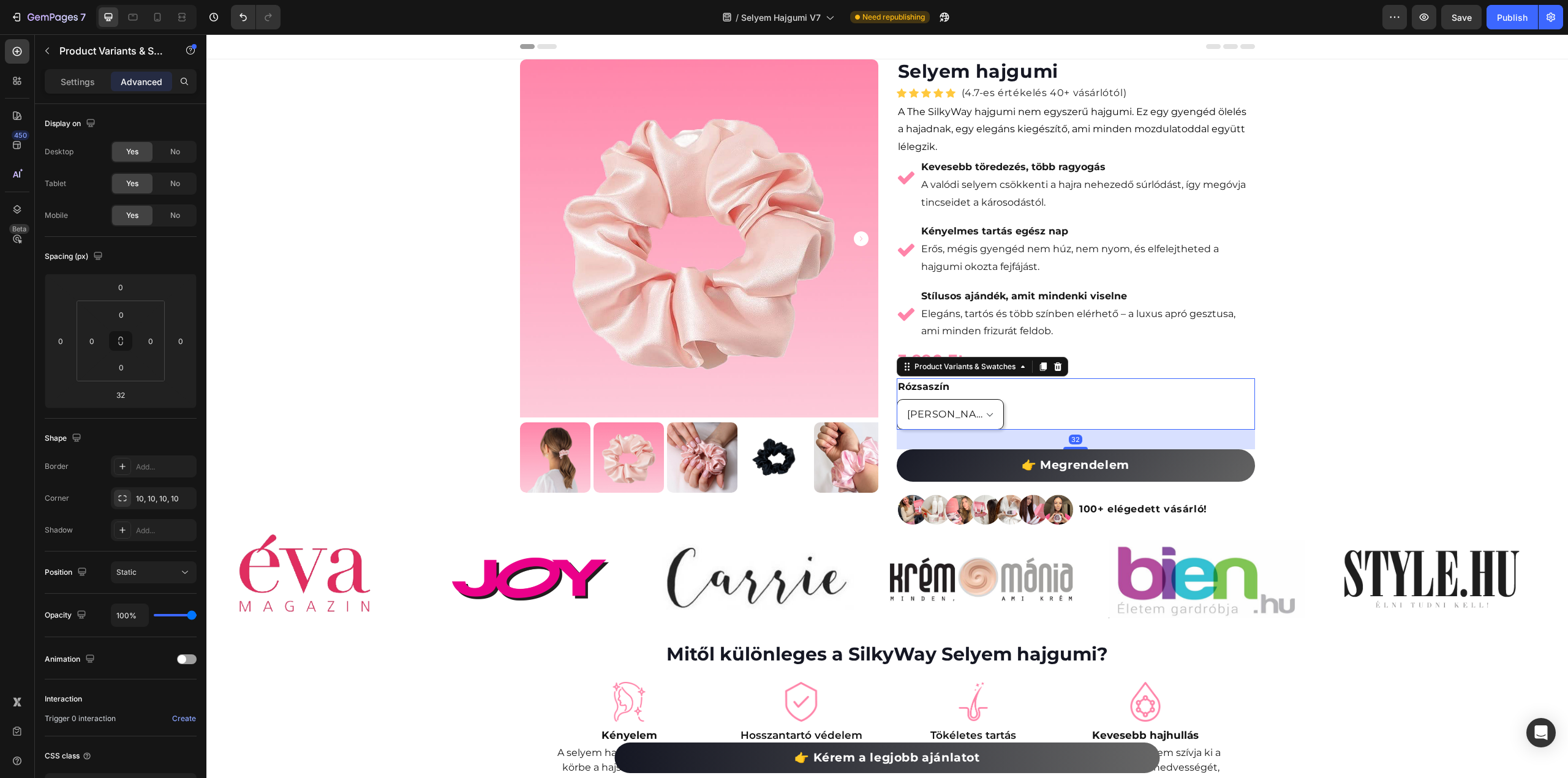
click at [985, 419] on select "[PERSON_NAME]" at bounding box center [950, 414] width 108 height 30
click at [1512, 20] on div "Publish" at bounding box center [1512, 18] width 30 height 13
click at [1034, 405] on div "[PERSON_NAME]" at bounding box center [1076, 414] width 358 height 30
click at [78, 80] on p "Settings" at bounding box center [77, 82] width 34 height 13
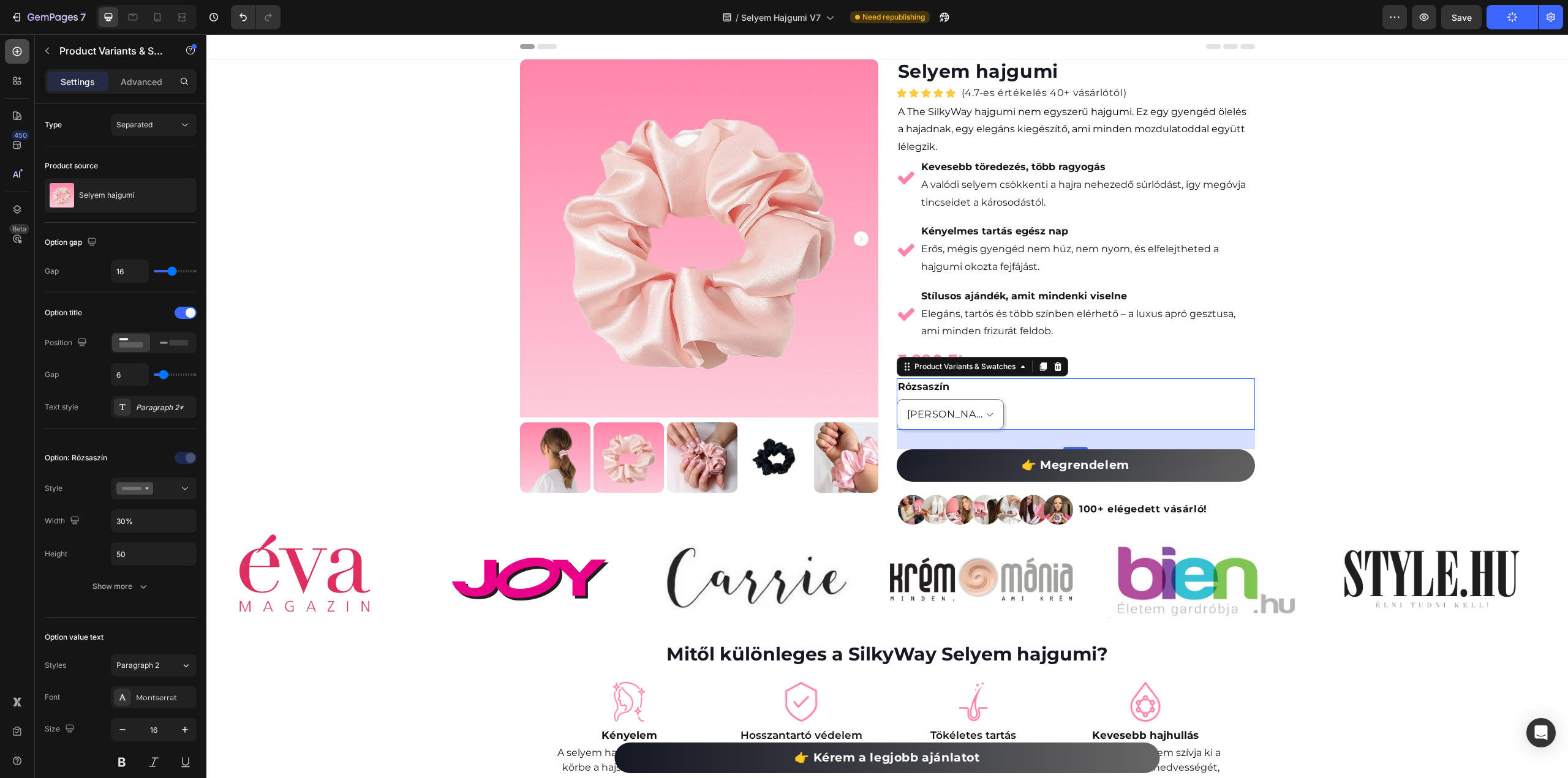
click at [17, 51] on icon at bounding box center [18, 52] width 9 height 9
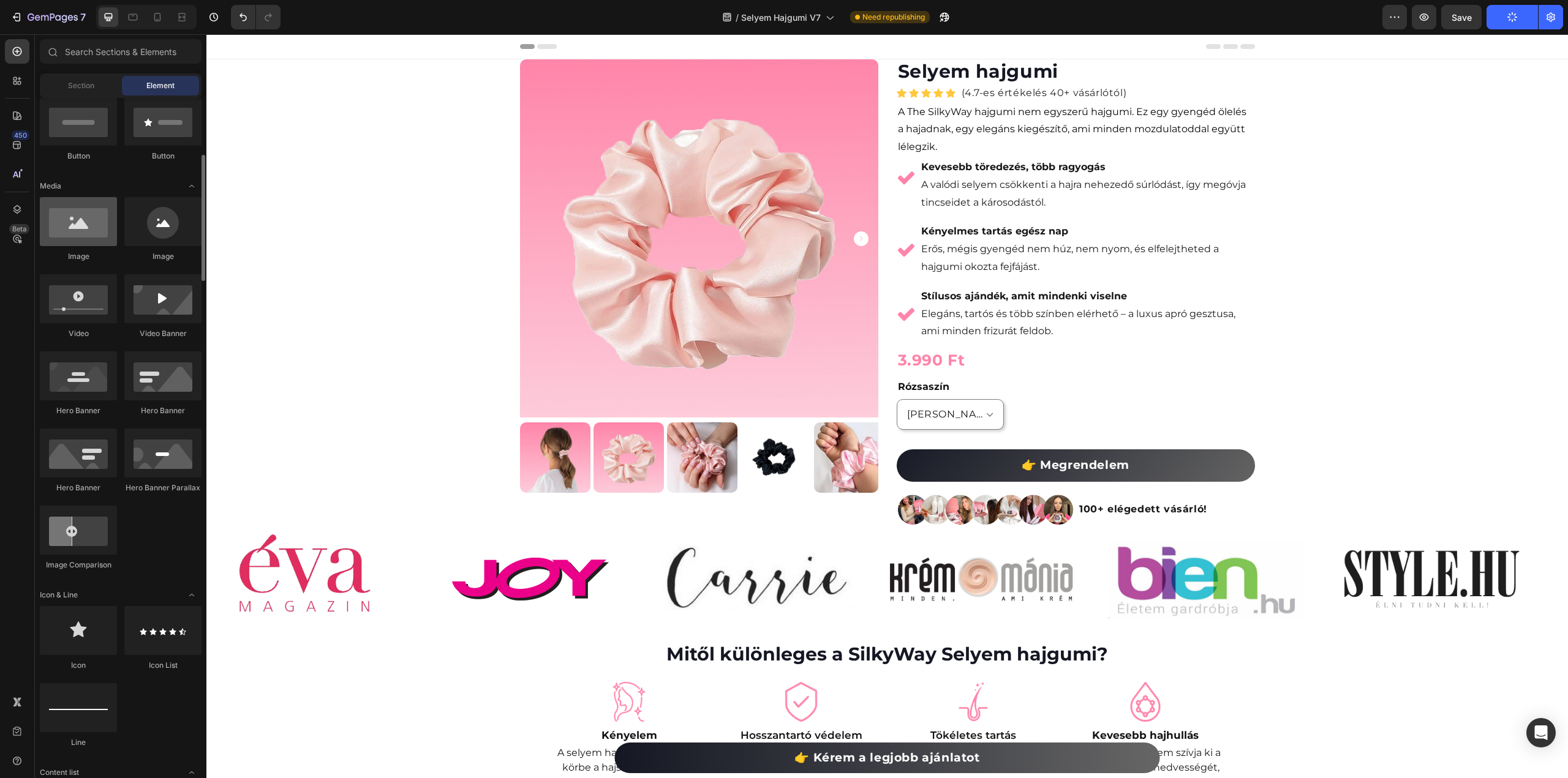
scroll to position [0, 0]
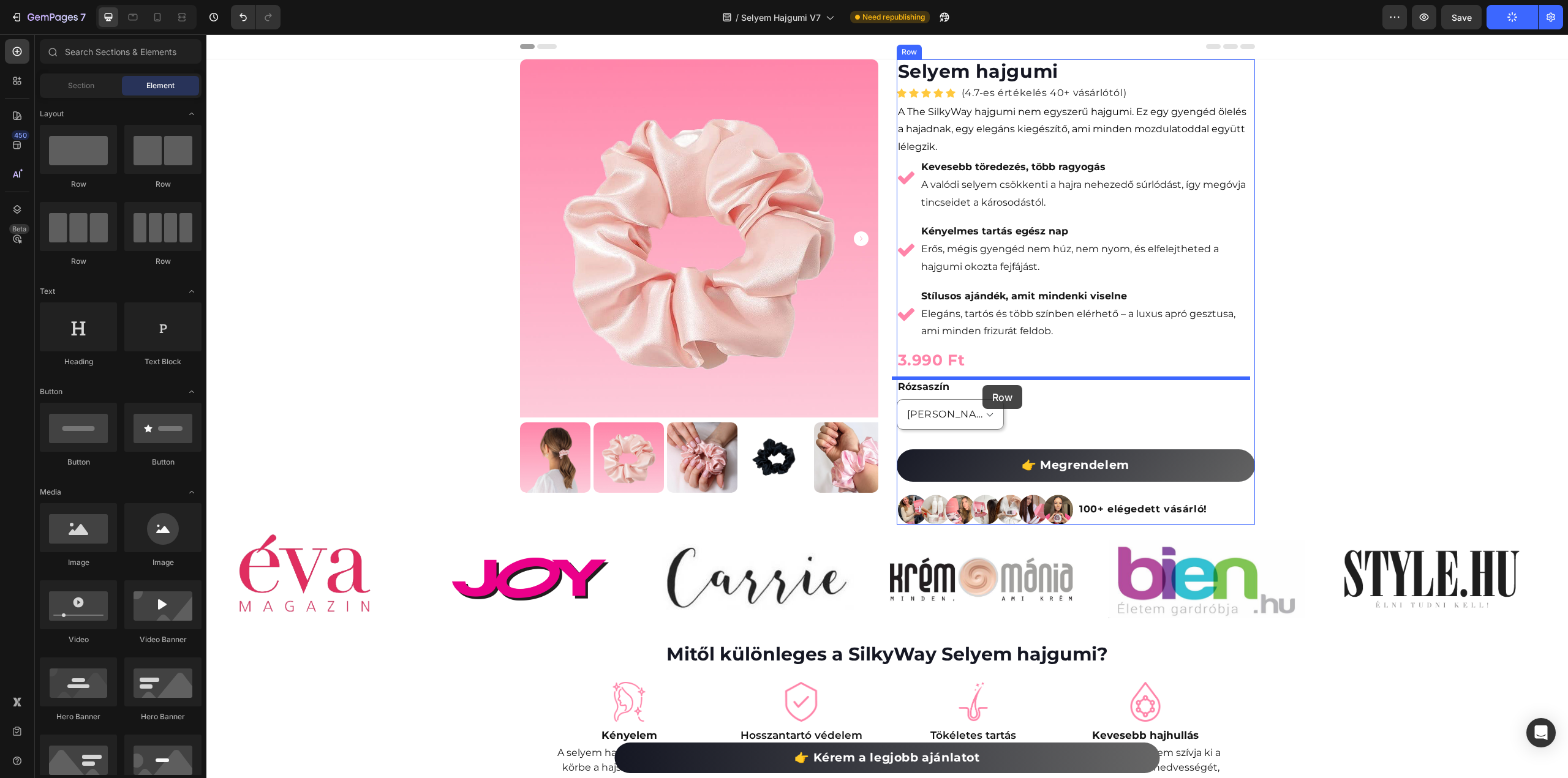
drag, startPoint x: 367, startPoint y: 189, endPoint x: 982, endPoint y: 385, distance: 645.5
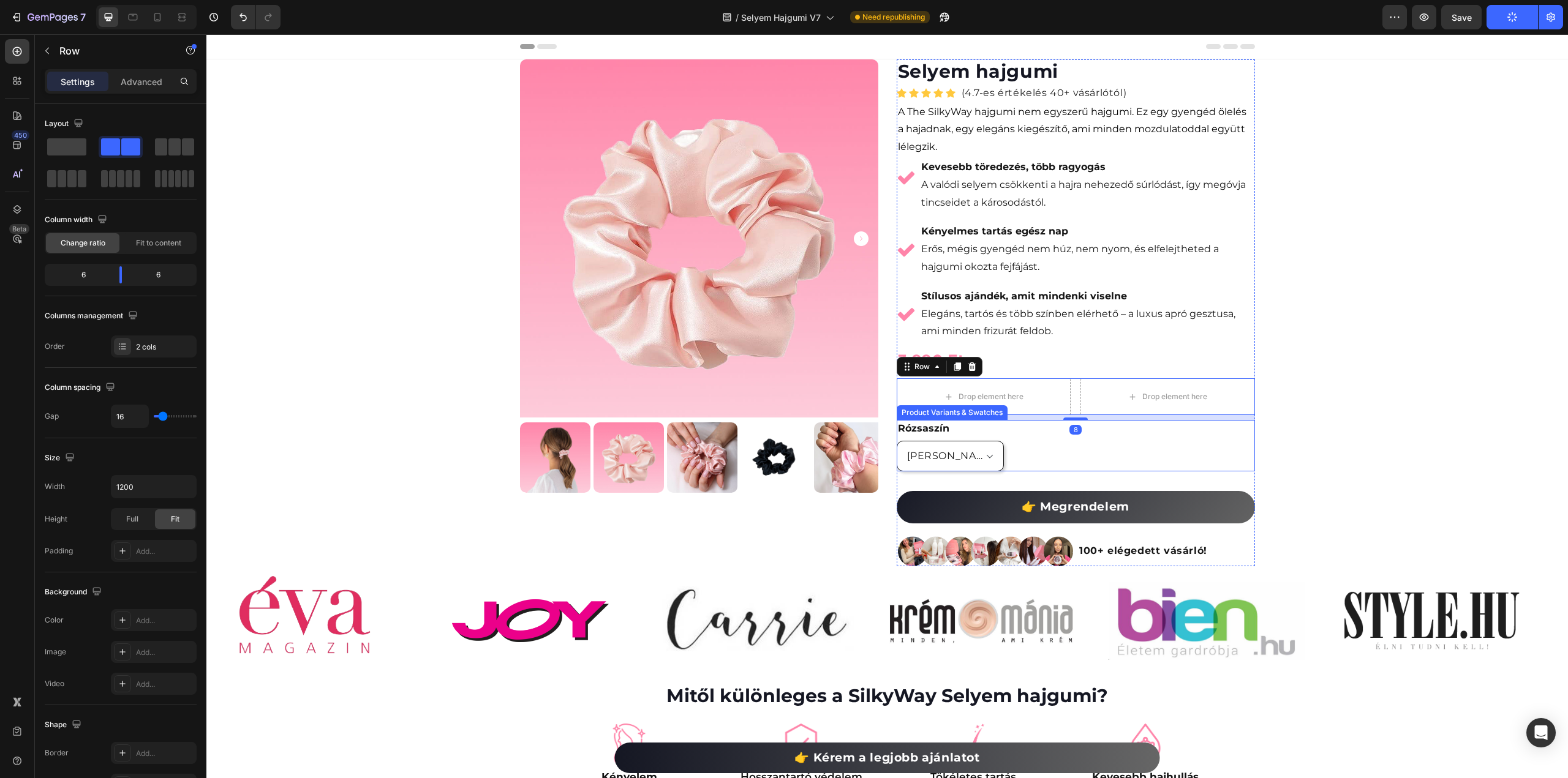
click at [993, 446] on select "[PERSON_NAME]" at bounding box center [950, 456] width 108 height 30
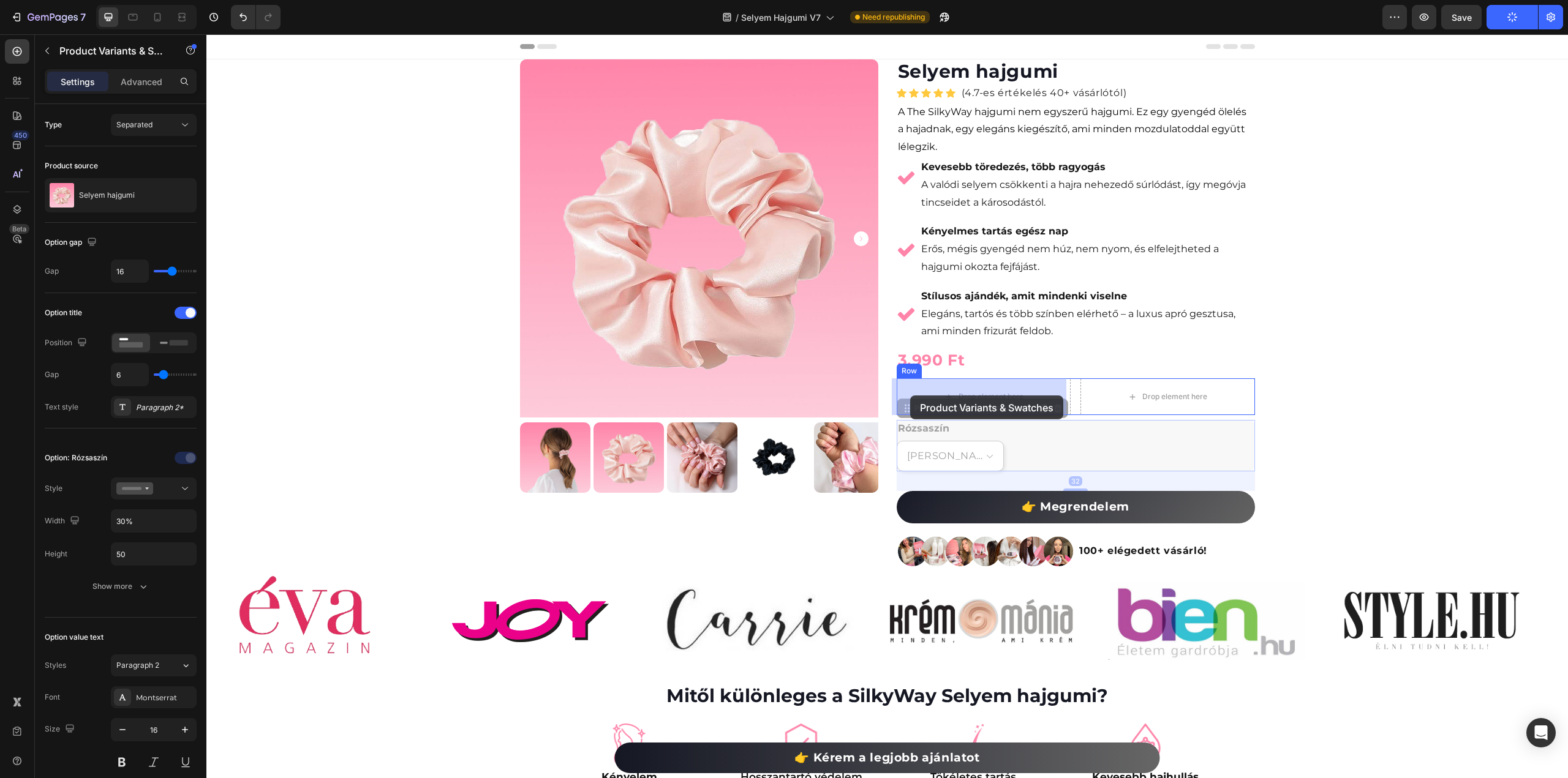
drag, startPoint x: 900, startPoint y: 411, endPoint x: 910, endPoint y: 395, distance: 18.9
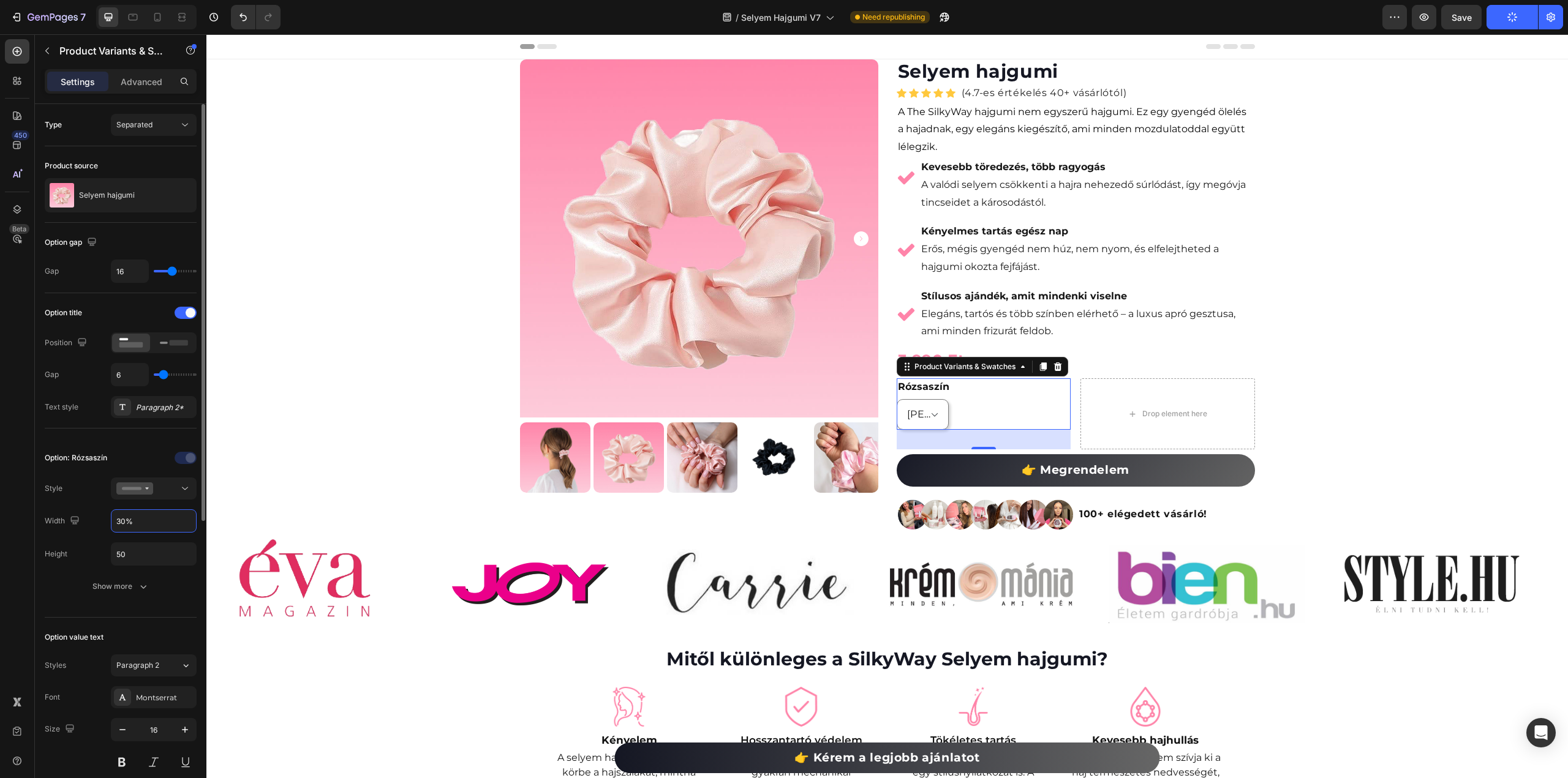
drag, startPoint x: 148, startPoint y: 524, endPoint x: 93, endPoint y: 523, distance: 55.0
click at [93, 523] on div "Width 30%" at bounding box center [121, 521] width 152 height 23
drag, startPoint x: 123, startPoint y: 520, endPoint x: 95, endPoint y: 518, distance: 28.1
click at [95, 518] on div "Width 30%" at bounding box center [121, 521] width 152 height 23
type input "100%"
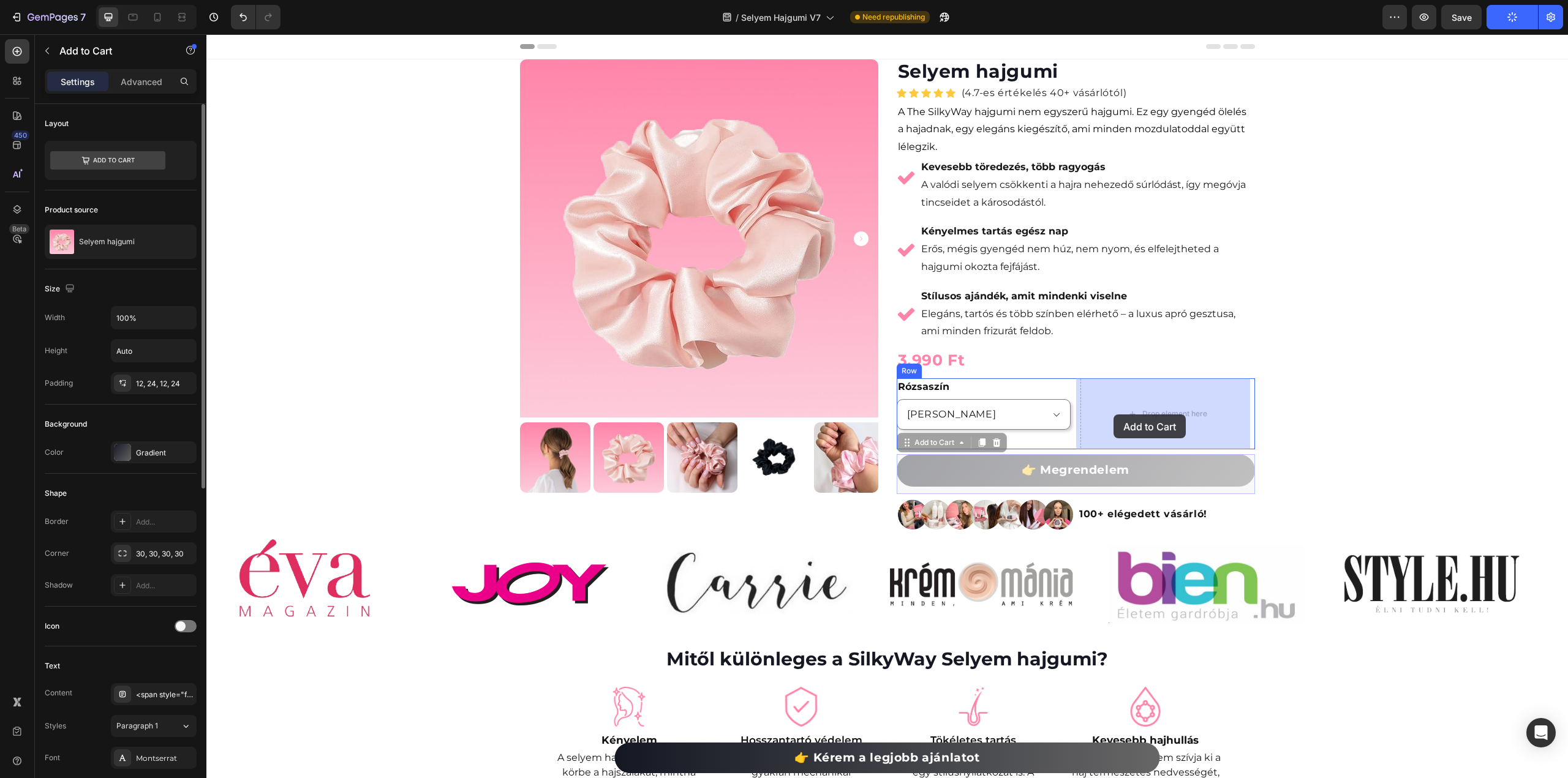
drag, startPoint x: 909, startPoint y: 445, endPoint x: 1114, endPoint y: 415, distance: 207.2
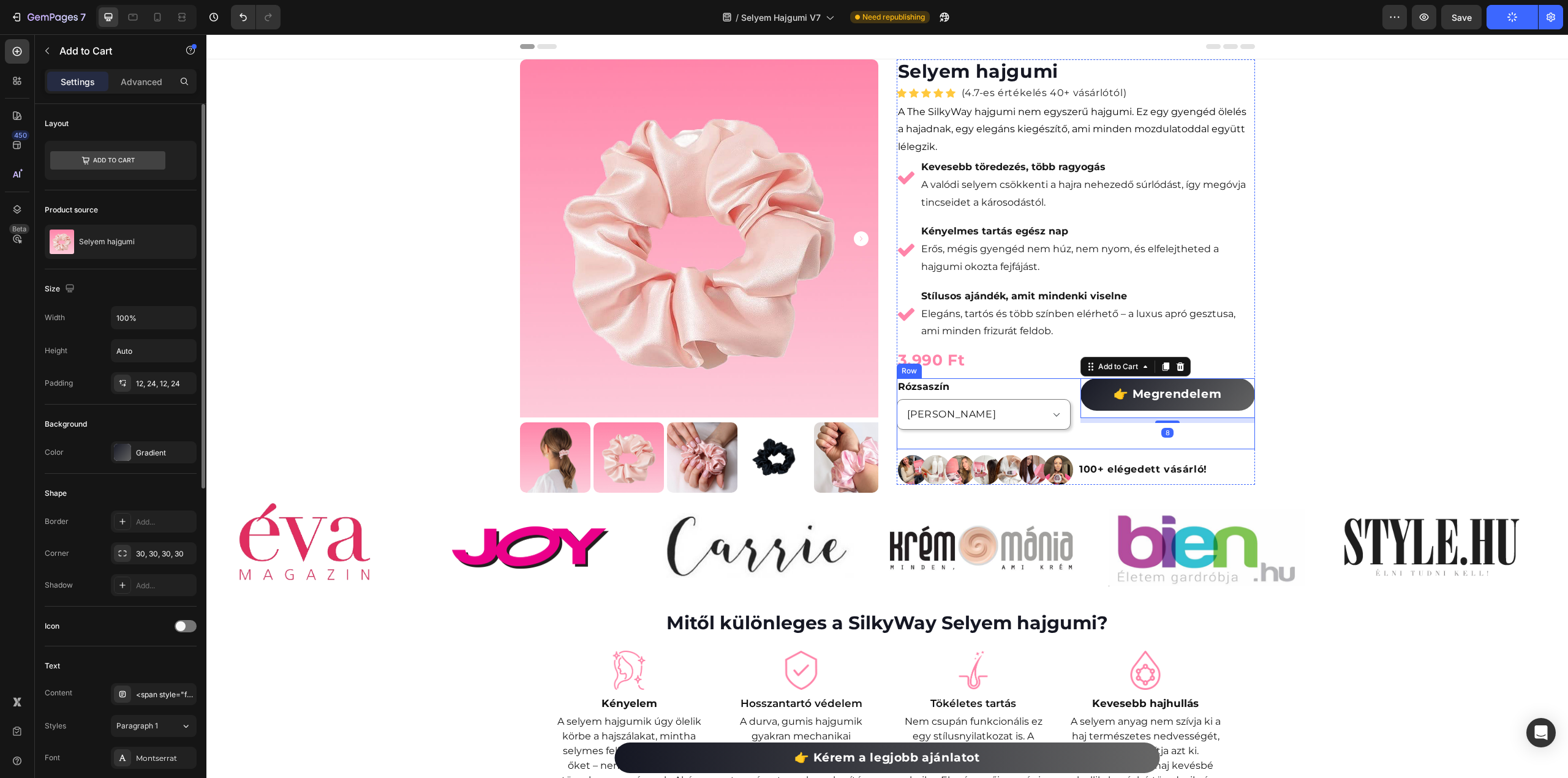
click at [1070, 395] on div "Rózsaszín Fekete Product Variants & Swatches 👉 Megrendelem Add to Cart 8 Row" at bounding box center [1076, 414] width 358 height 71
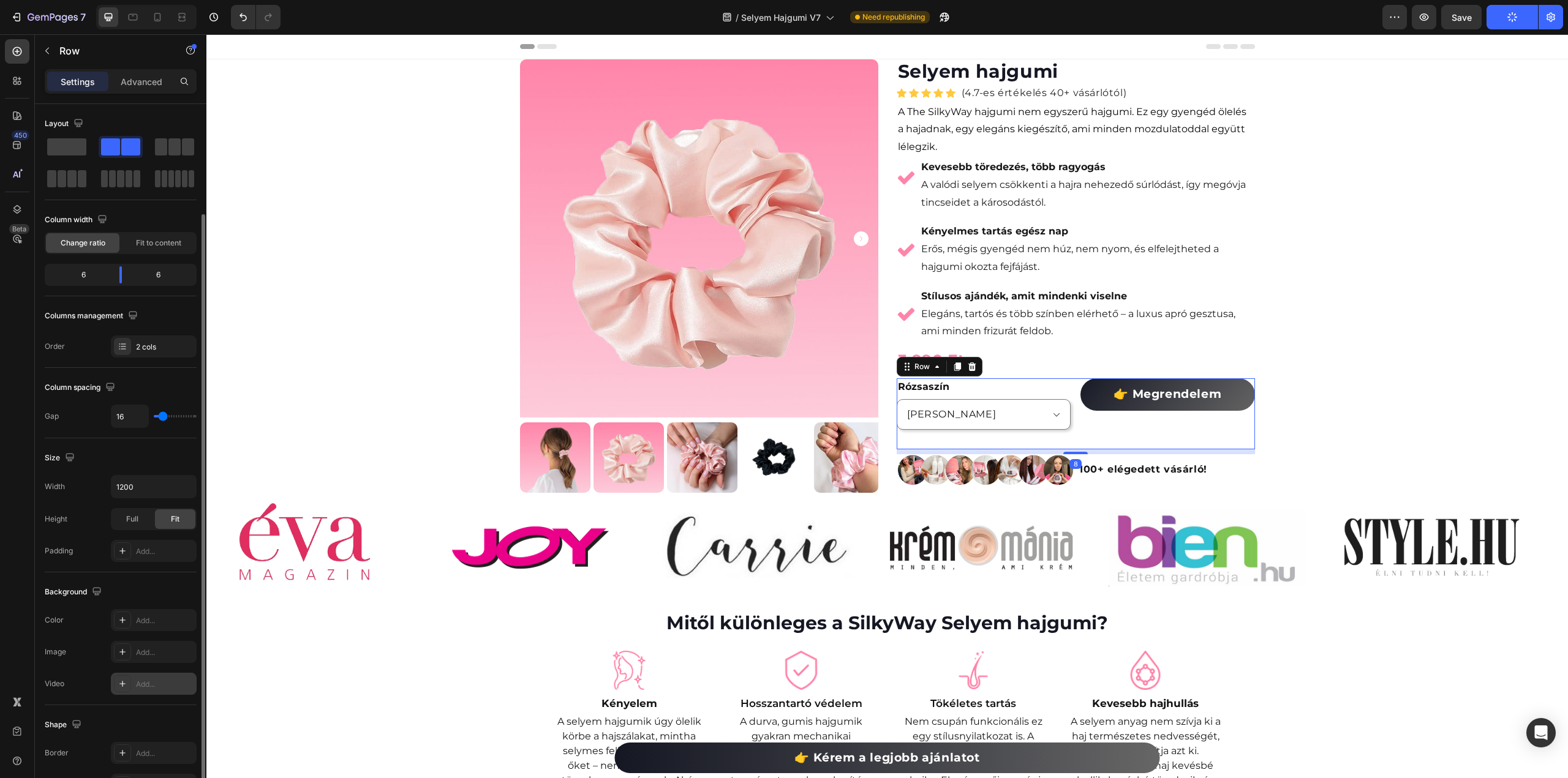
scroll to position [175, 0]
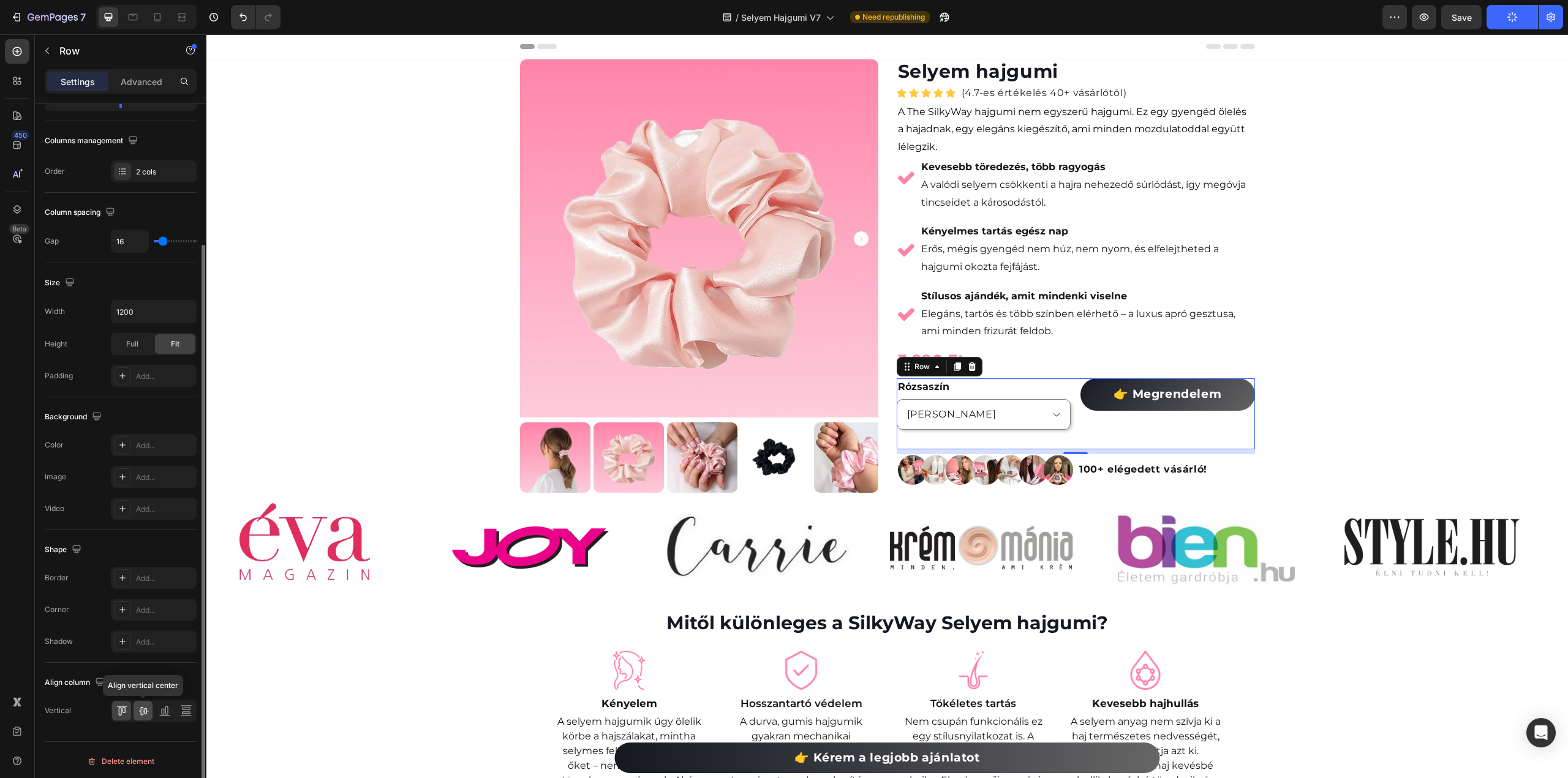
click at [146, 713] on icon at bounding box center [143, 711] width 12 height 12
click at [169, 712] on icon at bounding box center [165, 711] width 12 height 12
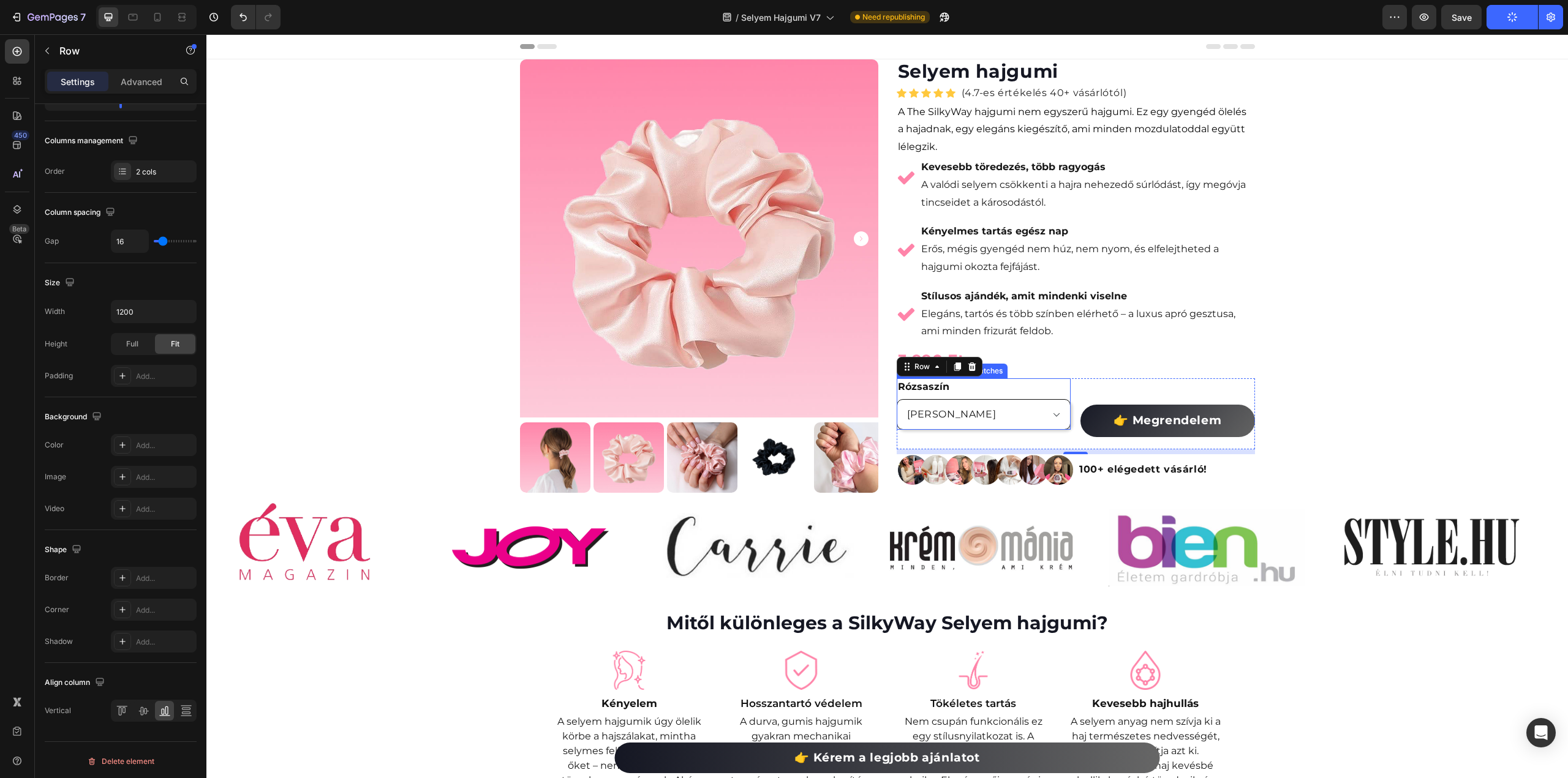
click at [1043, 419] on select "[PERSON_NAME]" at bounding box center [983, 414] width 175 height 30
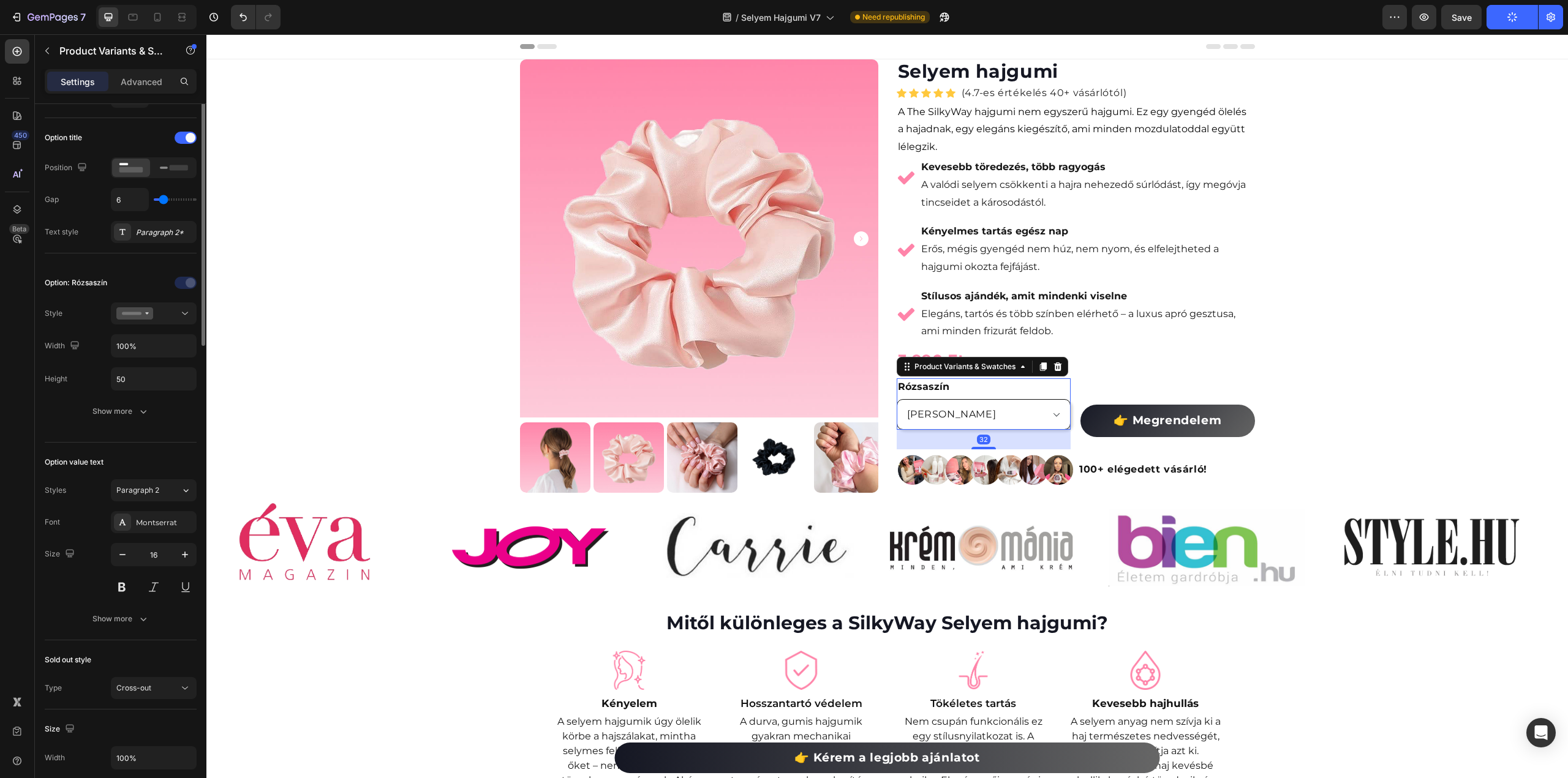
scroll to position [0, 0]
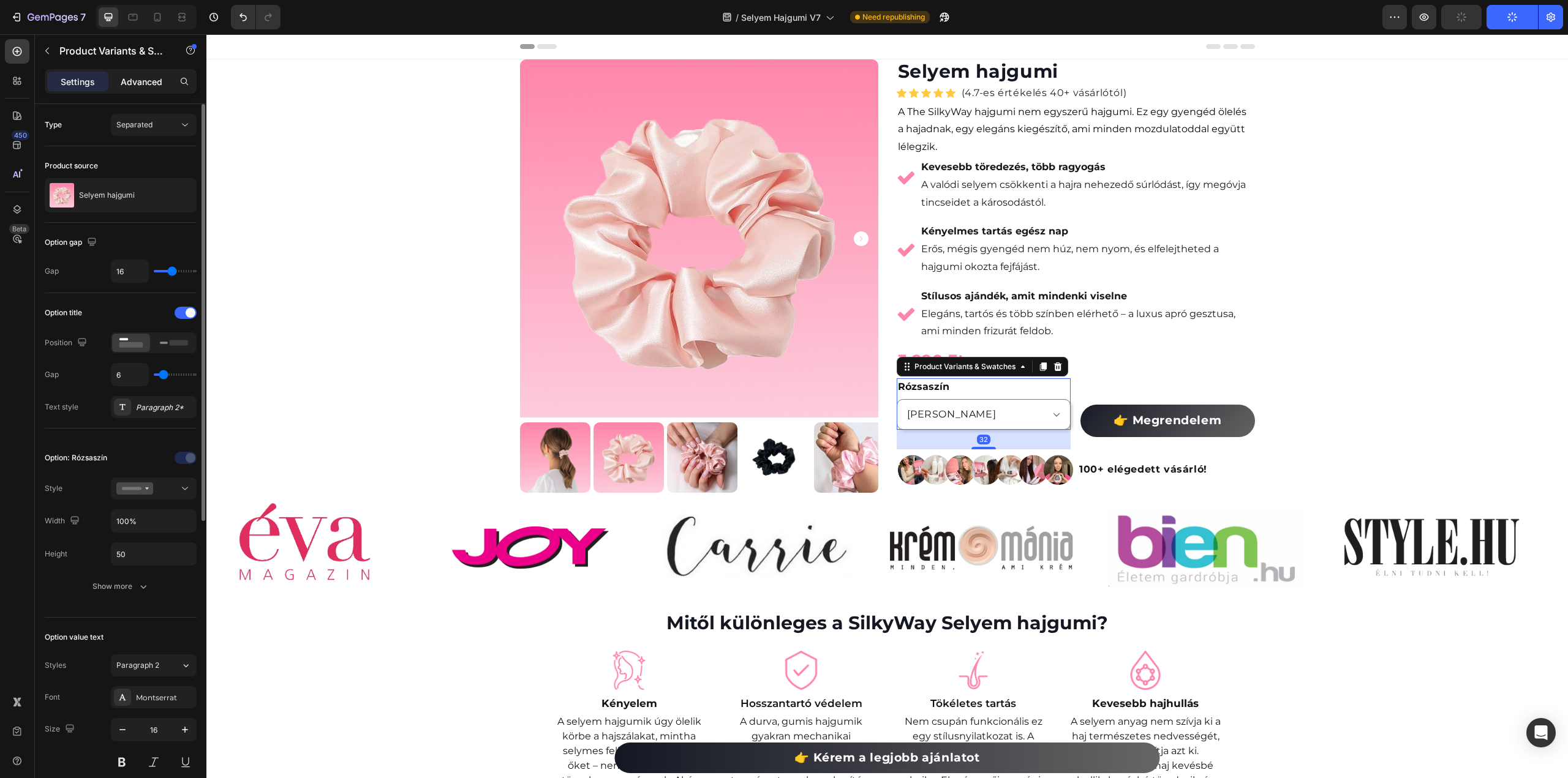
click at [141, 84] on p "Advanced" at bounding box center [141, 82] width 42 height 13
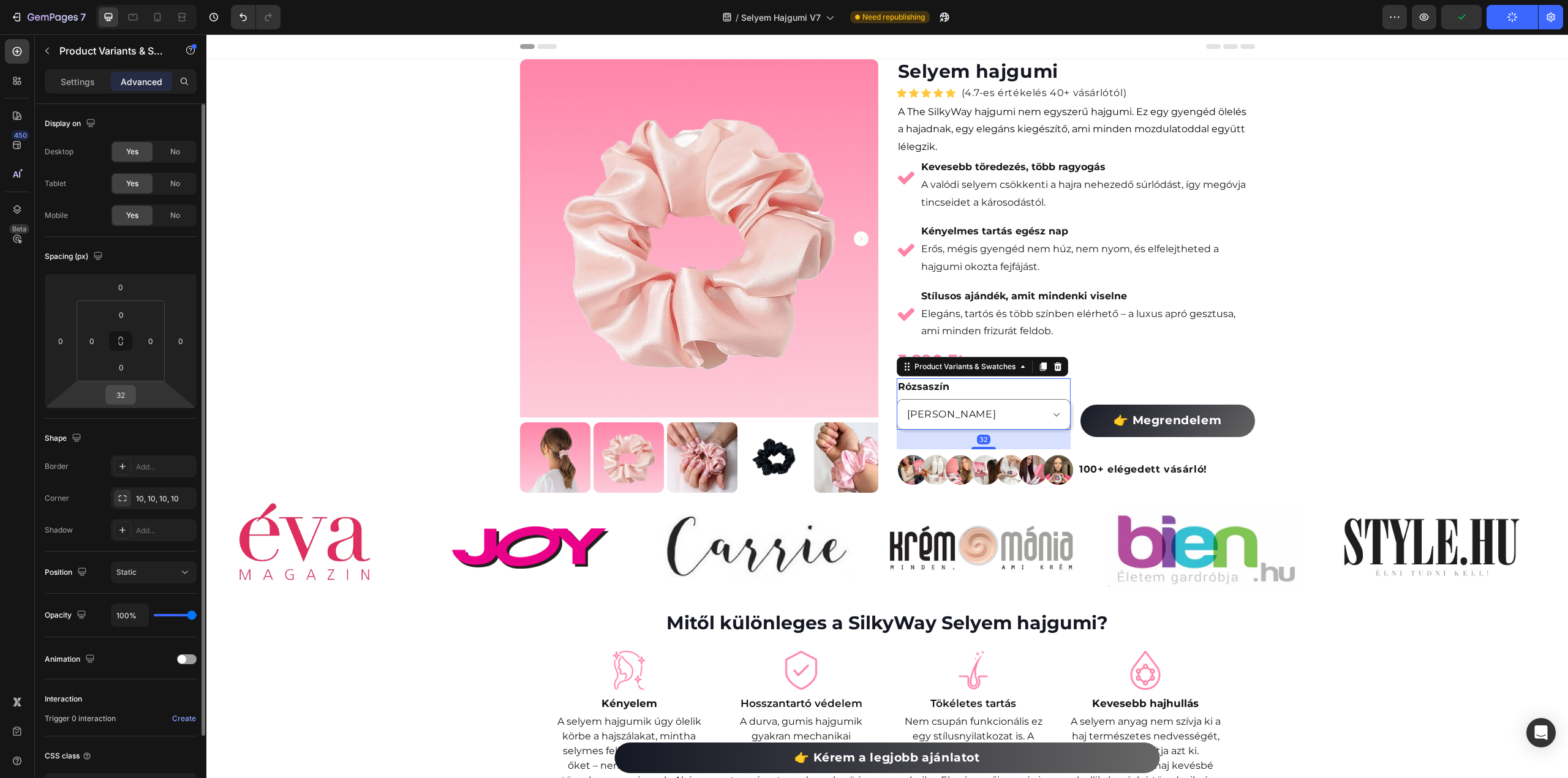
click at [120, 394] on input "32" at bounding box center [121, 395] width 25 height 18
type input "0"
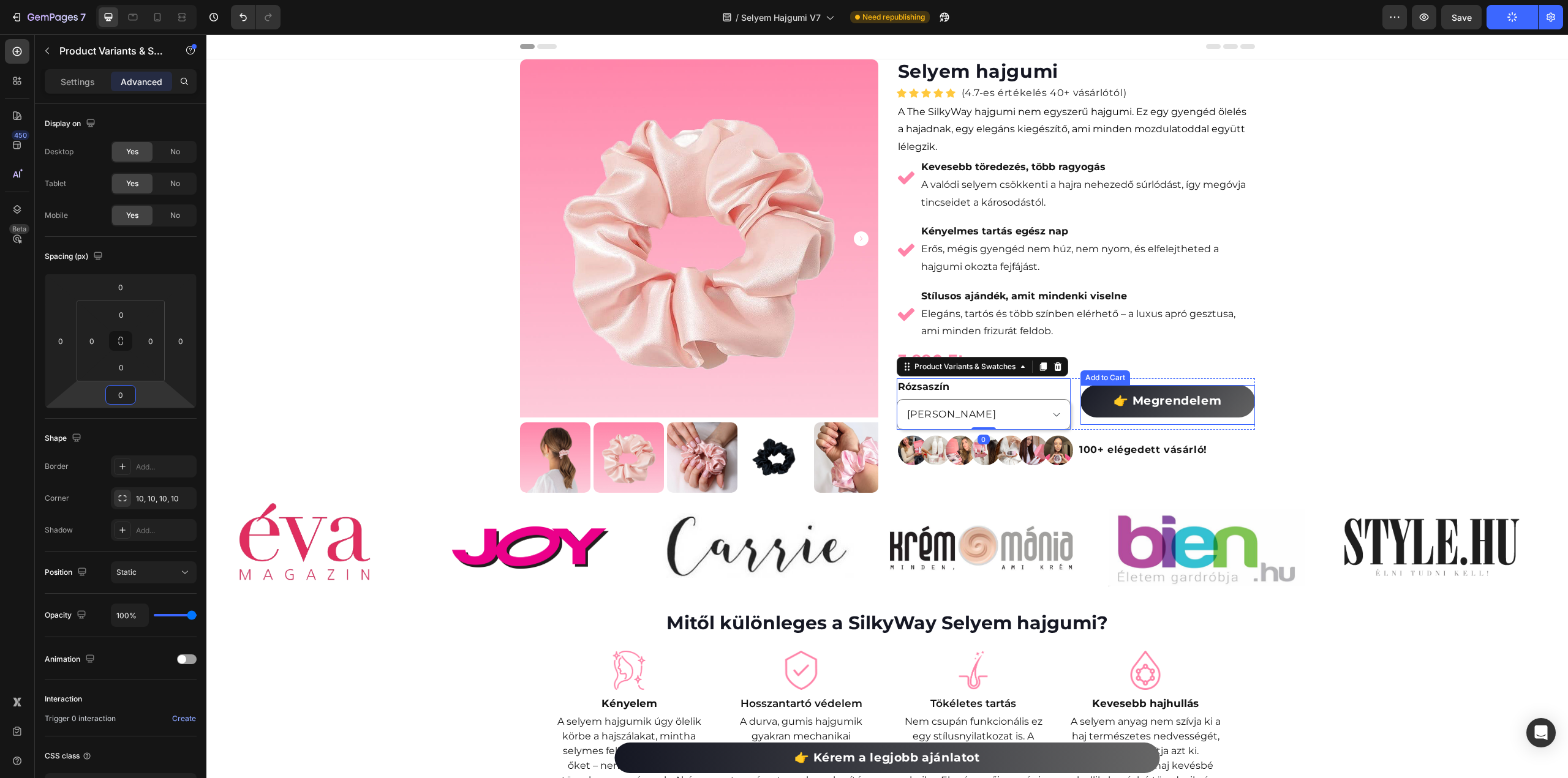
click at [1086, 417] on div "👉 Megrendelem Add to Cart" at bounding box center [1168, 405] width 175 height 40
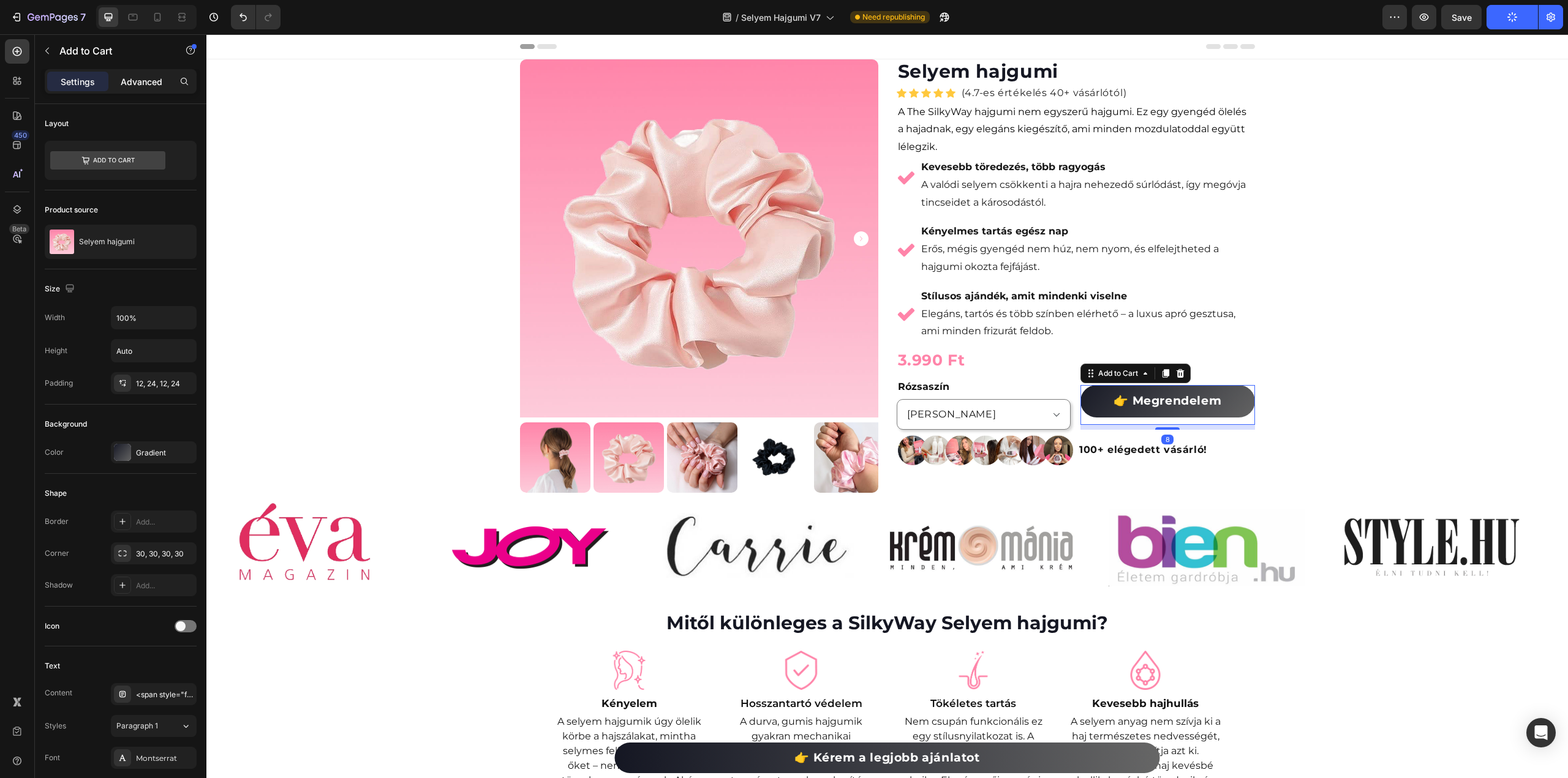
click at [136, 78] on p "Advanced" at bounding box center [141, 82] width 42 height 13
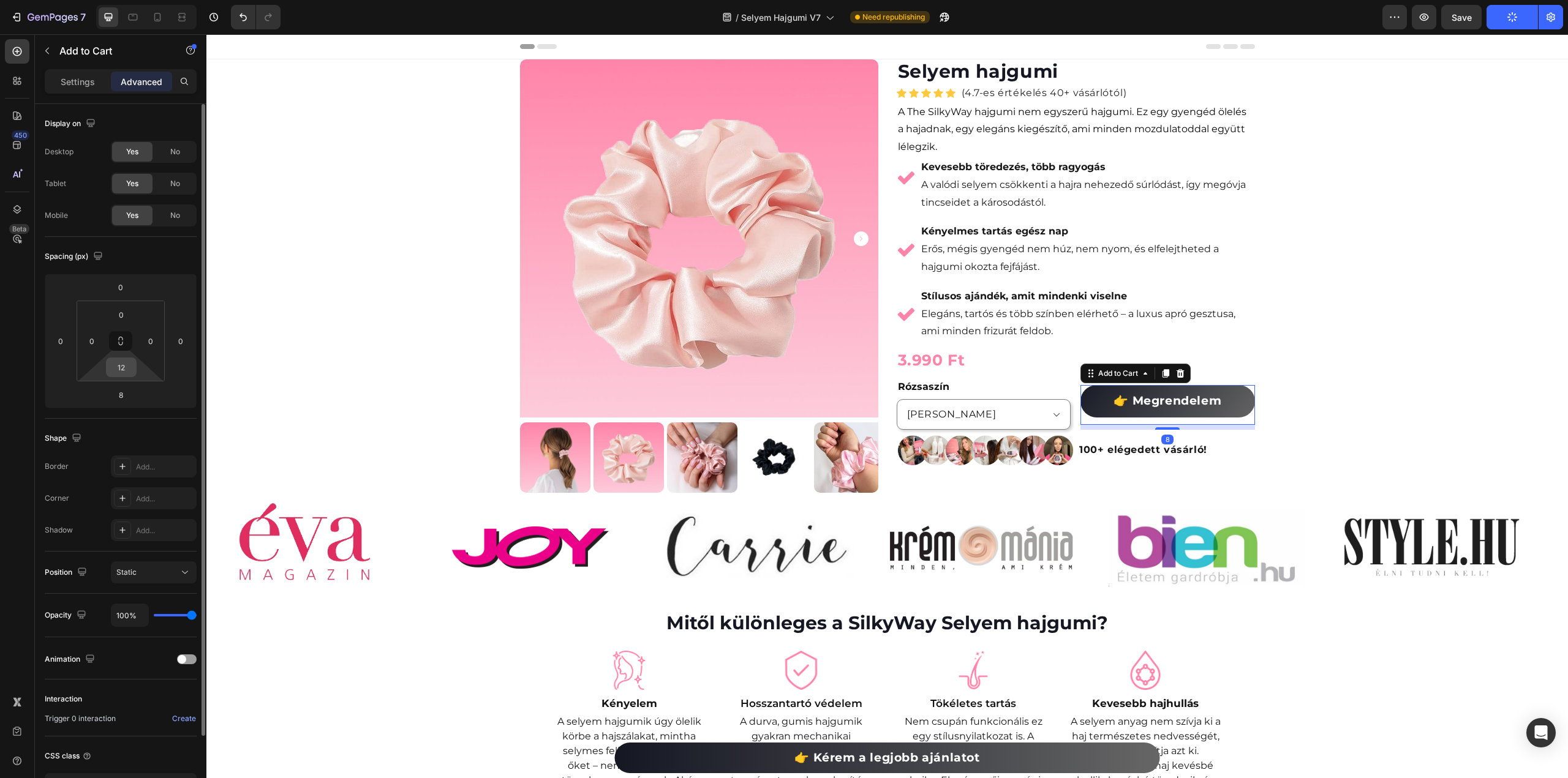
click at [127, 374] on input "12" at bounding box center [121, 367] width 25 height 18
type input "0"
click at [117, 396] on input "8" at bounding box center [121, 395] width 25 height 18
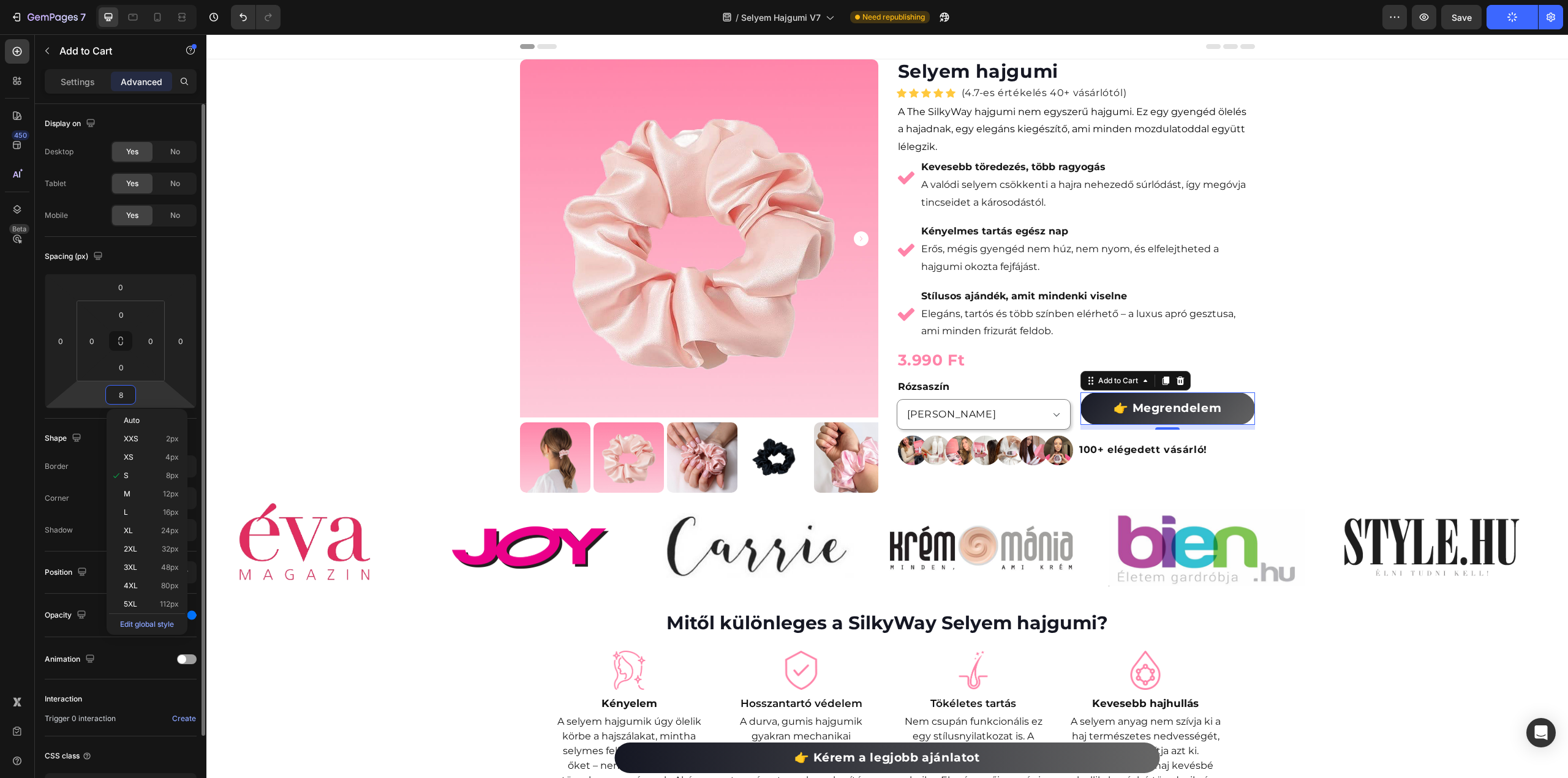
type input "0"
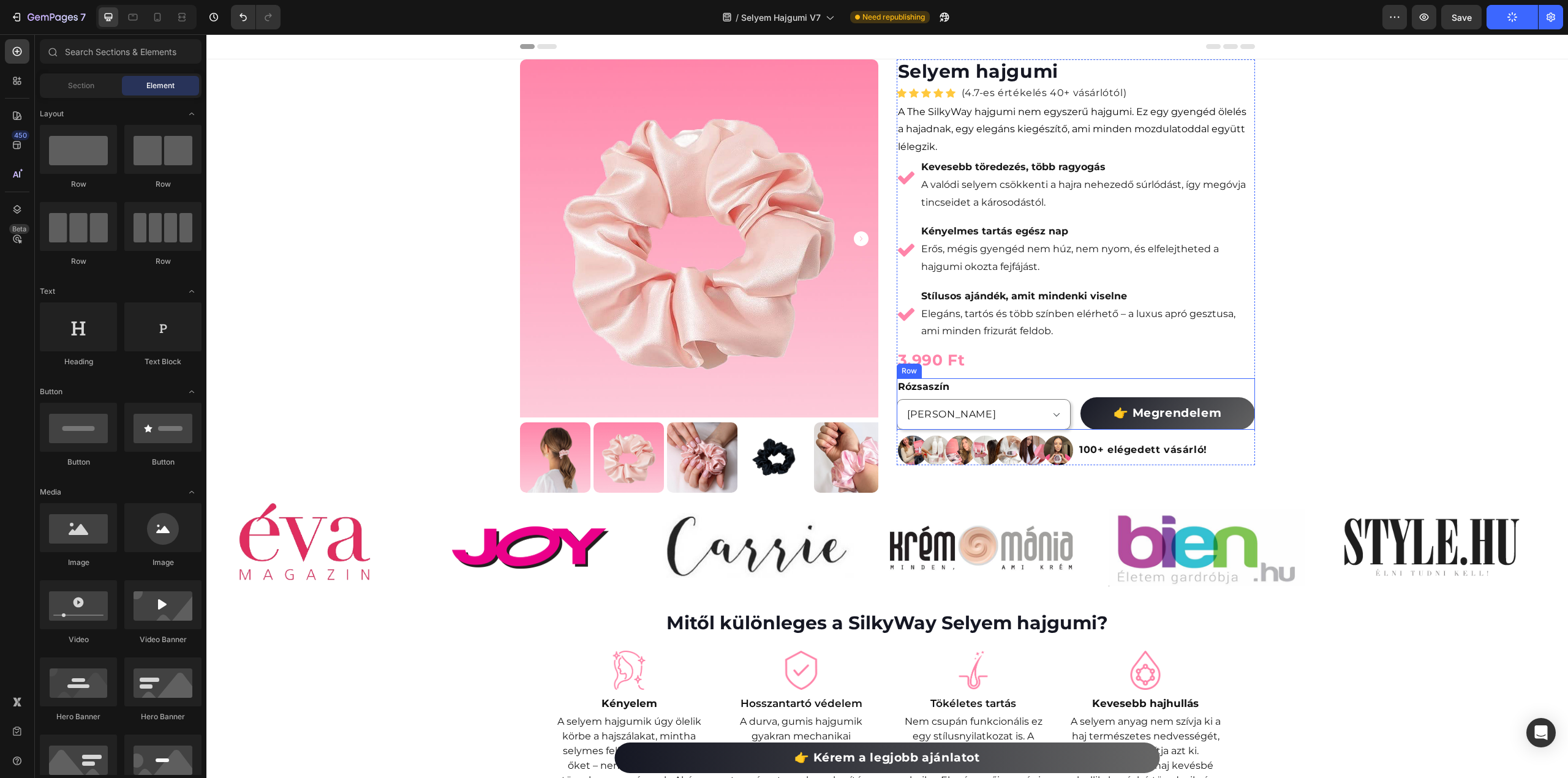
click at [1073, 414] on div "Rózsaszín Fekete Product Variants & Swatches 👉 Megrendelem Add to Cart Row" at bounding box center [1076, 404] width 358 height 51
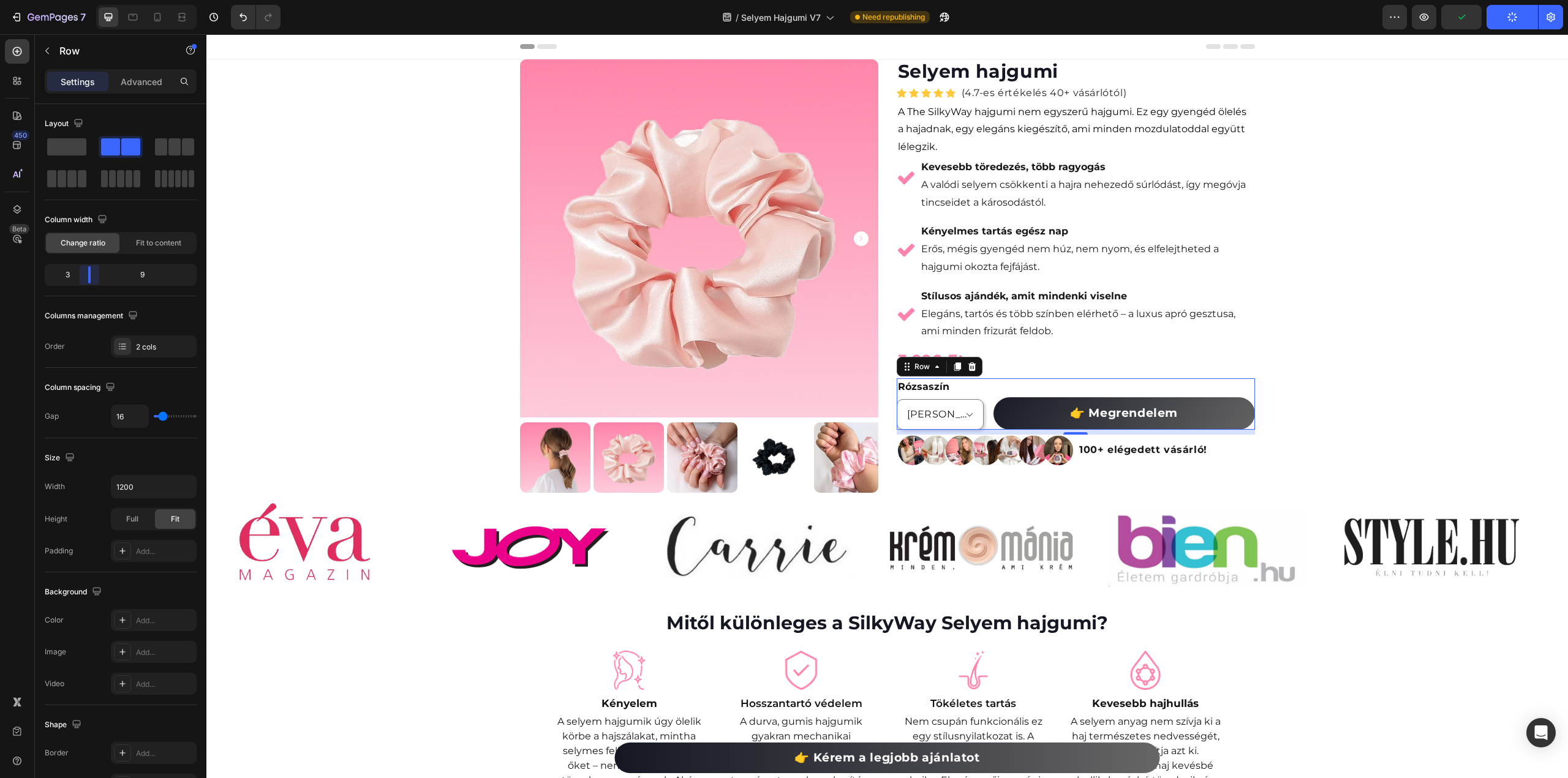
drag, startPoint x: 120, startPoint y: 279, endPoint x: 799, endPoint y: 373, distance: 685.5
click at [87, 0] on body "7 Version history / Selyem Hajgumi V7 Need republishing Preview Publish 450 Bet…" at bounding box center [784, 0] width 1568 height 0
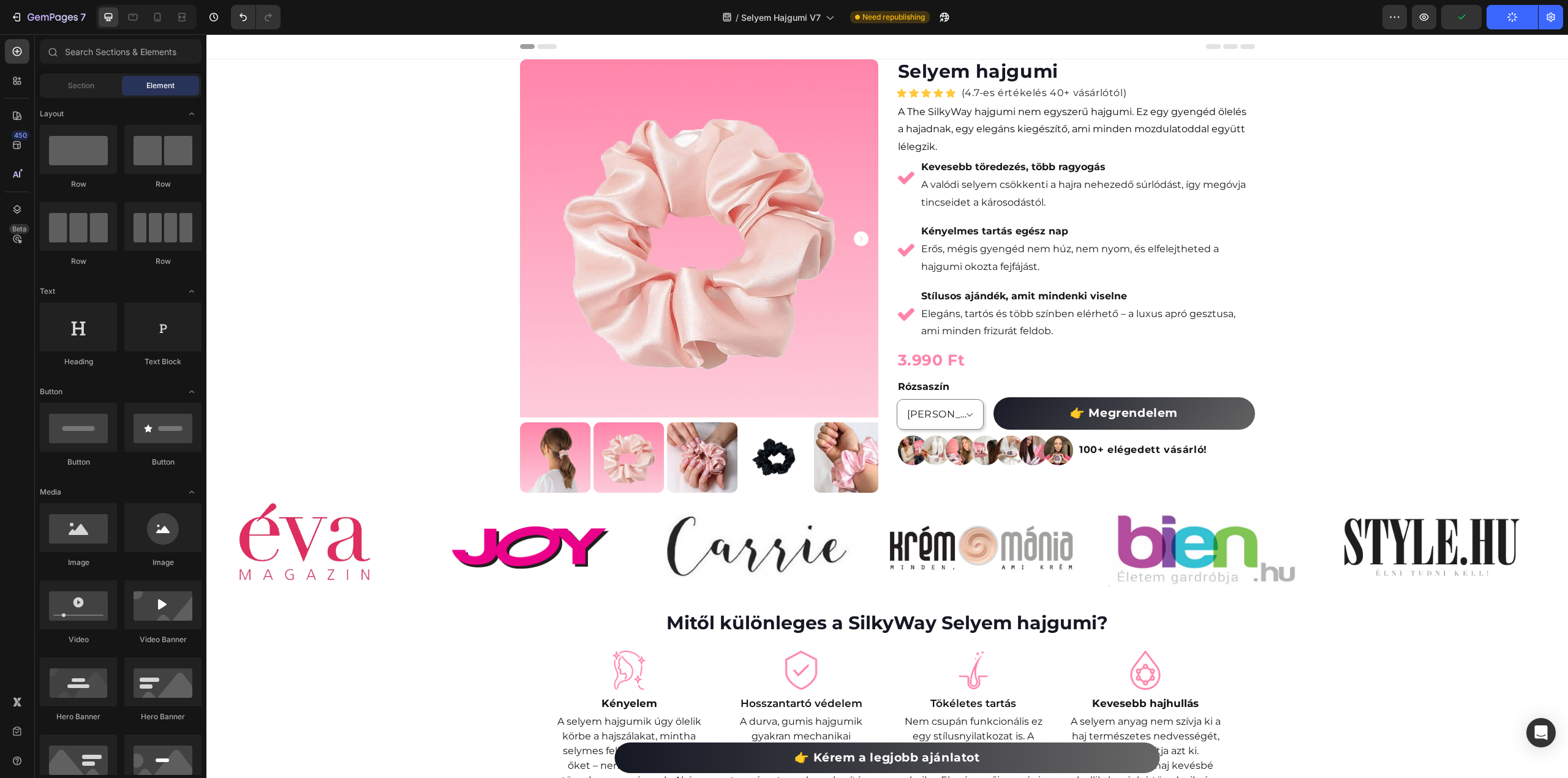
click at [995, 388] on div "👉 Megrendelem Add to Cart" at bounding box center [1124, 404] width 261 height 51
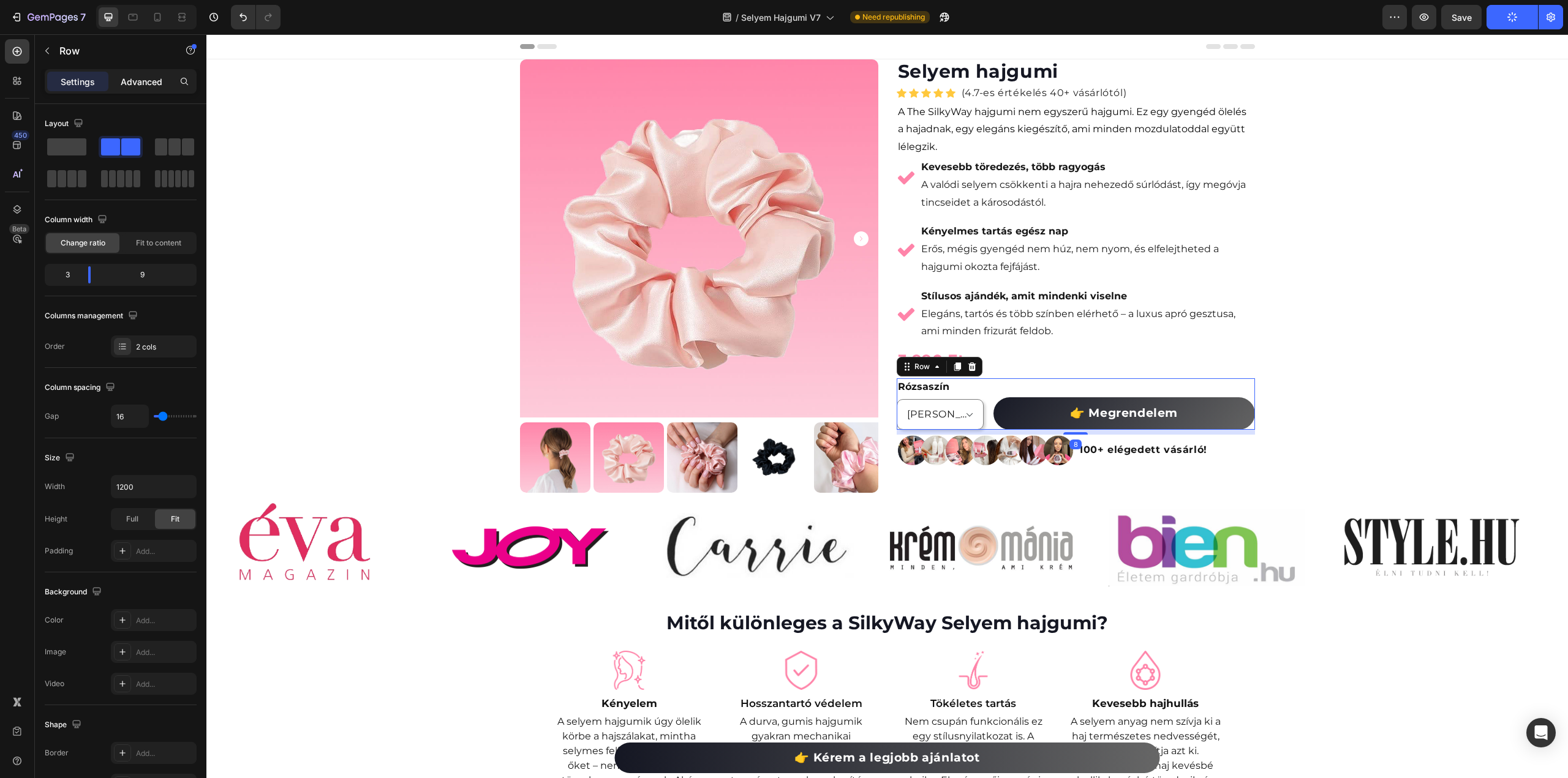
click at [132, 82] on p "Advanced" at bounding box center [141, 82] width 42 height 13
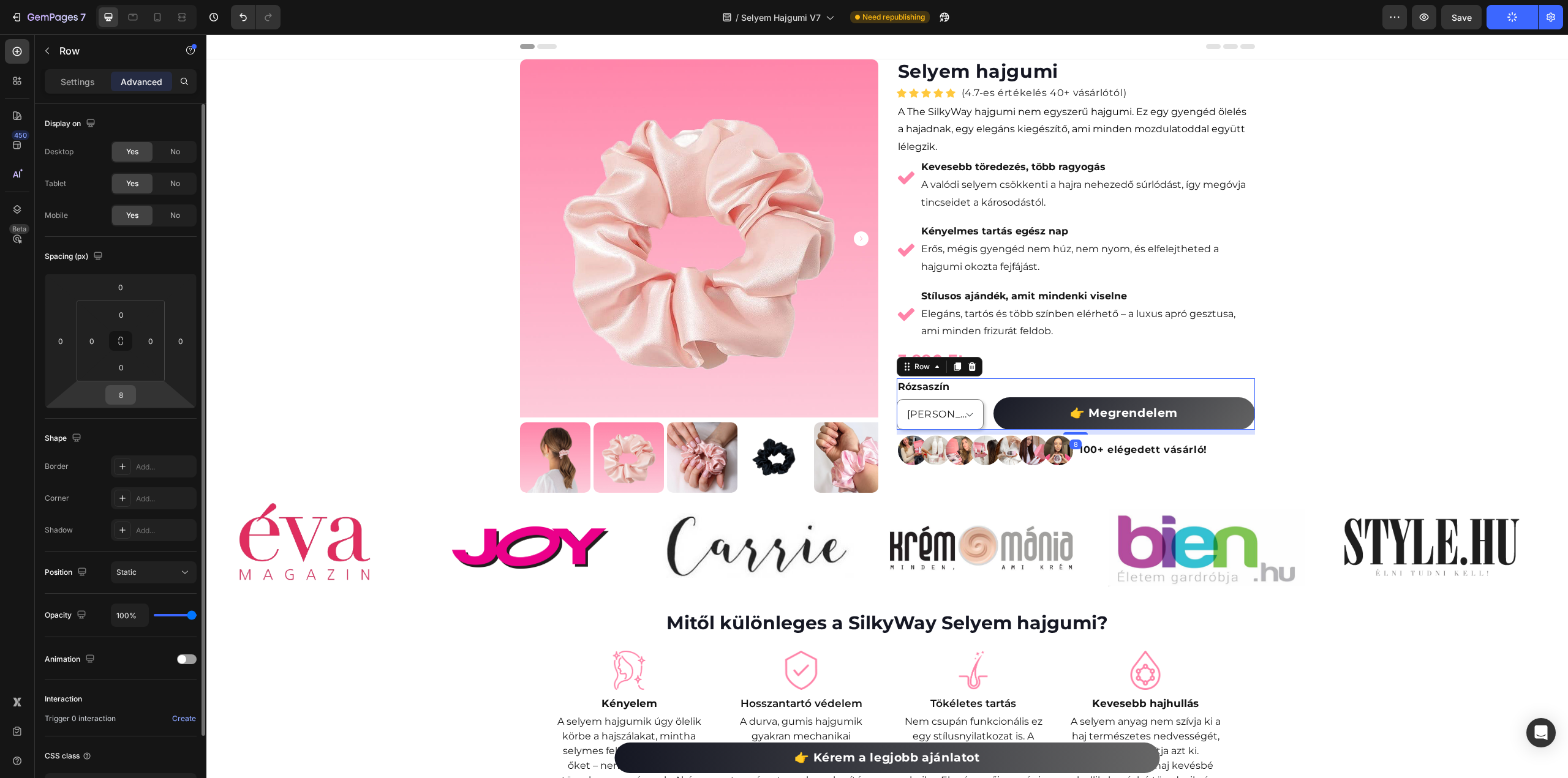
click at [127, 398] on input "8" at bounding box center [121, 395] width 25 height 18
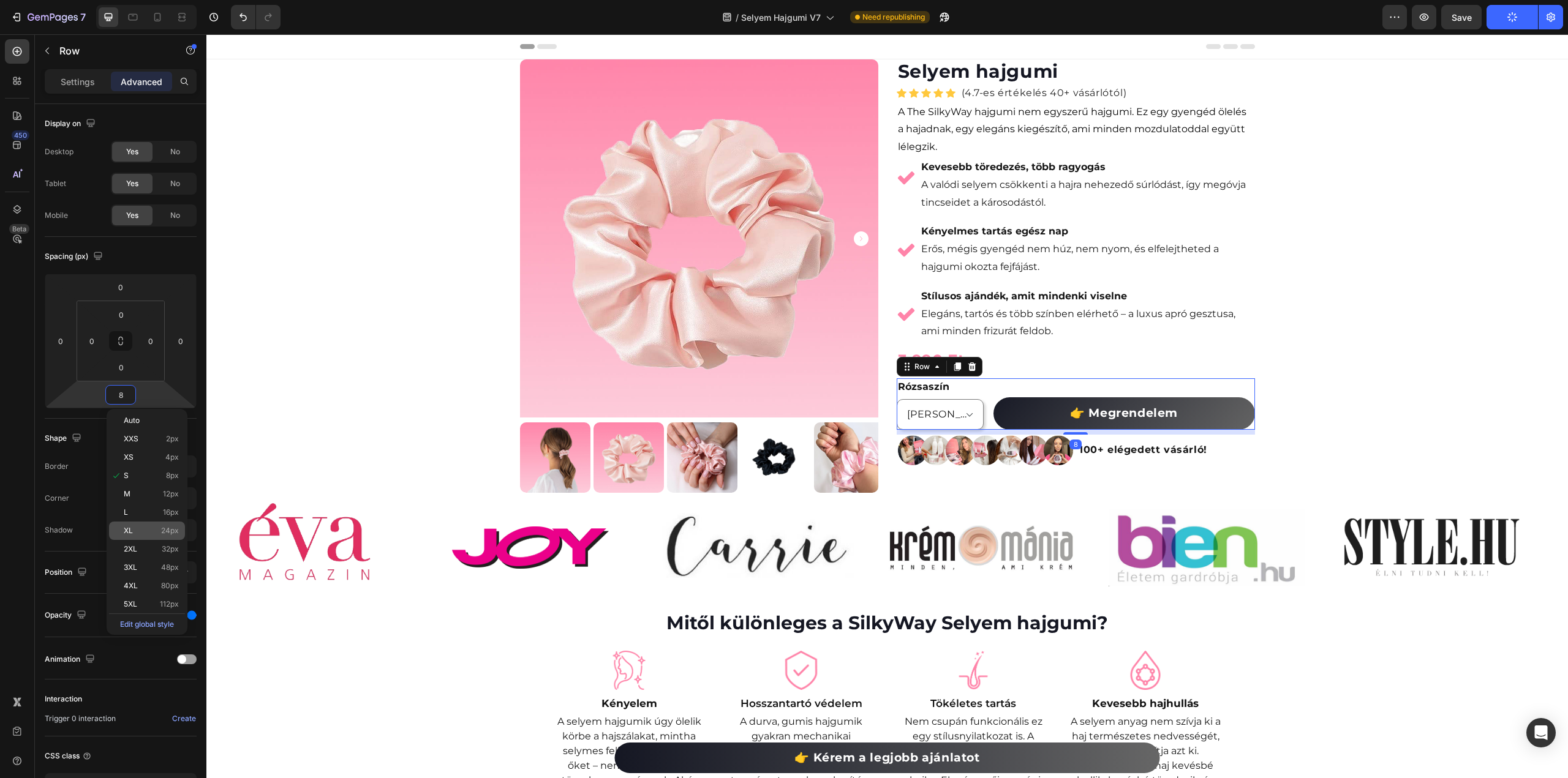
click at [138, 527] on p "XL 24px" at bounding box center [151, 530] width 55 height 8
type input "24"
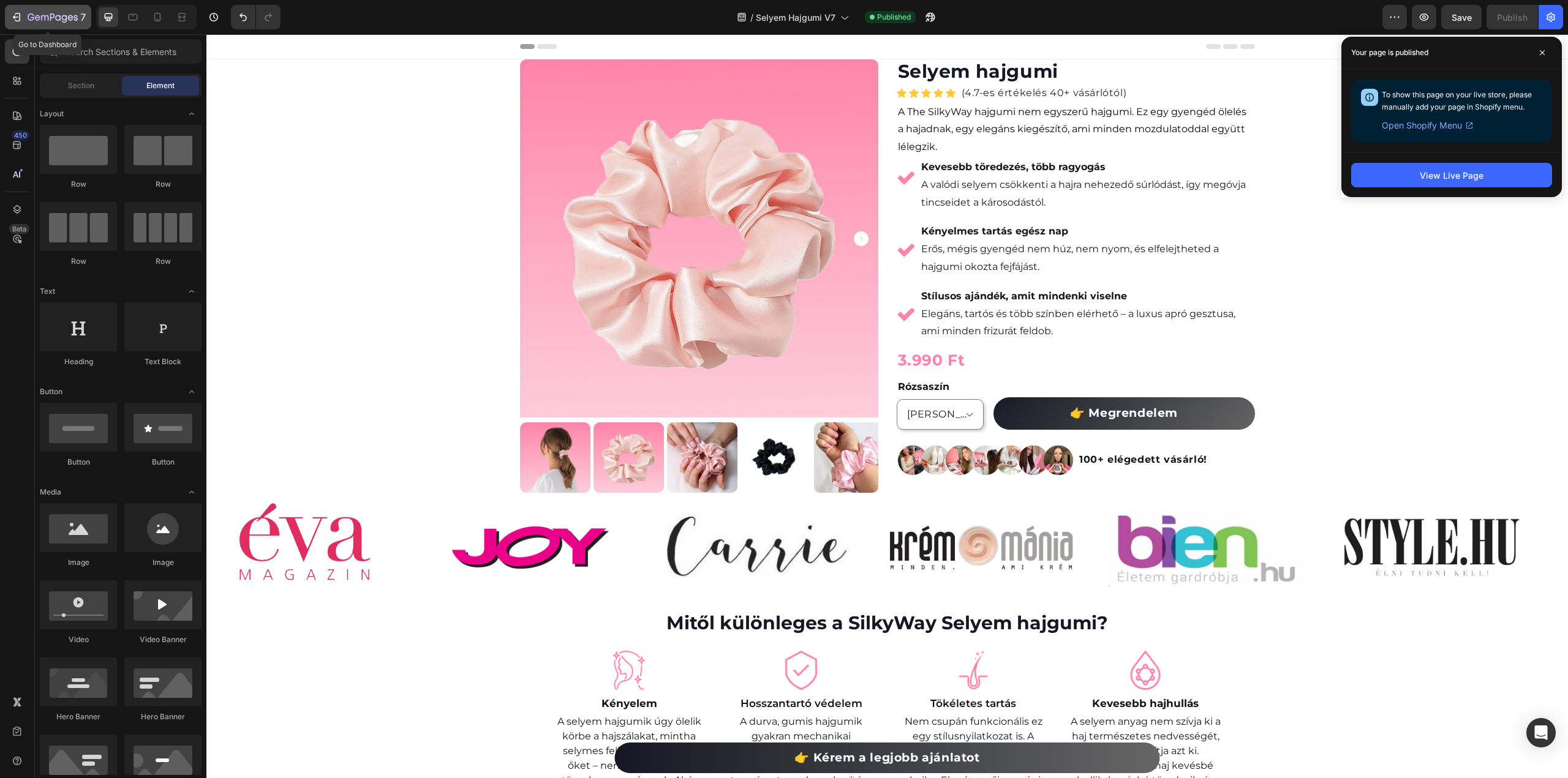
click at [42, 16] on icon "button" at bounding box center [44, 18] width 7 height 5
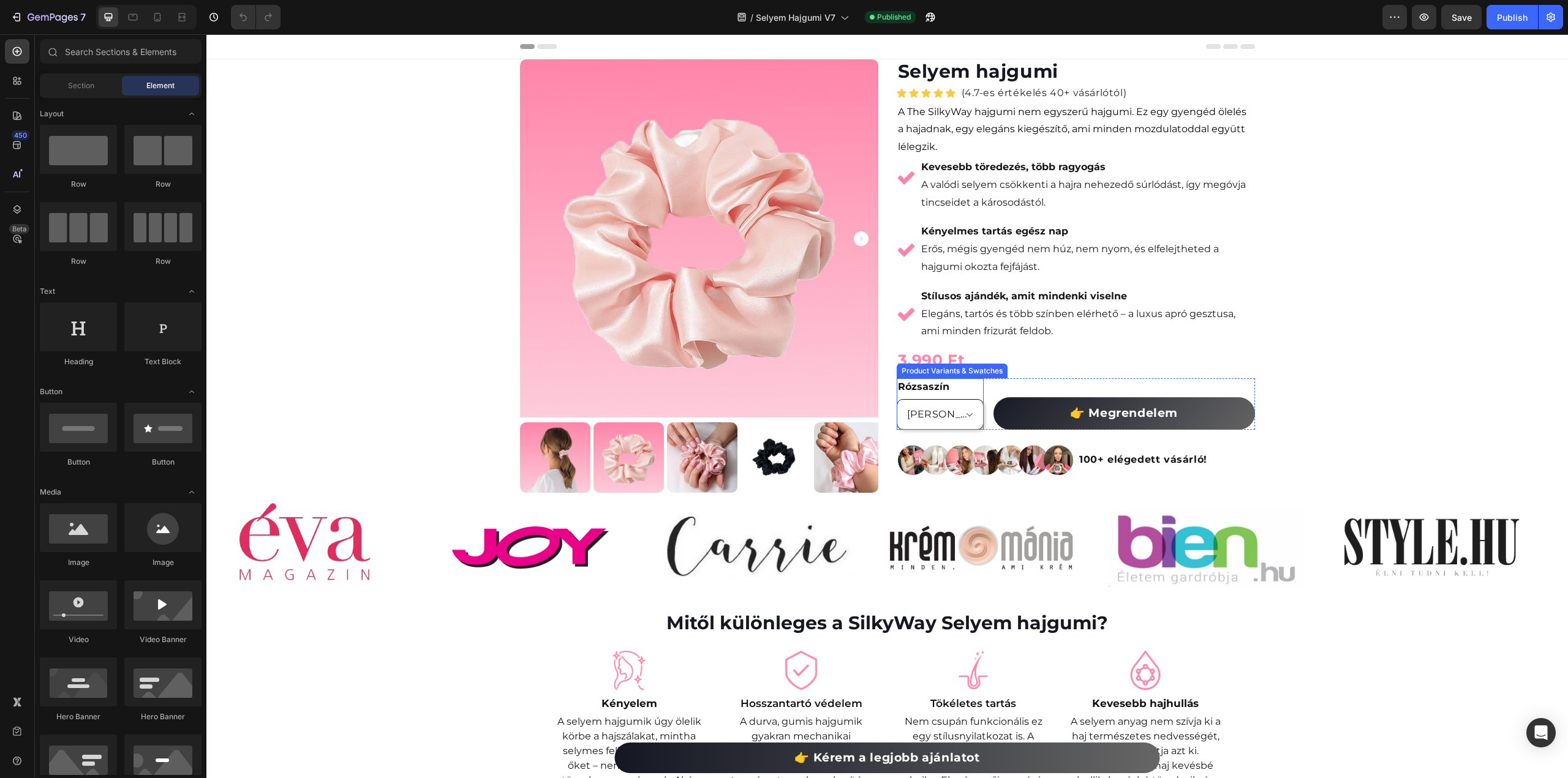
click at [948, 408] on select "[PERSON_NAME]" at bounding box center [940, 414] width 87 height 30
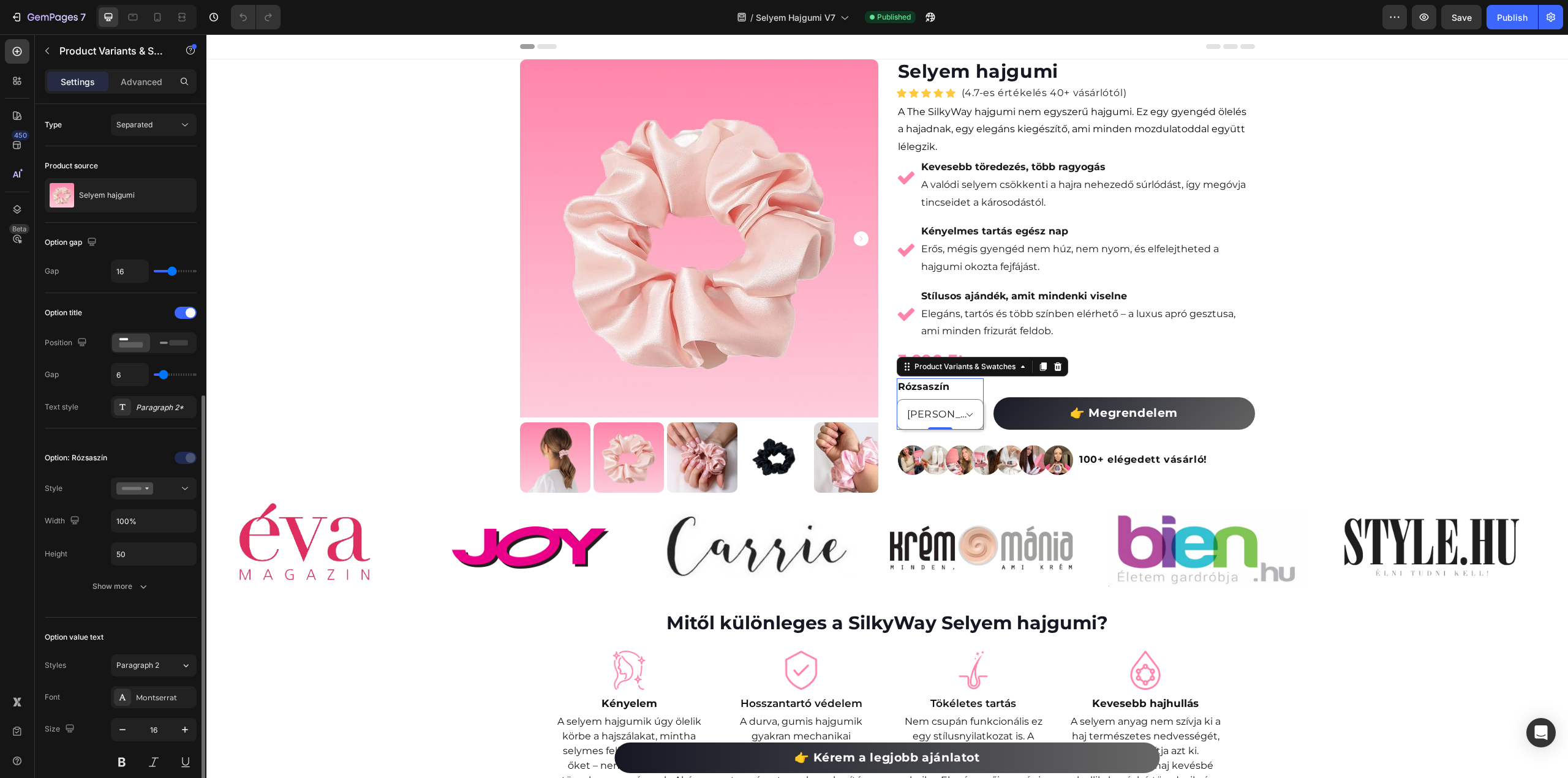
scroll to position [183, 0]
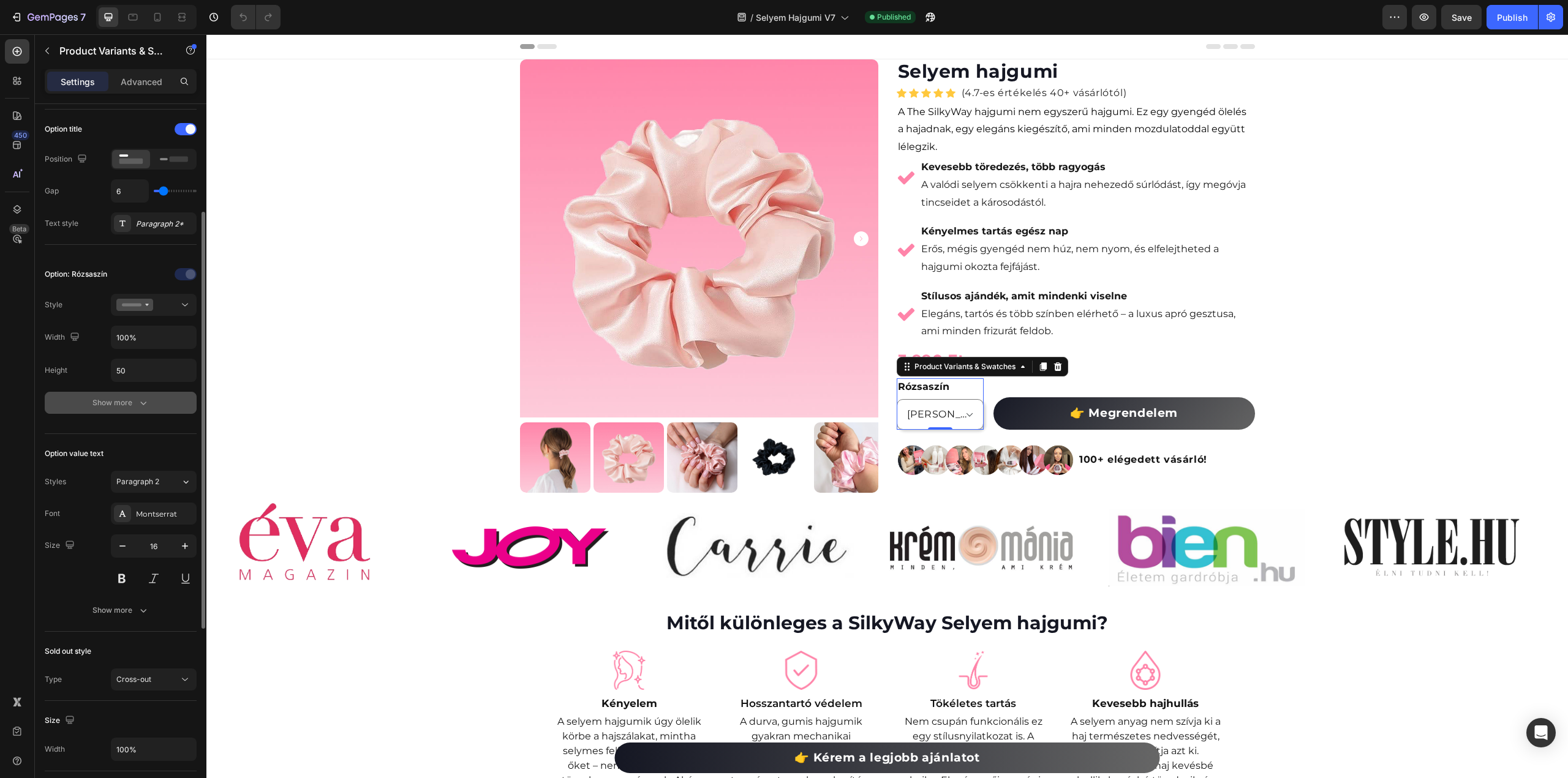
click at [121, 397] on div "Show more" at bounding box center [121, 403] width 57 height 12
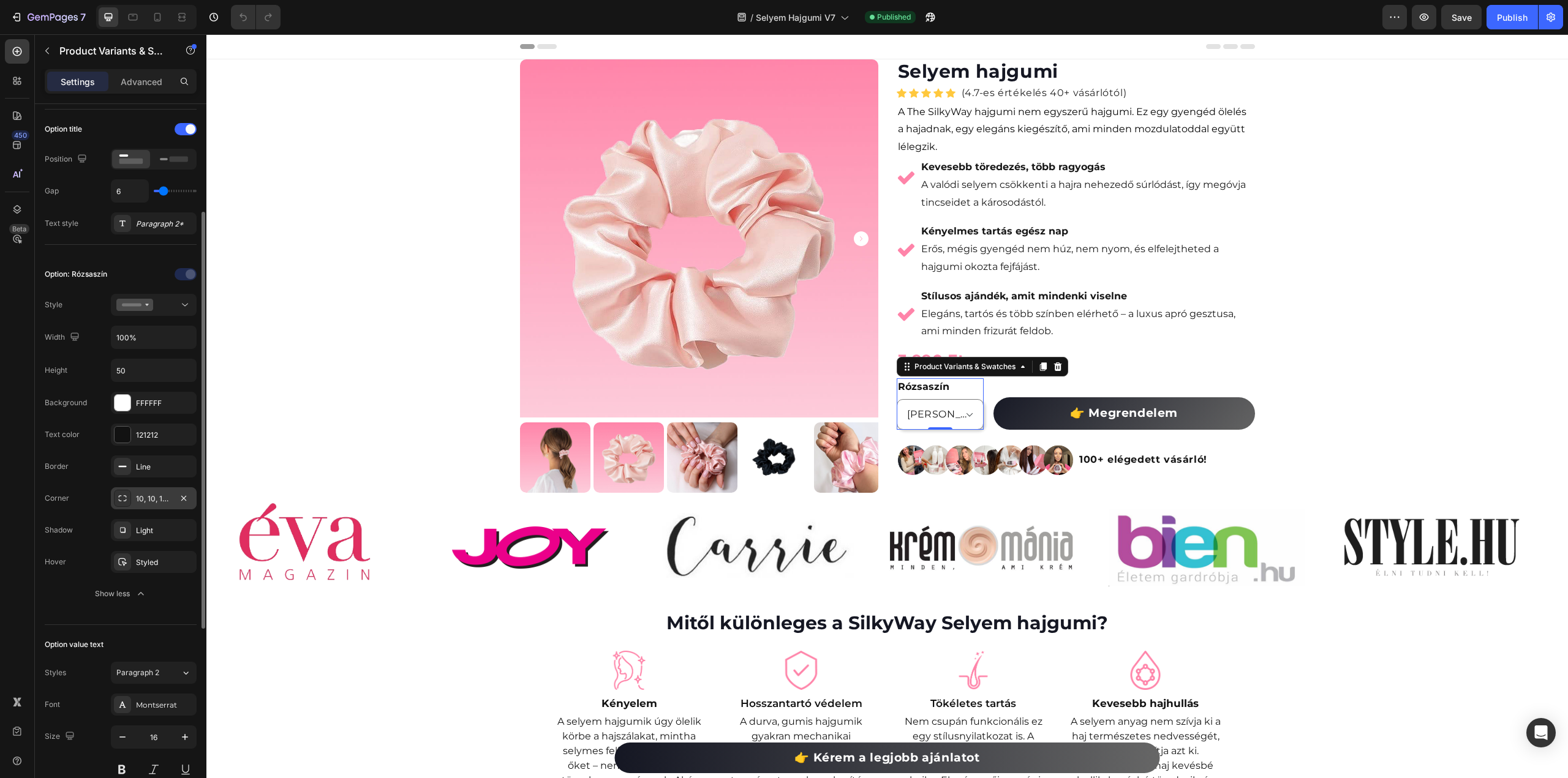
click at [148, 499] on div "10, 10, 10, 10" at bounding box center [154, 499] width 36 height 11
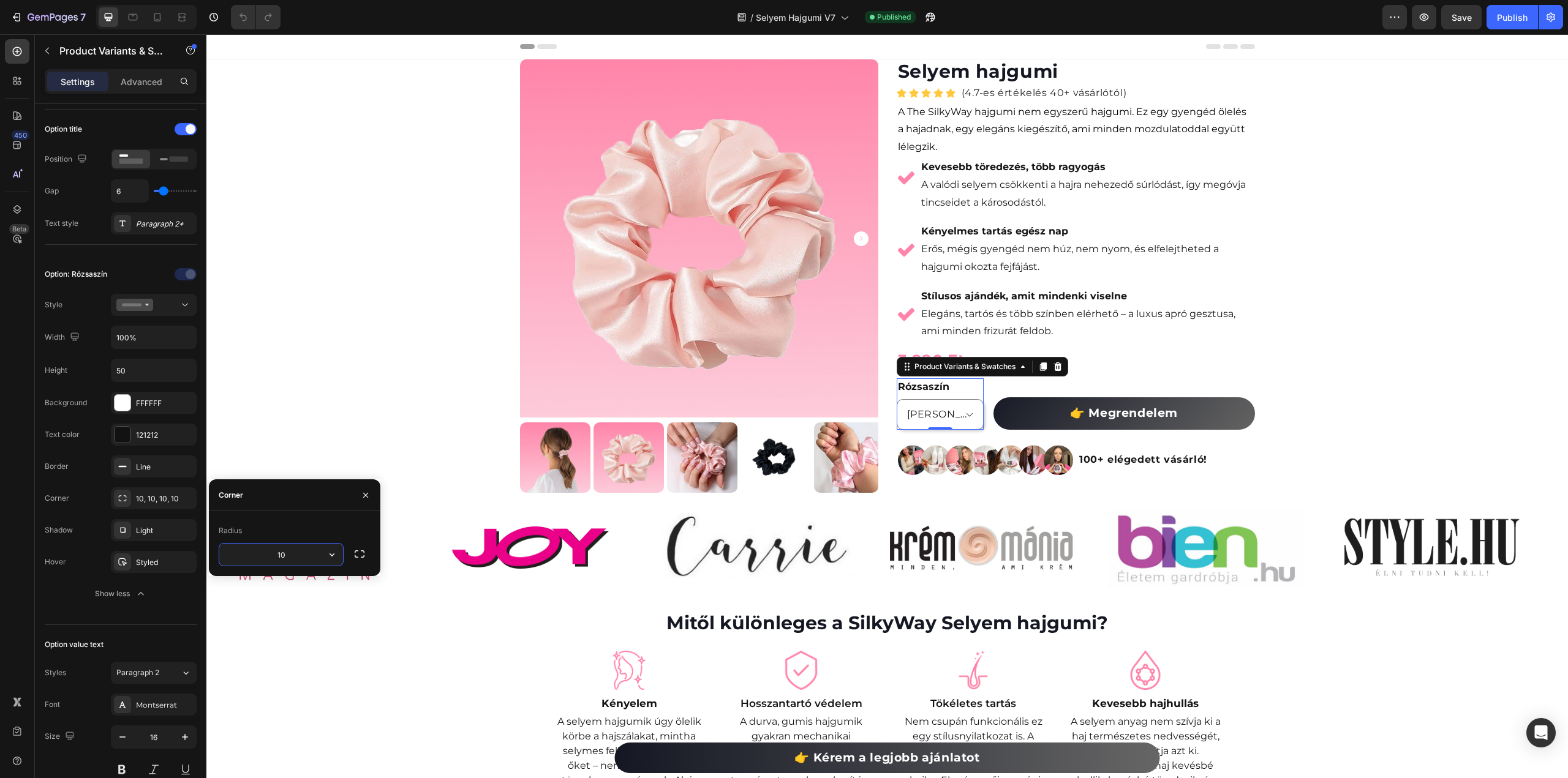
click at [271, 554] on input "10" at bounding box center [281, 554] width 124 height 22
type input "30"
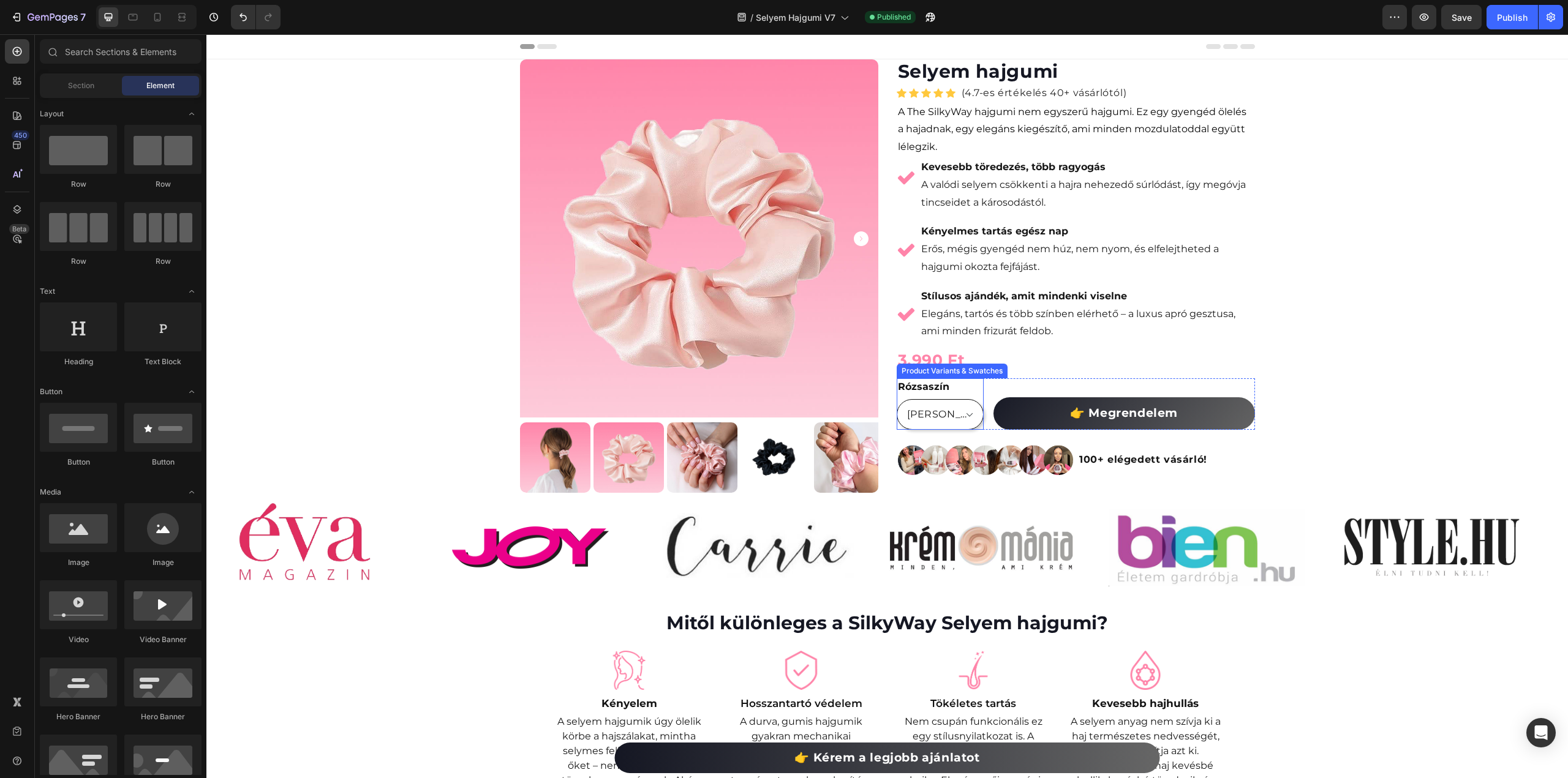
click at [965, 416] on select "[PERSON_NAME]" at bounding box center [940, 414] width 87 height 30
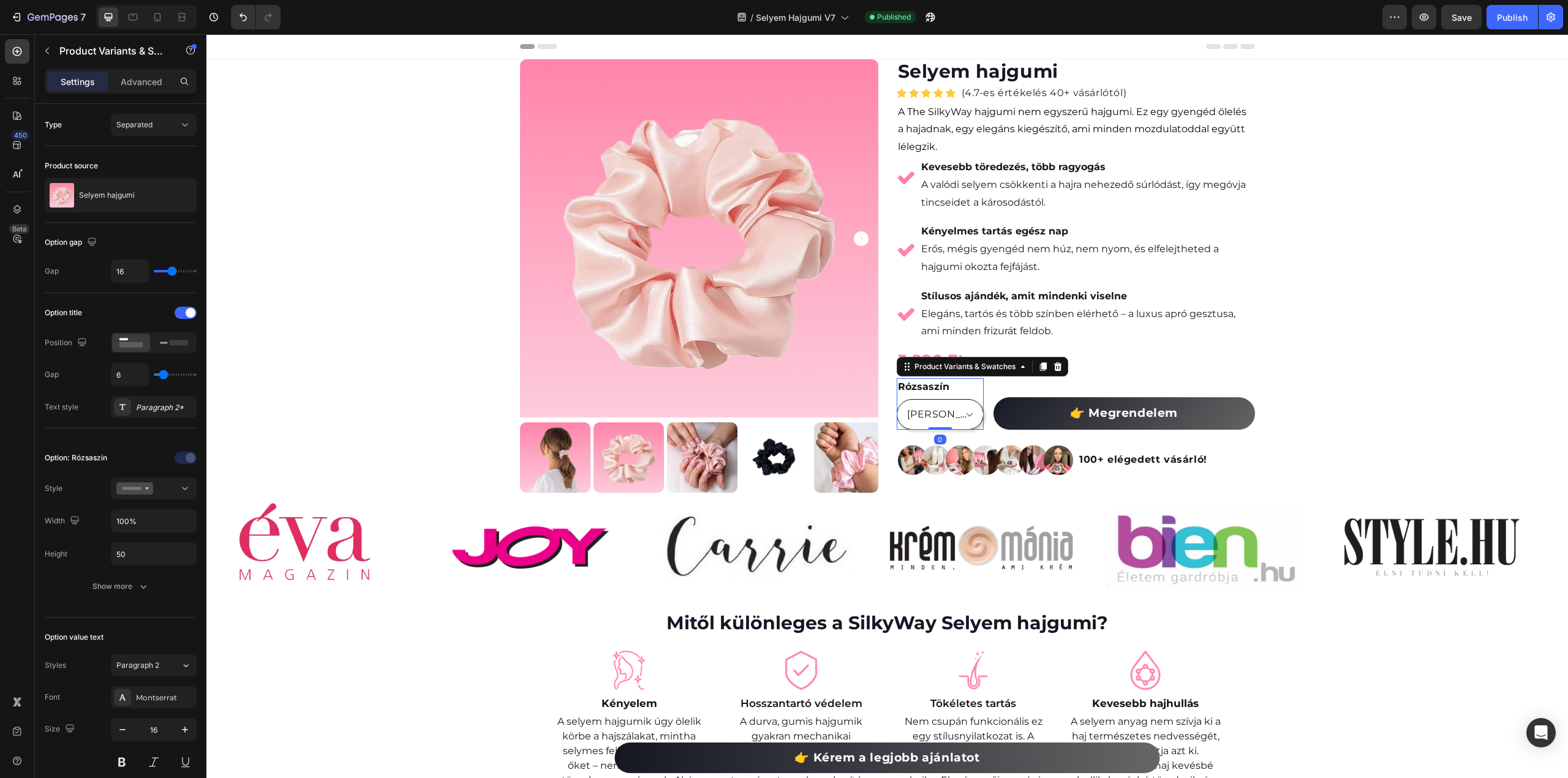
click at [965, 416] on select "[PERSON_NAME]" at bounding box center [940, 414] width 87 height 30
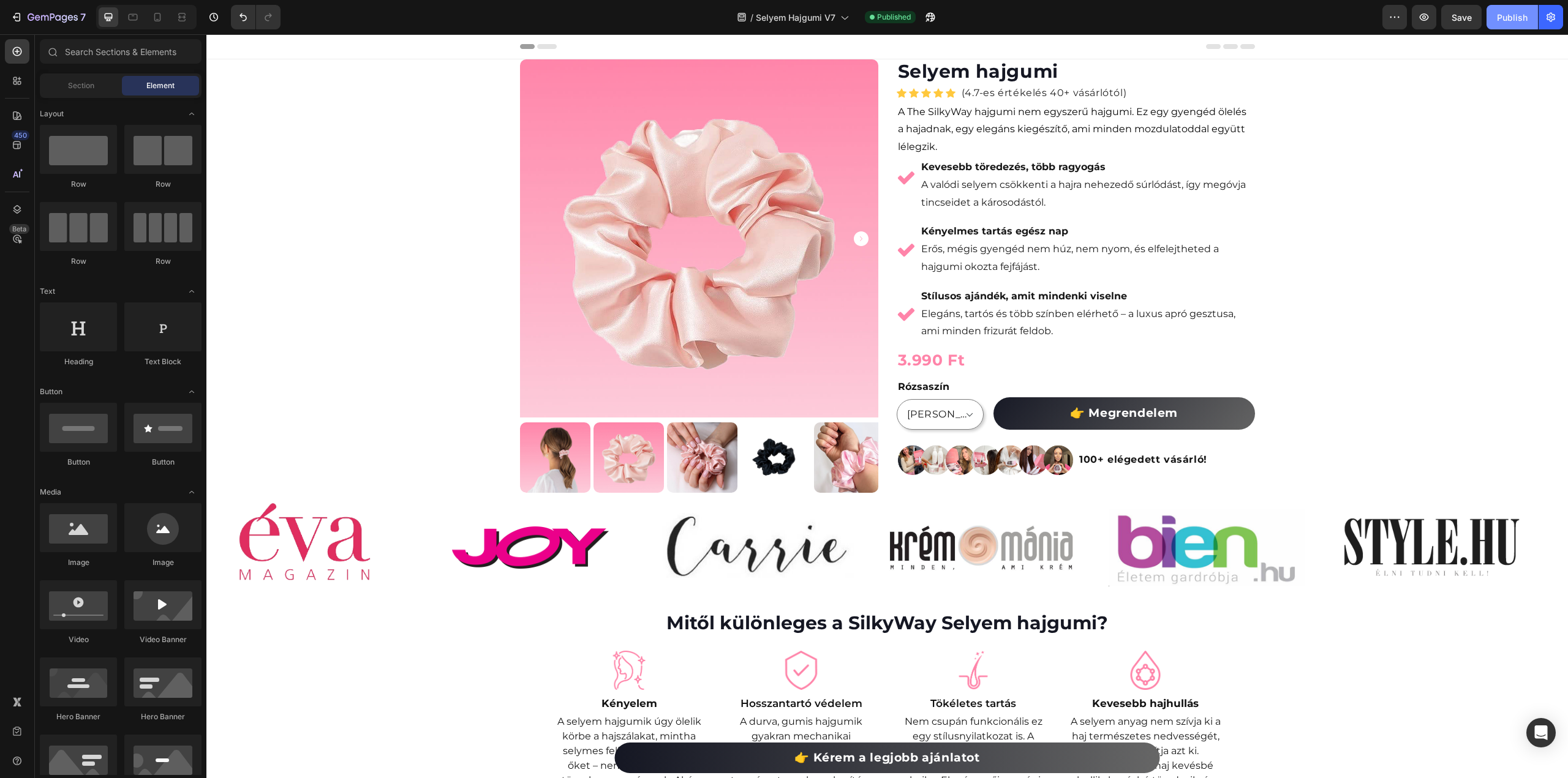
click at [1509, 25] on button "Publish" at bounding box center [1512, 18] width 51 height 25
click at [924, 388] on legend "Rózsaszín" at bounding box center [923, 387] width 54 height 17
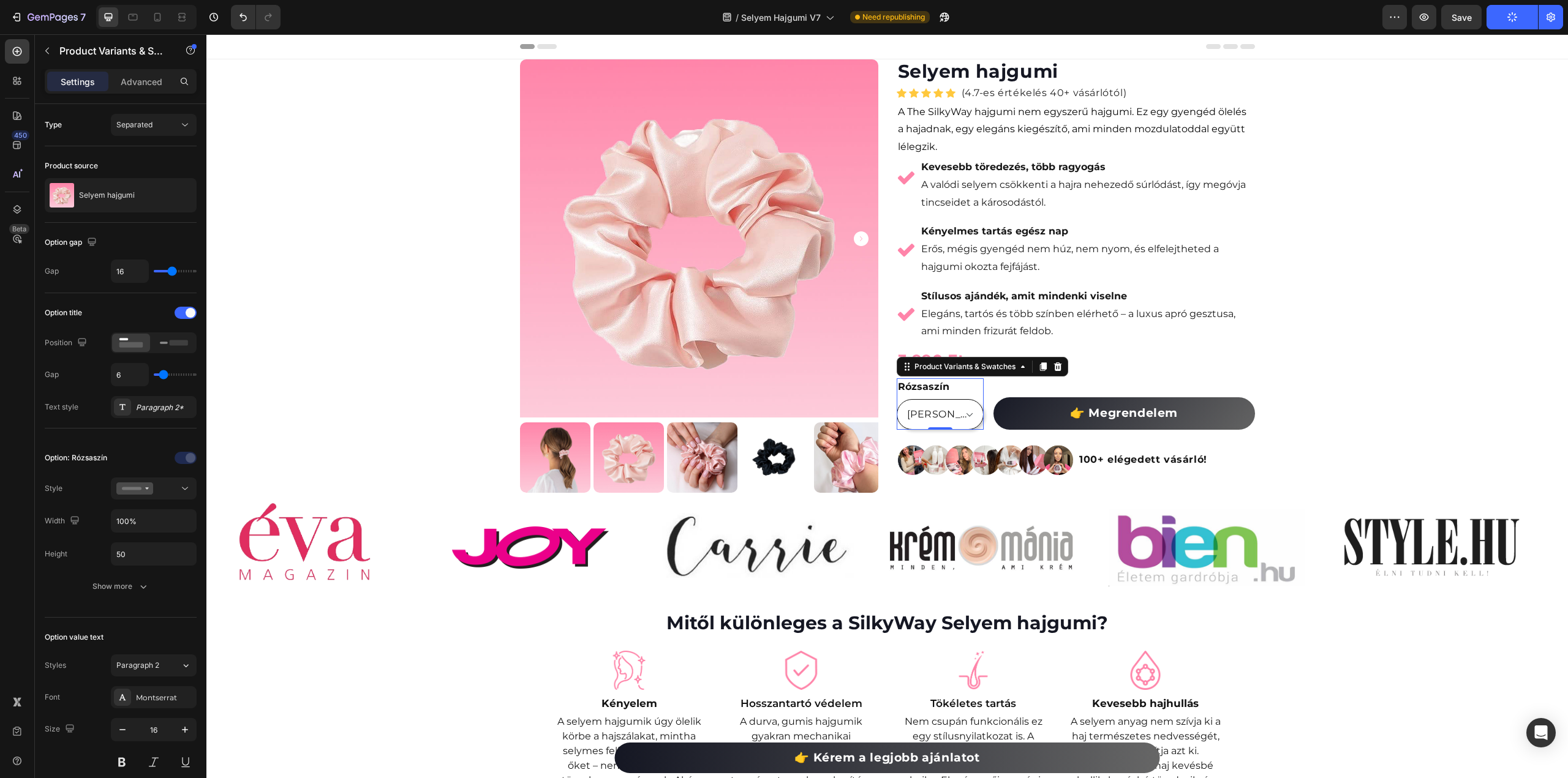
click at [964, 413] on select "[PERSON_NAME]" at bounding box center [940, 414] width 87 height 30
click at [964, 419] on select "[PERSON_NAME]" at bounding box center [940, 414] width 87 height 30
click at [1042, 368] on icon at bounding box center [1043, 366] width 10 height 10
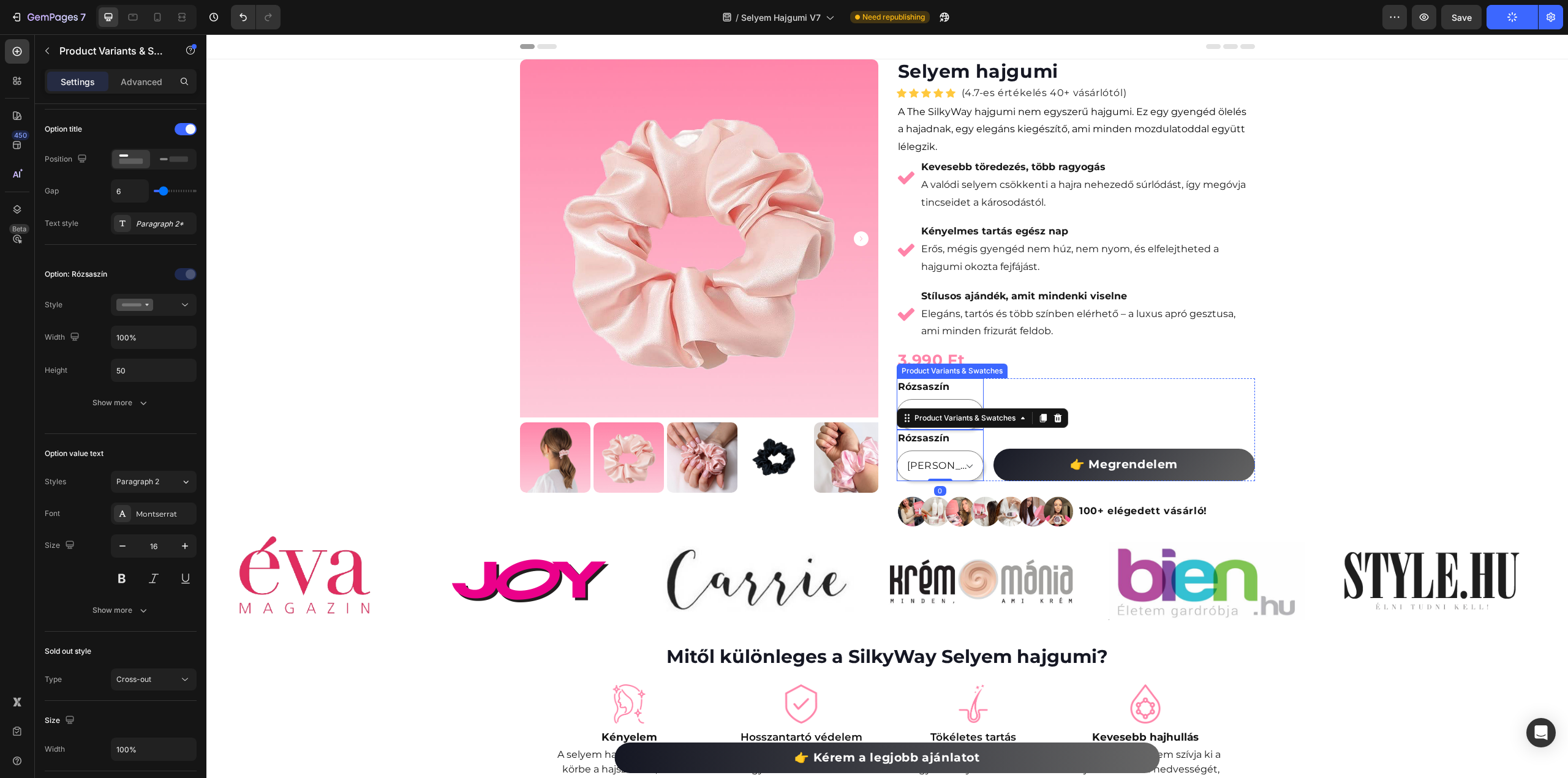
click at [948, 392] on div "Rózsaszín Fekete" at bounding box center [940, 404] width 87 height 51
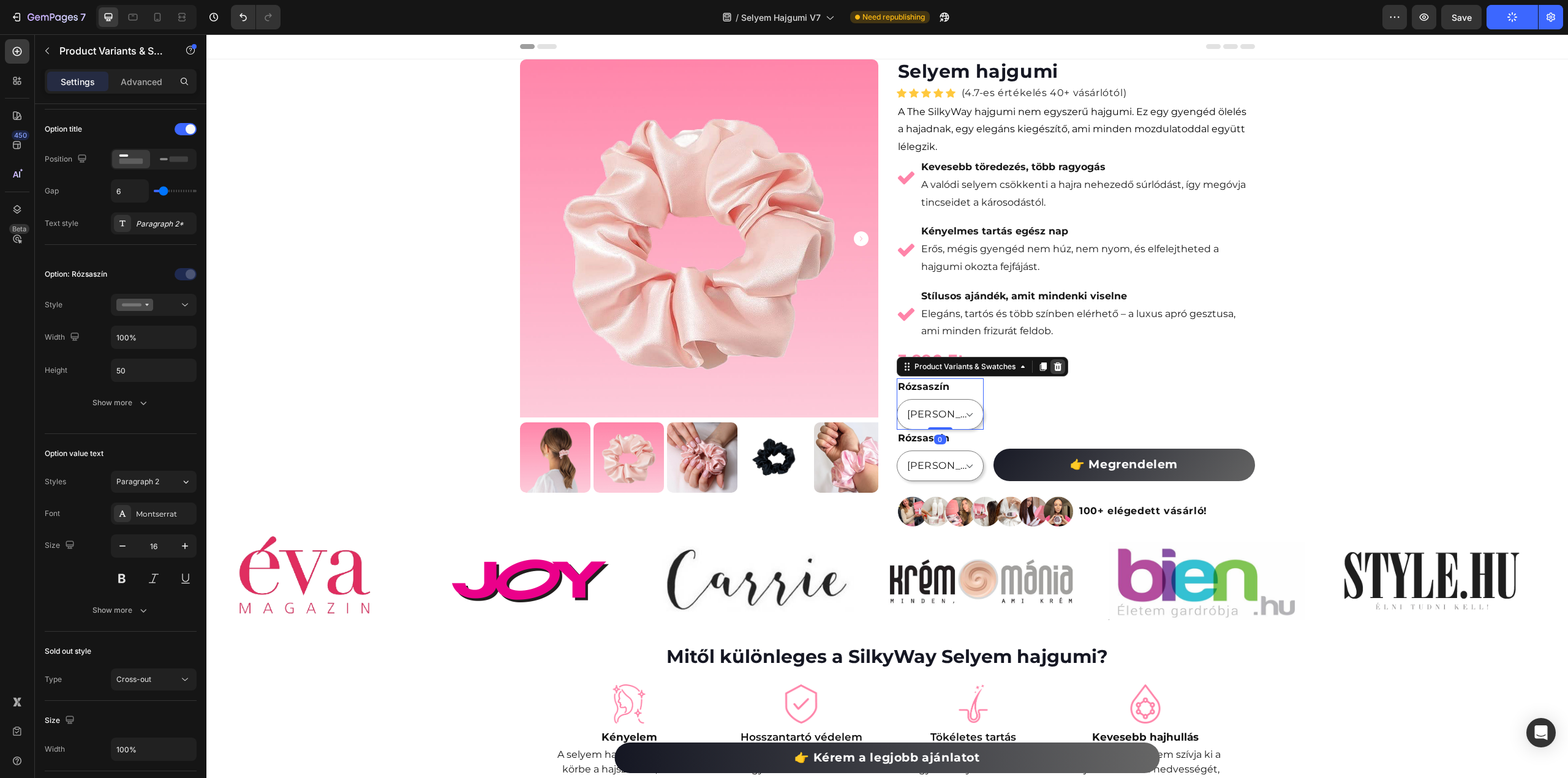
click at [1054, 368] on icon at bounding box center [1057, 366] width 8 height 8
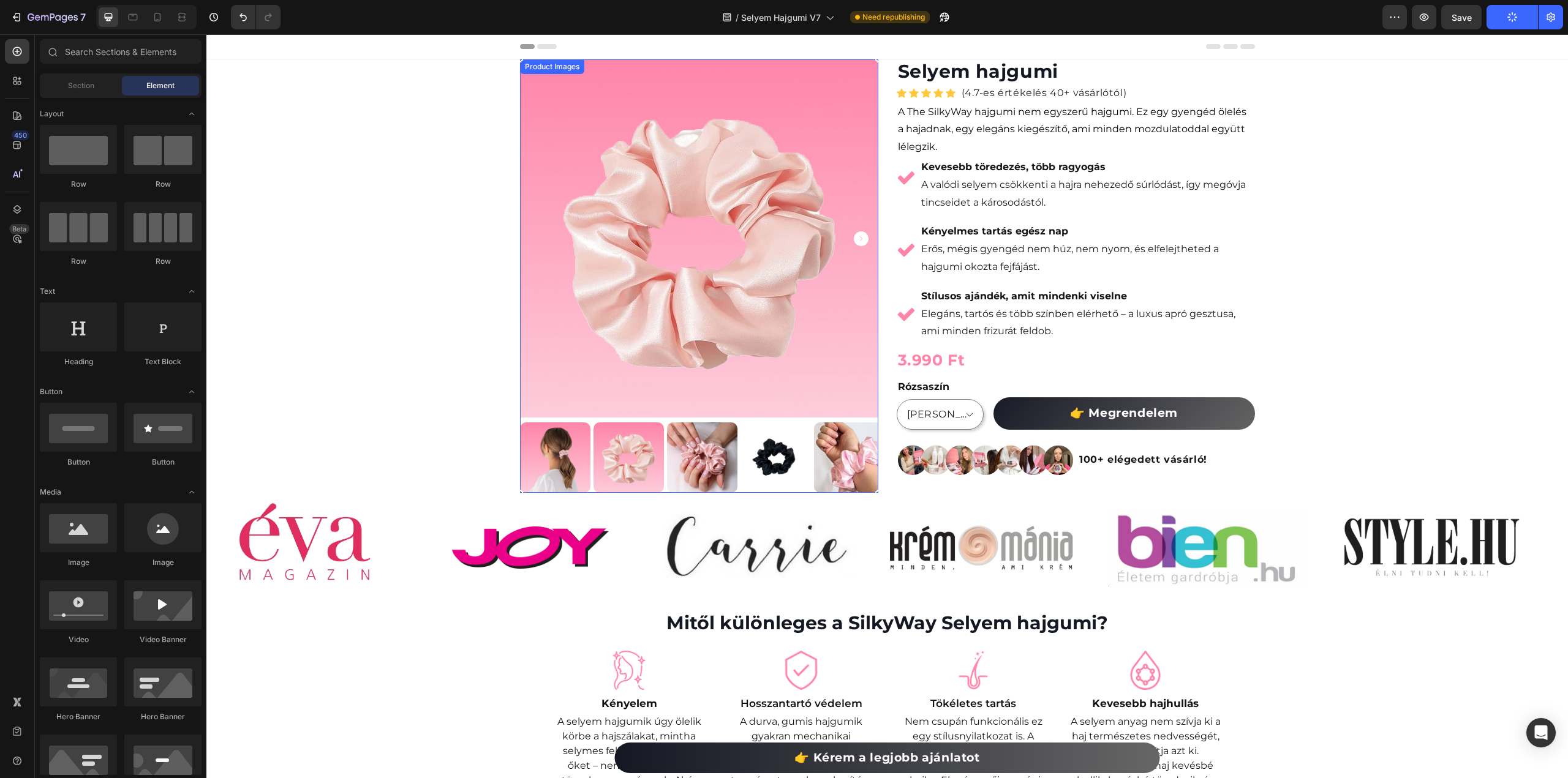
click at [727, 189] on img at bounding box center [699, 239] width 358 height 358
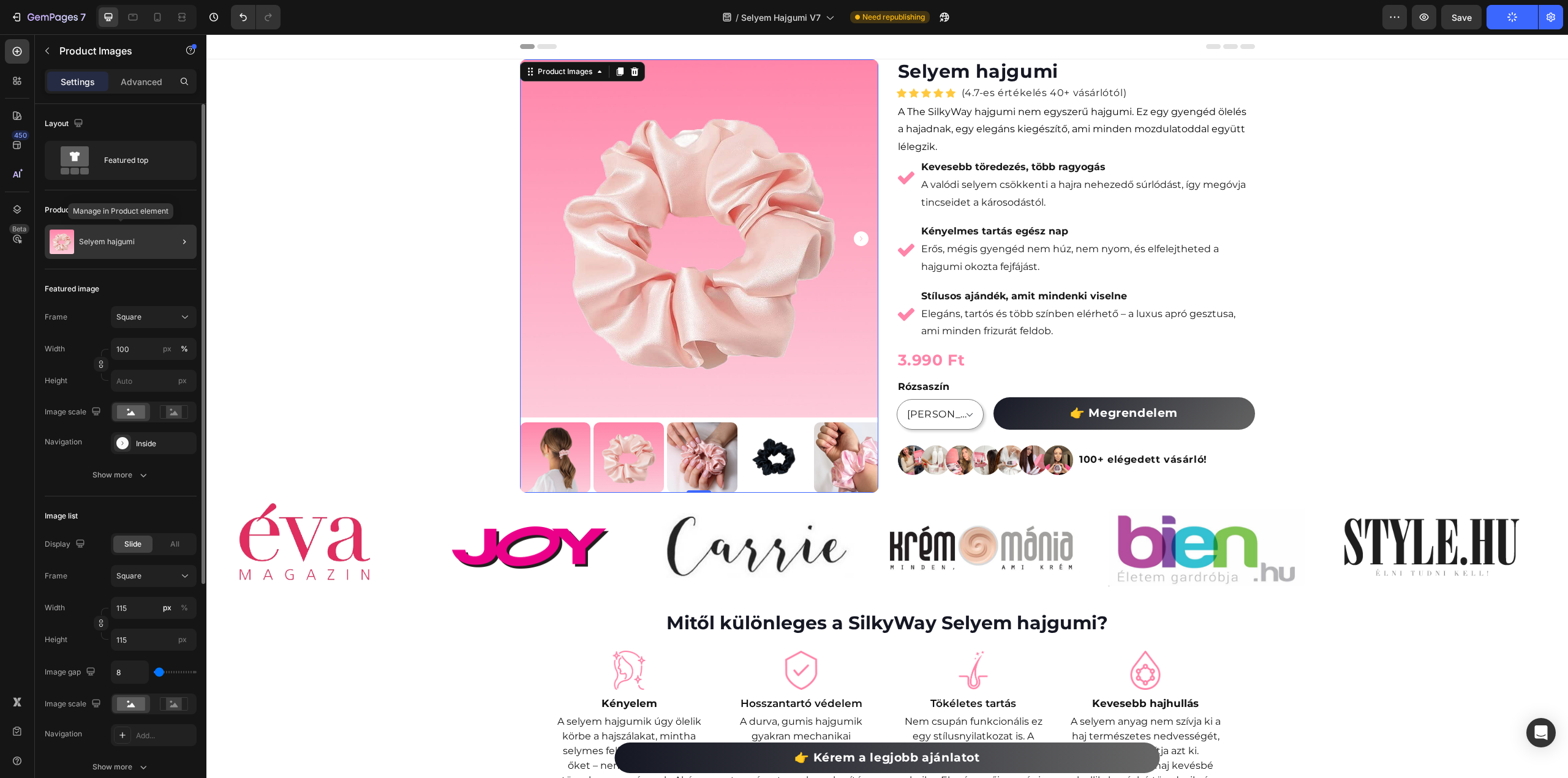
click at [132, 243] on p "Selyem hajgumi" at bounding box center [107, 241] width 56 height 8
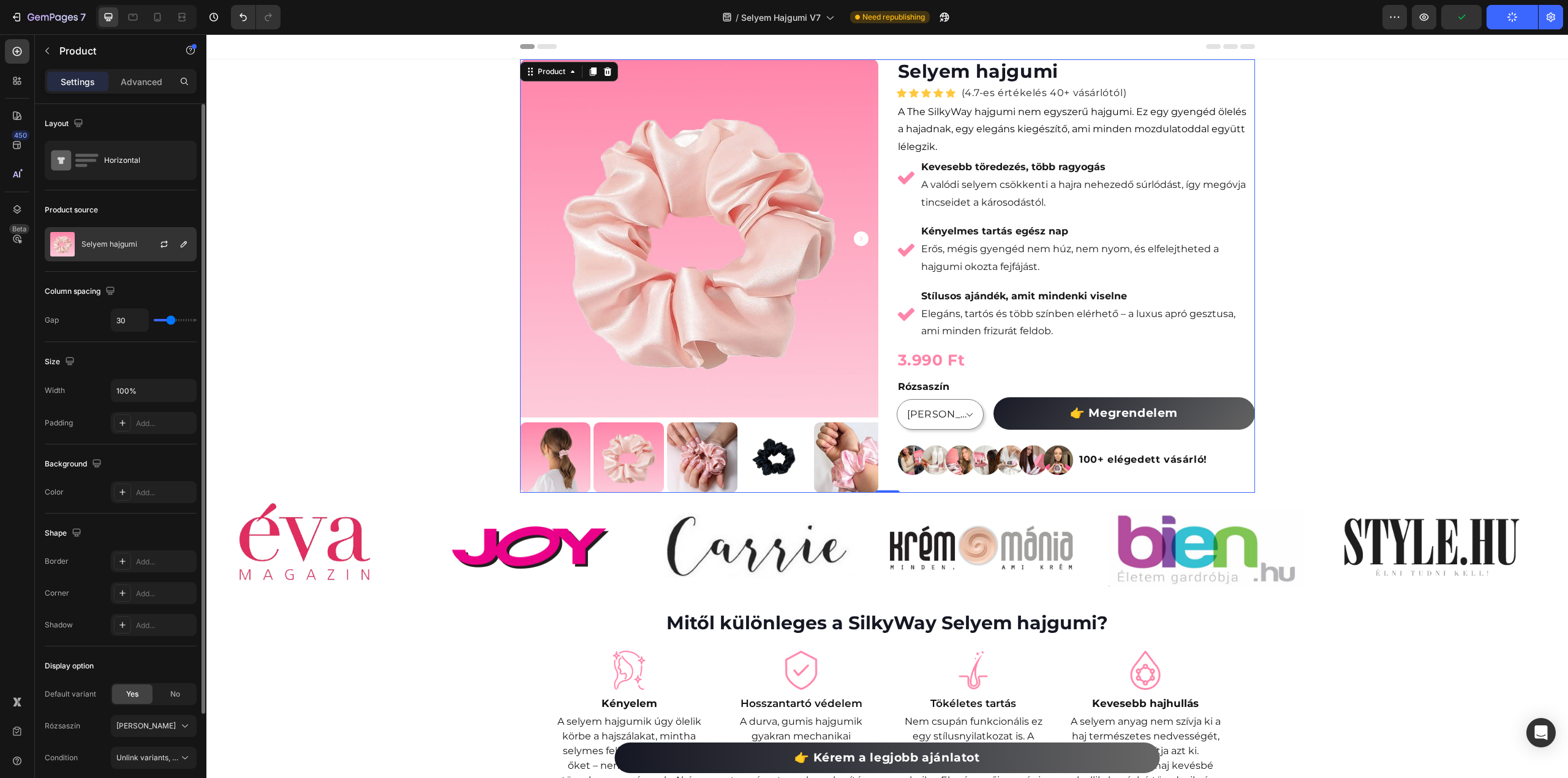
click at [149, 236] on div at bounding box center [169, 244] width 54 height 33
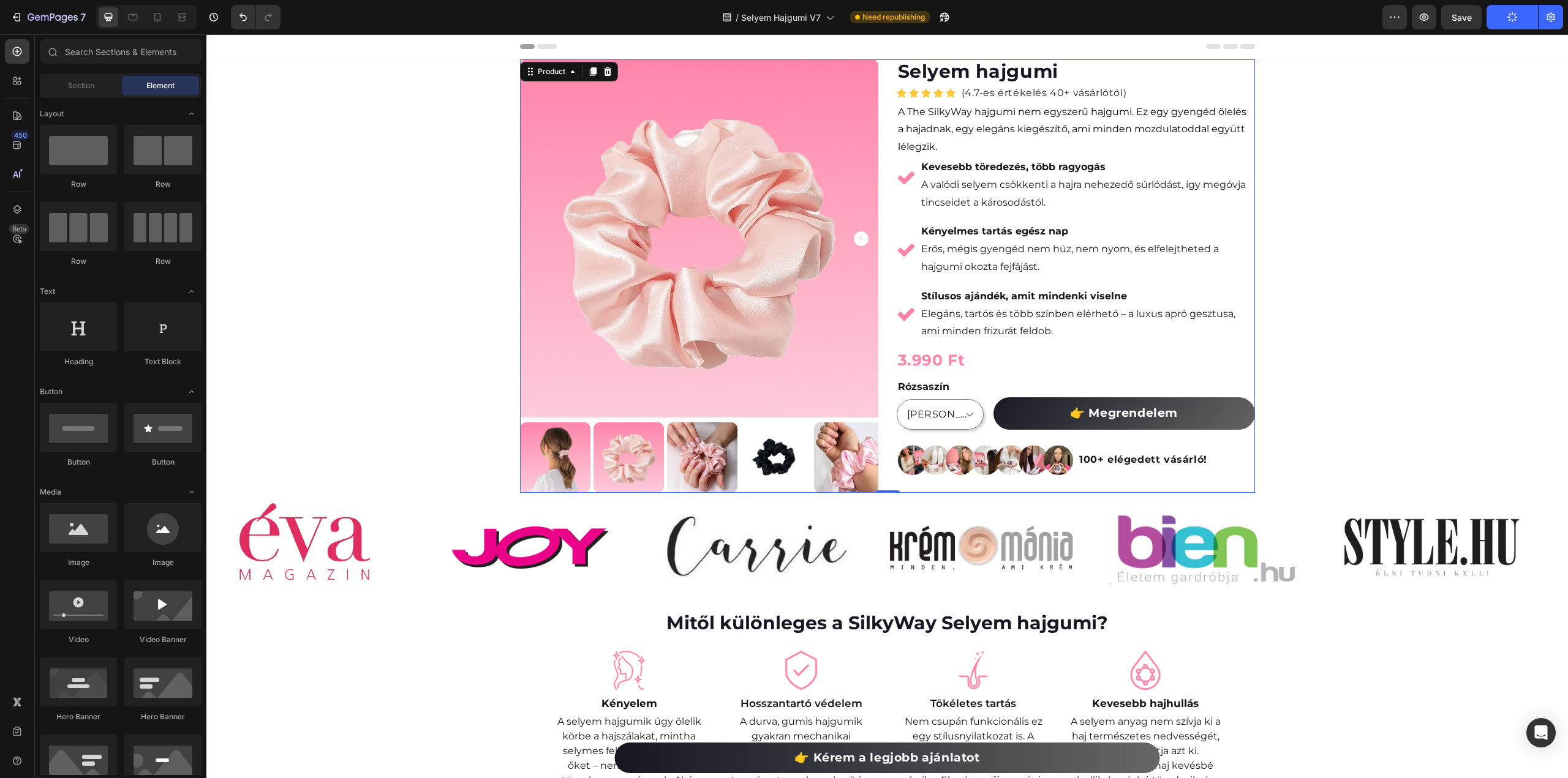
click at [658, 250] on img at bounding box center [699, 239] width 358 height 358
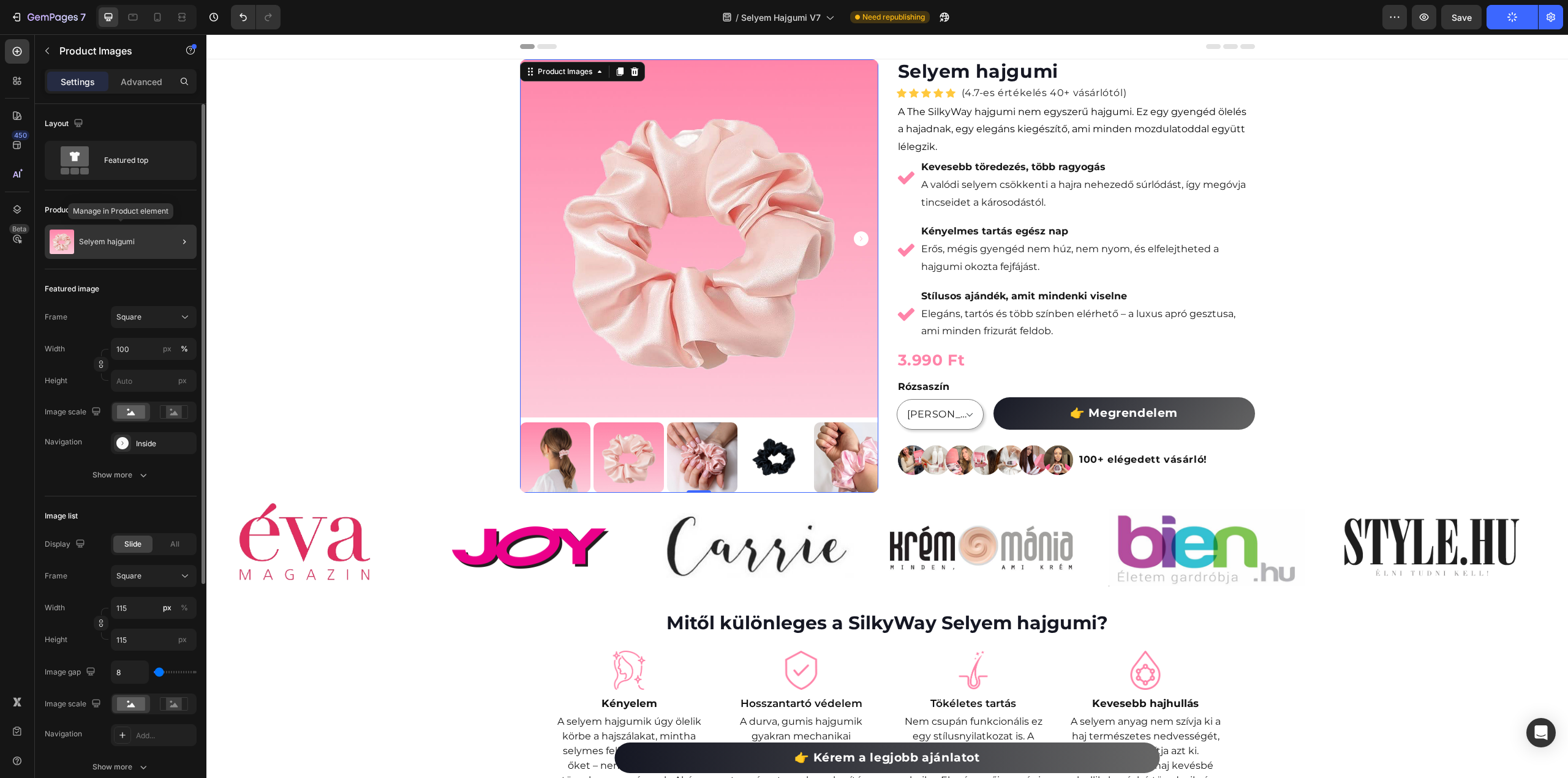
click at [60, 241] on img at bounding box center [62, 242] width 25 height 25
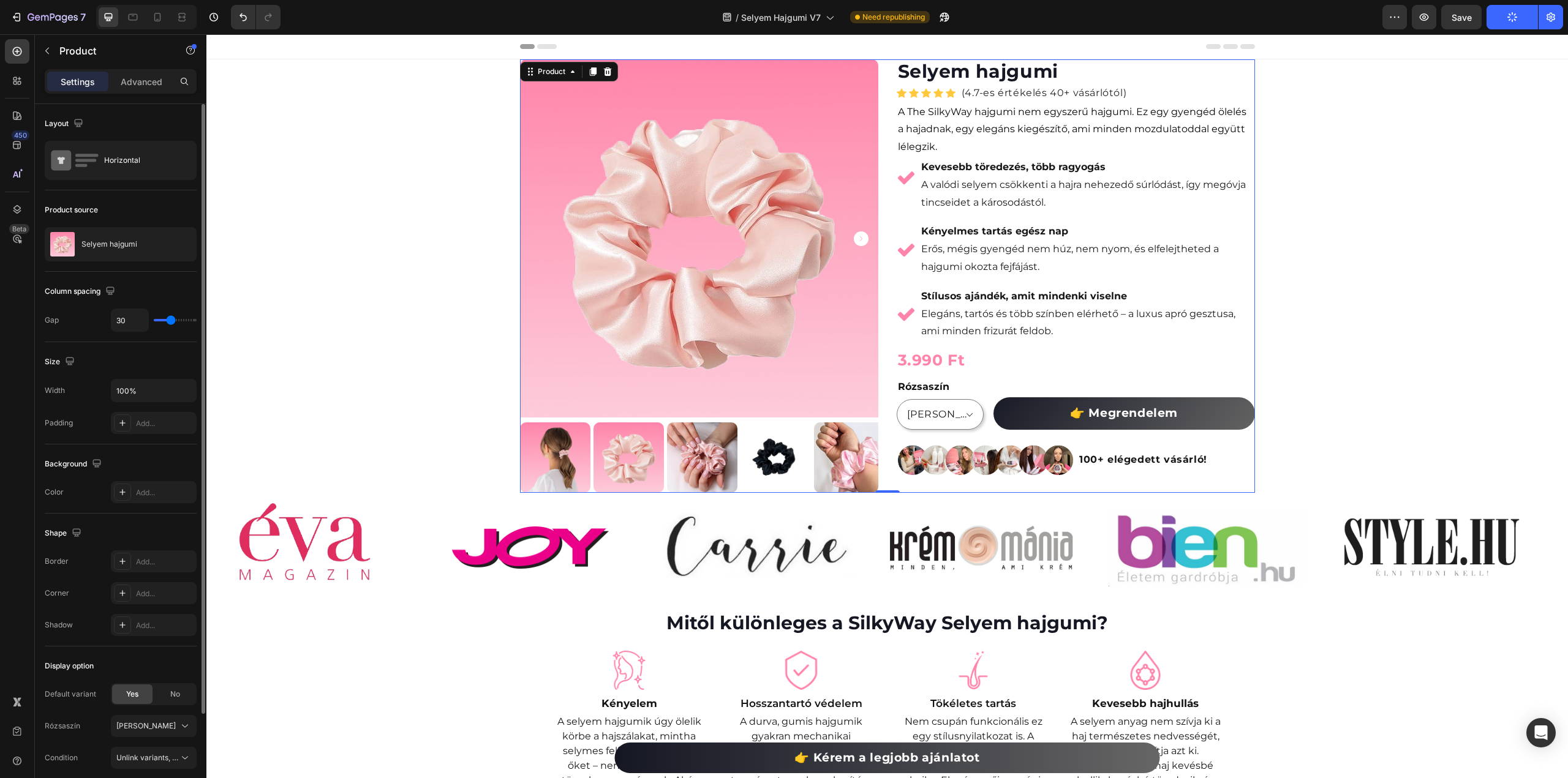
click at [60, 241] on img at bounding box center [62, 244] width 25 height 25
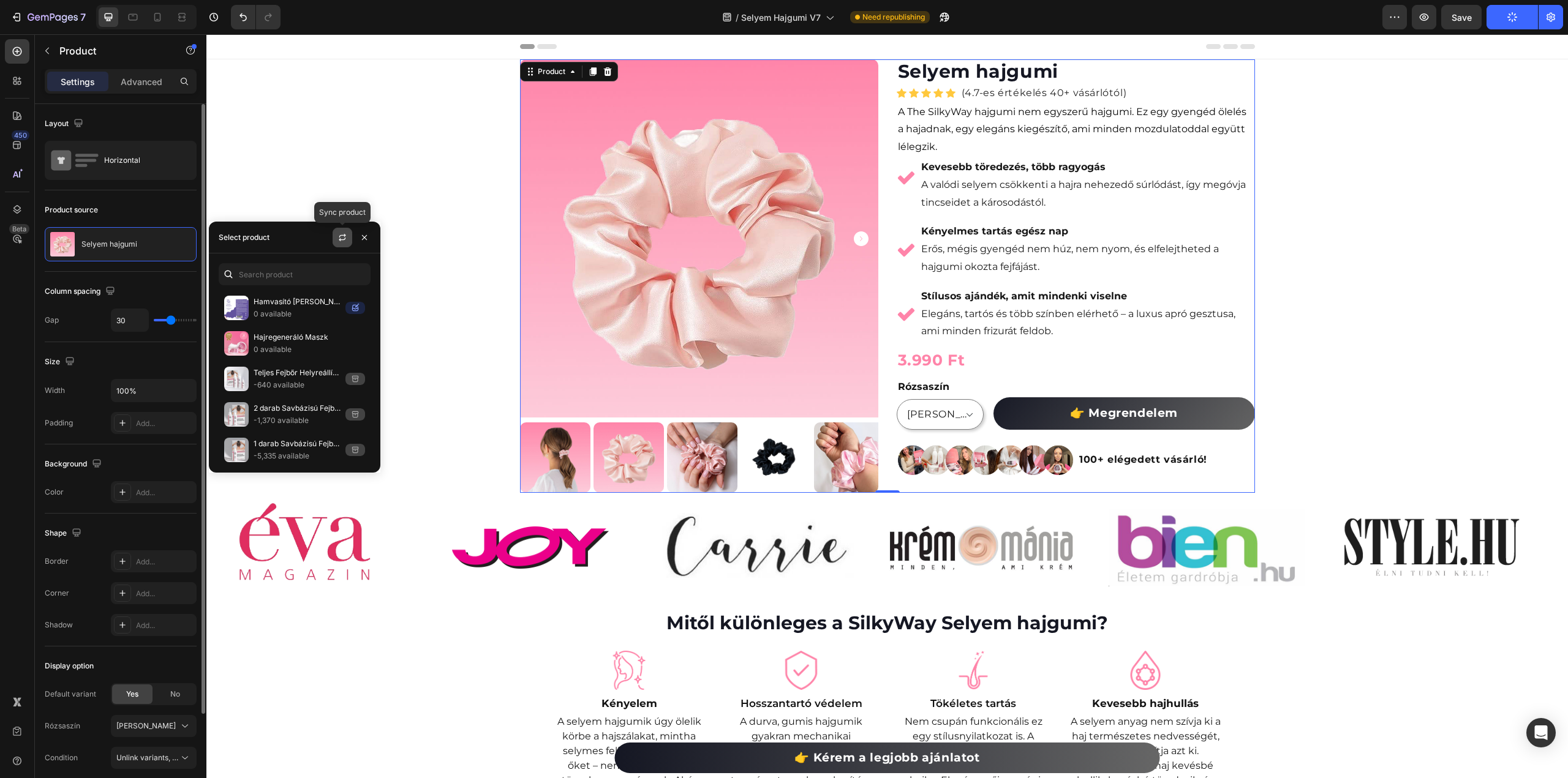
click at [338, 237] on icon "button" at bounding box center [342, 237] width 10 height 10
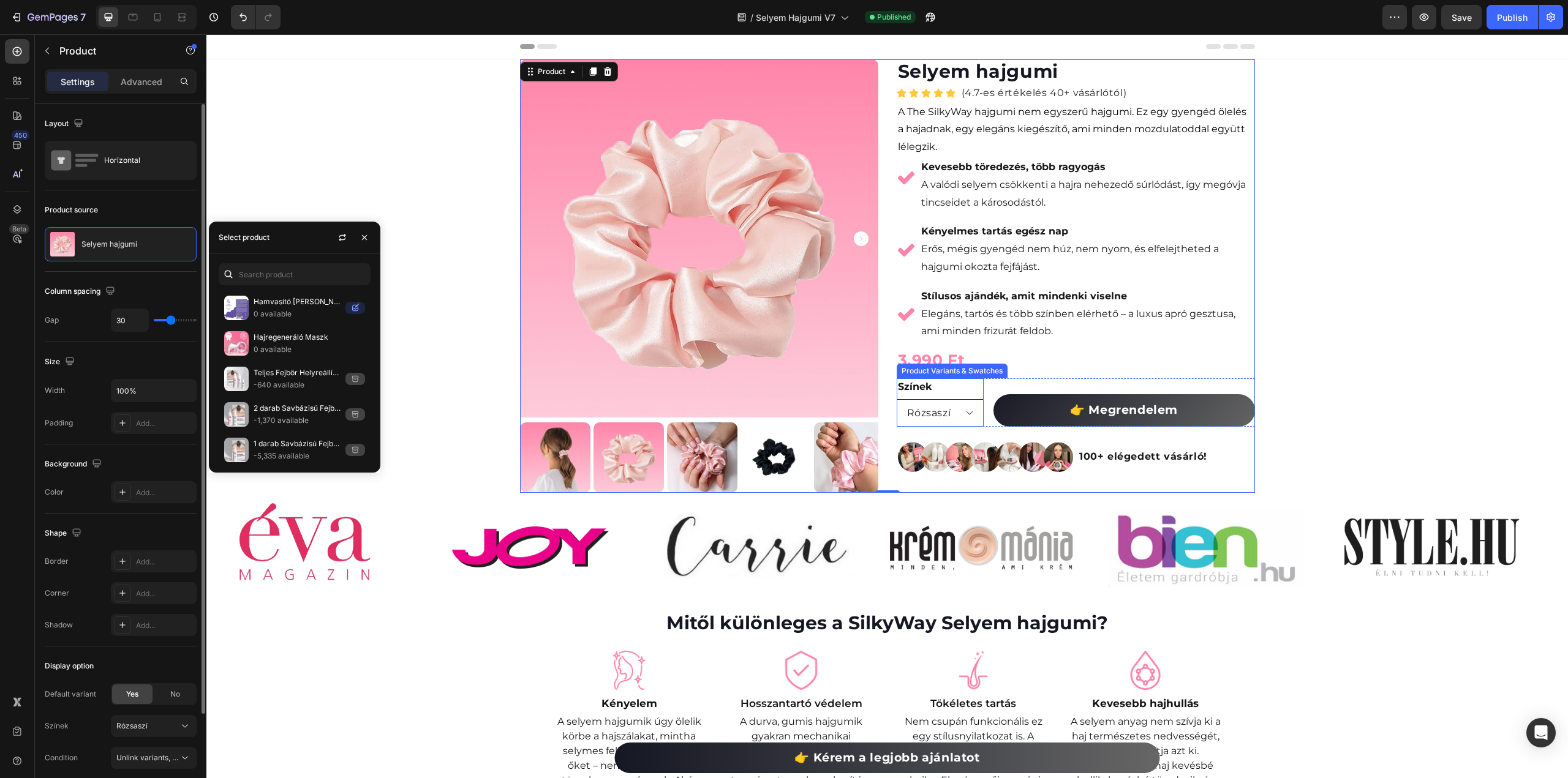
click at [963, 410] on select "[PERSON_NAME]" at bounding box center [940, 413] width 87 height 27
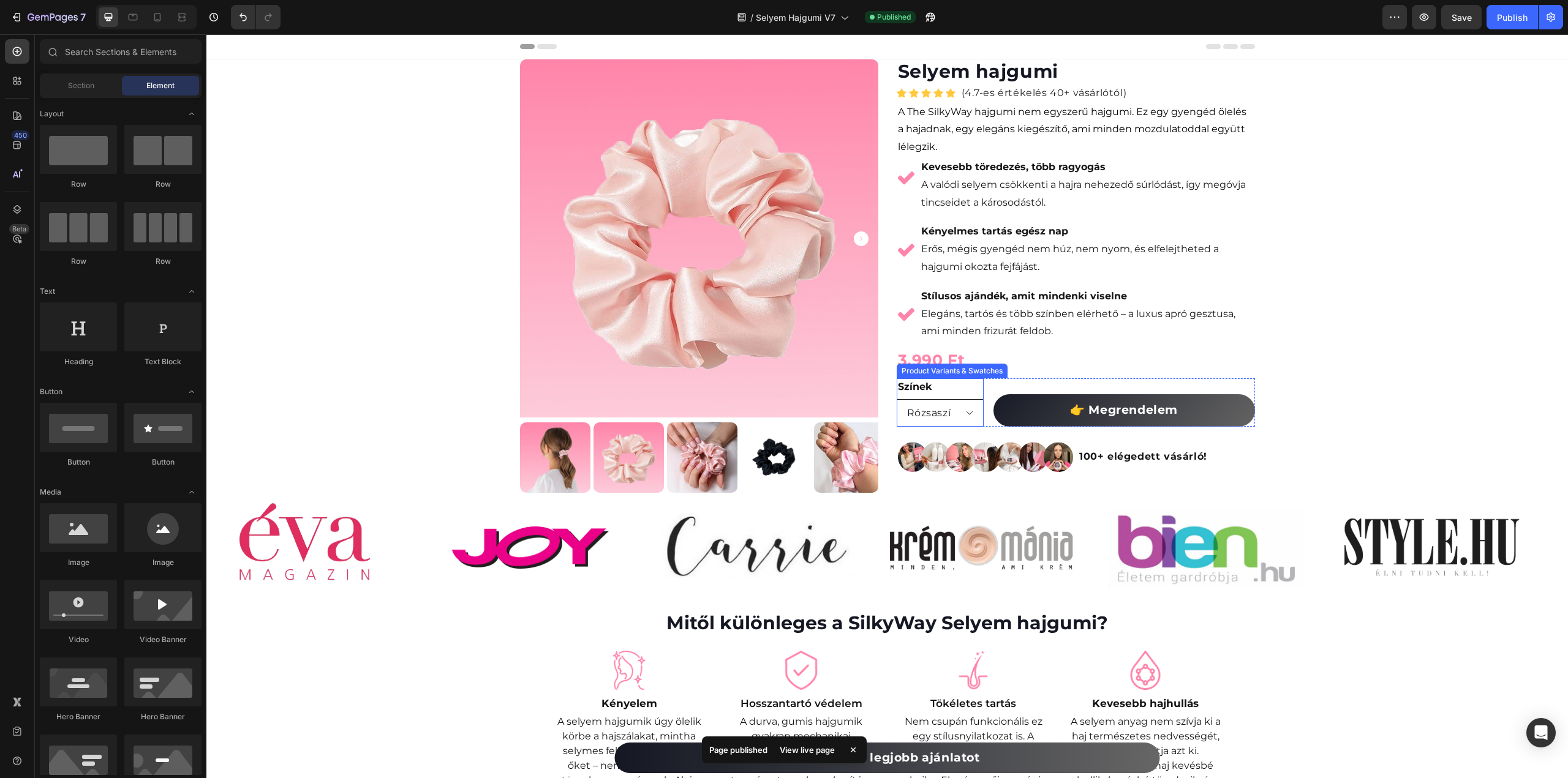
click at [971, 409] on select "[PERSON_NAME]" at bounding box center [940, 413] width 87 height 27
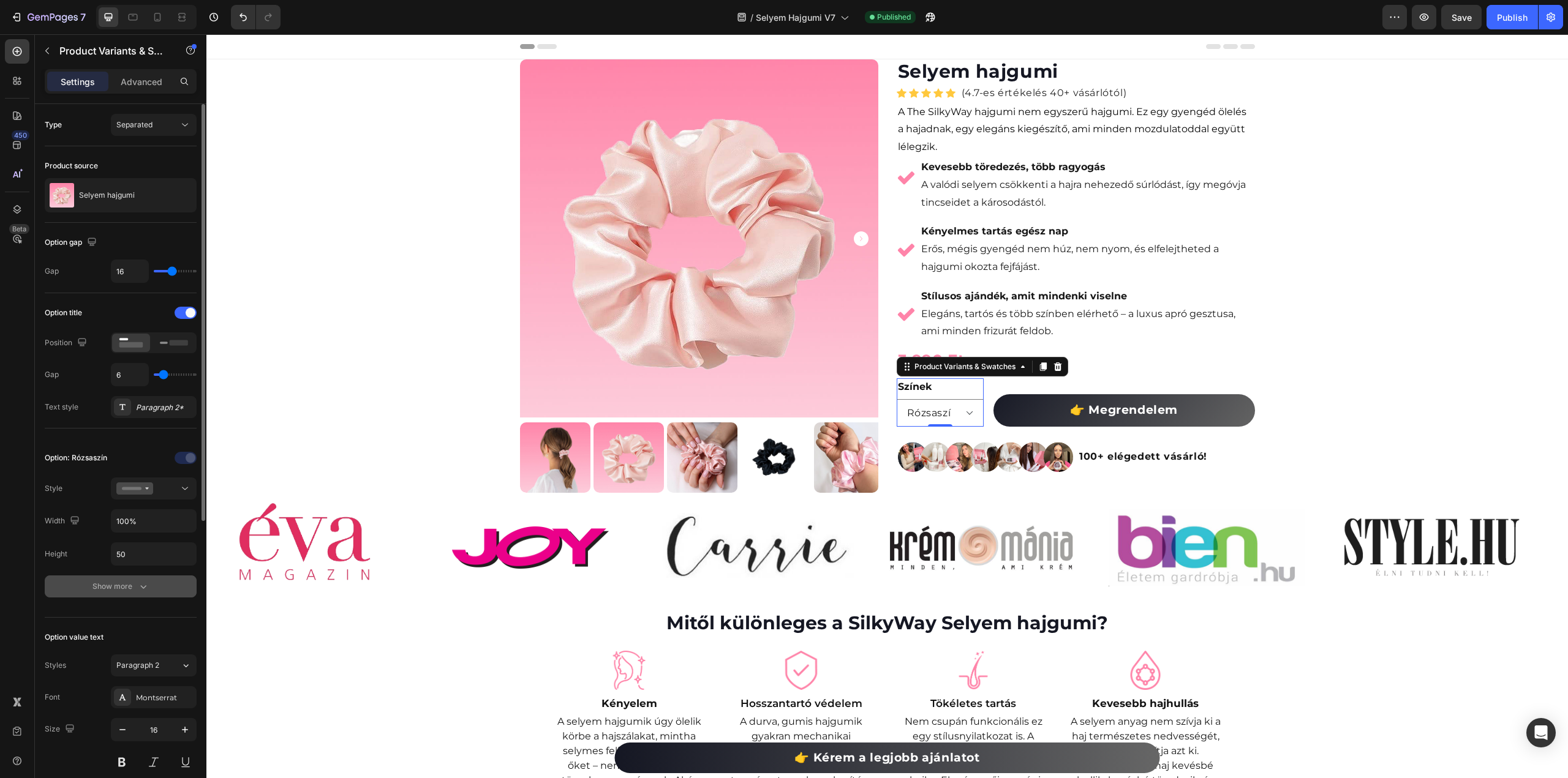
click at [117, 580] on div "Show more" at bounding box center [121, 586] width 57 height 12
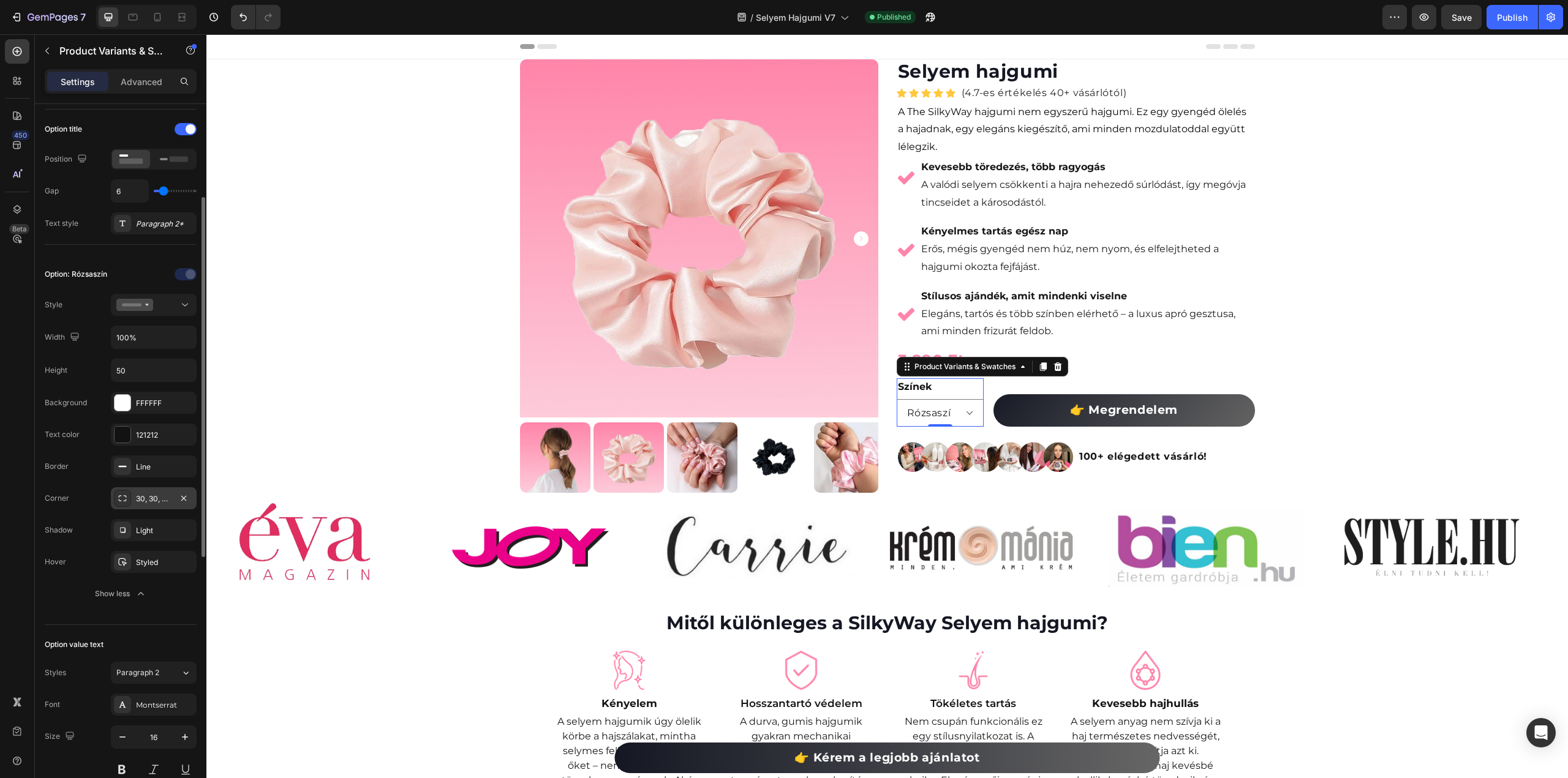
click at [167, 493] on div "30, 30, 30, 30" at bounding box center [154, 499] width 36 height 11
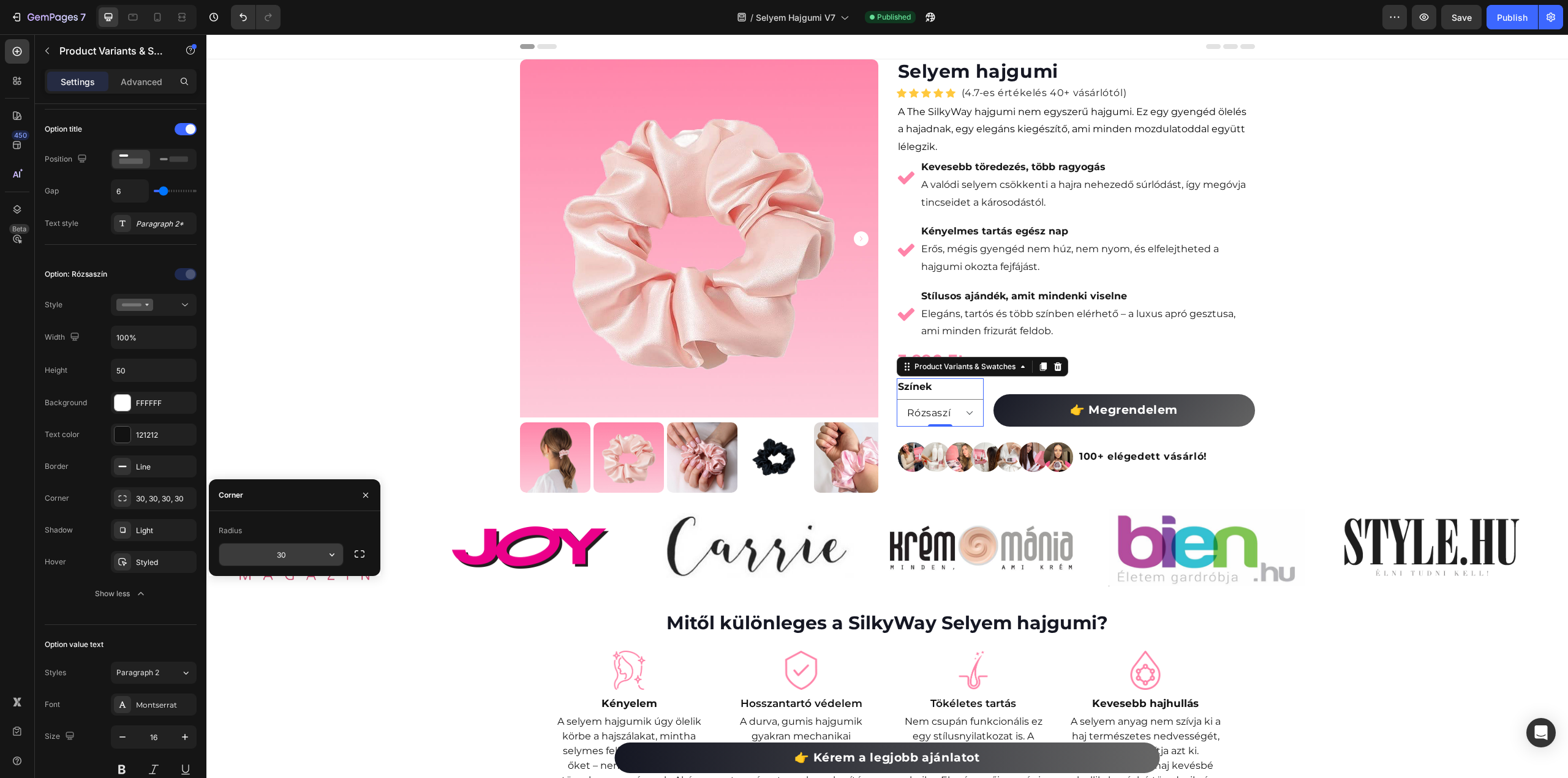
click at [283, 547] on input "30" at bounding box center [281, 554] width 124 height 22
drag, startPoint x: 288, startPoint y: 556, endPoint x: 260, endPoint y: 549, distance: 28.9
click at [260, 549] on input "10" at bounding box center [281, 554] width 124 height 22
type input "30"
click at [40, 565] on div "Type Separated Product source Selyem hajgumi Option gap Gap 16 Option title Pos…" at bounding box center [121, 620] width 171 height 1401
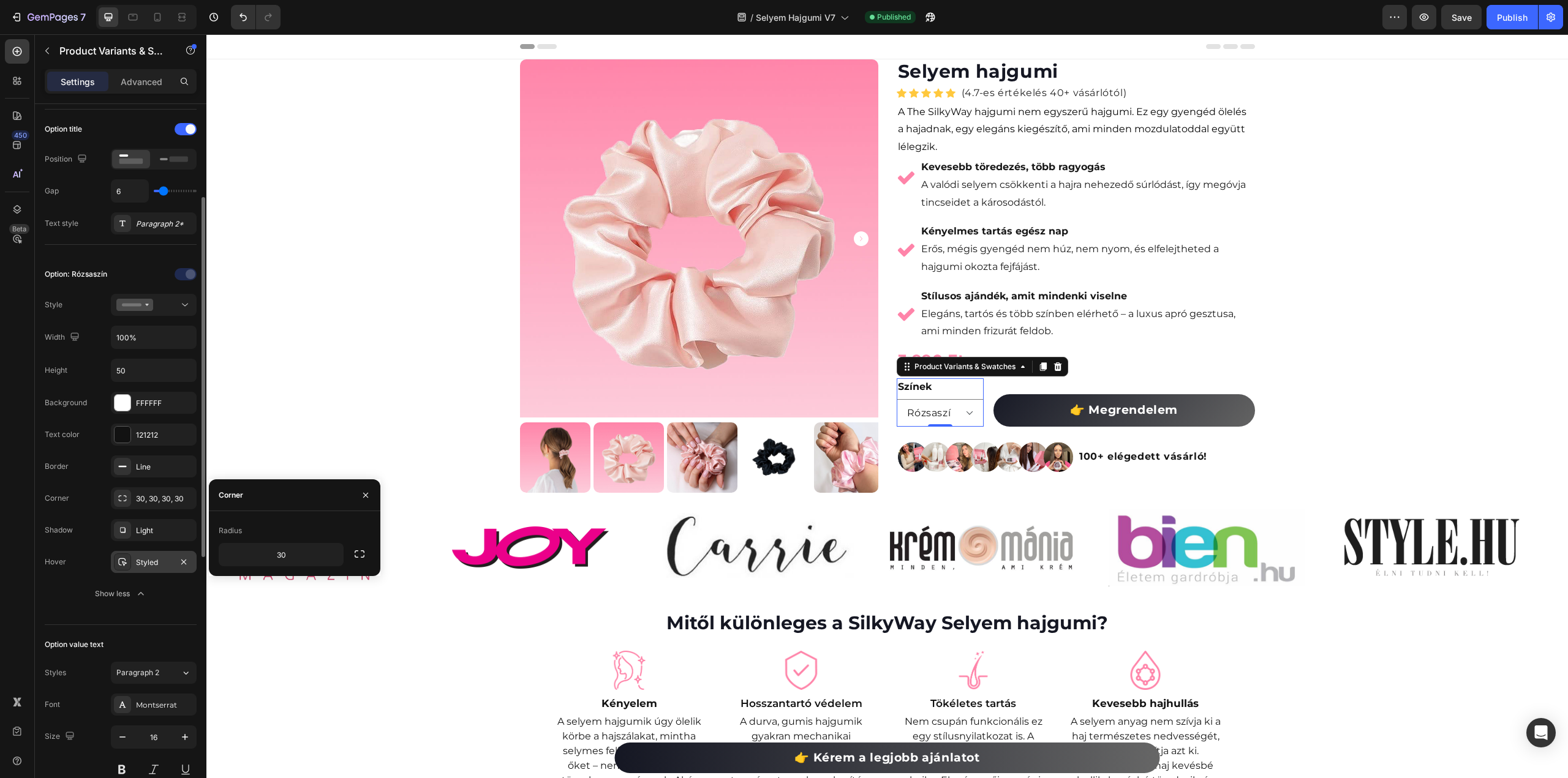
click at [139, 560] on div "Styled" at bounding box center [154, 562] width 36 height 11
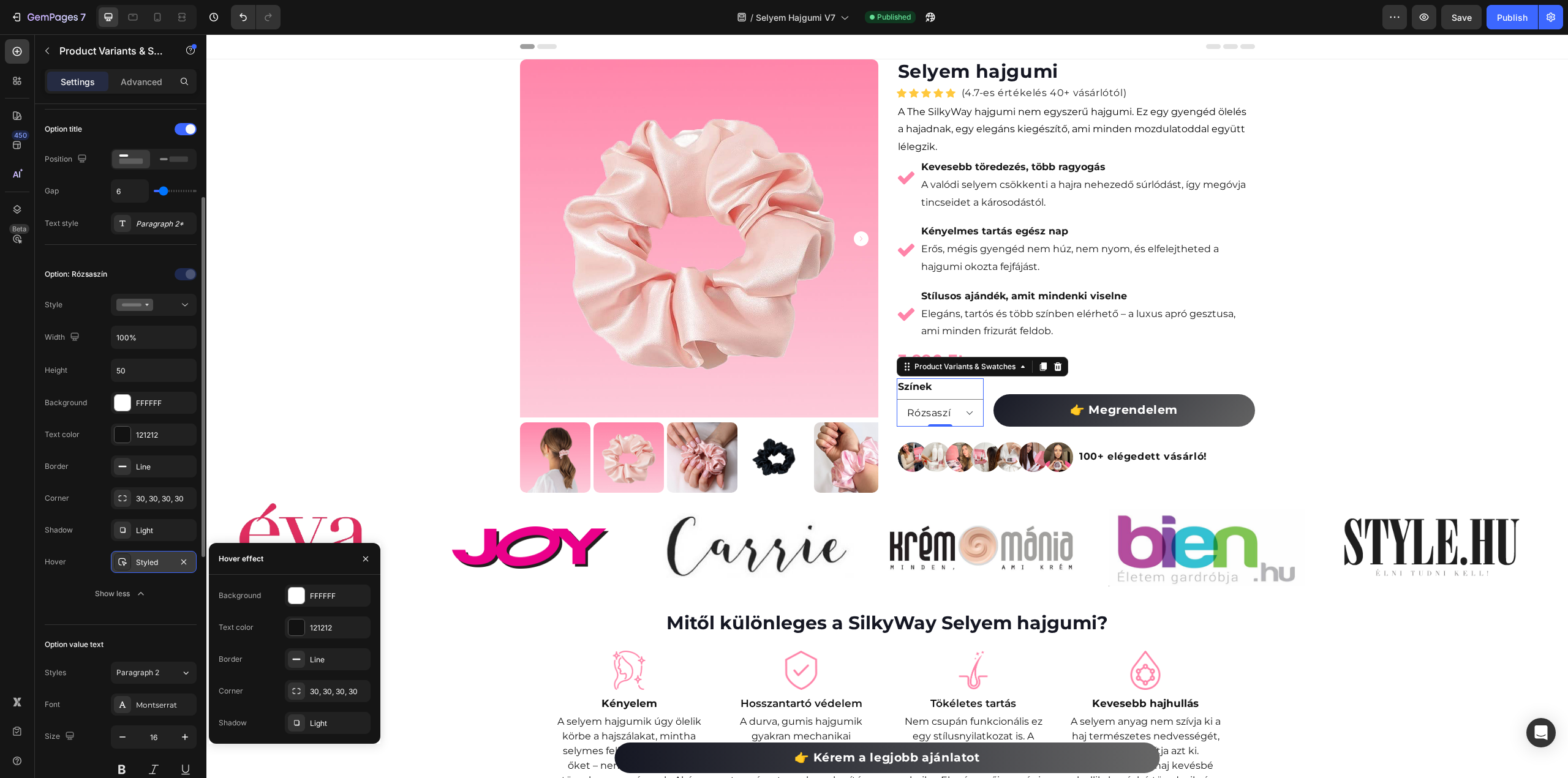
click at [139, 560] on div "Styled" at bounding box center [154, 562] width 36 height 11
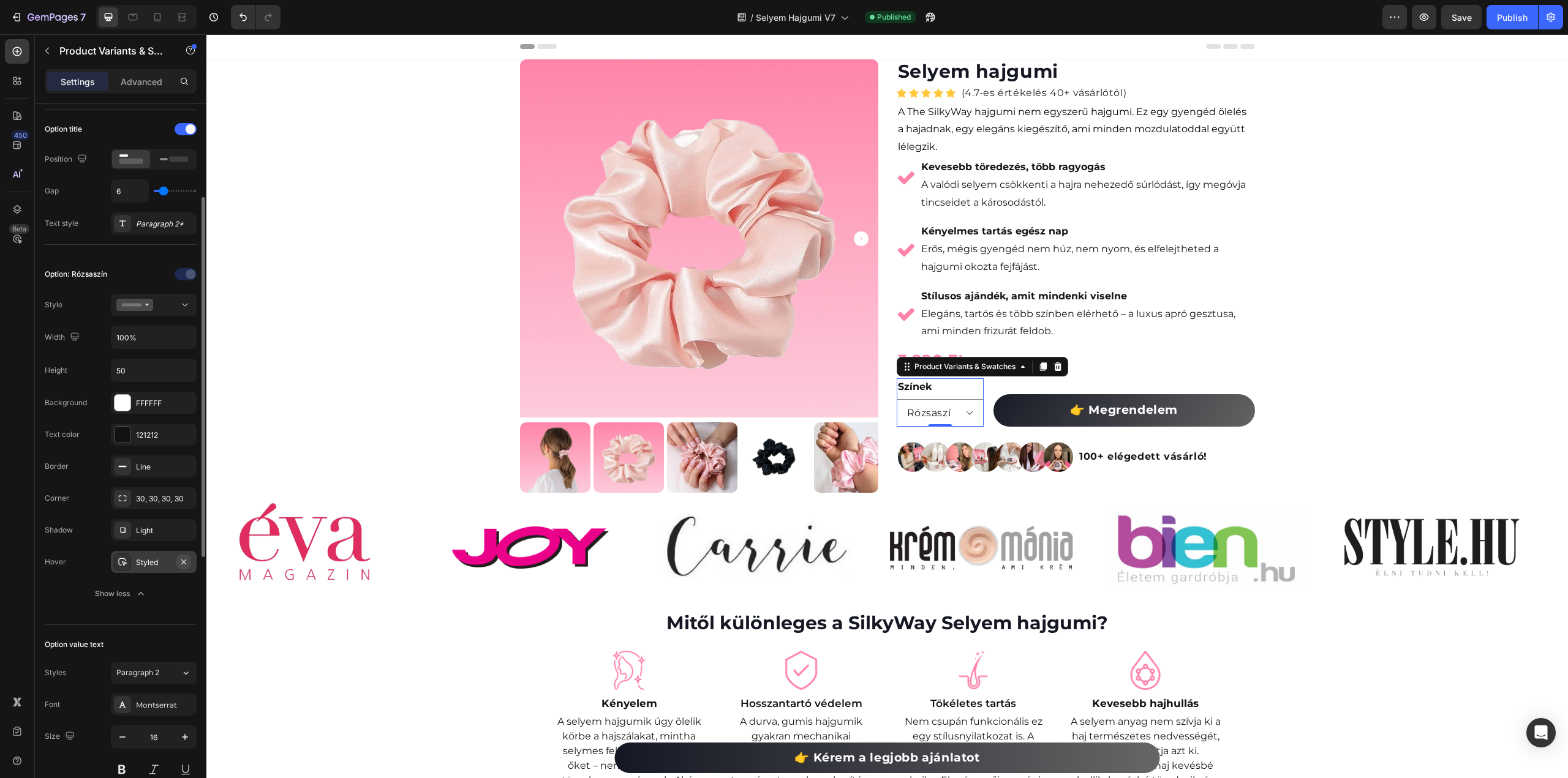
click at [182, 559] on icon "button" at bounding box center [184, 561] width 10 height 10
click at [1517, 18] on div "Publish" at bounding box center [1512, 18] width 30 height 13
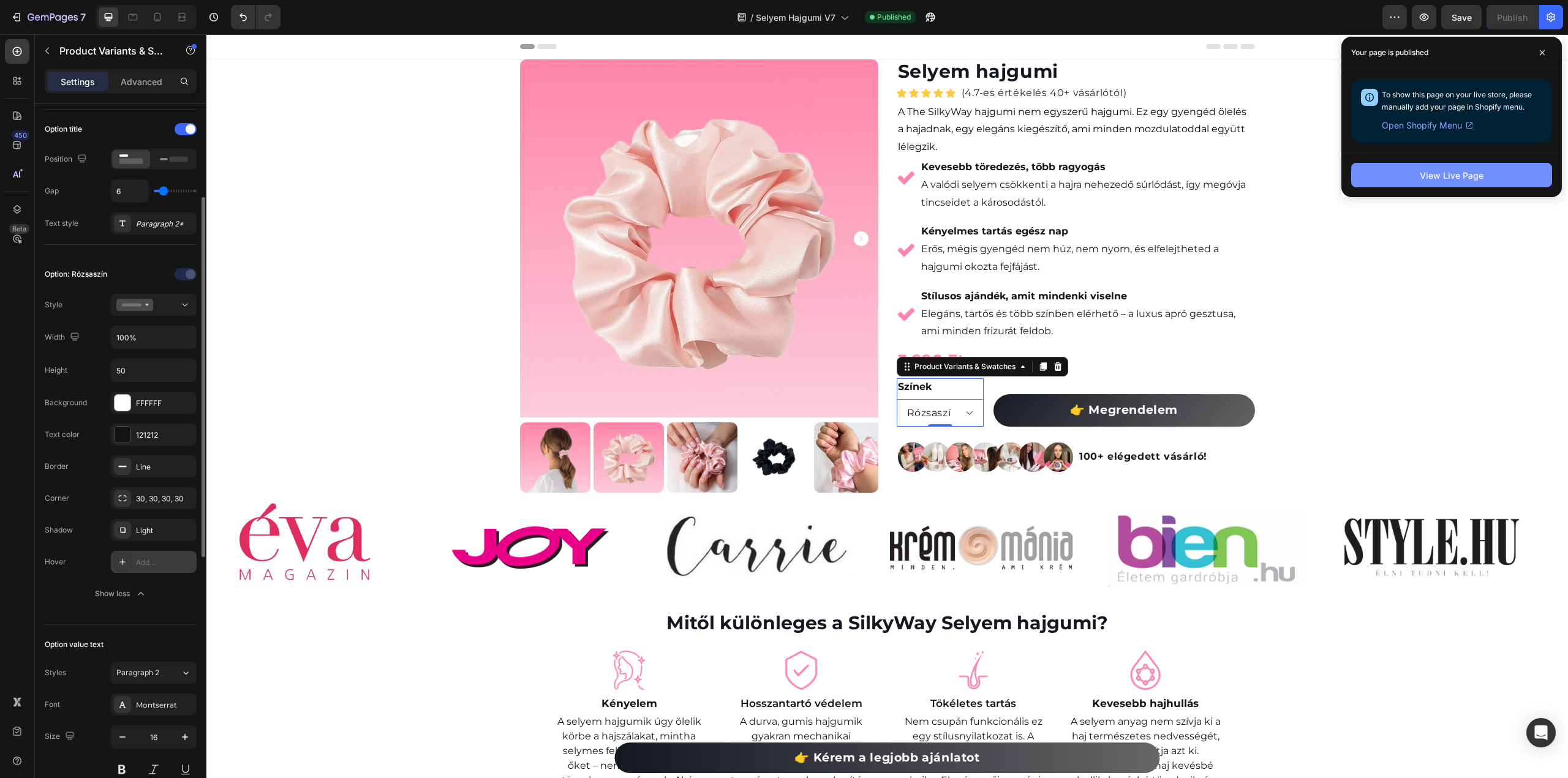
click at [1456, 176] on div "View Live Page" at bounding box center [1452, 176] width 64 height 13
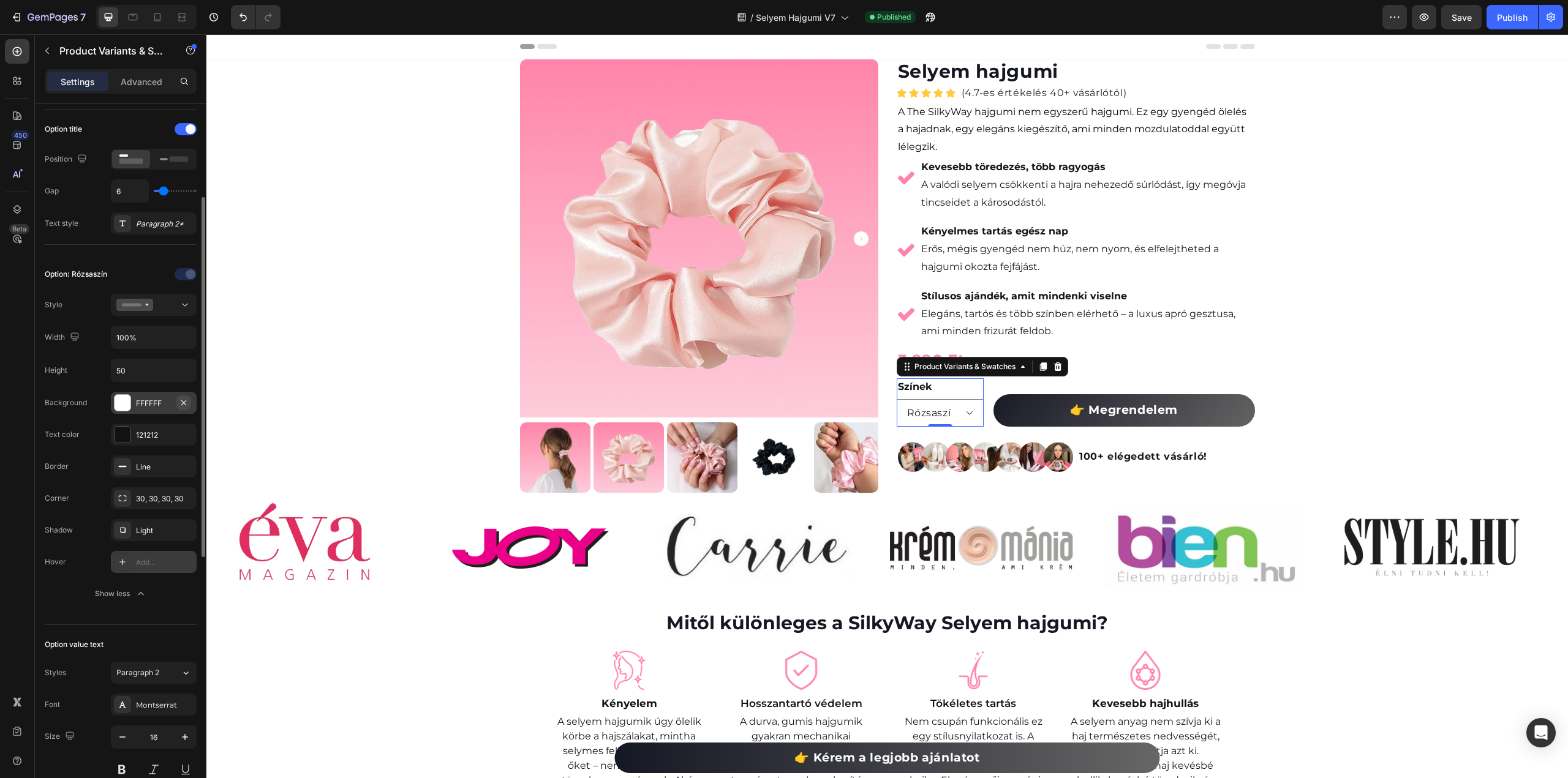
click at [186, 400] on icon "button" at bounding box center [184, 403] width 10 height 10
click at [186, 430] on icon "button" at bounding box center [184, 434] width 10 height 10
click at [185, 462] on icon "button" at bounding box center [184, 466] width 10 height 10
click at [185, 497] on icon "button" at bounding box center [184, 498] width 5 height 5
click at [182, 526] on icon "button" at bounding box center [184, 530] width 10 height 10
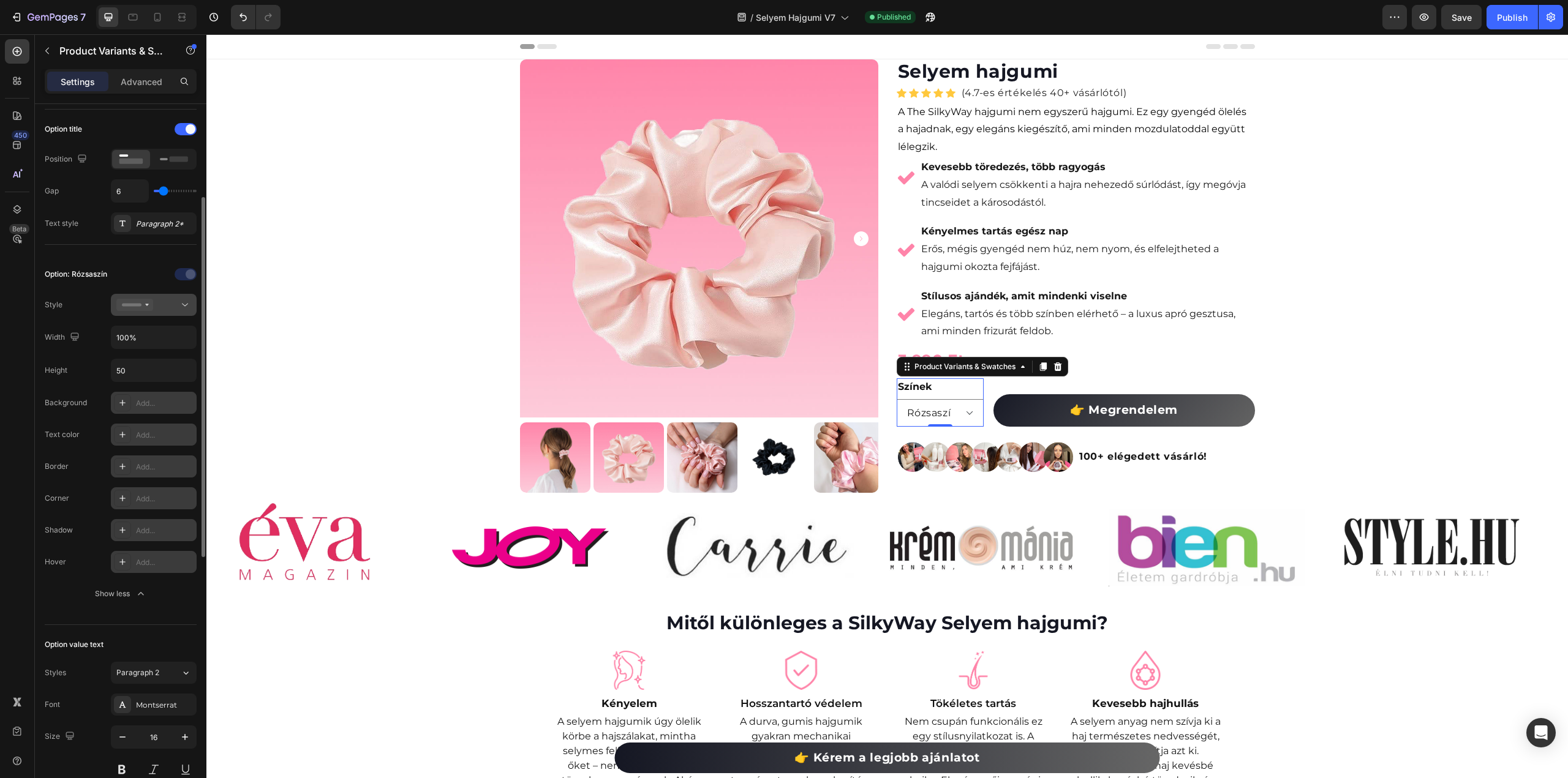
click at [173, 299] on div at bounding box center [153, 305] width 75 height 12
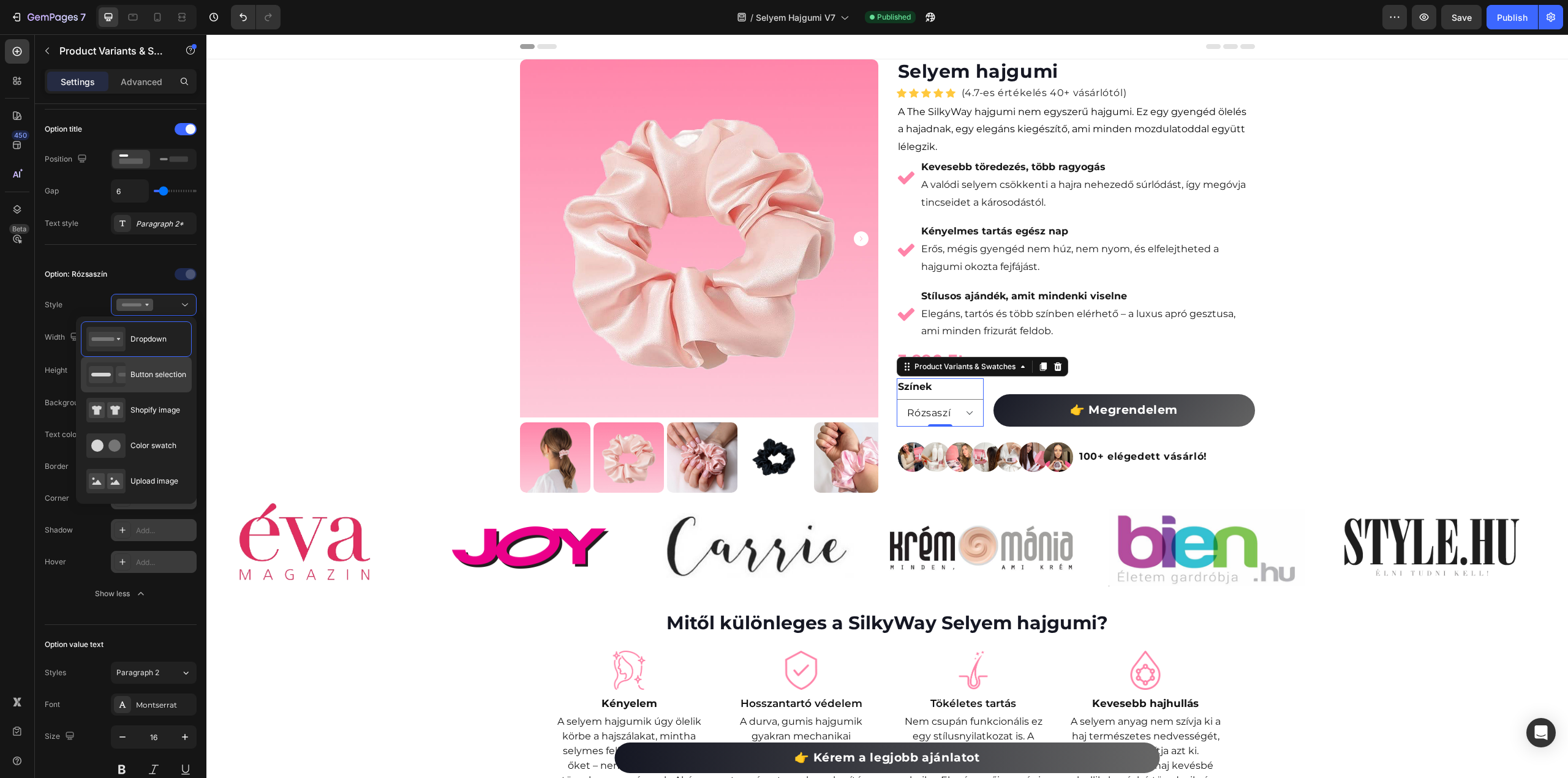
click at [141, 373] on span "Button selection" at bounding box center [158, 374] width 56 height 11
type input "45"
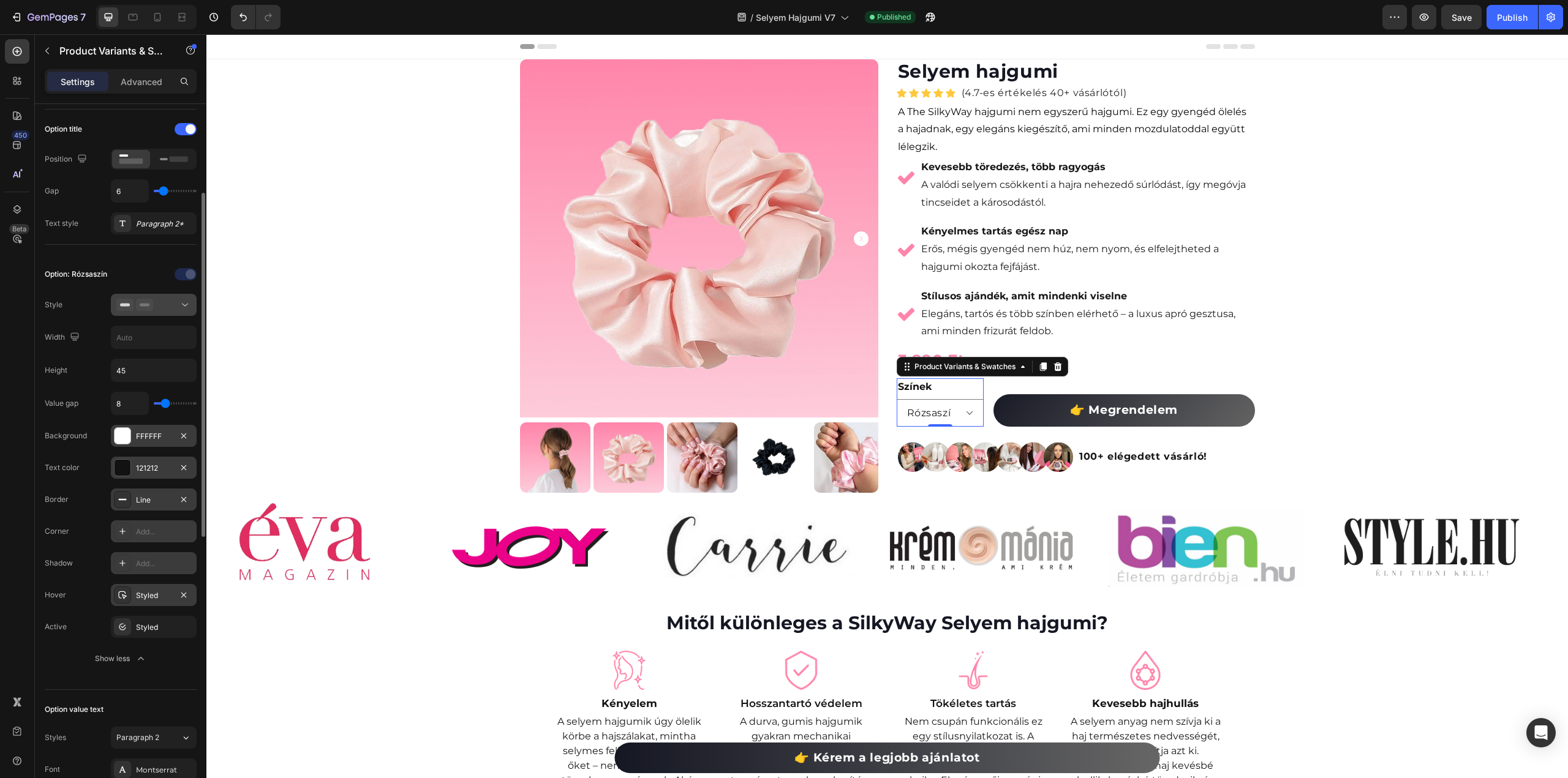
click at [153, 299] on div at bounding box center [153, 305] width 75 height 12
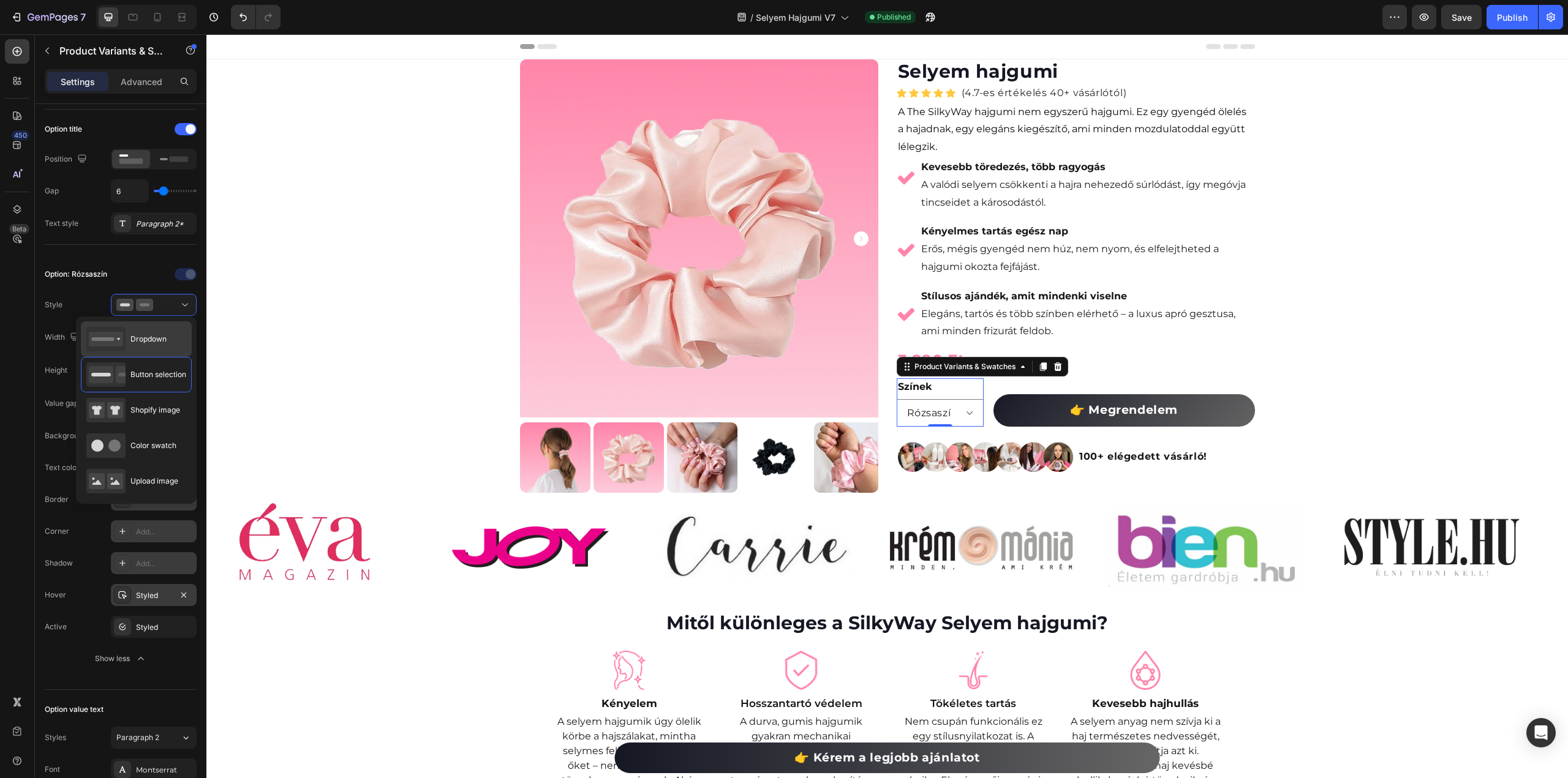
click at [128, 338] on div "Dropdown" at bounding box center [127, 339] width 80 height 25
type input "100%"
type input "50"
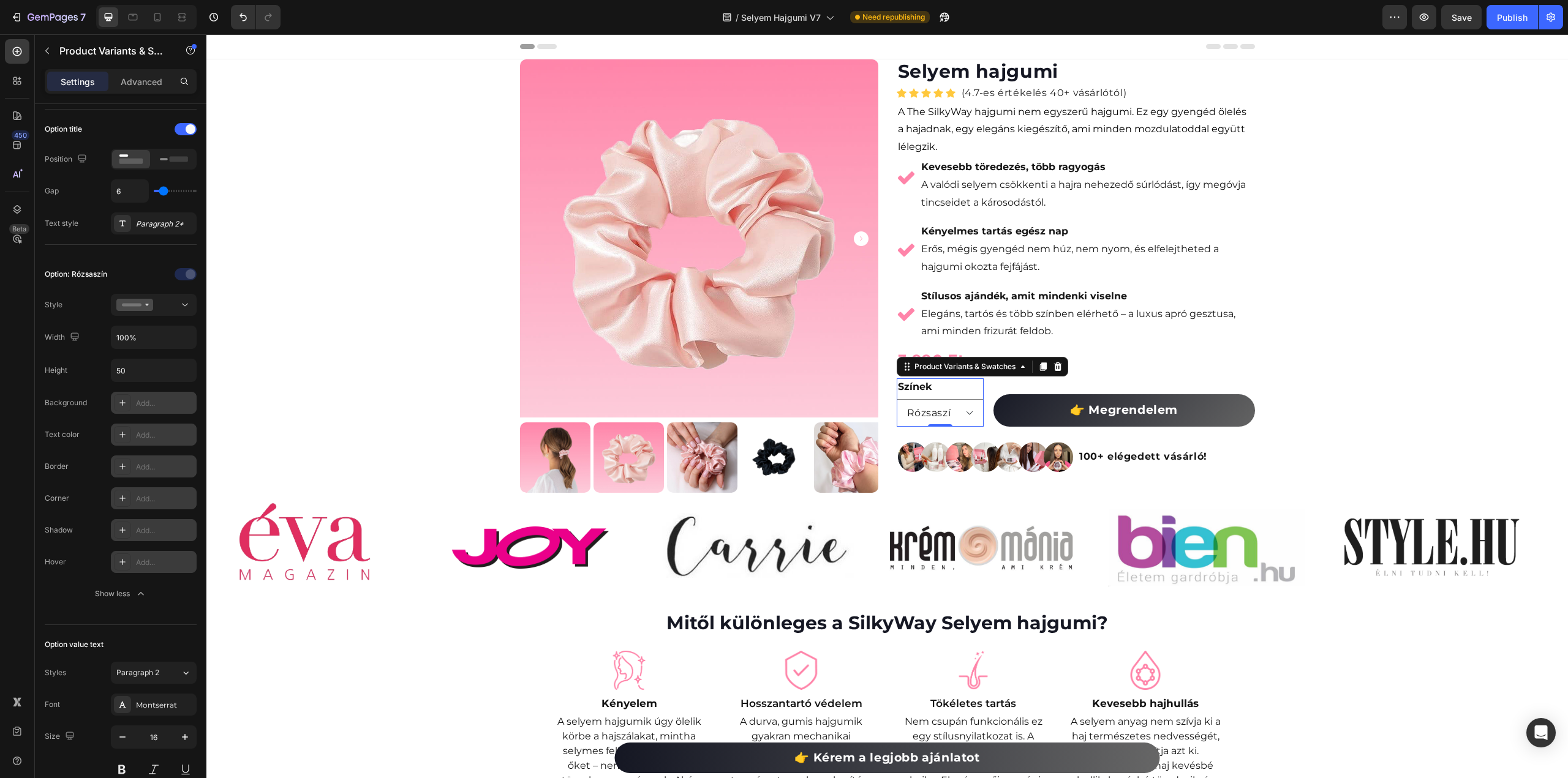
click at [167, 493] on div "Add..." at bounding box center [165, 499] width 58 height 11
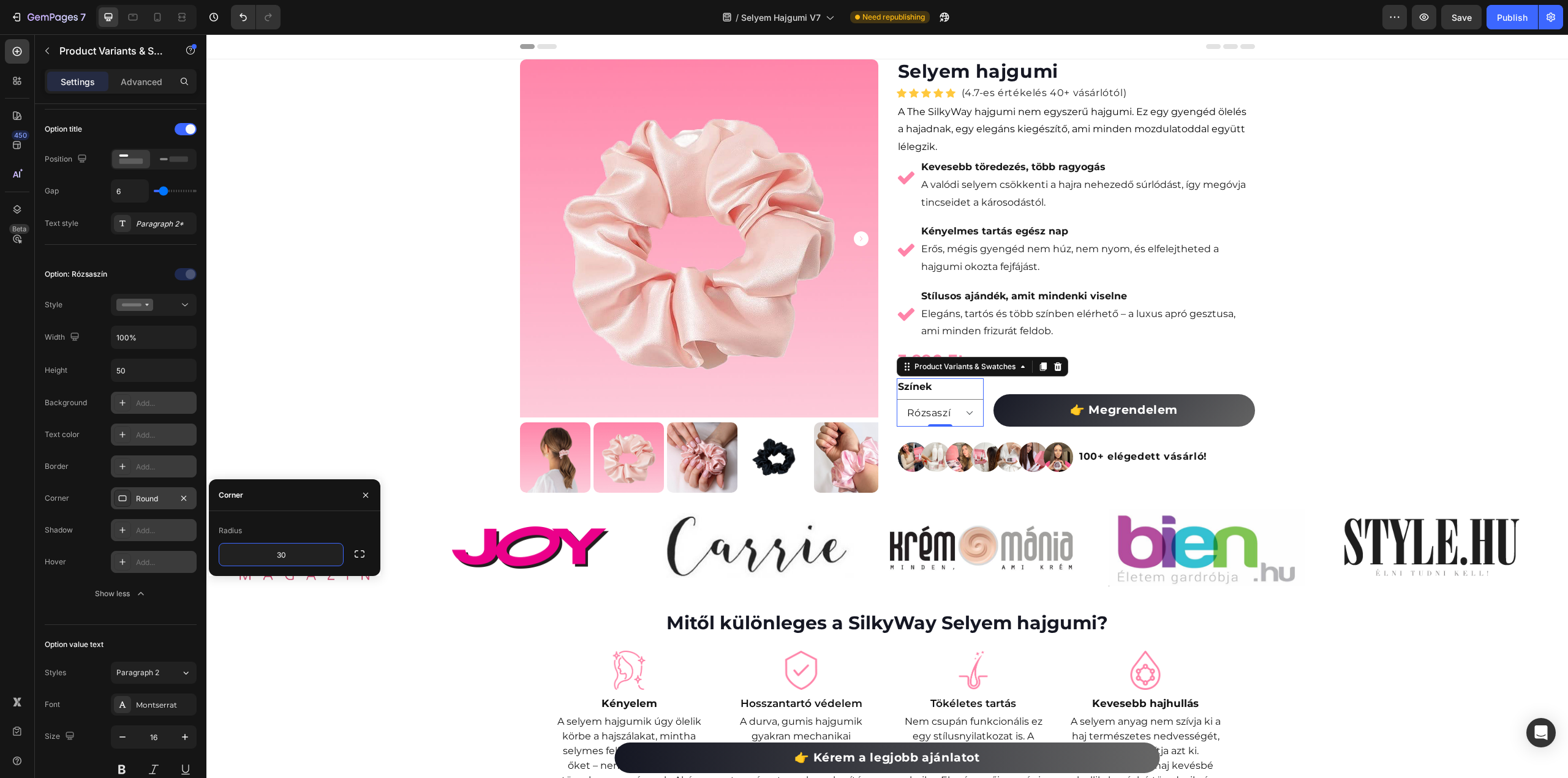
type input "30"
click at [1054, 367] on icon at bounding box center [1057, 366] width 10 height 10
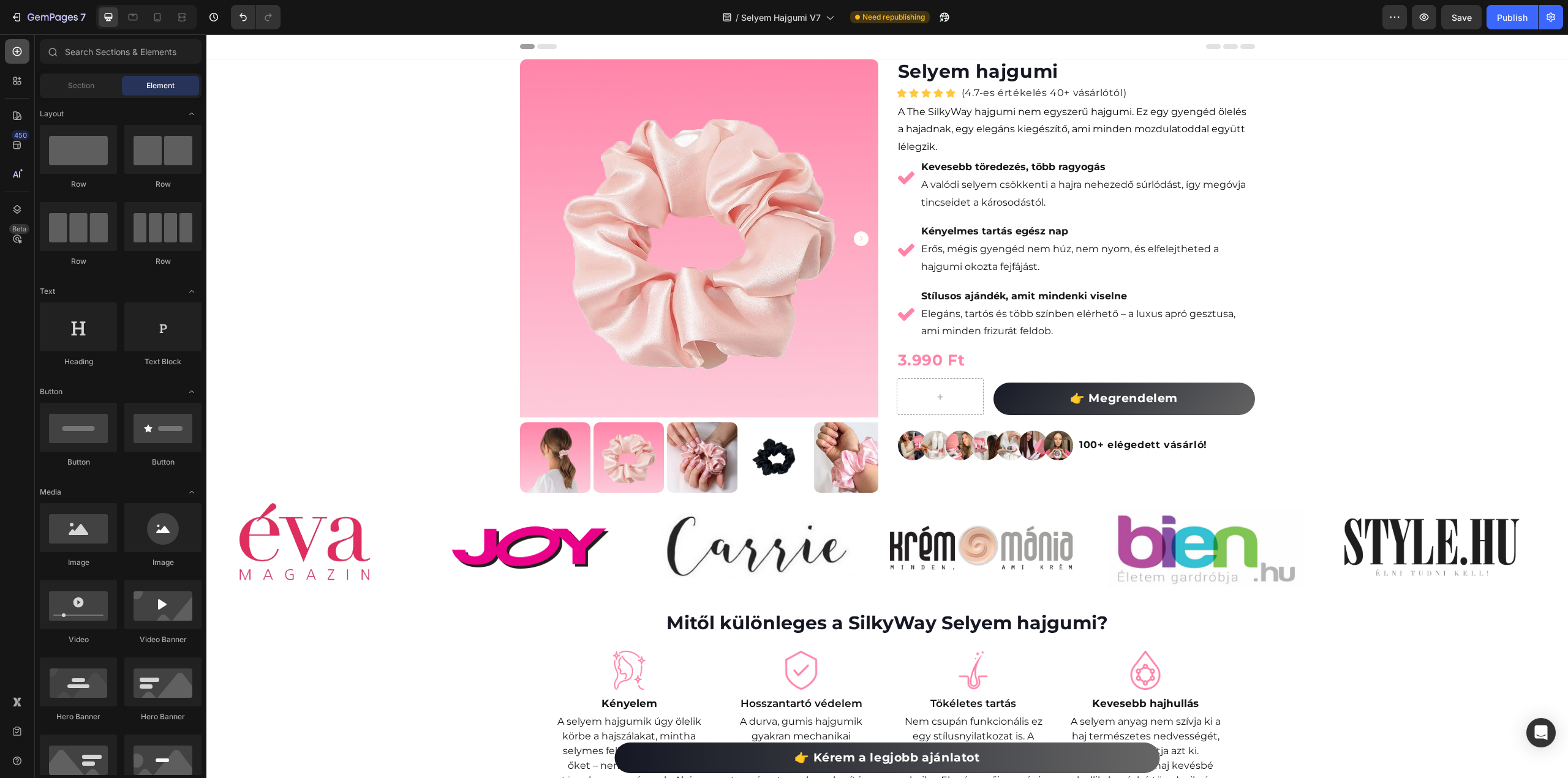
click at [14, 50] on icon at bounding box center [18, 52] width 9 height 9
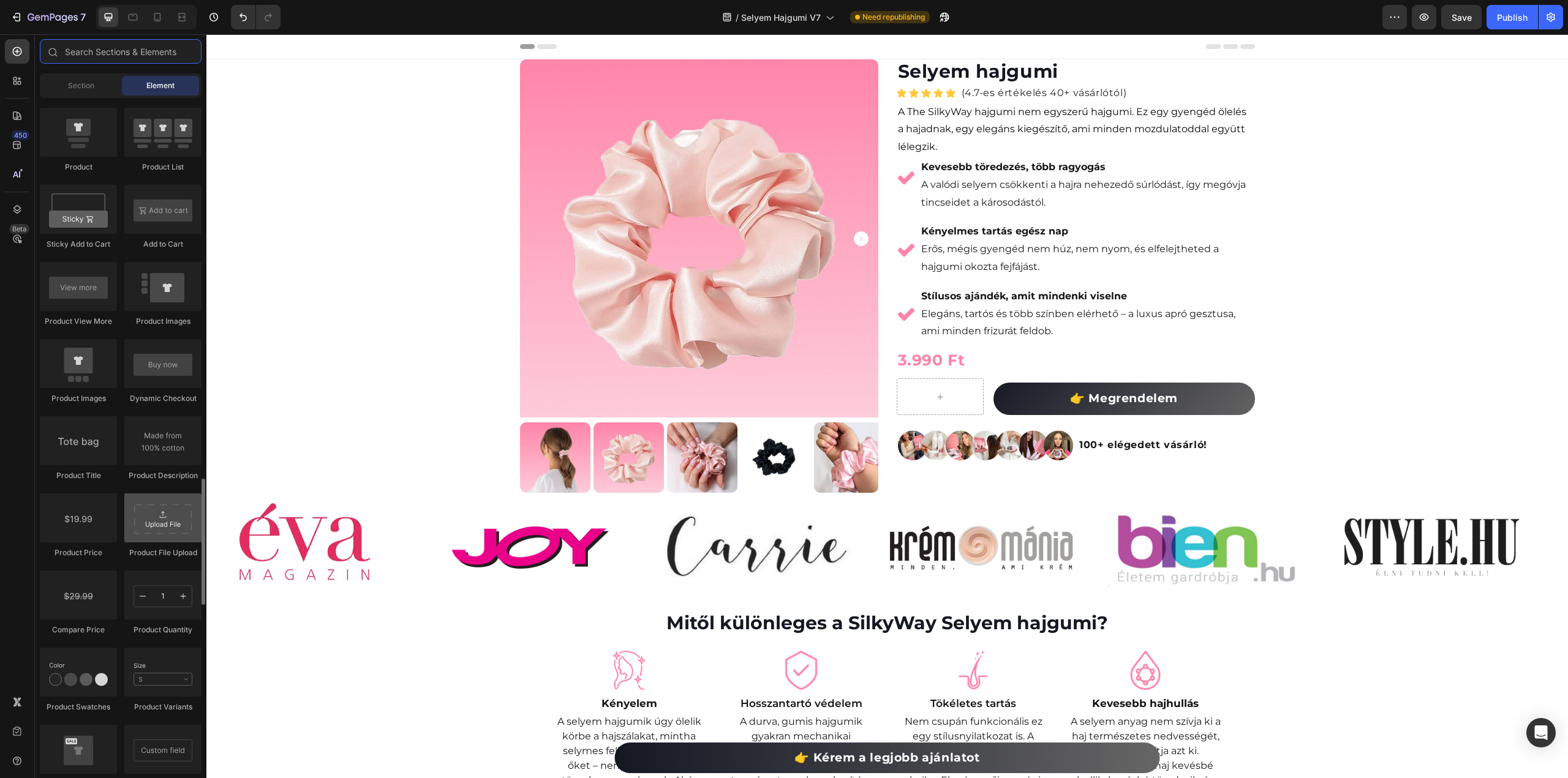
scroll to position [1714, 0]
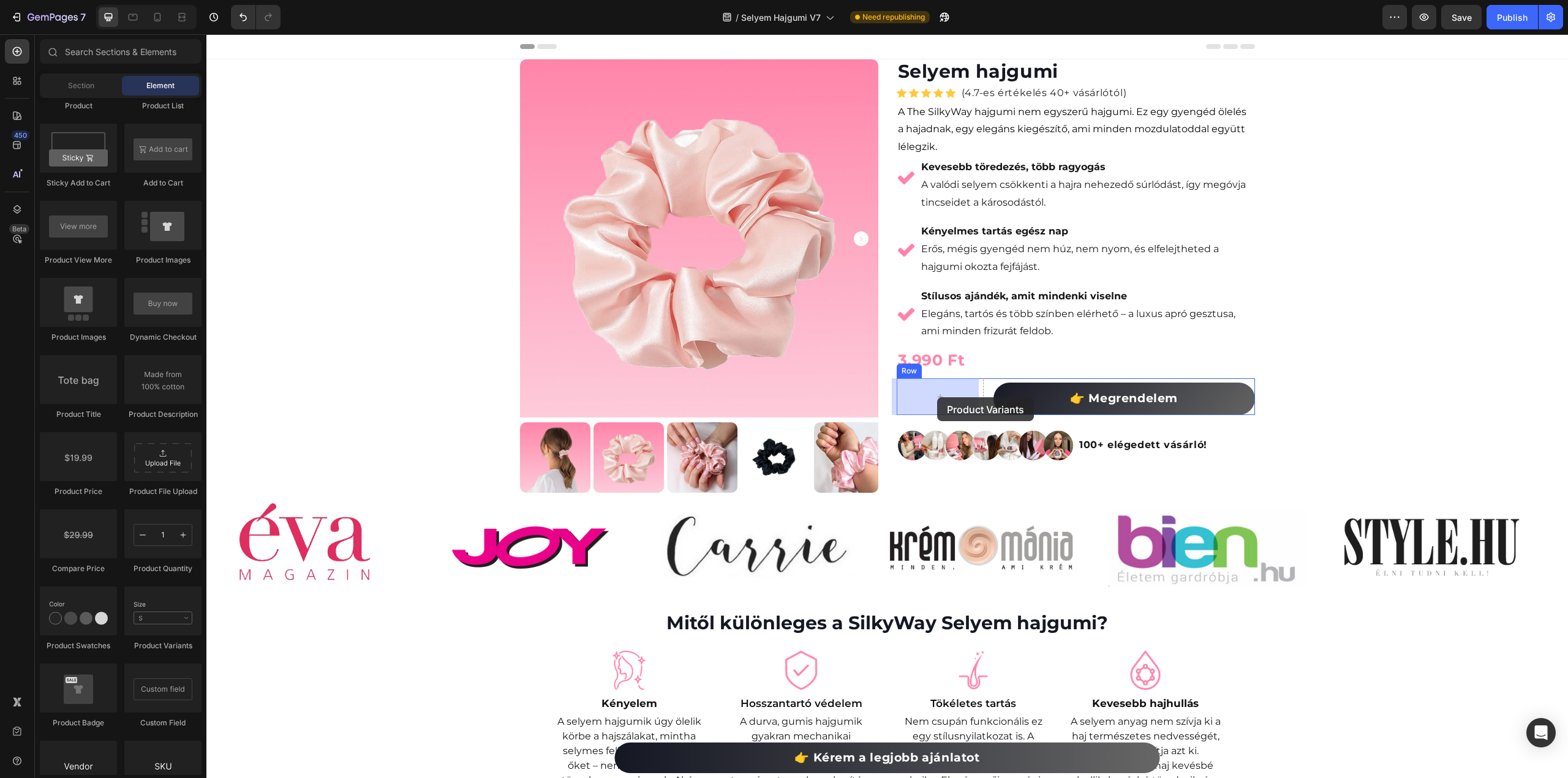
drag, startPoint x: 355, startPoint y: 653, endPoint x: 937, endPoint y: 397, distance: 635.8
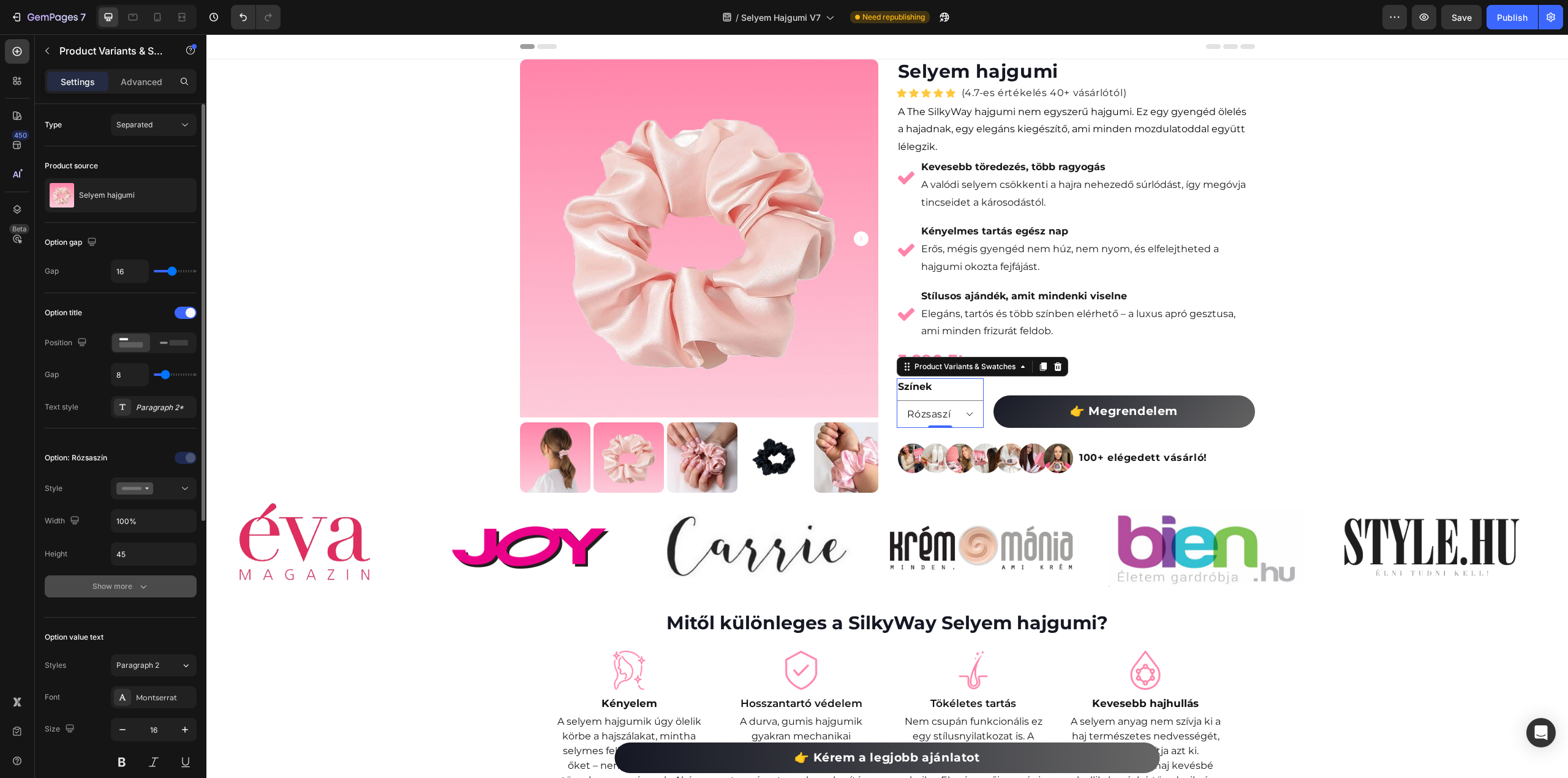
click at [123, 582] on div "Show more" at bounding box center [121, 586] width 57 height 12
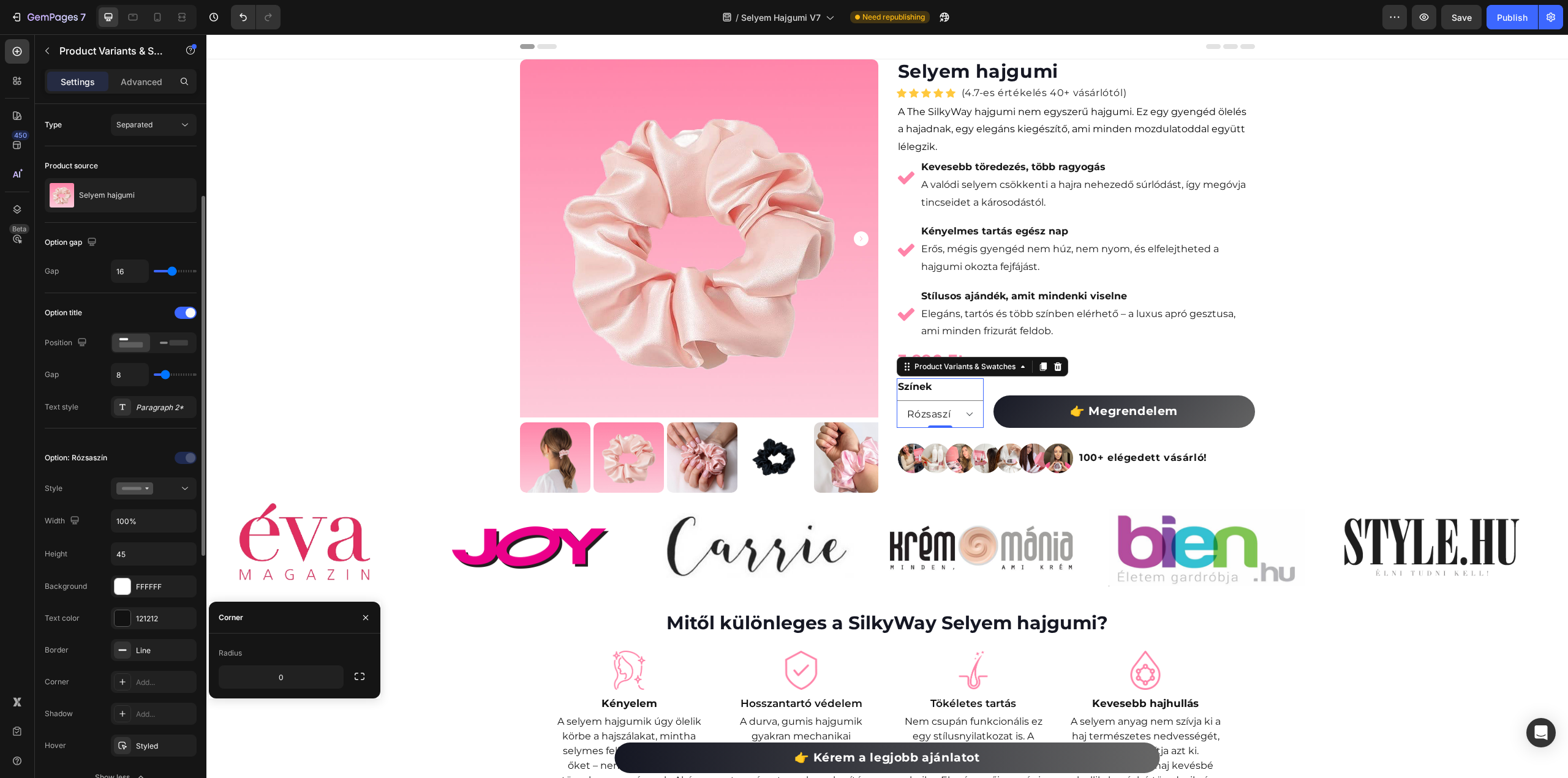
scroll to position [183, 0]
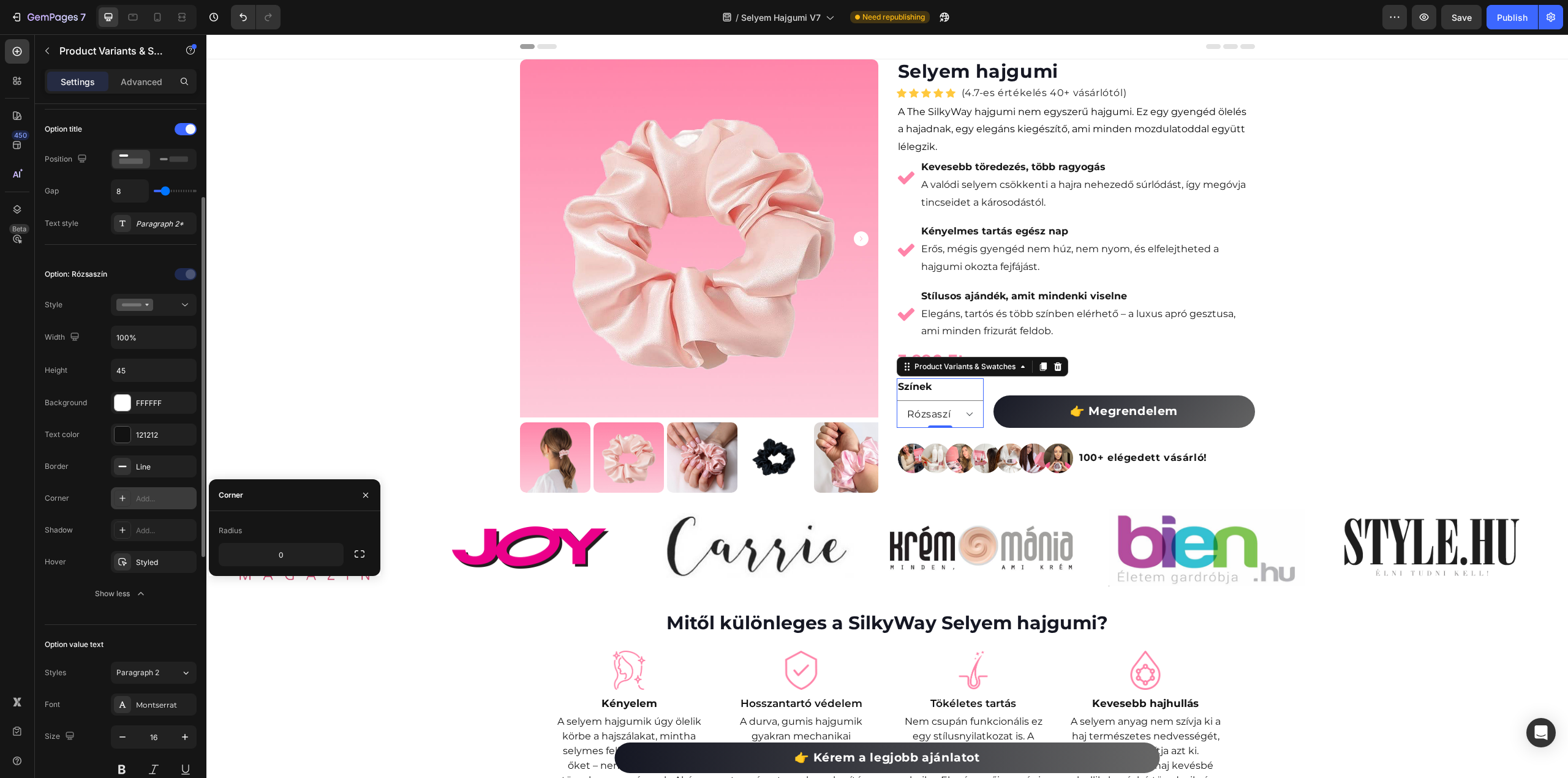
click at [163, 497] on div "Add..." at bounding box center [165, 499] width 58 height 11
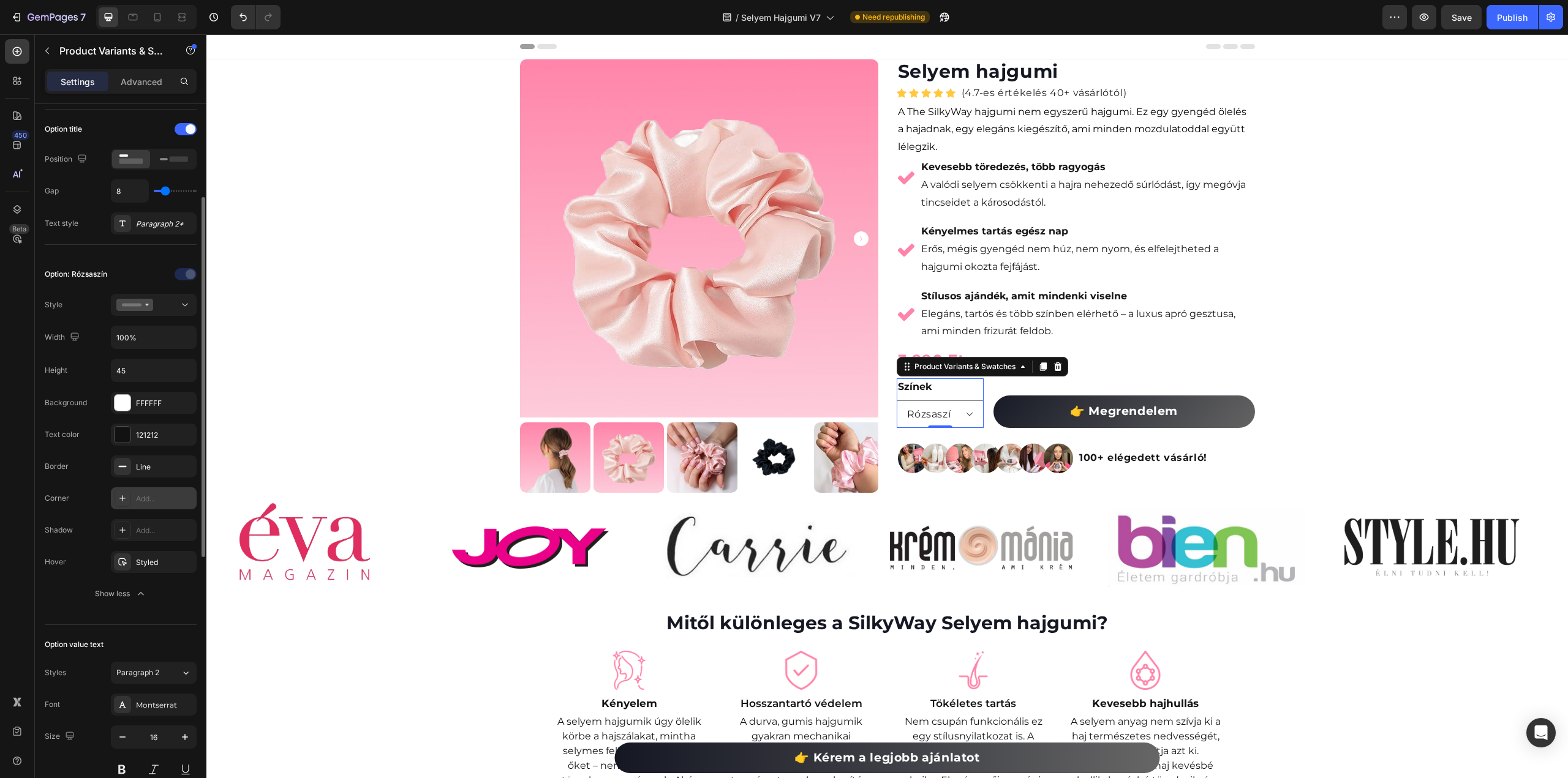
click at [163, 497] on div "Add..." at bounding box center [165, 499] width 58 height 11
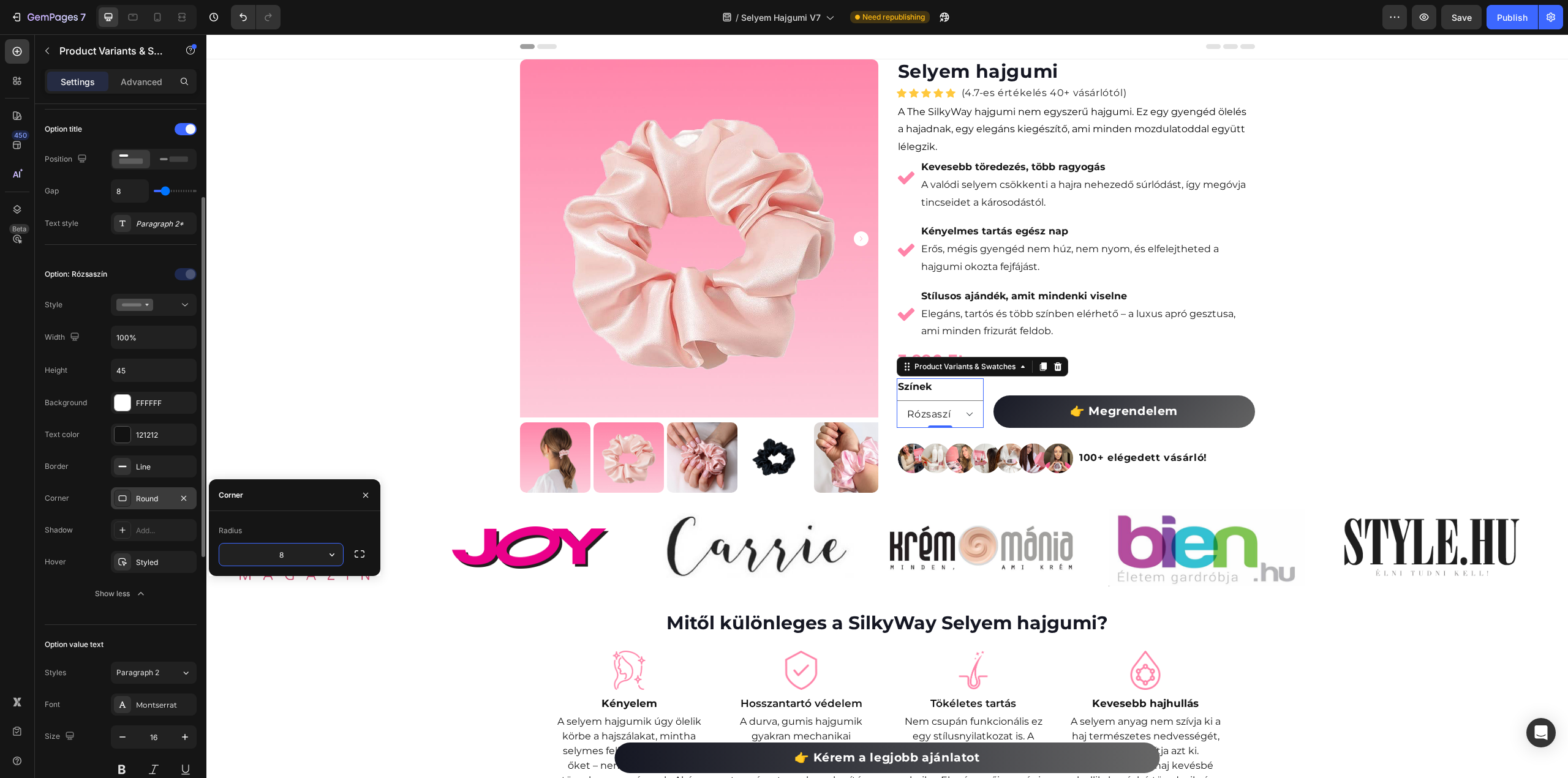
click at [319, 556] on input "8" at bounding box center [281, 554] width 124 height 22
drag, startPoint x: 319, startPoint y: 556, endPoint x: 264, endPoint y: 556, distance: 55.0
click at [264, 556] on input "8" at bounding box center [281, 554] width 124 height 22
type input "30"
click at [125, 405] on div at bounding box center [123, 403] width 16 height 16
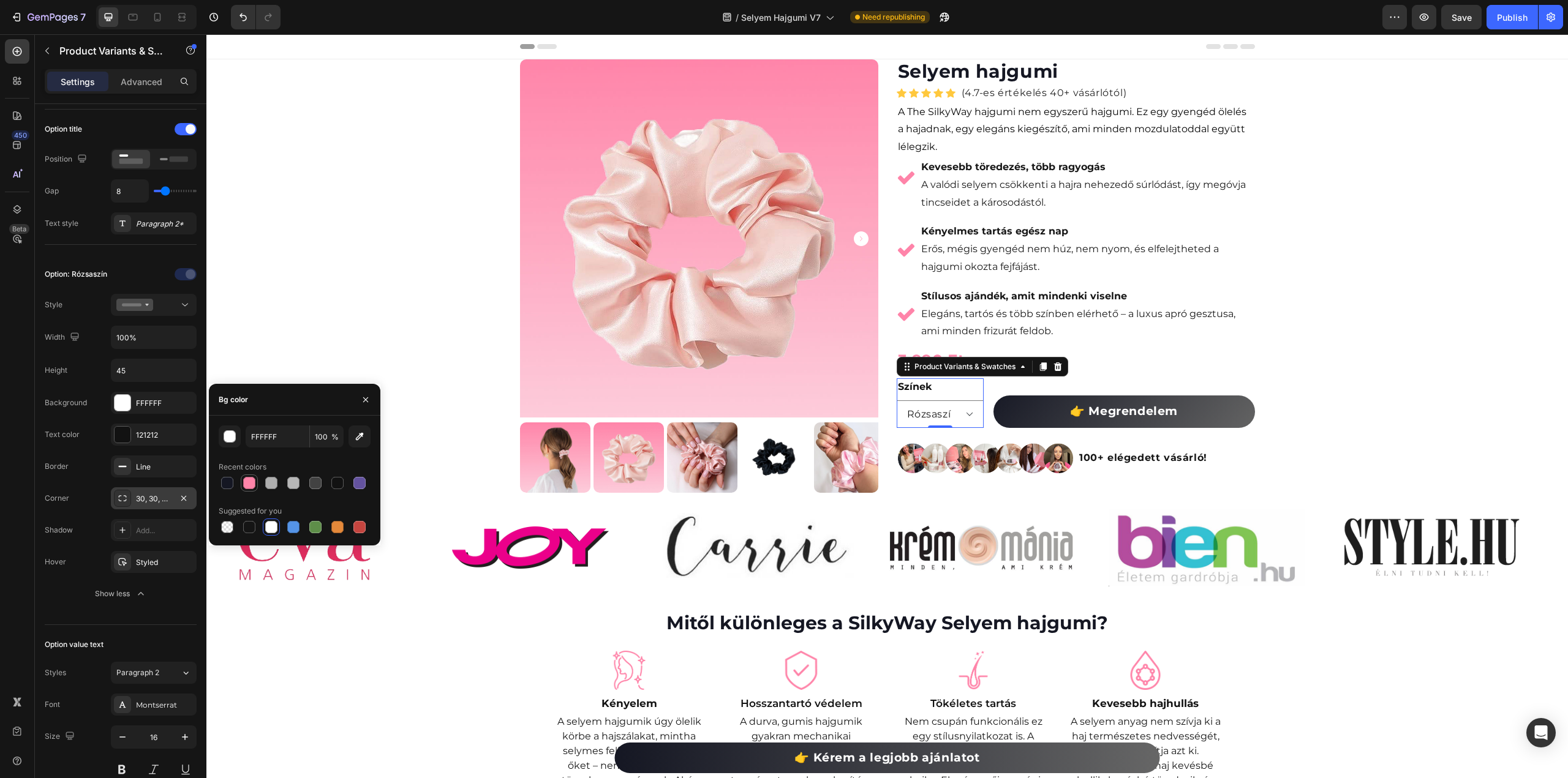
click at [247, 480] on div at bounding box center [249, 483] width 12 height 12
type input "FF84A9"
click at [937, 422] on select "Rózsaszí Fekete" at bounding box center [940, 414] width 87 height 27
click at [897, 400] on select "Rózsaszí Fekete" at bounding box center [940, 414] width 87 height 27
click at [953, 411] on select "Rózsaszí Fekete" at bounding box center [940, 414] width 87 height 27
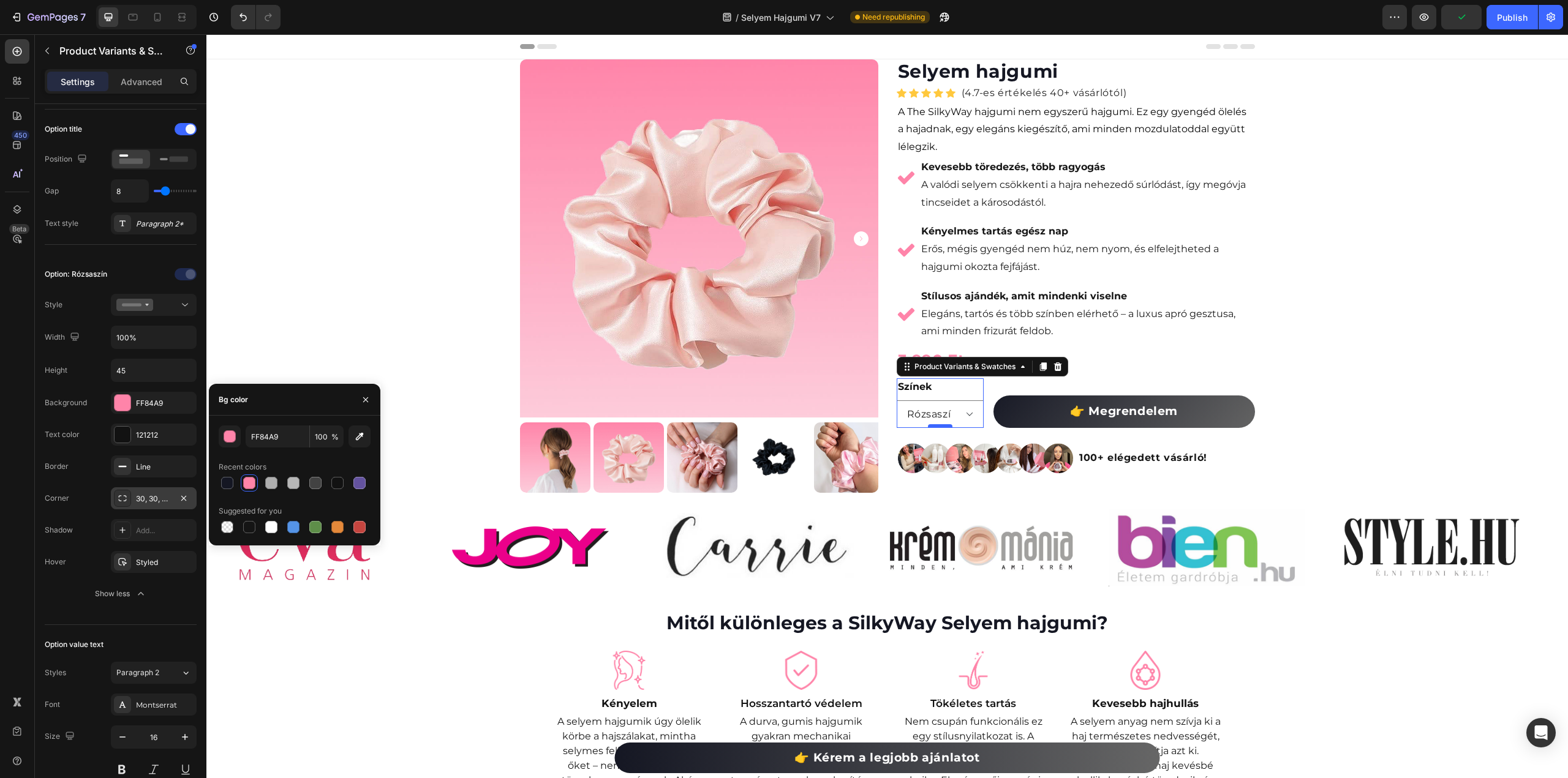
click at [897, 400] on select "Rózsaszí Fekete" at bounding box center [940, 414] width 87 height 27
click at [947, 409] on select "Rózsaszí Fekete" at bounding box center [940, 414] width 87 height 27
click at [897, 400] on select "Rózsaszí Fekete" at bounding box center [940, 414] width 87 height 27
select select "Rózsaszí"
click at [113, 400] on div "FF84A9" at bounding box center [154, 403] width 86 height 22
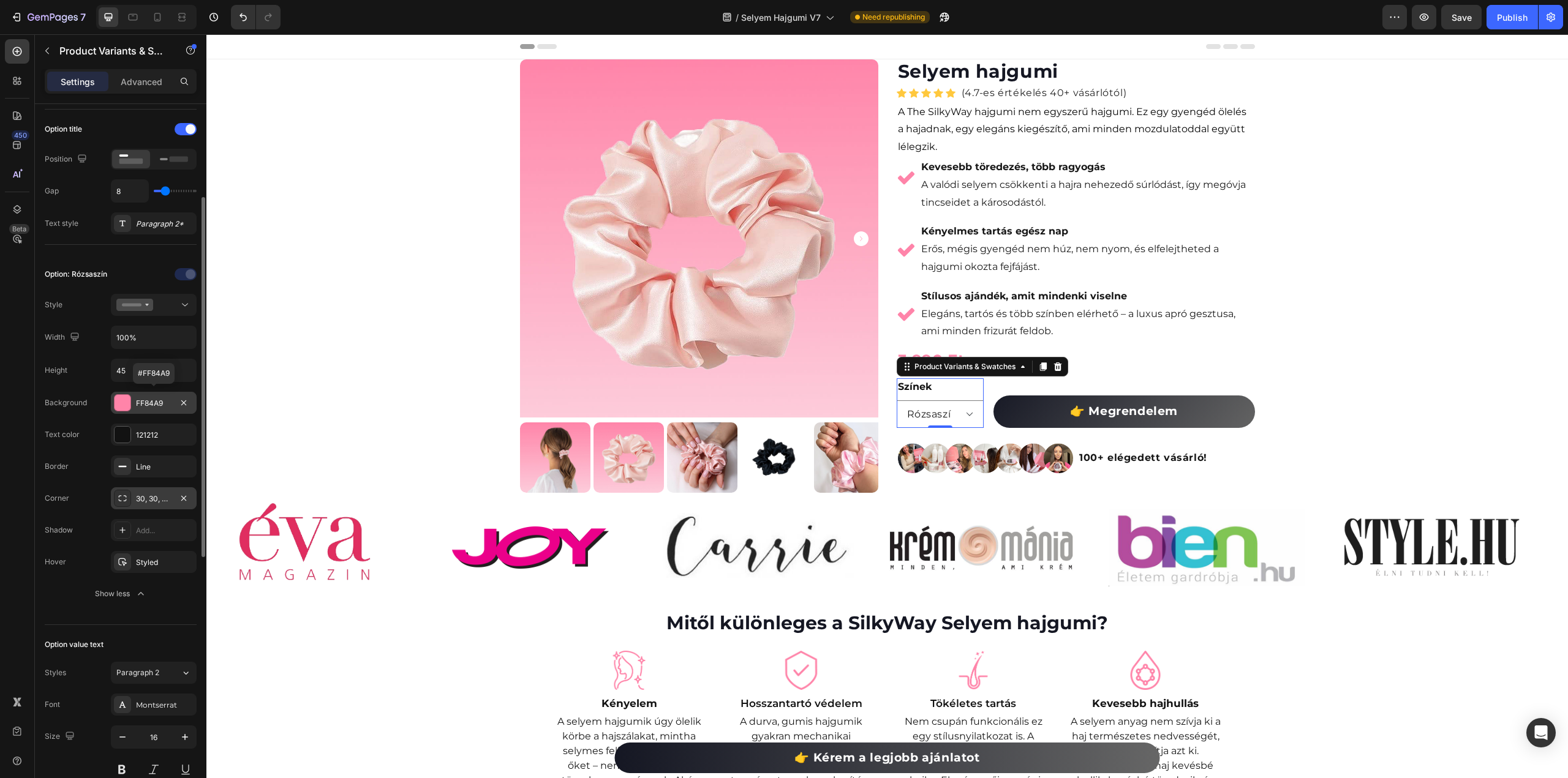
click at [119, 400] on div at bounding box center [123, 403] width 16 height 16
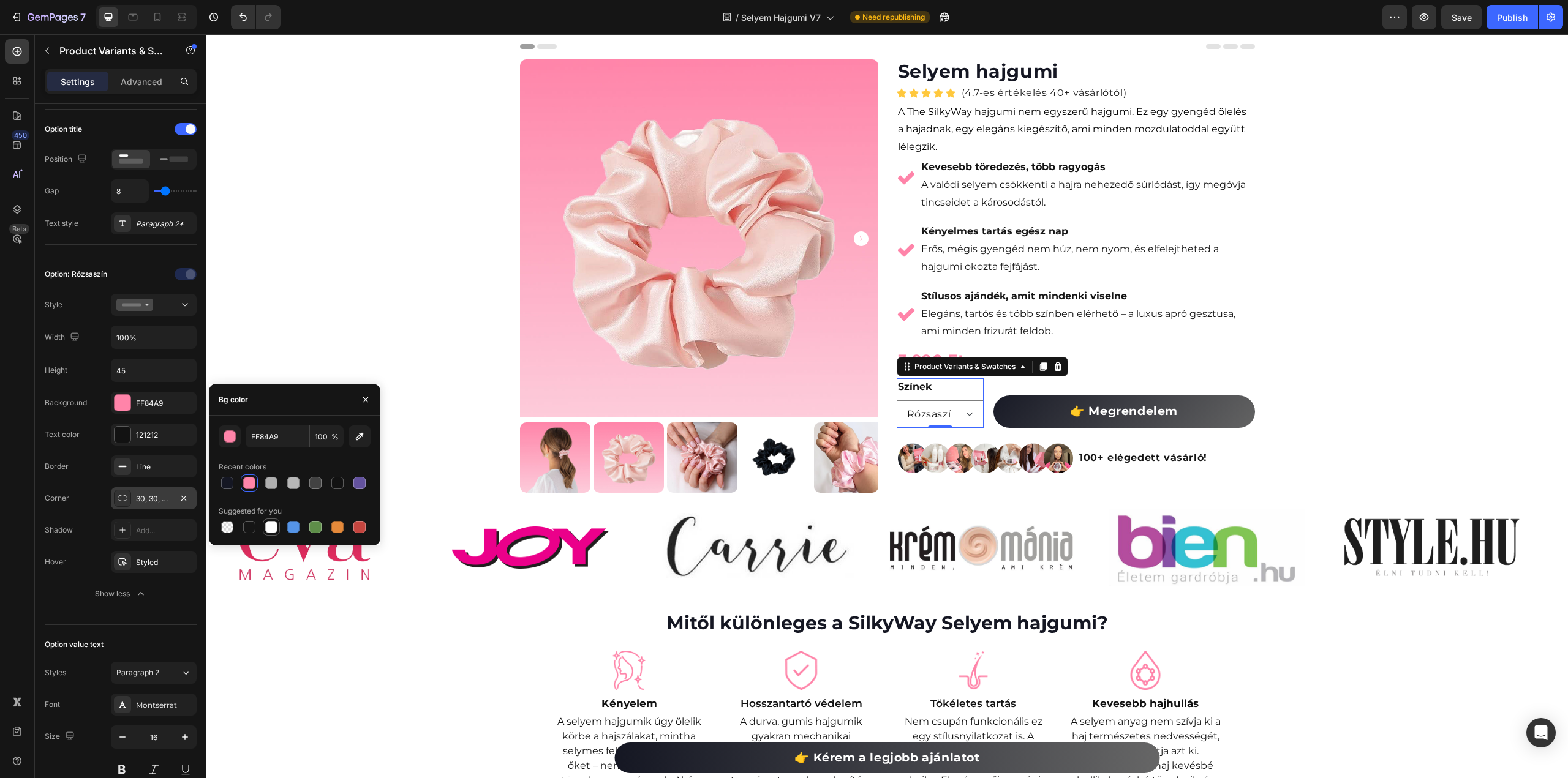
click at [272, 526] on div at bounding box center [271, 526] width 12 height 12
type input "FFFFFF"
click at [21, 360] on div "450 Beta" at bounding box center [18, 364] width 25 height 651
click at [1511, 23] on div "Publish" at bounding box center [1512, 18] width 30 height 13
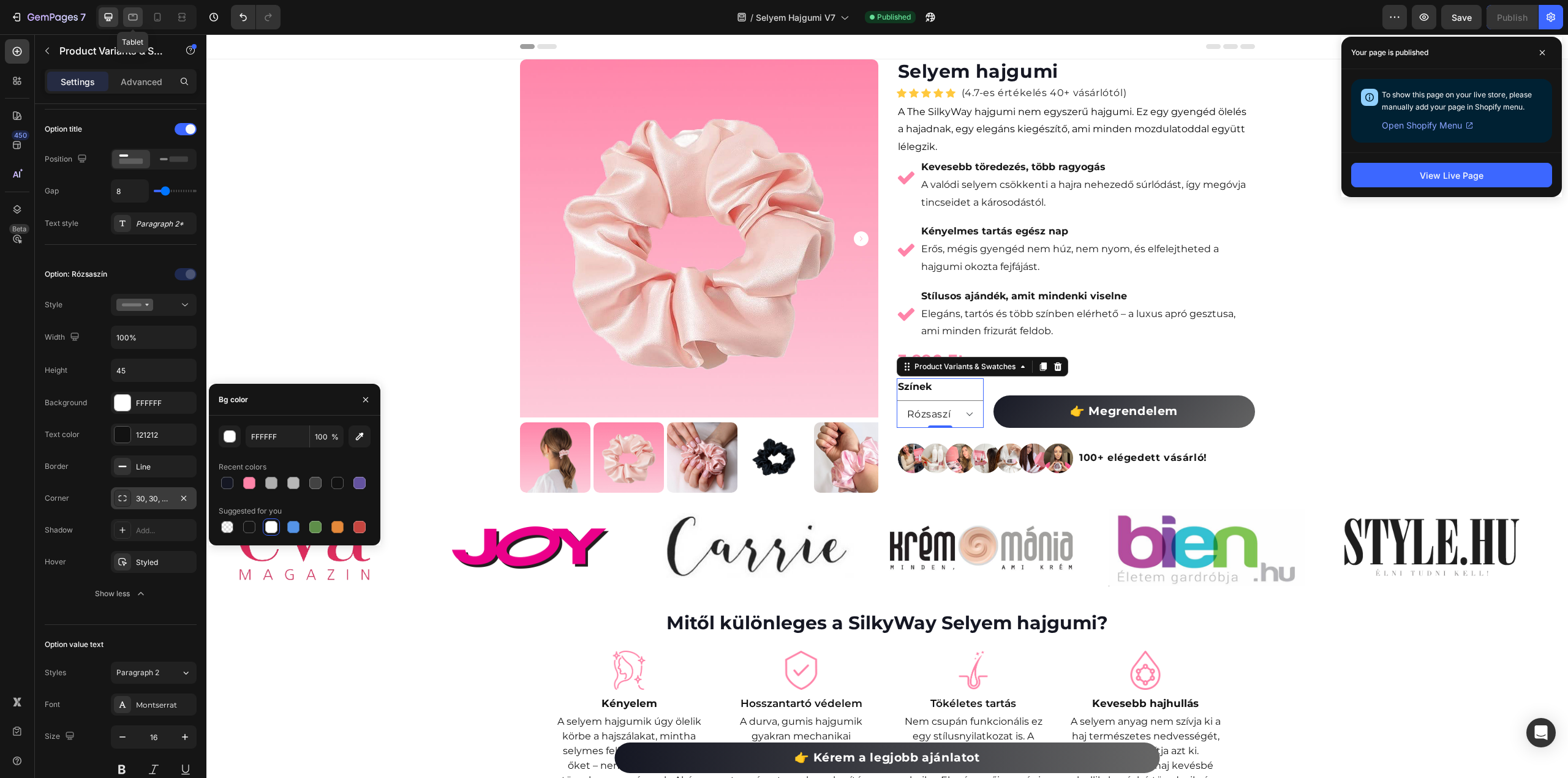
click at [134, 21] on icon at bounding box center [132, 17] width 12 height 12
type input "14"
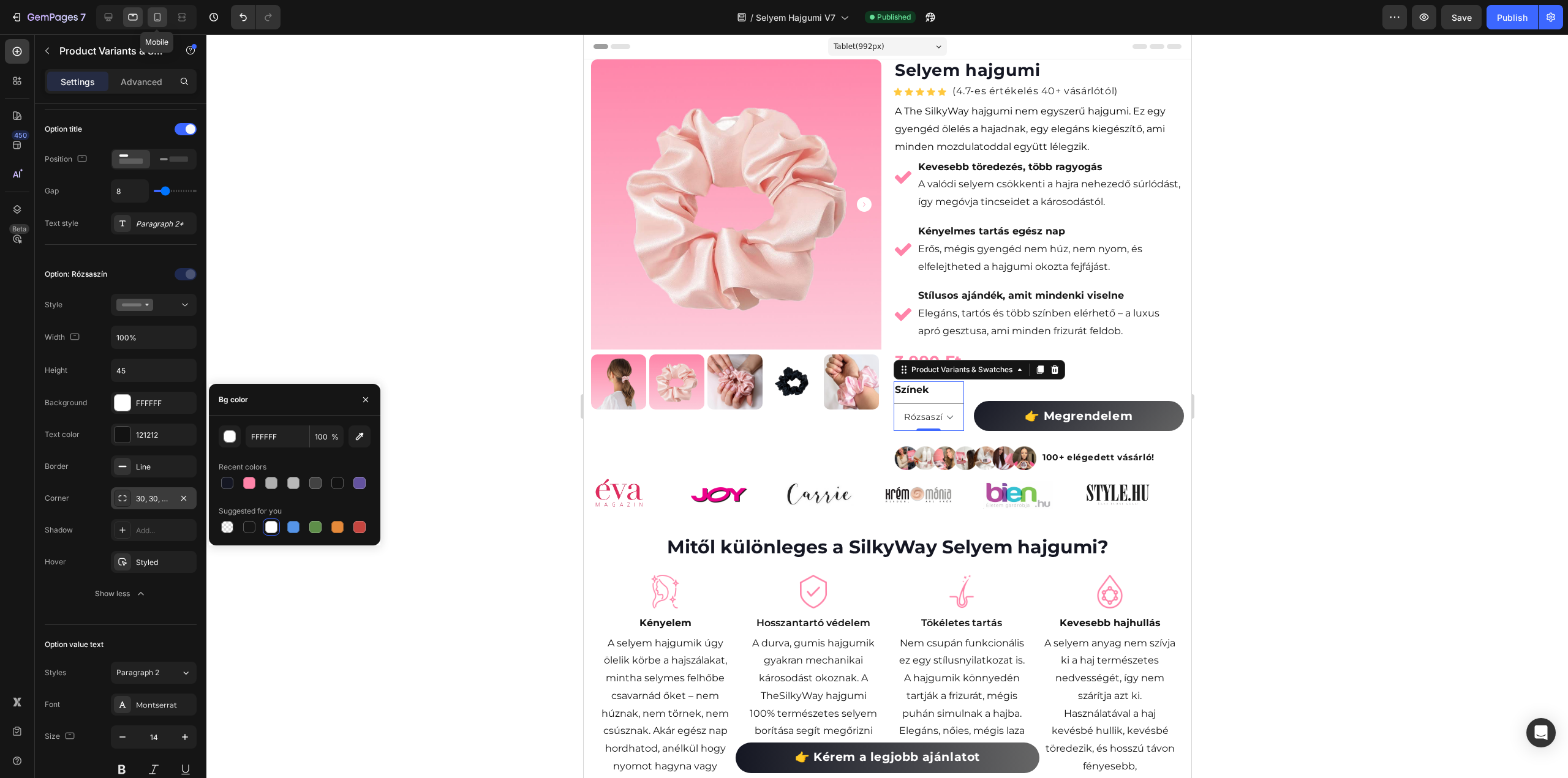
click at [153, 12] on icon at bounding box center [157, 17] width 12 height 12
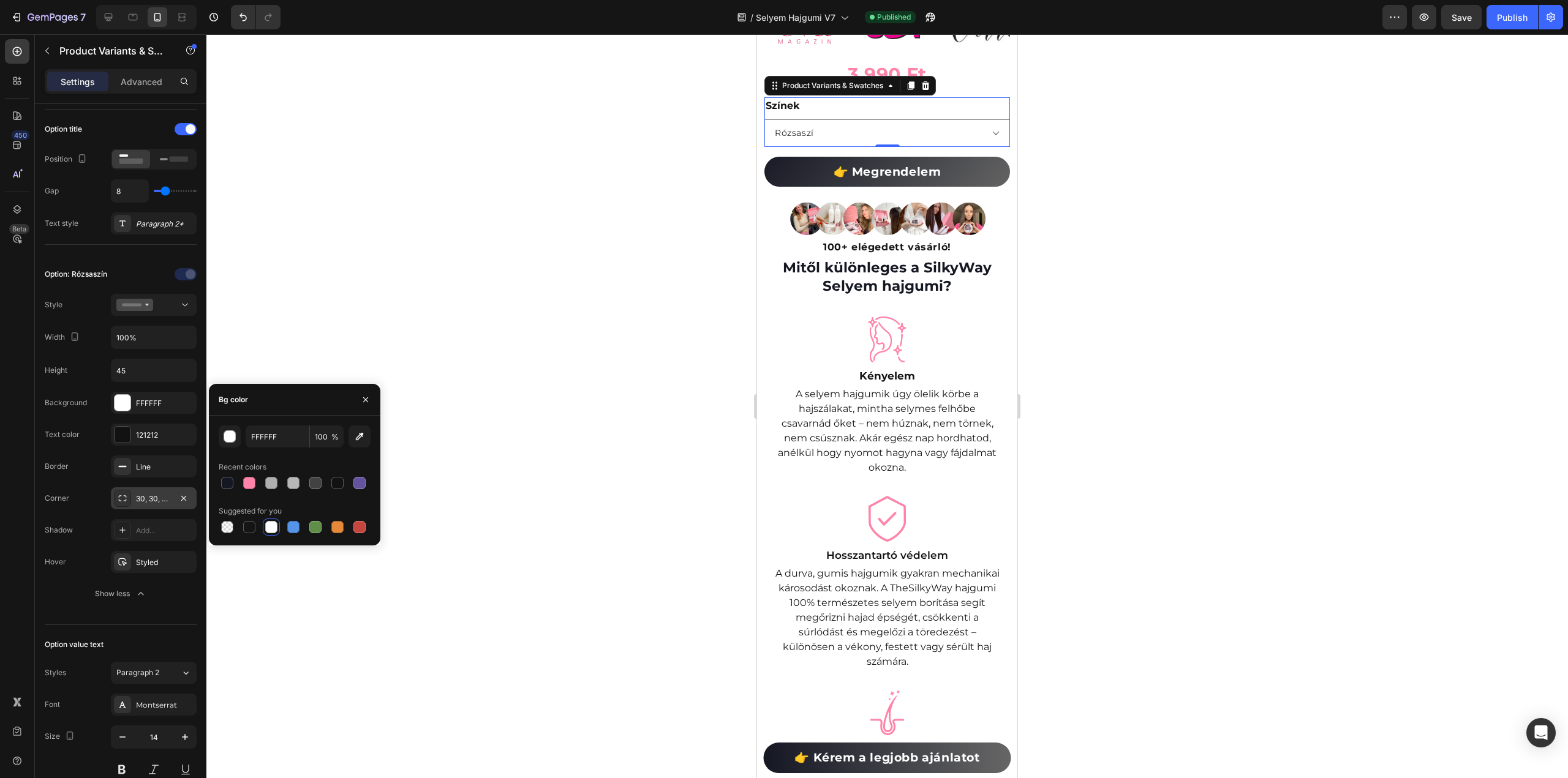
scroll to position [672, 0]
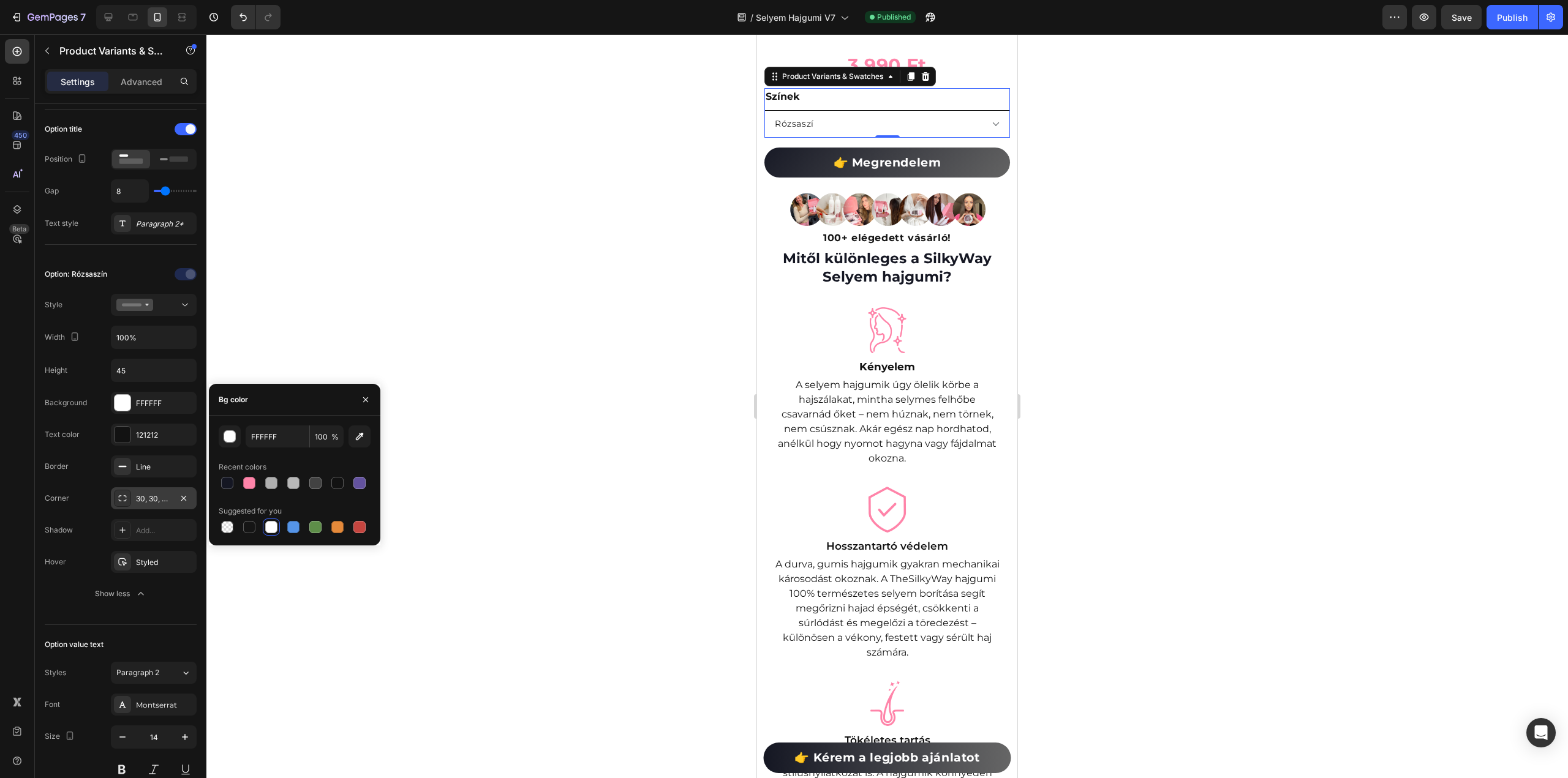
click at [983, 115] on select "Rózsaszí Fekete" at bounding box center [887, 124] width 246 height 27
click at [1517, 21] on div "Publish" at bounding box center [1512, 18] width 30 height 13
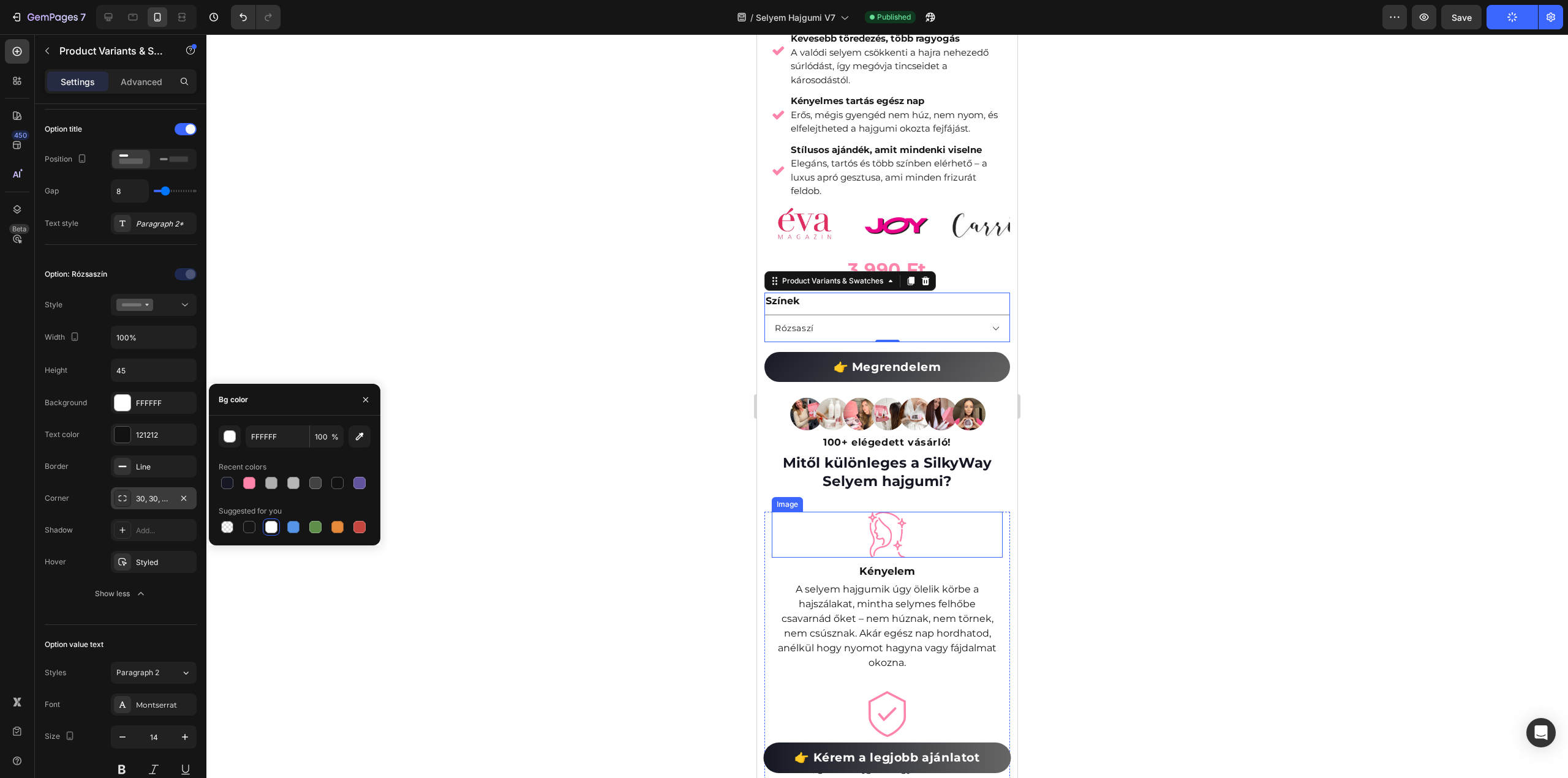
scroll to position [366, 0]
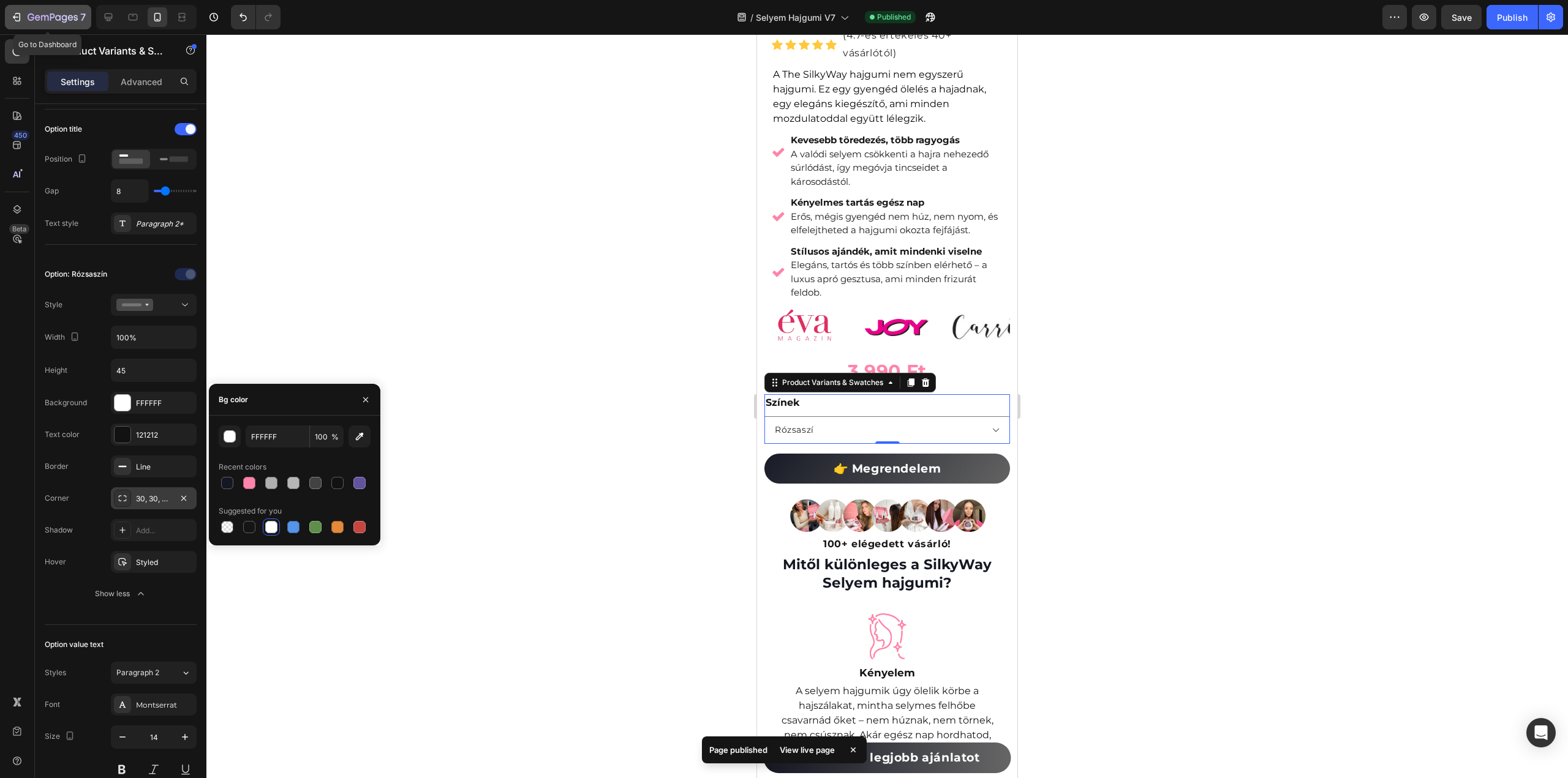
click at [34, 23] on icon "button" at bounding box center [52, 18] width 50 height 10
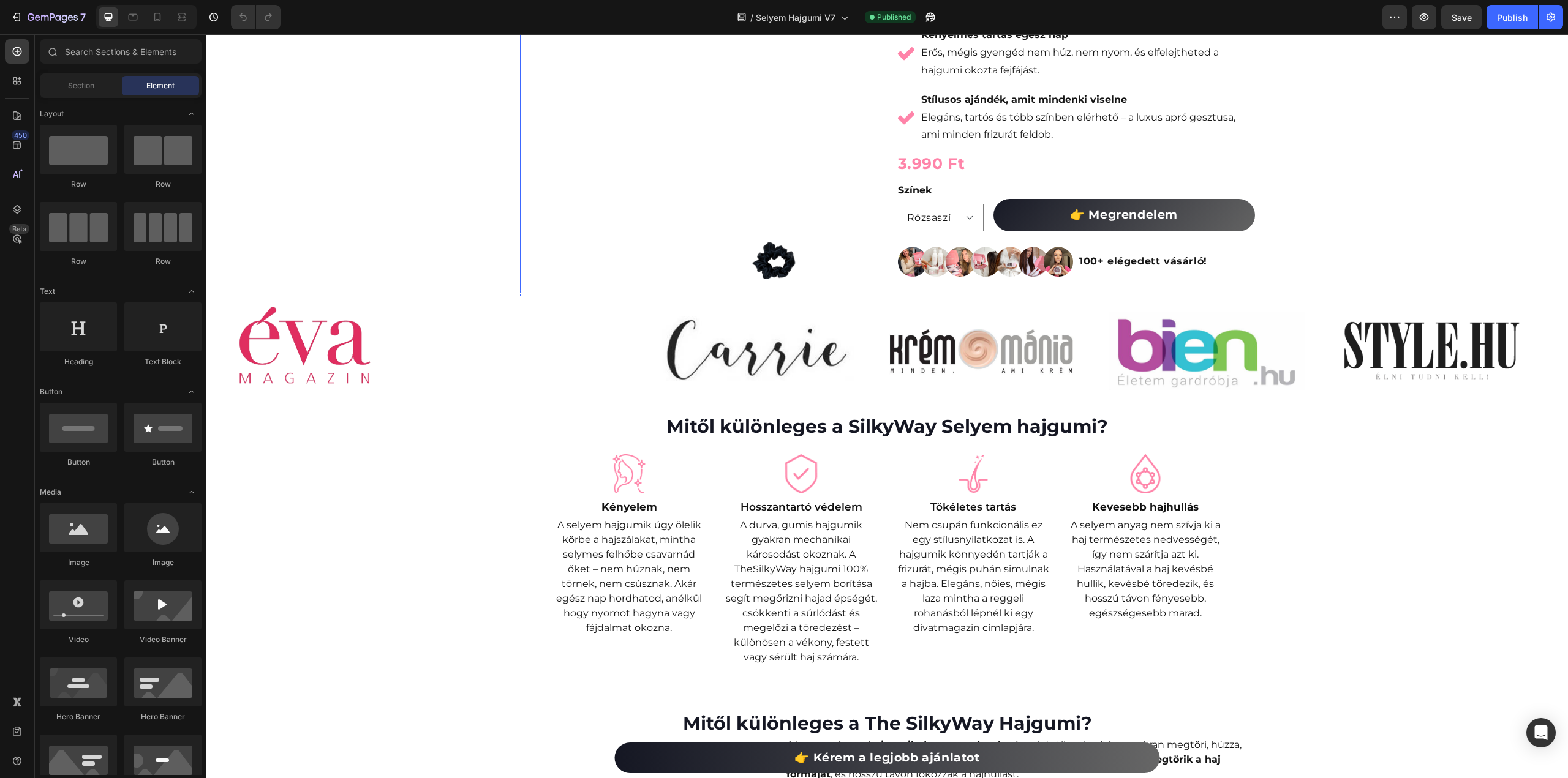
scroll to position [245, 0]
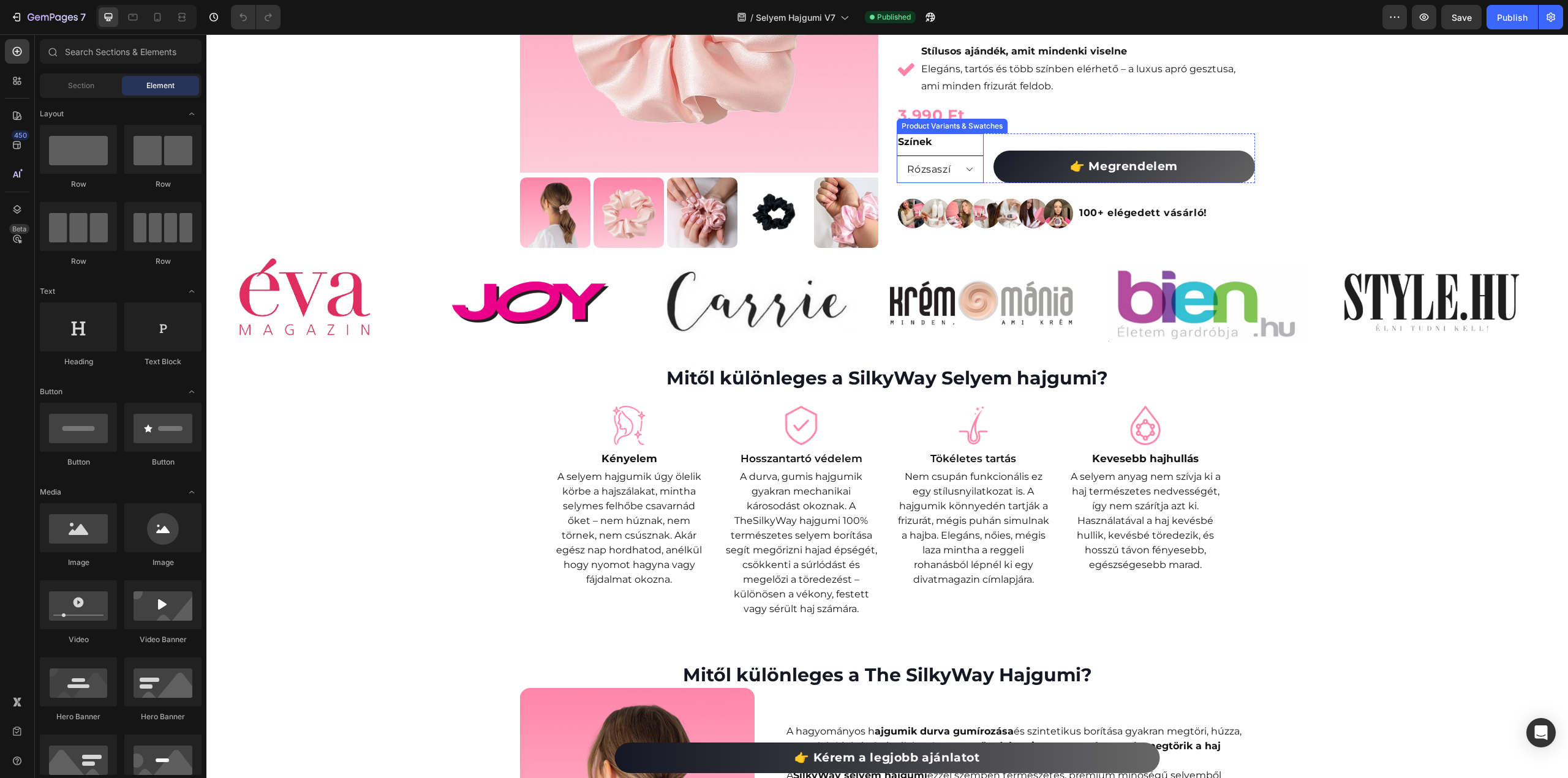
click at [948, 167] on select "[PERSON_NAME]" at bounding box center [940, 169] width 87 height 27
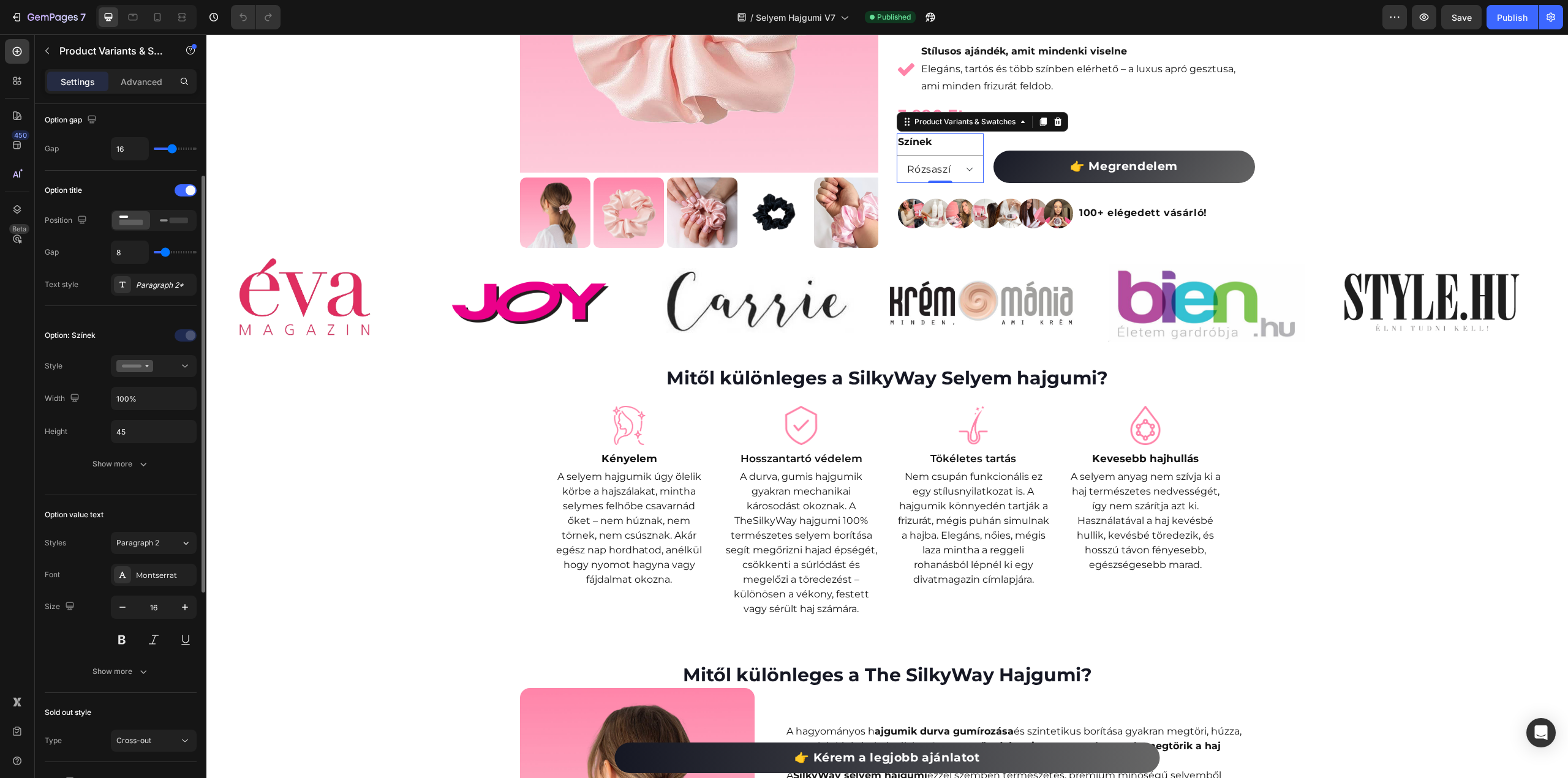
scroll to position [0, 0]
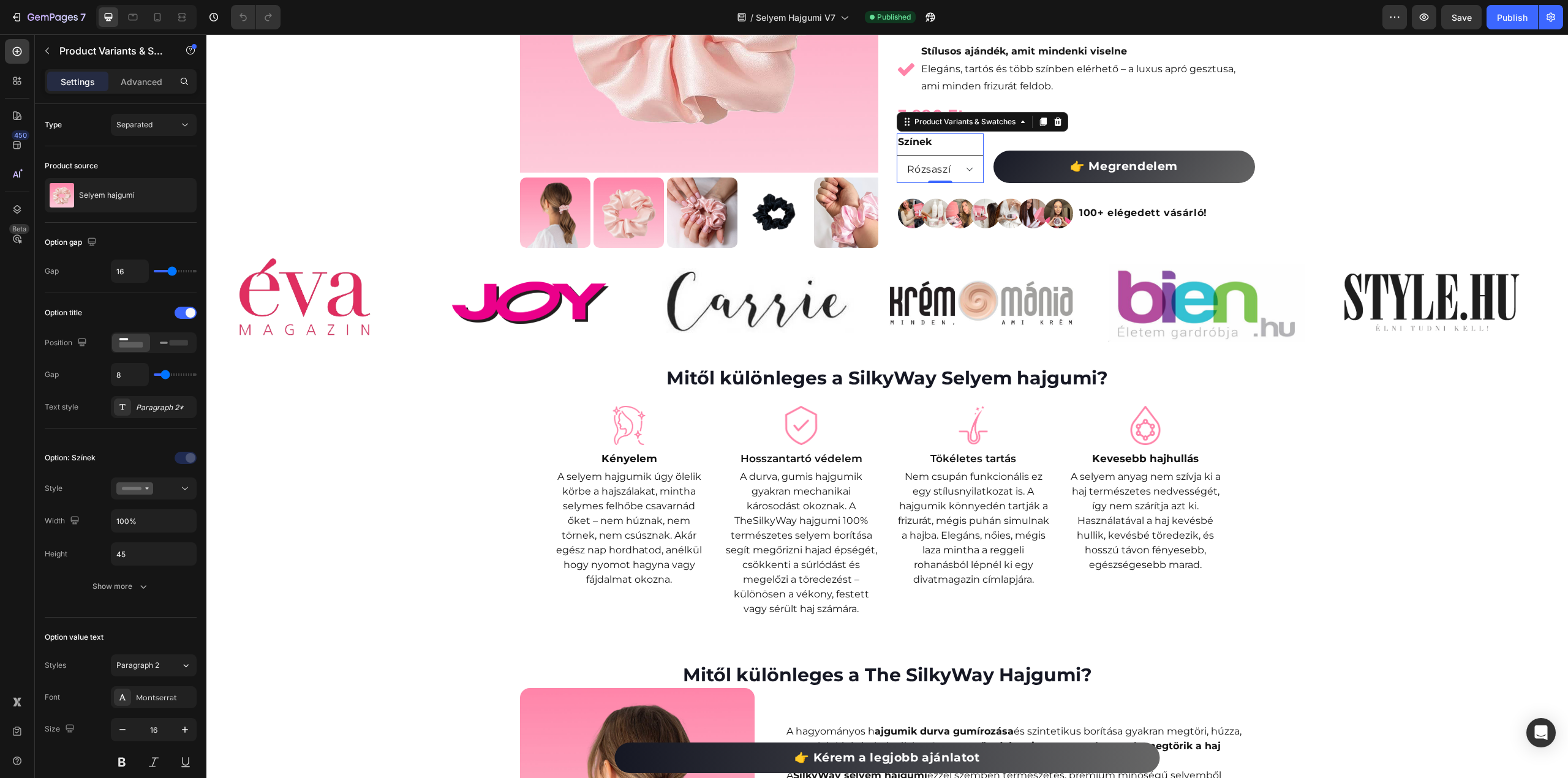
click at [967, 172] on select "[PERSON_NAME]" at bounding box center [940, 169] width 87 height 27
click at [145, 192] on div "Selyem hajgumi" at bounding box center [121, 195] width 152 height 34
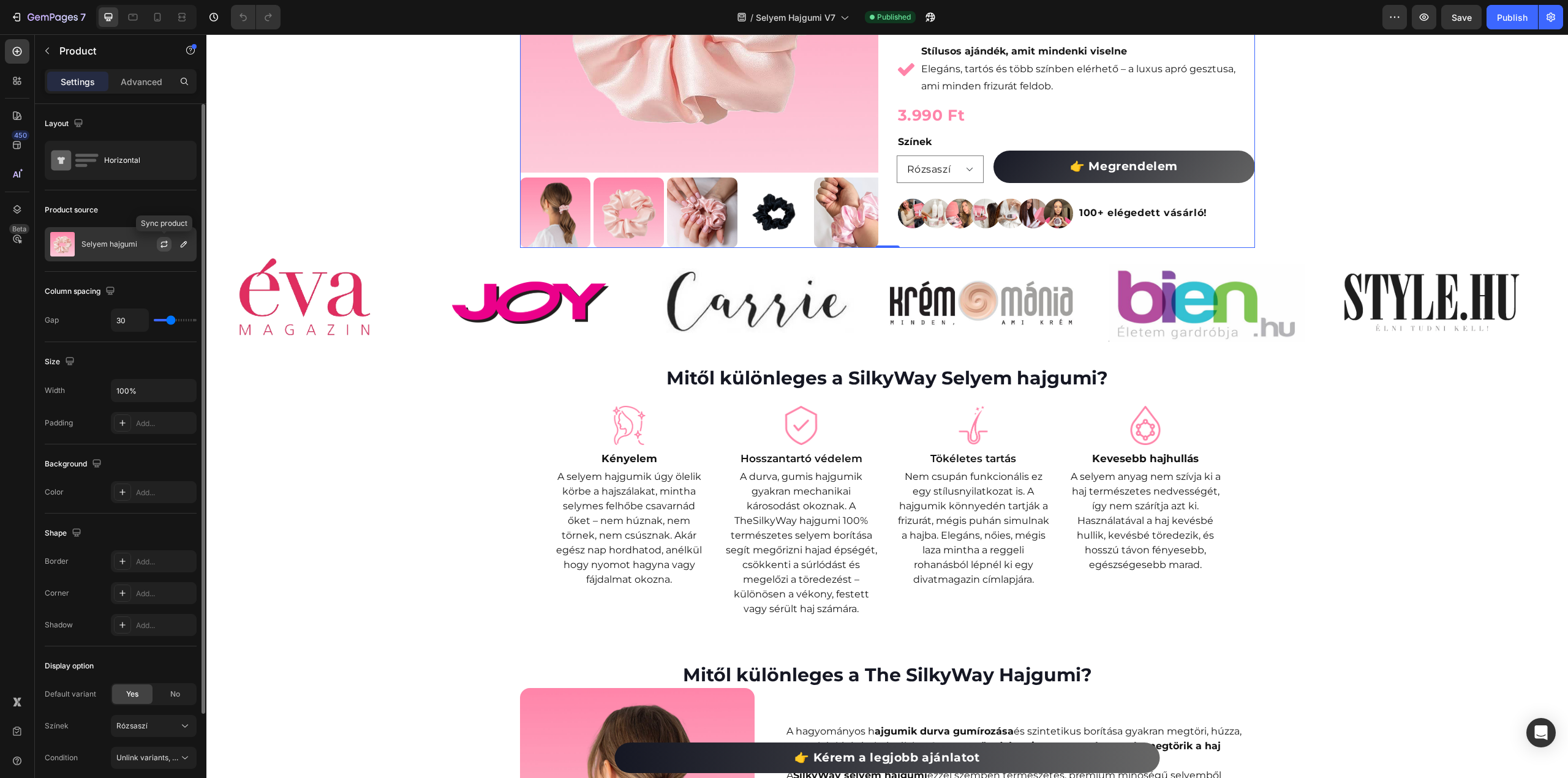
click at [165, 242] on icon "button" at bounding box center [163, 244] width 10 height 10
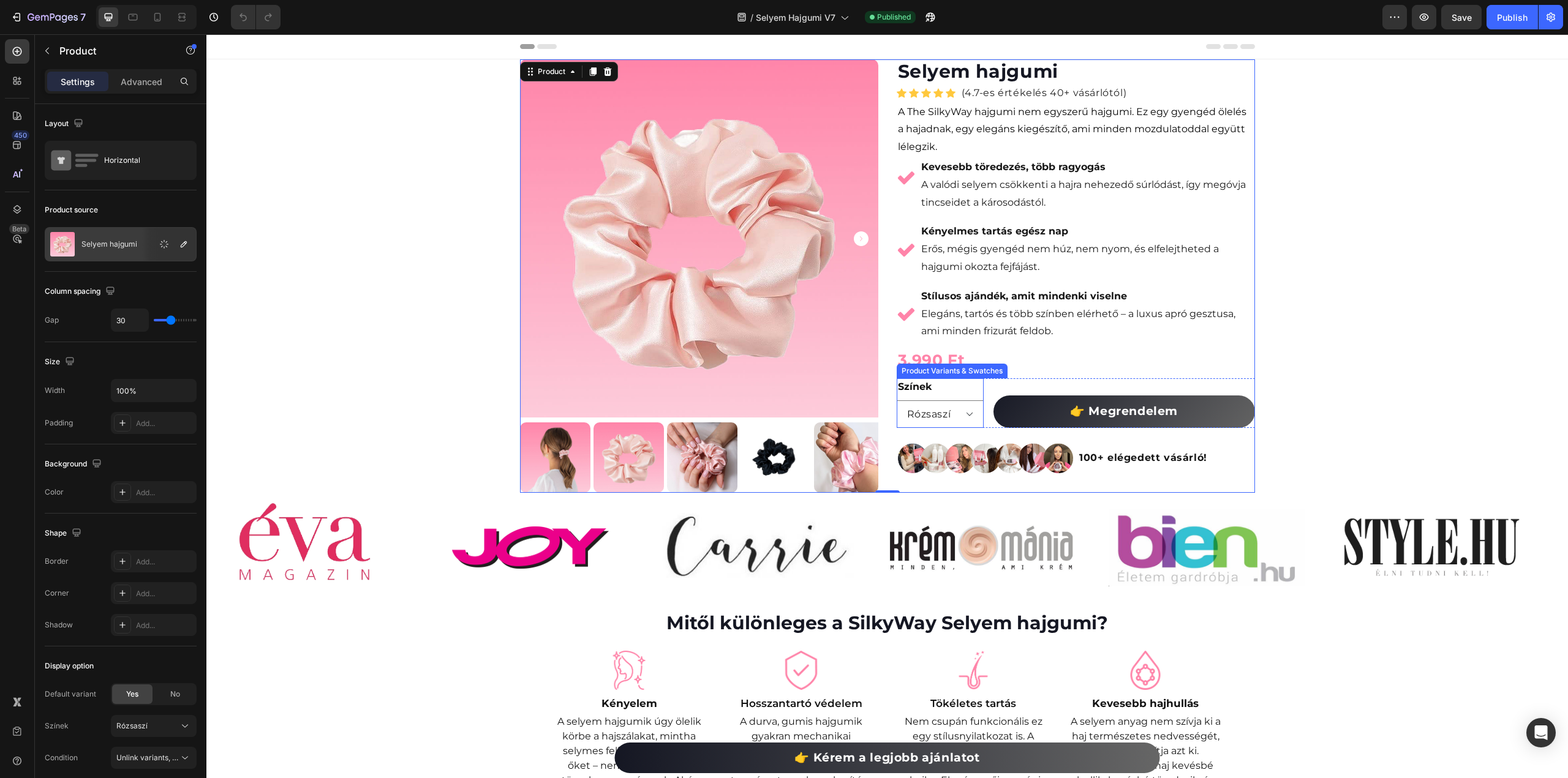
click at [943, 394] on div "Színek [PERSON_NAME]" at bounding box center [940, 403] width 87 height 49
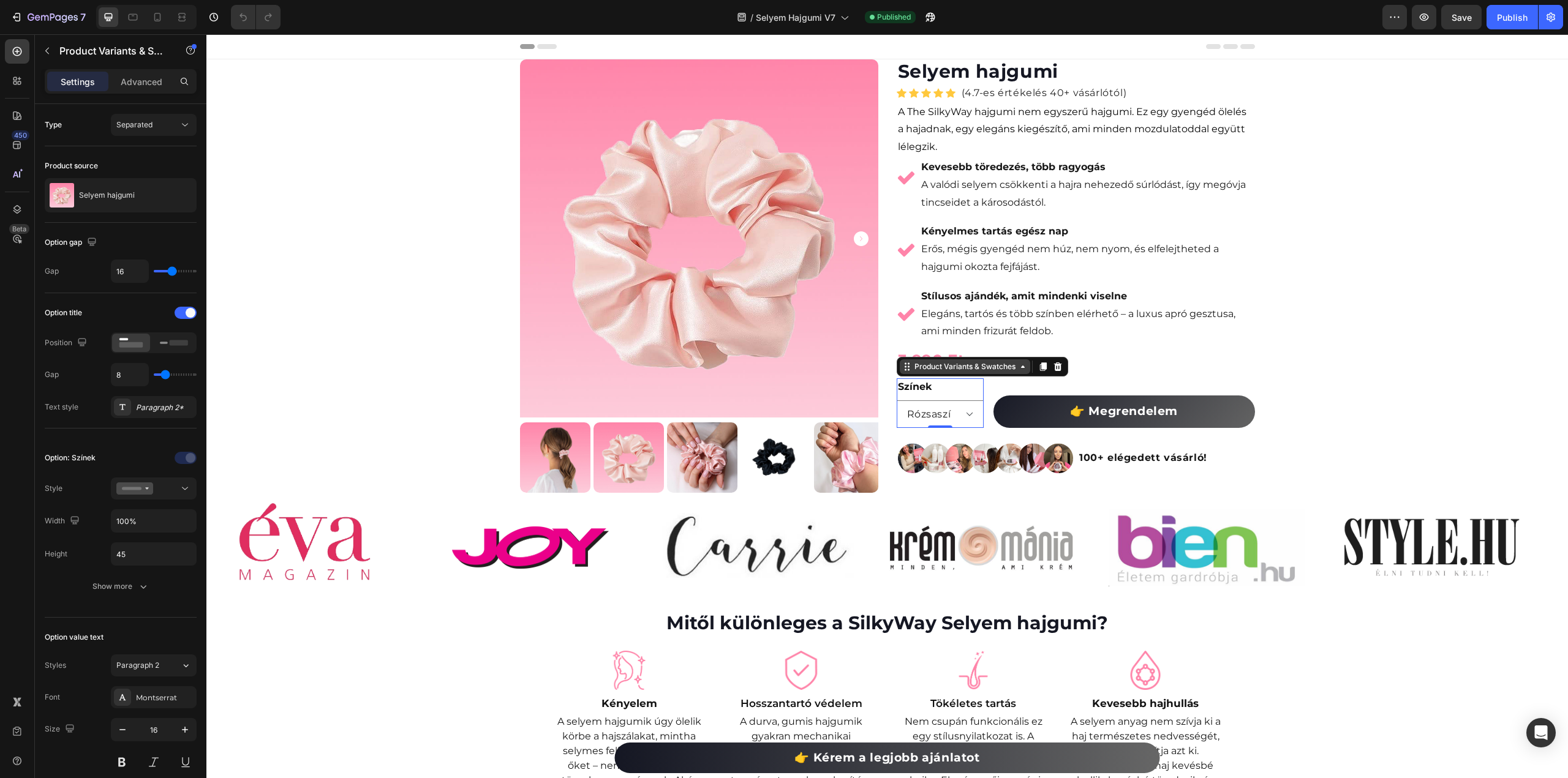
click at [952, 363] on div "Product Variants & Swatches" at bounding box center [965, 366] width 106 height 11
click at [935, 411] on select "[PERSON_NAME]" at bounding box center [940, 414] width 87 height 27
click at [967, 412] on select "Rózsaszí Fekete" at bounding box center [940, 414] width 87 height 27
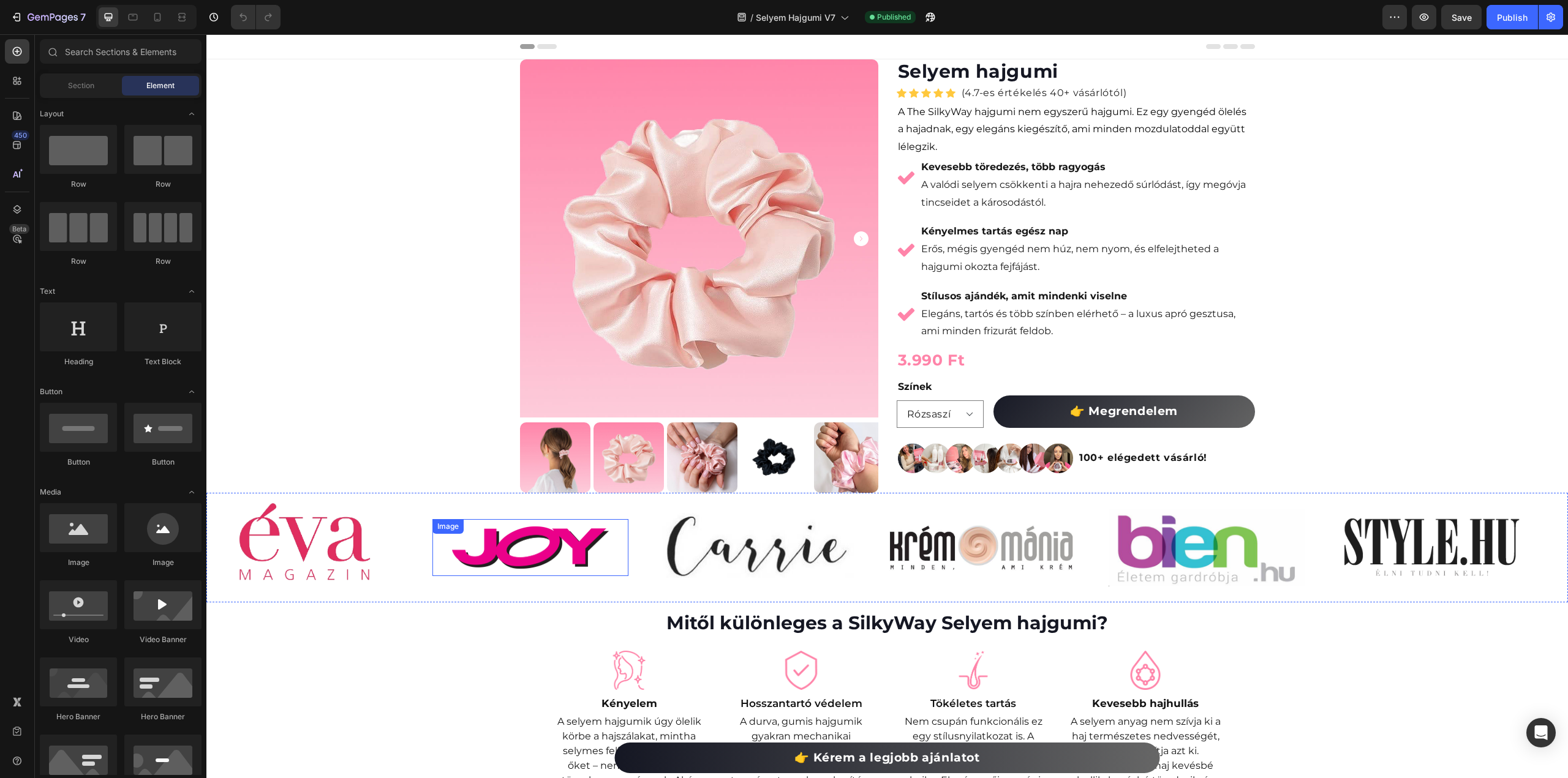
click at [771, 540] on img at bounding box center [756, 548] width 196 height 70
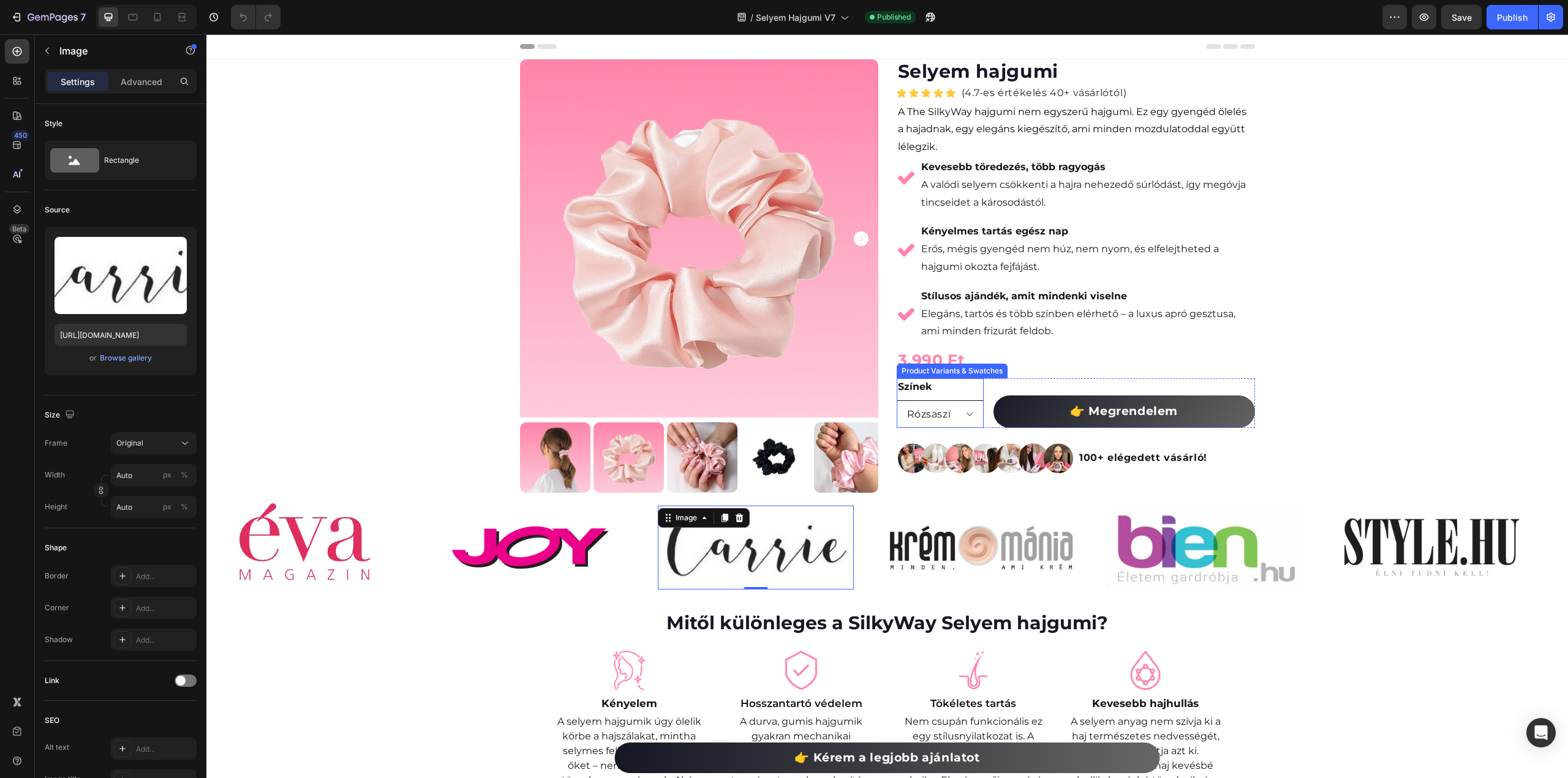
click at [947, 406] on select "Rózsaszí Fekete" at bounding box center [940, 414] width 87 height 27
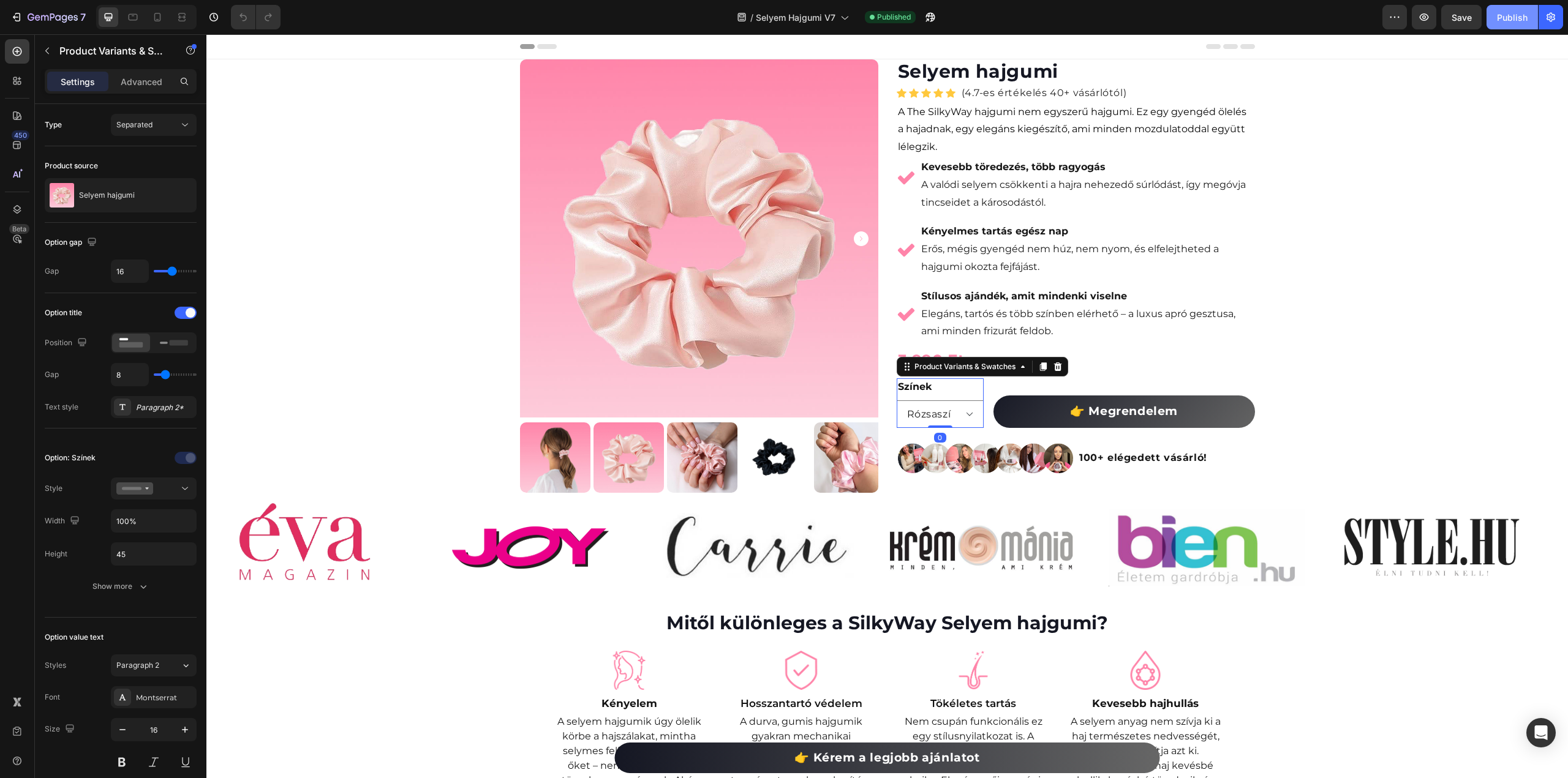
click at [1510, 5] on button "Publish" at bounding box center [1512, 18] width 51 height 25
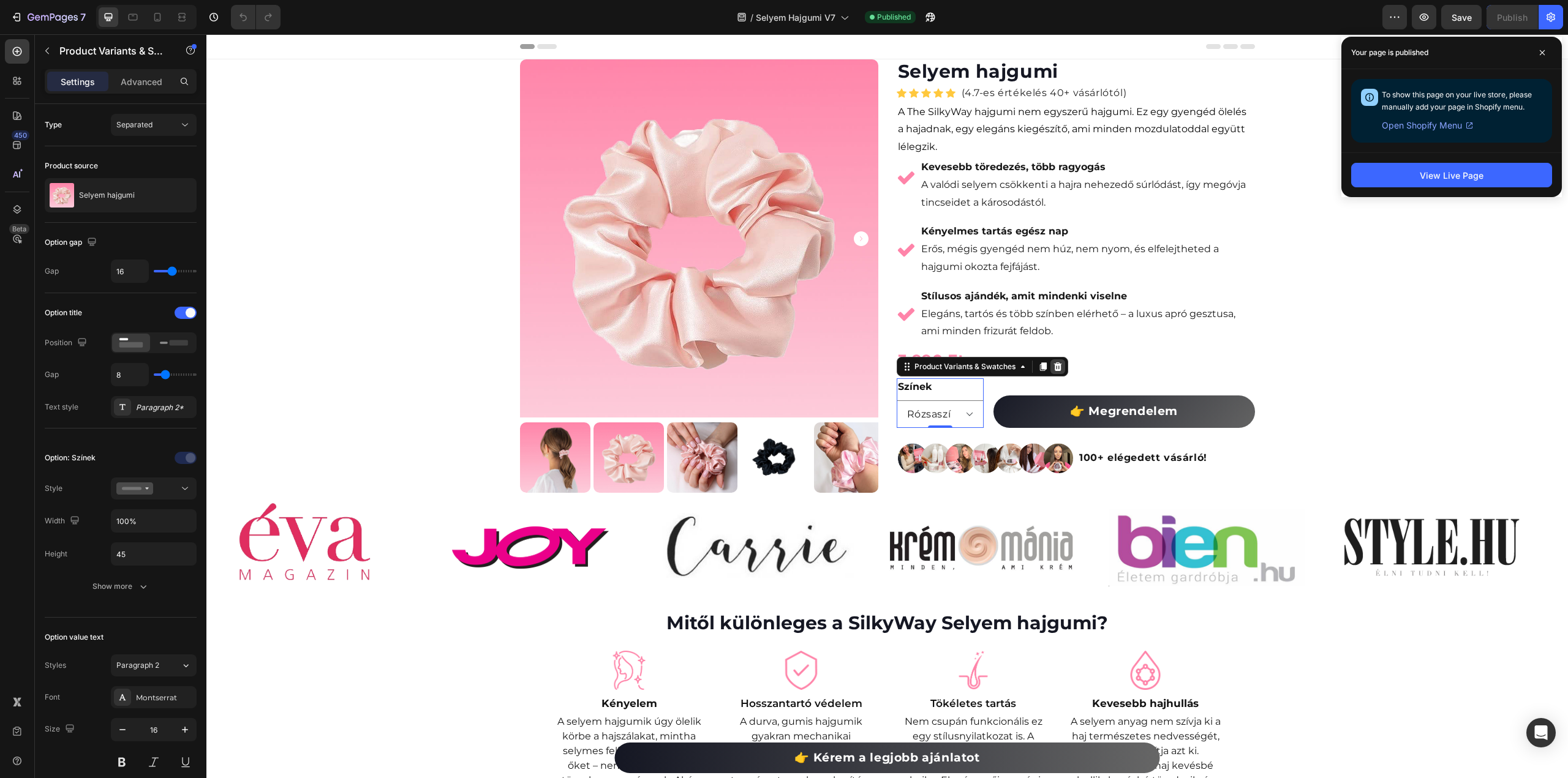
click at [1054, 368] on icon at bounding box center [1057, 366] width 8 height 8
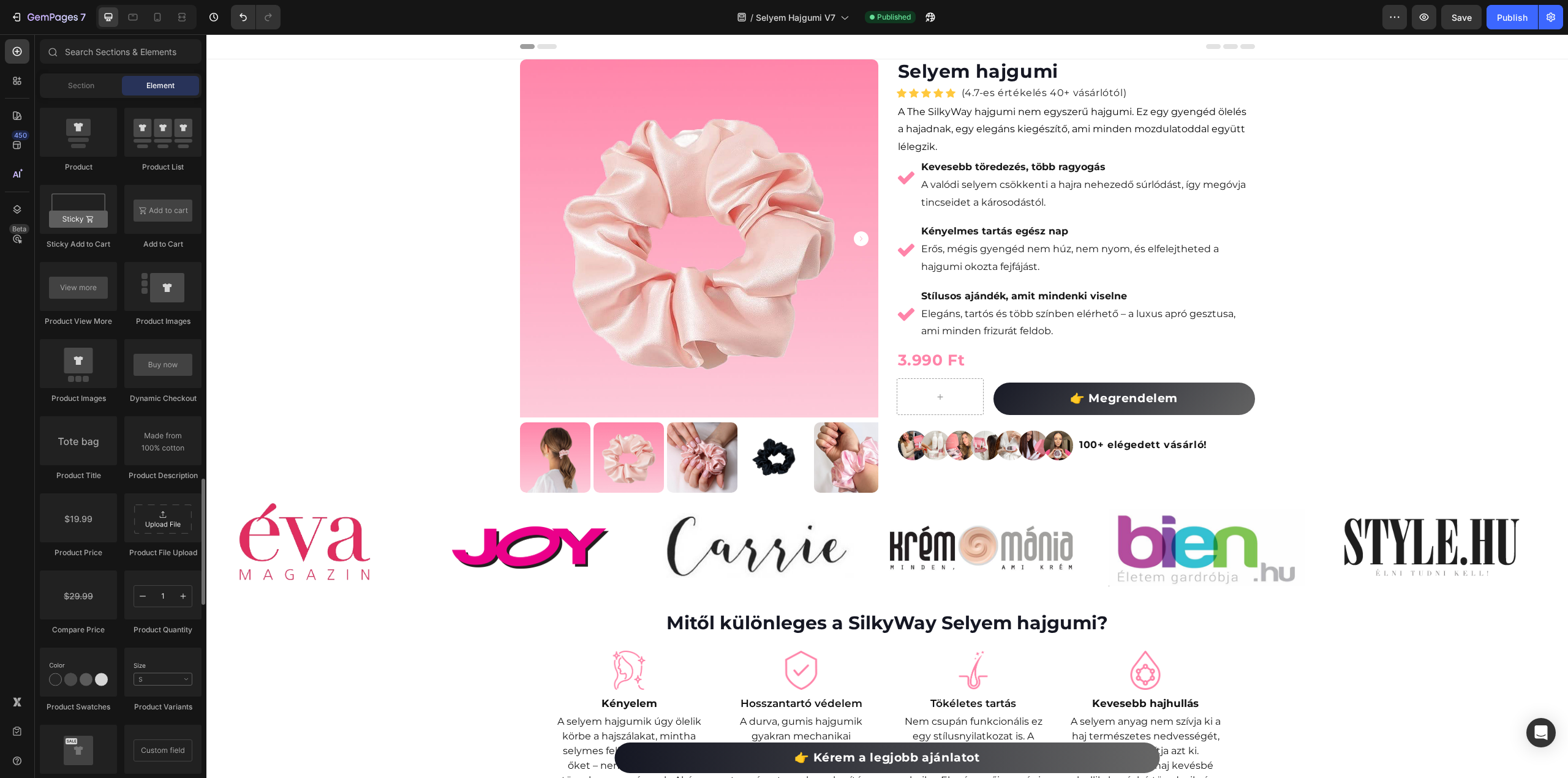
scroll to position [1714, 0]
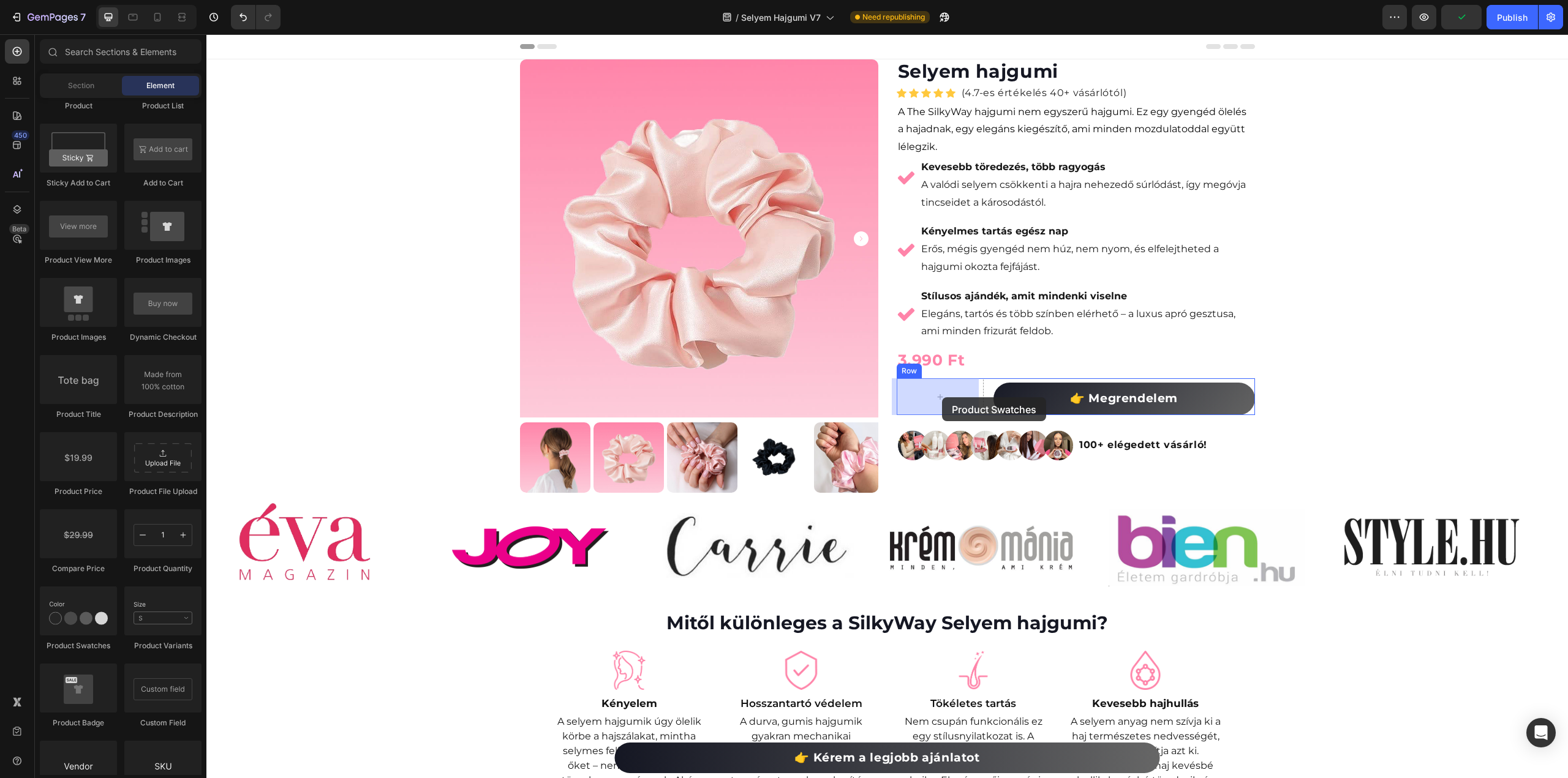
drag, startPoint x: 870, startPoint y: 445, endPoint x: 942, endPoint y: 397, distance: 86.5
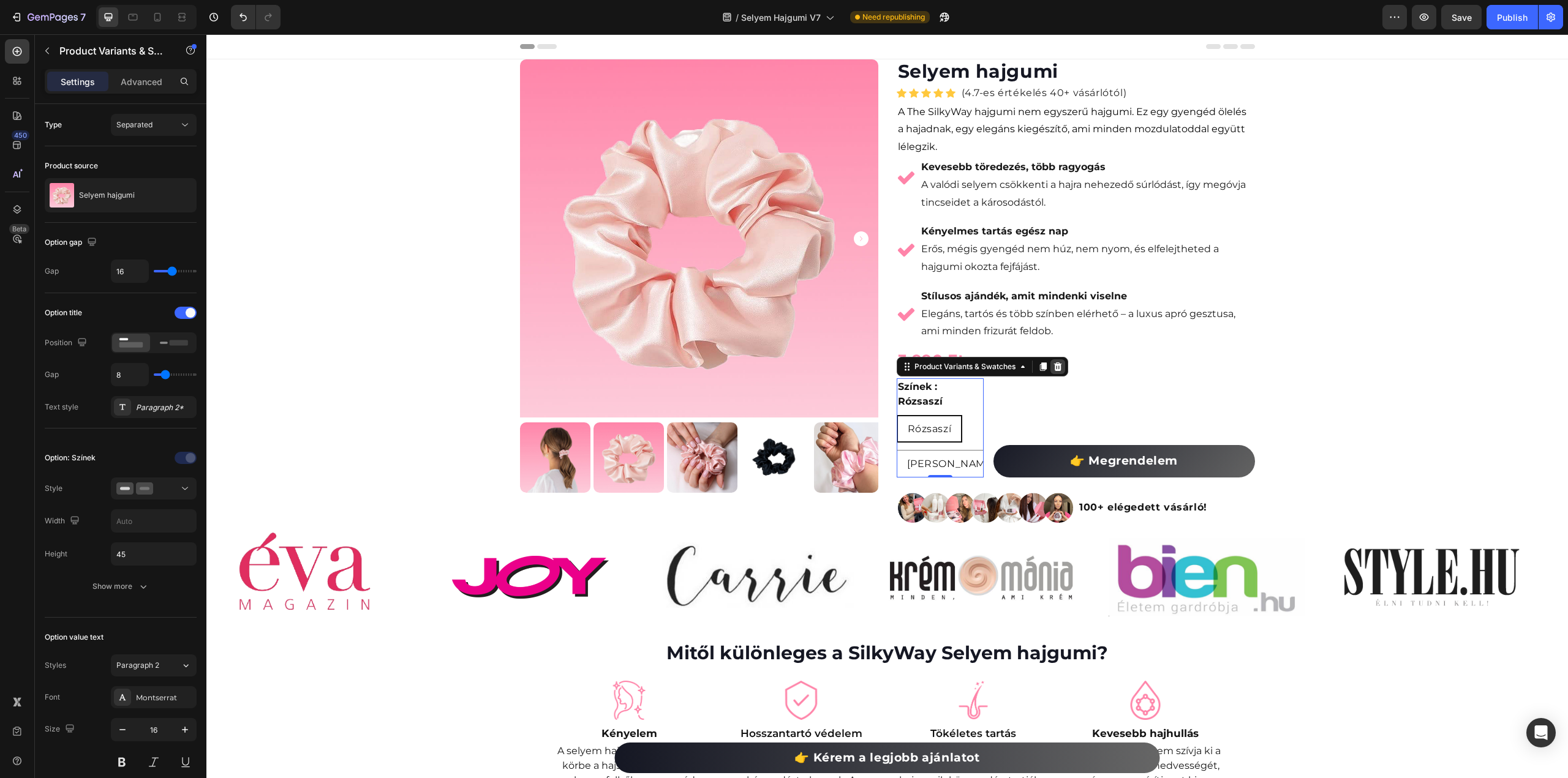
click at [1058, 370] on div at bounding box center [1057, 366] width 15 height 15
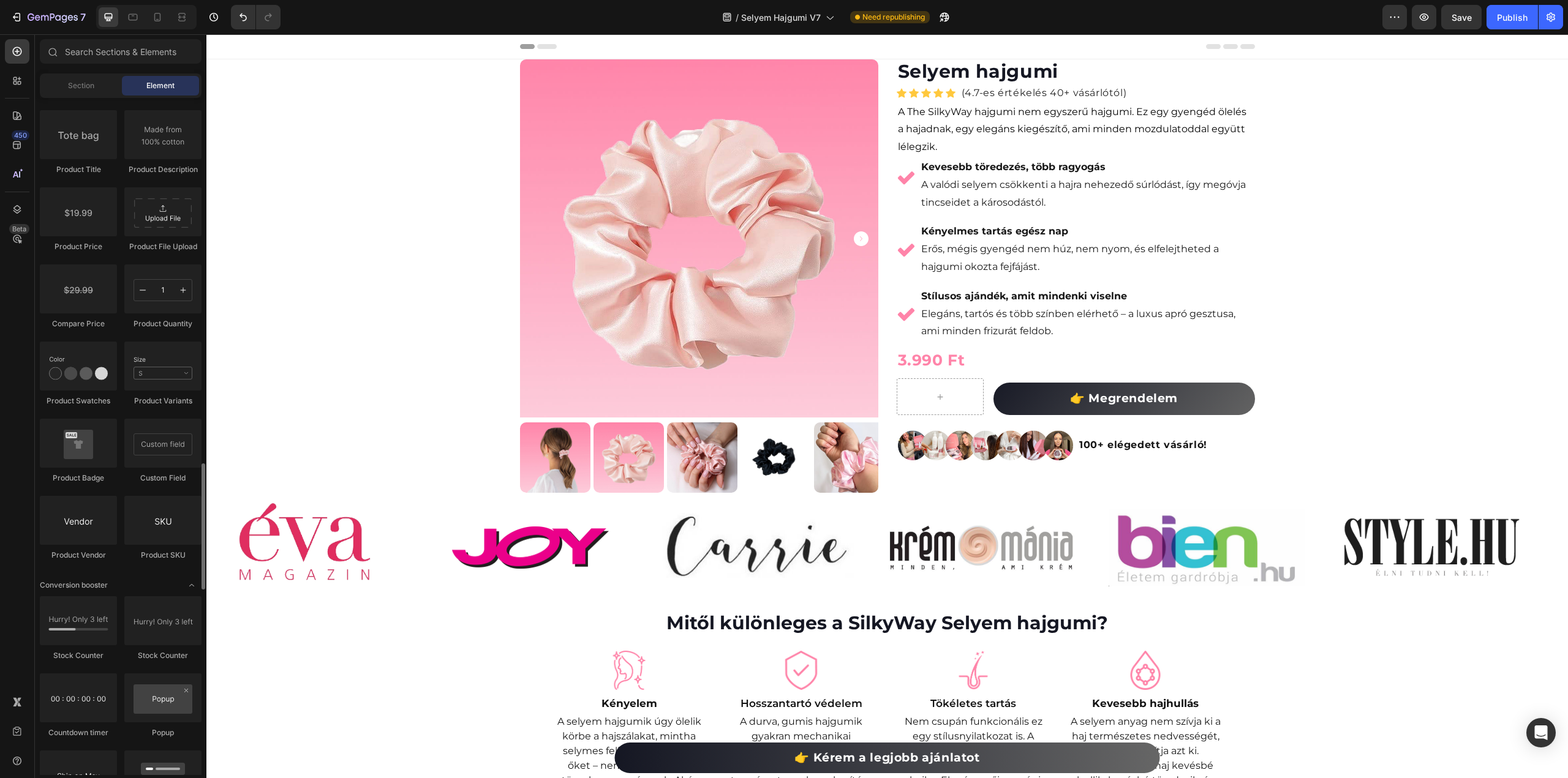
scroll to position [1898, 0]
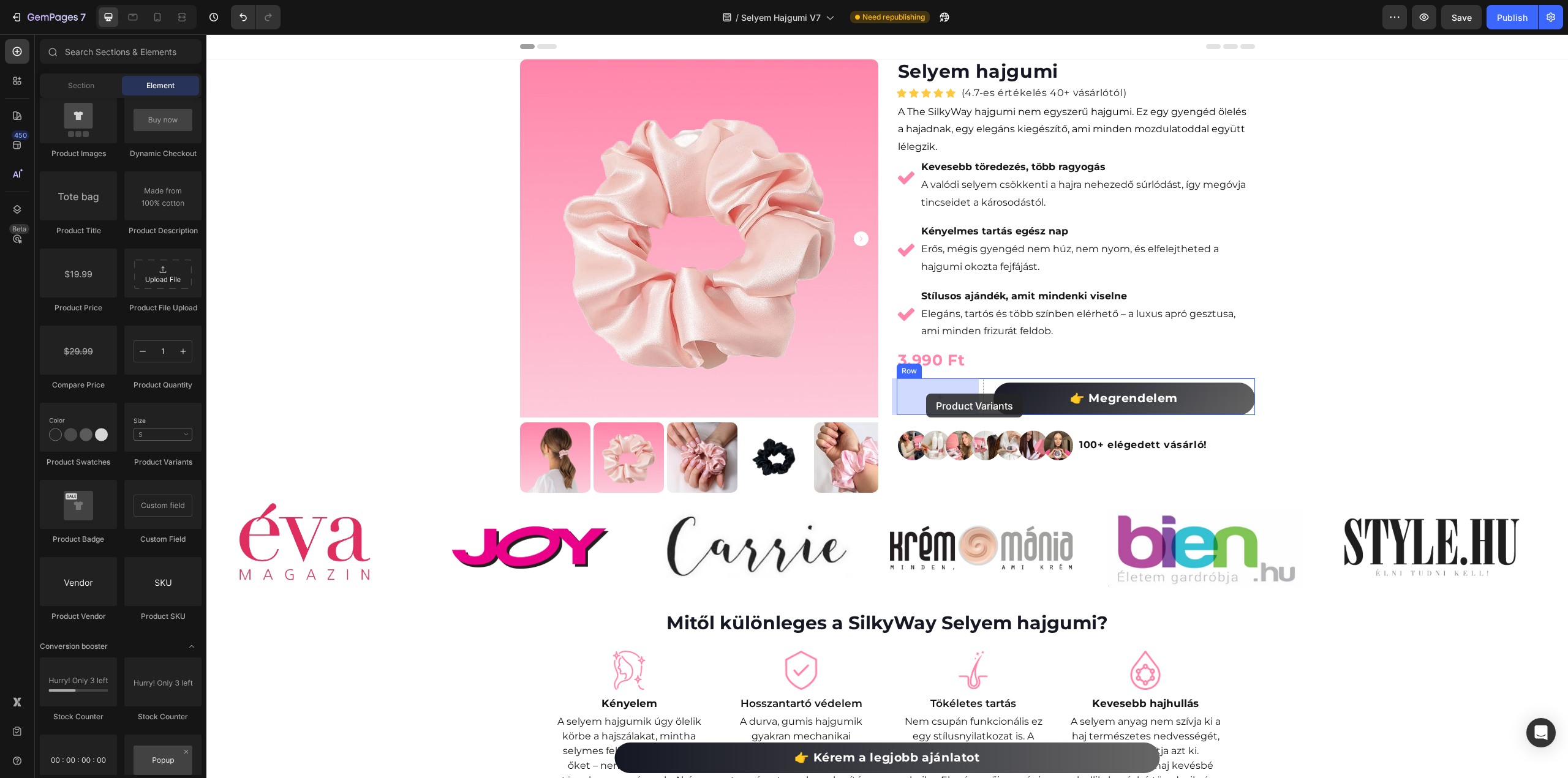
drag, startPoint x: 351, startPoint y: 467, endPoint x: 926, endPoint y: 394, distance: 579.6
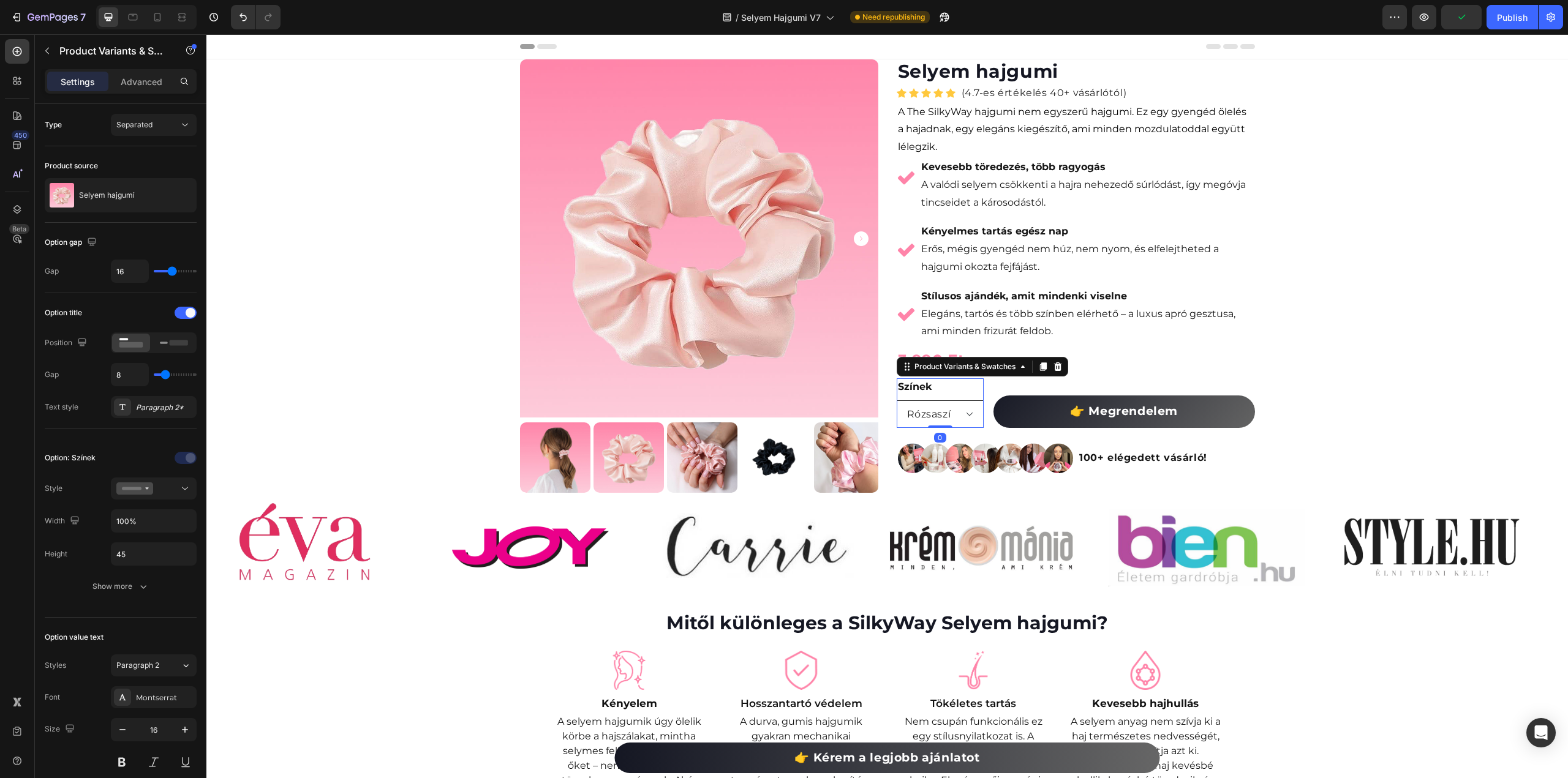
click at [969, 414] on select "Rózsaszí Fekete" at bounding box center [940, 414] width 87 height 27
click at [968, 414] on select "Rózsaszí Fekete" at bounding box center [940, 414] width 87 height 27
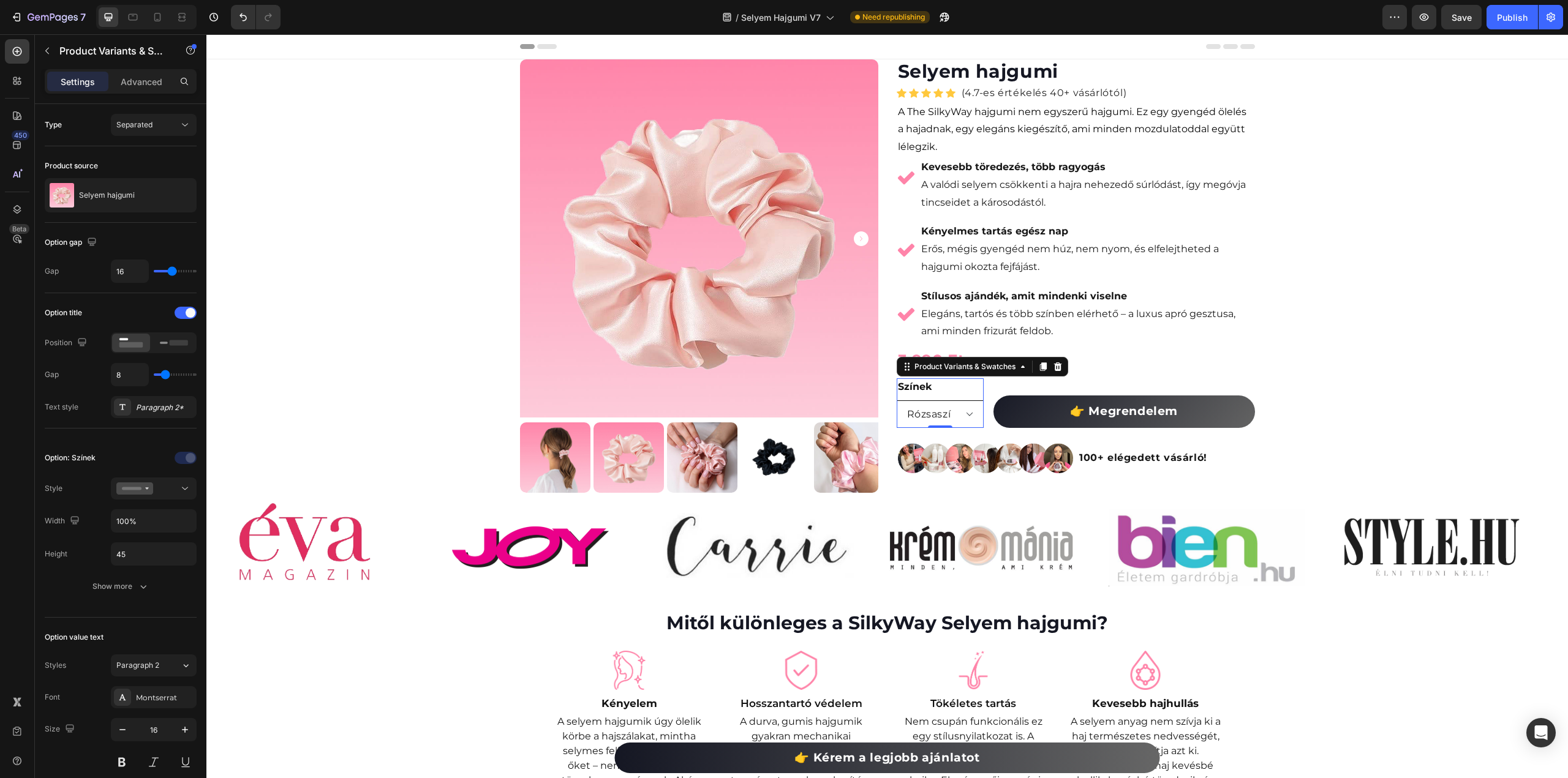
click at [968, 414] on select "Rózsaszí Fekete" at bounding box center [940, 414] width 87 height 27
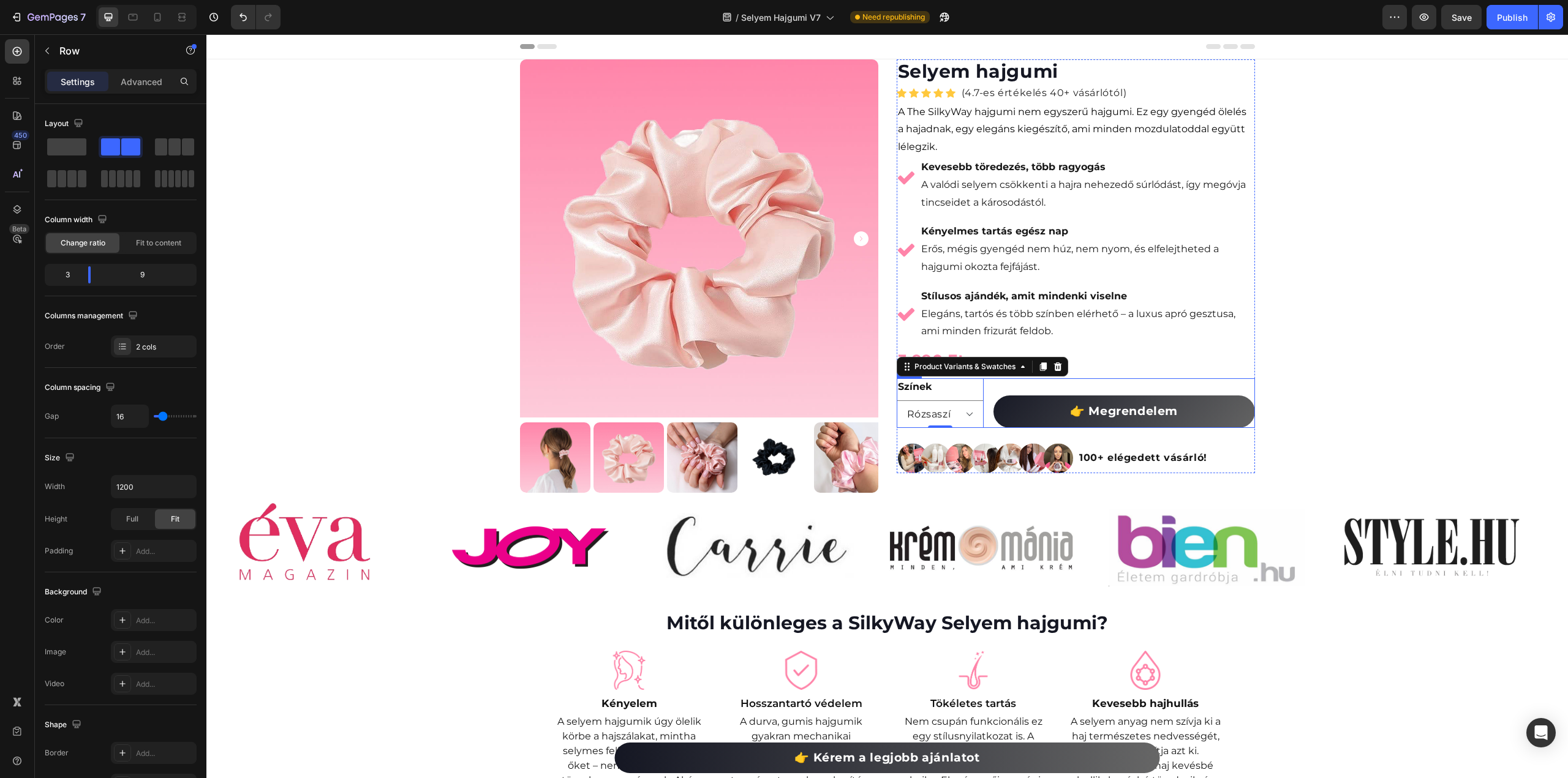
click at [983, 401] on div "Színek Rózsaszí Fekete Product Variants & Swatches 0 👉 Megrendelem Add to Cart …" at bounding box center [1076, 403] width 358 height 49
click at [88, 0] on body "7 Version history / Selyem Hajgumi V7 Need republishing Preview Save Publish 45…" at bounding box center [784, 0] width 1568 height 0
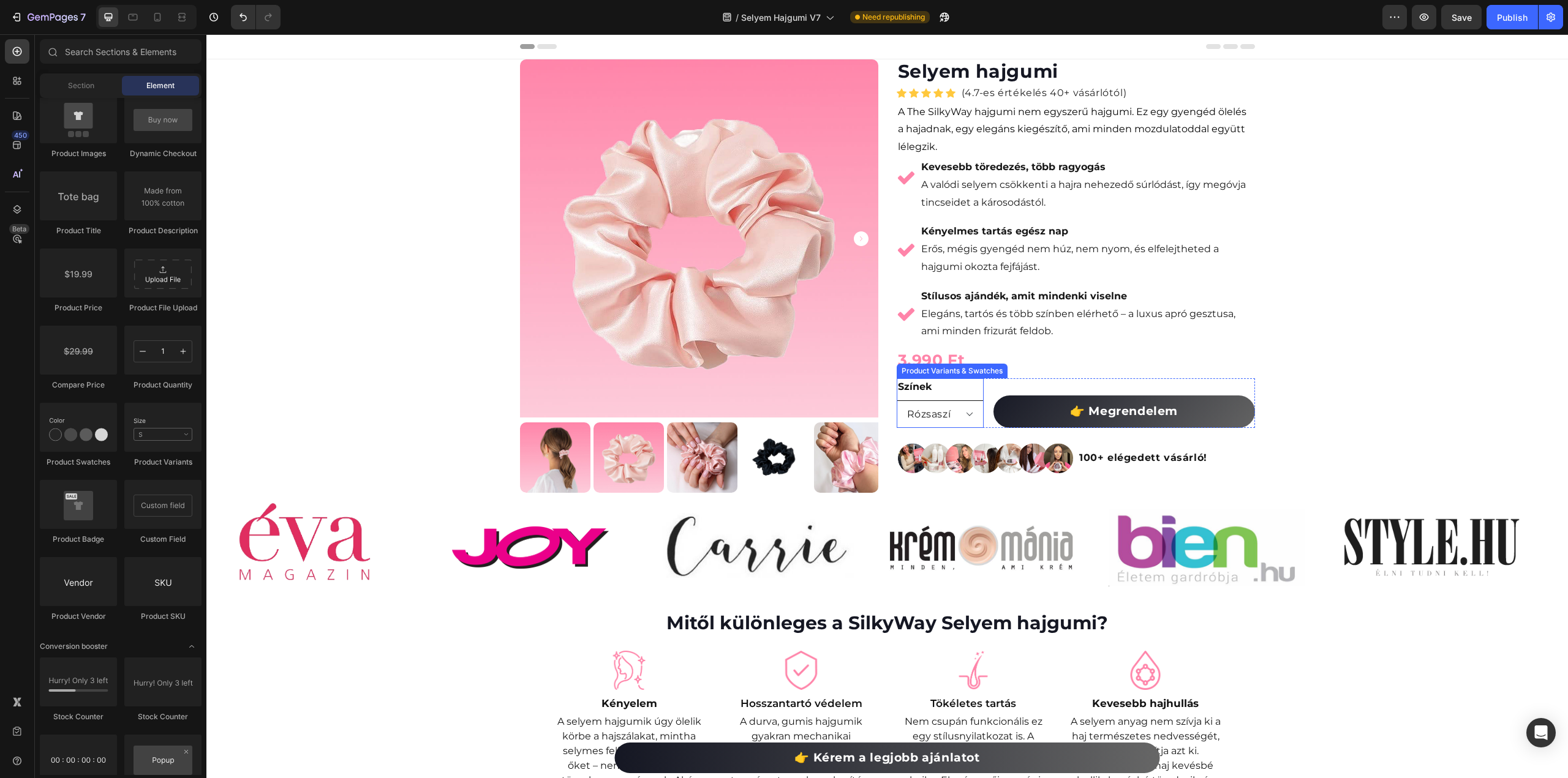
click at [971, 410] on select "Rózsaszí Fekete" at bounding box center [940, 414] width 87 height 27
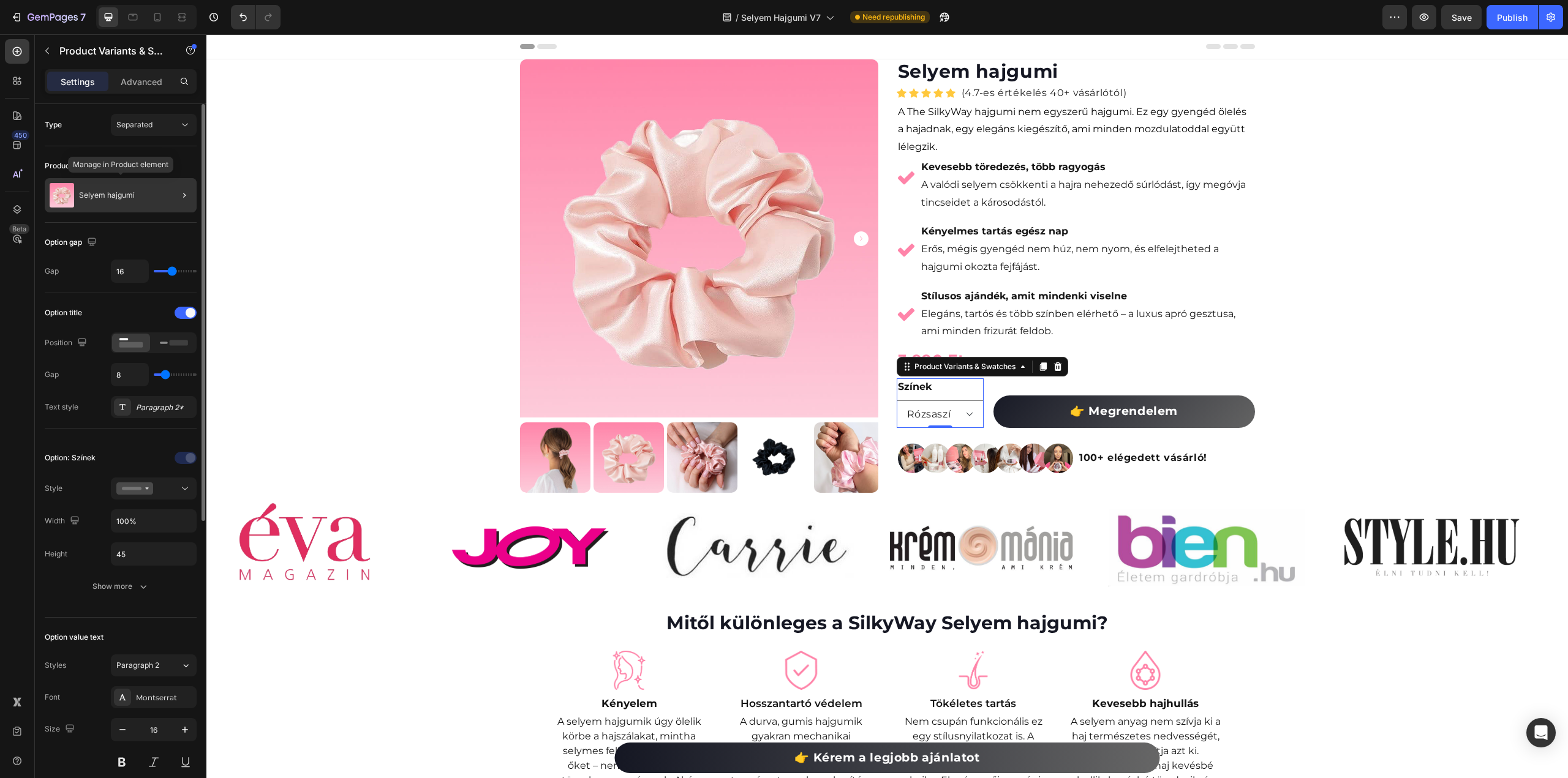
click at [69, 193] on img at bounding box center [62, 195] width 25 height 25
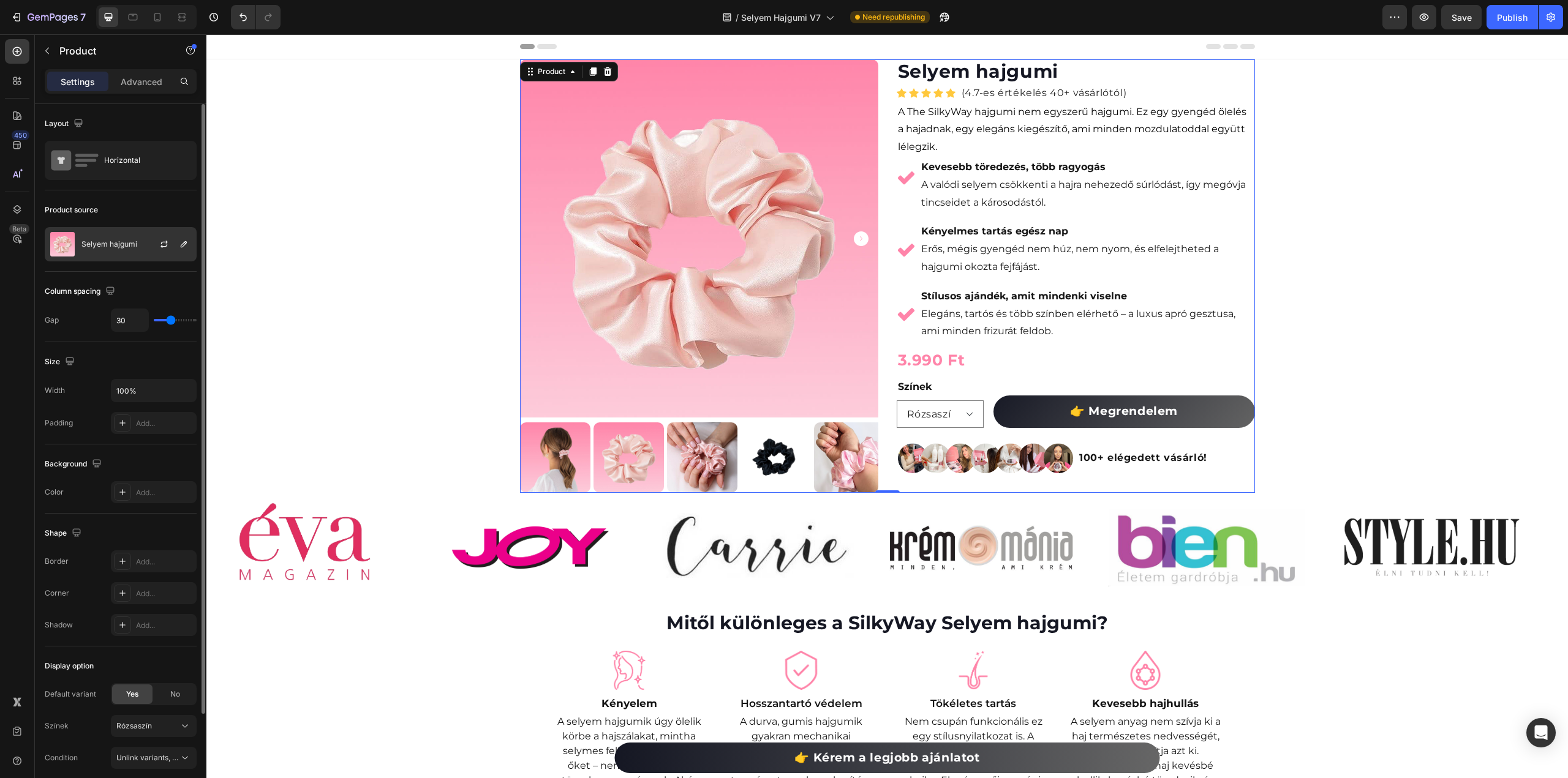
click at [67, 248] on img at bounding box center [62, 244] width 25 height 25
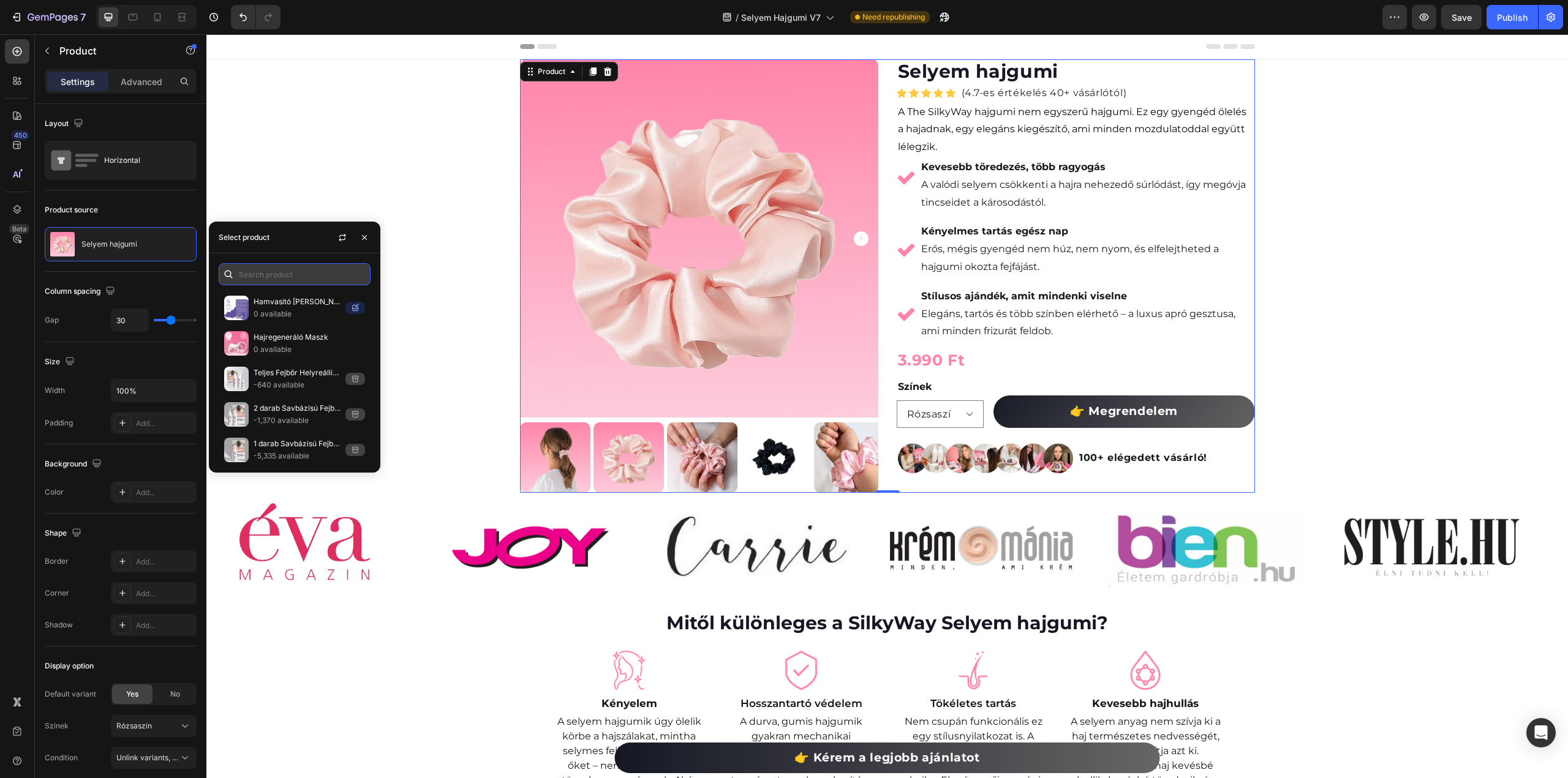
click at [276, 266] on input "text" at bounding box center [295, 274] width 152 height 22
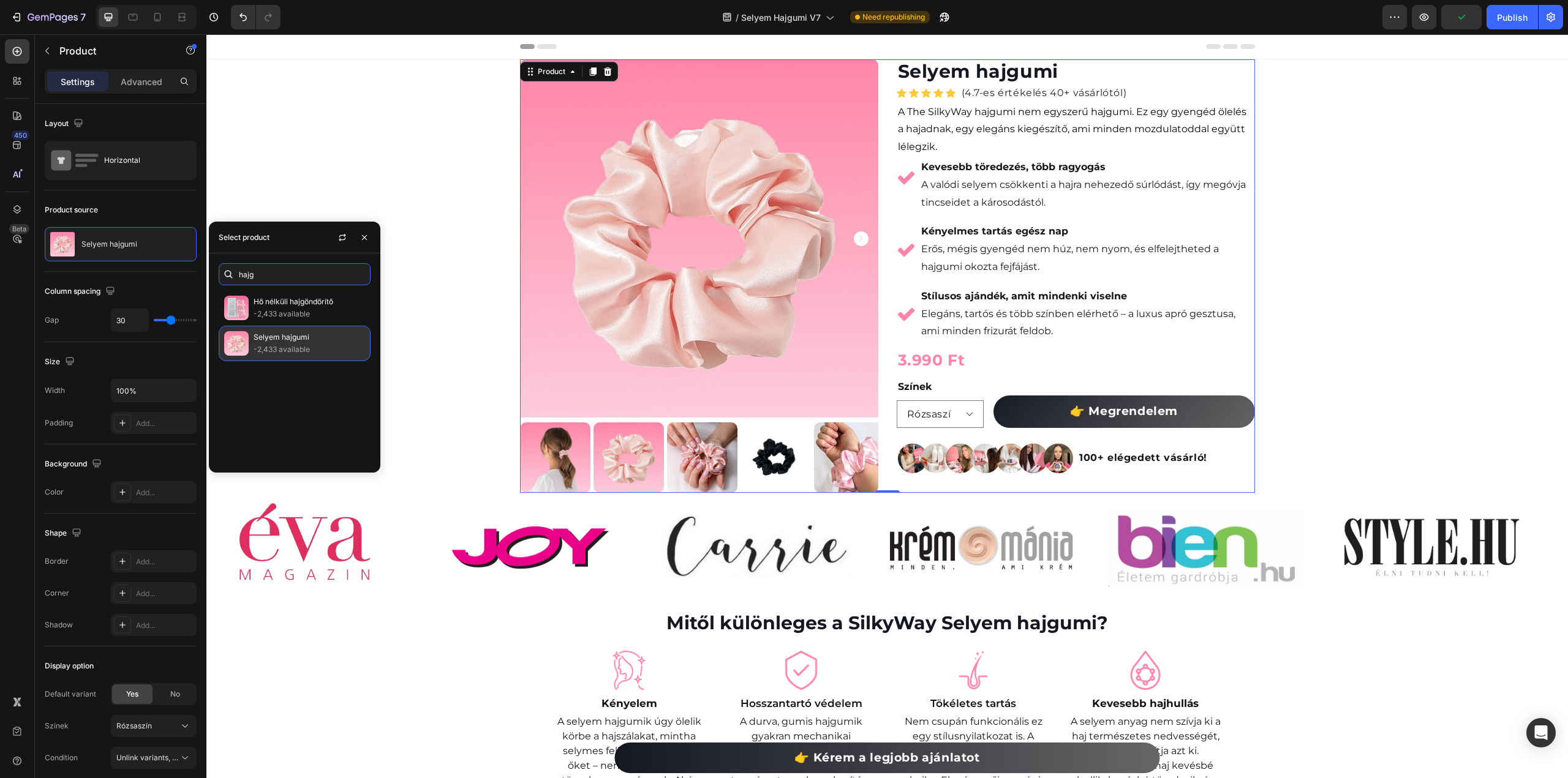
type input "hajg"
click at [306, 342] on p "Selyem hajgumi" at bounding box center [309, 337] width 112 height 12
click at [266, 344] on p "-2,433 available" at bounding box center [309, 349] width 112 height 12
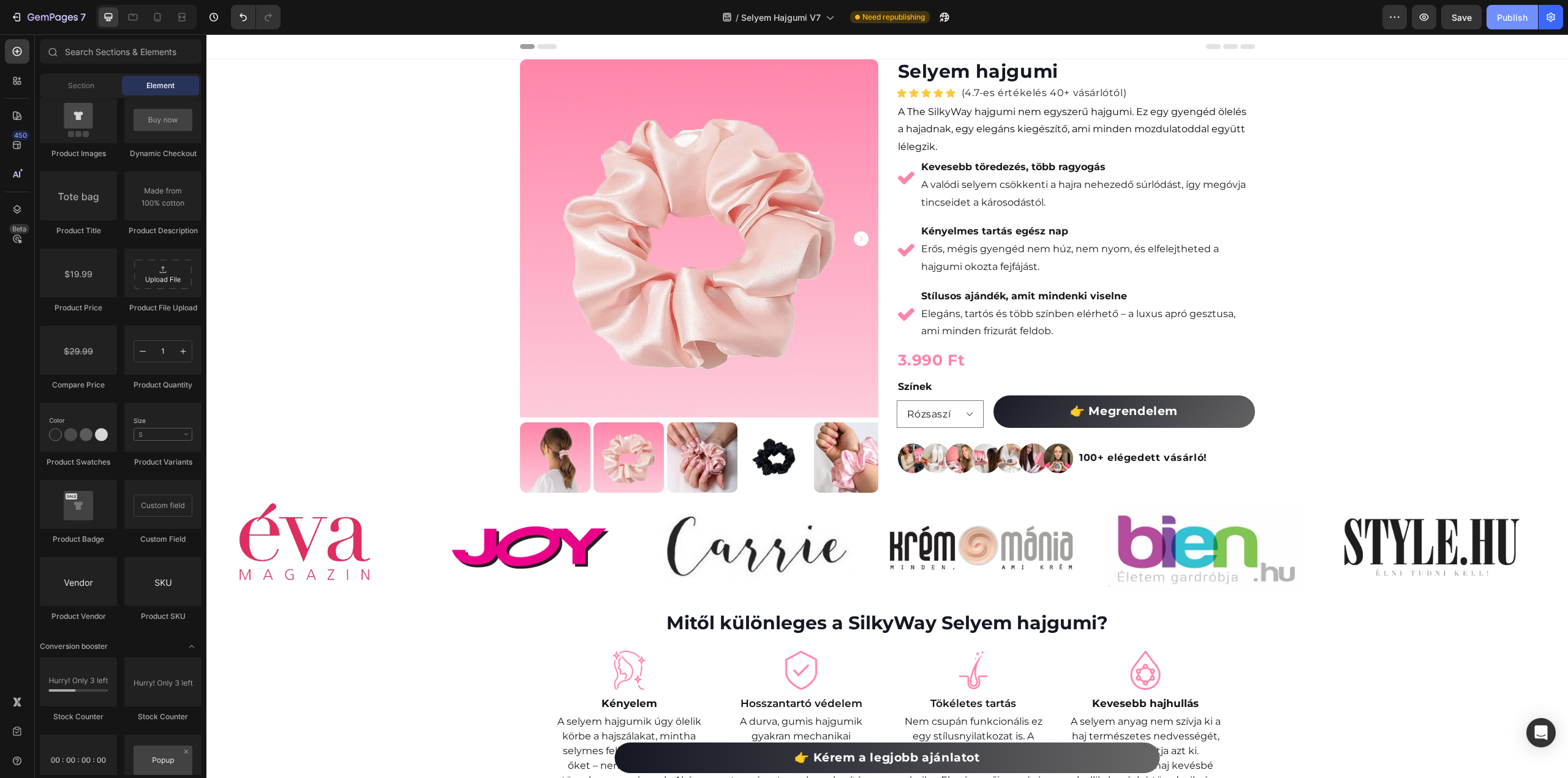
click at [1513, 17] on div "Publish" at bounding box center [1512, 18] width 30 height 13
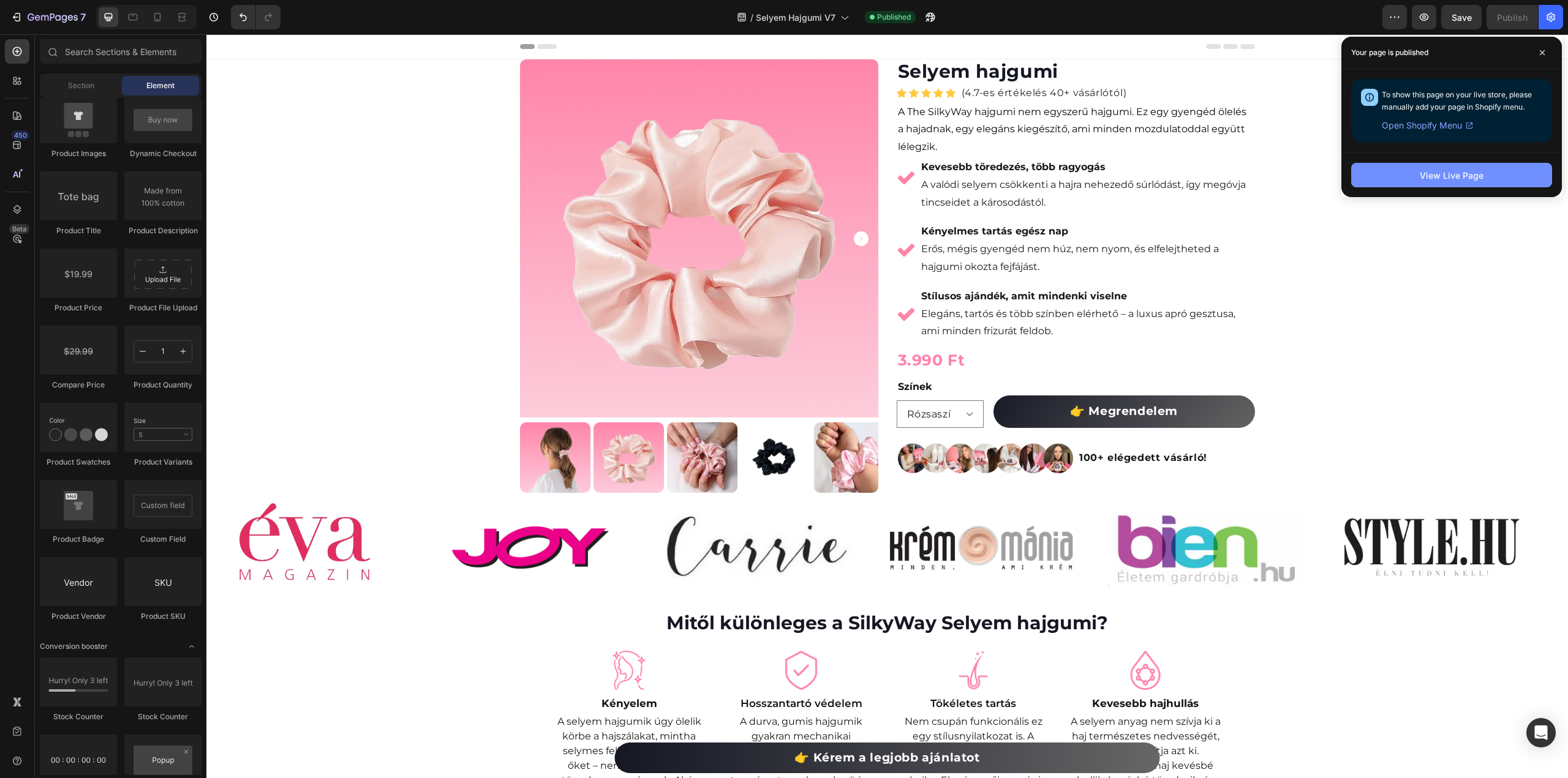
click at [1455, 181] on div "View Live Page" at bounding box center [1452, 176] width 64 height 13
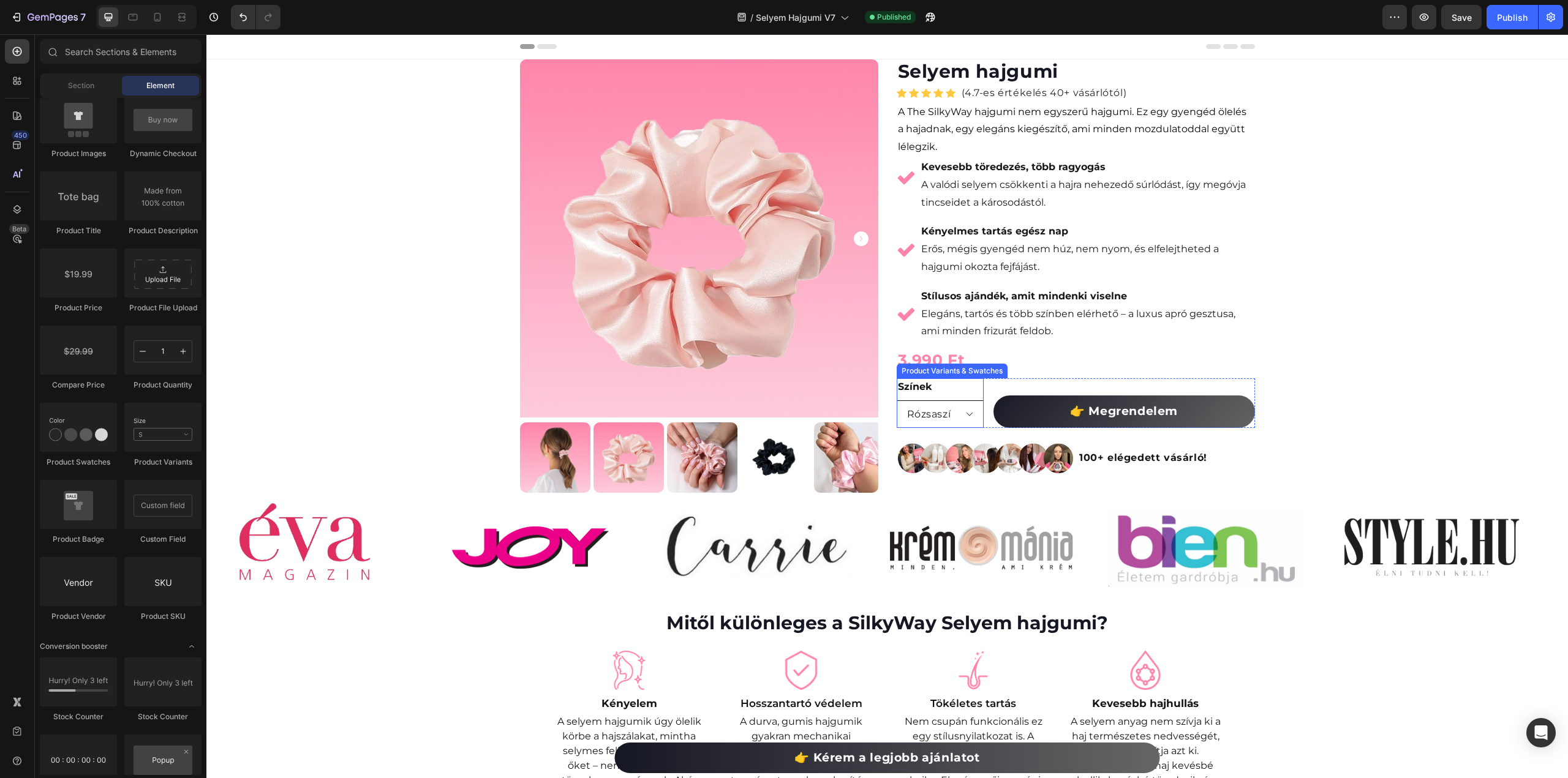
click at [967, 408] on select "Rózsaszí Fekete" at bounding box center [940, 414] width 87 height 27
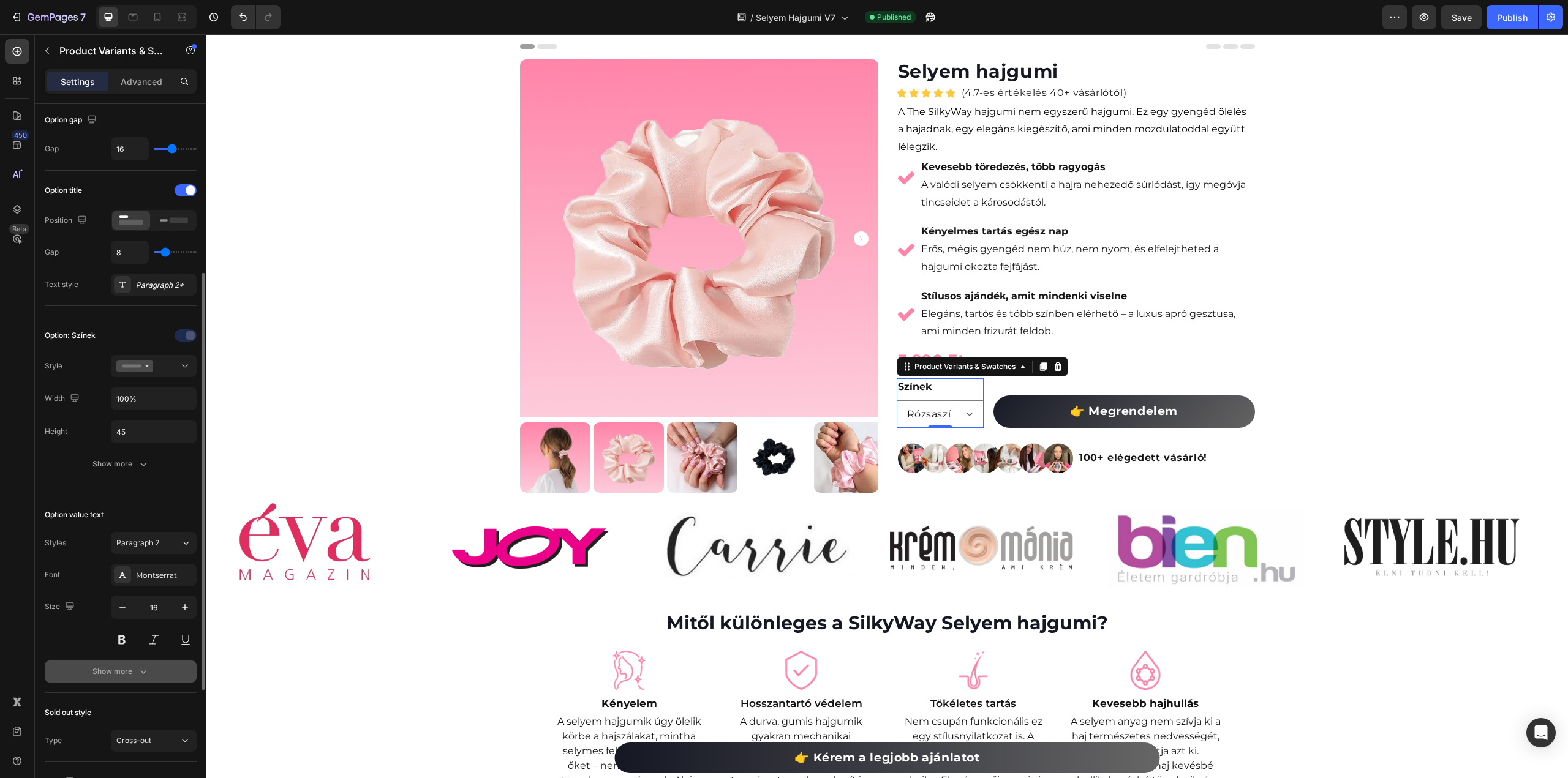
scroll to position [245, 0]
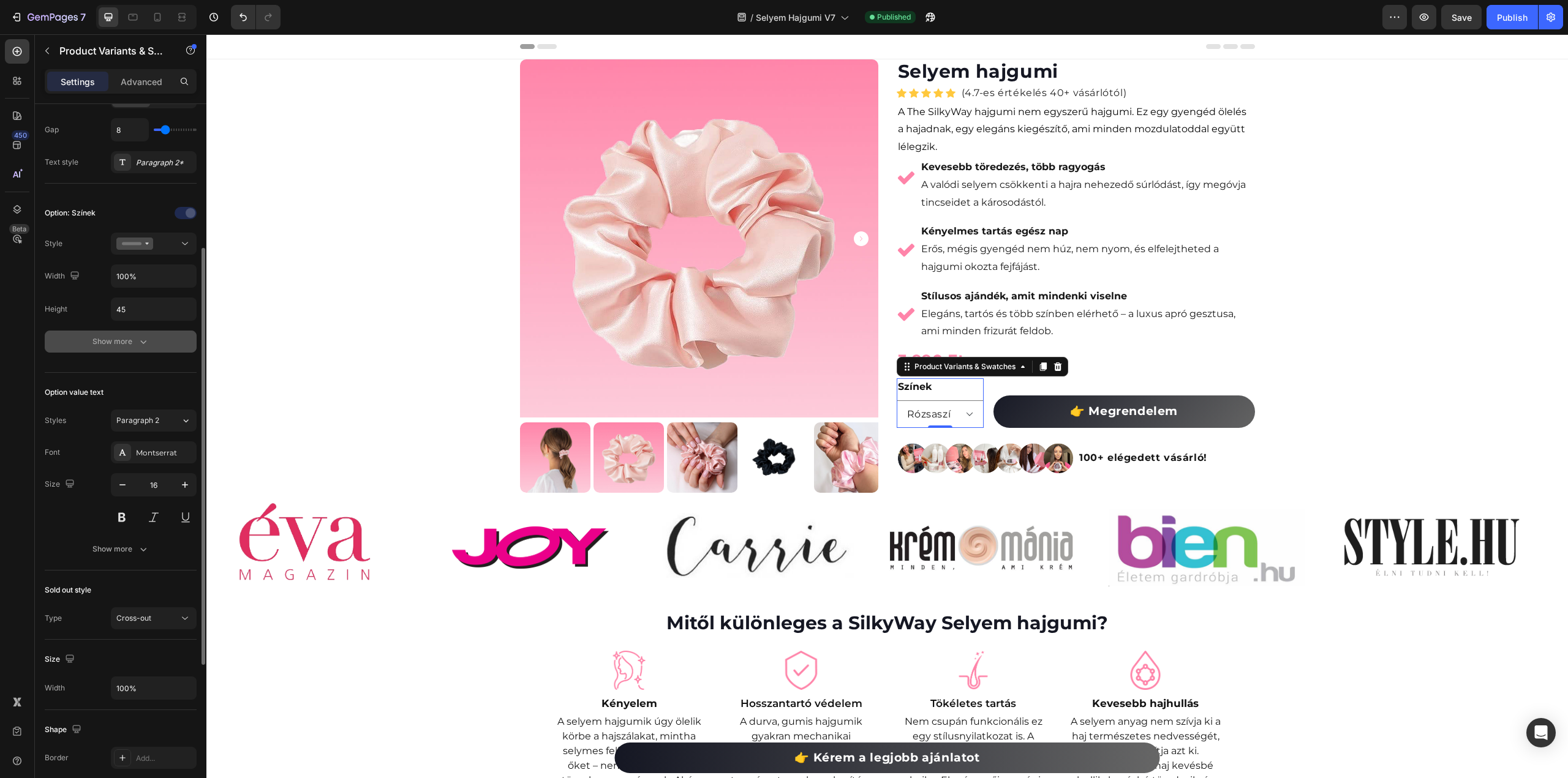
click at [119, 342] on div "Show more" at bounding box center [121, 341] width 57 height 12
click at [156, 438] on div "Add..." at bounding box center [165, 438] width 58 height 11
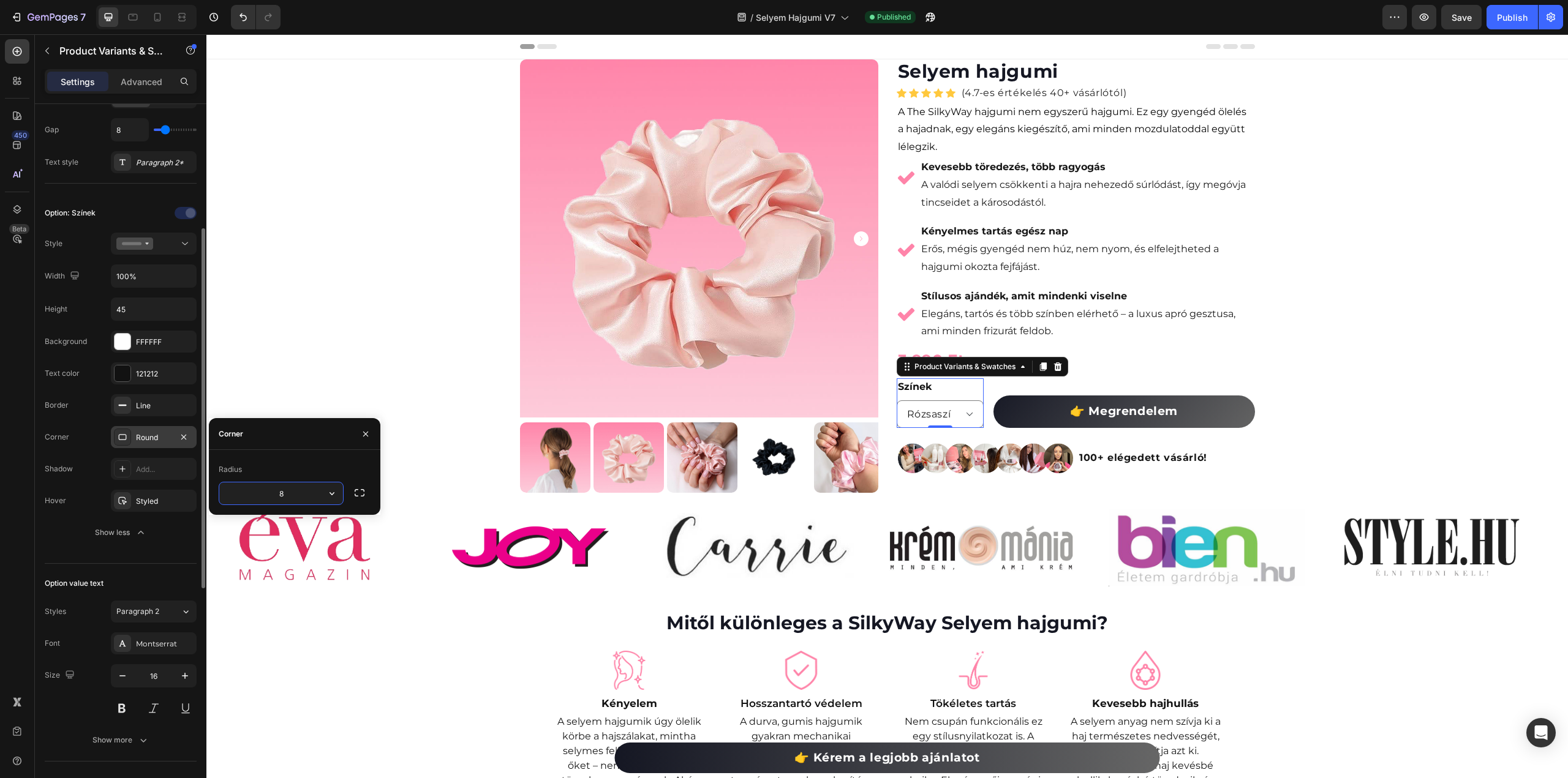
click at [295, 494] on input "8" at bounding box center [281, 493] width 124 height 22
type input "30"
click at [151, 465] on div "Add..." at bounding box center [165, 469] width 58 height 11
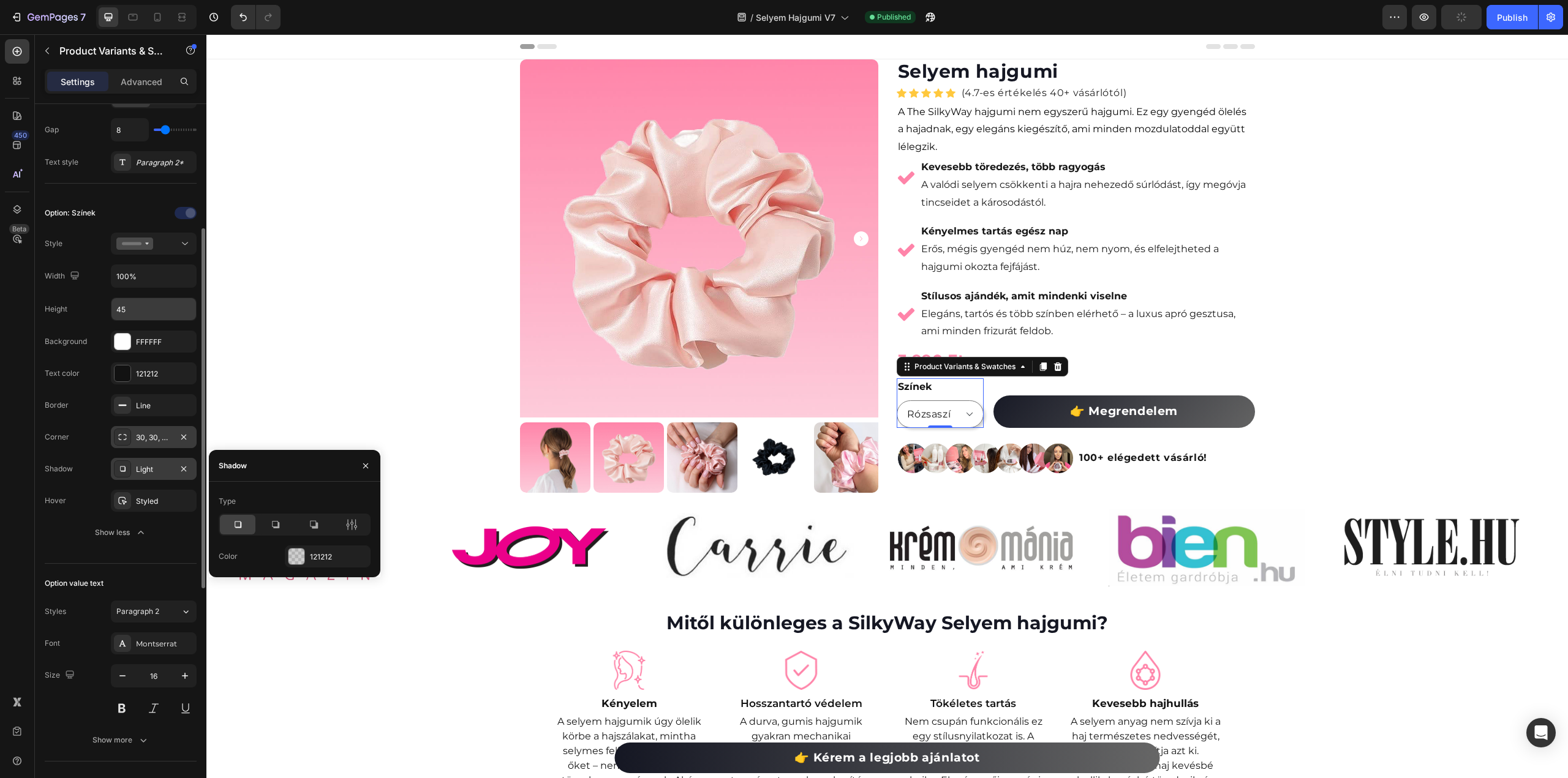
click at [148, 311] on input "45" at bounding box center [154, 309] width 84 height 22
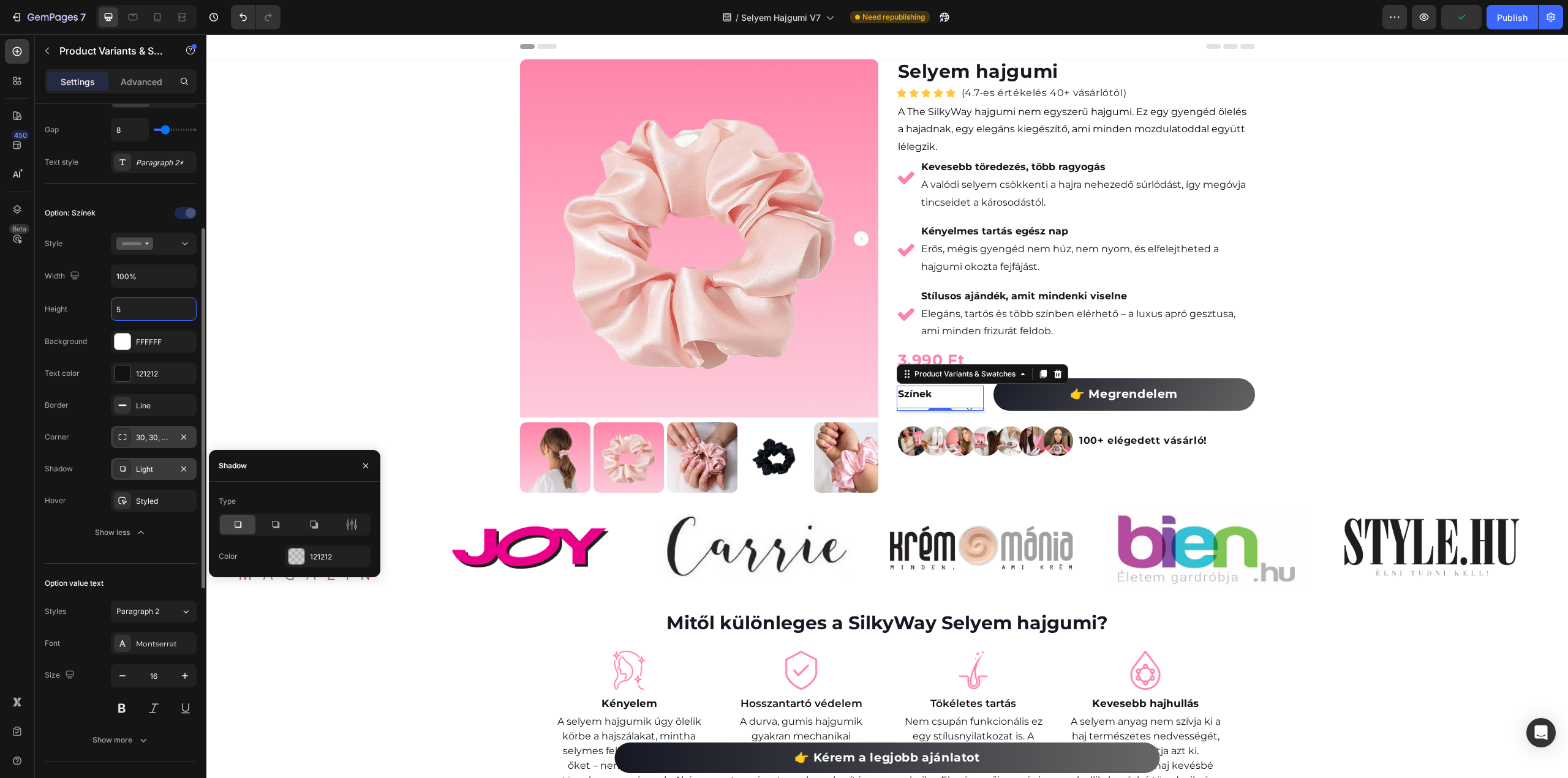
type input "50"
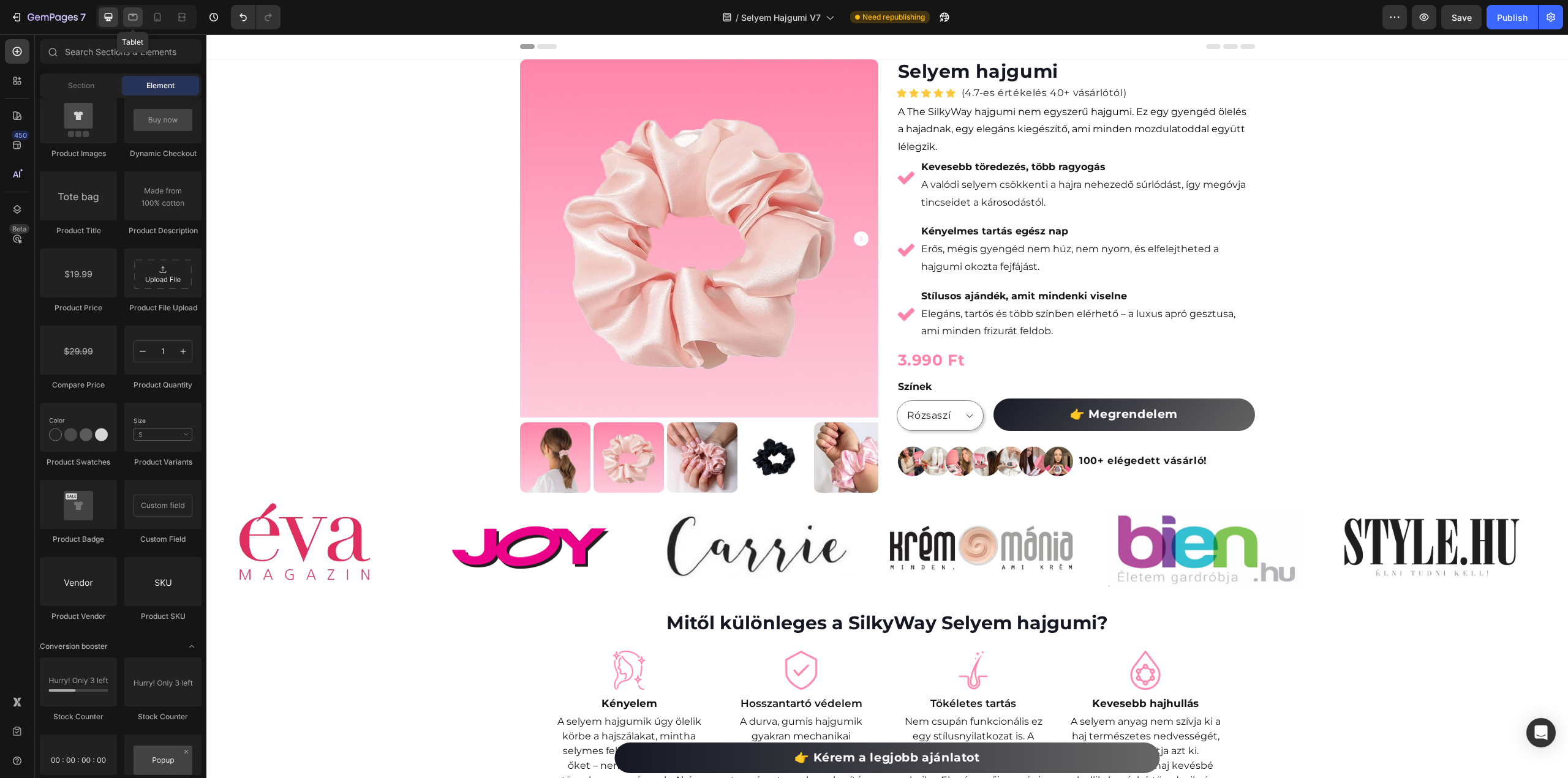
click at [132, 14] on icon at bounding box center [132, 17] width 12 height 12
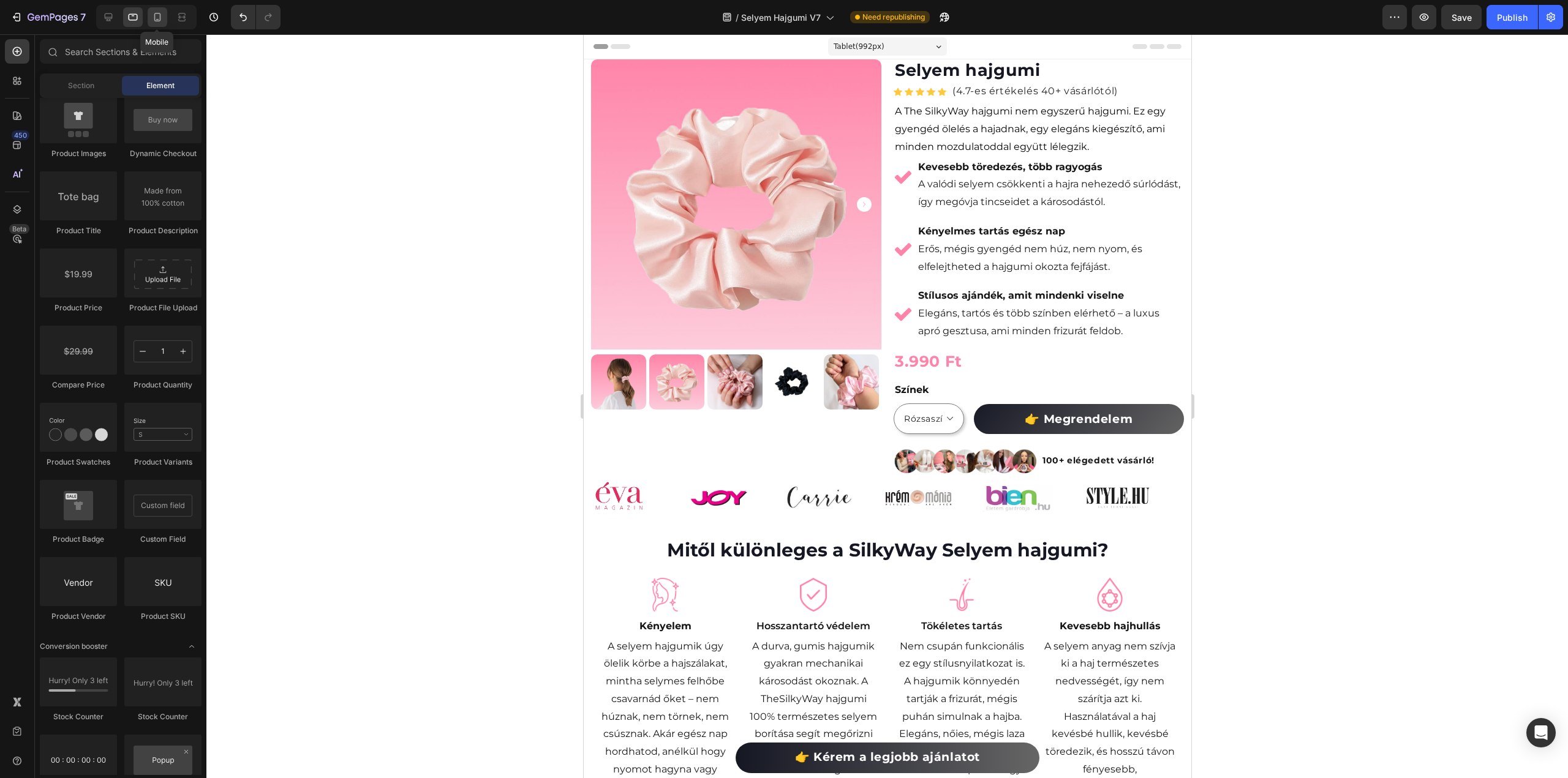
click at [161, 21] on icon at bounding box center [157, 17] width 12 height 12
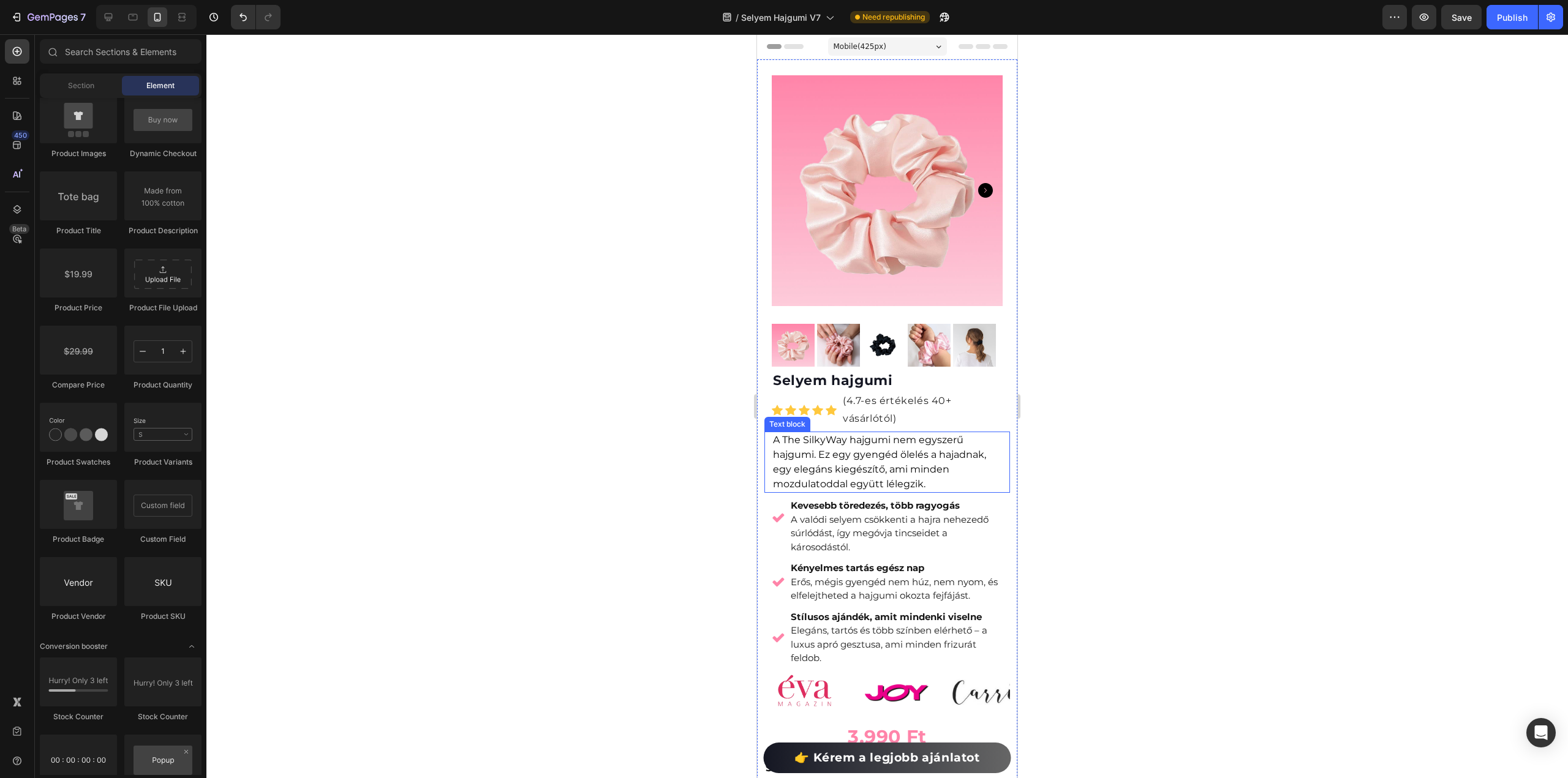
scroll to position [306, 0]
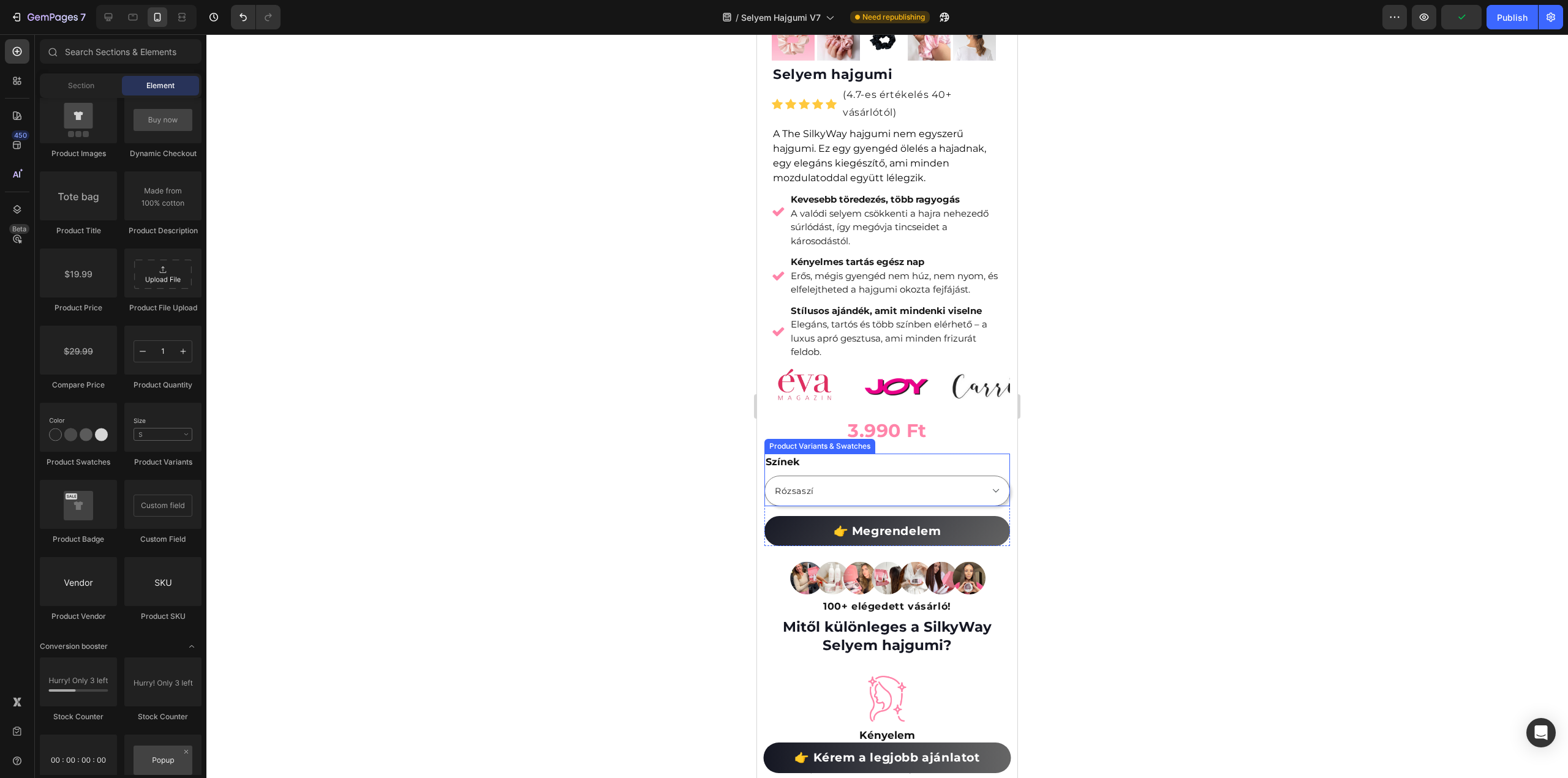
click at [852, 456] on div "Színek Rózsaszí Fekete" at bounding box center [887, 480] width 246 height 53
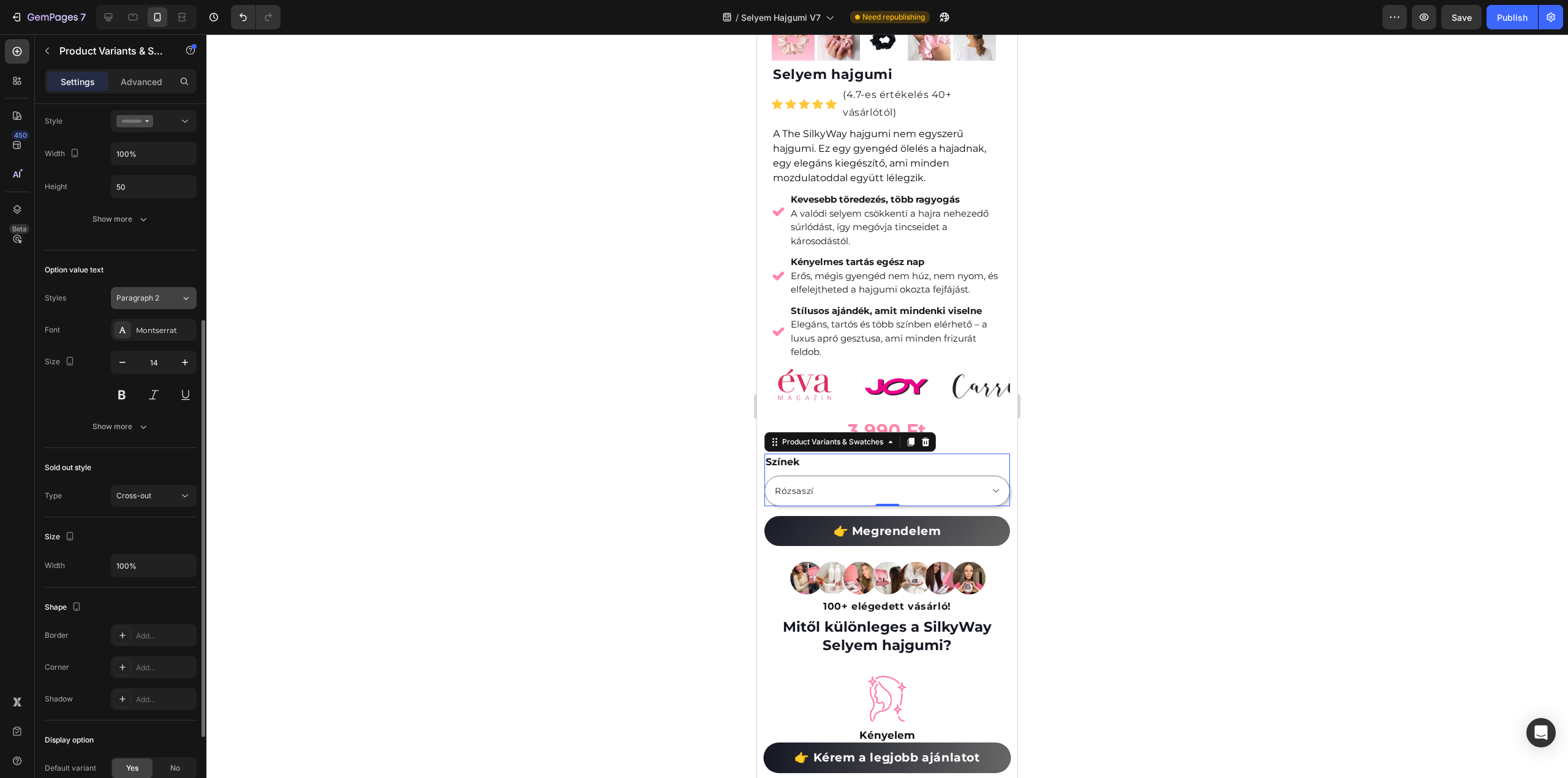
scroll to position [497, 0]
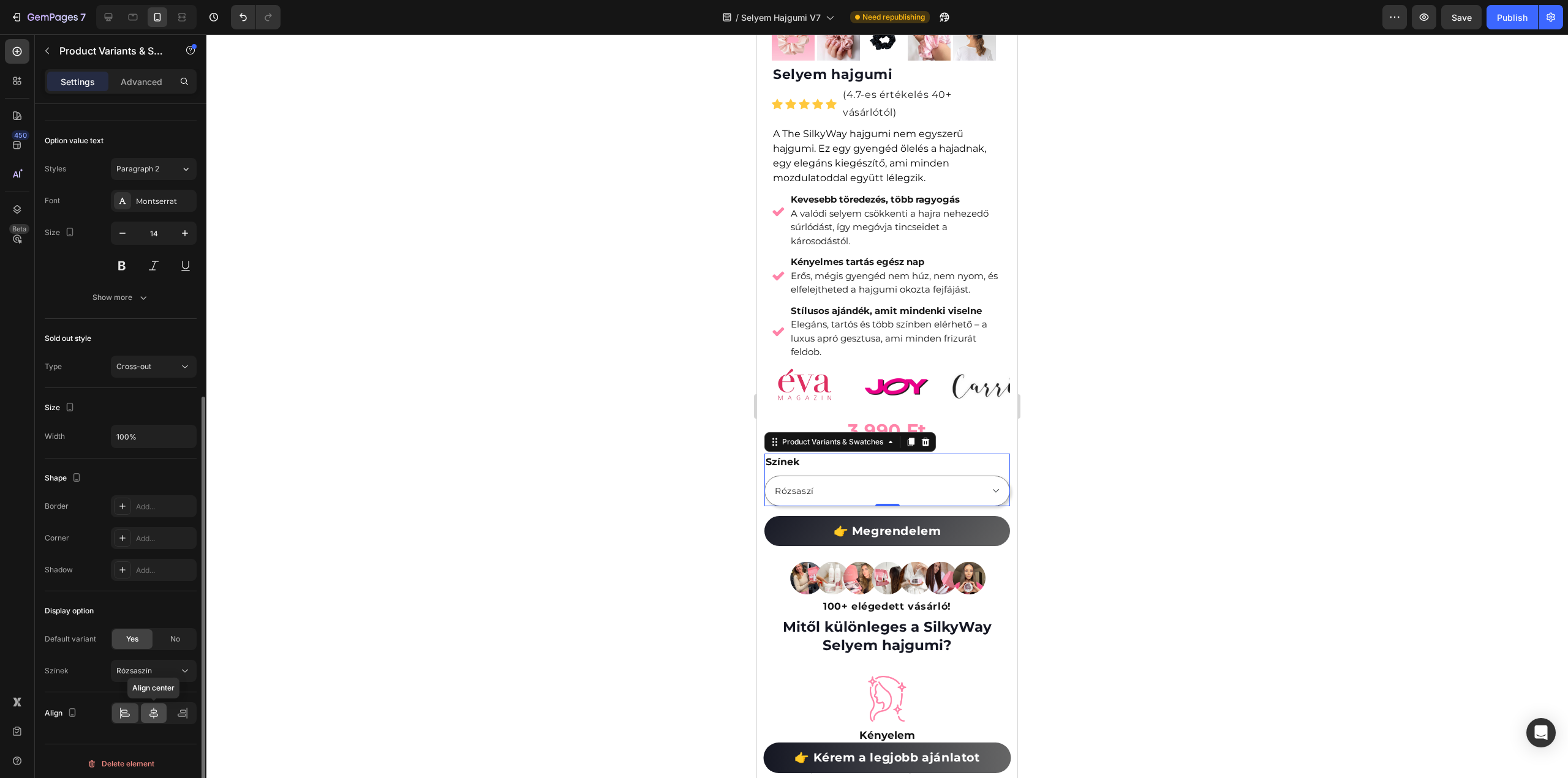
click at [158, 707] on icon at bounding box center [154, 713] width 12 height 12
click at [1218, 433] on div at bounding box center [887, 406] width 1362 height 744
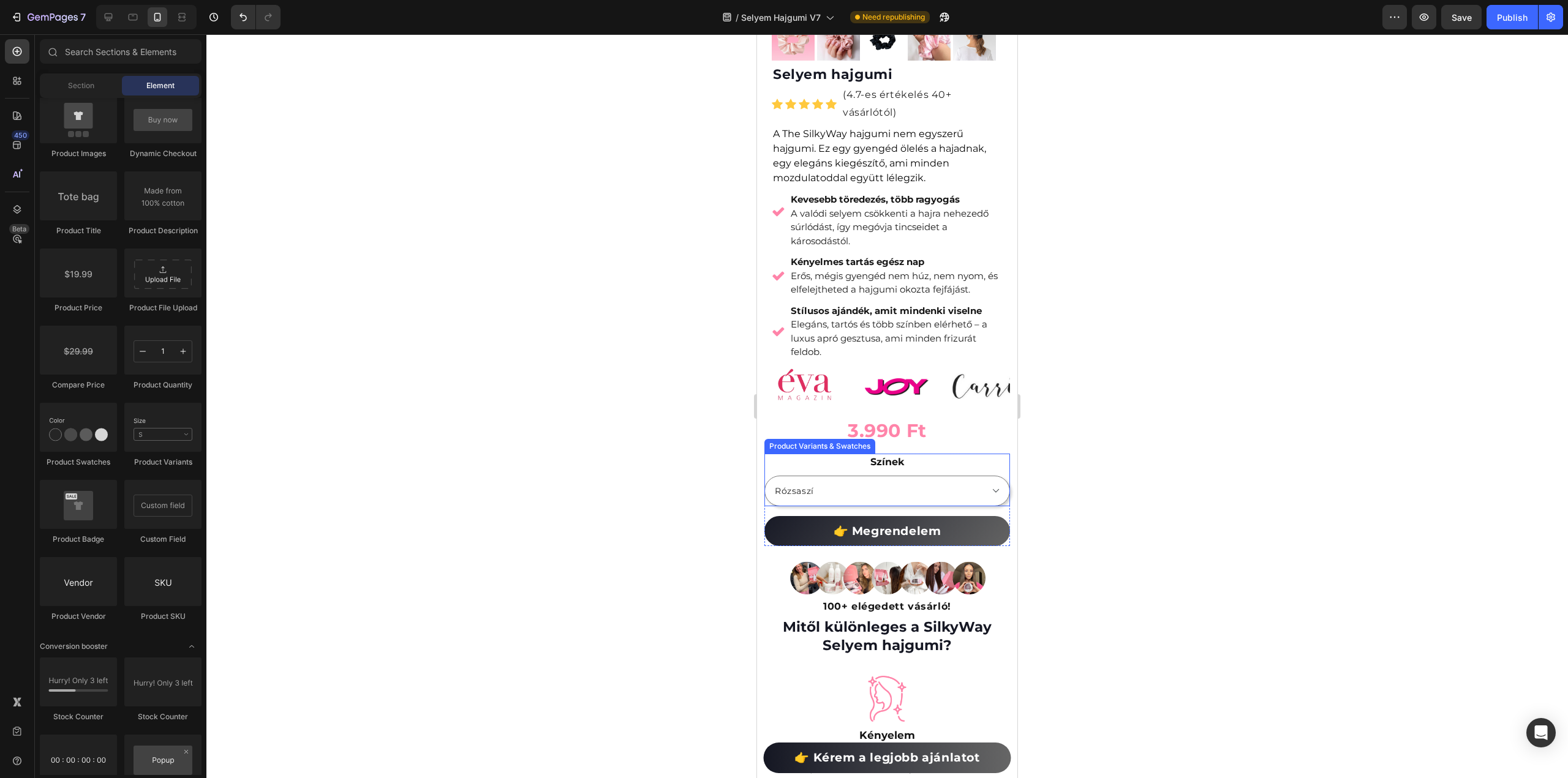
click at [892, 454] on legend "Színek" at bounding box center [887, 462] width 36 height 17
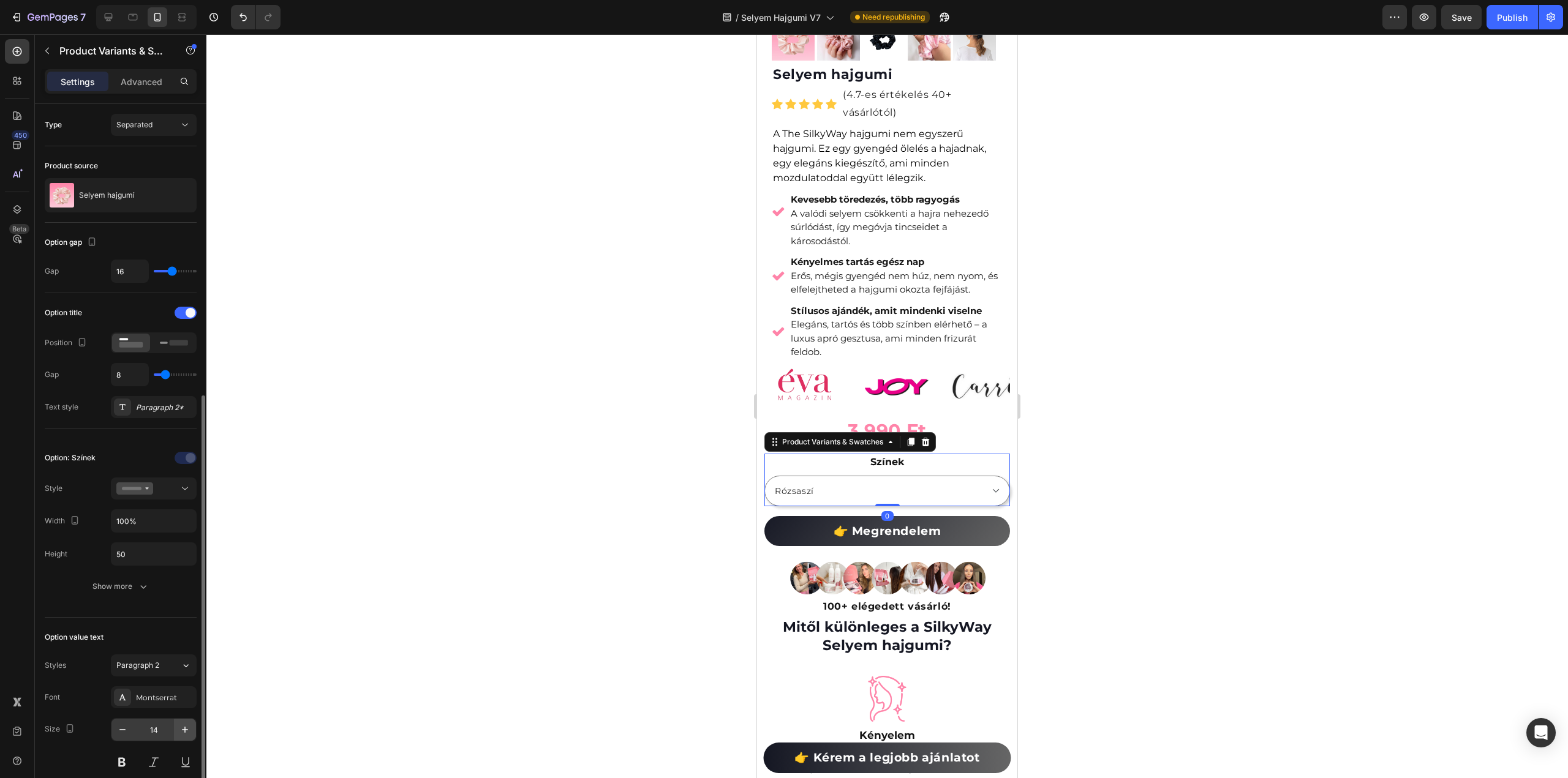
scroll to position [183, 0]
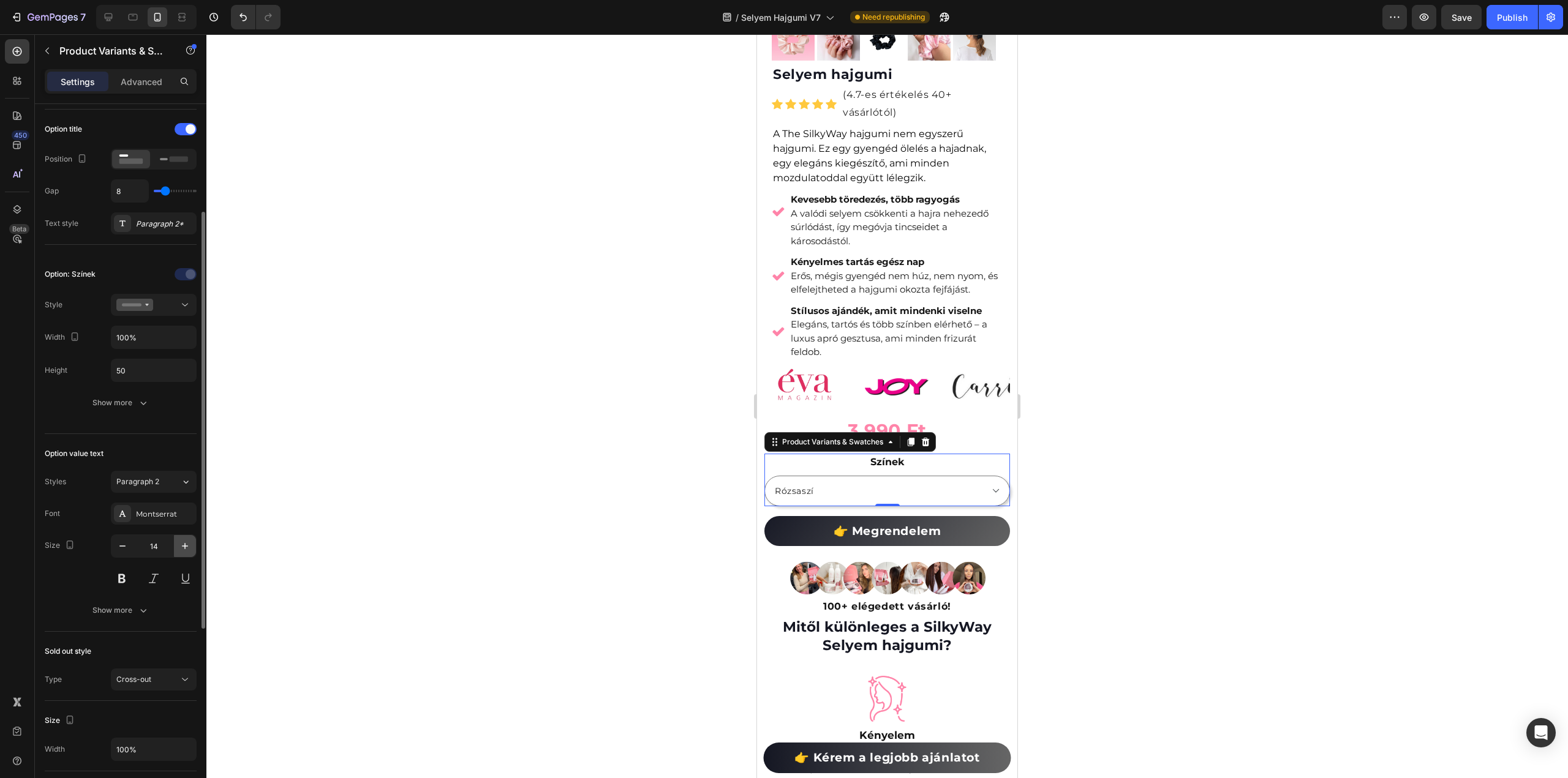
click at [182, 545] on icon "button" at bounding box center [185, 546] width 12 height 12
click at [124, 544] on icon "button" at bounding box center [122, 546] width 12 height 12
click at [182, 543] on icon "button" at bounding box center [185, 546] width 12 height 12
type input "16"
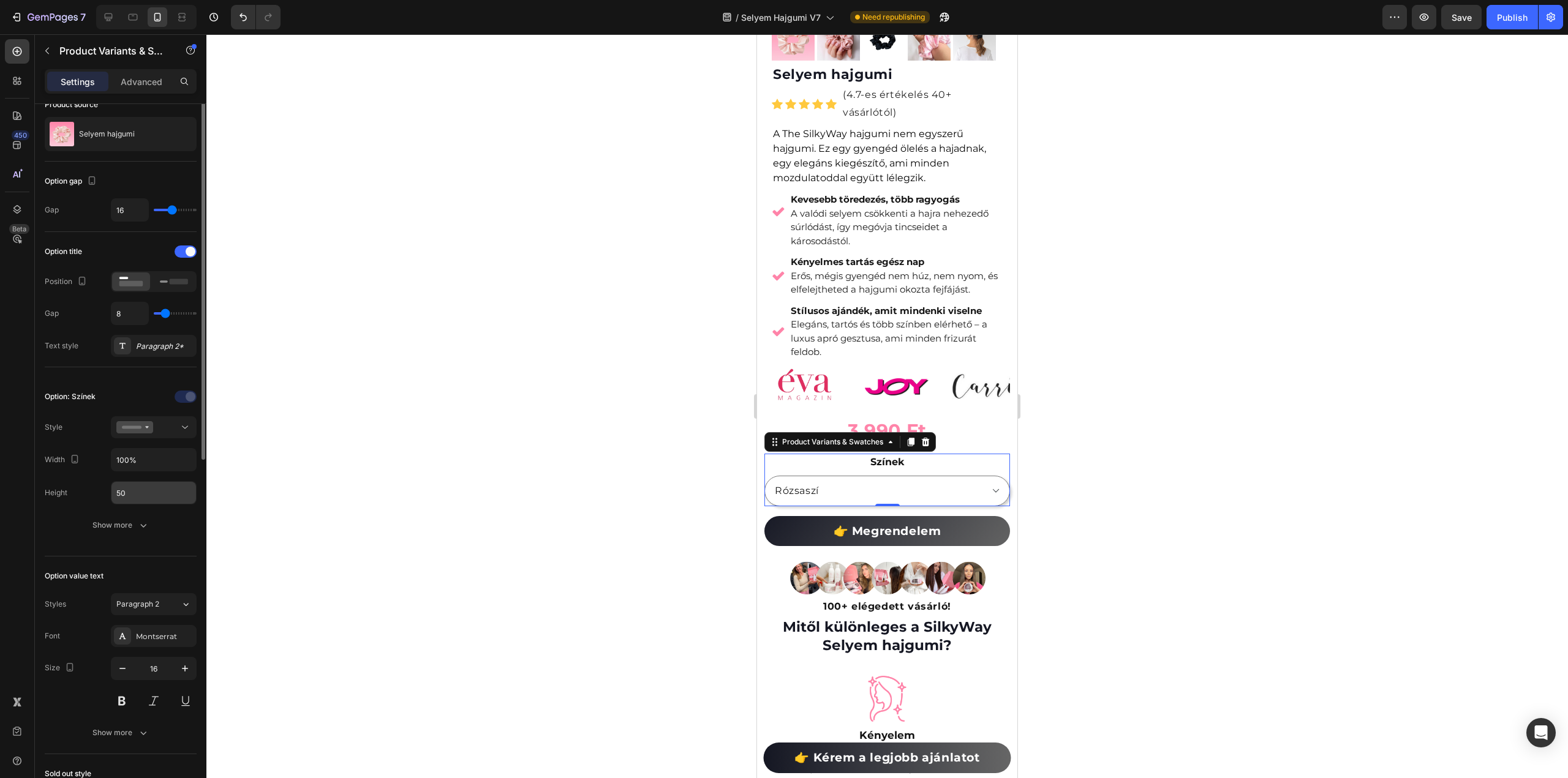
scroll to position [0, 0]
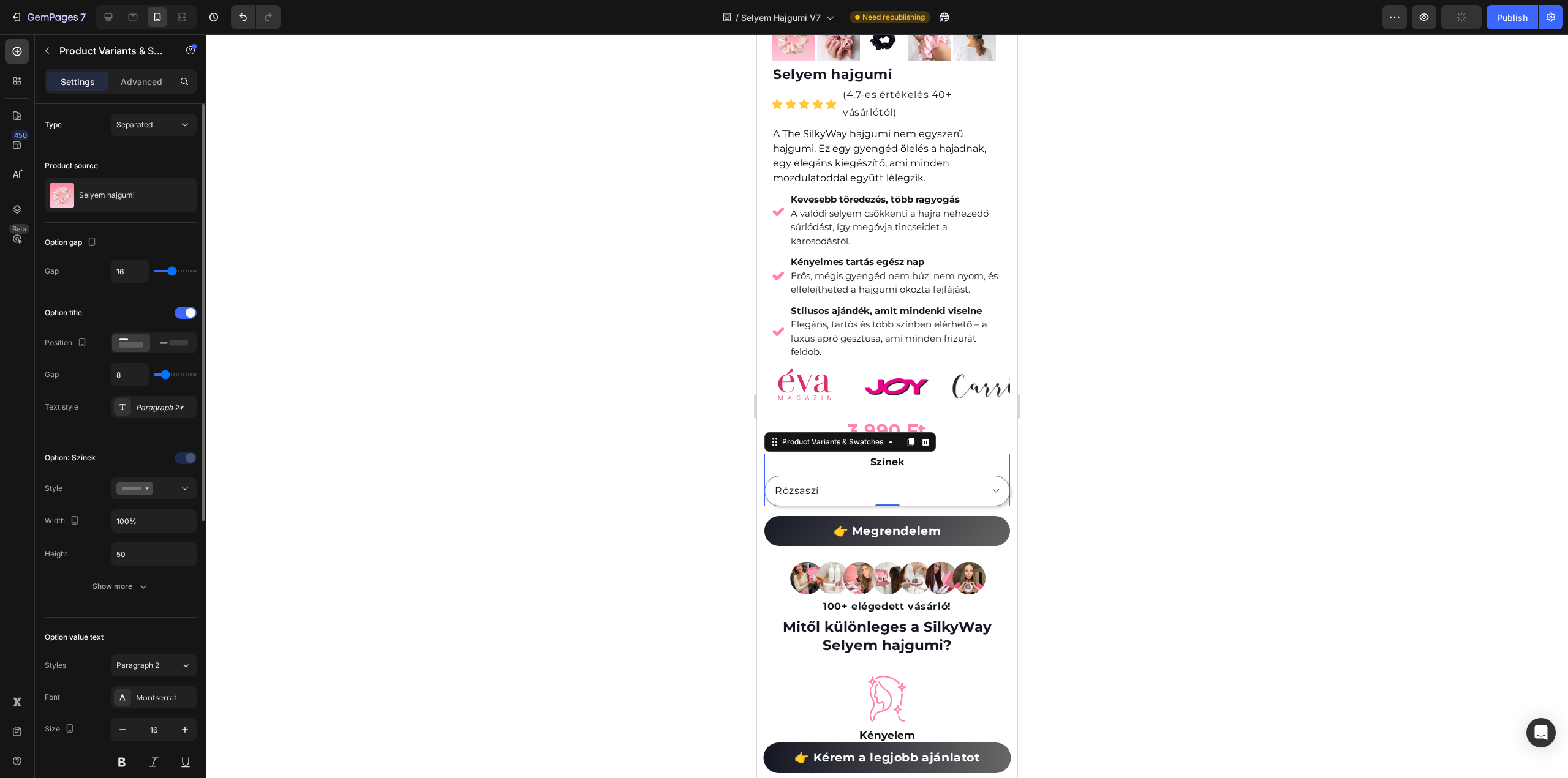
type input "12"
type input "11"
type input "10"
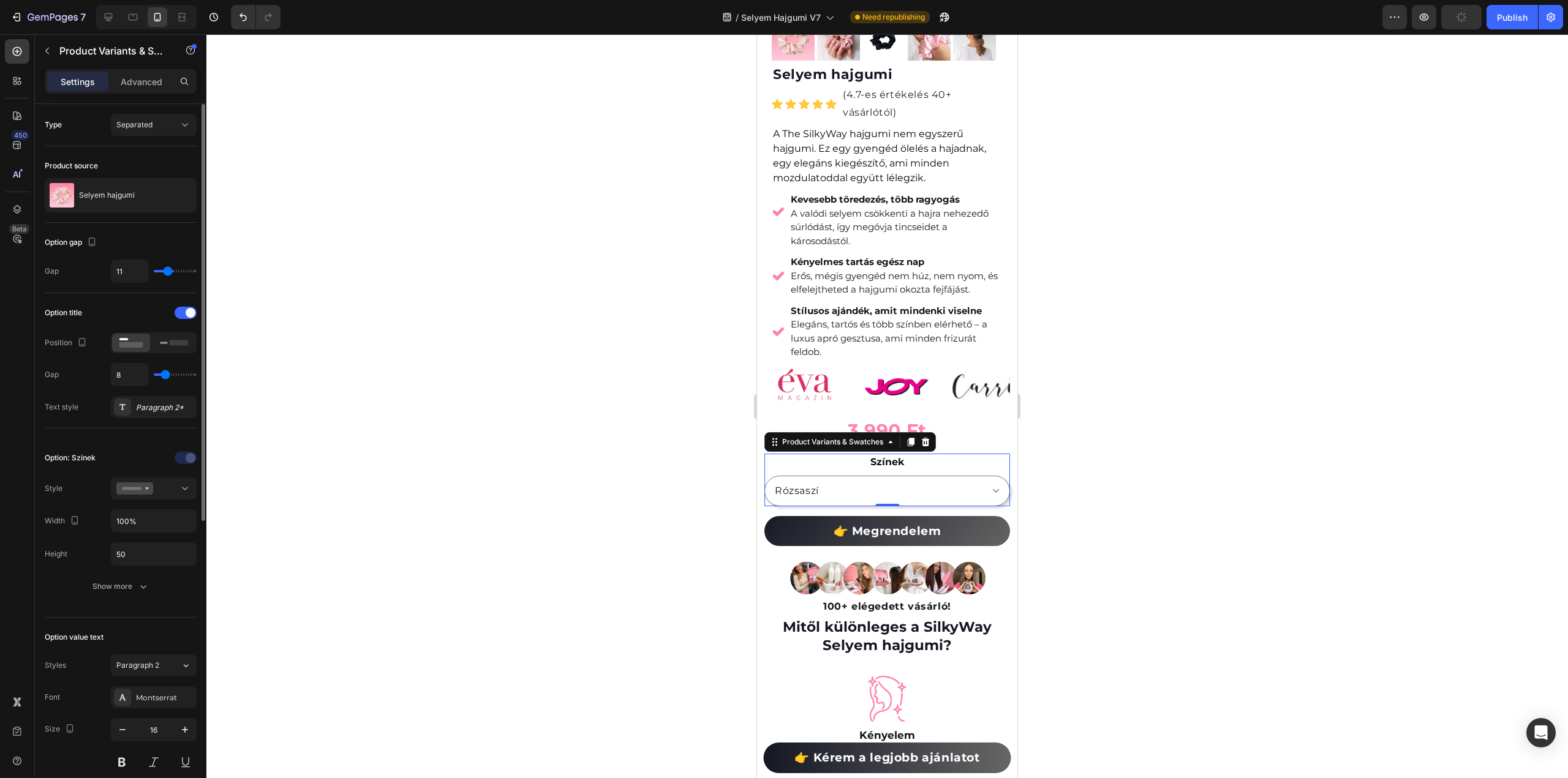
type input "10"
type input "9"
type input "8"
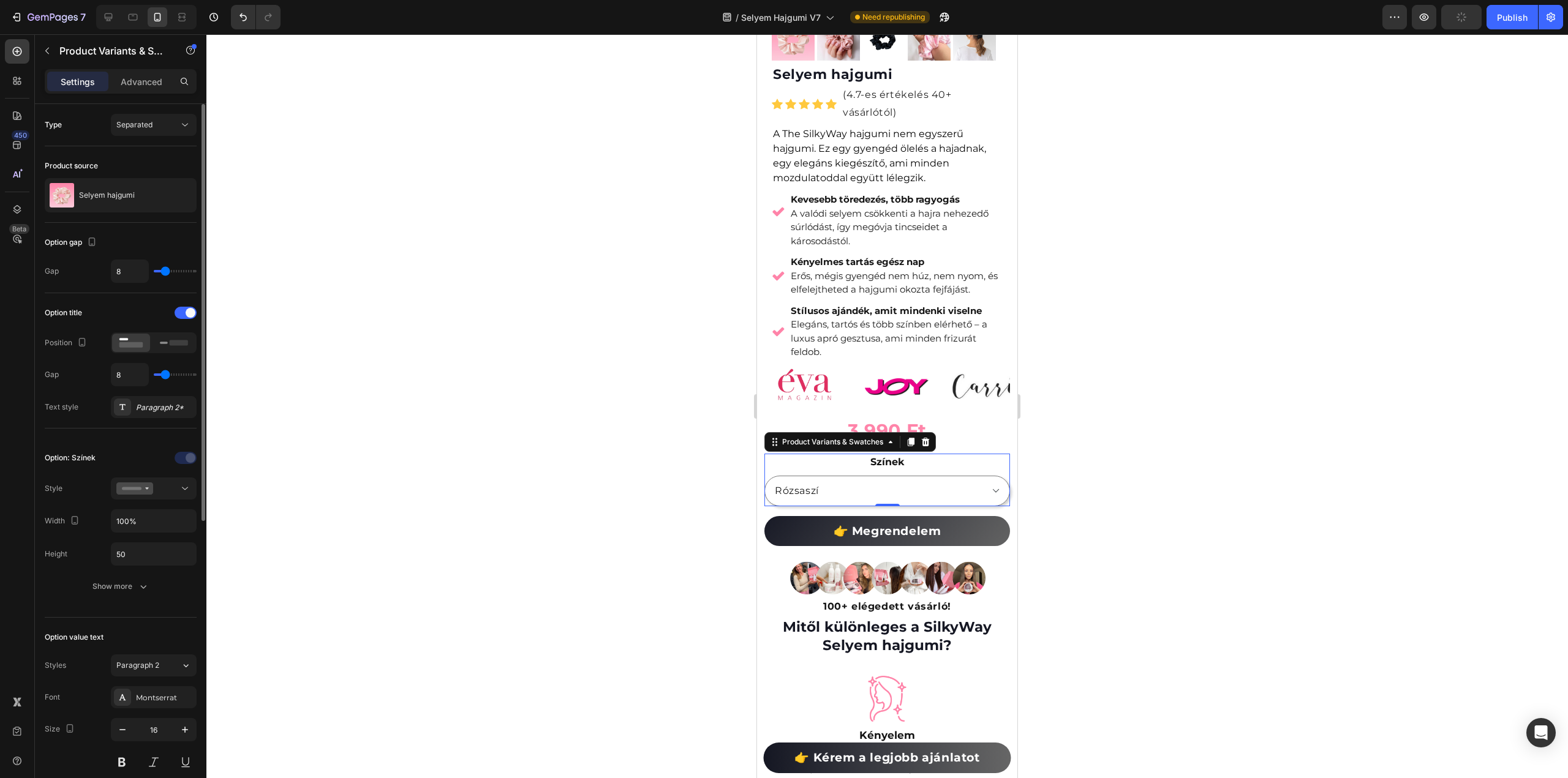
type input "7"
type input "6"
type input "5"
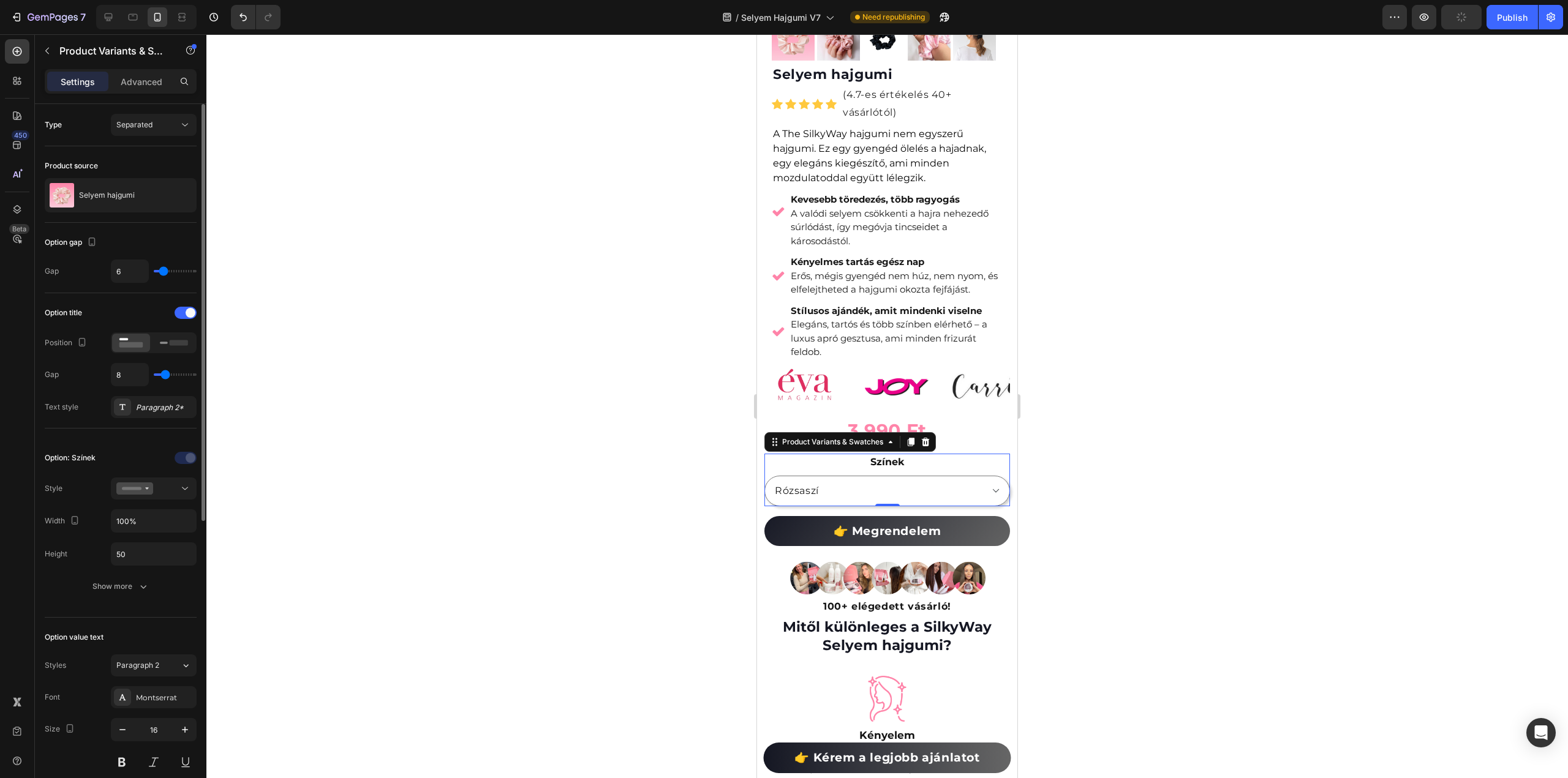
type input "5"
type input "4"
type input "3"
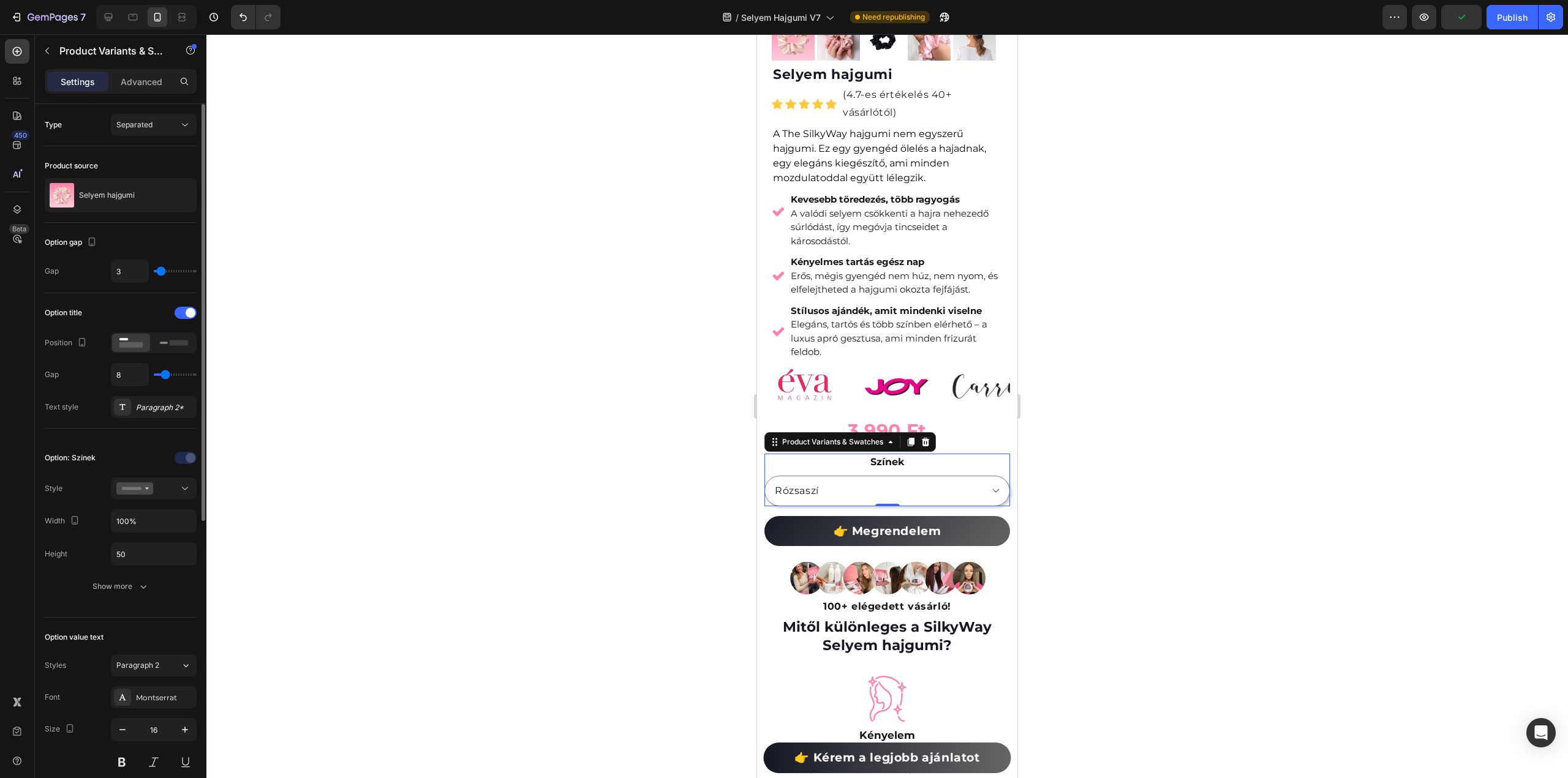
type input "2"
type input "1"
type input "0"
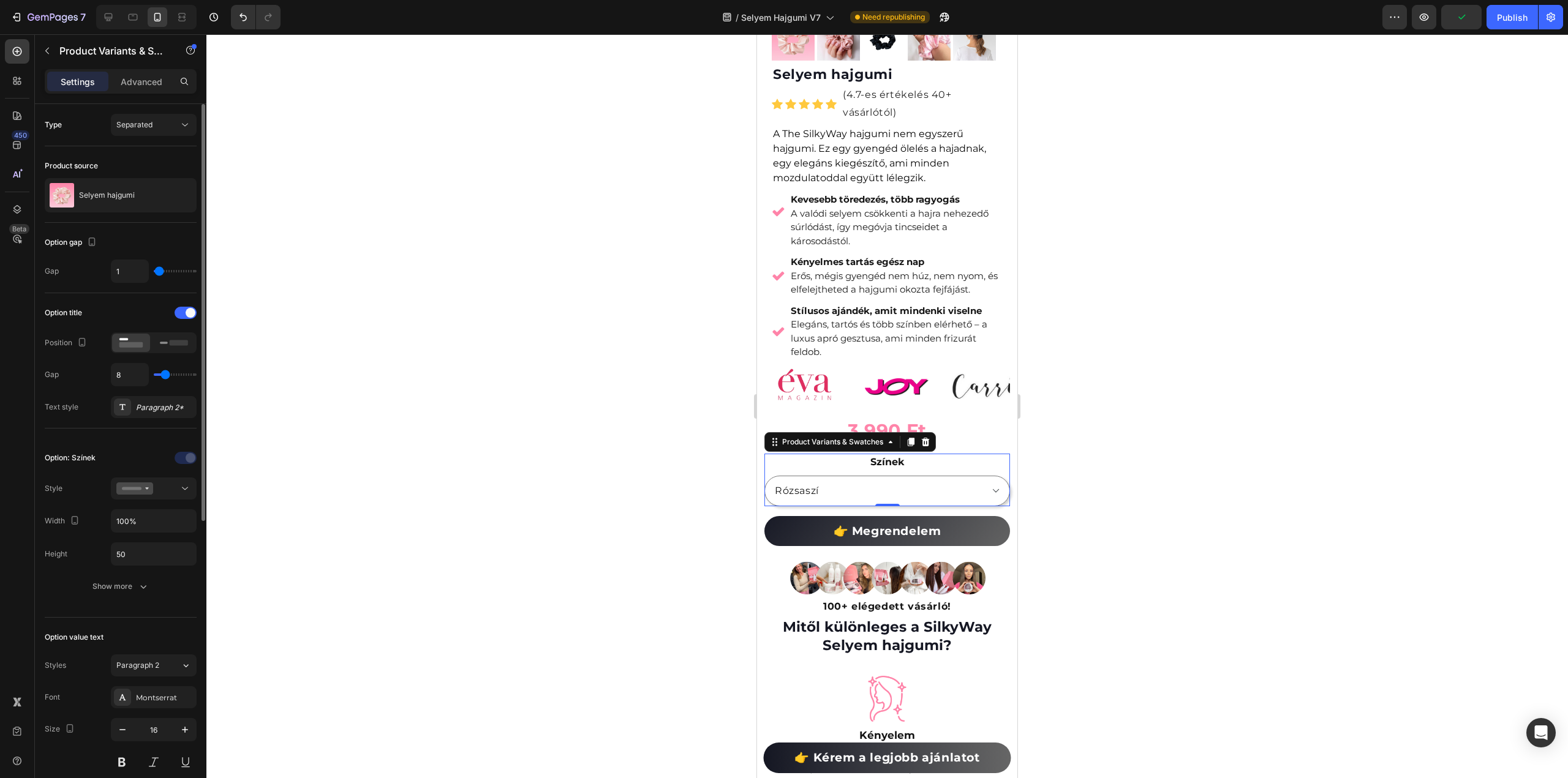
type input "0"
type input "1"
type input "2"
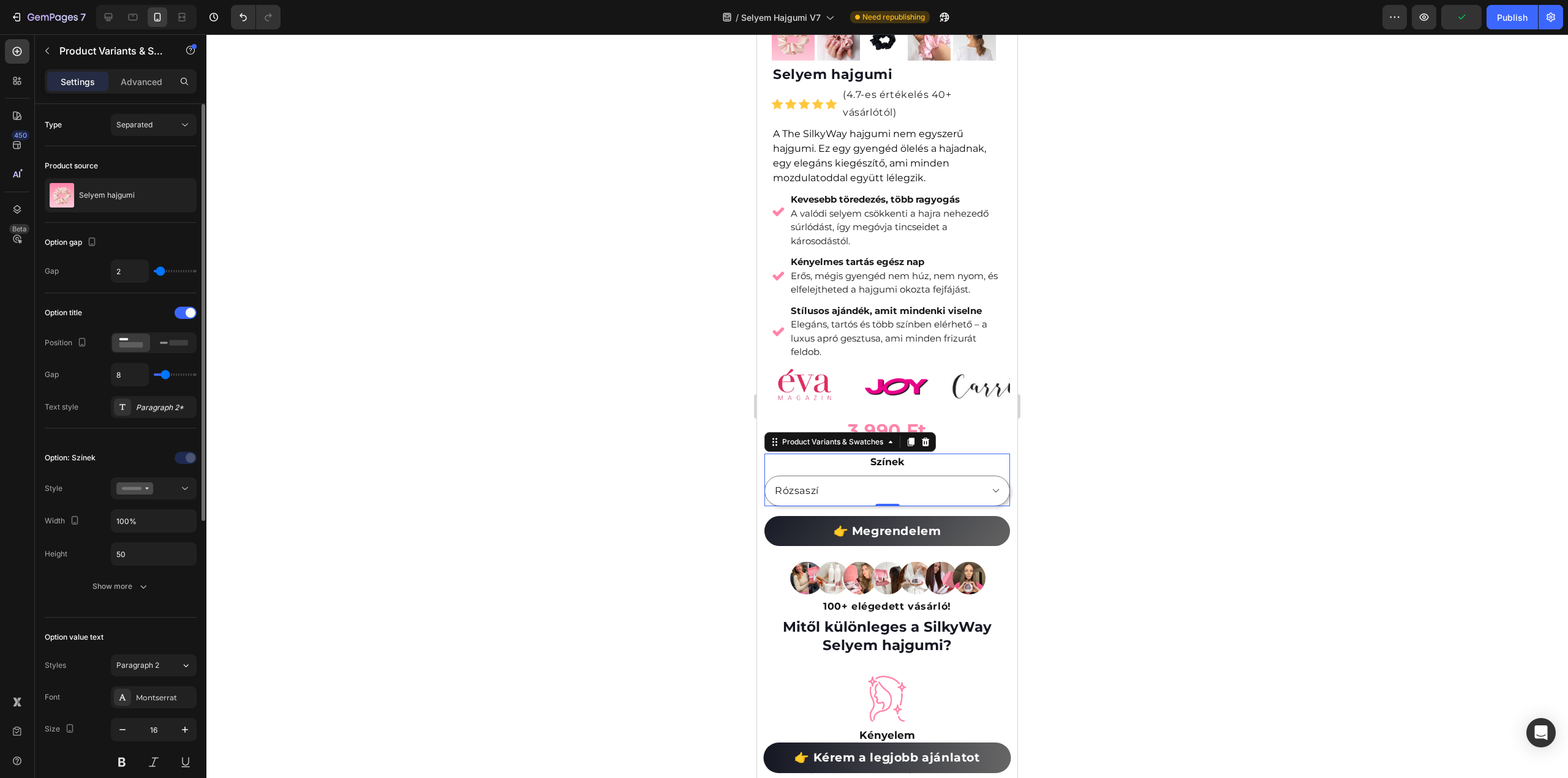
type input "3"
type input "4"
drag, startPoint x: 169, startPoint y: 270, endPoint x: 162, endPoint y: 274, distance: 8.1
type input "4"
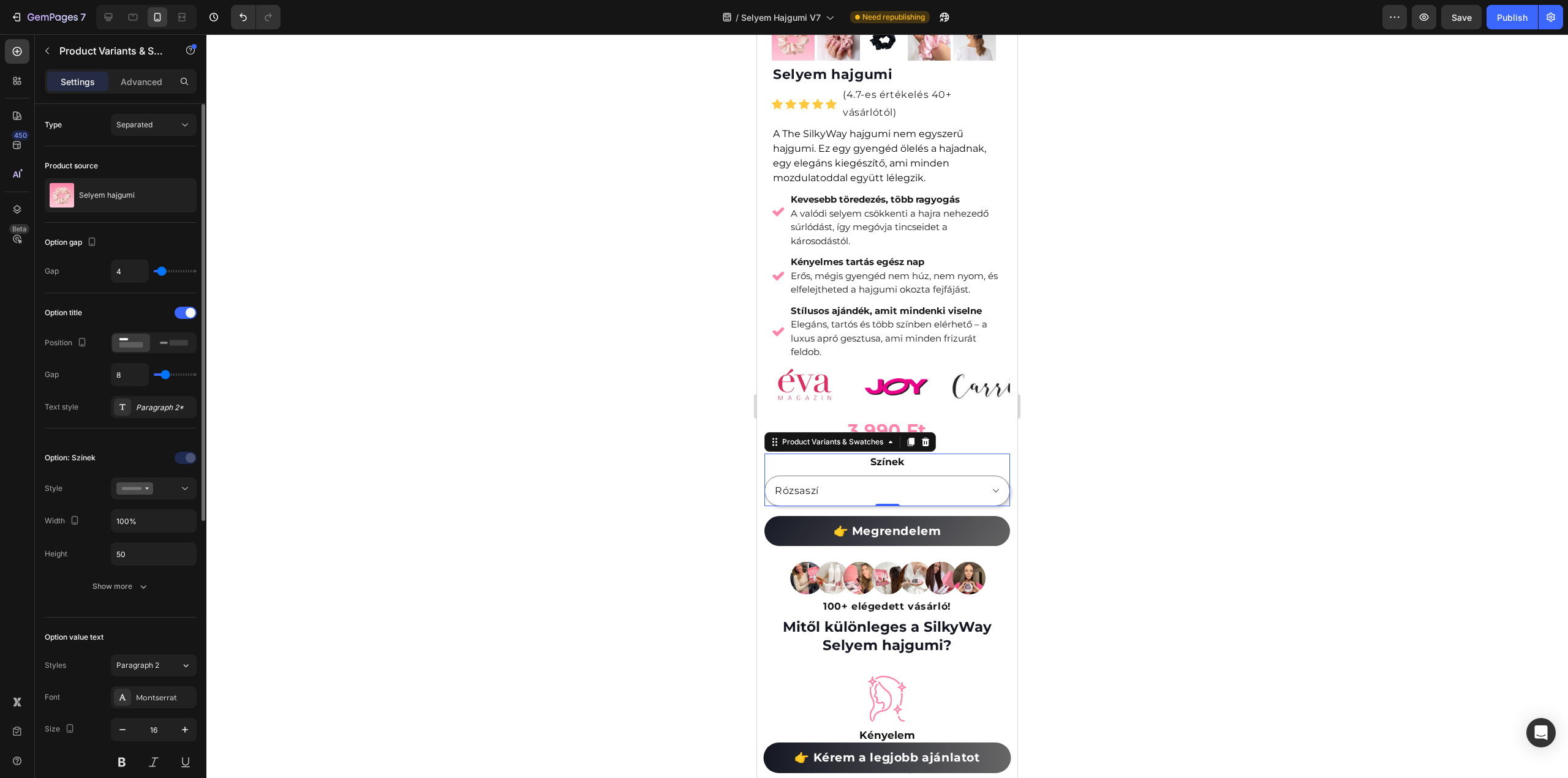
click at [162, 272] on input "range" at bounding box center [175, 271] width 43 height 3
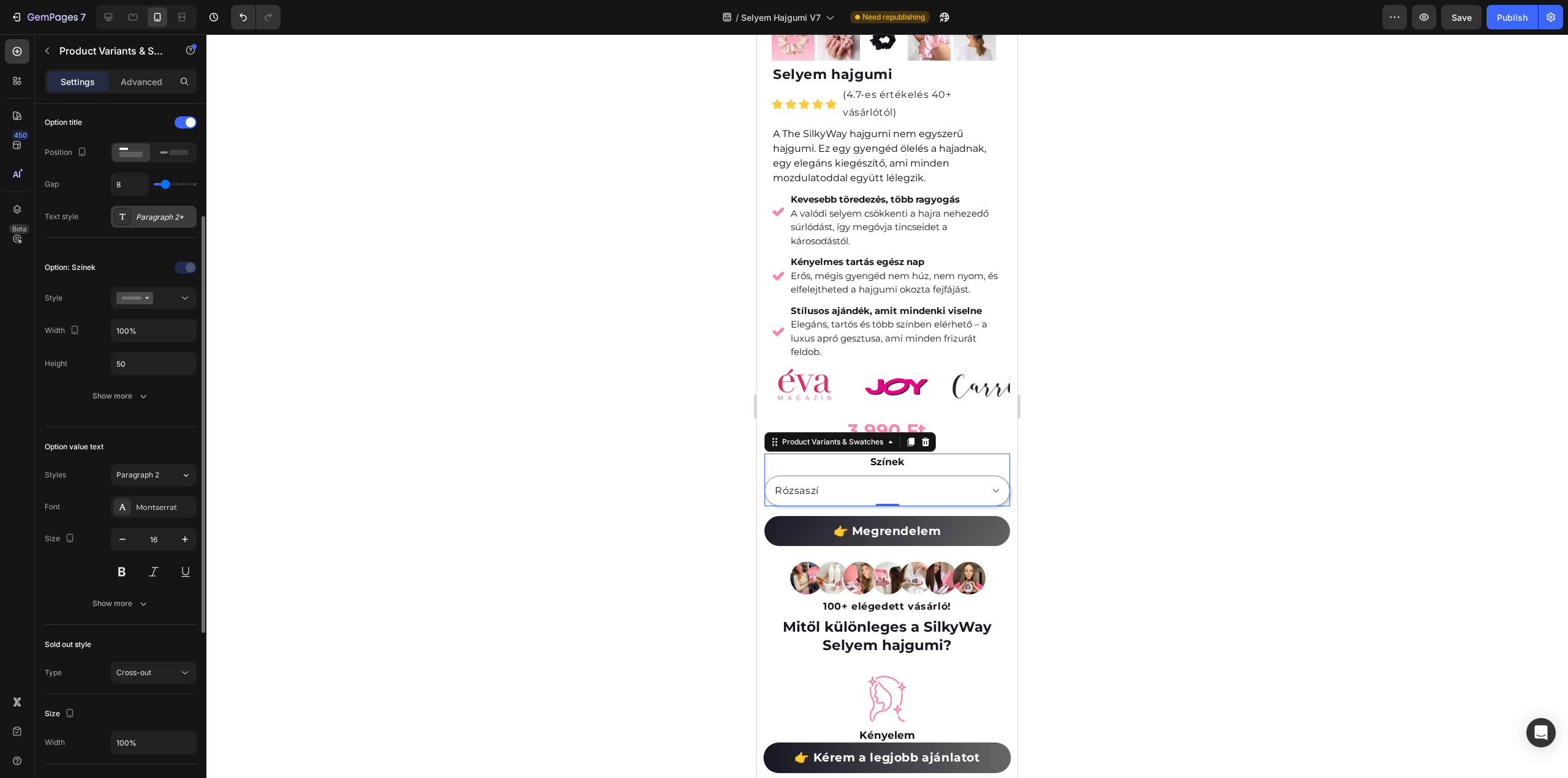
scroll to position [6, 0]
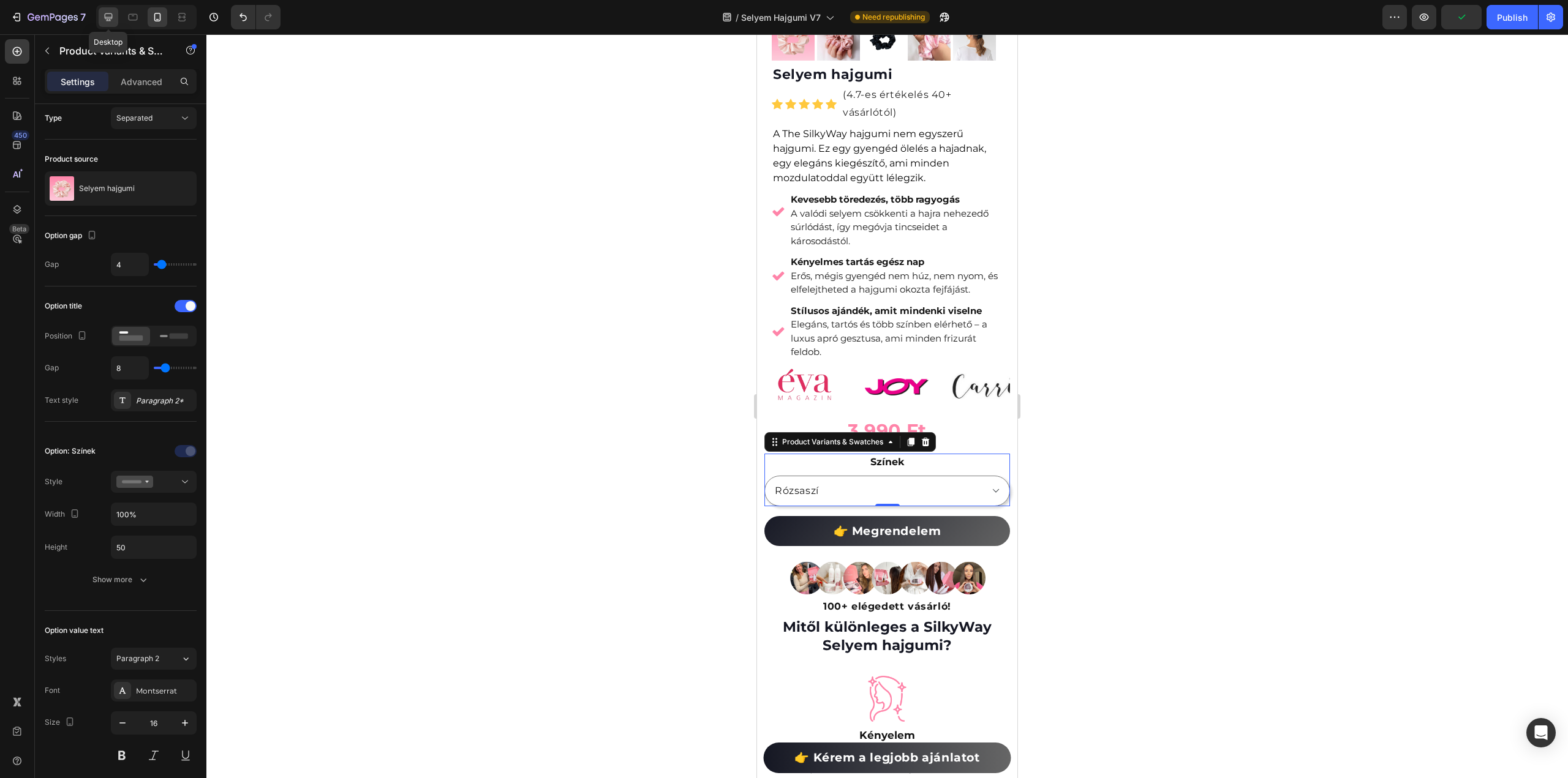
click at [109, 14] on icon at bounding box center [108, 18] width 8 height 8
type input "16"
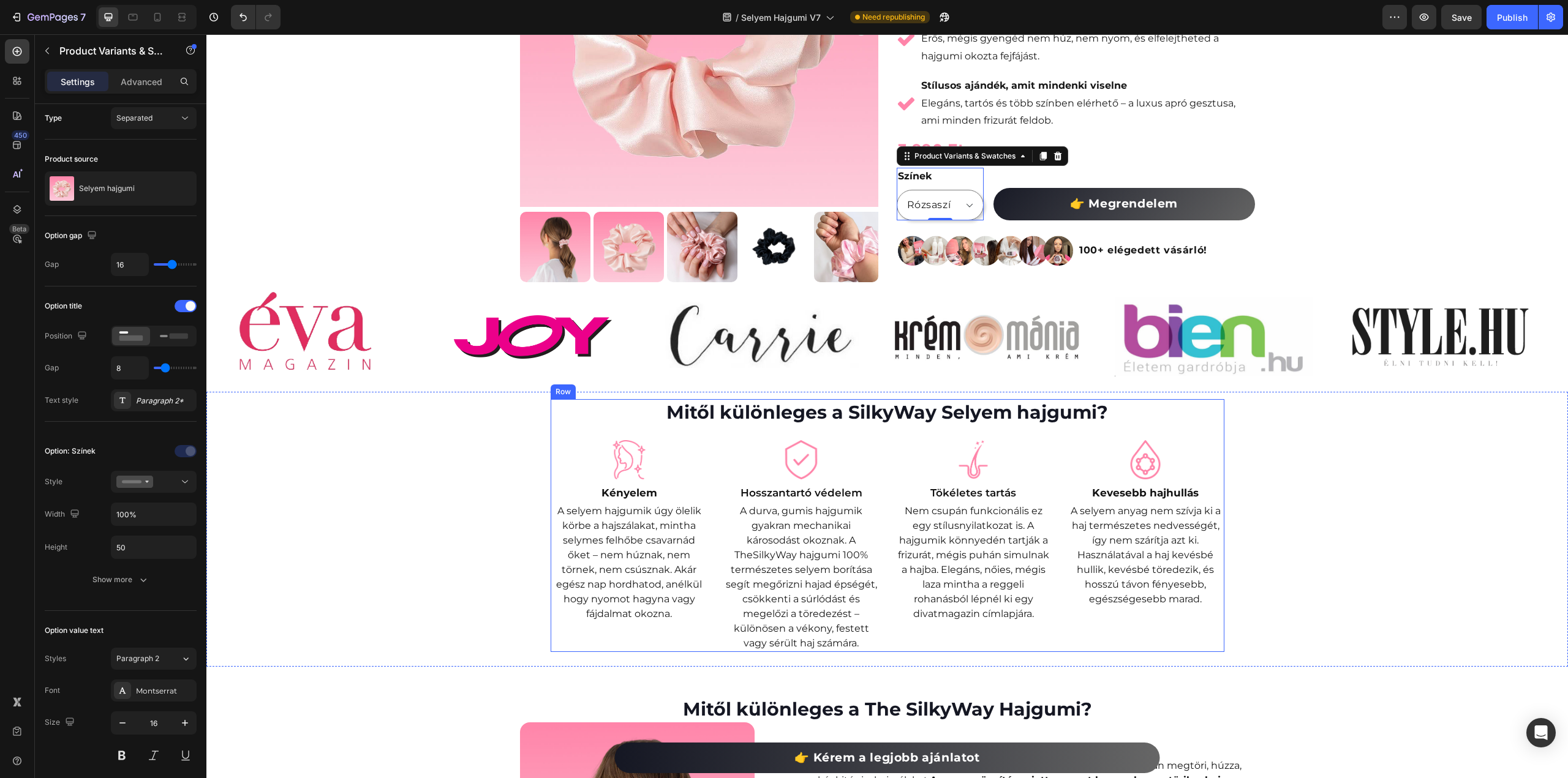
scroll to position [117, 0]
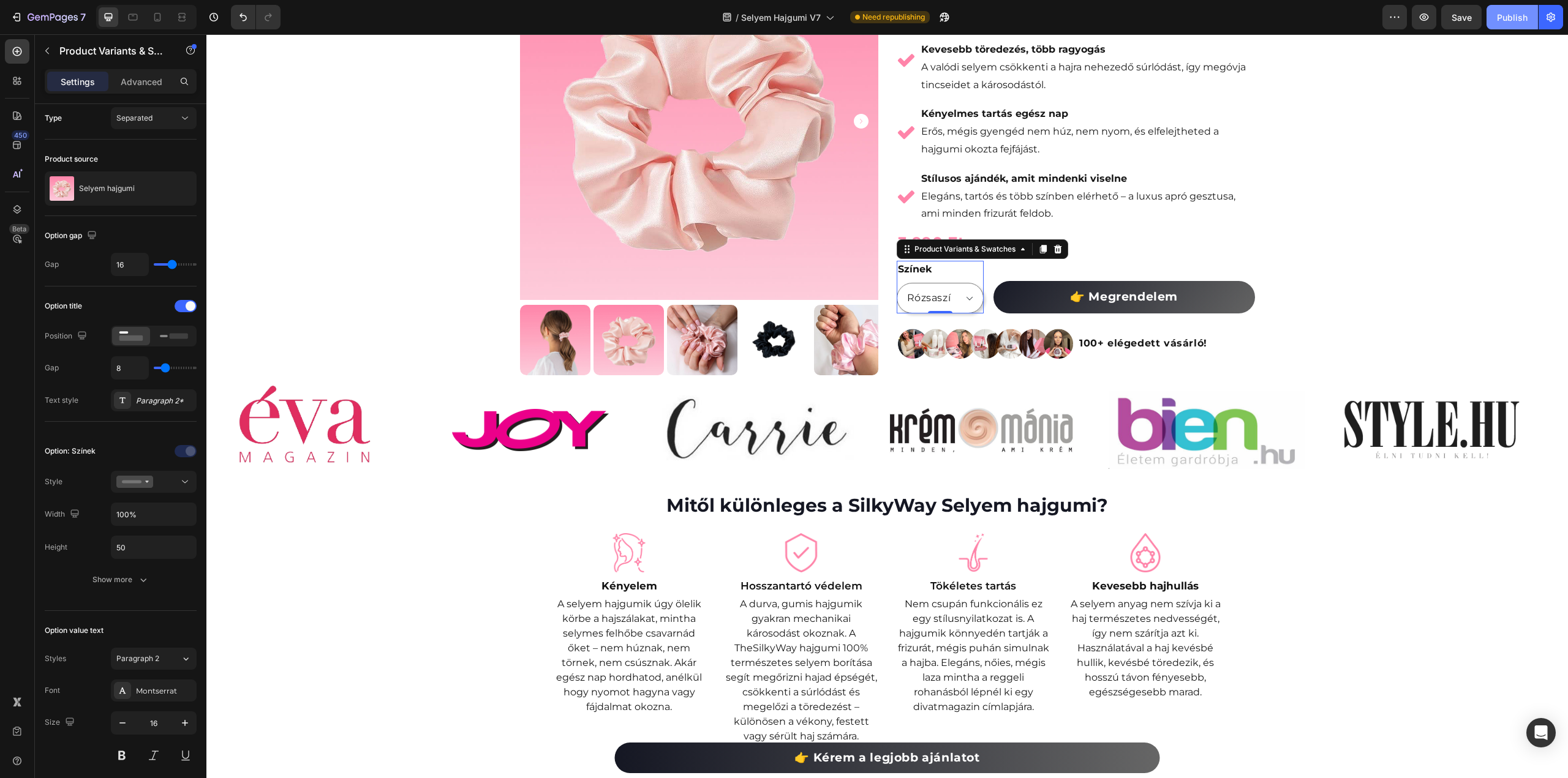
click at [1514, 16] on div "Publish" at bounding box center [1512, 18] width 30 height 13
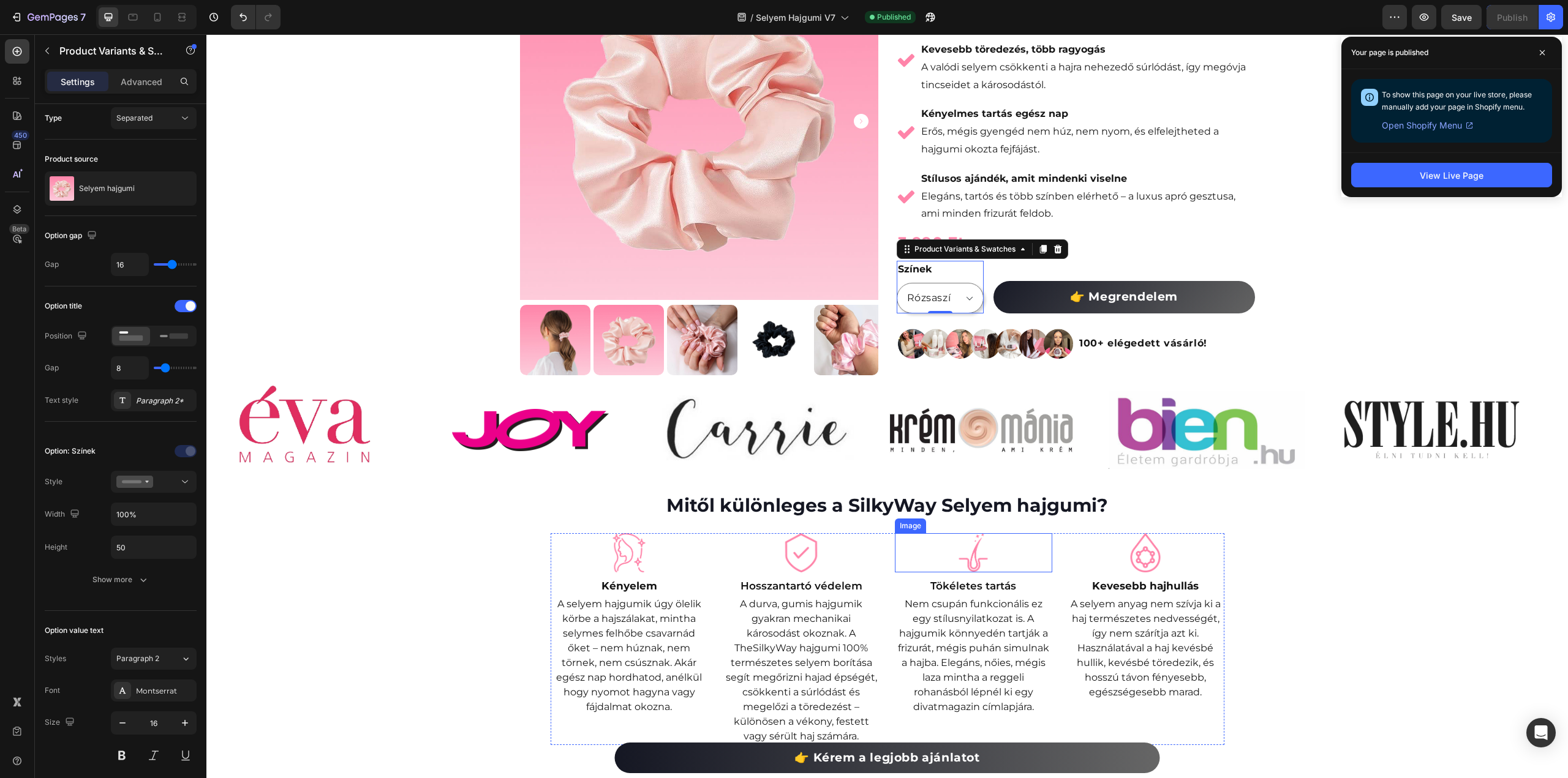
click at [968, 557] on img at bounding box center [973, 552] width 39 height 39
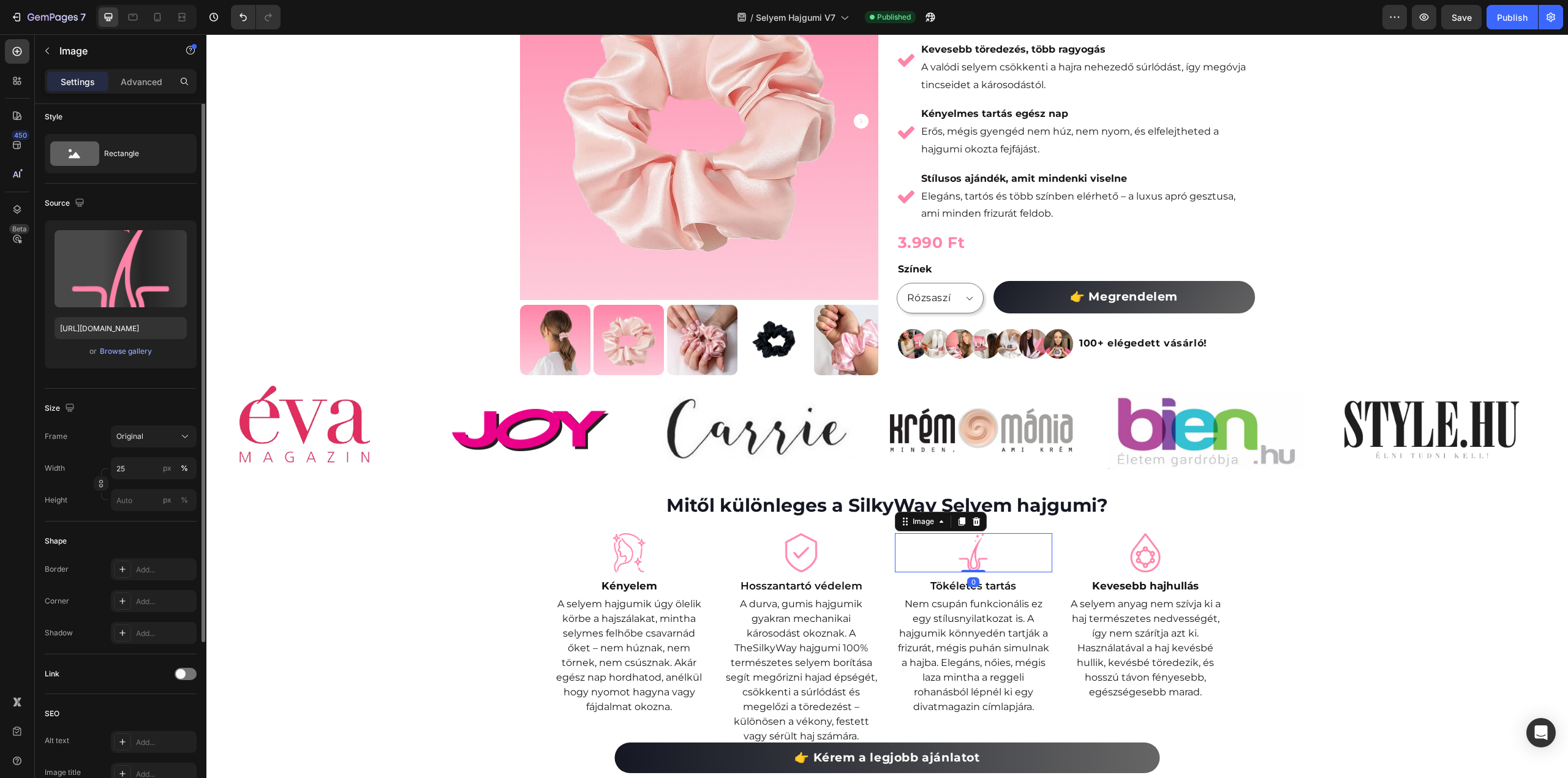
scroll to position [0, 0]
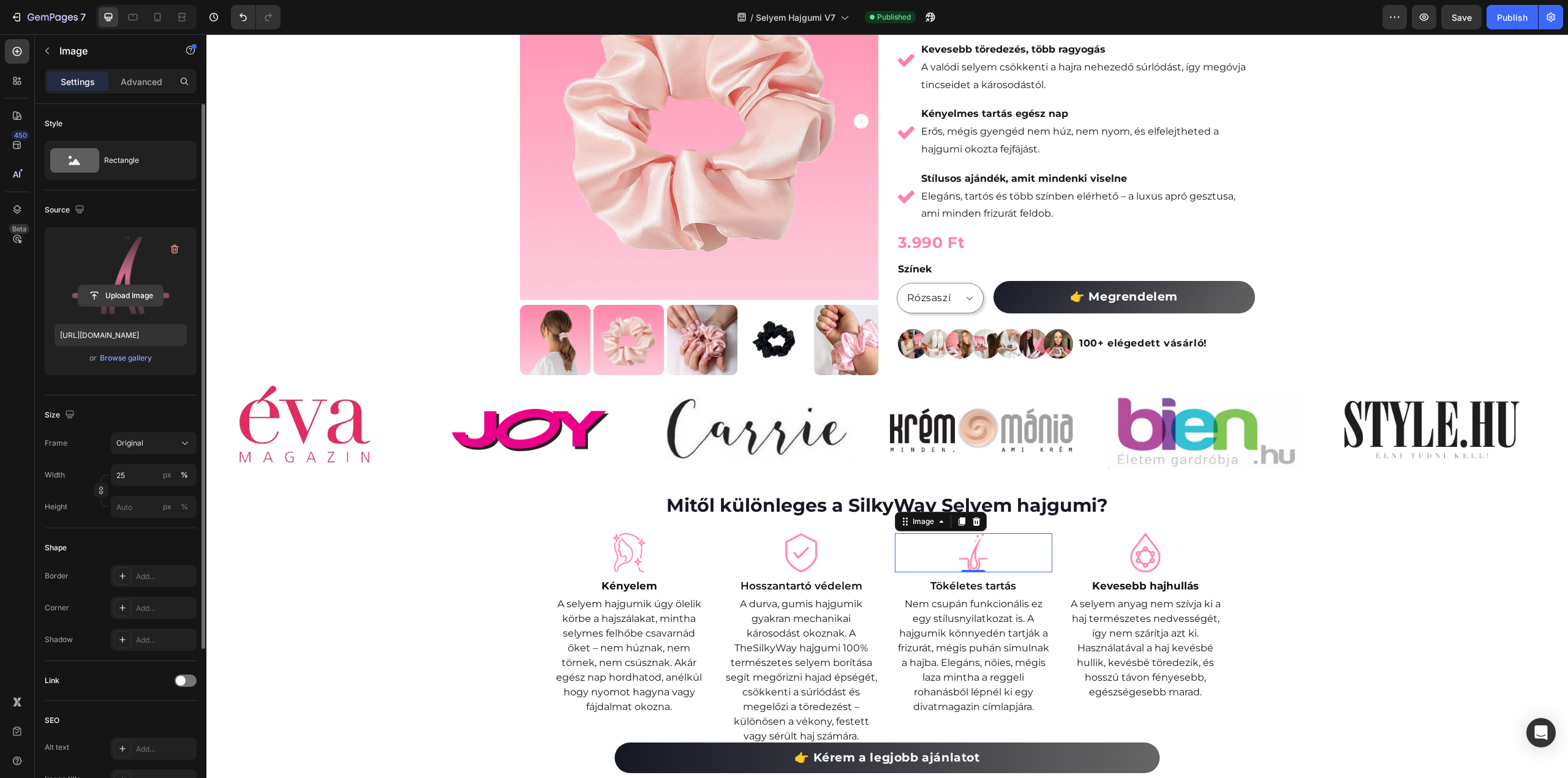
click at [120, 293] on input "file" at bounding box center [121, 296] width 84 height 21
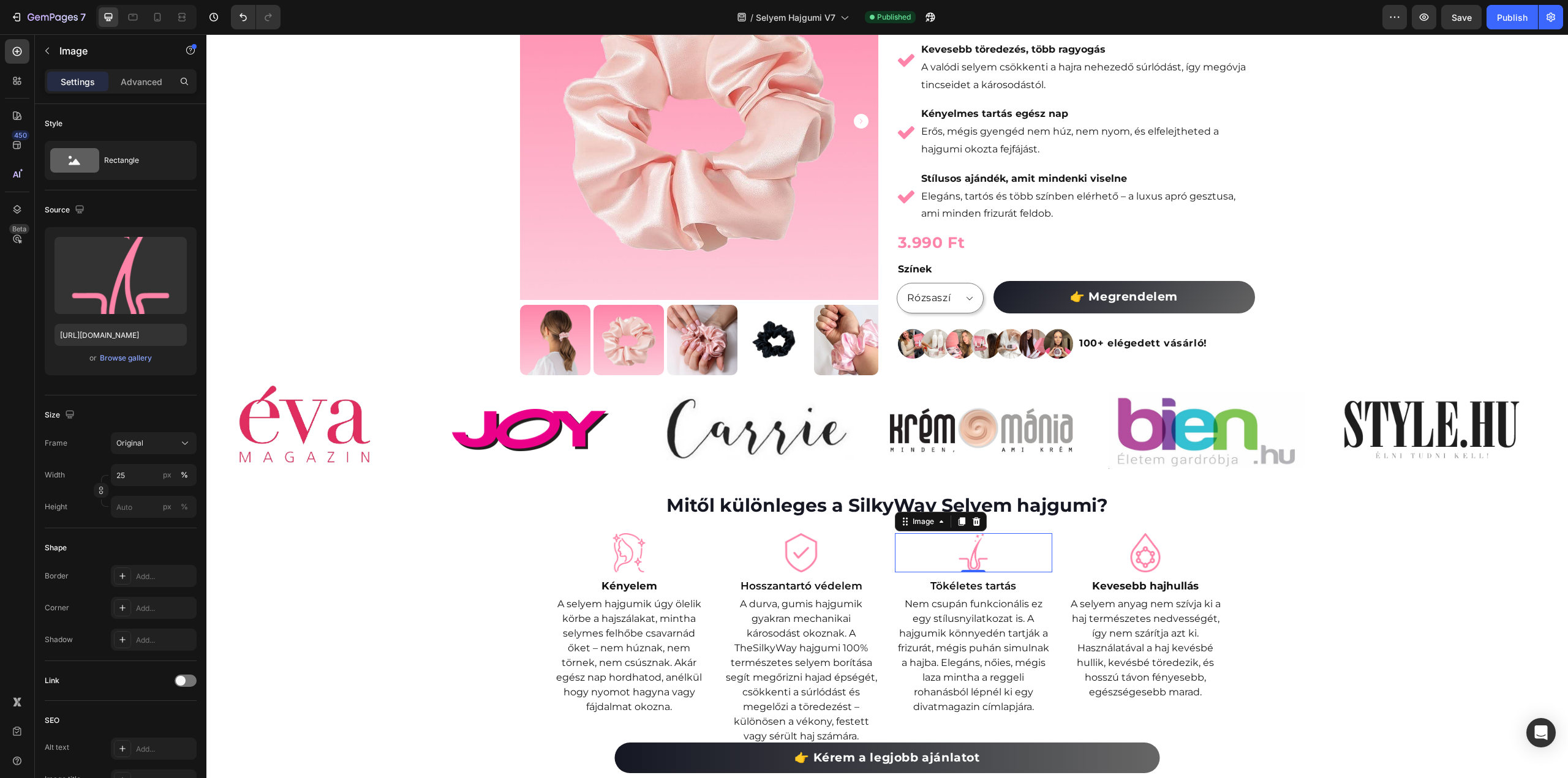
click at [979, 550] on img at bounding box center [973, 552] width 39 height 39
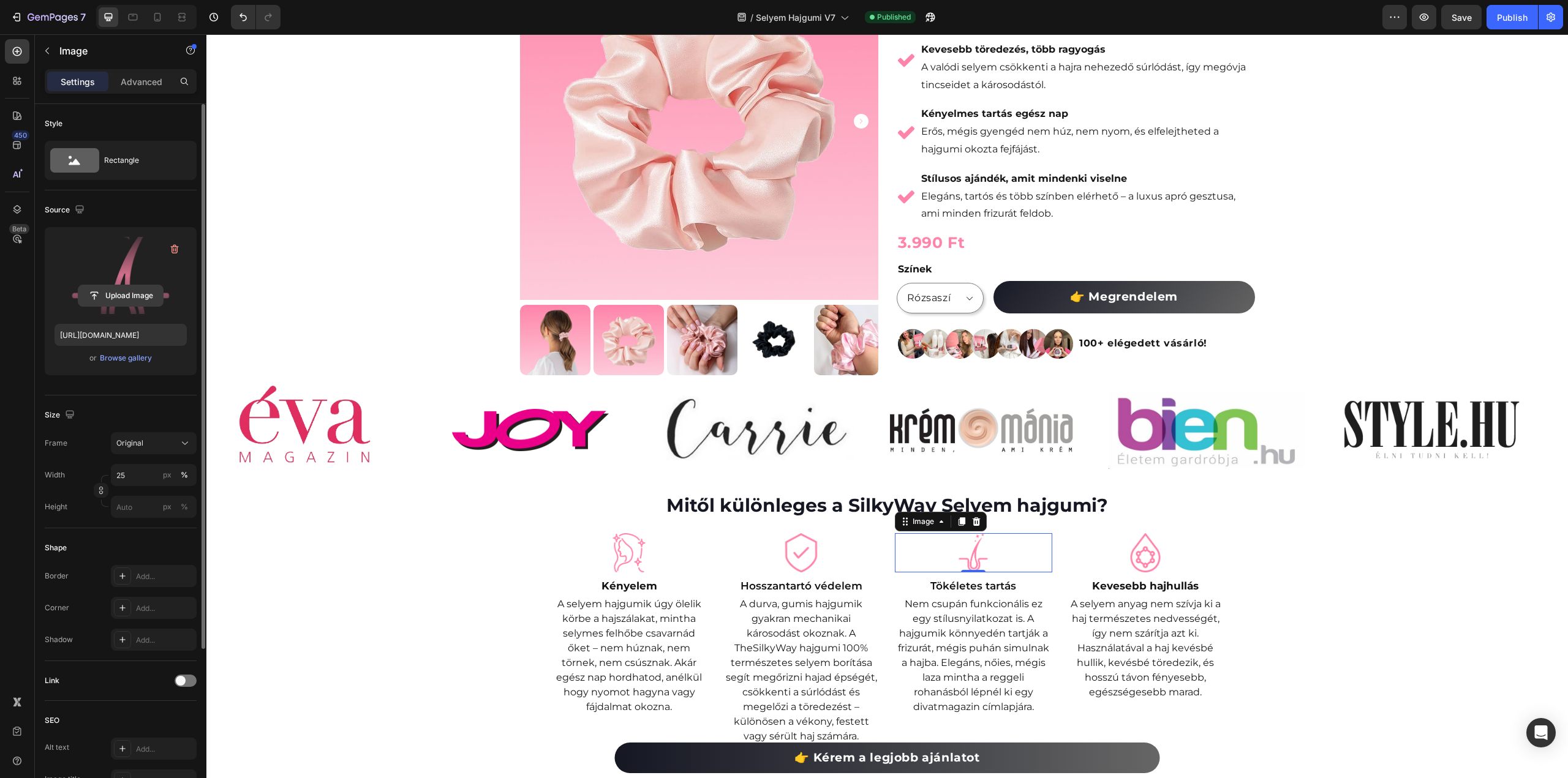
click at [123, 290] on input "file" at bounding box center [121, 296] width 84 height 21
type input "https://cdn.shopify.com/s/files/1/0492/9470/4796/files/gempages_490611713016595…"
click at [962, 296] on select "Rózsaszí Fekete" at bounding box center [940, 298] width 87 height 30
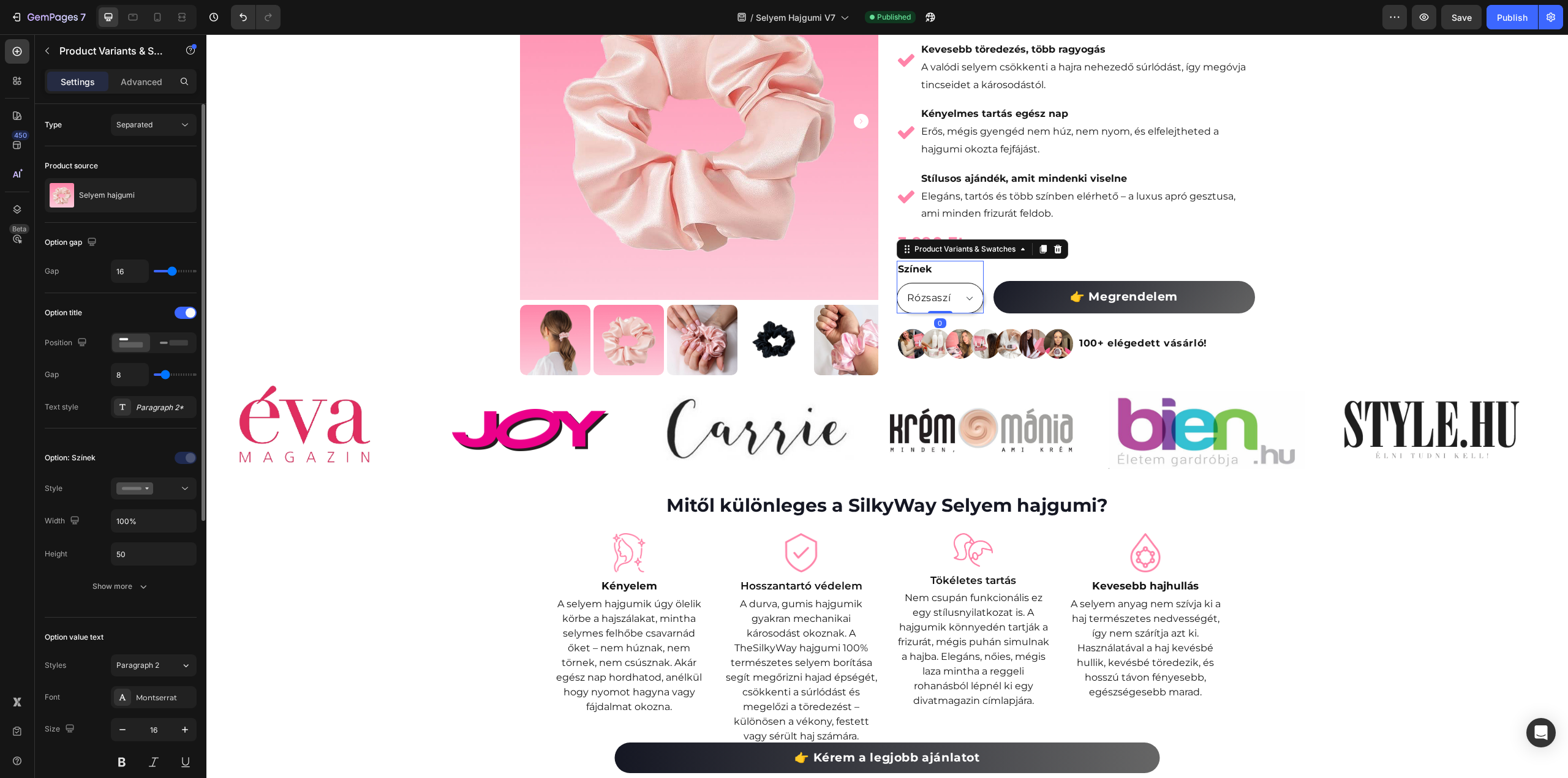
click at [962, 296] on select "Rózsaszí Fekete" at bounding box center [940, 298] width 87 height 30
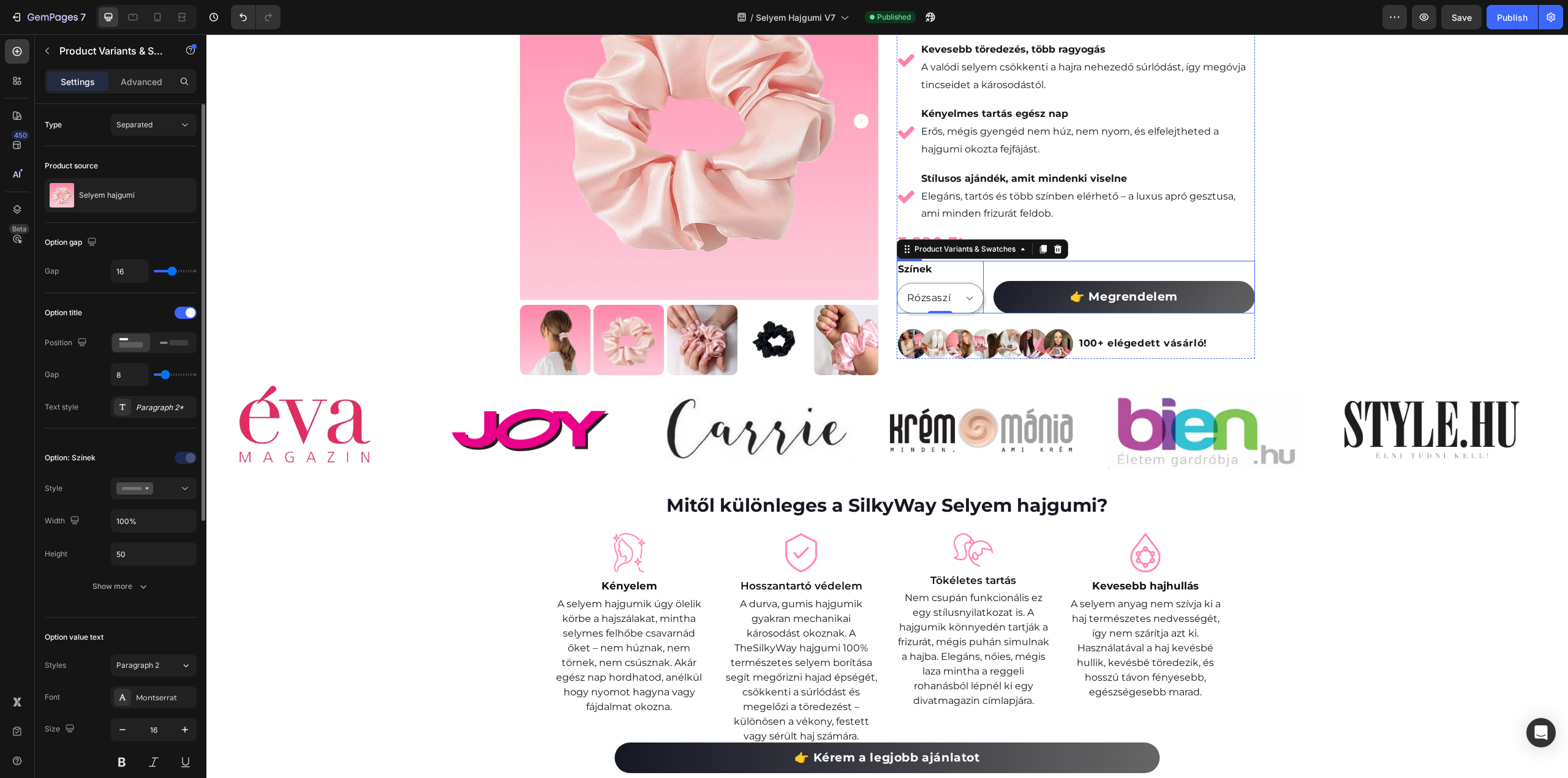
click at [983, 284] on div "Színek Rózsaszí Fekete Product Variants & Swatches 0 👉 Megrendelem Add to Cart …" at bounding box center [1076, 287] width 358 height 53
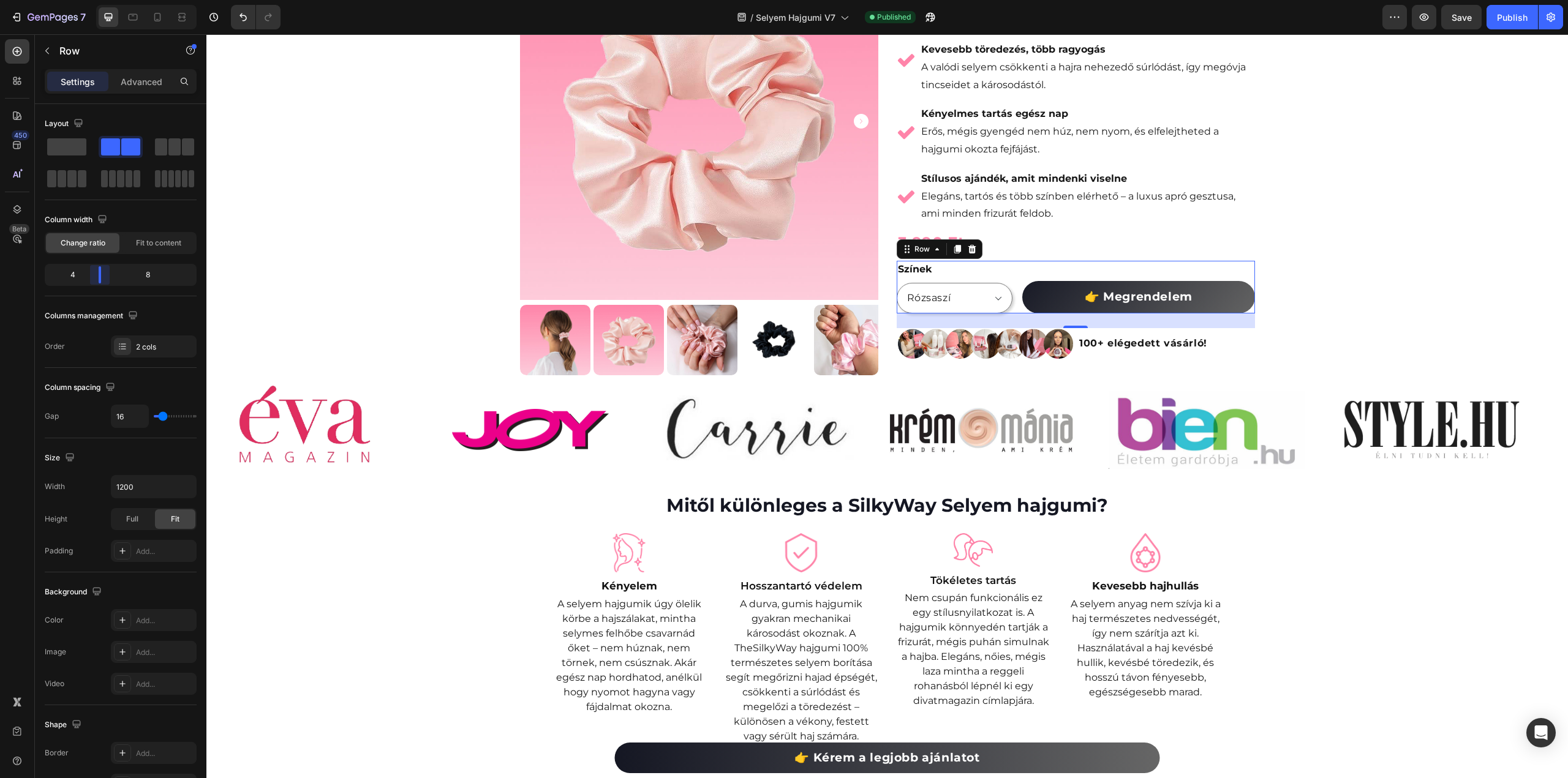
click at [97, 0] on body "7 Version history / Selyem Hajgumi V7 Published Preview Save Publish 450 Beta S…" at bounding box center [784, 0] width 1568 height 0
click at [1012, 294] on div "Színek Rózsaszí Fekete Product Variants & Swatches 👉 Megrendelem Add to Cart Ro…" at bounding box center [1076, 287] width 358 height 53
click at [987, 300] on select "Rózsaszí Fekete" at bounding box center [954, 298] width 116 height 30
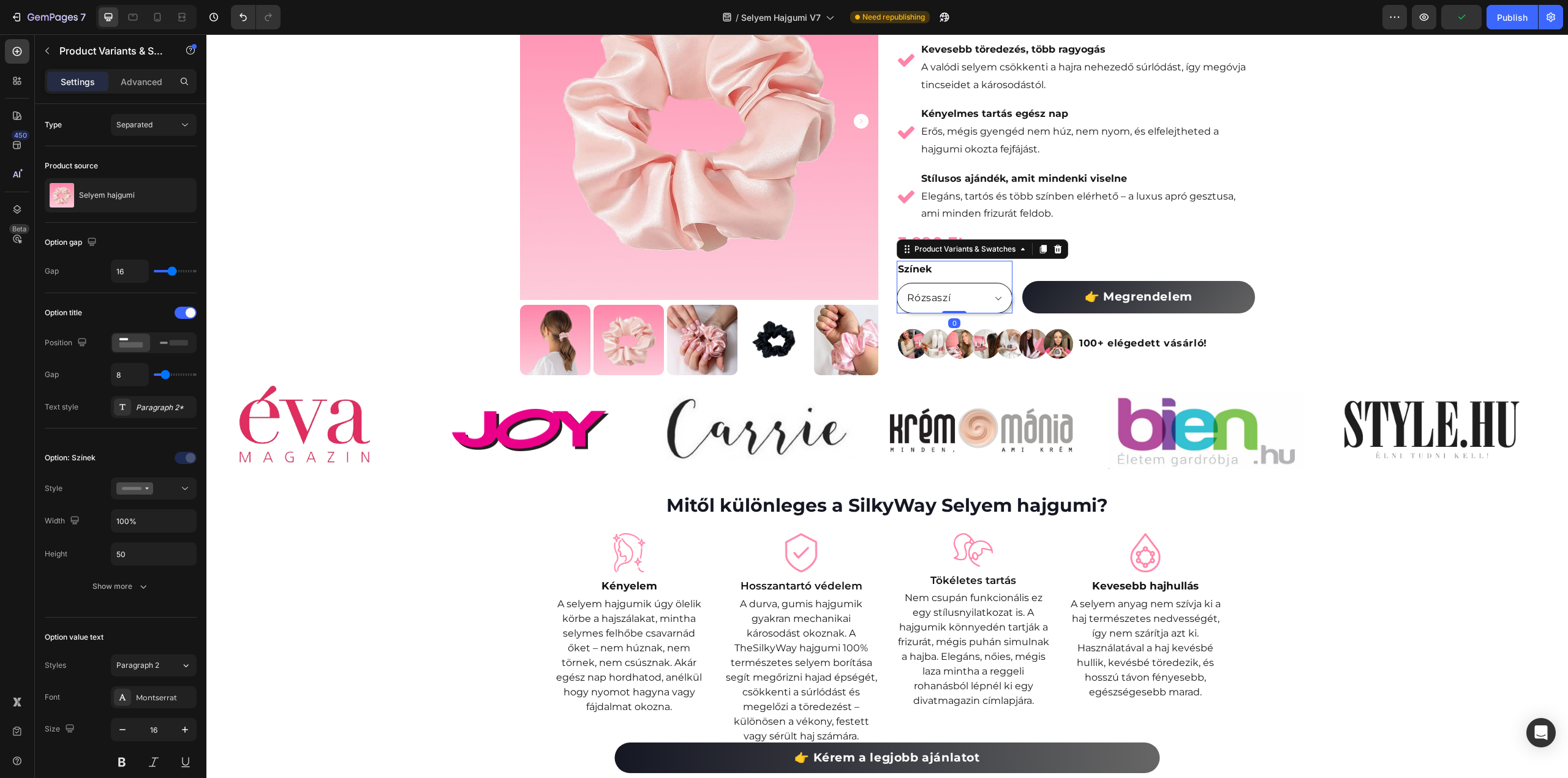
click at [897, 283] on select "Rózsaszí Fekete" at bounding box center [954, 298] width 116 height 30
click at [974, 301] on select "Rózsaszí Fekete" at bounding box center [954, 298] width 116 height 30
click at [897, 283] on select "Rózsaszí Fekete" at bounding box center [954, 298] width 116 height 30
select select "Rózsaszí"
click at [947, 303] on select "Rózsaszí Fekete" at bounding box center [954, 298] width 116 height 30
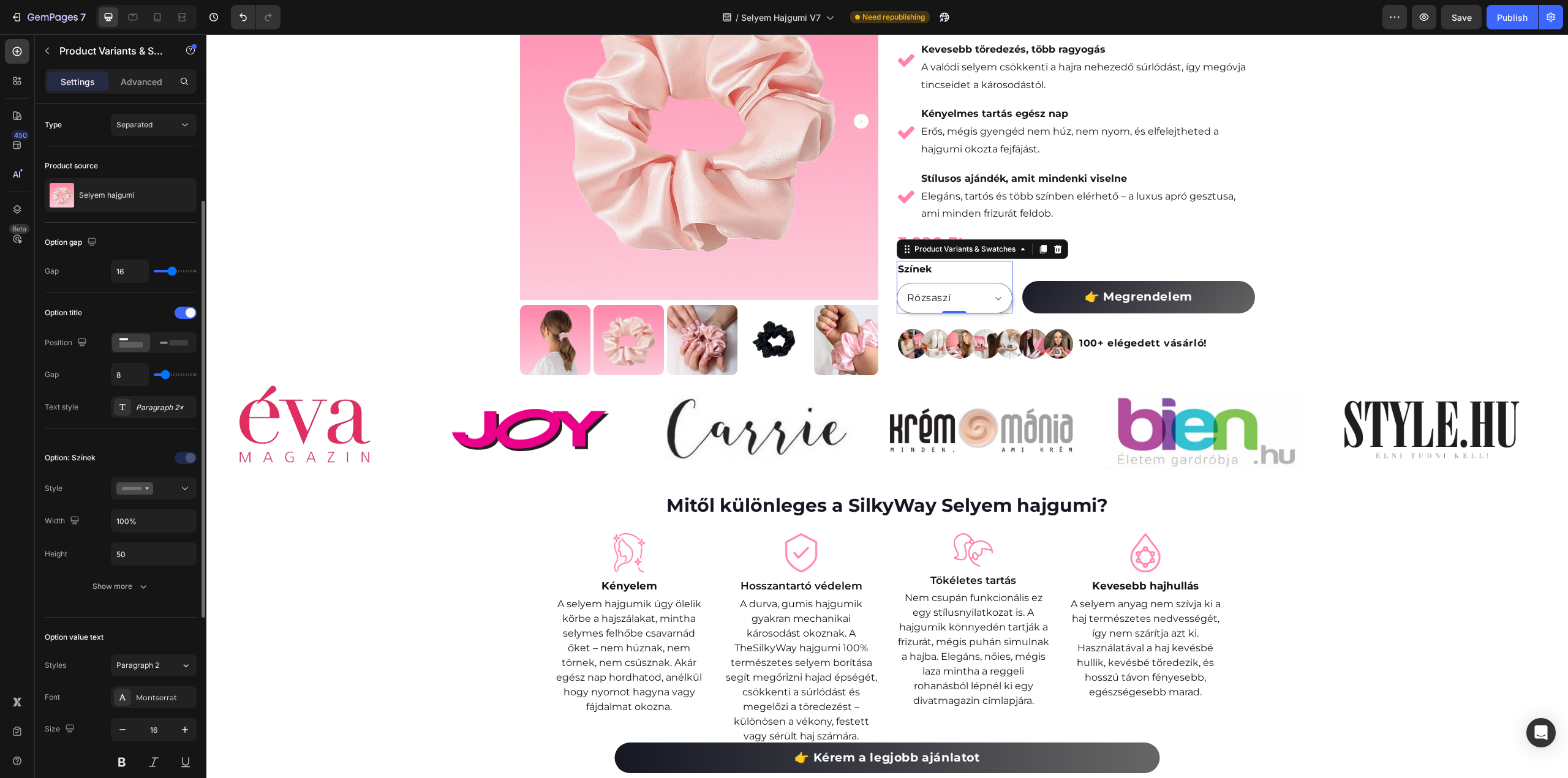
scroll to position [183, 0]
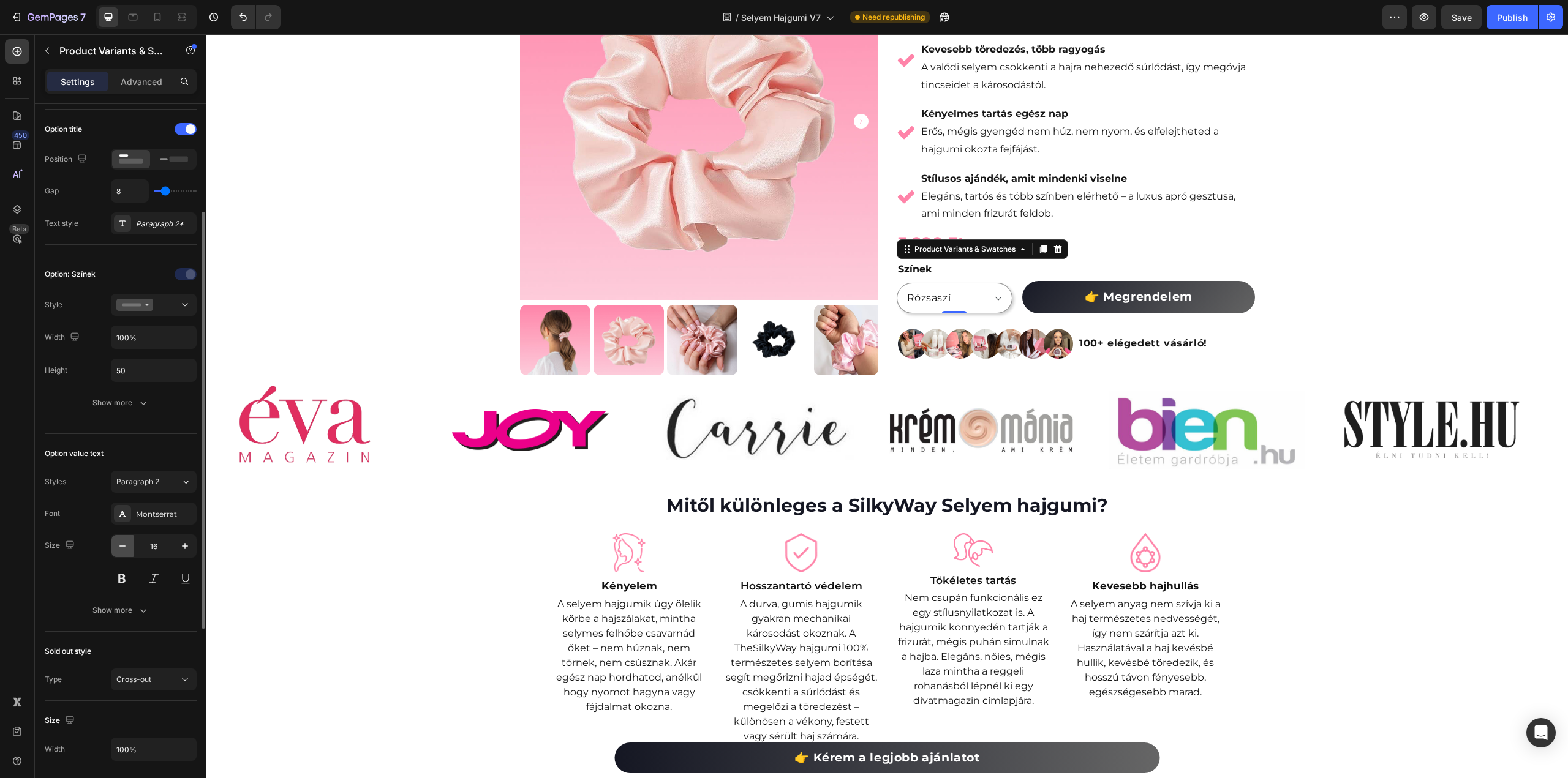
click at [125, 543] on icon "button" at bounding box center [122, 546] width 12 height 12
click at [186, 542] on icon "button" at bounding box center [185, 546] width 12 height 12
type input "16"
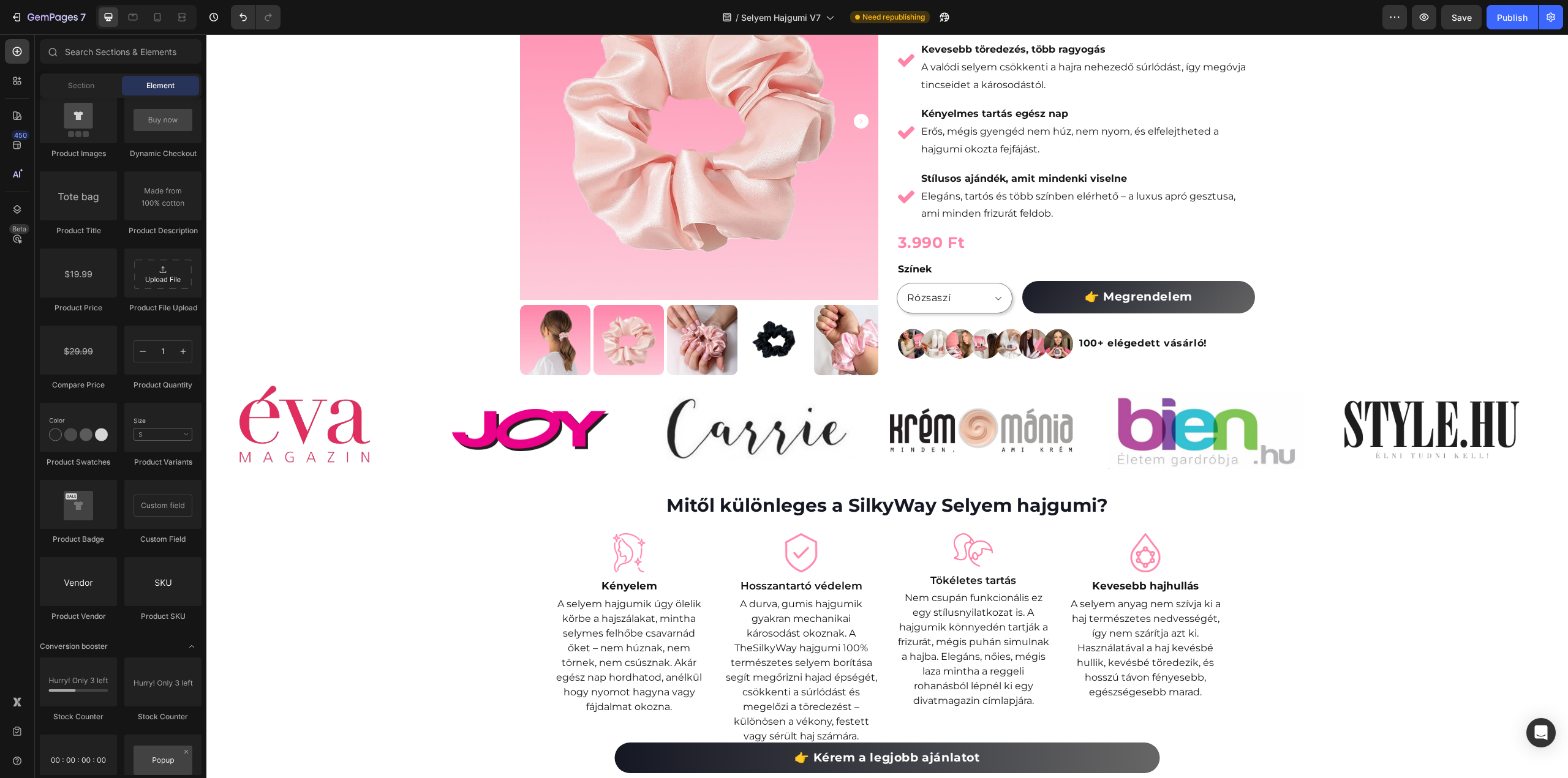
click at [1011, 305] on div "Színek Rózsaszí Fekete Product Variants & Swatches 👉 Megrendelem Add to Cart Ro…" at bounding box center [1076, 287] width 358 height 53
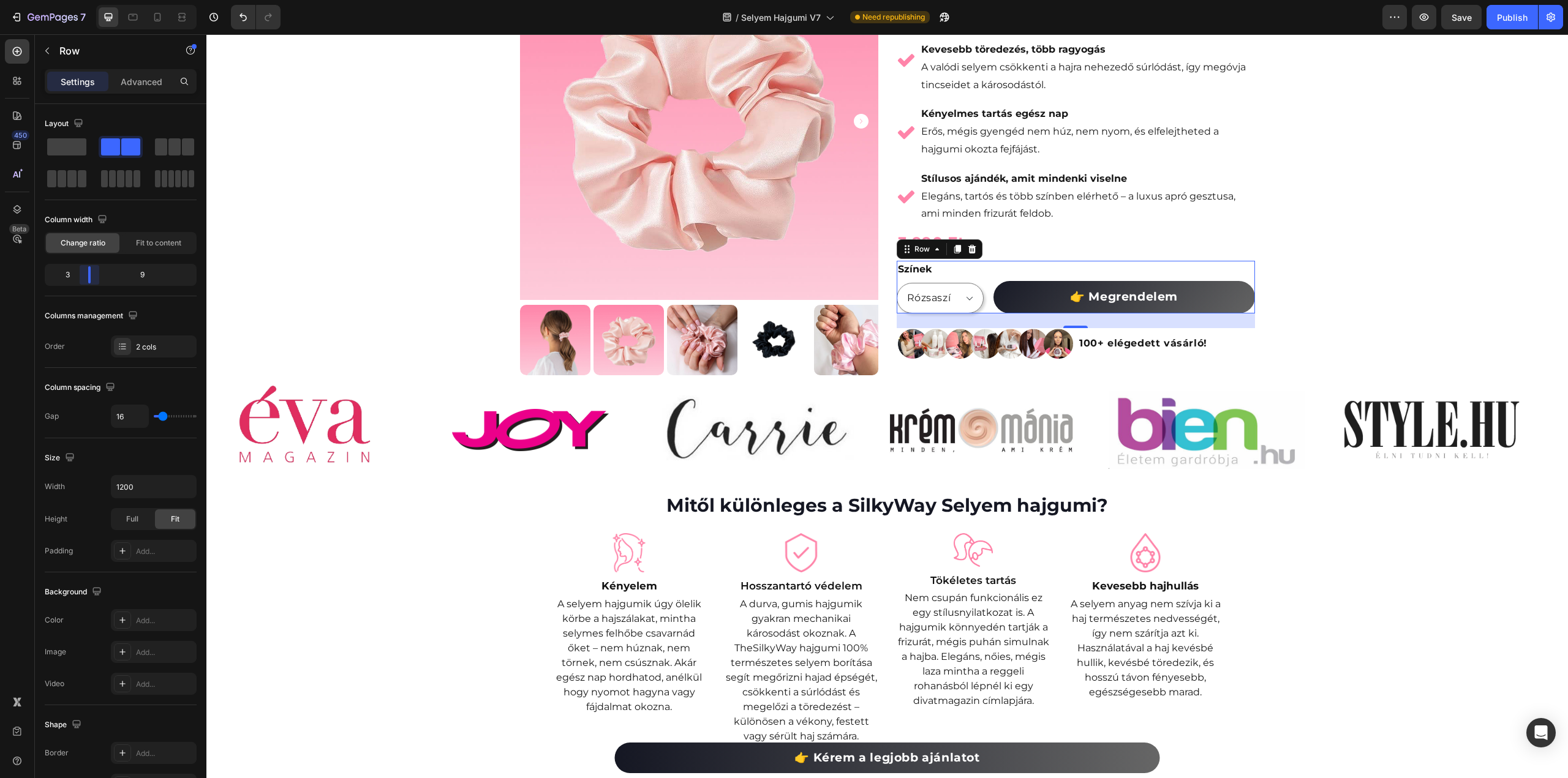
drag, startPoint x: 99, startPoint y: 277, endPoint x: 78, endPoint y: 249, distance: 35.0
click at [89, 0] on body "7 Version history / Selyem Hajgumi V7 Need republishing Preview Save Publish 45…" at bounding box center [784, 0] width 1568 height 0
drag, startPoint x: 93, startPoint y: 274, endPoint x: 962, endPoint y: 163, distance: 876.1
click at [97, 0] on body "7 Version history / Selyem Hajgumi V7 Need republishing Preview Save Publish 45…" at bounding box center [784, 0] width 1568 height 0
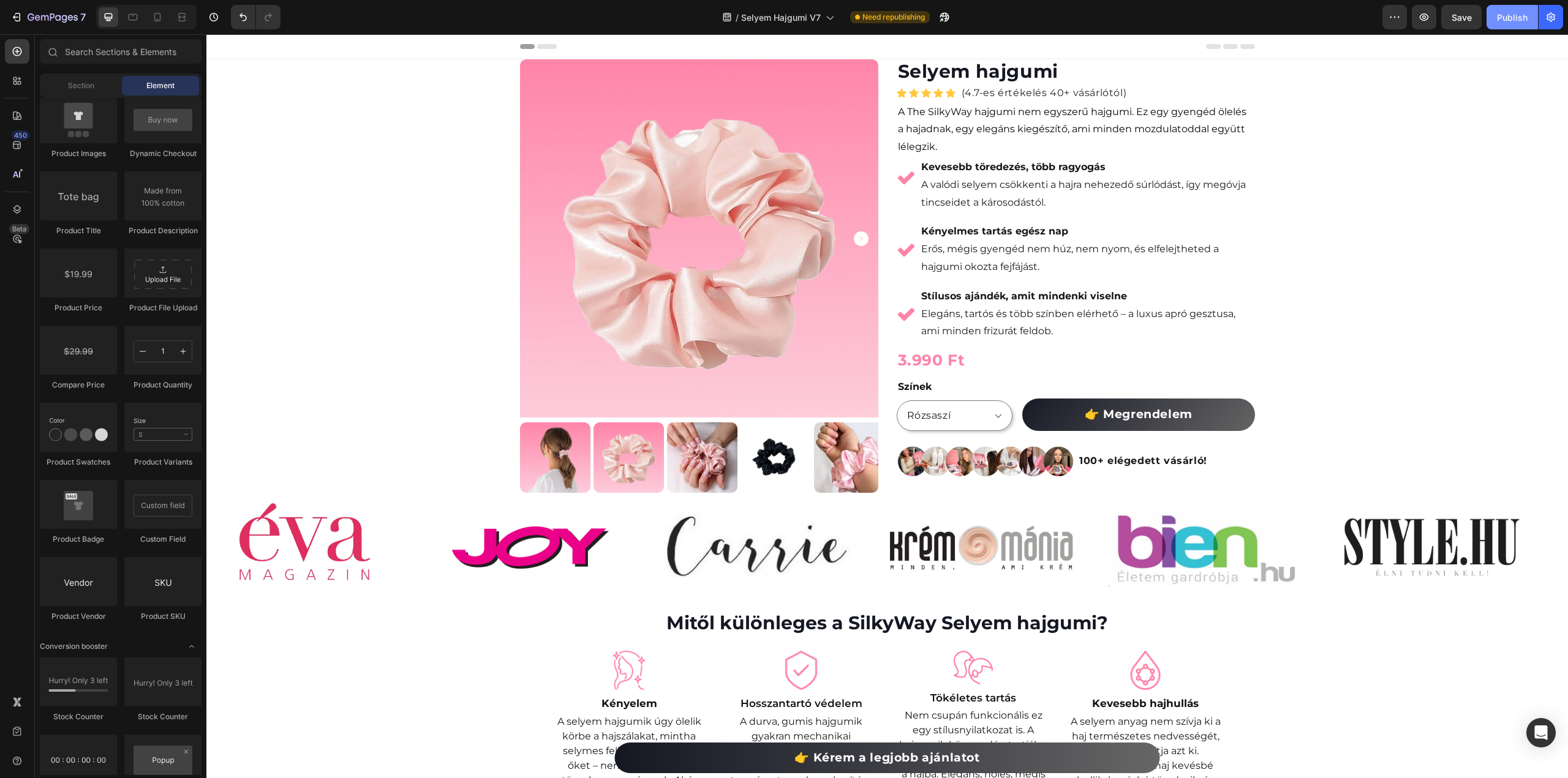
click at [1518, 19] on div "Publish" at bounding box center [1512, 18] width 30 height 13
click at [967, 670] on img at bounding box center [973, 668] width 39 height 34
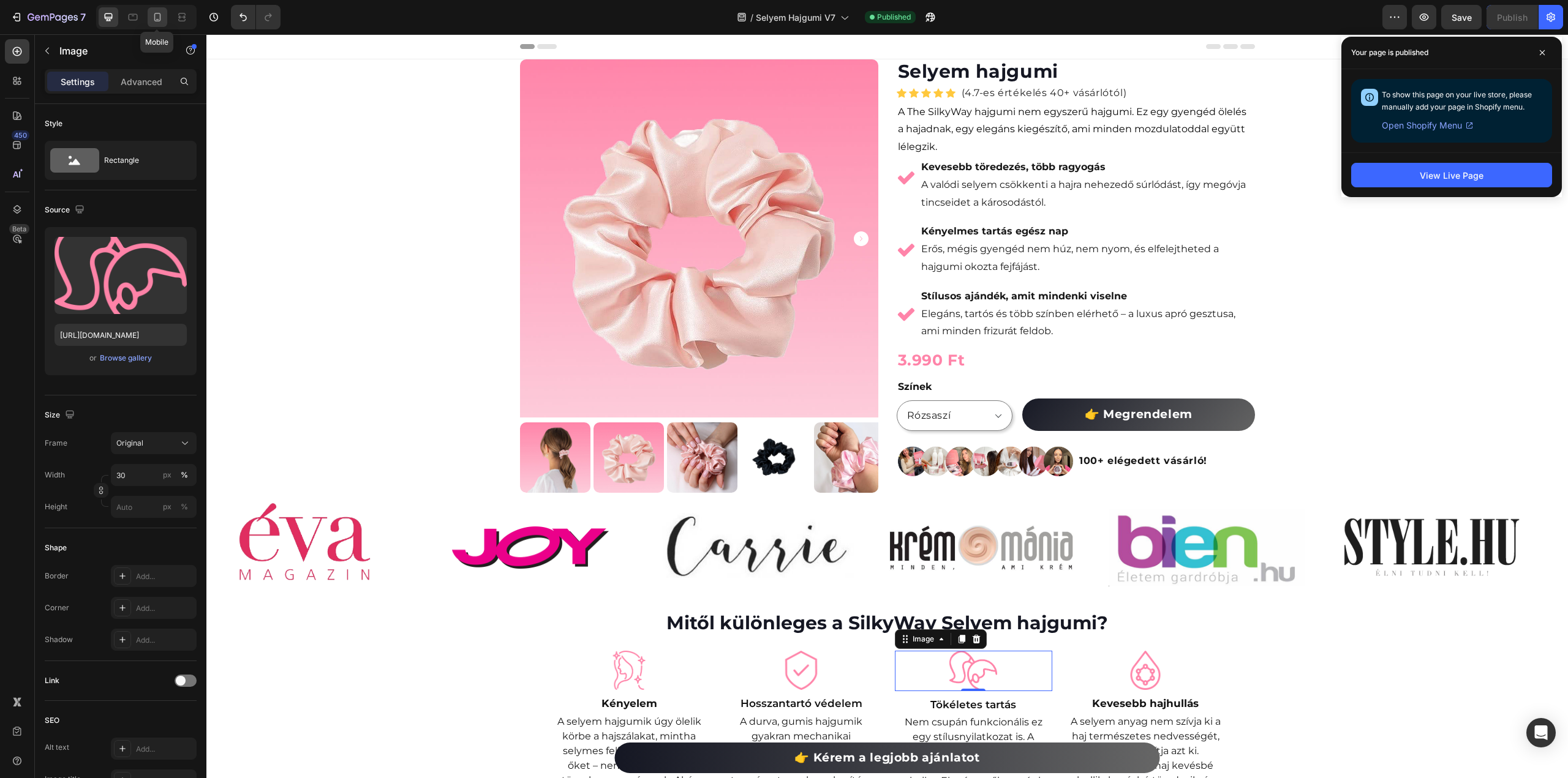
click at [157, 19] on icon at bounding box center [158, 17] width 6 height 8
type input "20"
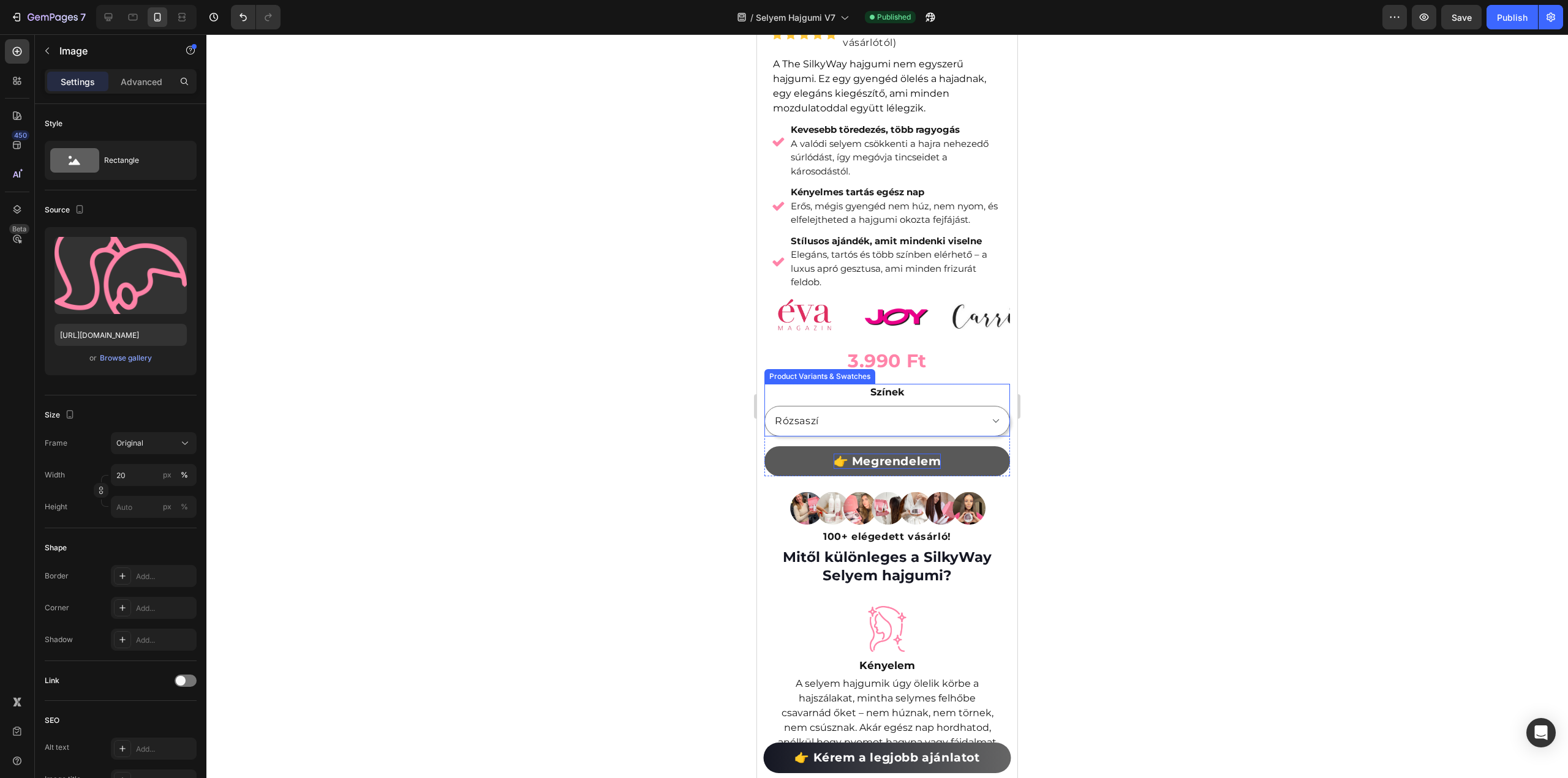
scroll to position [429, 0]
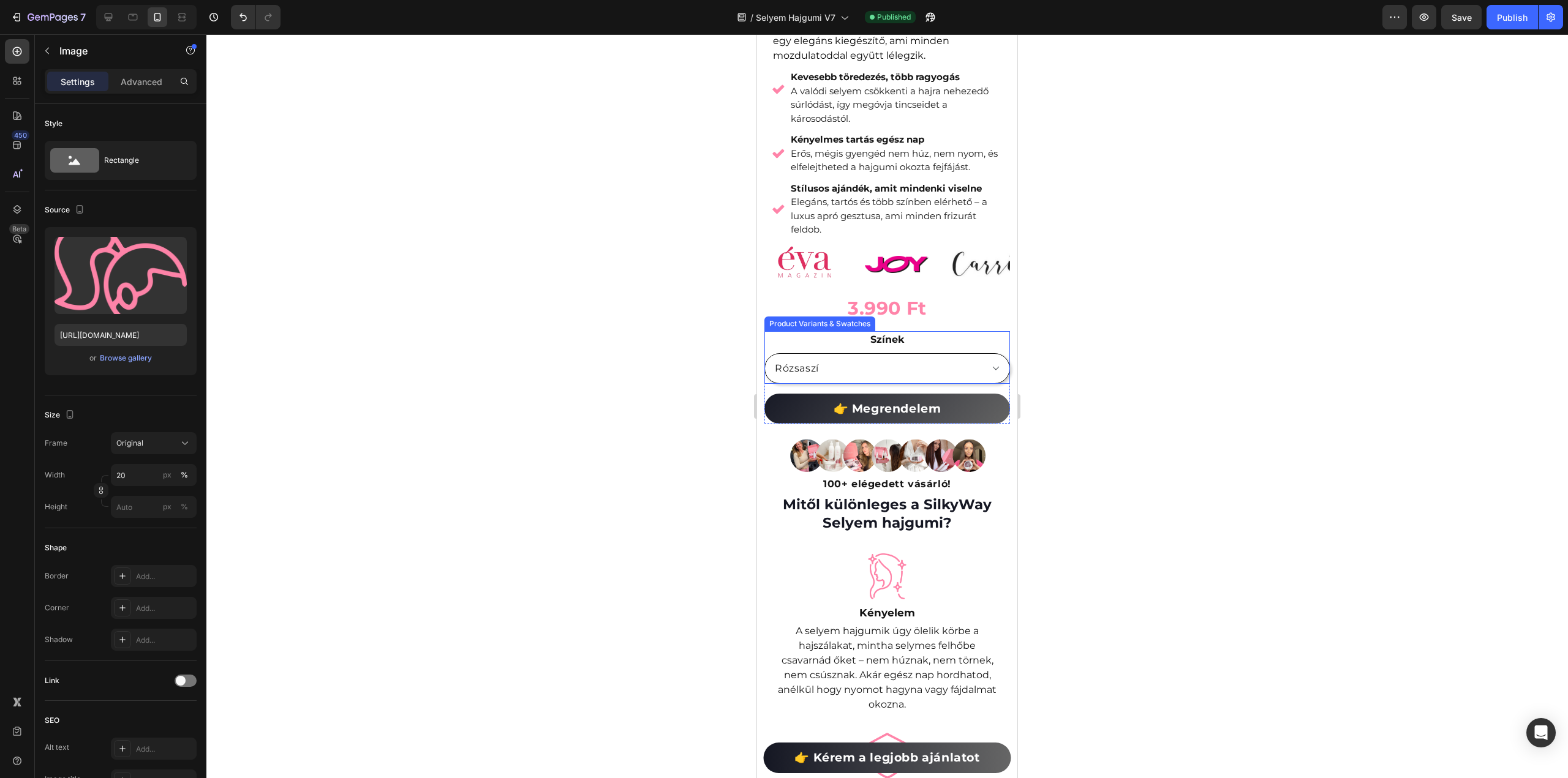
click at [938, 353] on select "Rózsaszí Fekete" at bounding box center [887, 368] width 246 height 30
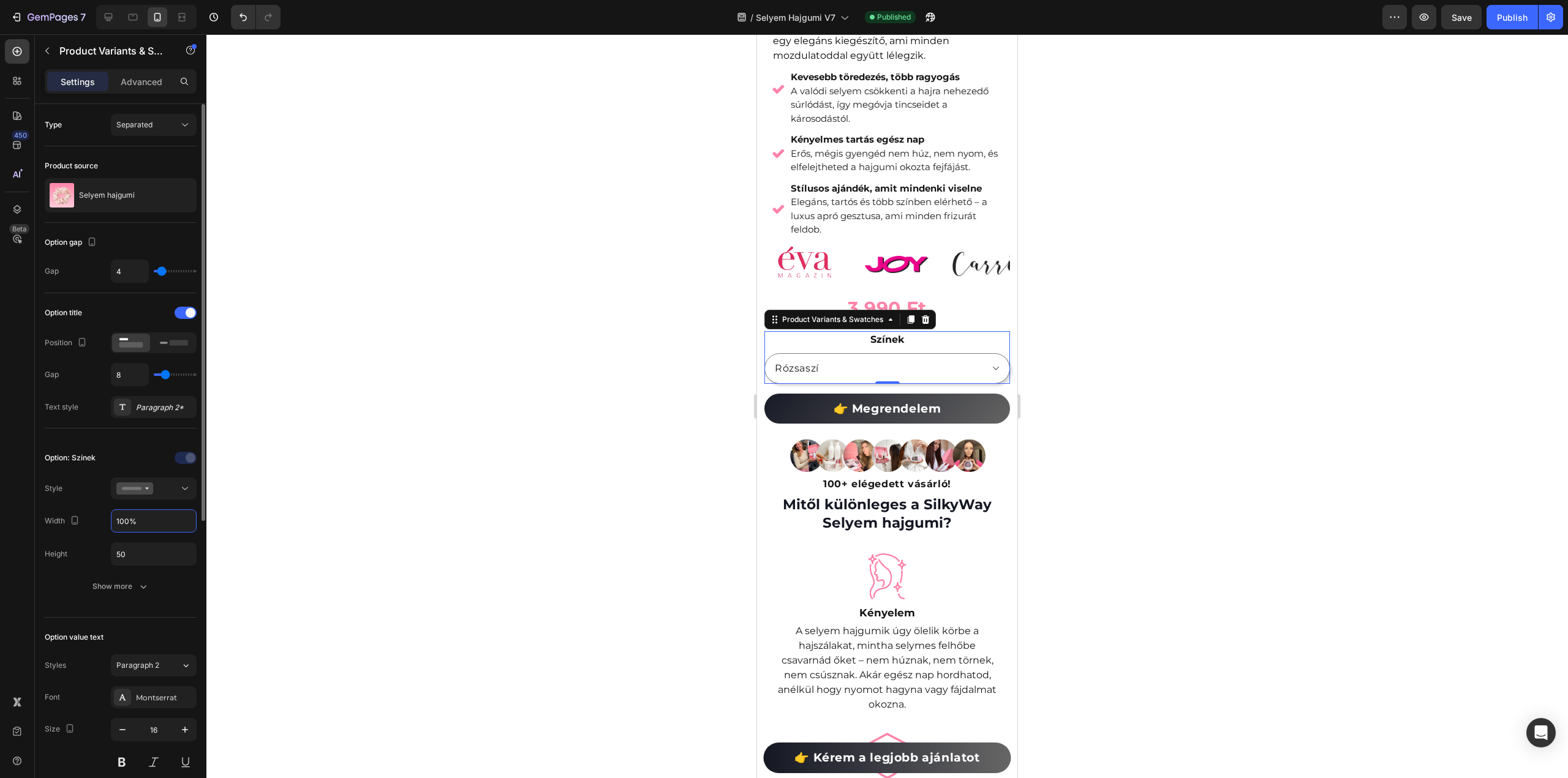
click at [127, 521] on input "100%" at bounding box center [154, 521] width 84 height 22
type input "50%"
click at [1331, 416] on div at bounding box center [887, 406] width 1362 height 744
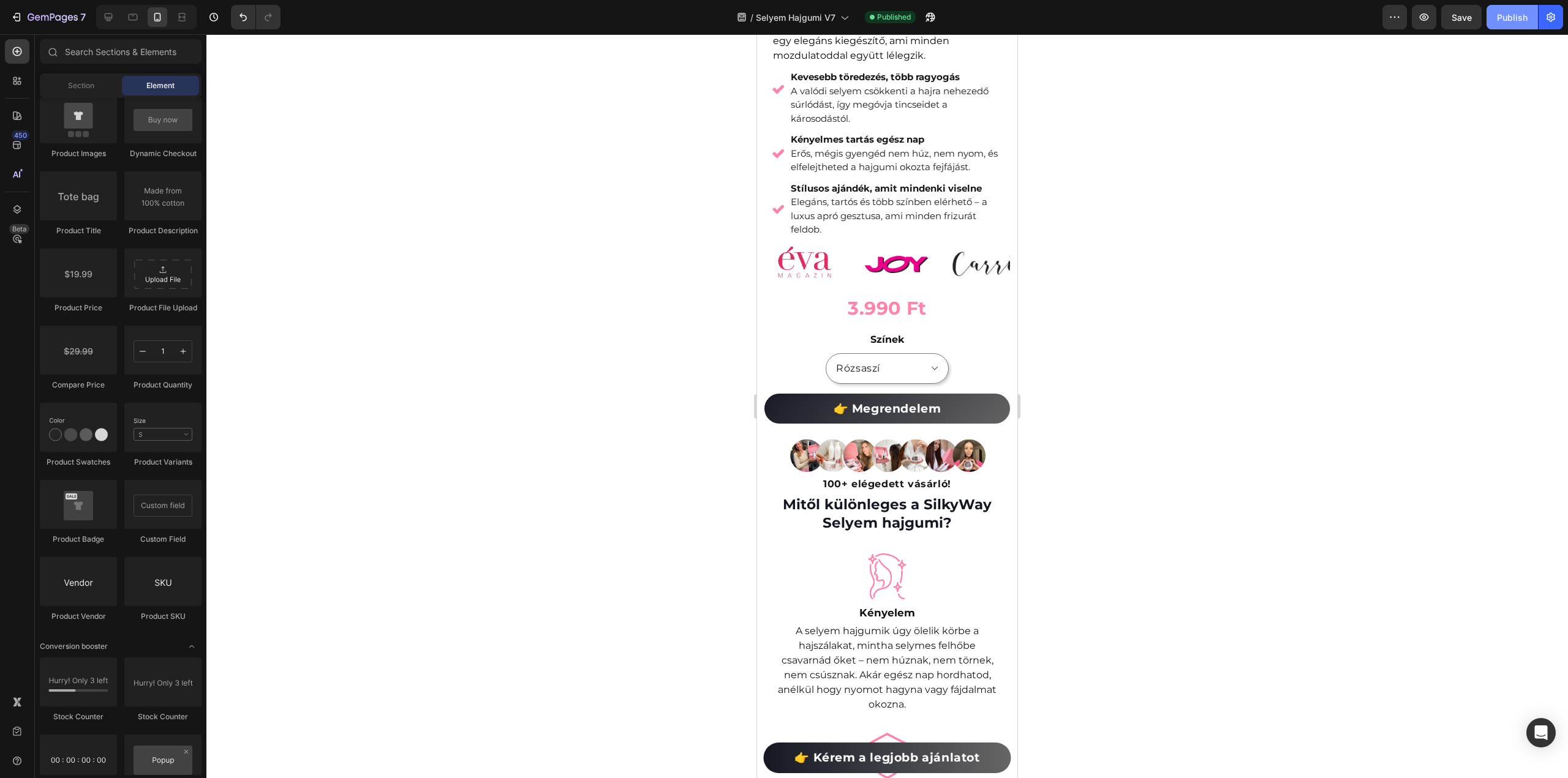
click at [1502, 18] on div "Publish" at bounding box center [1512, 18] width 30 height 13
click at [878, 331] on legend "Színek" at bounding box center [887, 340] width 36 height 17
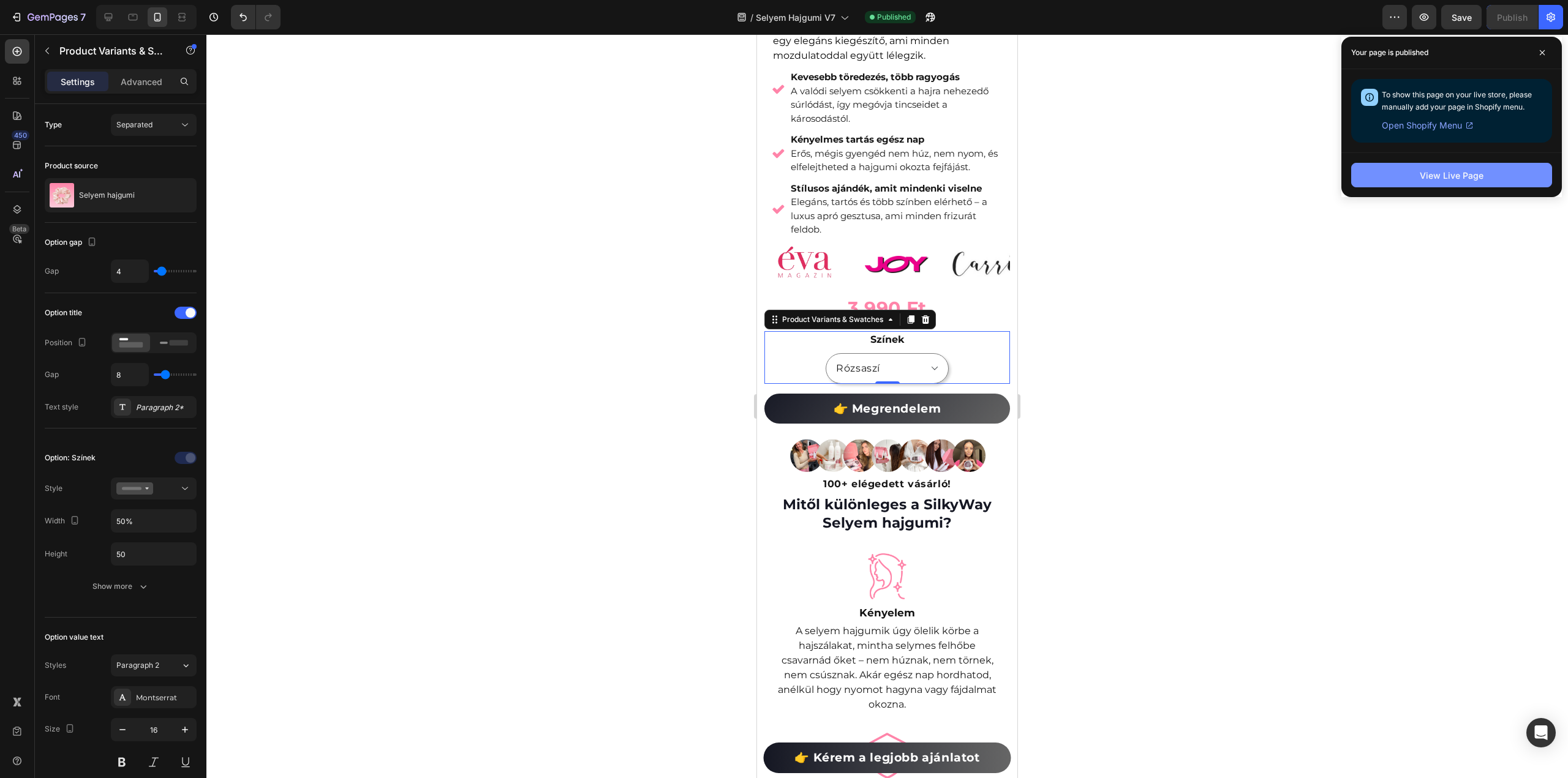
click at [1486, 172] on button "View Live Page" at bounding box center [1452, 175] width 201 height 25
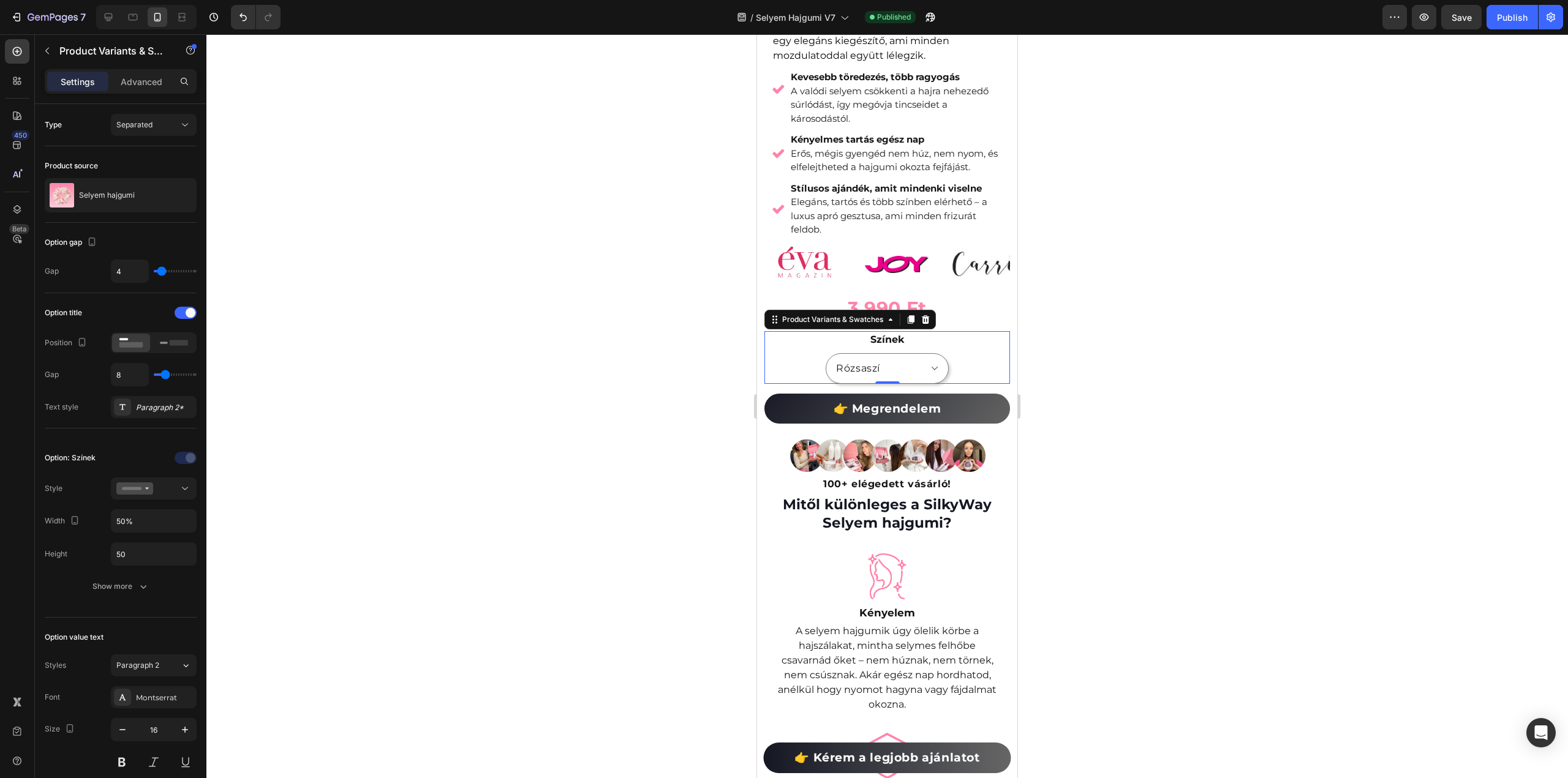
click at [1257, 250] on div at bounding box center [887, 406] width 1362 height 744
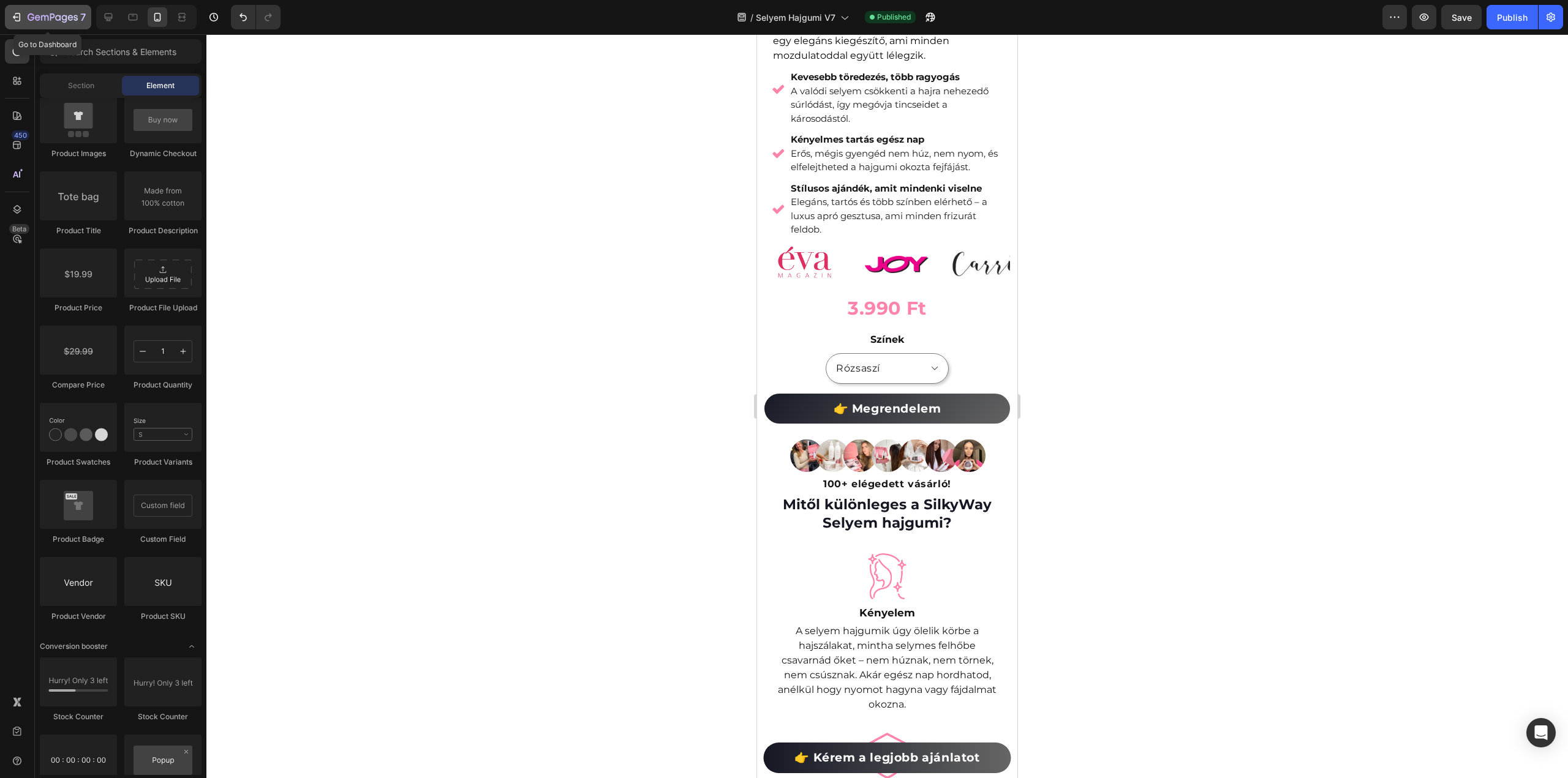
click at [41, 19] on icon "button" at bounding box center [44, 18] width 7 height 5
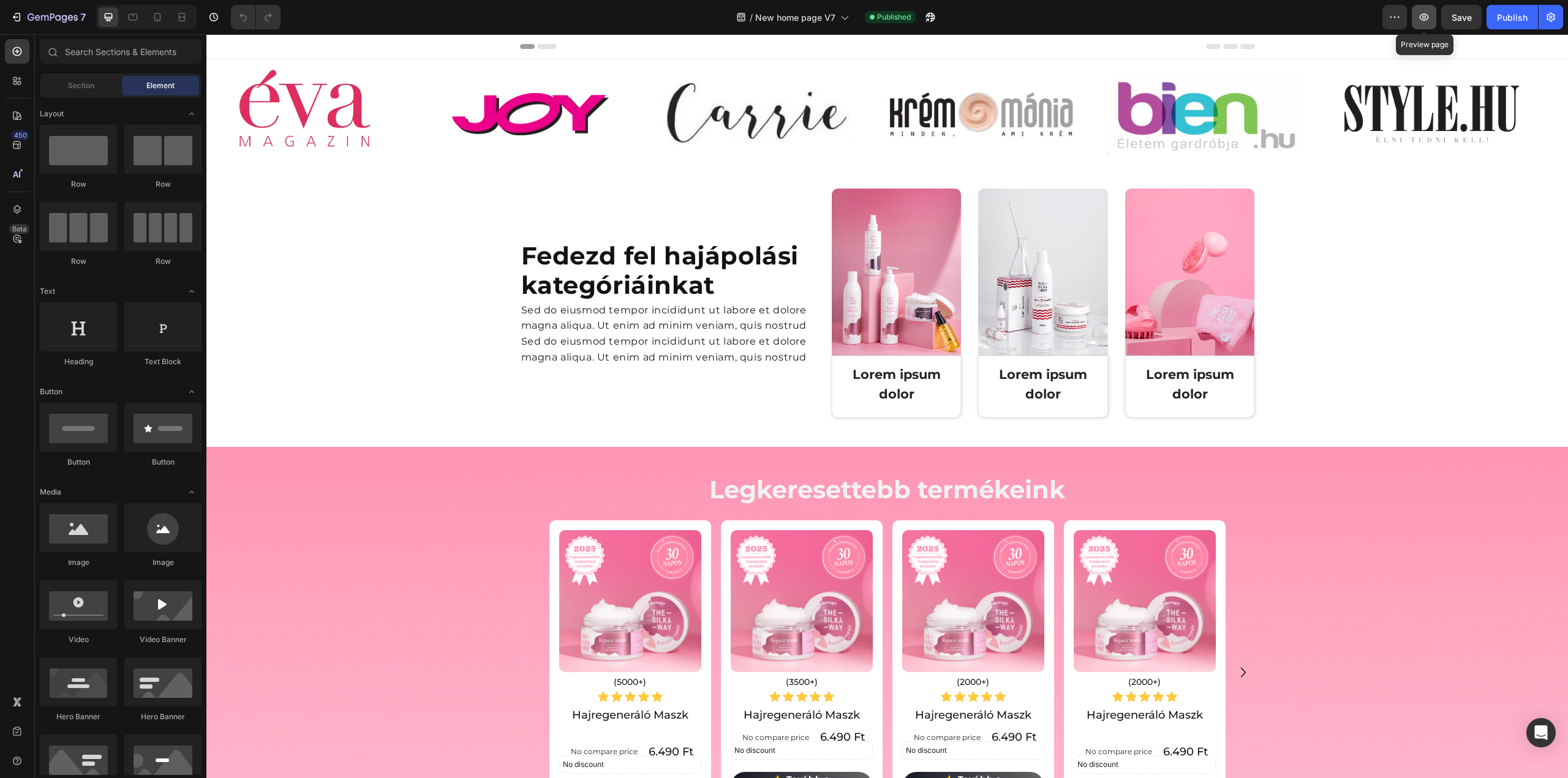
click at [1421, 21] on icon "button" at bounding box center [1424, 17] width 12 height 12
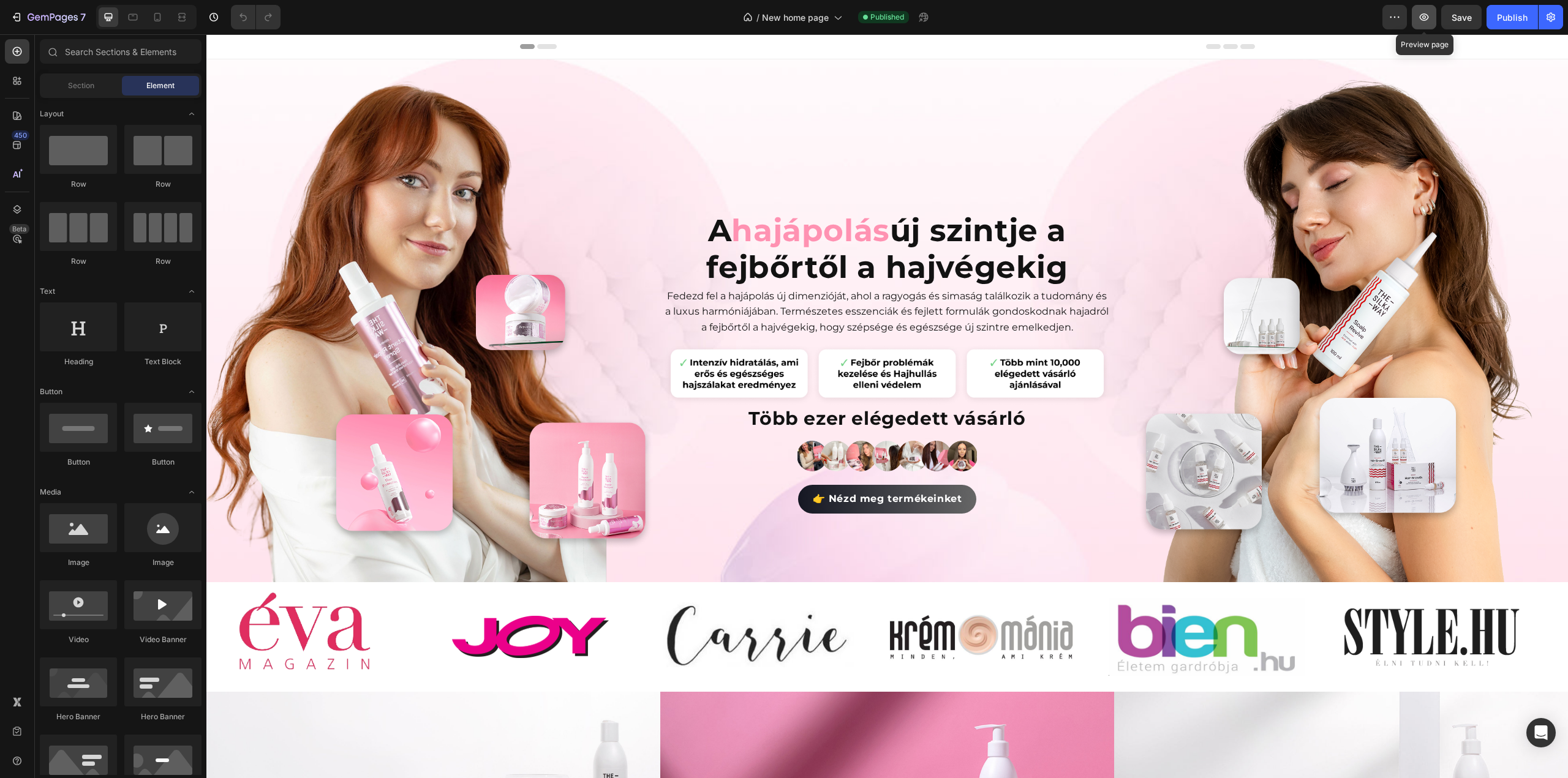
click at [1427, 18] on icon "button" at bounding box center [1424, 17] width 12 height 12
